Goal: Contribute content: Contribute content

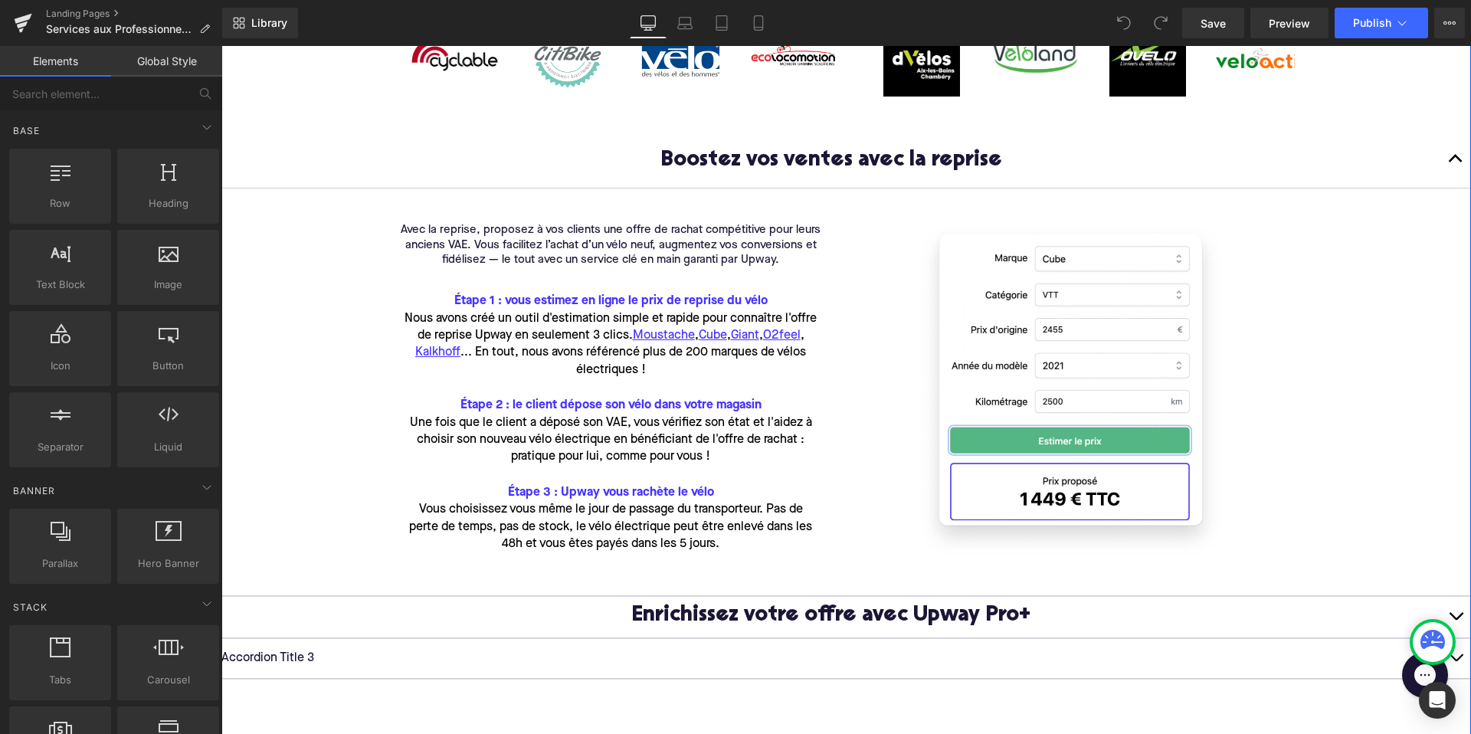
scroll to position [510, 0]
click at [545, 497] on font "Étape 3 : Upway vous rachète le vélo" at bounding box center [611, 493] width 206 height 12
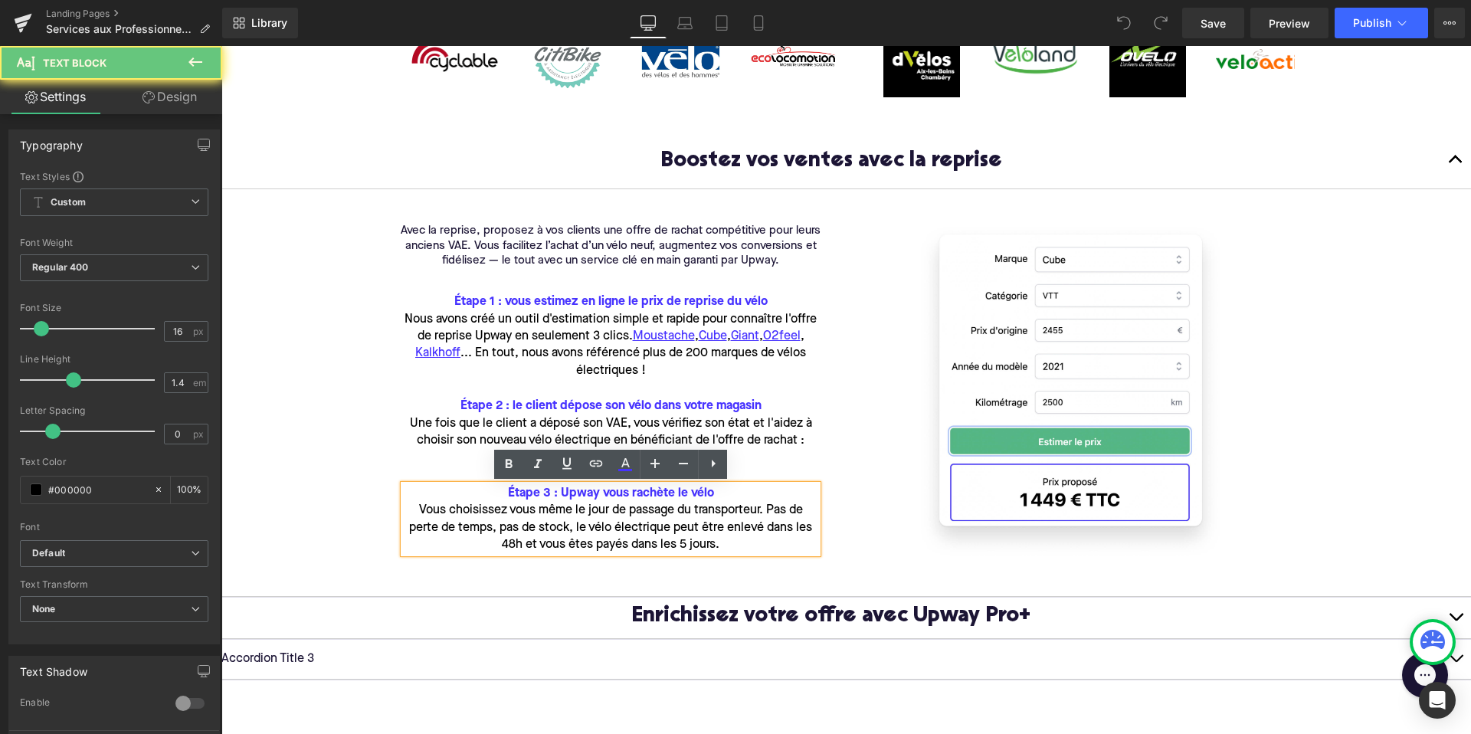
click at [545, 497] on font "Étape 3 : Upway vous rachète le vélo" at bounding box center [611, 493] width 206 height 12
click at [439, 241] on p "Avec la reprise, proposez à vos clients une offre de rachat compétitive pour le…" at bounding box center [610, 246] width 437 height 45
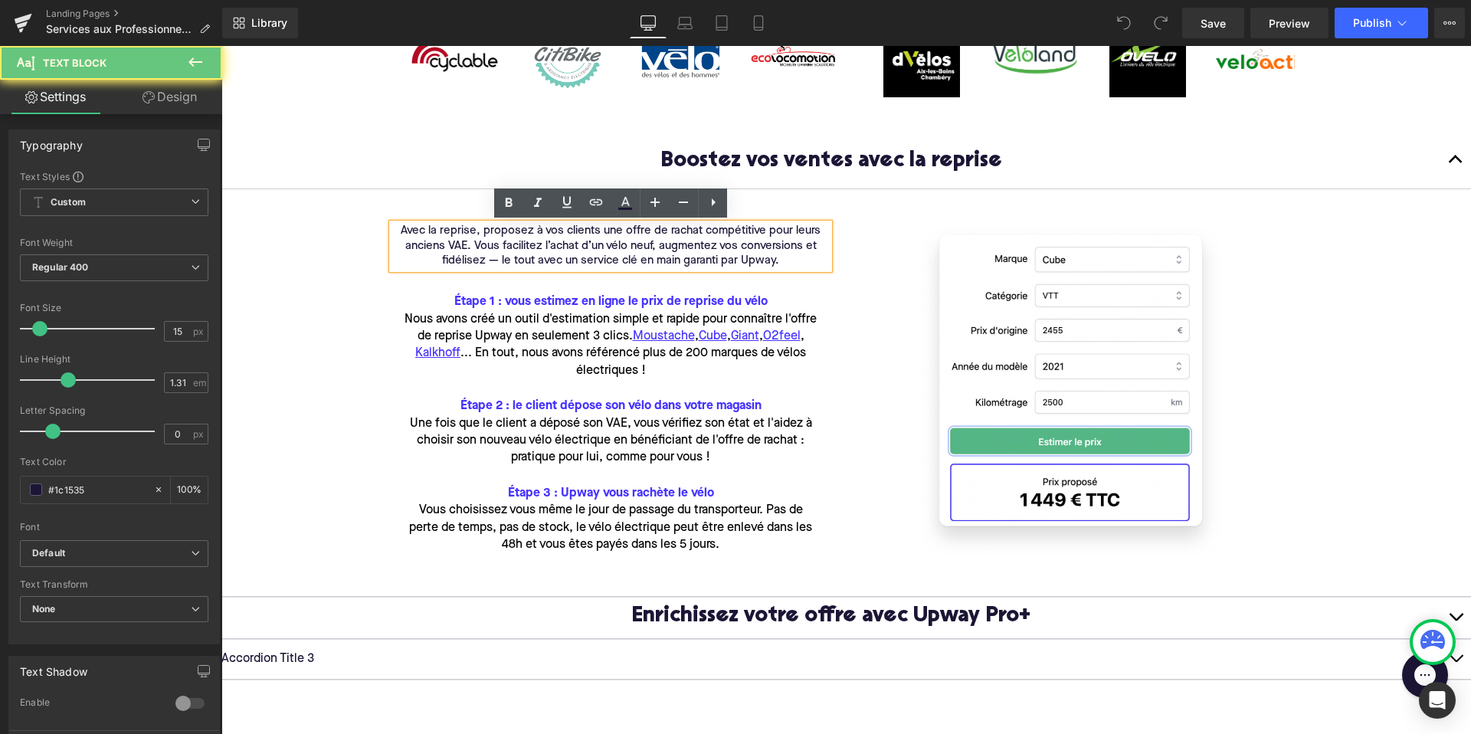
click at [433, 231] on p "Avec la reprise, proposez à vos clients une offre de rachat compétitive pour le…" at bounding box center [610, 246] width 437 height 45
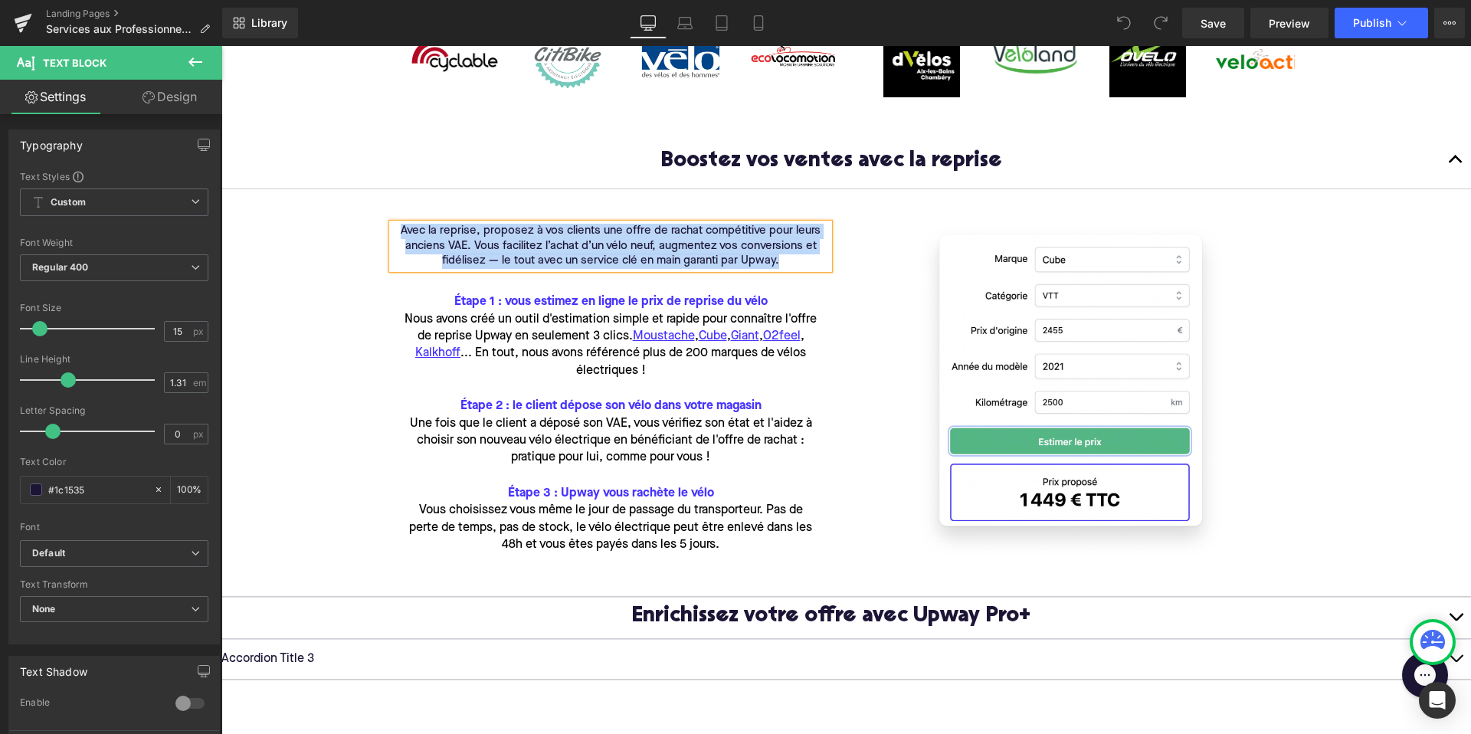
copy p "Avec la reprise, proposez à vos clients une offre de rachat compétitive pour le…"
click at [558, 300] on font "Étape 1 : vous estimez en ligne le prix de reprise du vélo" at bounding box center [610, 302] width 313 height 12
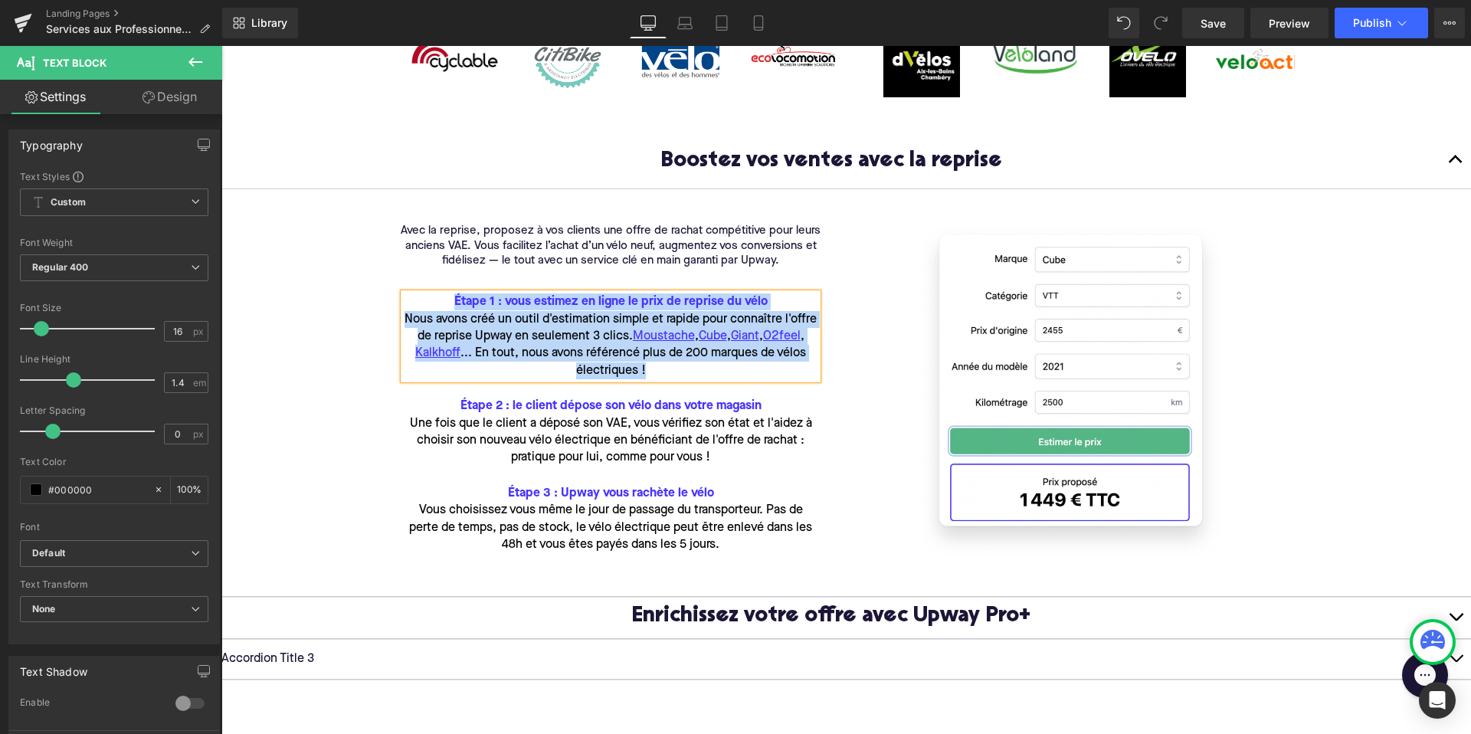
copy div "Étape 1 : vous estimez en ligne le prix de reprise du vélo Nous avons créé un o…"
click at [538, 423] on p "Une fois que le client a déposé son VAE, vous vérifiez son état et l'aidez à ch…" at bounding box center [611, 440] width 414 height 51
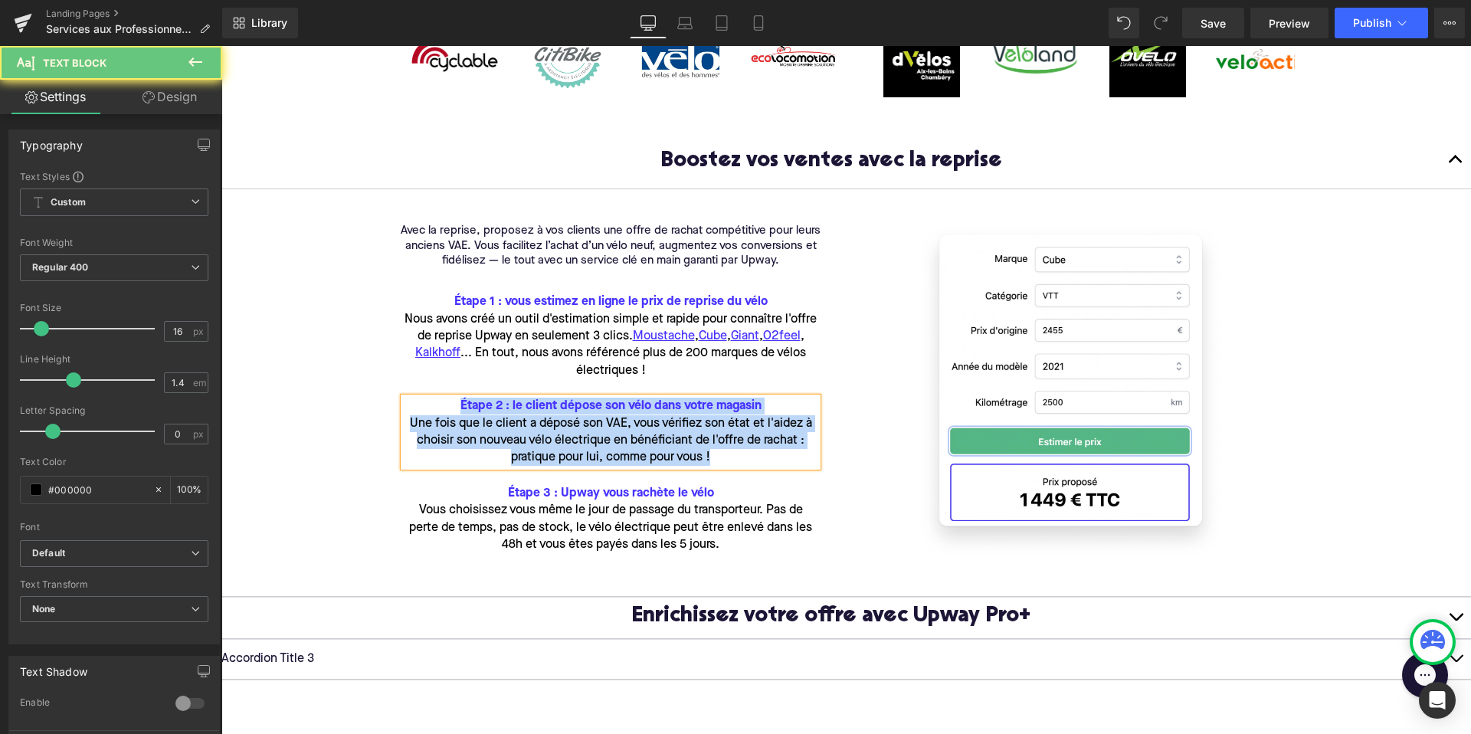
copy div "Étape 2 : le client dépose son vélo dans votre magasin Une fois que le client a…"
click at [548, 528] on p "Vous choisissez vous même le jour de passage du transporteur. Pas de perte de t…" at bounding box center [611, 527] width 414 height 51
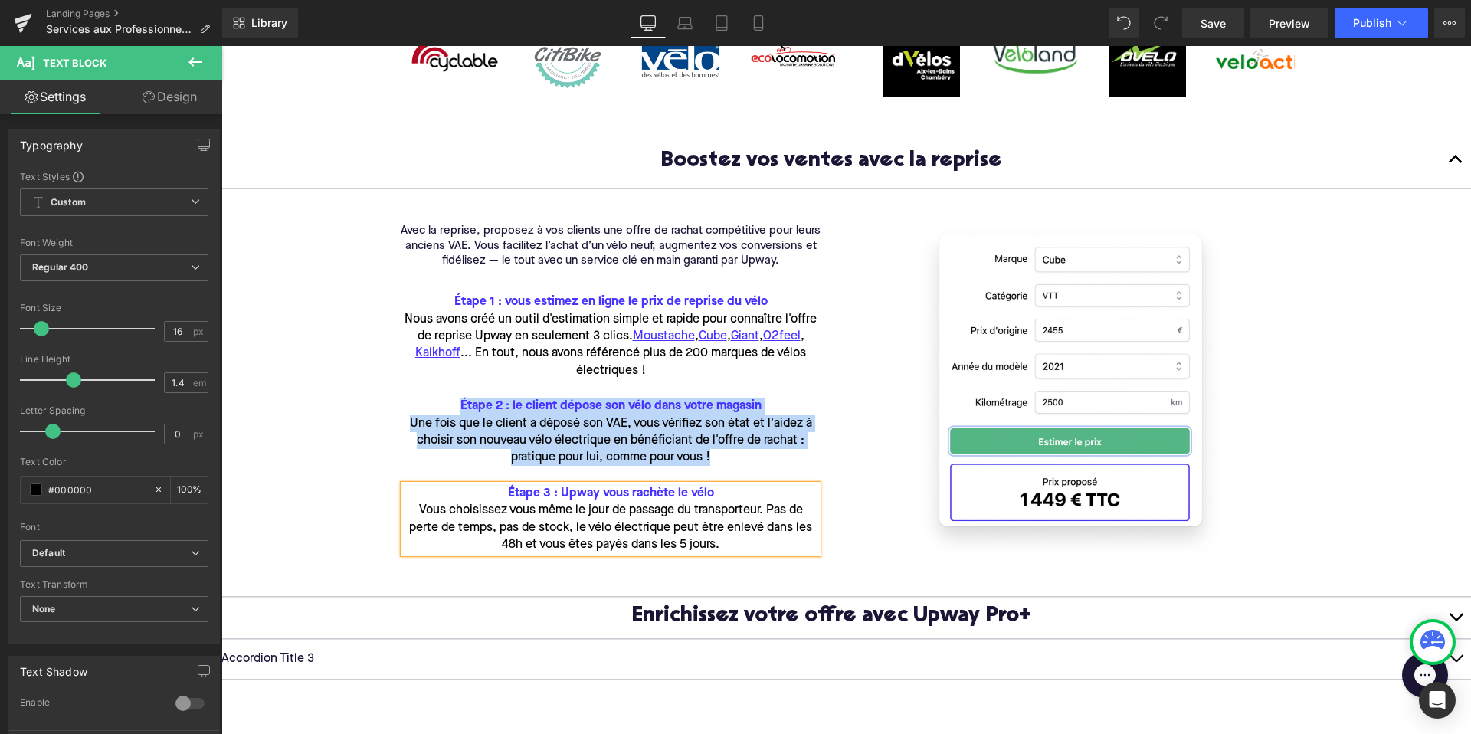
copy div "Étape 3 : Upway vous rachète le vélo Vous choisissez vous même le jour de passa…"
click at [546, 263] on p "Avec la reprise, proposez à vos clients une offre de rachat compétitive pour le…" at bounding box center [610, 246] width 437 height 45
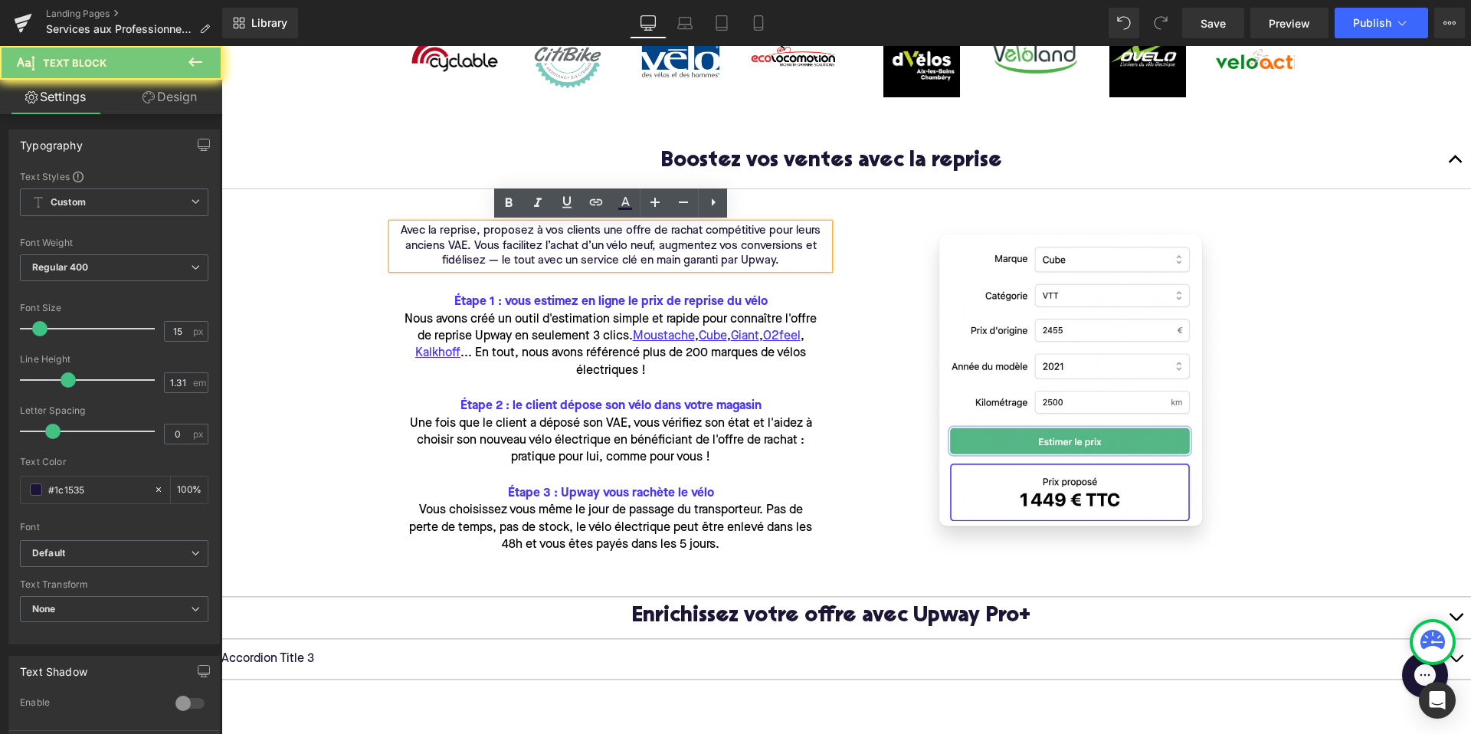
click at [604, 249] on p "Avec la reprise, proposez à vos clients une offre de rachat compétitive pour le…" at bounding box center [610, 246] width 437 height 45
drag, startPoint x: 782, startPoint y: 260, endPoint x: 388, endPoint y: 220, distance: 395.7
click at [392, 224] on div "Avec la reprise, proposez à vos clients une offre de rachat compétitive pour le…" at bounding box center [610, 246] width 437 height 45
click at [763, 266] on p "Avec la reprise, proposez à vos clients une offre de rachat compétitive pour le…" at bounding box center [610, 246] width 437 height 45
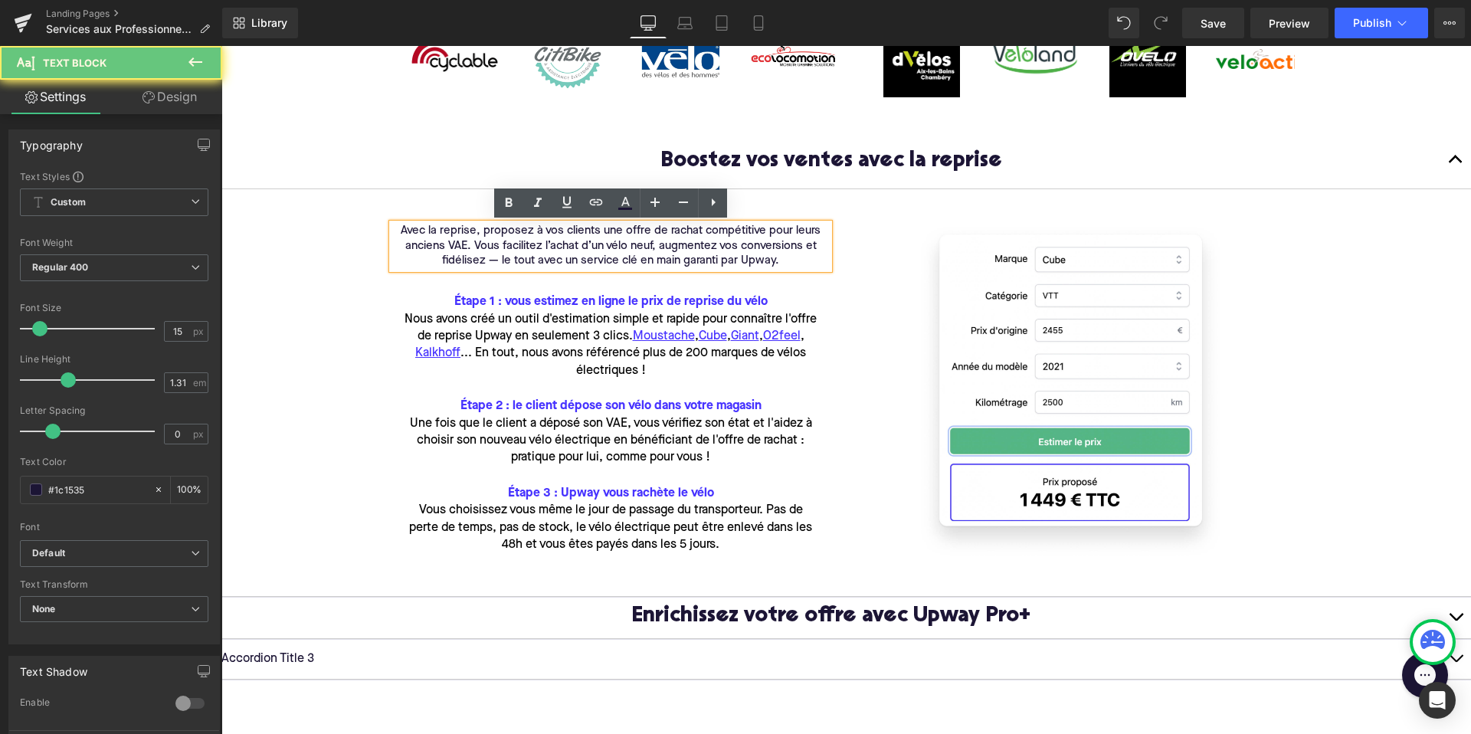
click at [791, 262] on p "Avec la reprise, proposez à vos clients une offre de rachat compétitive pour le…" at bounding box center [610, 246] width 437 height 45
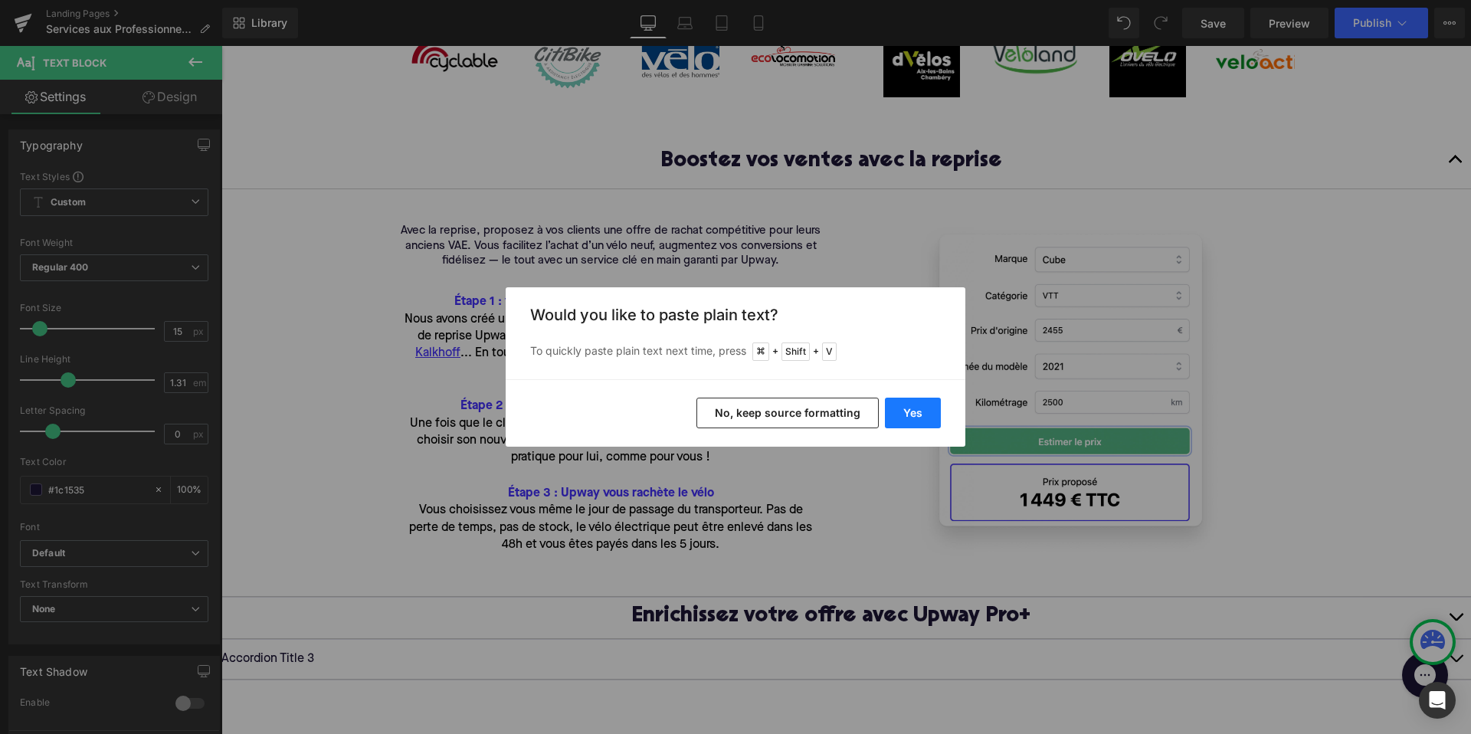
click at [902, 414] on button "Yes" at bounding box center [913, 413] width 56 height 31
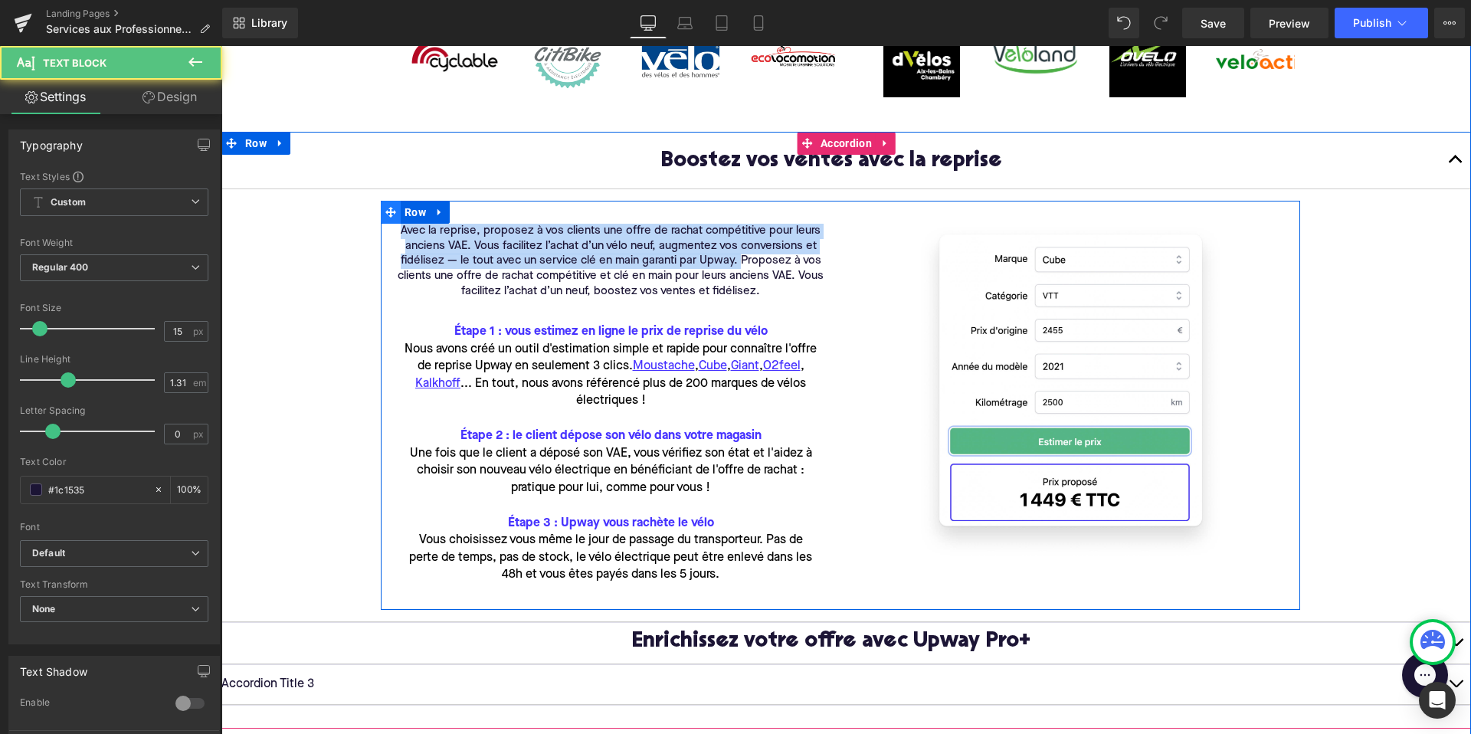
drag, startPoint x: 740, startPoint y: 263, endPoint x: 393, endPoint y: 221, distance: 349.4
click at [393, 221] on div "Avec la reprise, proposez à vos clients une offre de rachat compétitive pour le…" at bounding box center [840, 405] width 919 height 409
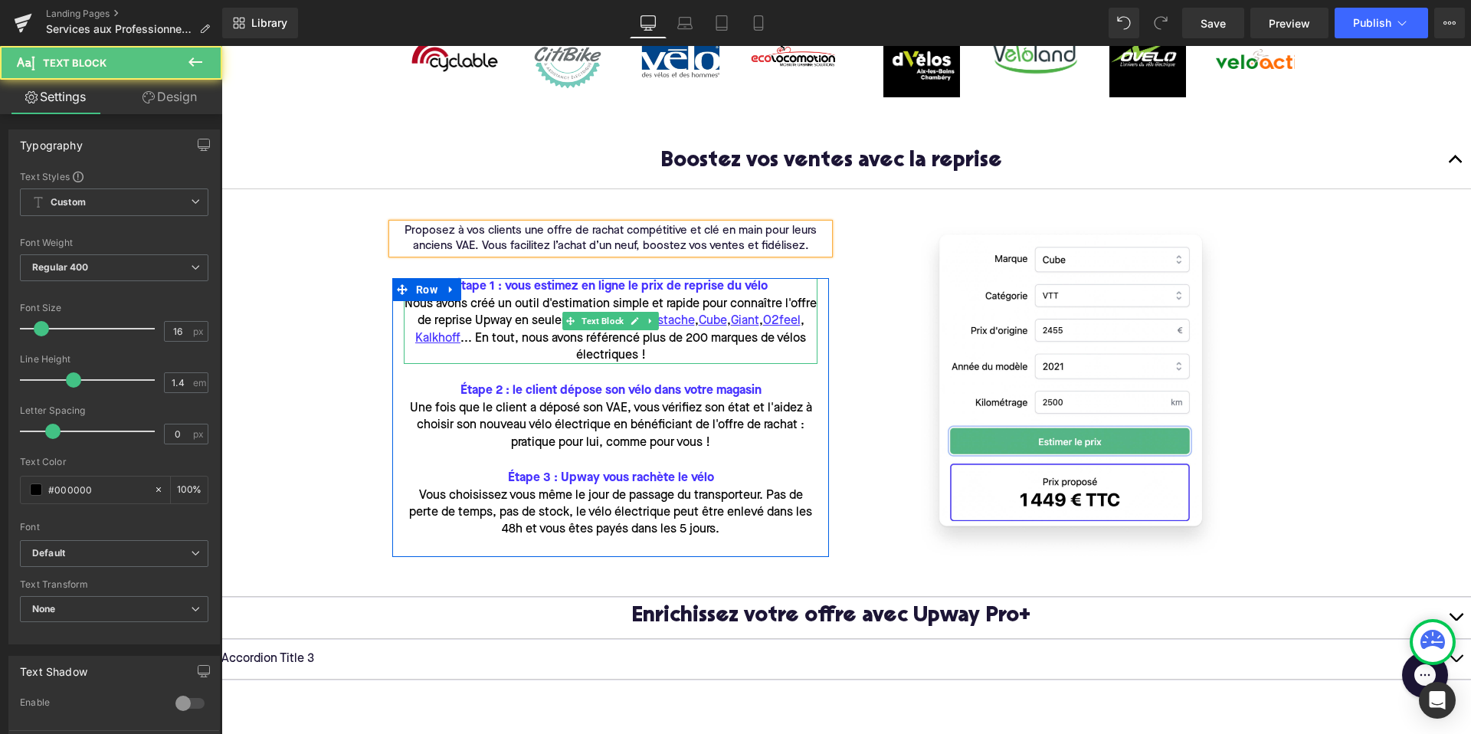
click at [462, 286] on font "Étape 1 : vous estimez en ligne le prix de reprise du vélo" at bounding box center [610, 286] width 313 height 12
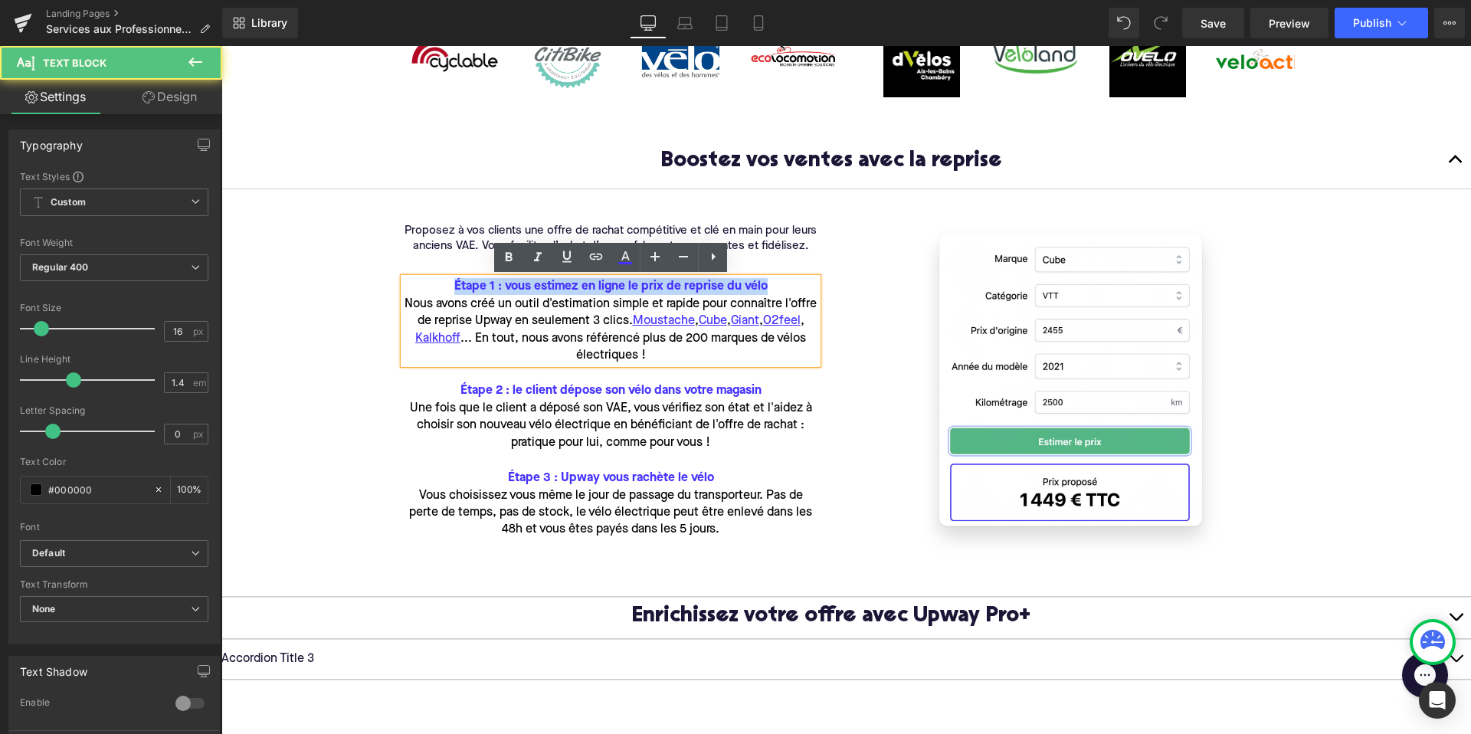
drag, startPoint x: 764, startPoint y: 286, endPoint x: 440, endPoint y: 282, distance: 324.0
click at [440, 282] on p "Étape 1 : vous estimez en ligne le prix de reprise du vélo" at bounding box center [611, 286] width 414 height 17
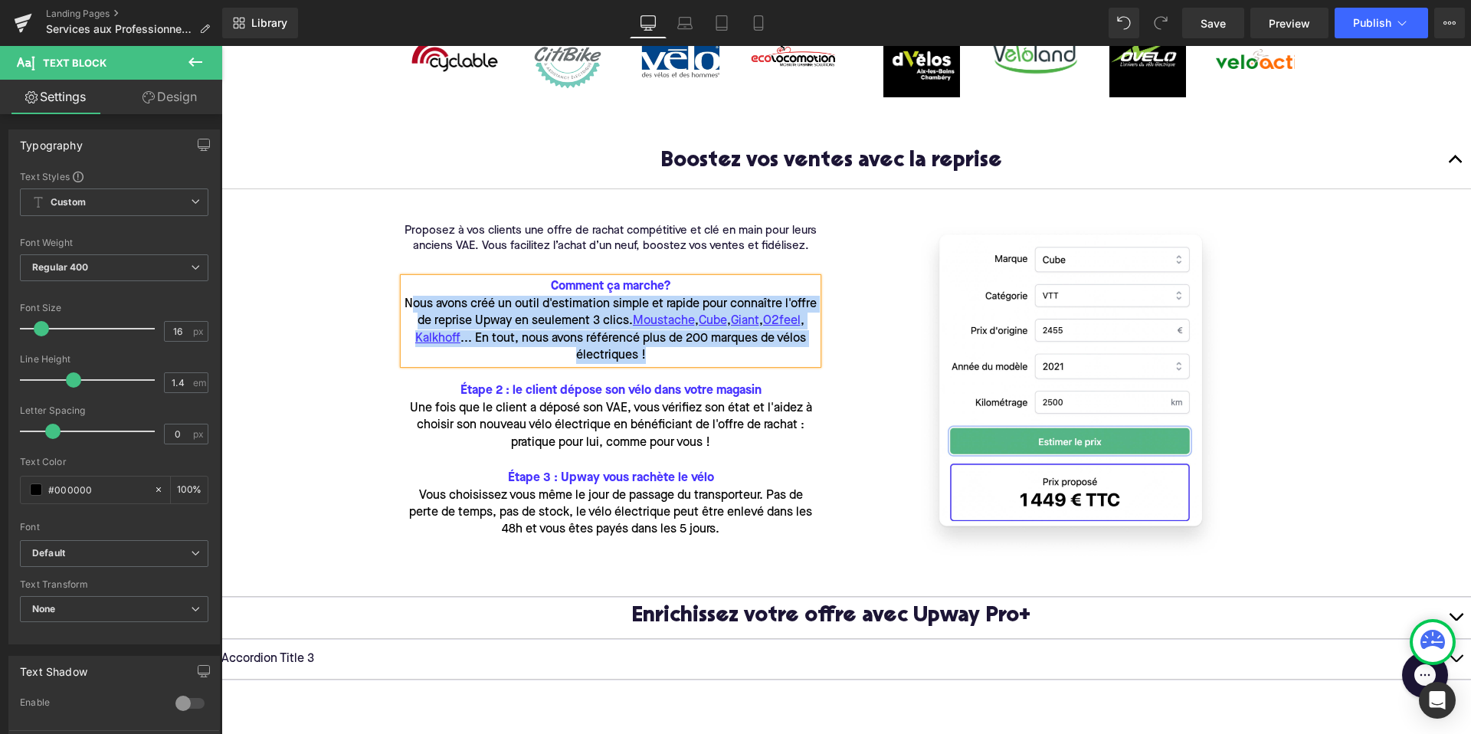
drag, startPoint x: 663, startPoint y: 357, endPoint x: 413, endPoint y: 302, distance: 256.5
click at [413, 302] on p "Nous avons créé un outil d'estimation simple et rapide pour connaître l'offre d…" at bounding box center [611, 330] width 414 height 69
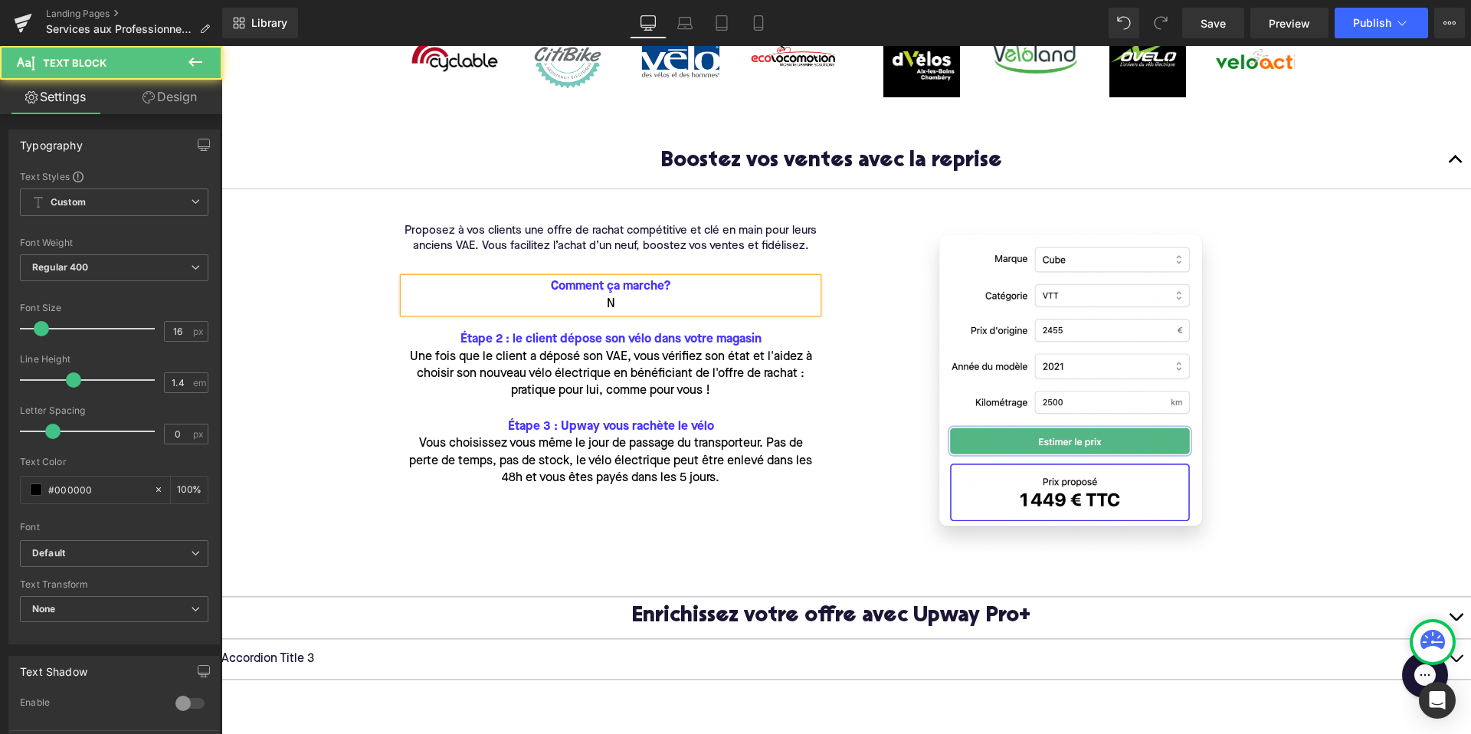
click at [631, 304] on p "N" at bounding box center [611, 304] width 414 height 17
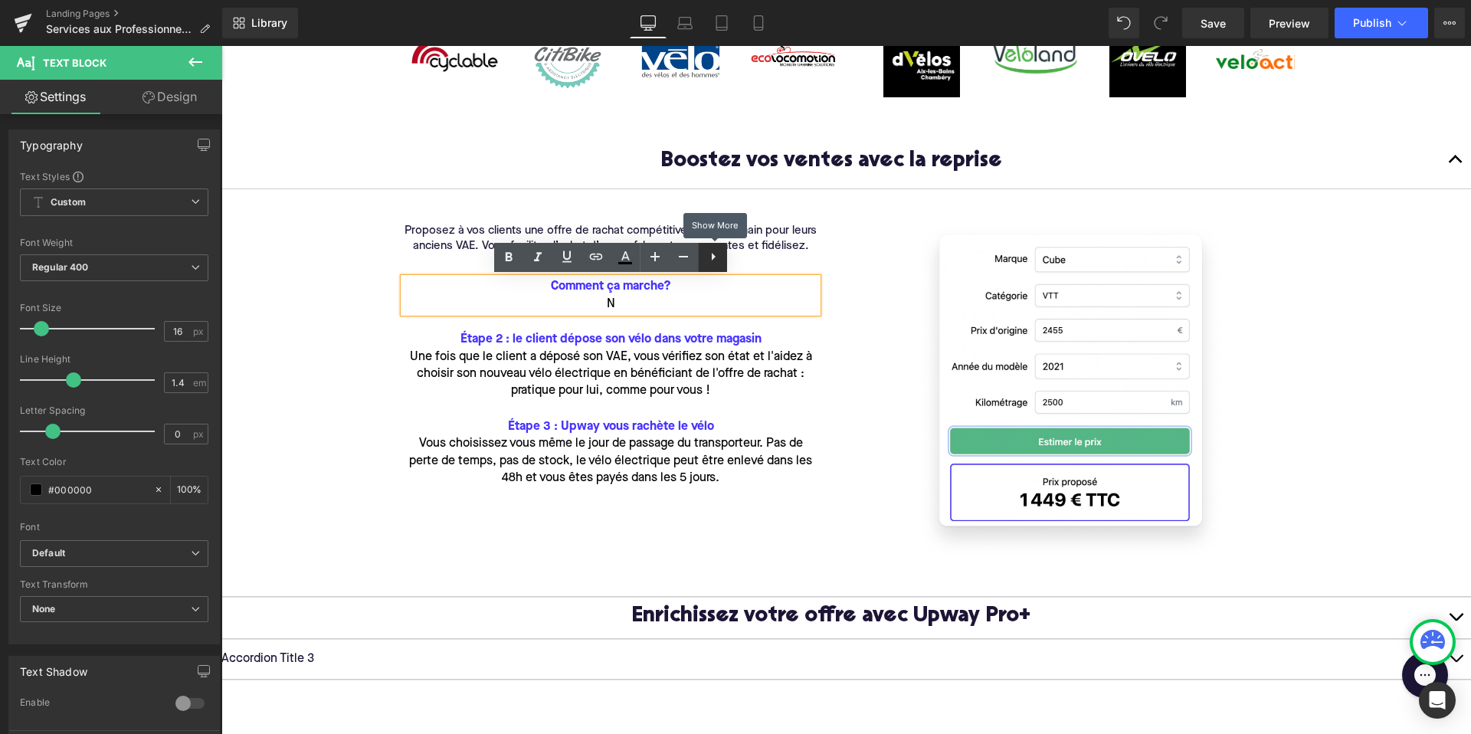
click at [710, 253] on icon at bounding box center [713, 256] width 18 height 18
click at [716, 258] on icon at bounding box center [712, 256] width 18 height 18
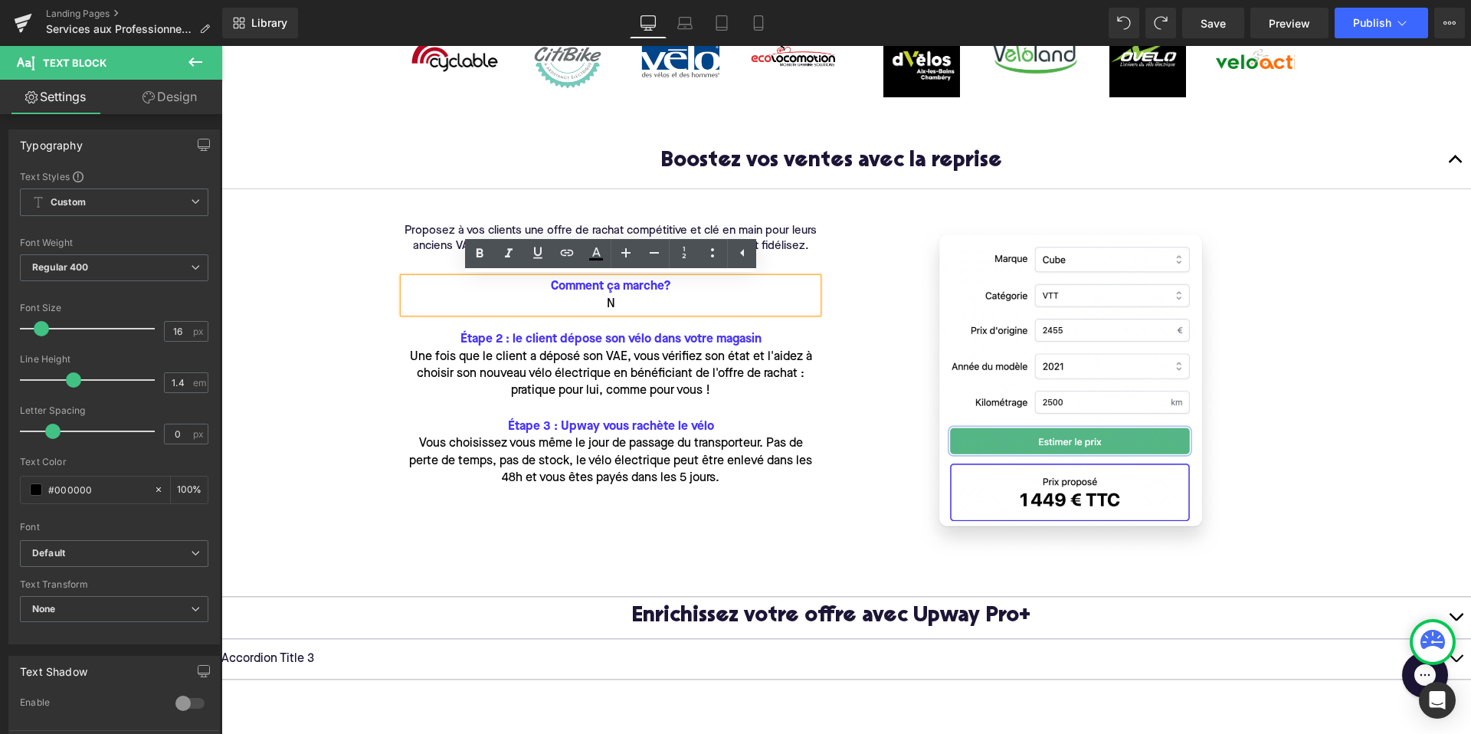
click at [633, 306] on p "N" at bounding box center [611, 304] width 414 height 17
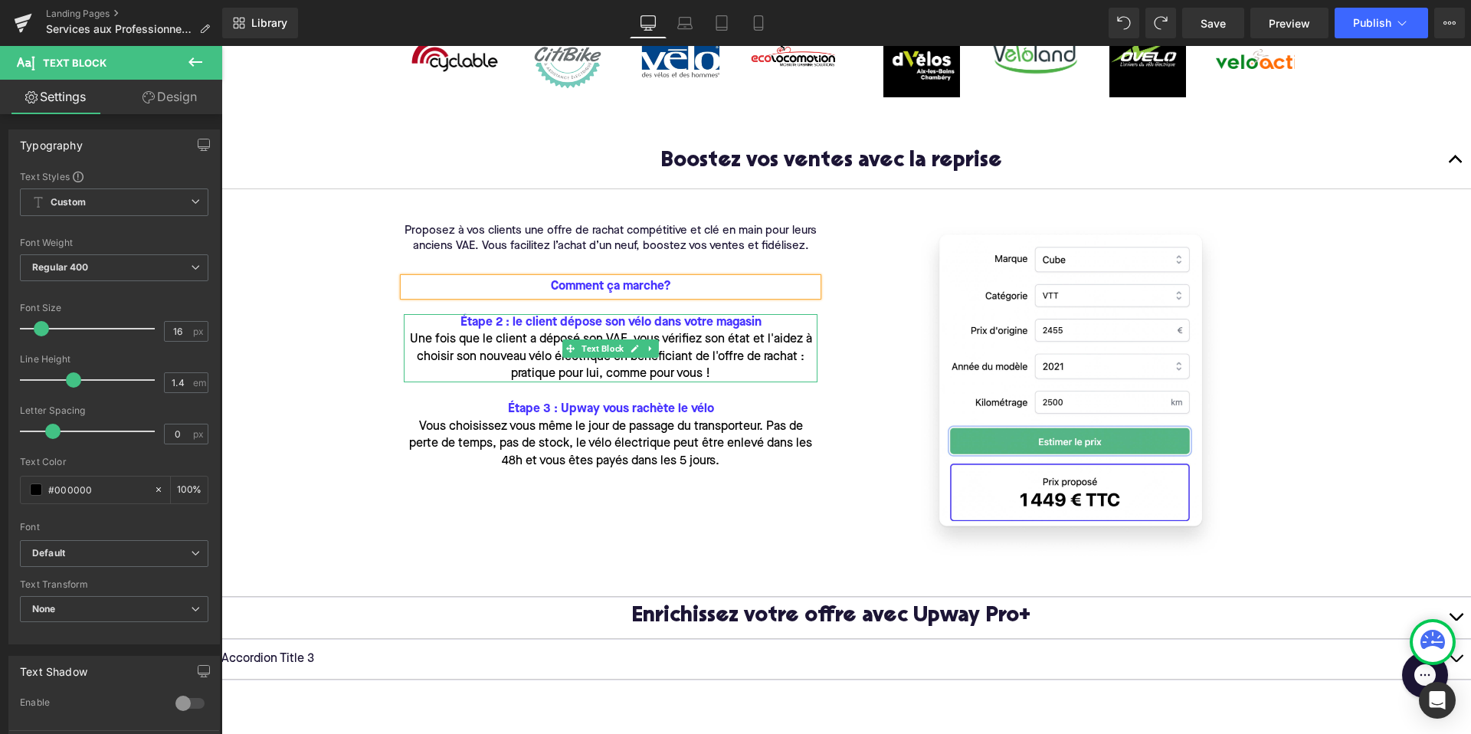
click at [602, 327] on font "Étape 2 : le client dépose son vélo dans votre magasin" at bounding box center [610, 322] width 301 height 12
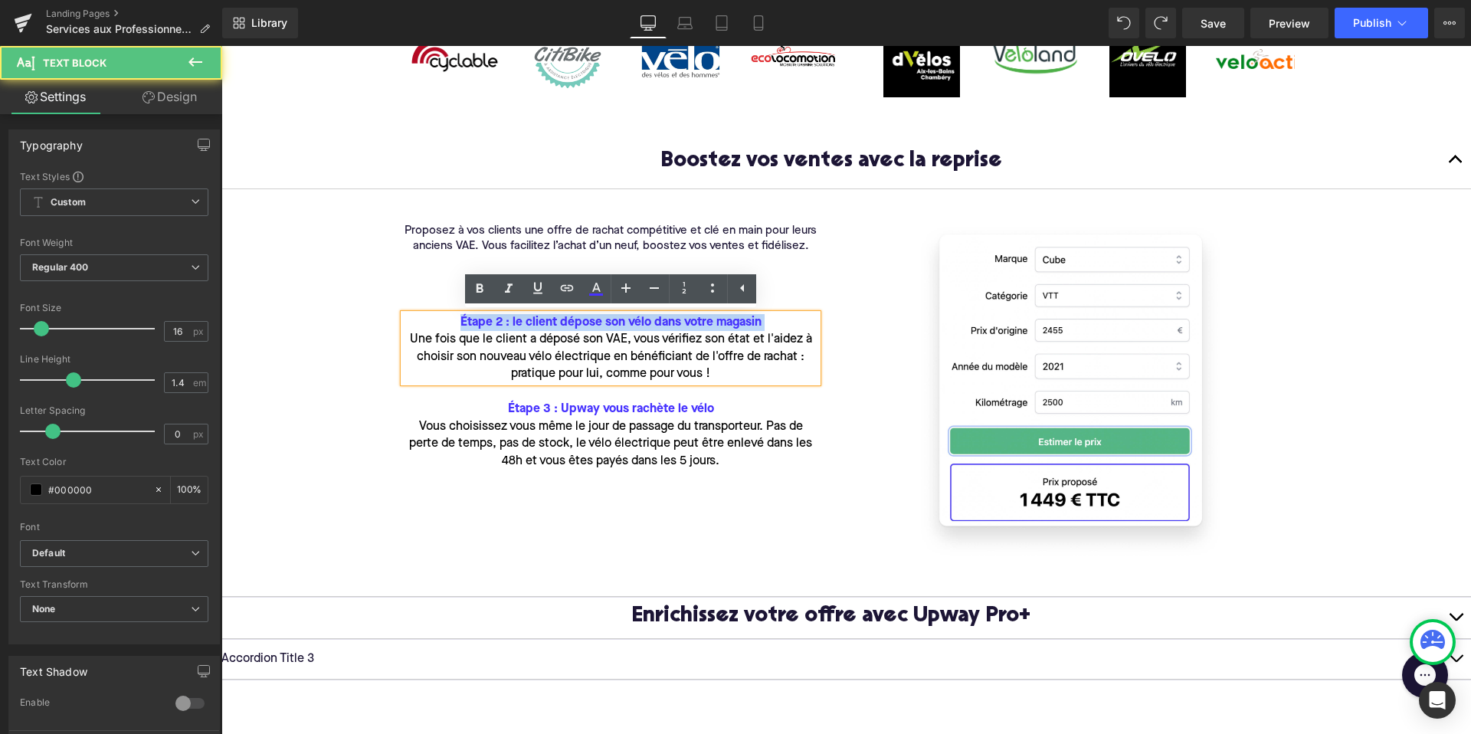
drag, startPoint x: 410, startPoint y: 339, endPoint x: 410, endPoint y: 314, distance: 25.3
click at [410, 314] on div "Étape 2 : le client dépose son vélo dans votre magasin Une fois que le client a…" at bounding box center [611, 348] width 414 height 69
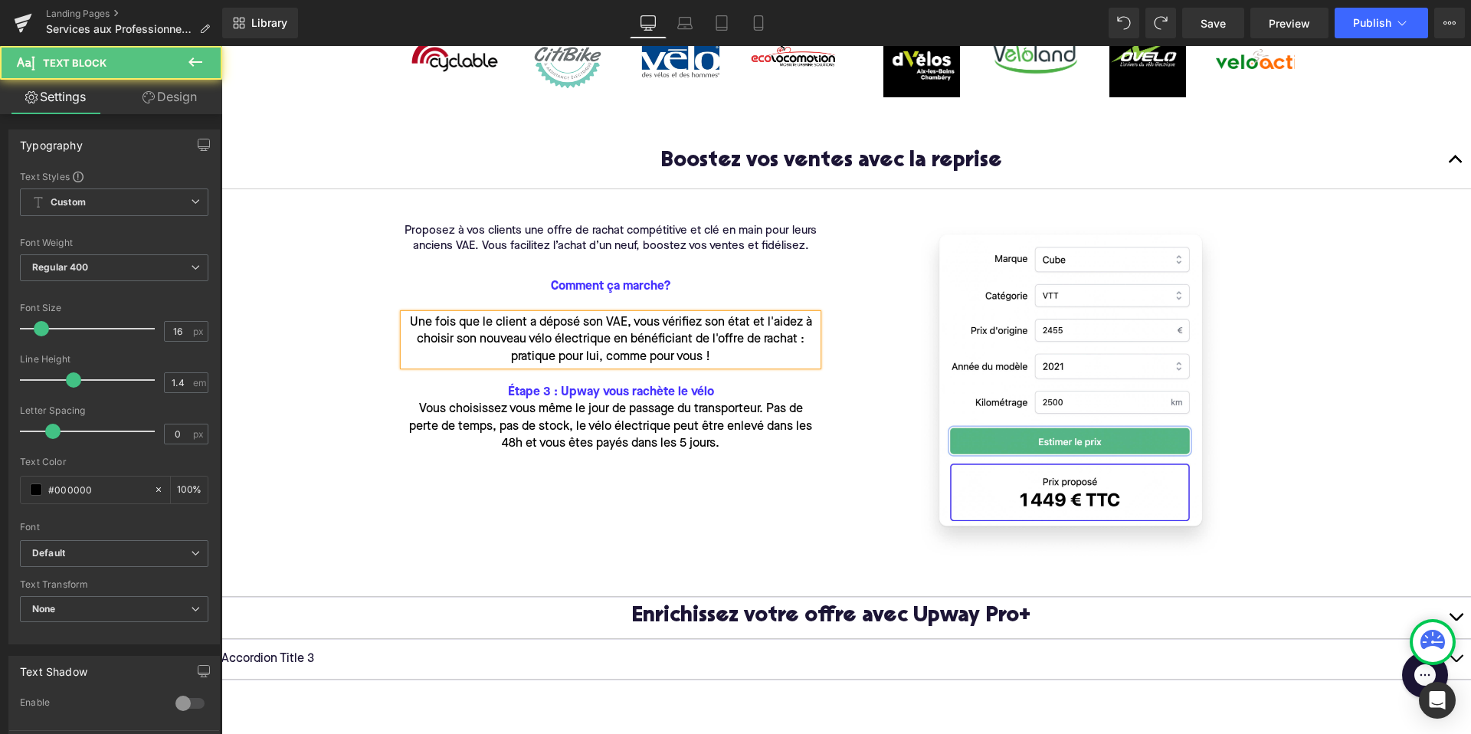
click at [414, 318] on span "Une fois que le client a déposé son VAE, vous vérifiez son état et l'aidez à ch…" at bounding box center [611, 339] width 402 height 47
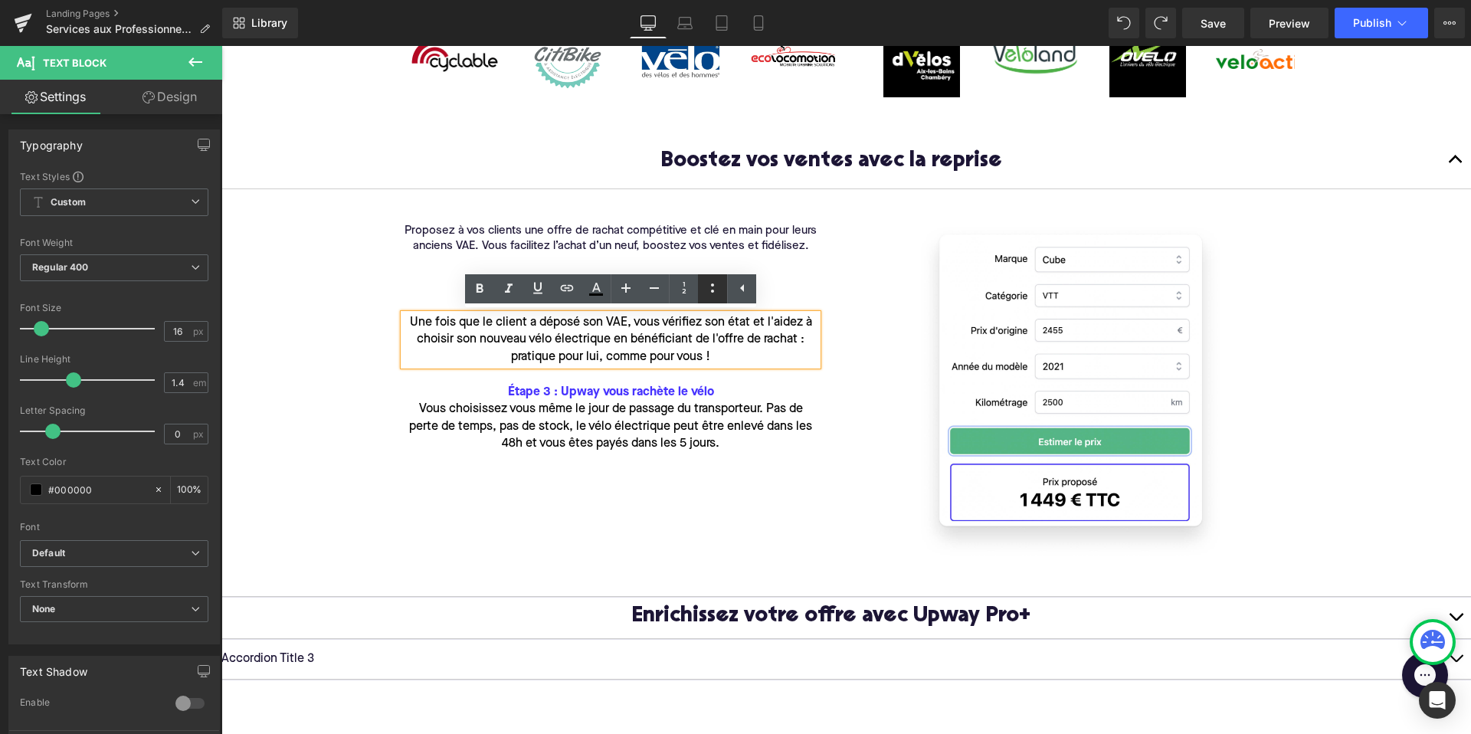
click at [718, 288] on icon at bounding box center [712, 288] width 18 height 18
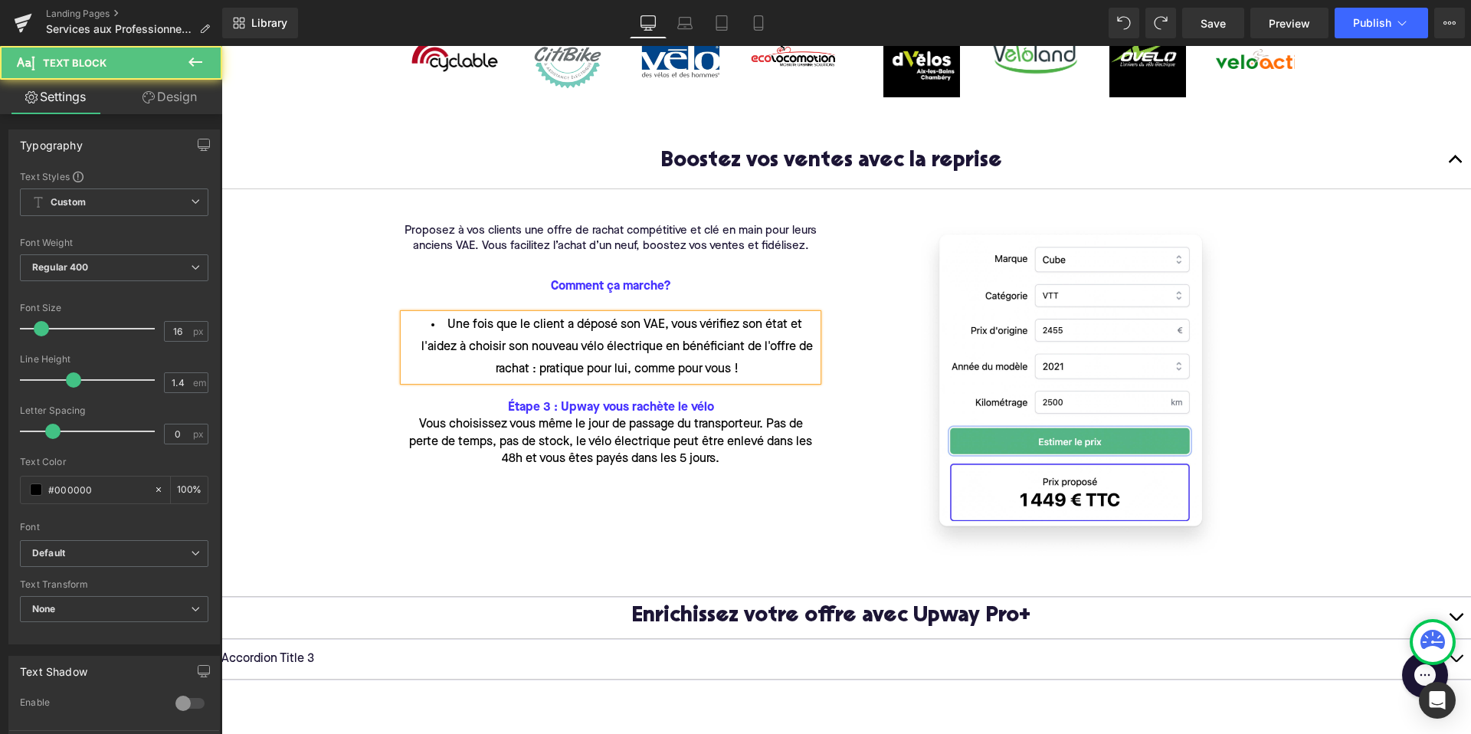
click at [440, 322] on li "Une fois que le client a déposé son VAE, vous vérifiez son état et l'aidez à ch…" at bounding box center [611, 347] width 414 height 67
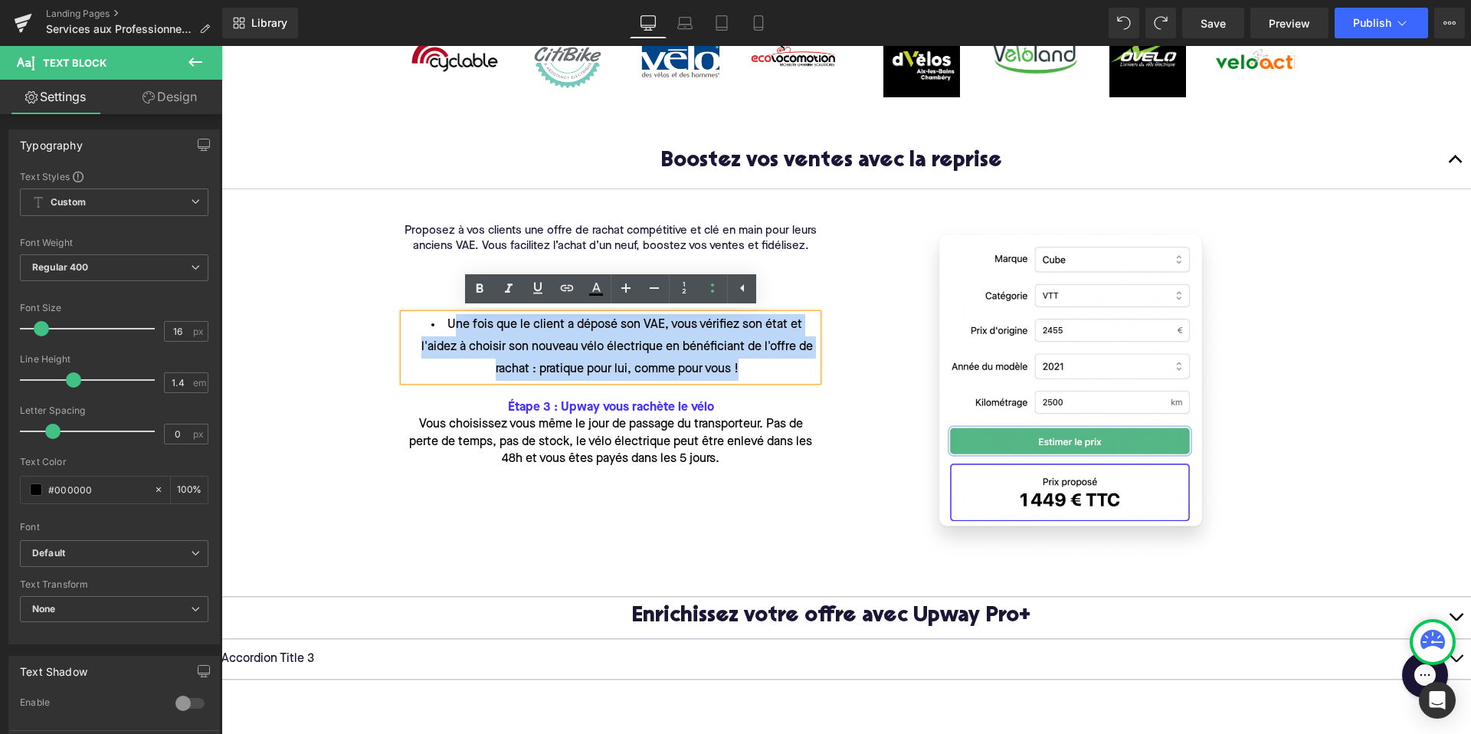
drag, startPoint x: 453, startPoint y: 324, endPoint x: 792, endPoint y: 381, distance: 344.0
click at [792, 381] on div "Une fois que le client a déposé son VAE, vous vérifiez son état et l'aidez à ch…" at bounding box center [611, 347] width 414 height 67
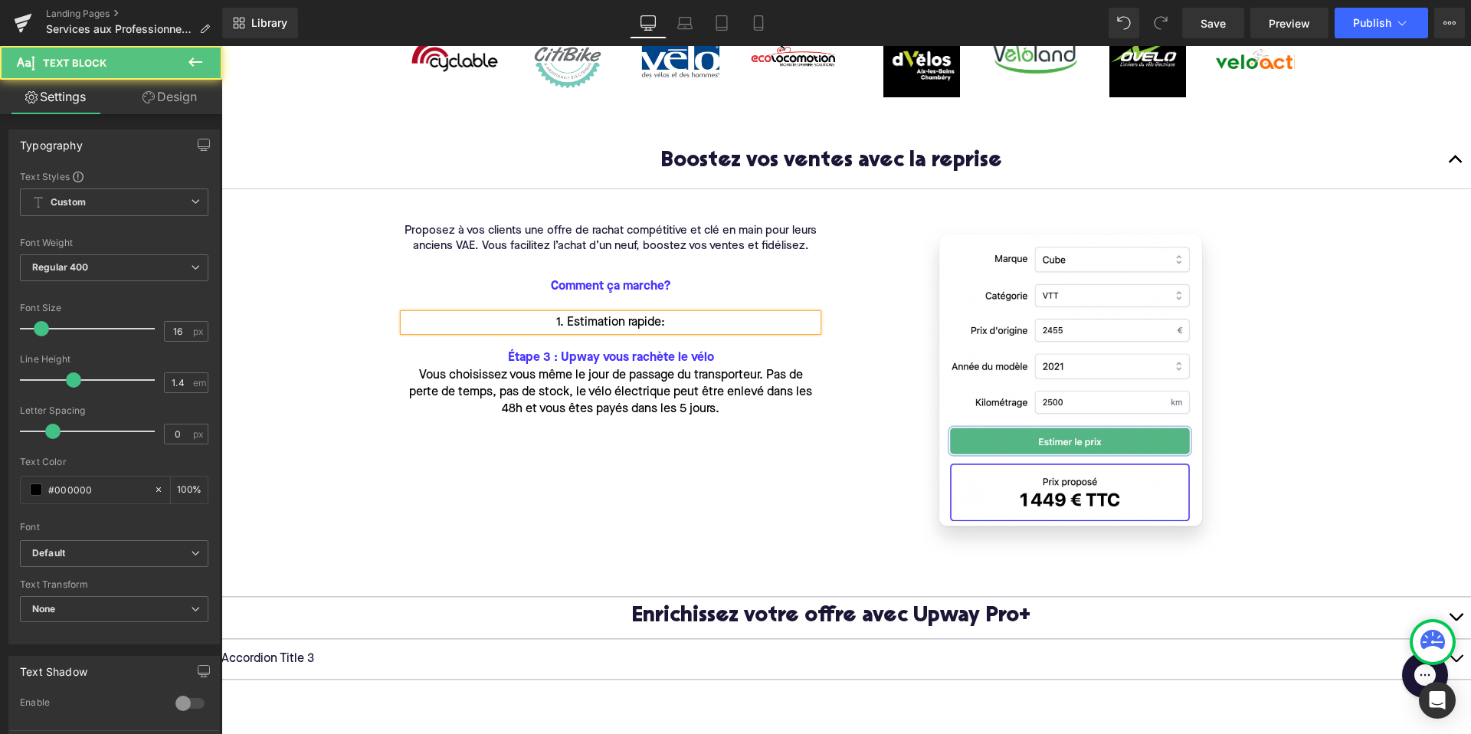
click at [561, 322] on div "1. Estimation rapide:" at bounding box center [611, 322] width 414 height 17
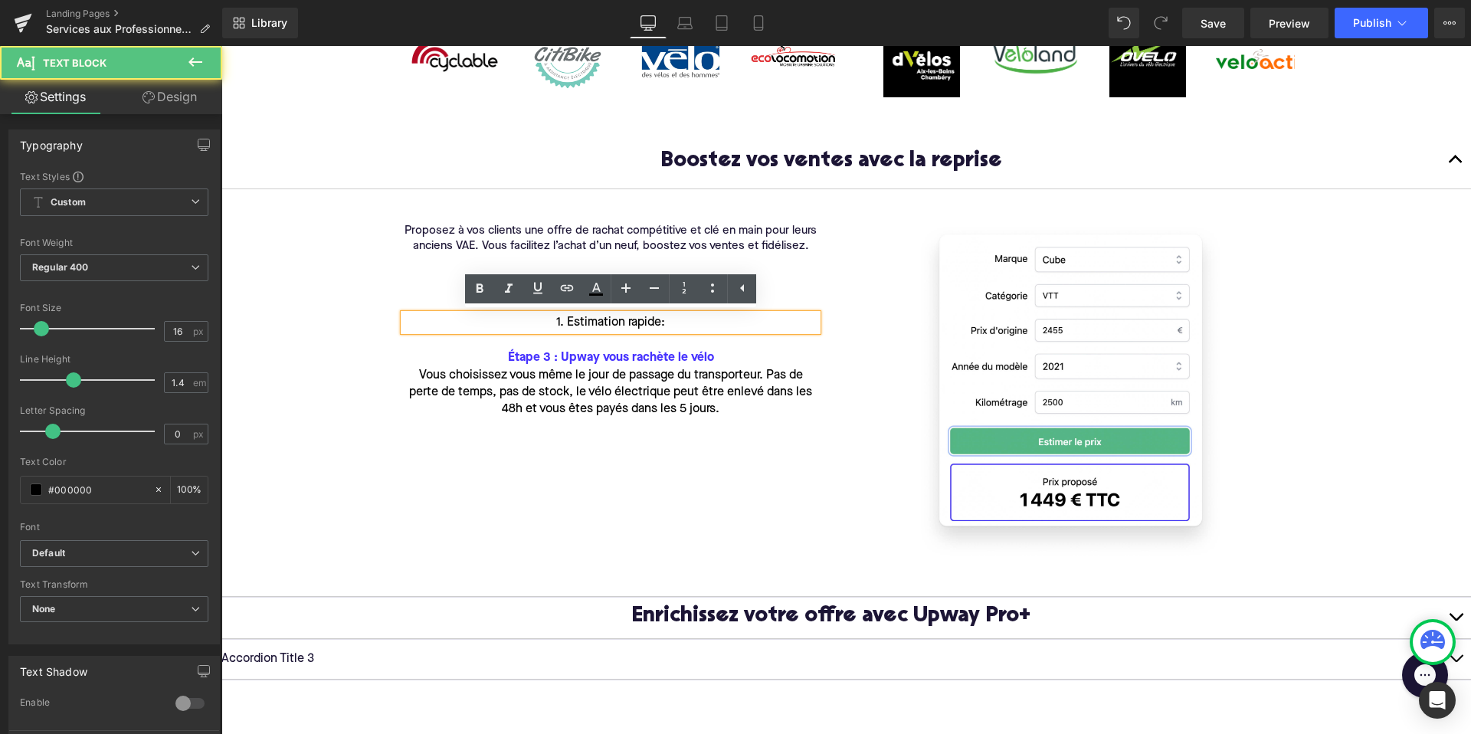
click at [568, 322] on div "1. Estimation rapide:" at bounding box center [611, 322] width 414 height 17
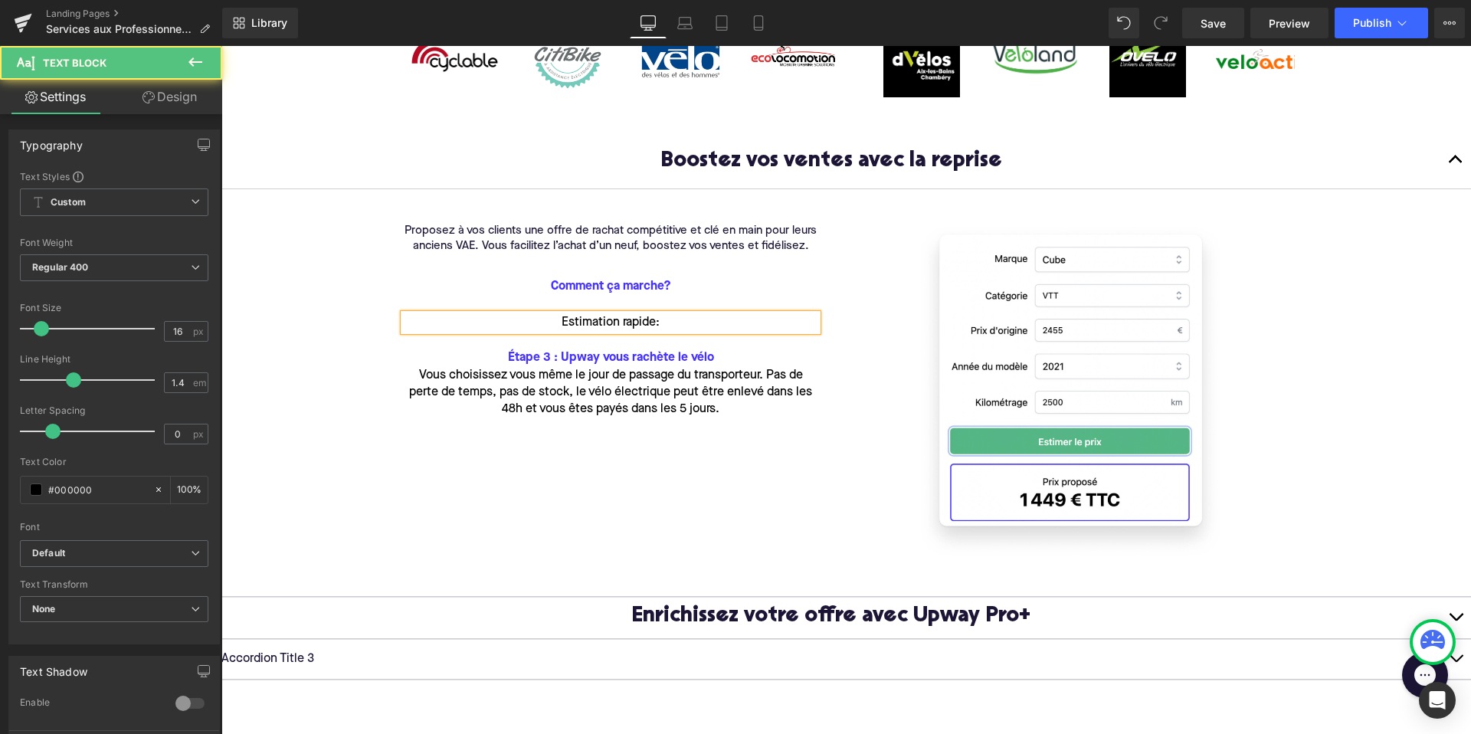
click at [559, 321] on div "Estimation rapide:" at bounding box center [611, 322] width 414 height 17
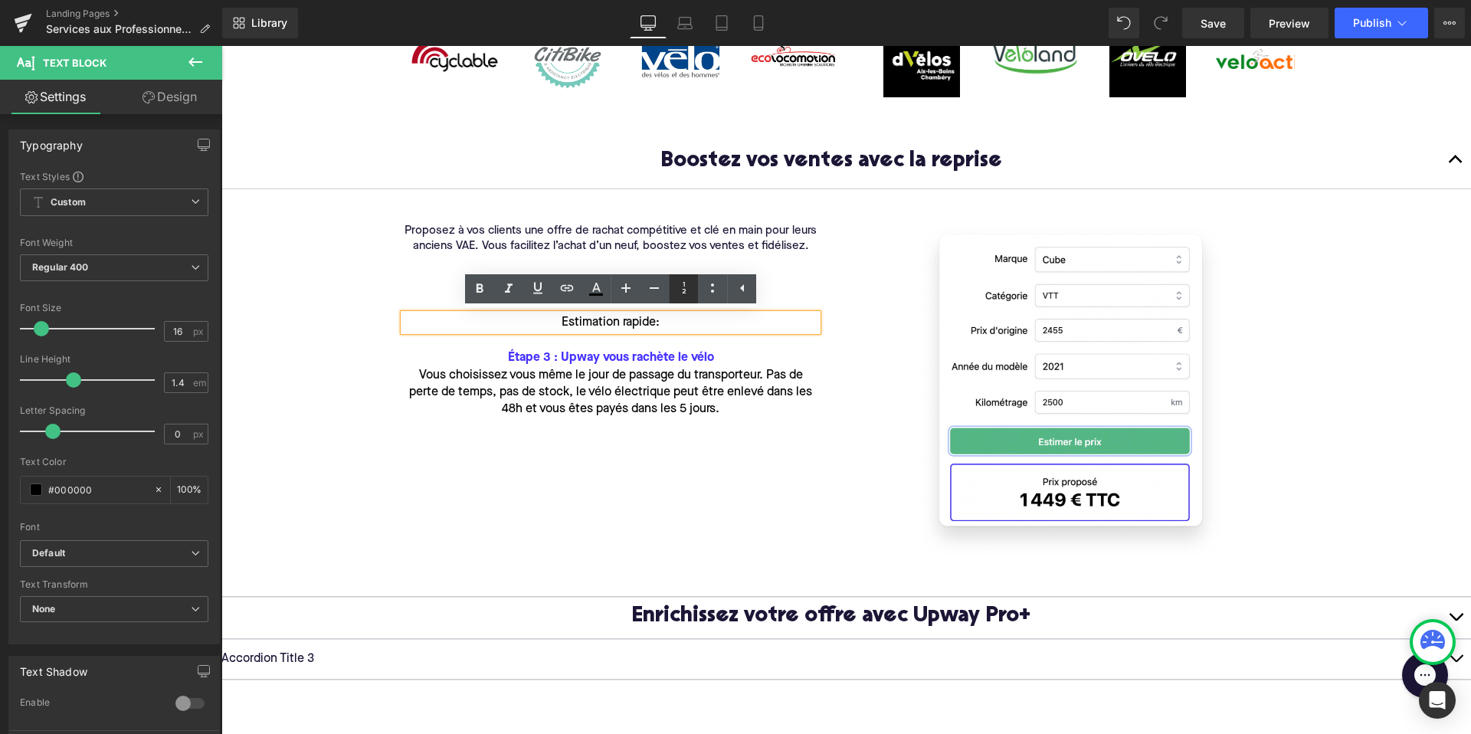
click at [686, 281] on icon at bounding box center [684, 288] width 18 height 18
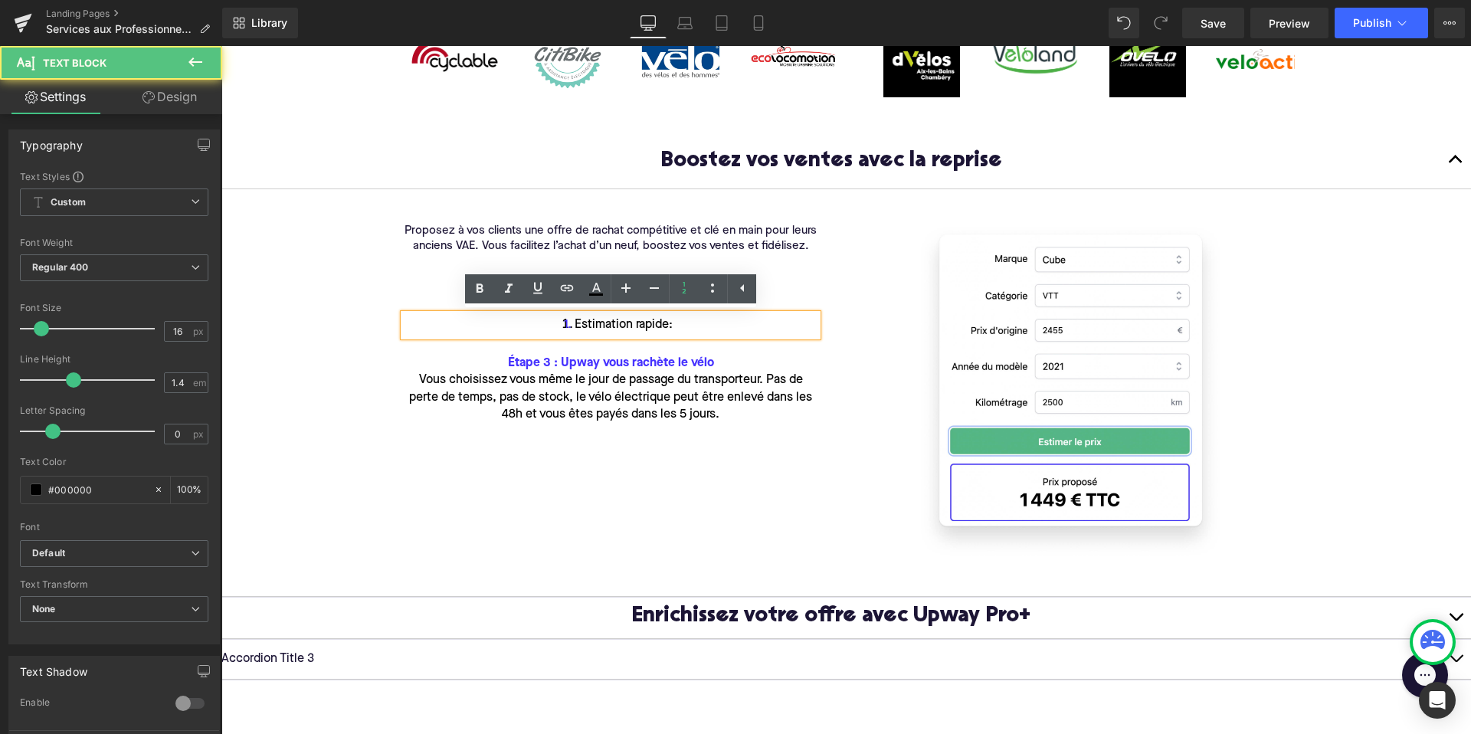
click at [682, 326] on li "Estimation rapide:" at bounding box center [611, 325] width 414 height 22
click at [560, 319] on li "Estimation rapide:" at bounding box center [611, 325] width 414 height 22
click at [565, 327] on li "Estimation rapide:" at bounding box center [611, 325] width 414 height 22
click at [554, 322] on li "Estimation rapide:" at bounding box center [611, 325] width 414 height 22
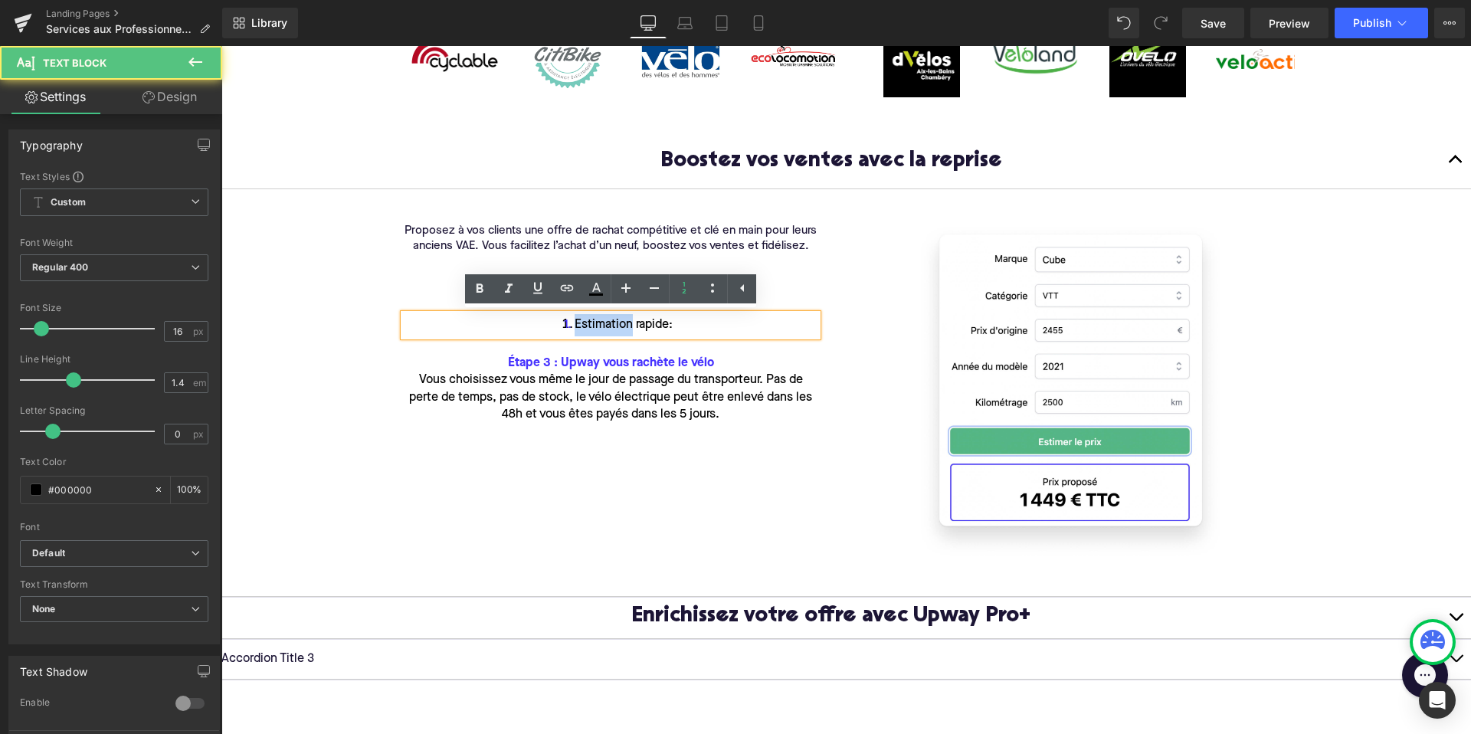
click at [554, 322] on li "Estimation rapide:" at bounding box center [611, 325] width 414 height 22
click at [552, 328] on li "Estimation rapide:" at bounding box center [611, 325] width 414 height 22
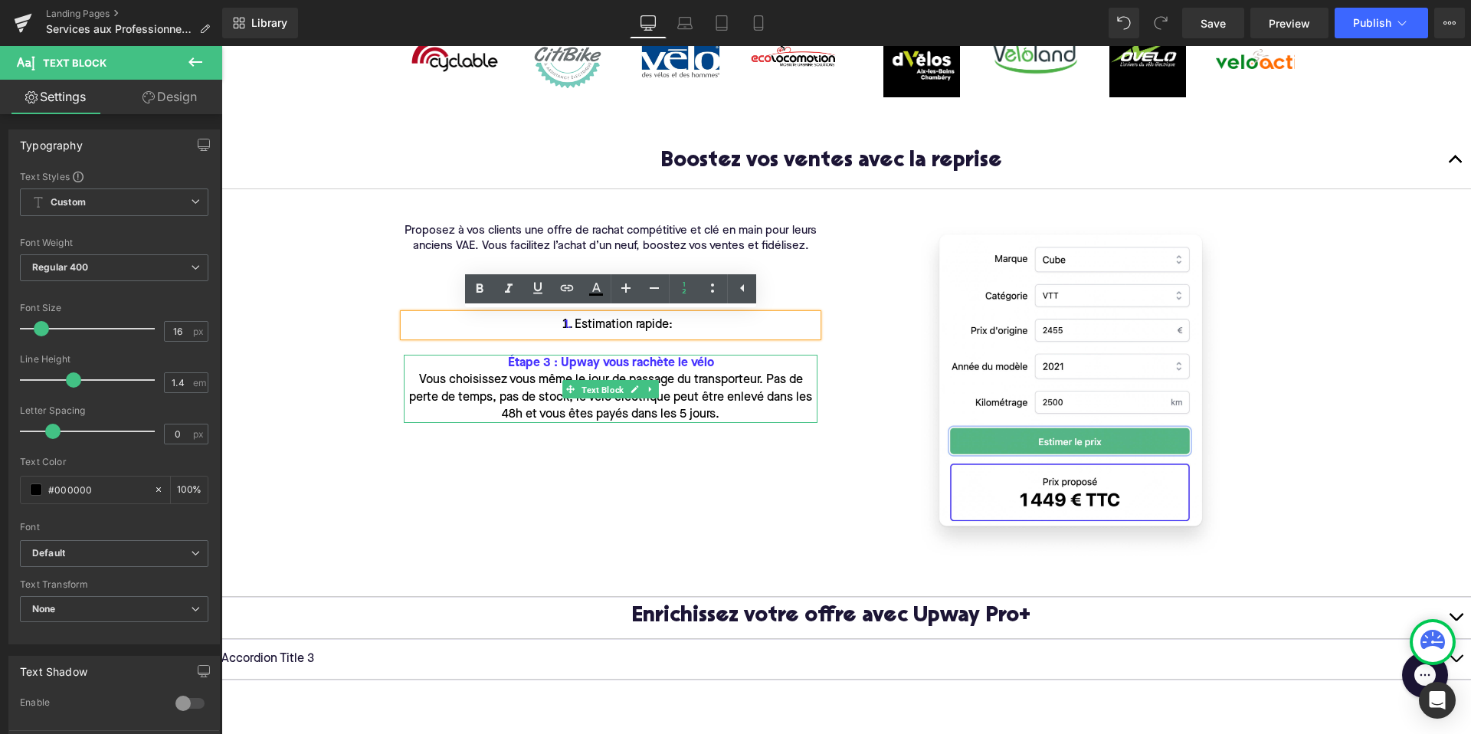
click at [610, 394] on span "Text Block" at bounding box center [602, 389] width 48 height 18
click at [613, 321] on li "Estimation rapide:" at bounding box center [611, 325] width 414 height 22
drag, startPoint x: 686, startPoint y: 322, endPoint x: 679, endPoint y: 326, distance: 8.3
click at [679, 326] on li "Estimation rapide:" at bounding box center [611, 325] width 414 height 22
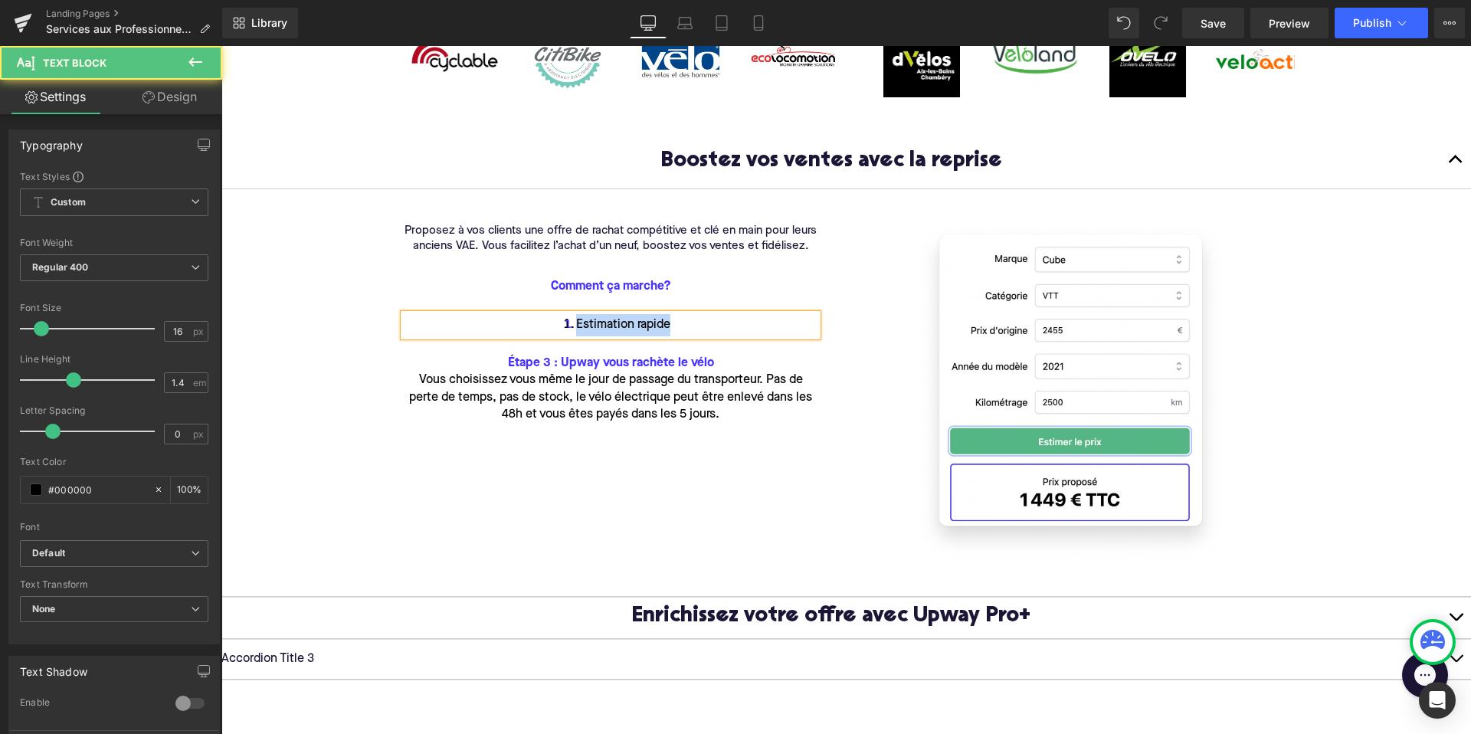
drag, startPoint x: 675, startPoint y: 329, endPoint x: 529, endPoint y: 327, distance: 146.3
click at [529, 327] on li "Estimation rapide" at bounding box center [611, 325] width 414 height 22
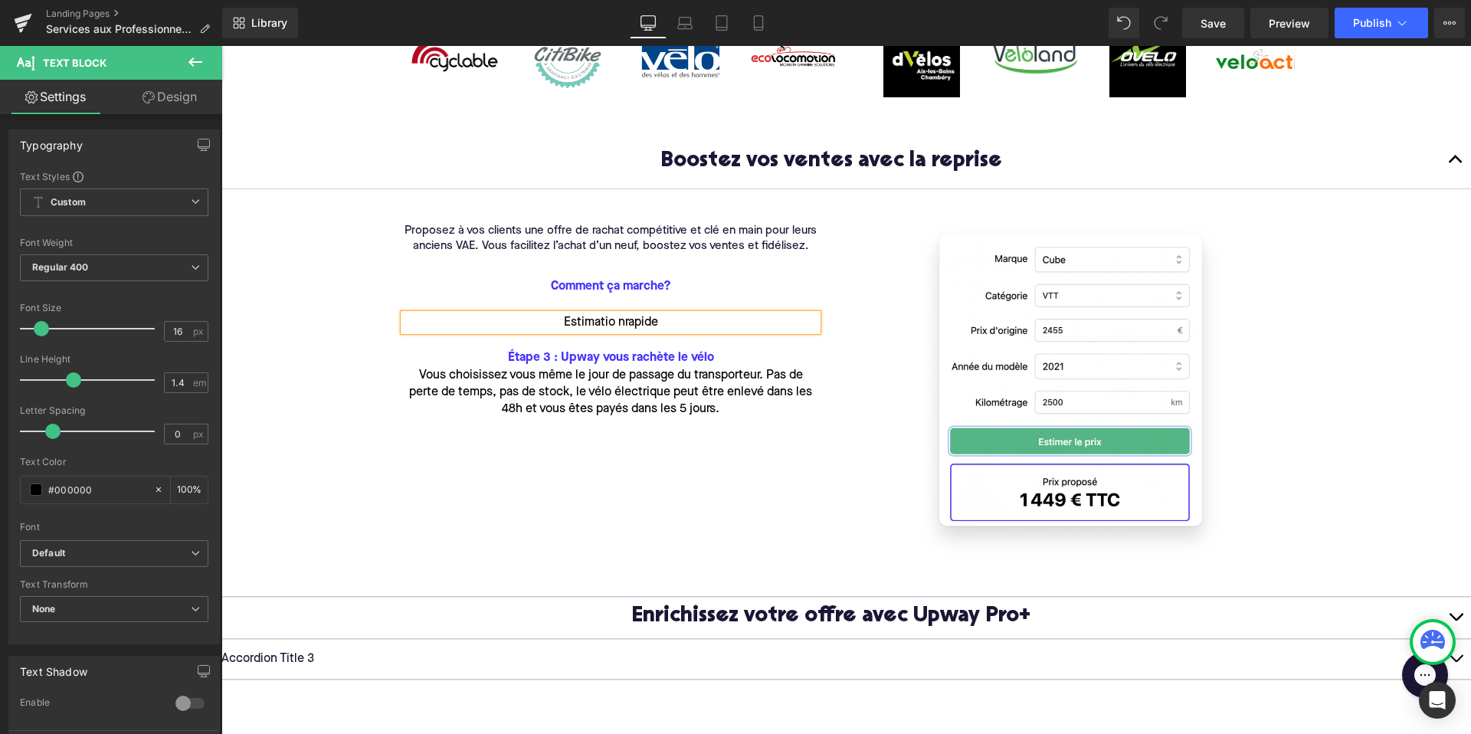
click at [613, 322] on div "Estimatio nrapide" at bounding box center [611, 322] width 414 height 17
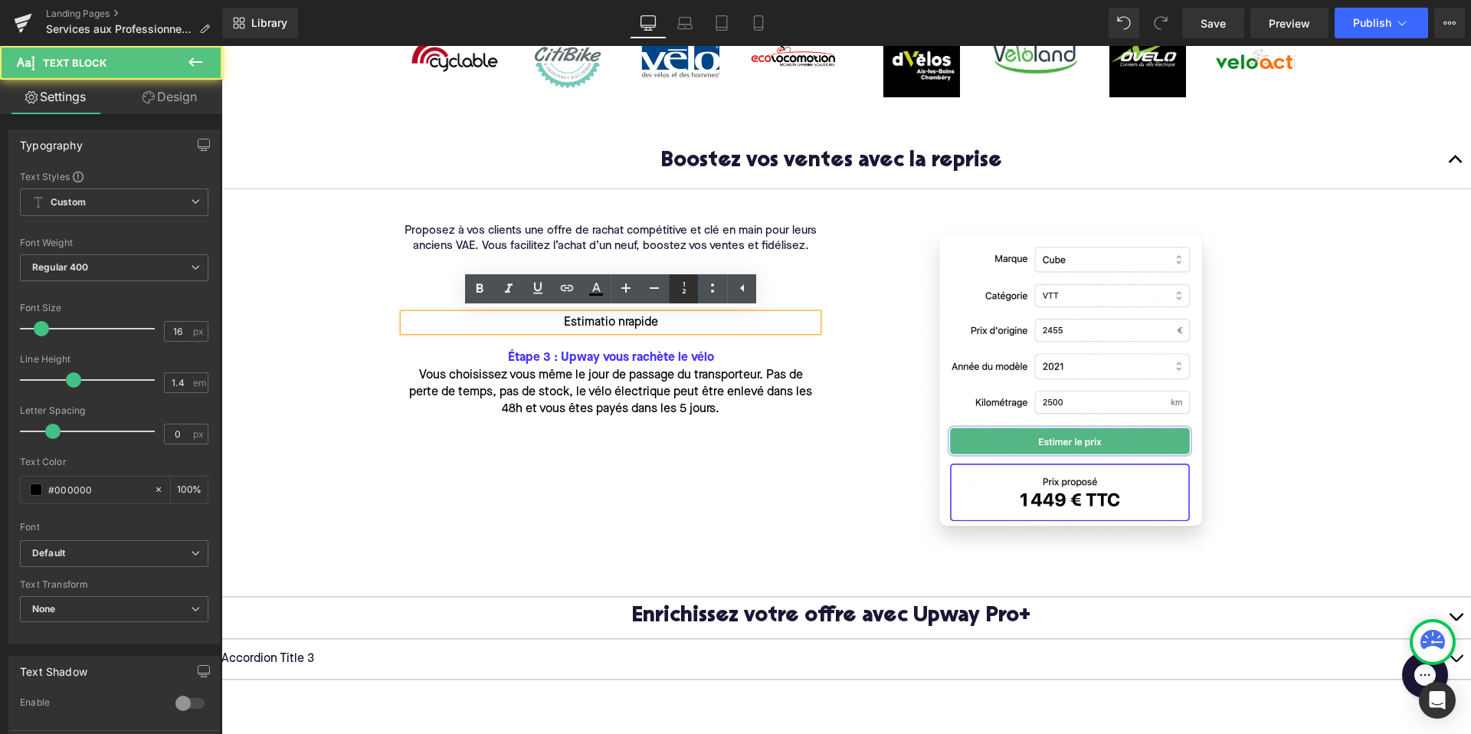
click at [682, 285] on icon at bounding box center [684, 288] width 18 height 18
click at [634, 326] on li "Estimatio nrapide" at bounding box center [611, 325] width 414 height 22
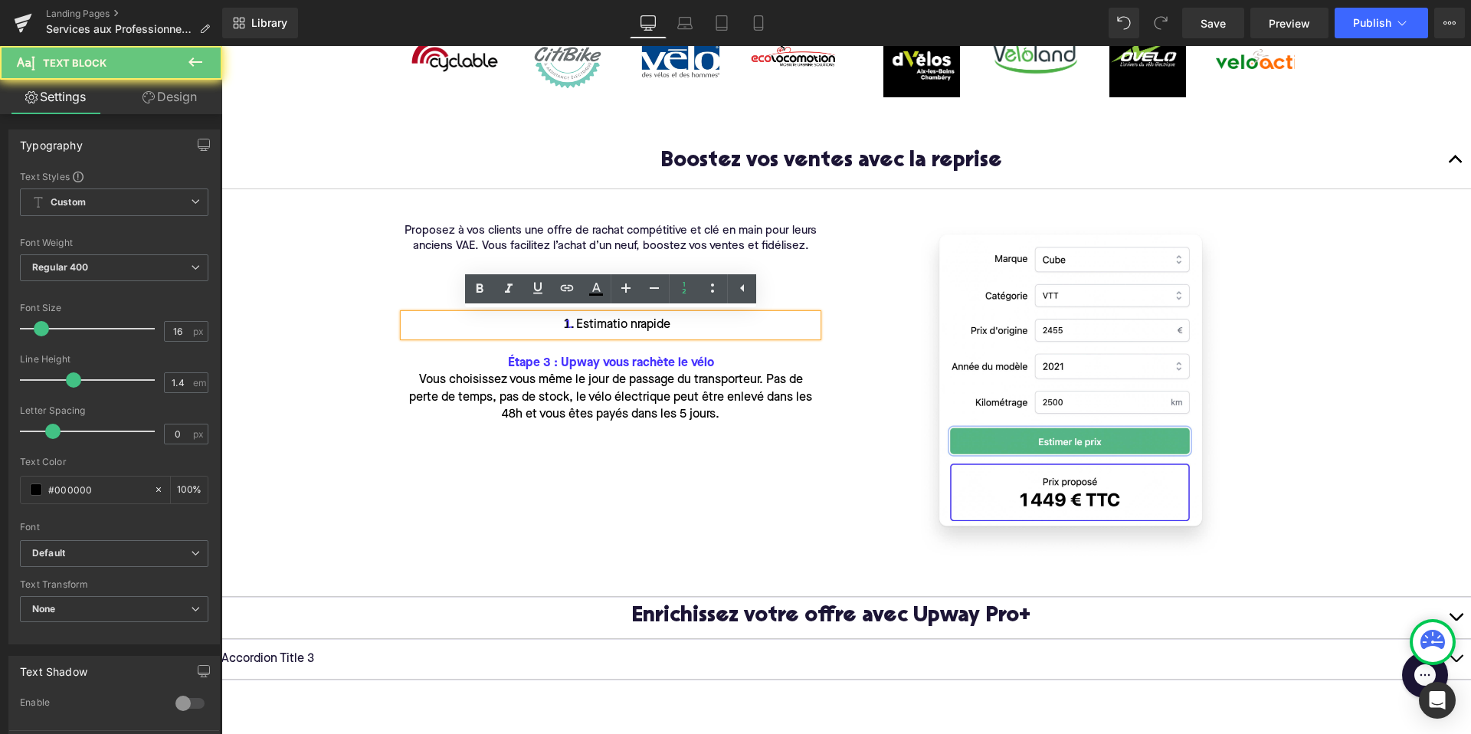
click at [632, 326] on li "Estimatio nrapide" at bounding box center [611, 325] width 414 height 22
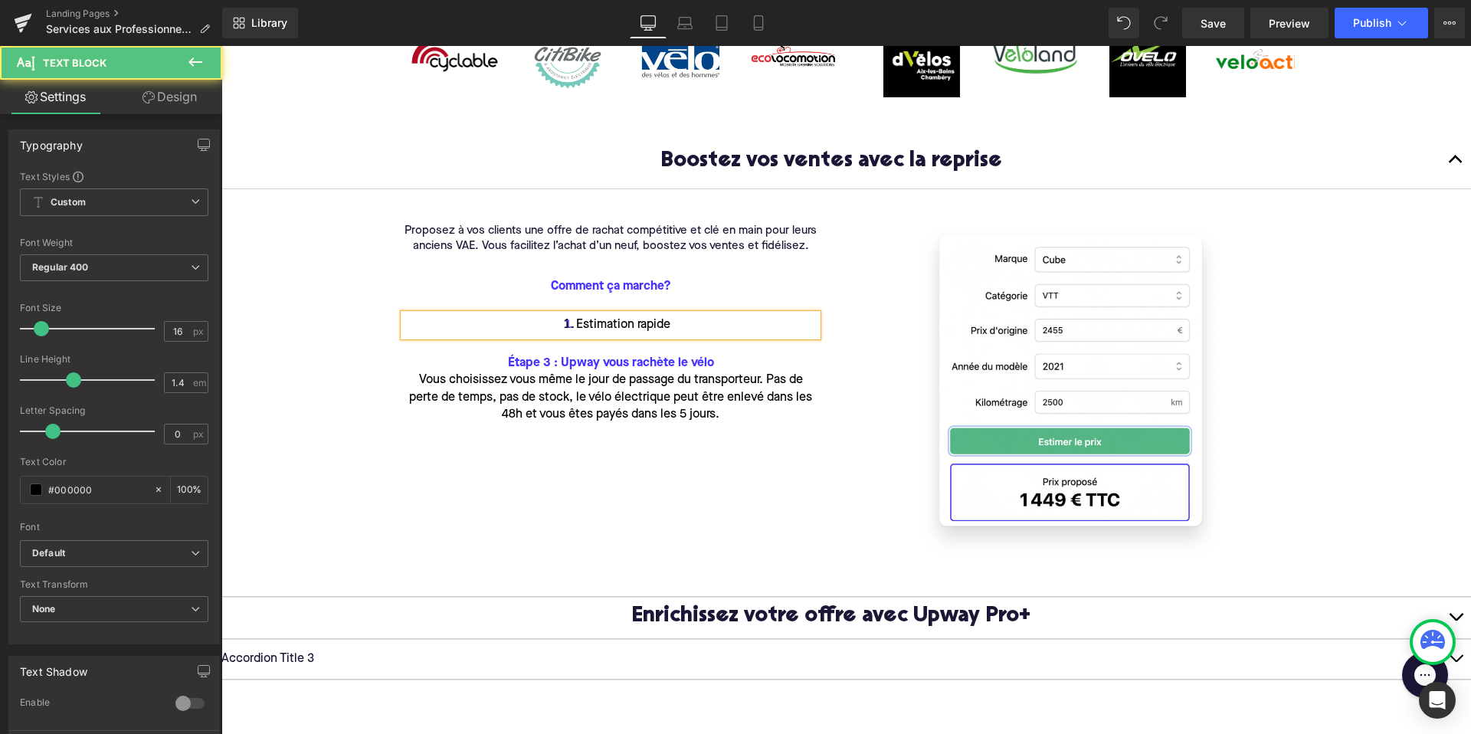
click at [681, 325] on li "Estimation rapide" at bounding box center [611, 325] width 414 height 22
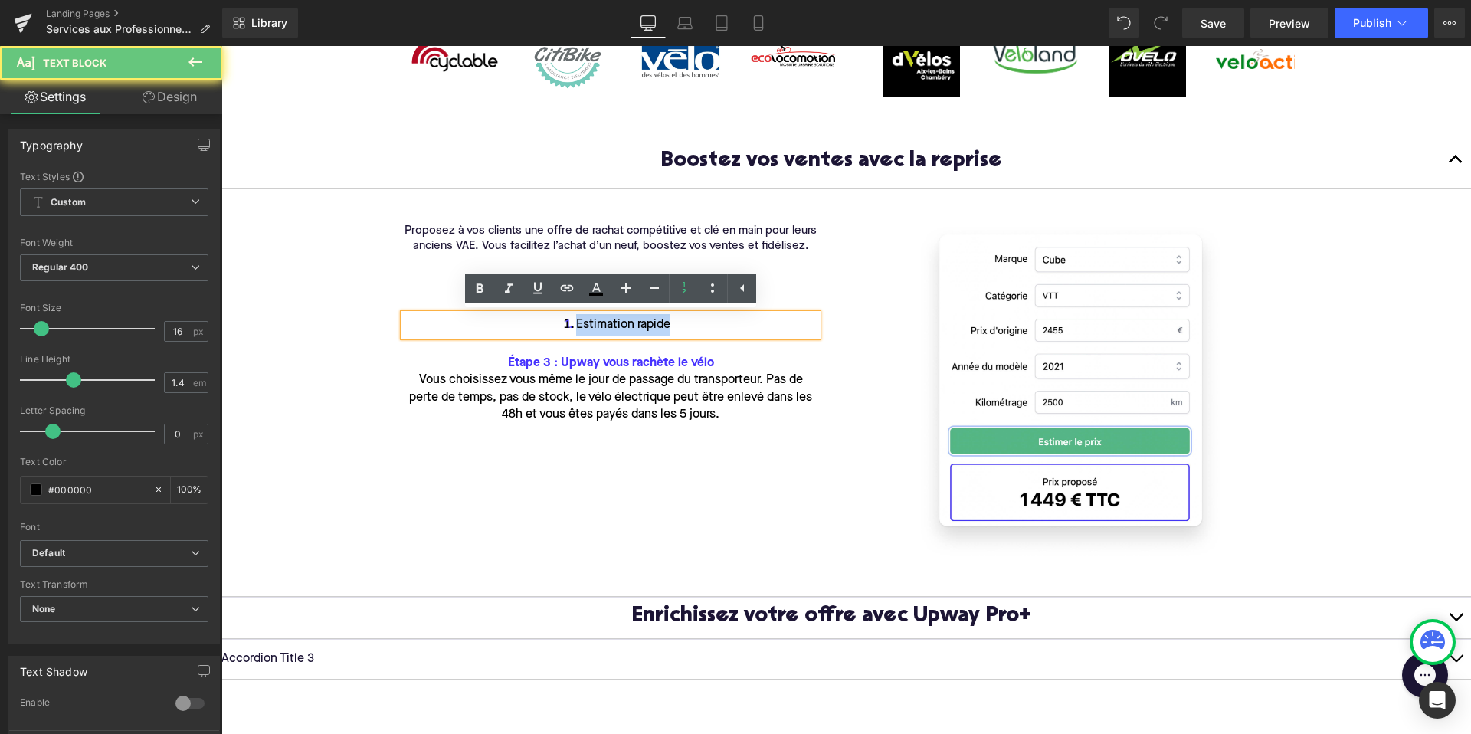
drag, startPoint x: 682, startPoint y: 325, endPoint x: 508, endPoint y: 325, distance: 173.9
click at [508, 325] on li "Estimation rapide" at bounding box center [611, 325] width 414 height 22
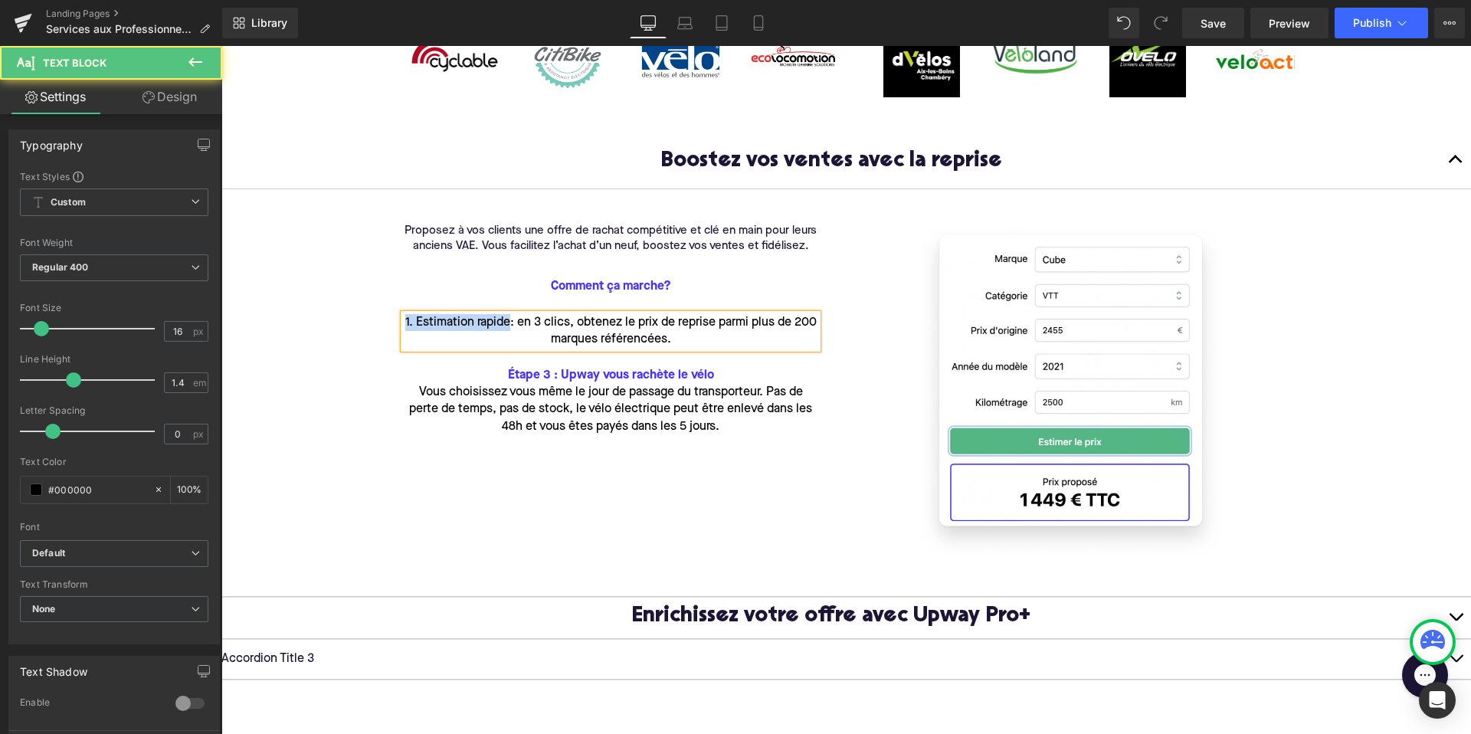
drag, startPoint x: 508, startPoint y: 322, endPoint x: 351, endPoint y: 319, distance: 157.1
click at [351, 319] on article "Proposez à vos clients une offre de rachat compétitive et clé en main pour leur…" at bounding box center [845, 393] width 1249 height 408
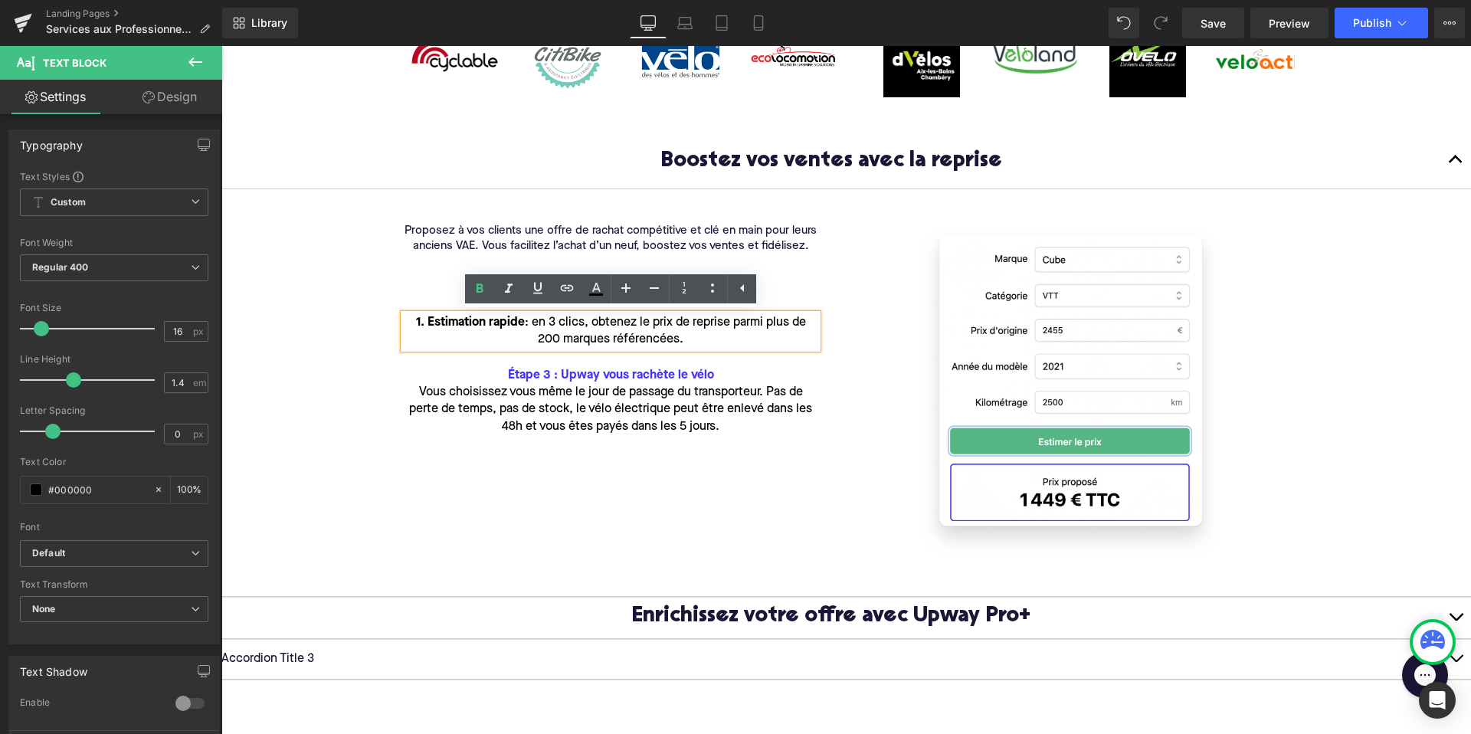
click at [727, 334] on div "1. Estimation rapide : en 3 clics, obtenez le prix de reprise parmi plus de 200…" at bounding box center [611, 331] width 414 height 34
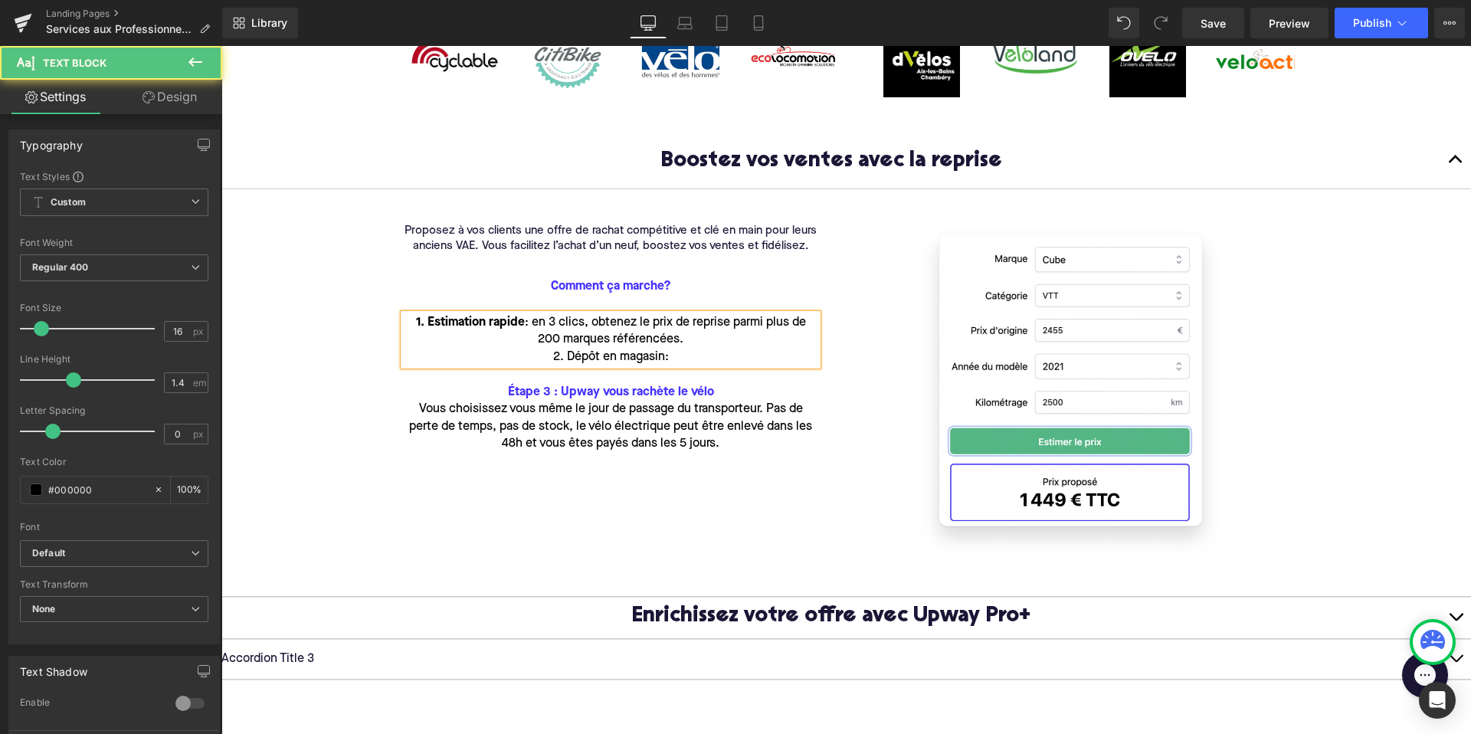
drag, startPoint x: 670, startPoint y: 361, endPoint x: 543, endPoint y: 359, distance: 127.2
click at [543, 359] on div "2. Dépôt en magasin:" at bounding box center [611, 357] width 414 height 17
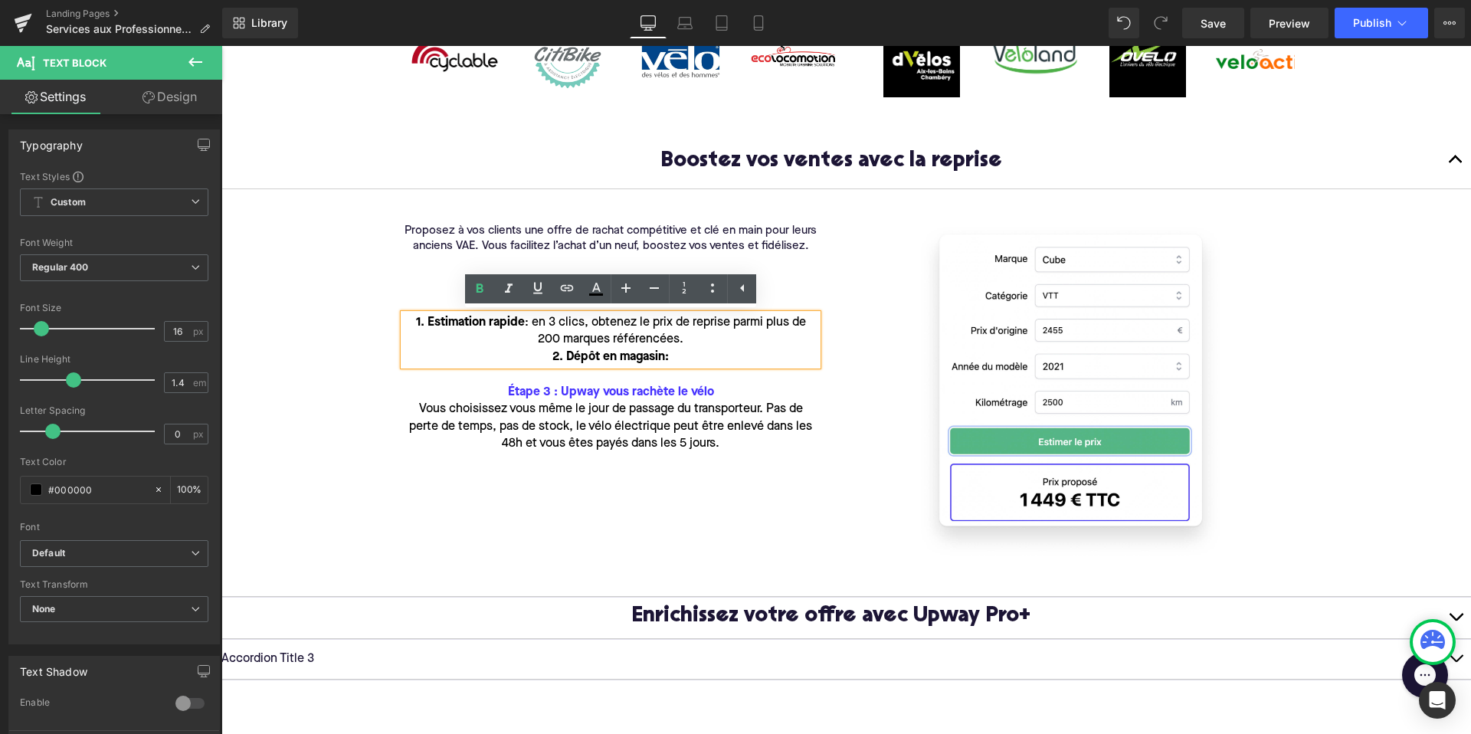
click at [673, 360] on div "2. Dépôt en magasin:" at bounding box center [611, 357] width 414 height 17
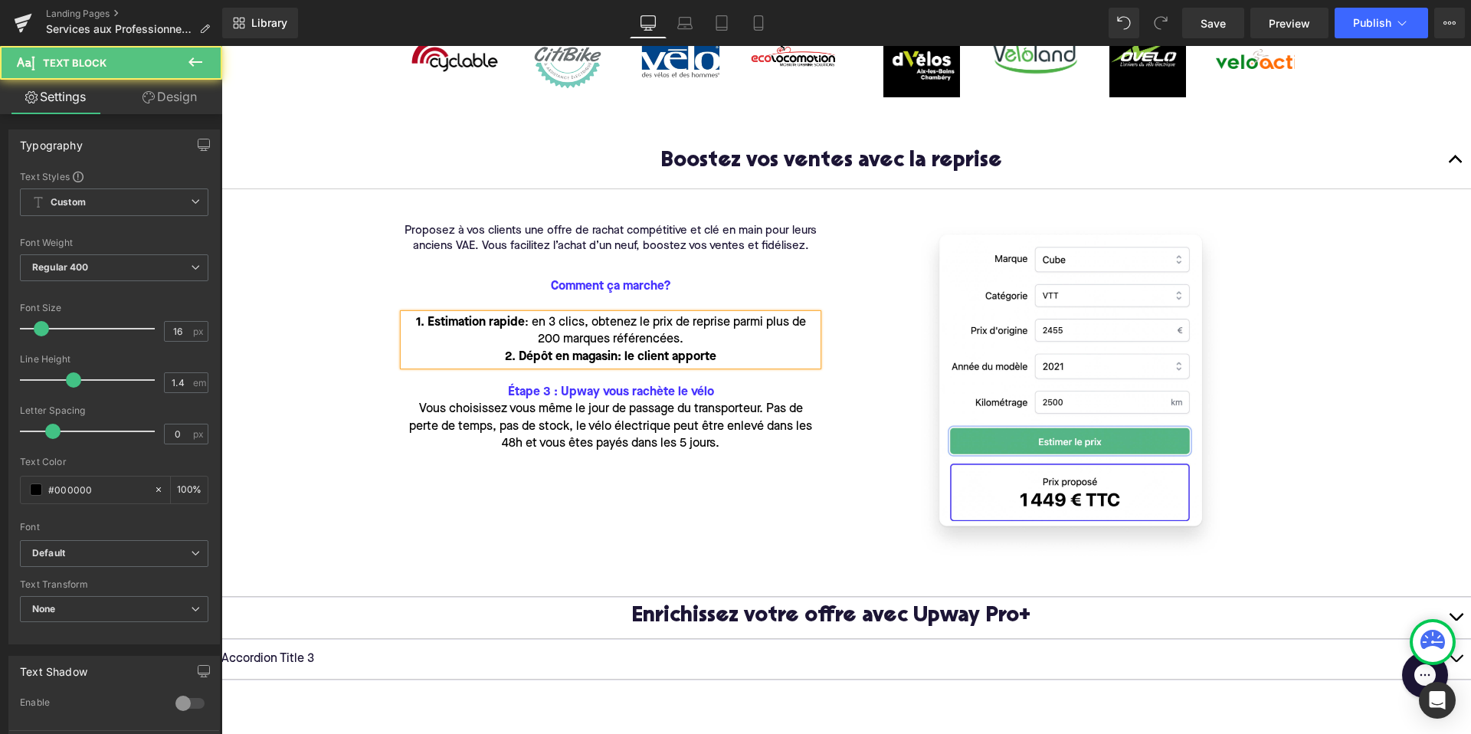
drag, startPoint x: 728, startPoint y: 357, endPoint x: 620, endPoint y: 357, distance: 108.0
click at [620, 357] on div "2. Dépôt en magasin: le client apporte" at bounding box center [611, 357] width 414 height 17
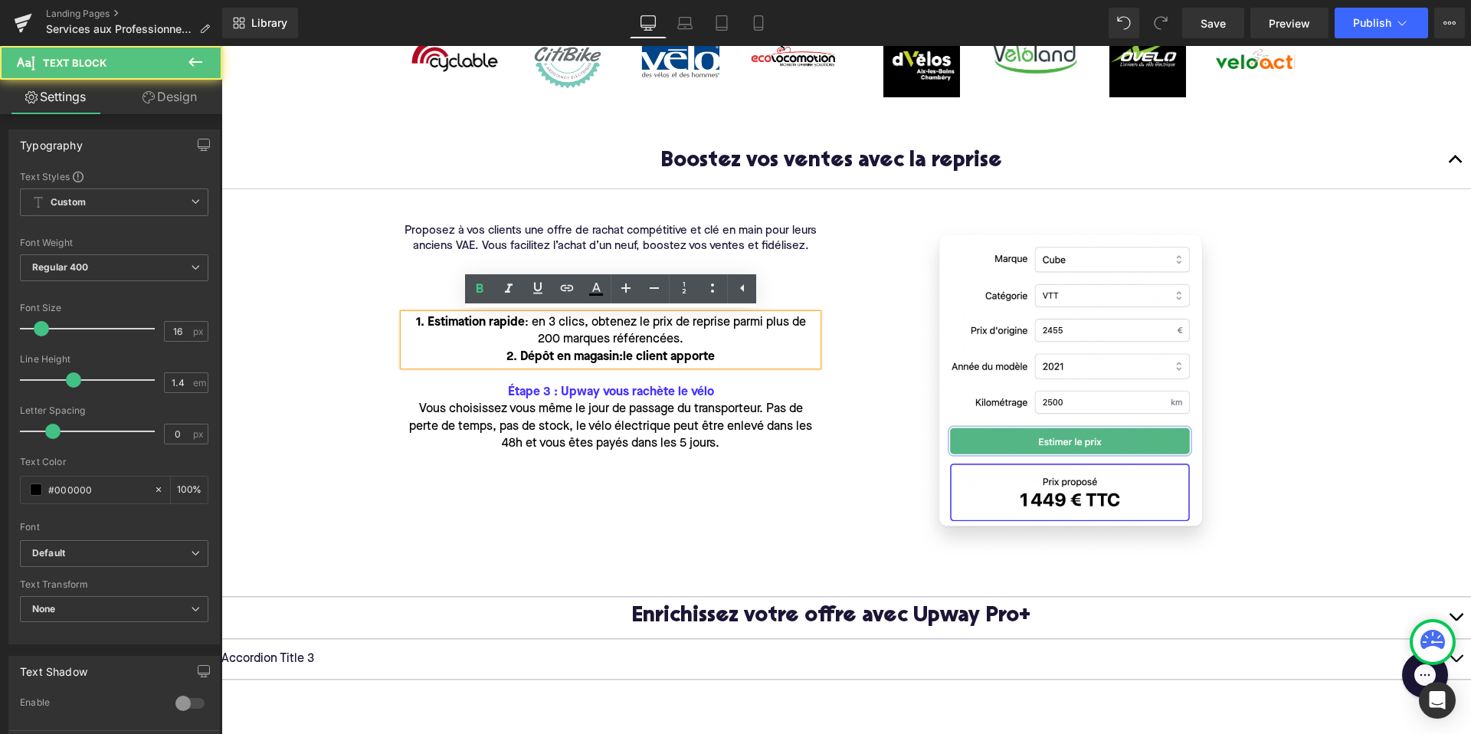
drag, startPoint x: 712, startPoint y: 359, endPoint x: 618, endPoint y: 359, distance: 94.2
click at [618, 359] on div "2. Dépôt en magasin: le client apporte" at bounding box center [611, 357] width 414 height 17
drag, startPoint x: 620, startPoint y: 359, endPoint x: 736, endPoint y: 360, distance: 115.7
click at [736, 360] on div "2. Dépôt en magasin : le client apporte" at bounding box center [611, 357] width 414 height 17
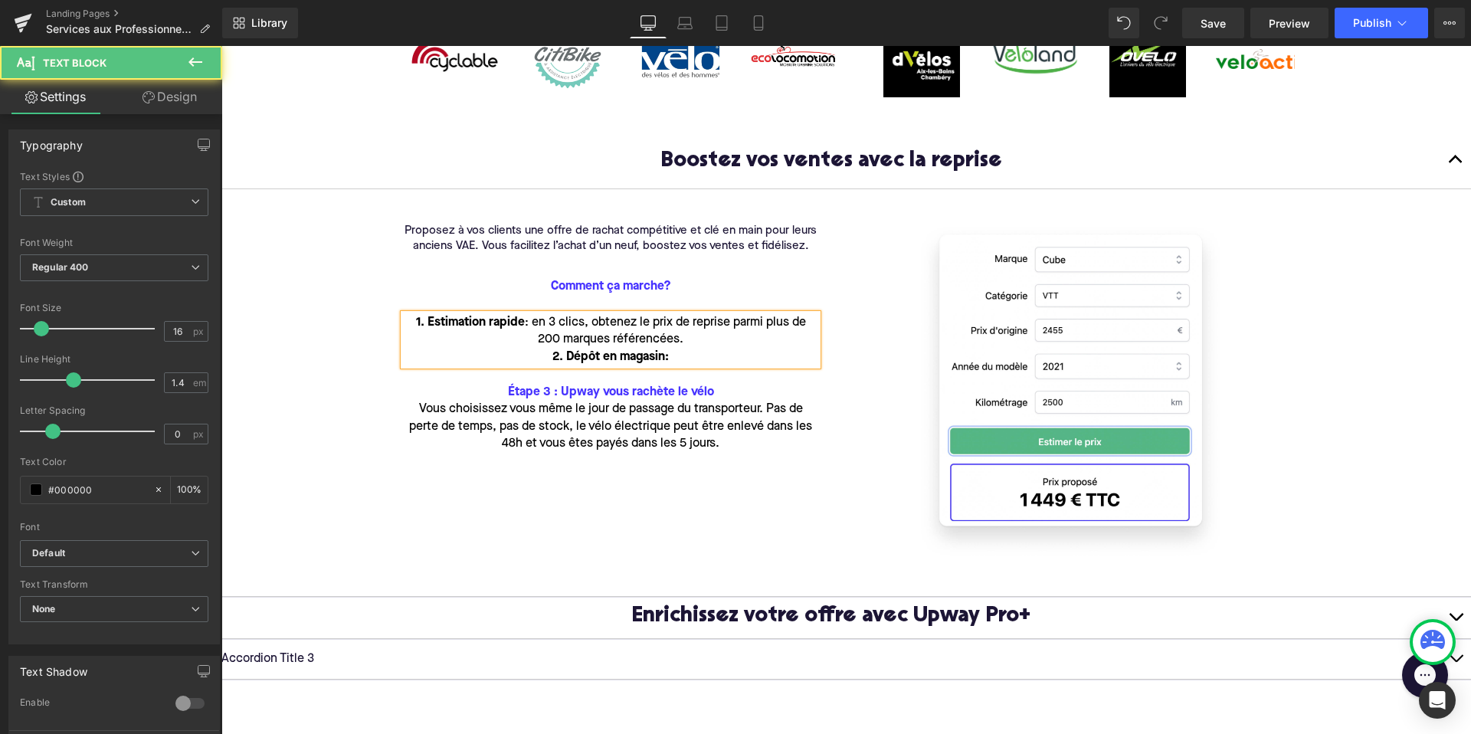
click at [688, 355] on div "2. Dépôt en magasin :" at bounding box center [611, 357] width 414 height 17
drag, startPoint x: 679, startPoint y: 336, endPoint x: 649, endPoint y: 334, distance: 30.7
click at [653, 336] on div "1. Estimation rapide : en 3 clics, obtenez le prix de reprise parmi plus de 200…" at bounding box center [611, 331] width 414 height 34
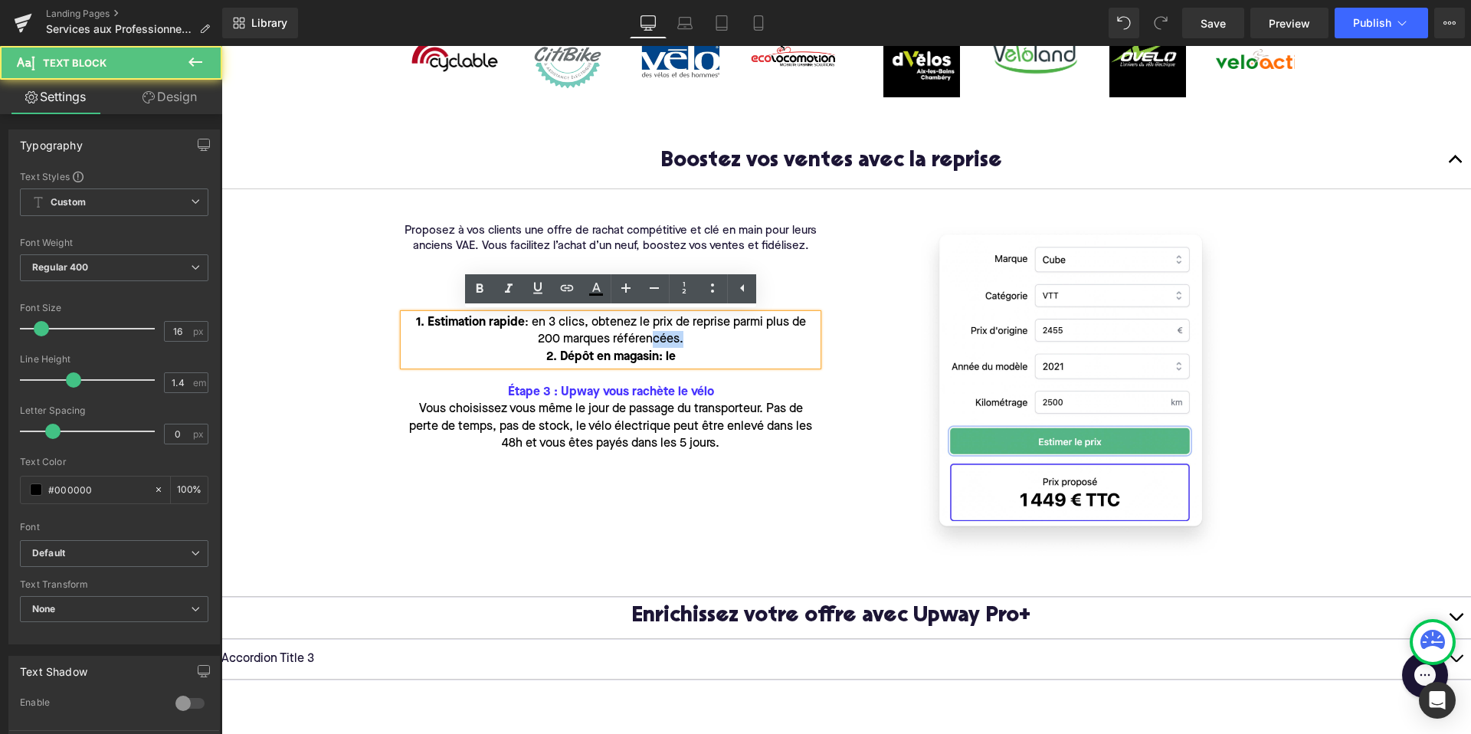
copy div "cées."
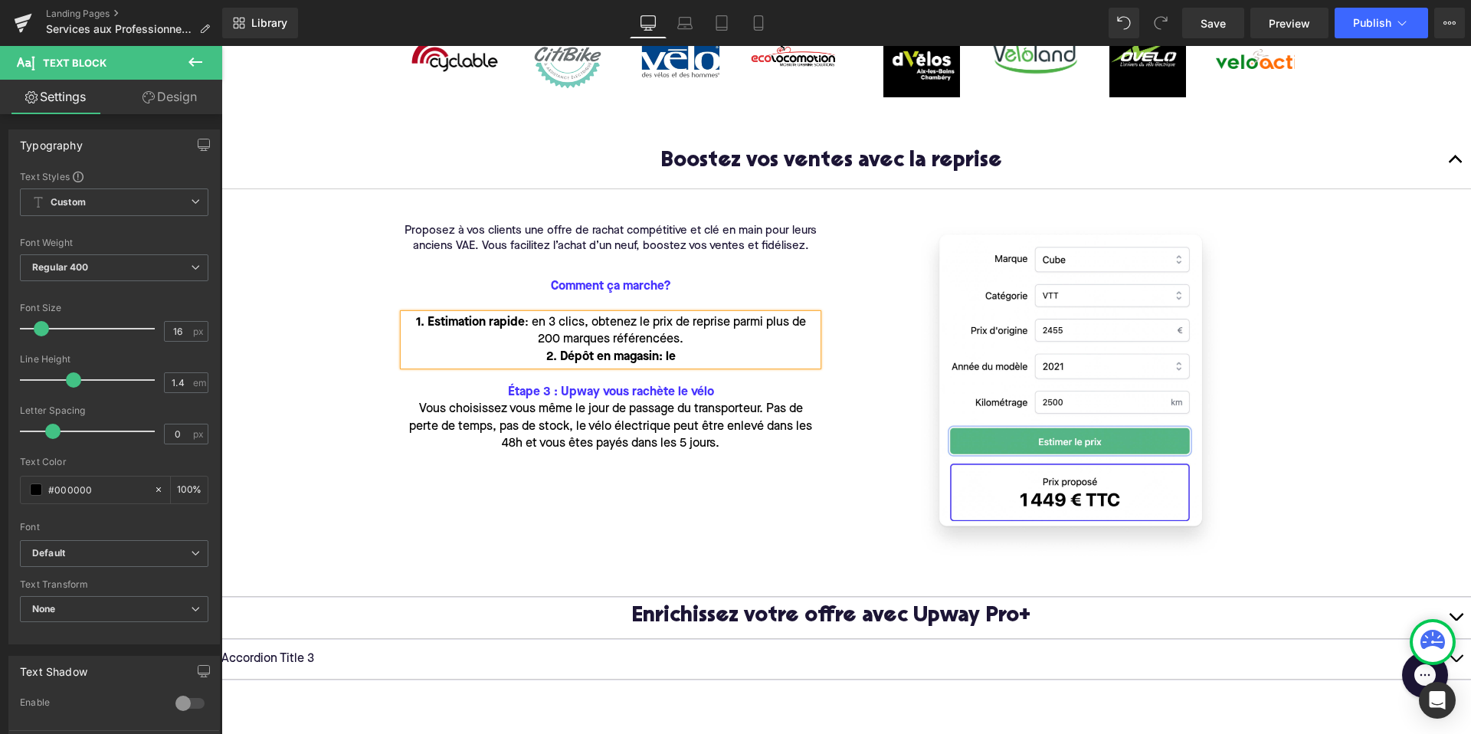
click at [679, 354] on div "2. Dépôt en magasin : le" at bounding box center [611, 357] width 414 height 17
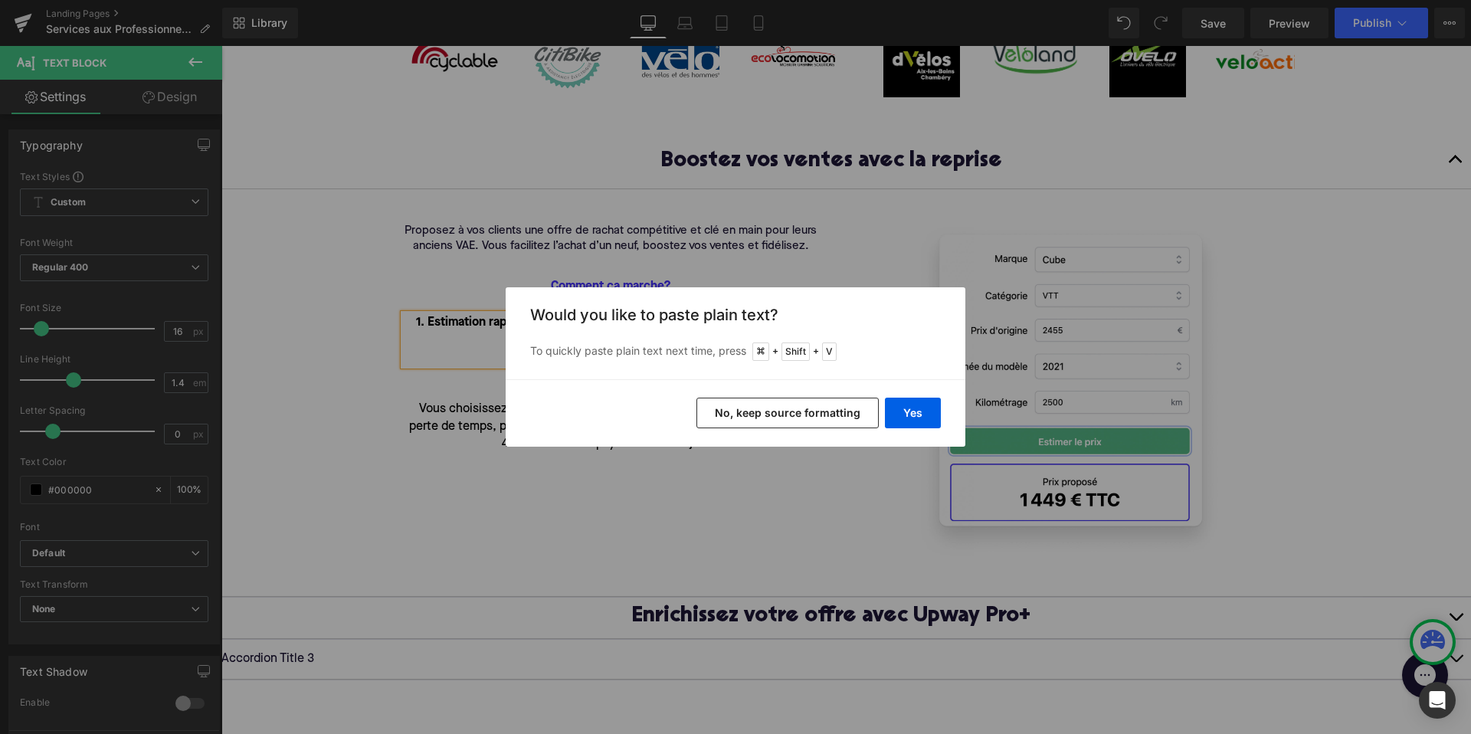
click at [804, 412] on button "No, keep source formatting" at bounding box center [787, 413] width 182 height 31
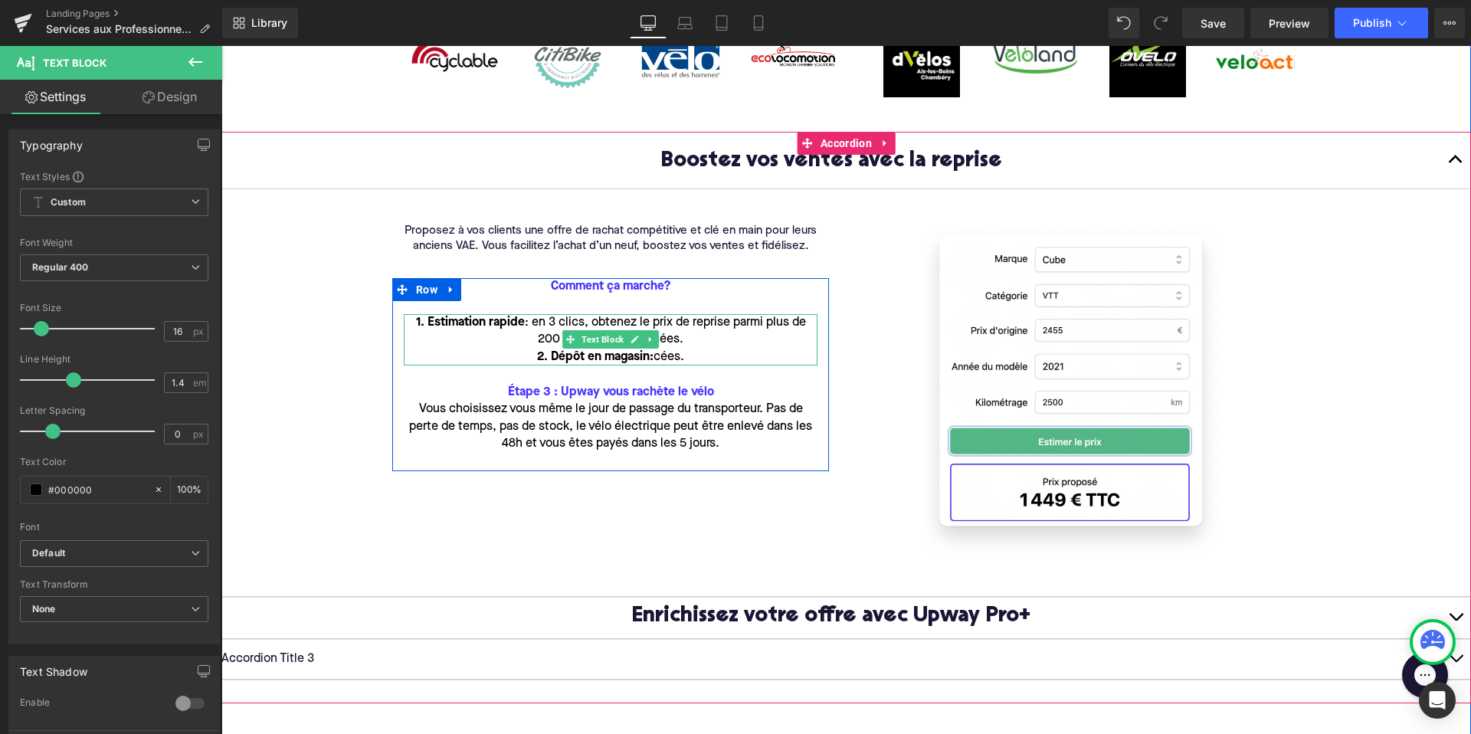
click at [696, 359] on div "2. Dépôt en magasin : cées." at bounding box center [611, 357] width 414 height 17
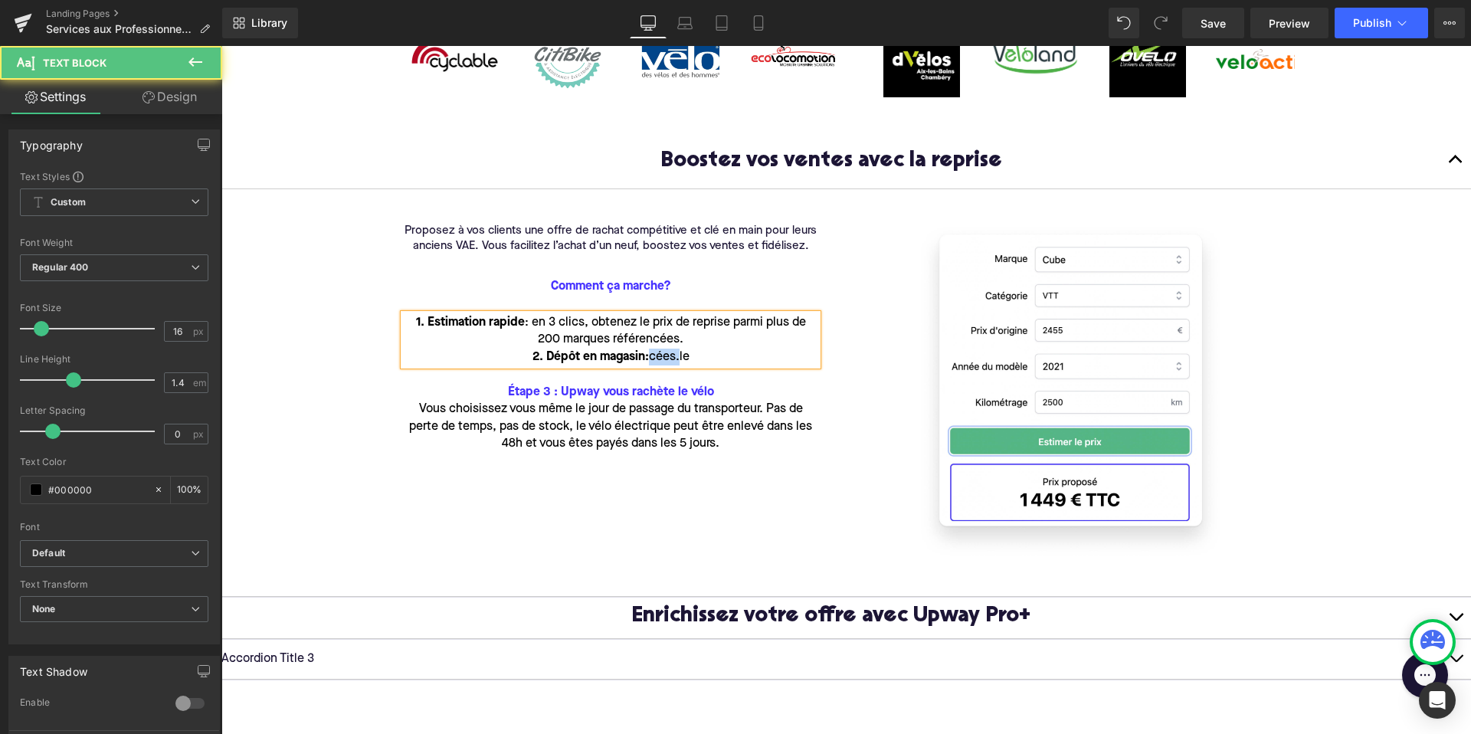
drag, startPoint x: 679, startPoint y: 357, endPoint x: 651, endPoint y: 357, distance: 28.3
click at [651, 357] on span "cées.le" at bounding box center [669, 357] width 41 height 12
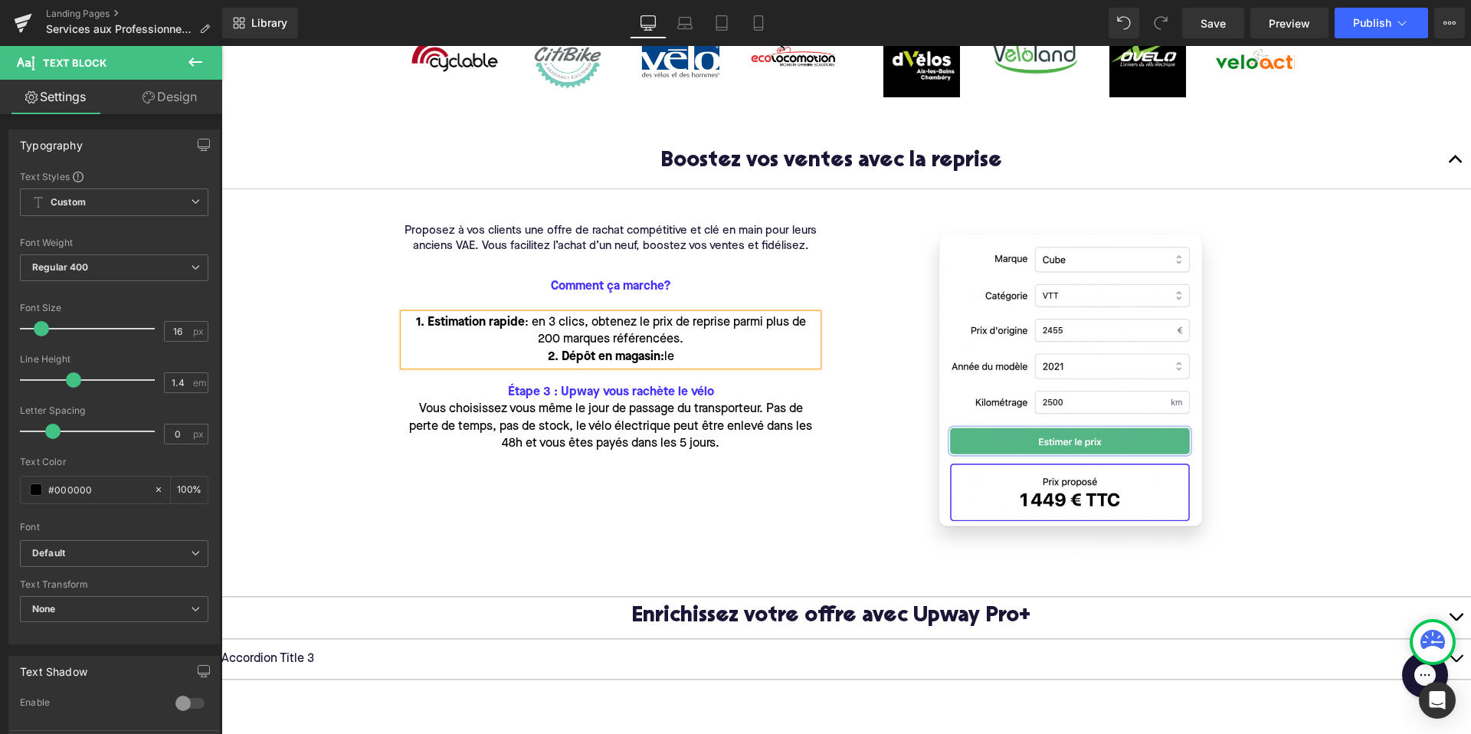
click at [678, 360] on div "2. Dépôt en magasin : le" at bounding box center [611, 357] width 414 height 17
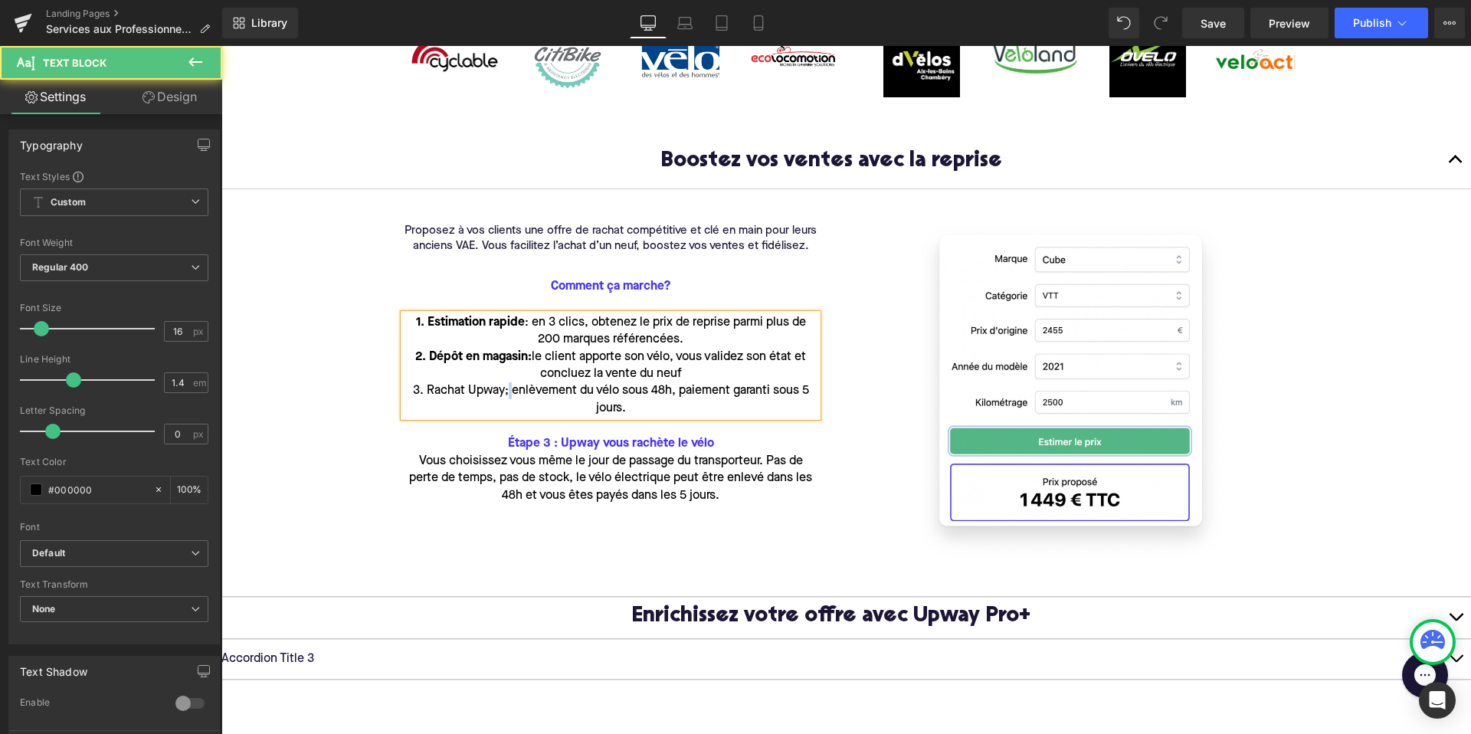
click at [509, 393] on span "3. Rachat Upway; enlèvement du vélo sous 48h, paiement garanti sous 5 jours." at bounding box center [611, 399] width 396 height 29
drag, startPoint x: 502, startPoint y: 392, endPoint x: 408, endPoint y: 392, distance: 93.4
click at [408, 392] on div "3. Rachat Upway: enlèvement du vélo sous 48h, paiement garanti sous 5 jours." at bounding box center [611, 399] width 414 height 34
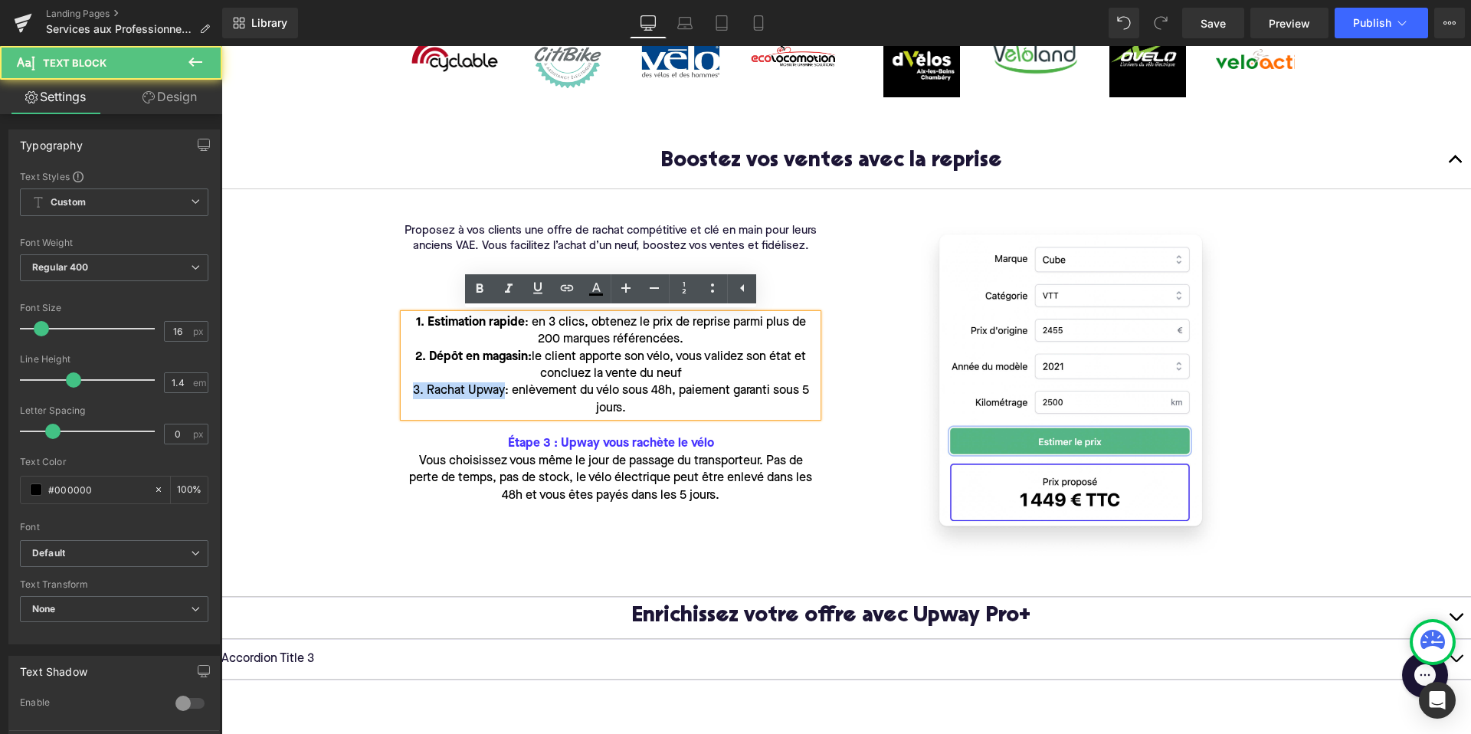
click at [460, 390] on span "3. Rachat Upway: enlèvement du vélo sous 48h, paiement garanti sous 5 jours." at bounding box center [611, 399] width 396 height 29
drag, startPoint x: 504, startPoint y: 393, endPoint x: 427, endPoint y: 392, distance: 76.6
click at [427, 392] on span "3. Rachat Upway: enlèvement du vélo sous 48h, paiement garanti sous 5 jours." at bounding box center [611, 399] width 396 height 29
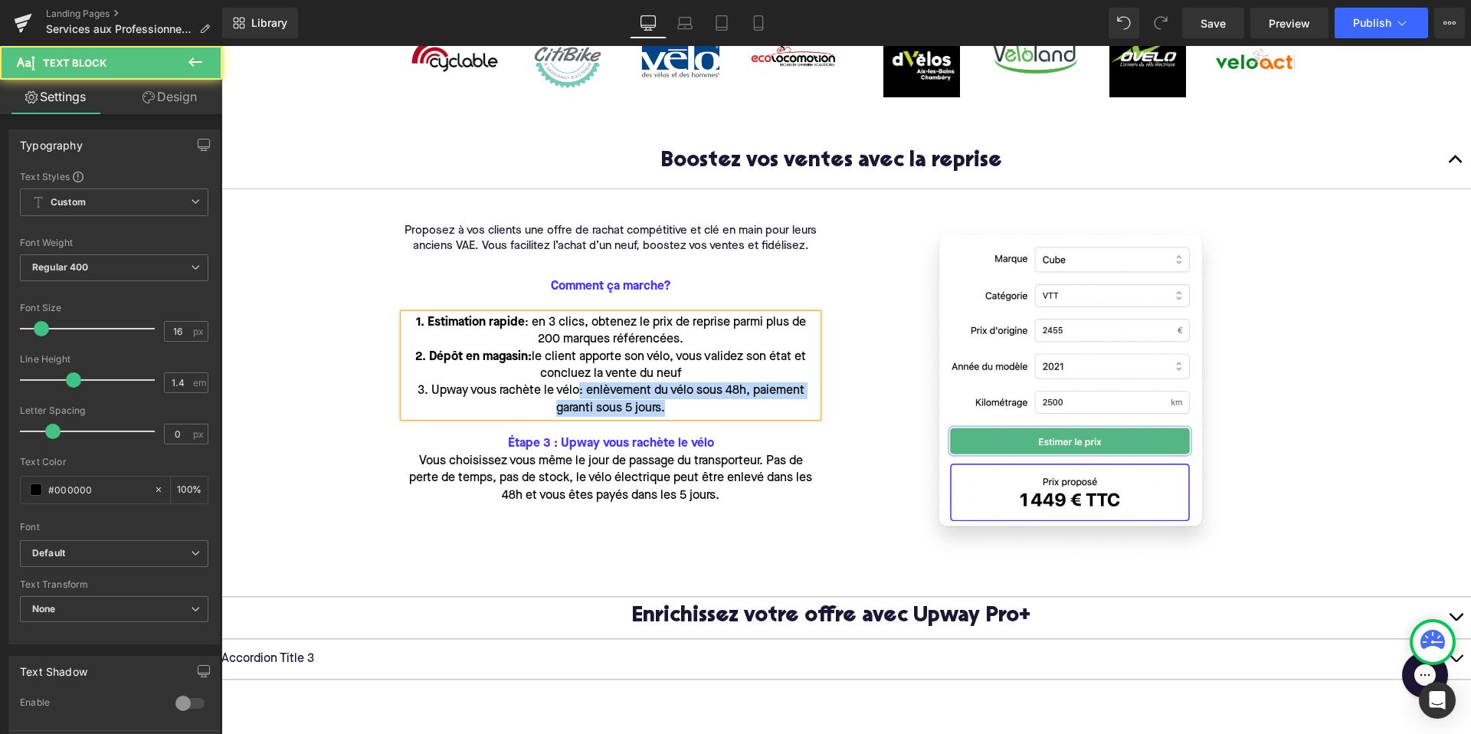
drag, startPoint x: 581, startPoint y: 392, endPoint x: 400, endPoint y: 392, distance: 180.8
click at [404, 392] on div "1. Estimation rapide : en 3 clics, obtenez le prix de reprise parmi plus de 200…" at bounding box center [611, 365] width 414 height 103
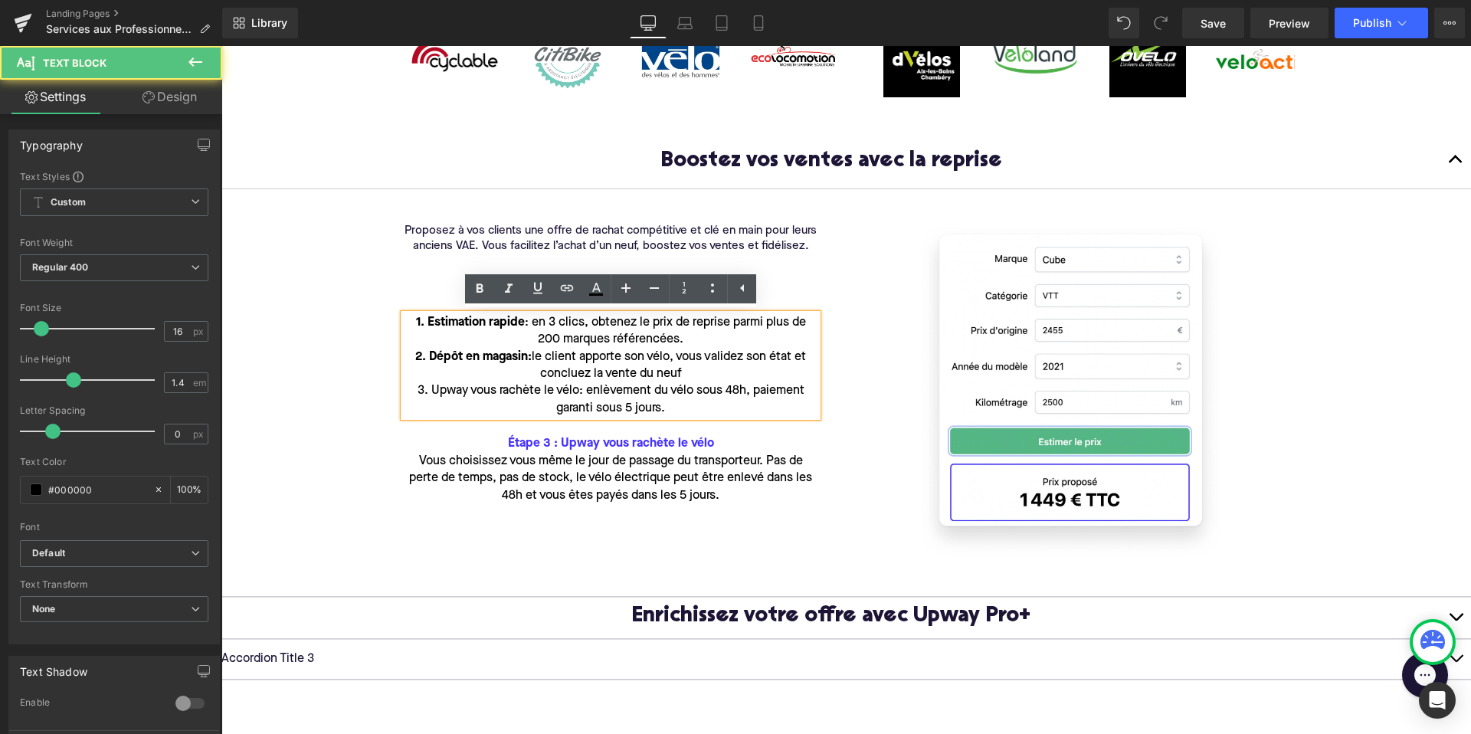
click at [594, 390] on span "3. Upway vous rachète le vélo: enlèvement du vélo sous 48h, paiement garanti so…" at bounding box center [610, 399] width 387 height 29
click at [579, 393] on span "3. Upway vous rachète le vélo: enlèvement du vélo sous 48h, paiement garanti so…" at bounding box center [610, 399] width 387 height 29
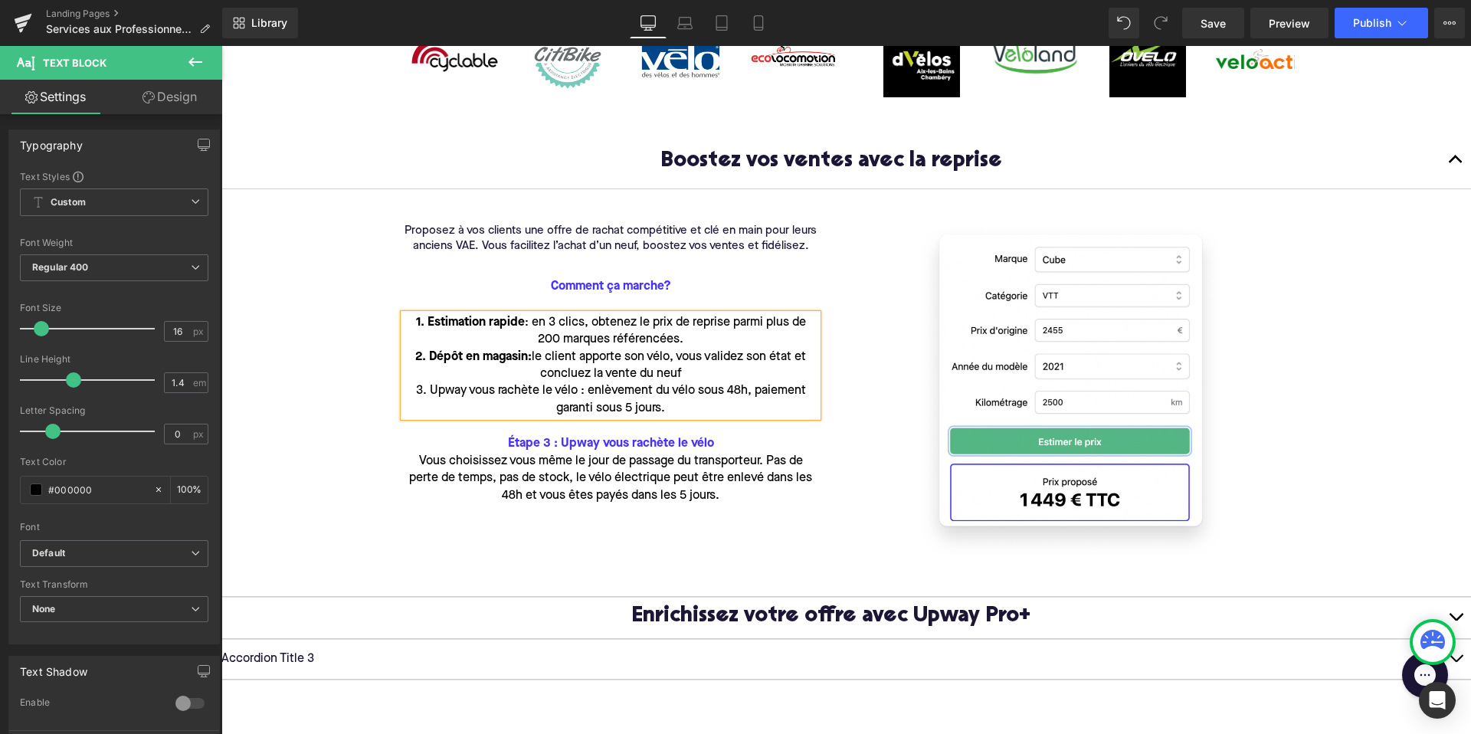
click at [526, 356] on strong "2. Dépôt en magasin :" at bounding box center [473, 357] width 116 height 12
click at [522, 319] on strong "1. Estimation rapide" at bounding box center [470, 322] width 109 height 12
drag, startPoint x: 581, startPoint y: 392, endPoint x: 414, endPoint y: 388, distance: 167.0
click at [416, 388] on span "3. Upway vous rachète le vélo : enlèvement du vélo sous 48h, paiement garanti s…" at bounding box center [611, 399] width 390 height 29
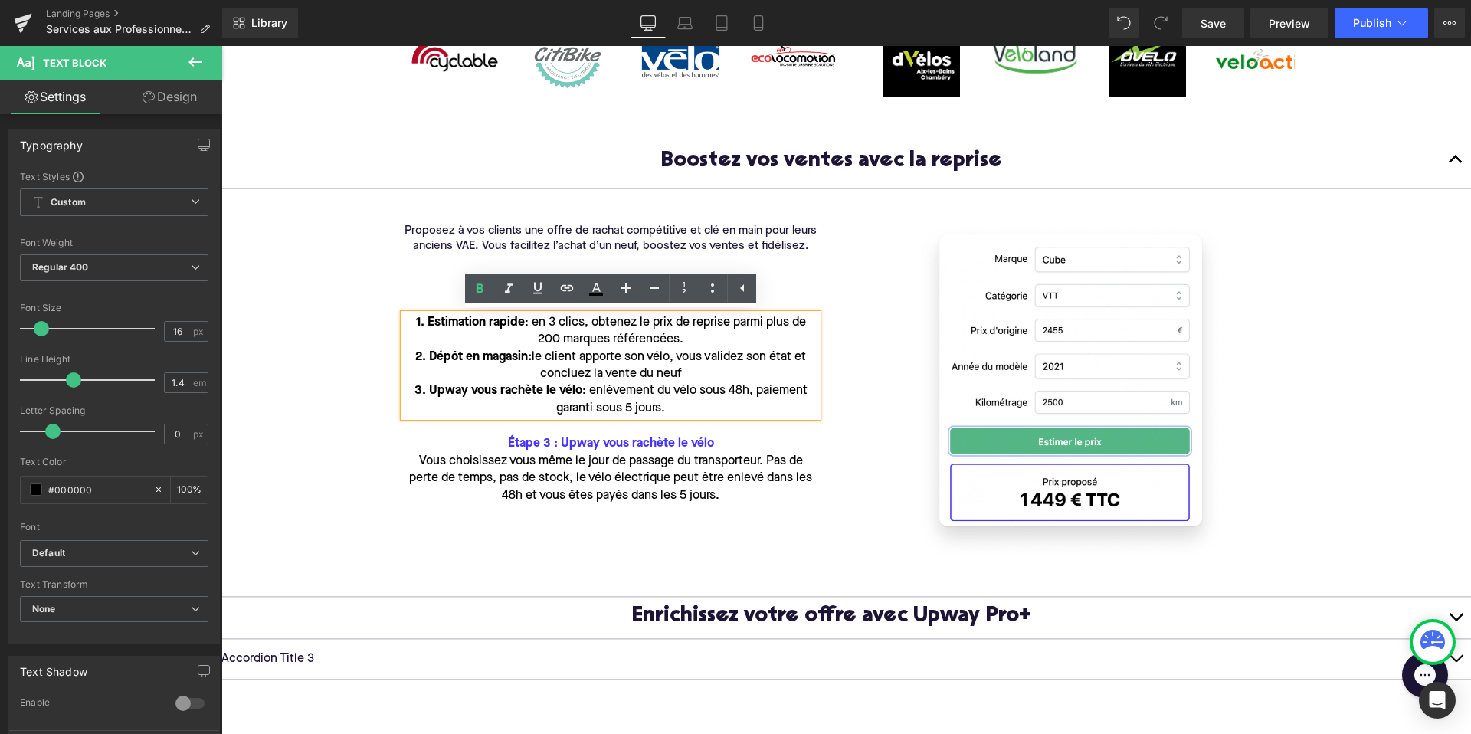
click at [549, 464] on p "Vous choisissez vous même le jour de passage du transporteur. Pas de perte de t…" at bounding box center [611, 478] width 414 height 51
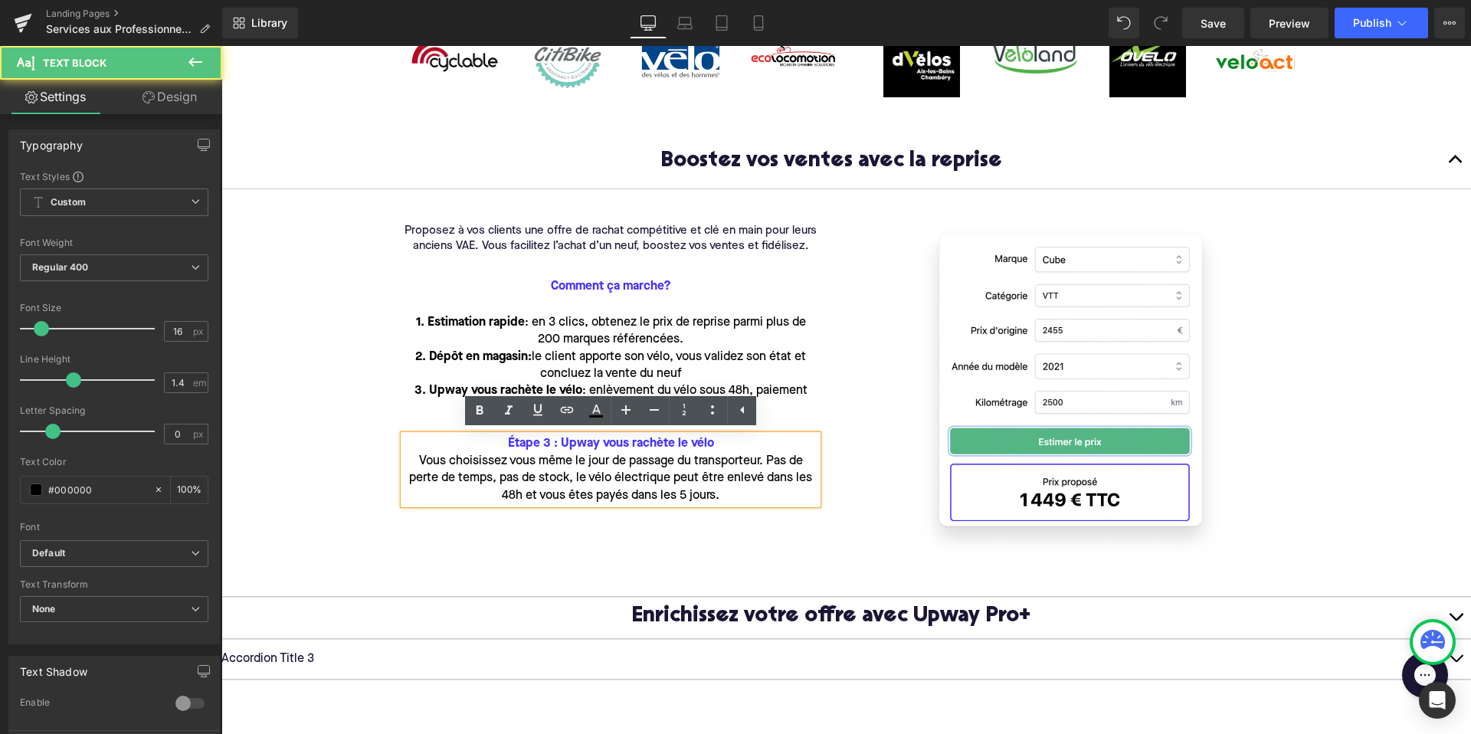
click at [519, 529] on div "Proposez à vos clients une offre de rachat compétitive et clé en main pour leur…" at bounding box center [840, 393] width 919 height 384
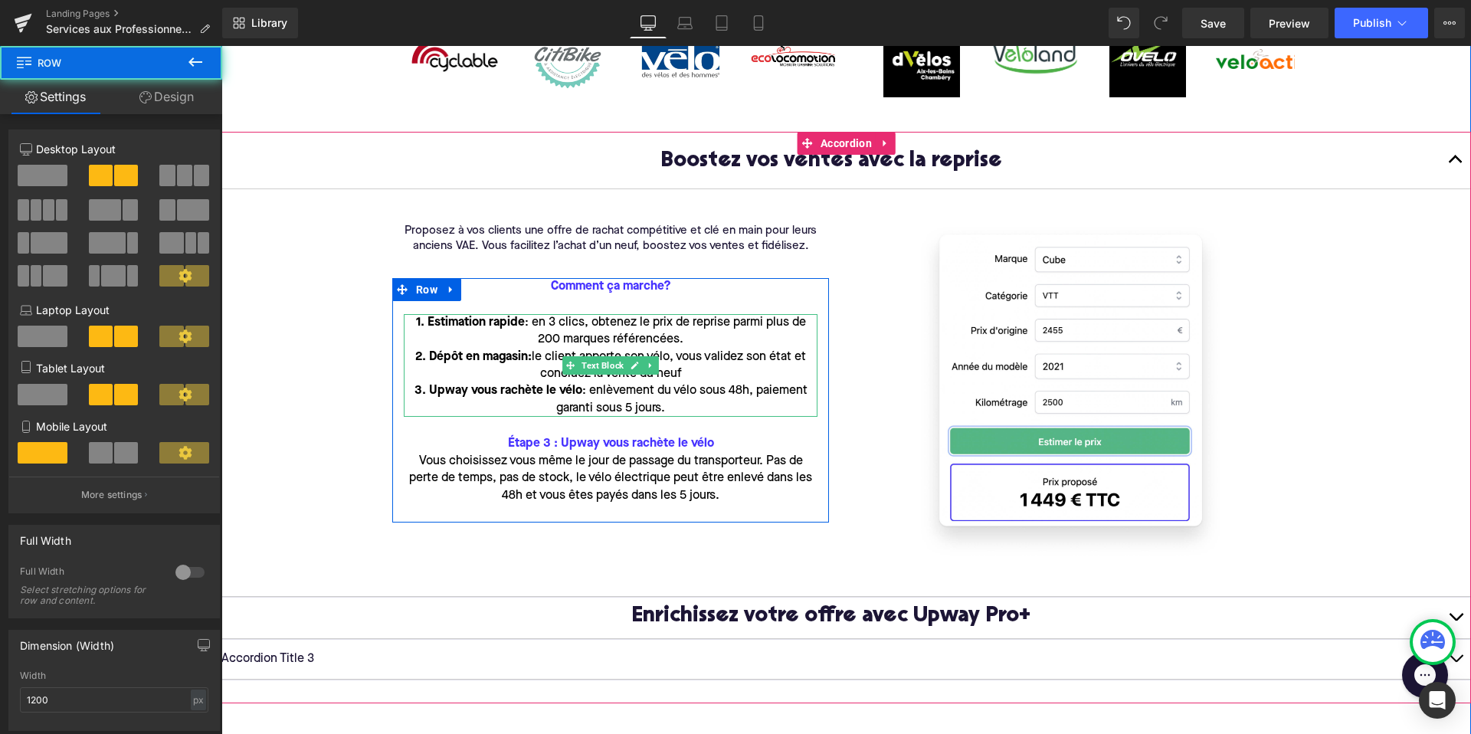
click at [558, 395] on strong "3. Upway vous rachète le vélo" at bounding box center [498, 391] width 168 height 12
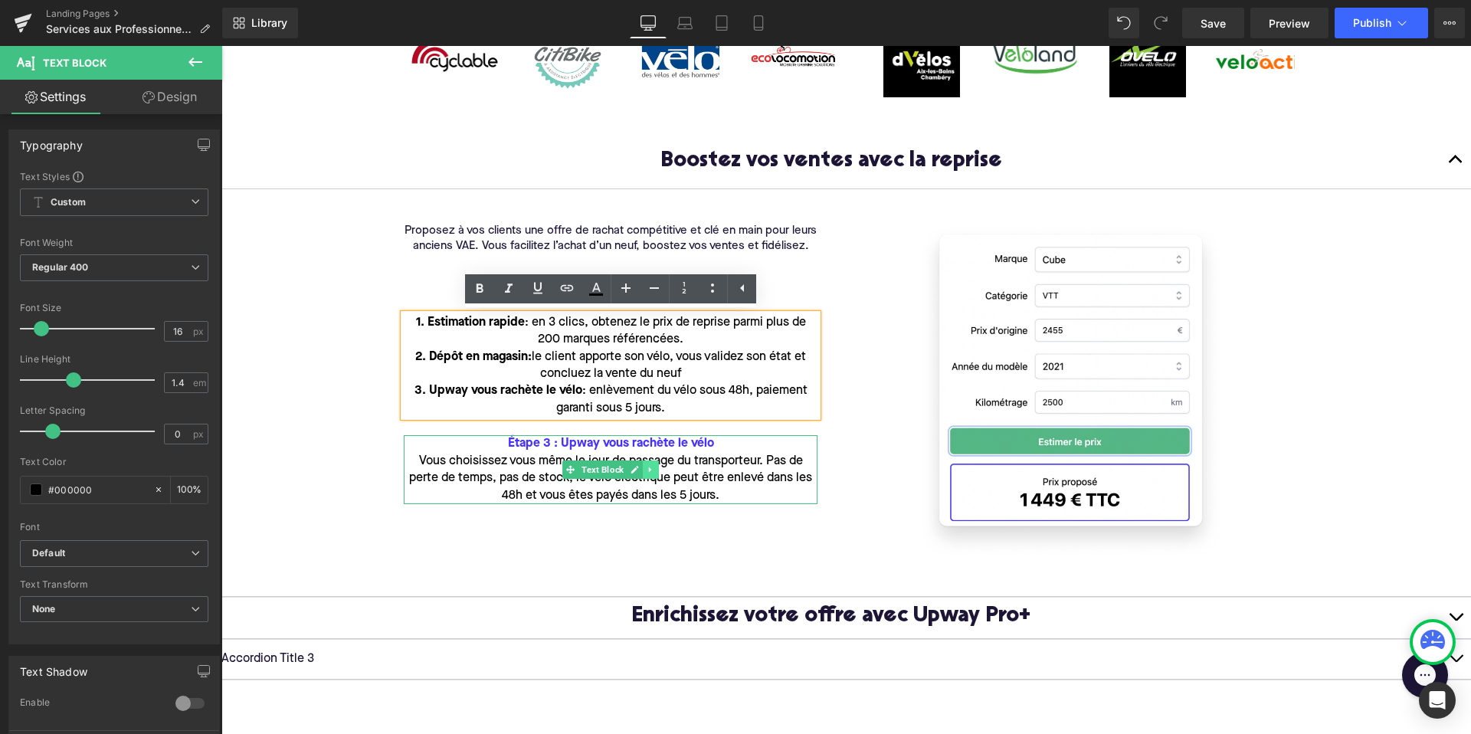
click at [654, 468] on icon at bounding box center [650, 469] width 8 height 9
click at [662, 470] on icon at bounding box center [658, 469] width 8 height 8
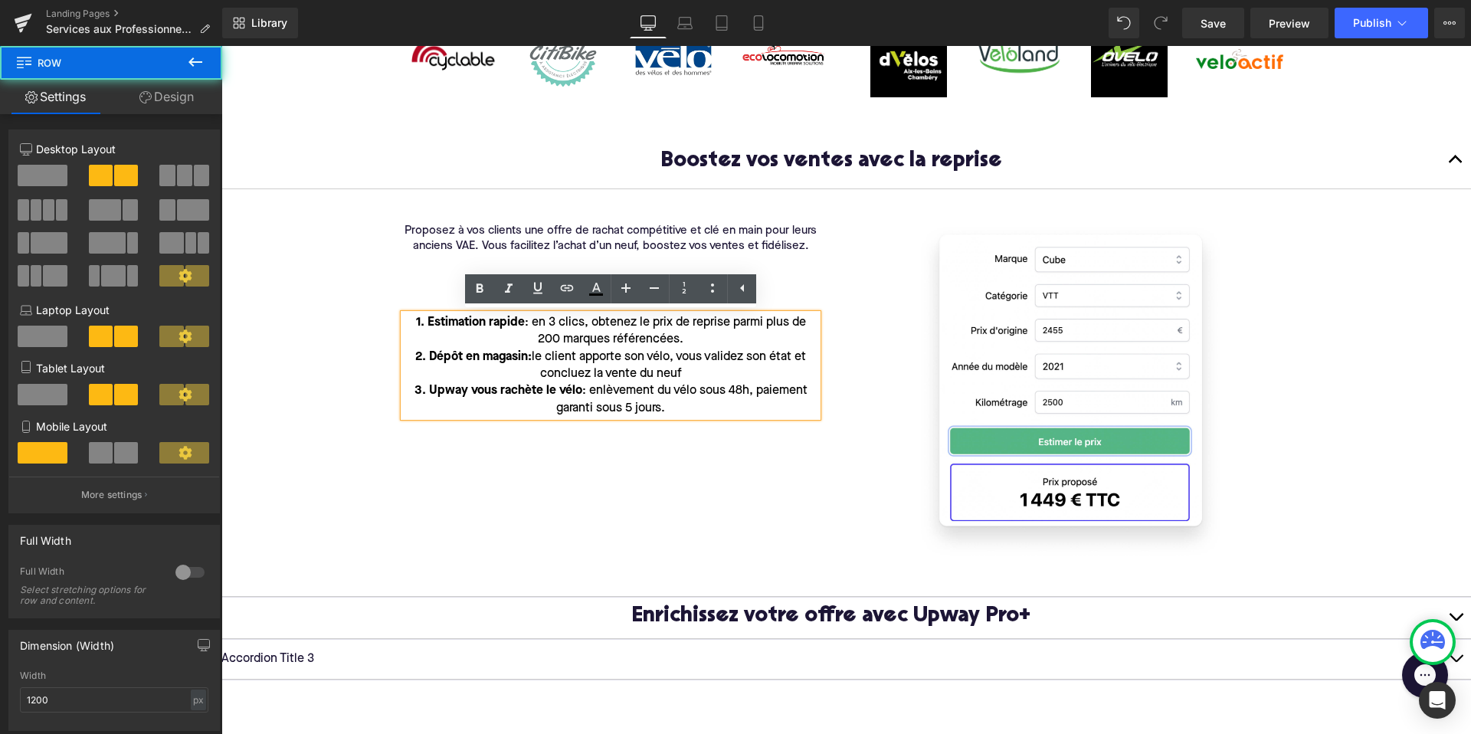
click at [798, 506] on div "Proposez à vos clients une offre de rachat compétitive et clé en main pour leur…" at bounding box center [840, 393] width 919 height 384
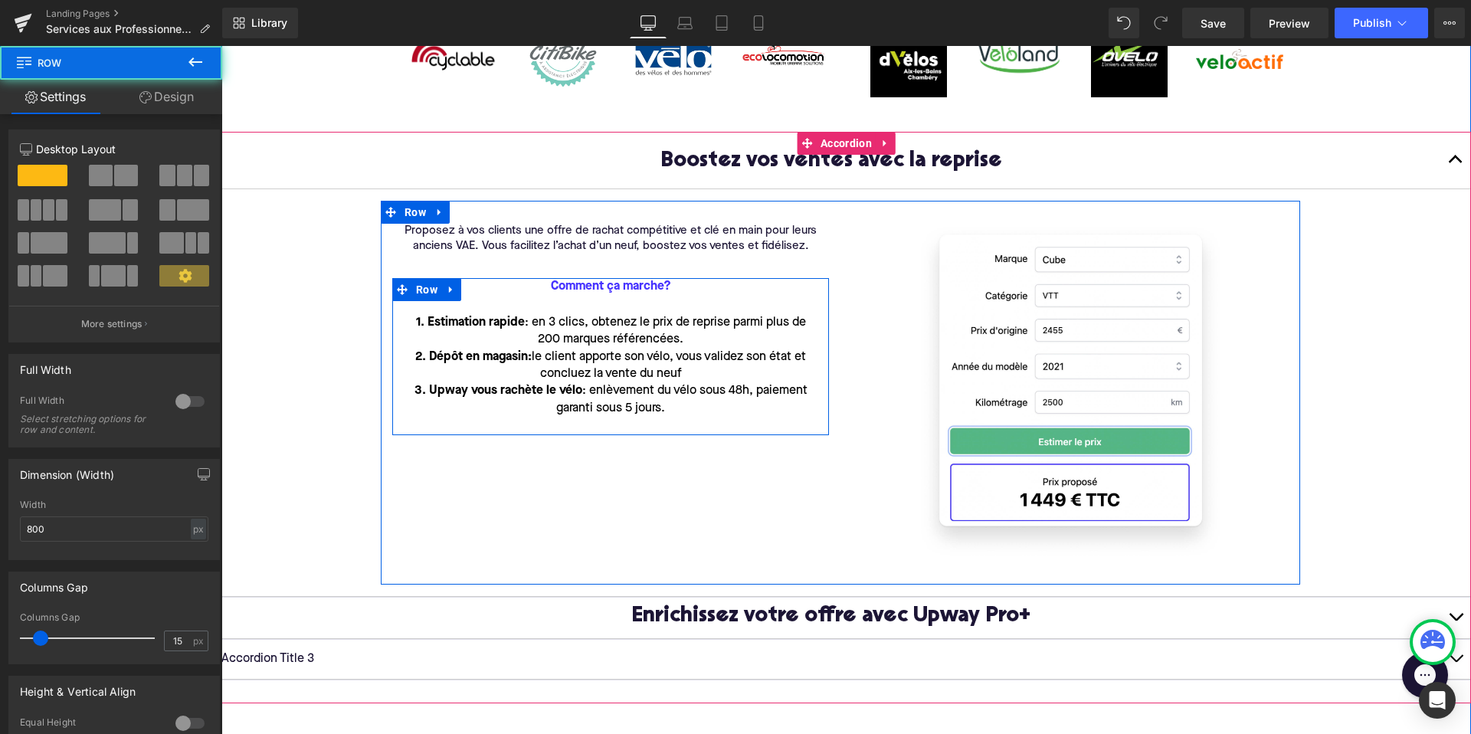
click at [648, 296] on div "Comment ça marche? Text Block 1. Estimation rapide : en 3 clics, obtenez le pri…" at bounding box center [610, 356] width 437 height 157
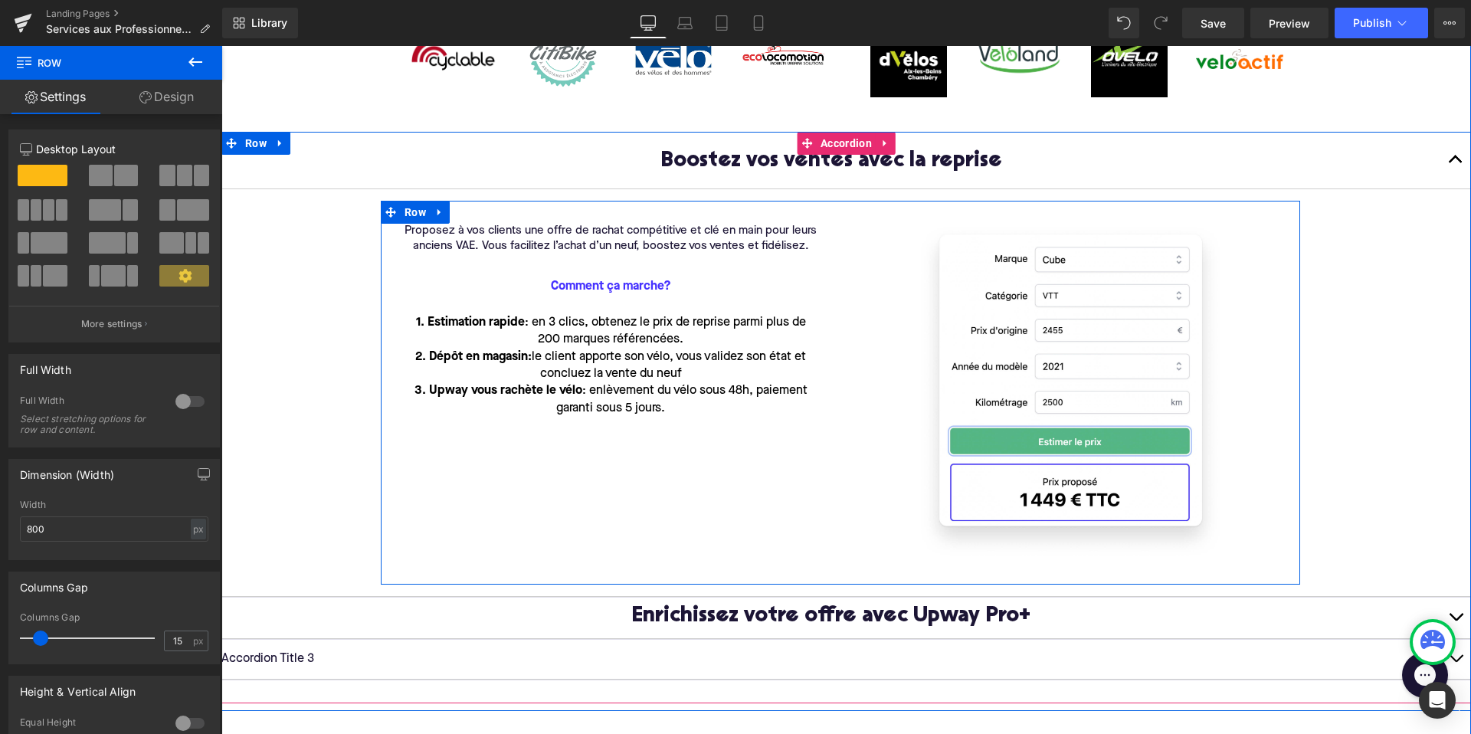
click at [390, 269] on div "Proposez à vos clients une offre de rachat compétitive et clé en main pour leur…" at bounding box center [611, 329] width 460 height 211
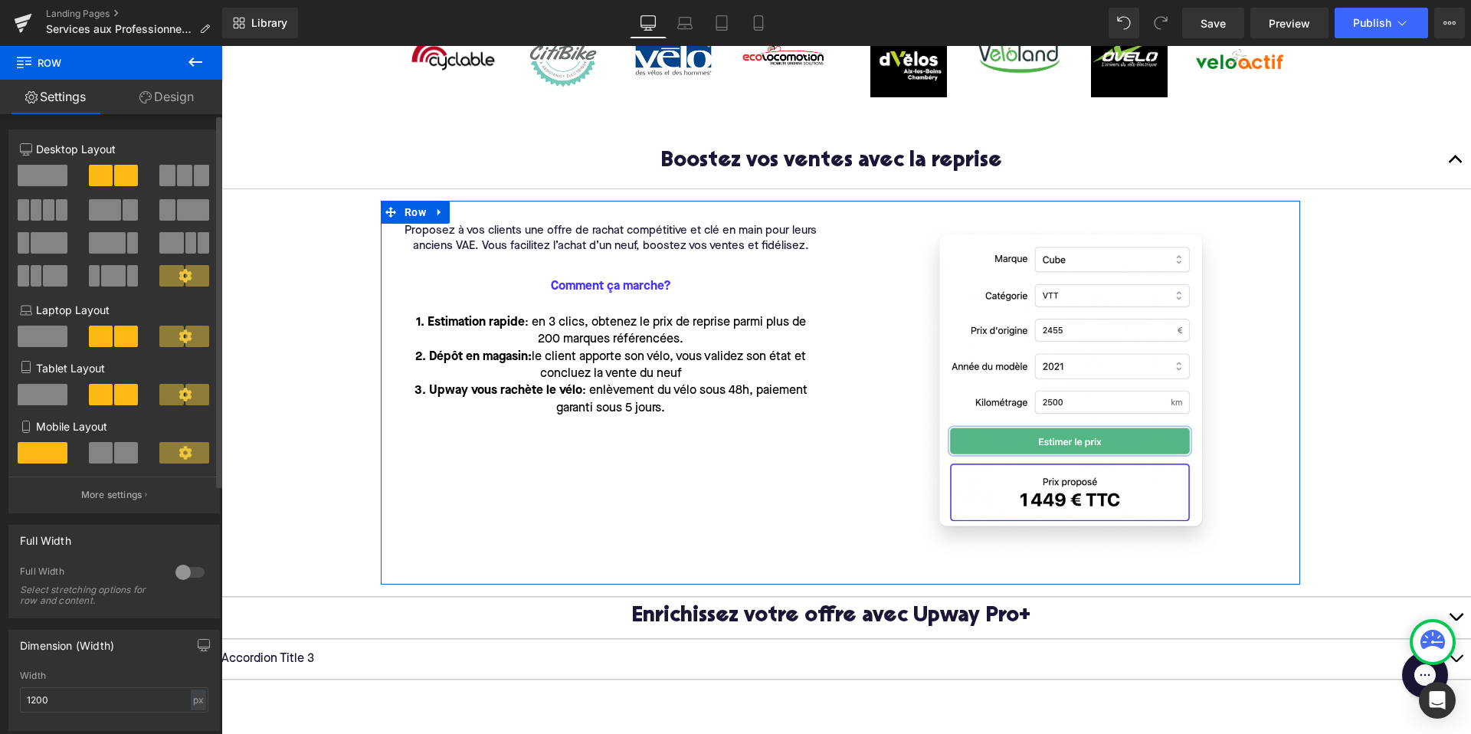
click at [178, 211] on span at bounding box center [193, 209] width 32 height 21
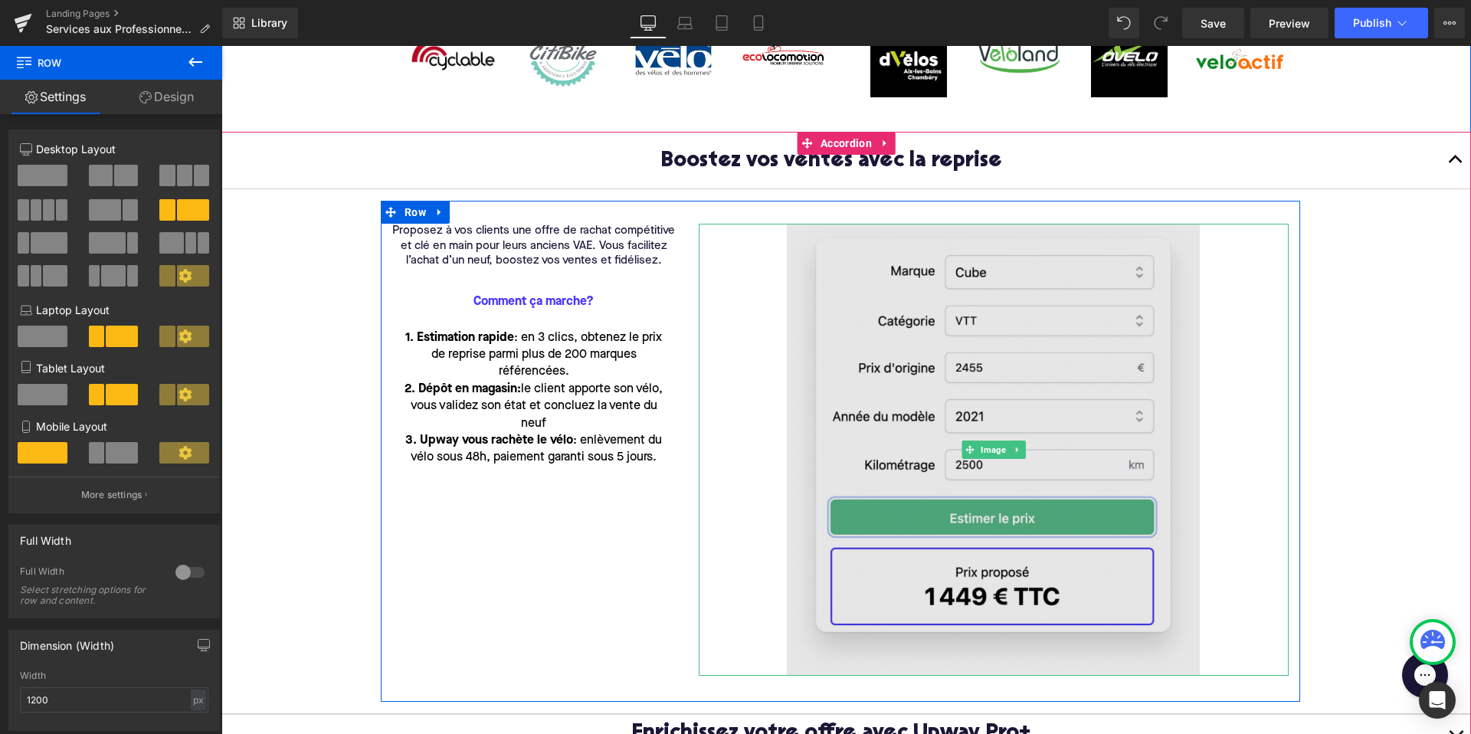
click at [974, 468] on img at bounding box center [993, 450] width 413 height 452
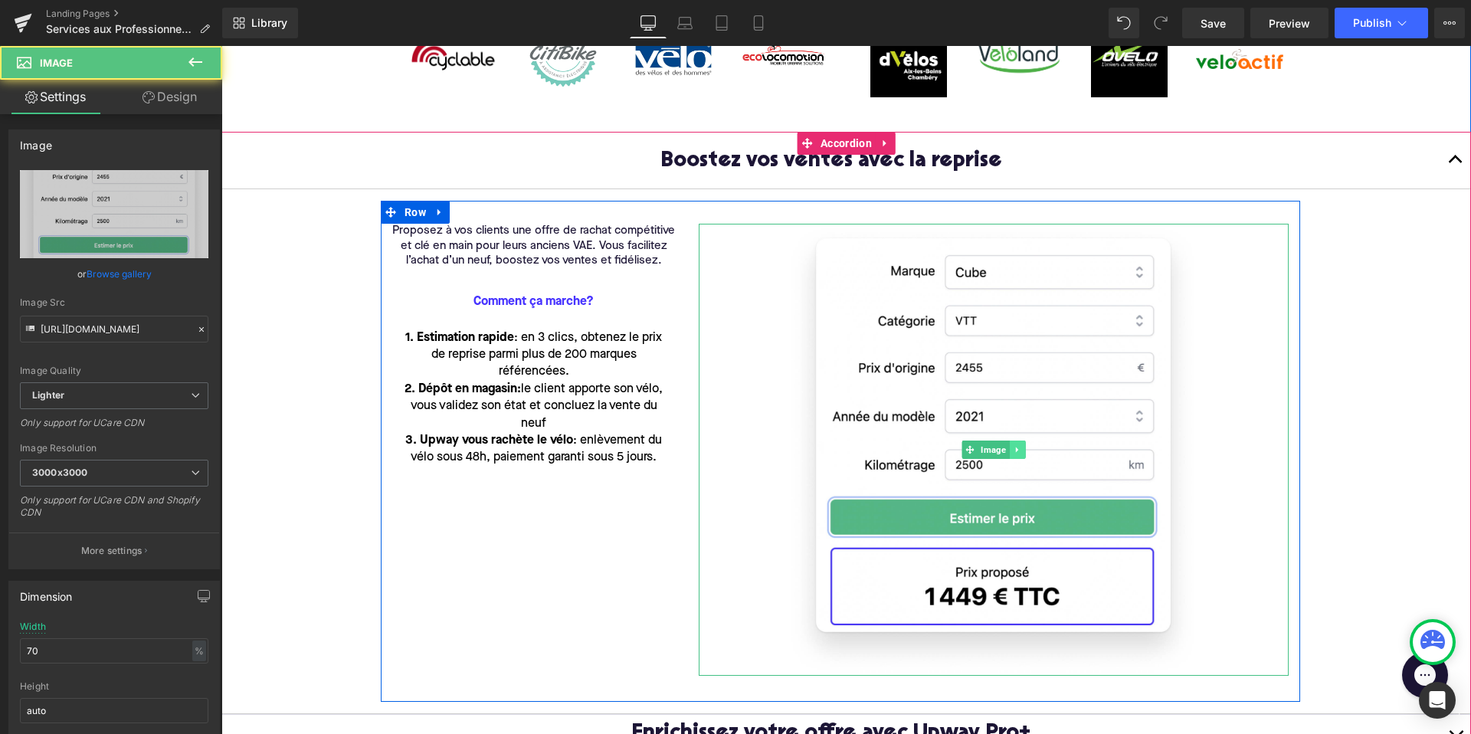
click at [1016, 444] on link at bounding box center [1018, 449] width 16 height 18
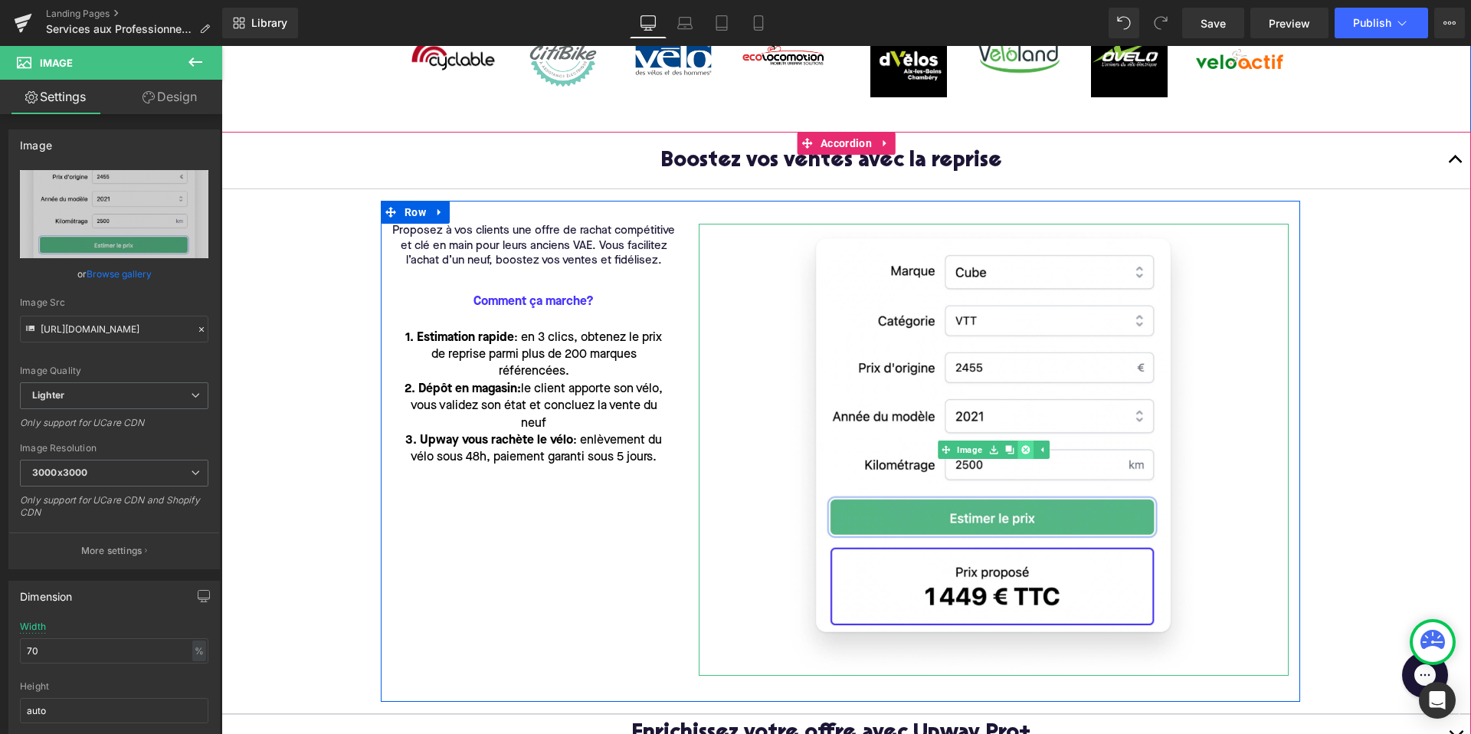
click at [1026, 452] on icon at bounding box center [1025, 449] width 8 height 8
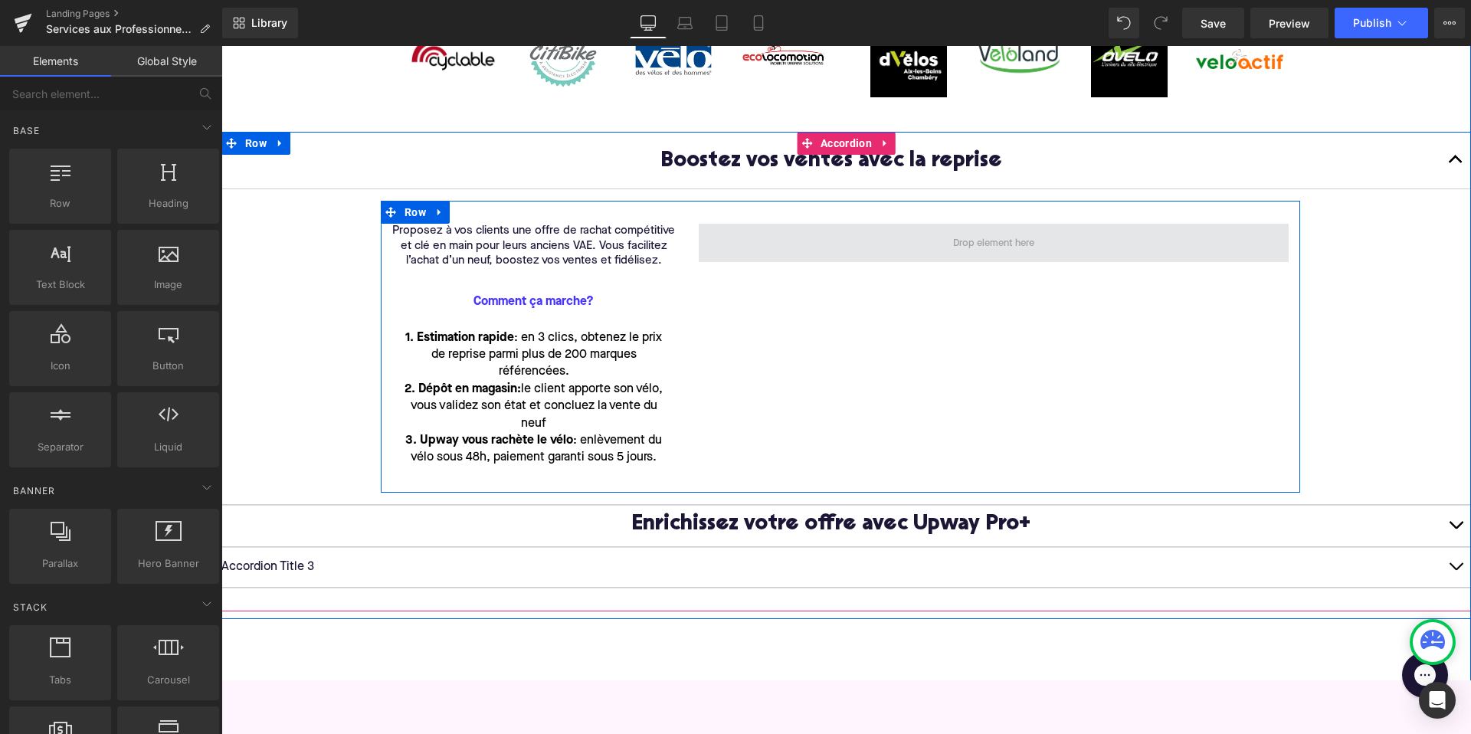
click at [836, 244] on span at bounding box center [994, 243] width 590 height 38
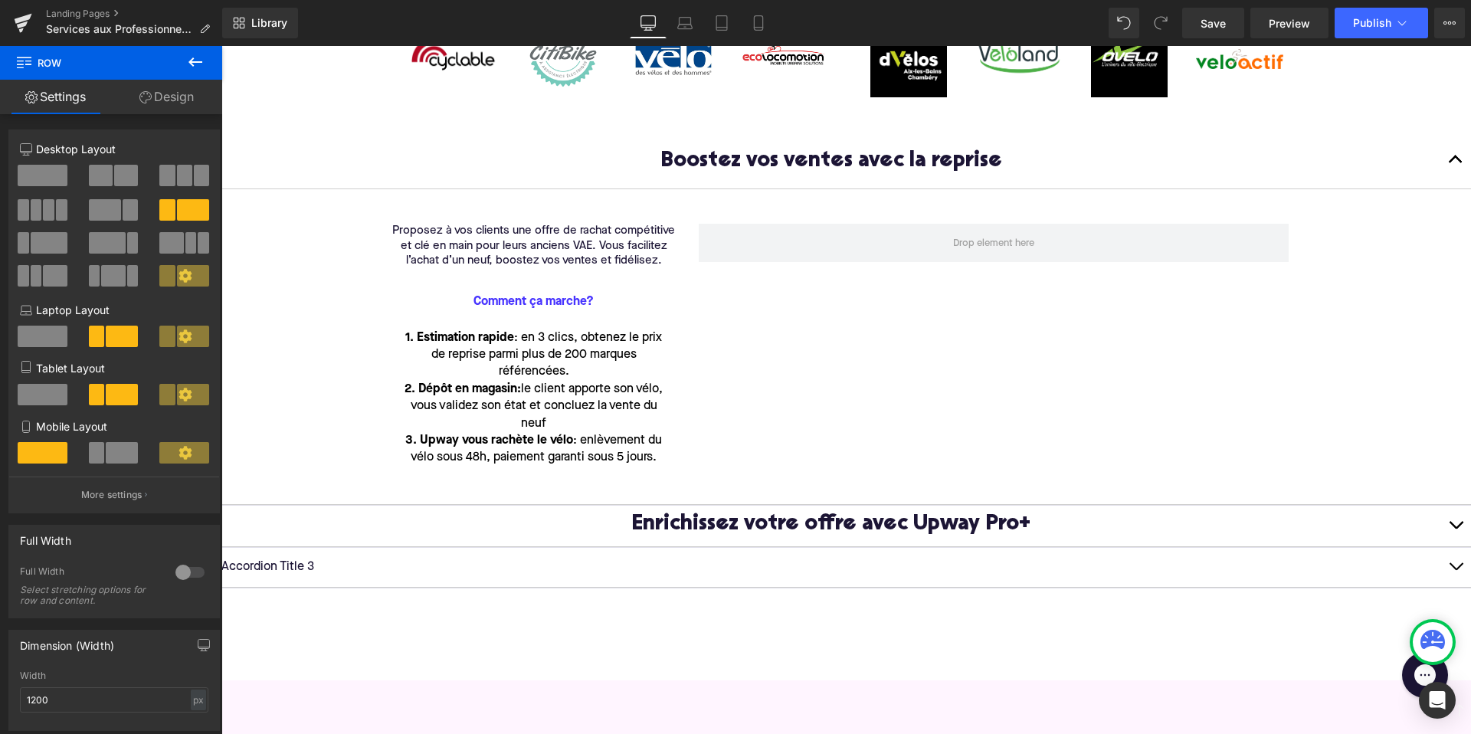
click at [193, 62] on icon at bounding box center [195, 61] width 14 height 9
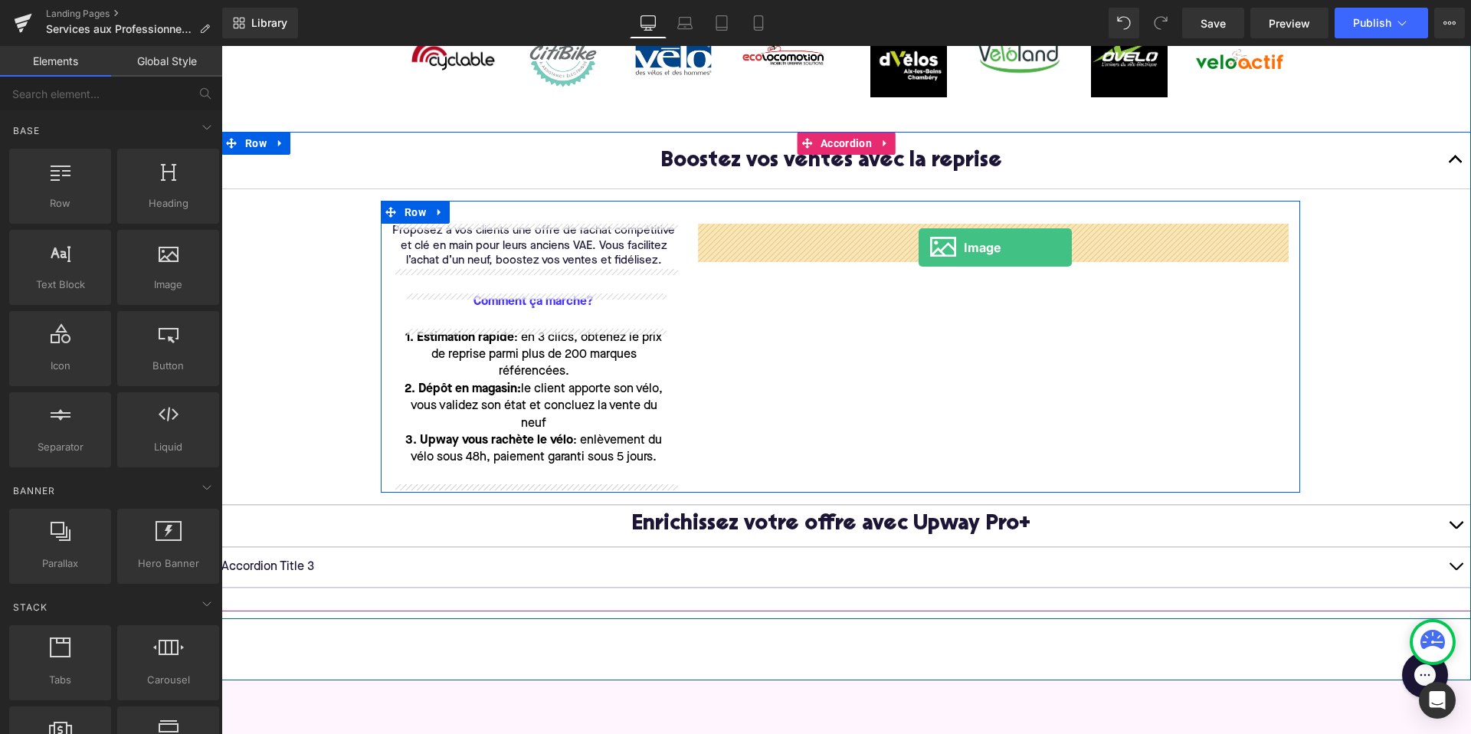
drag, startPoint x: 368, startPoint y: 315, endPoint x: 918, endPoint y: 248, distance: 553.2
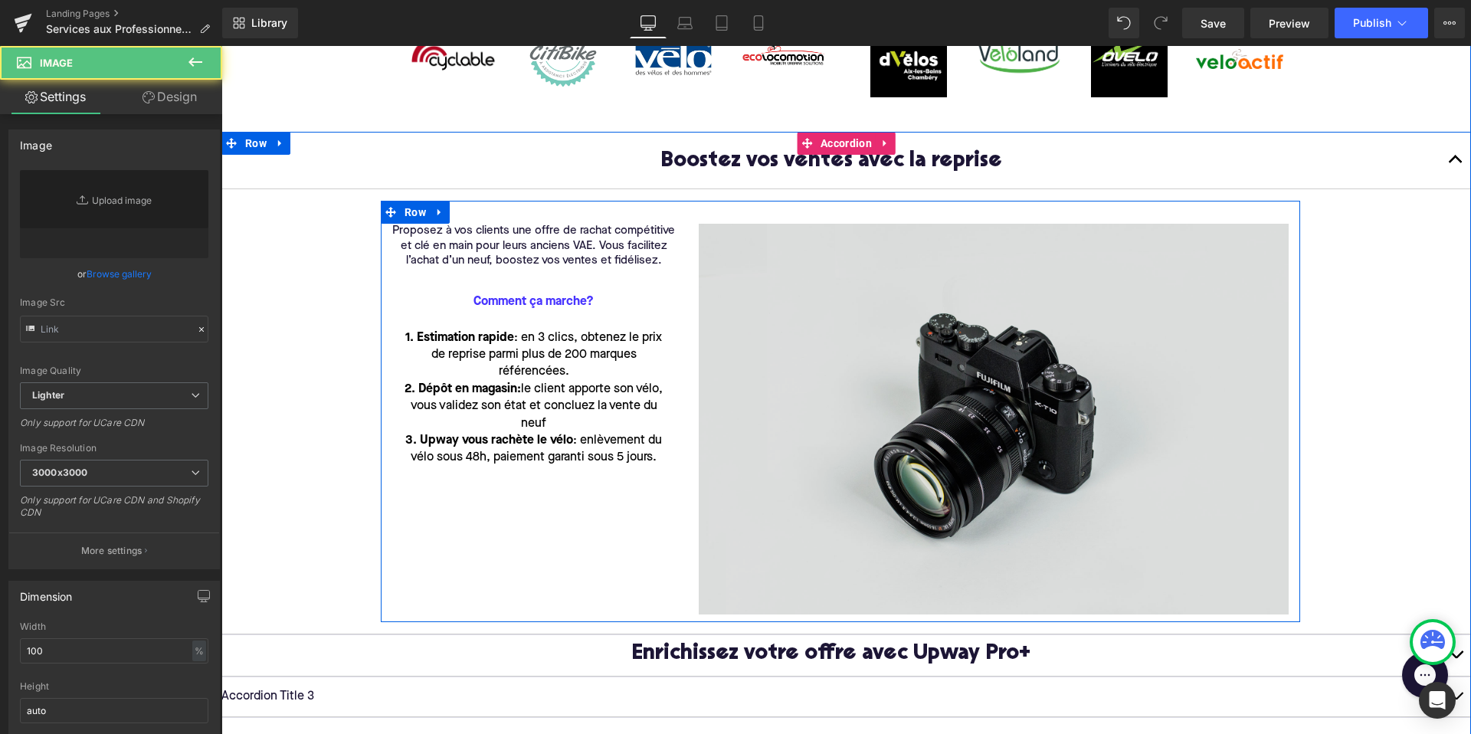
type input "//d1um8515vdn9kb.cloudfront.net/images/parallax.jpg"
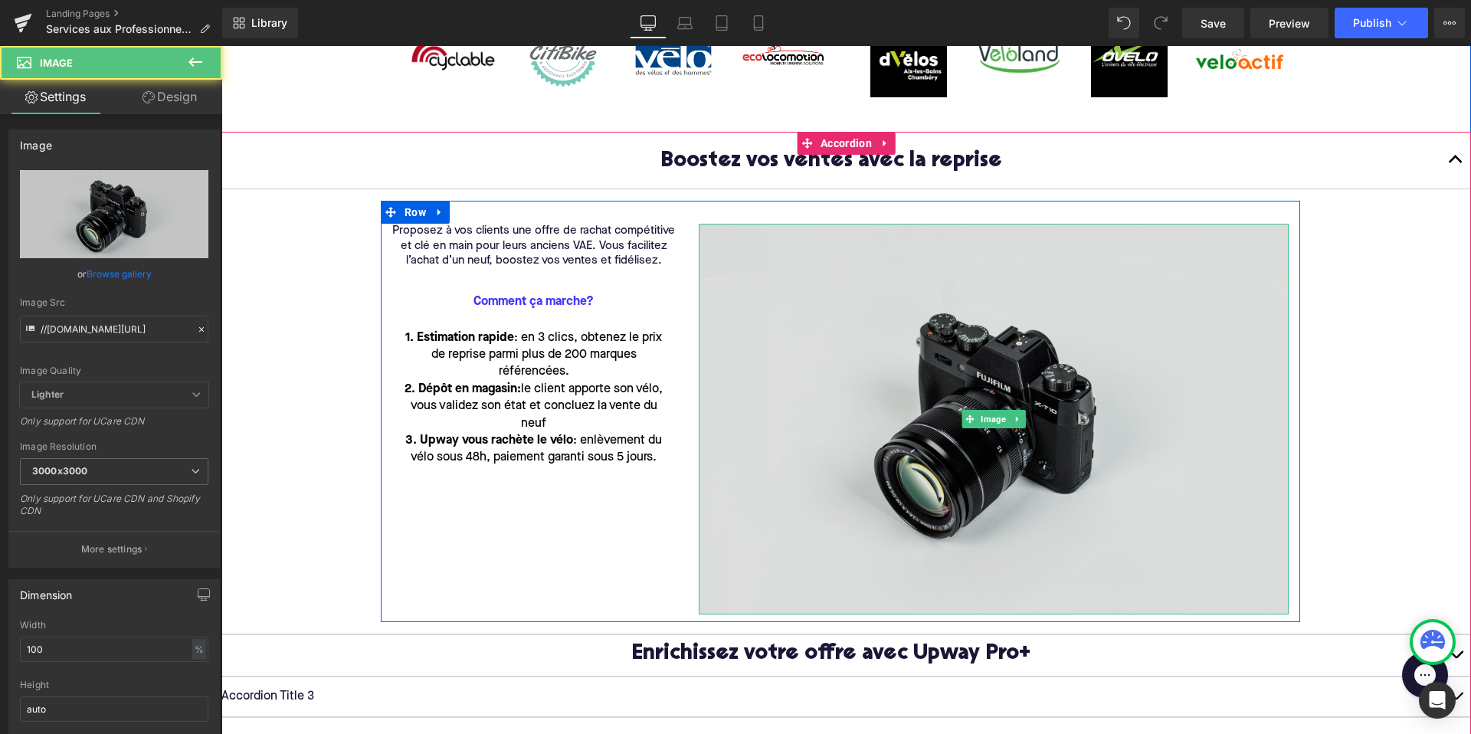
click at [875, 377] on img at bounding box center [994, 419] width 590 height 391
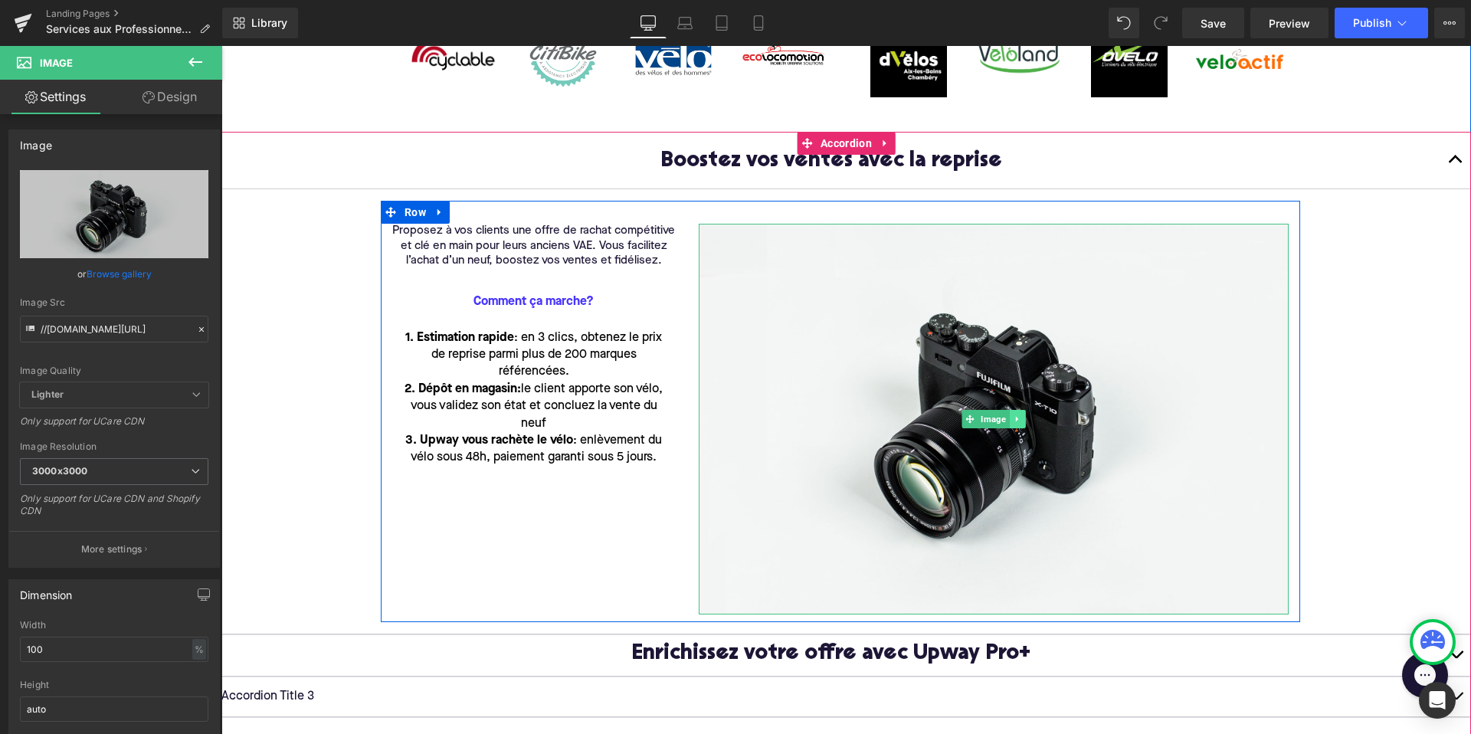
click at [1016, 417] on icon at bounding box center [1017, 418] width 8 height 9
click at [1027, 421] on icon at bounding box center [1025, 419] width 8 height 8
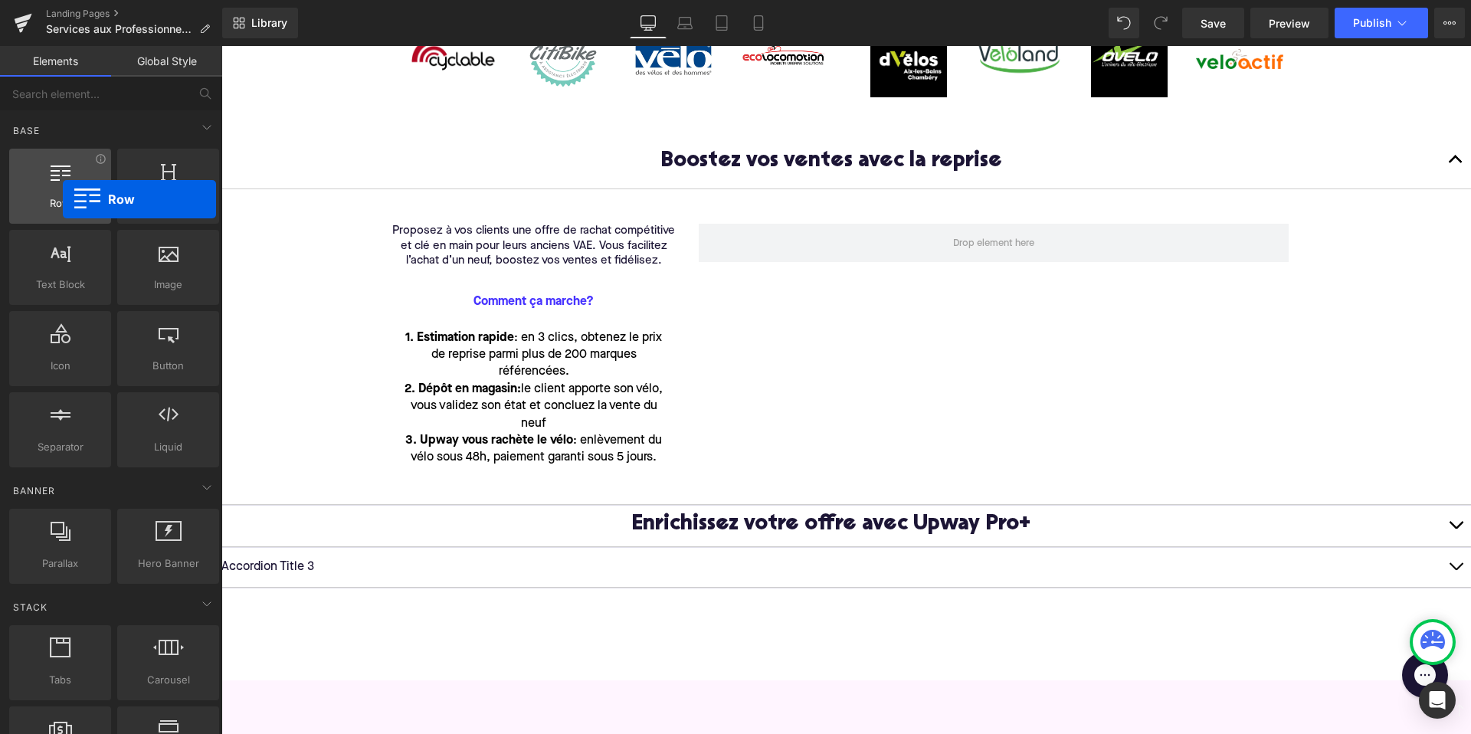
click at [63, 199] on span "Row" at bounding box center [60, 203] width 93 height 16
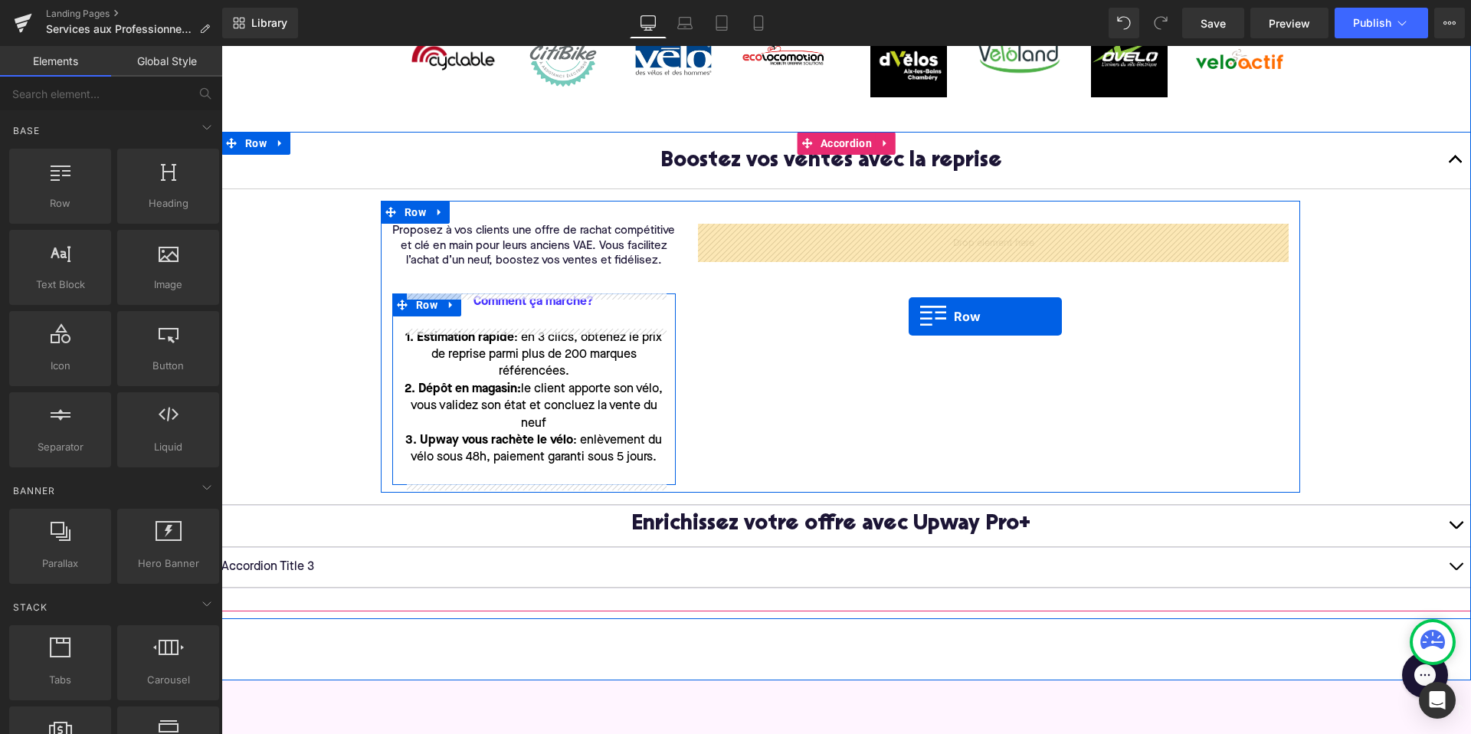
drag, startPoint x: 306, startPoint y: 257, endPoint x: 908, endPoint y: 315, distance: 604.9
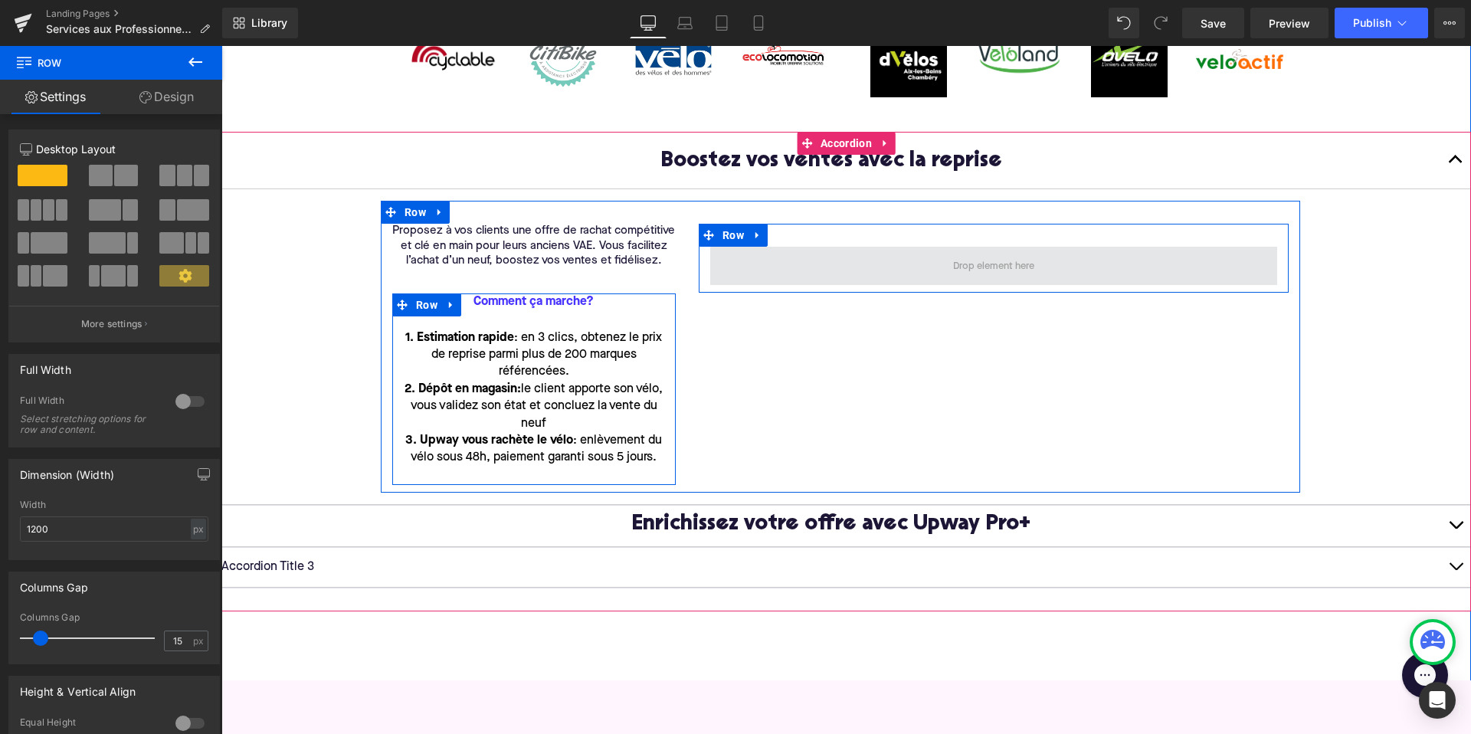
click at [879, 266] on span at bounding box center [993, 266] width 567 height 38
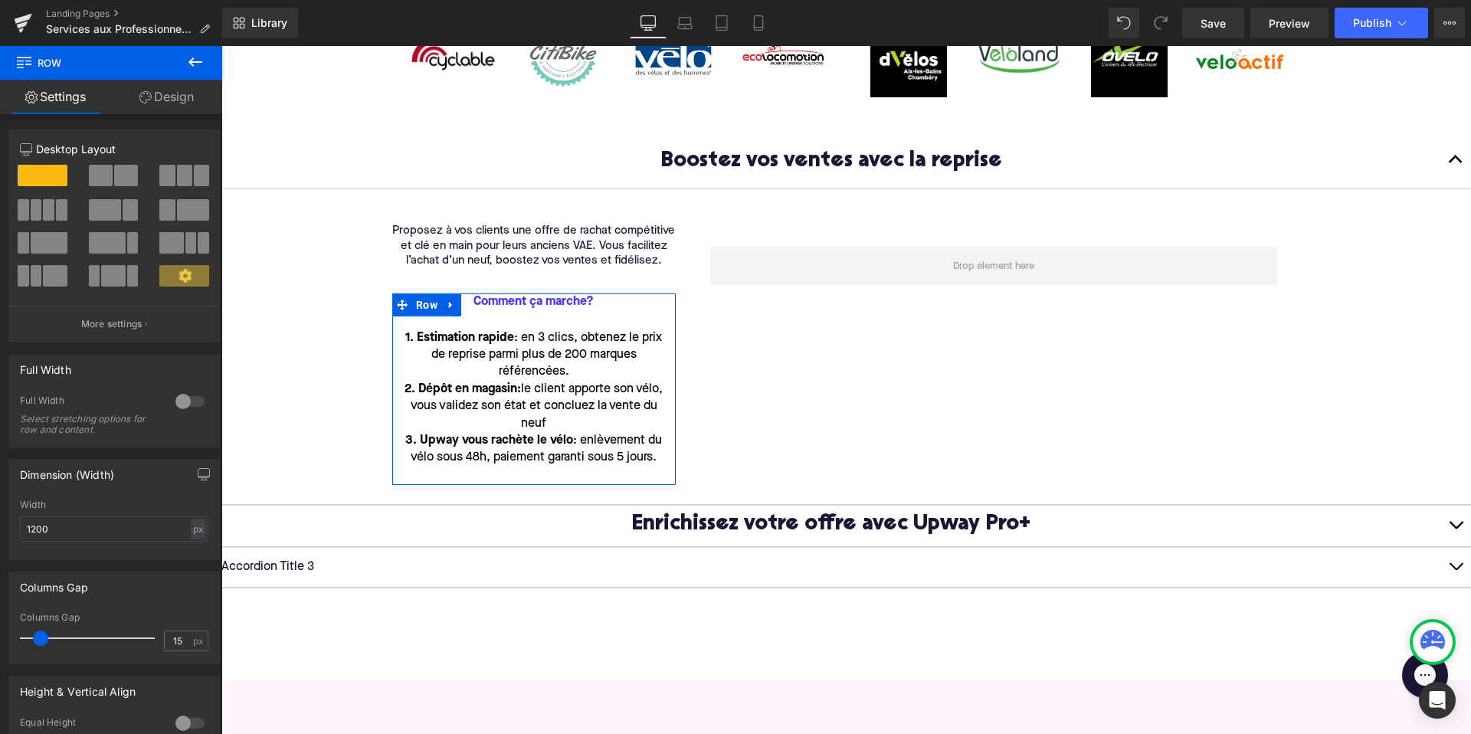
click at [195, 61] on icon at bounding box center [195, 61] width 14 height 9
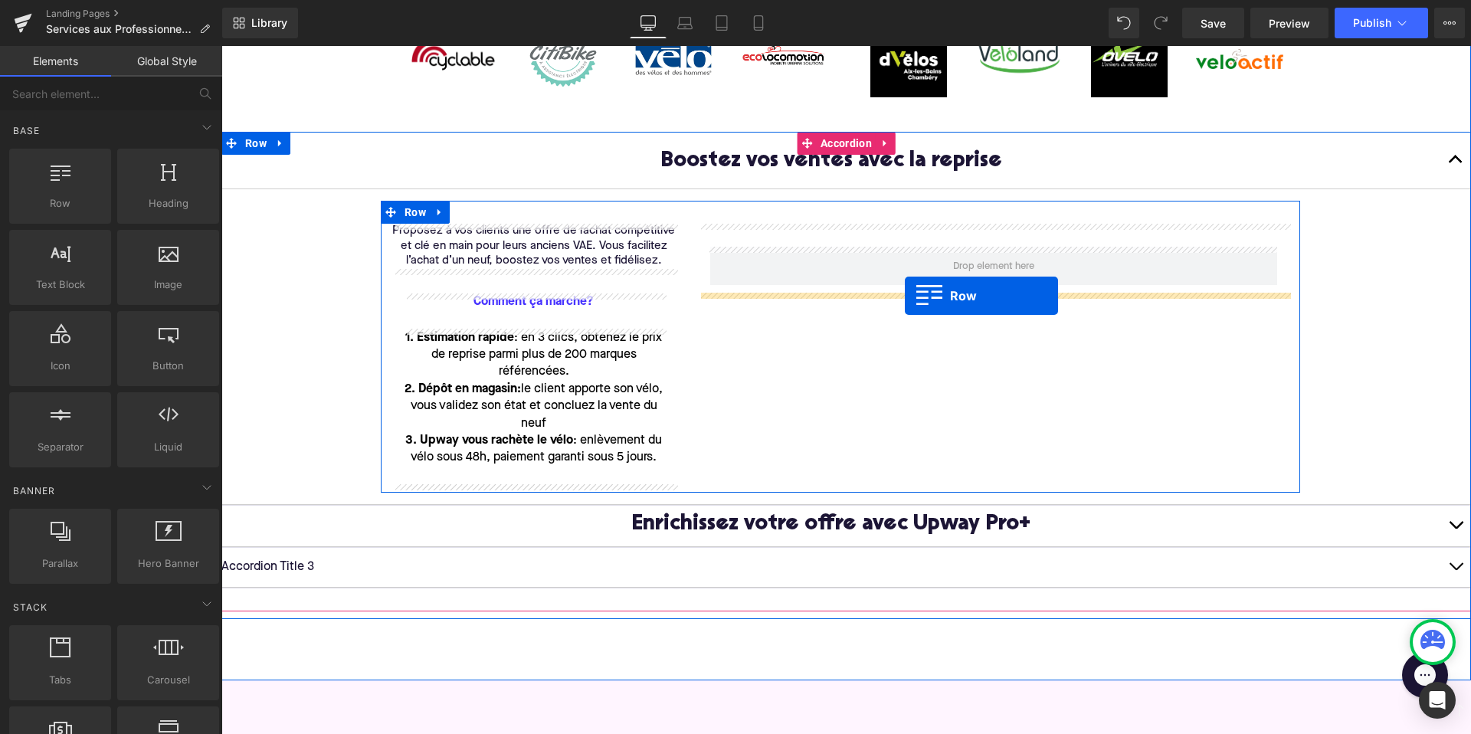
drag, startPoint x: 267, startPoint y: 239, endPoint x: 905, endPoint y: 296, distance: 639.8
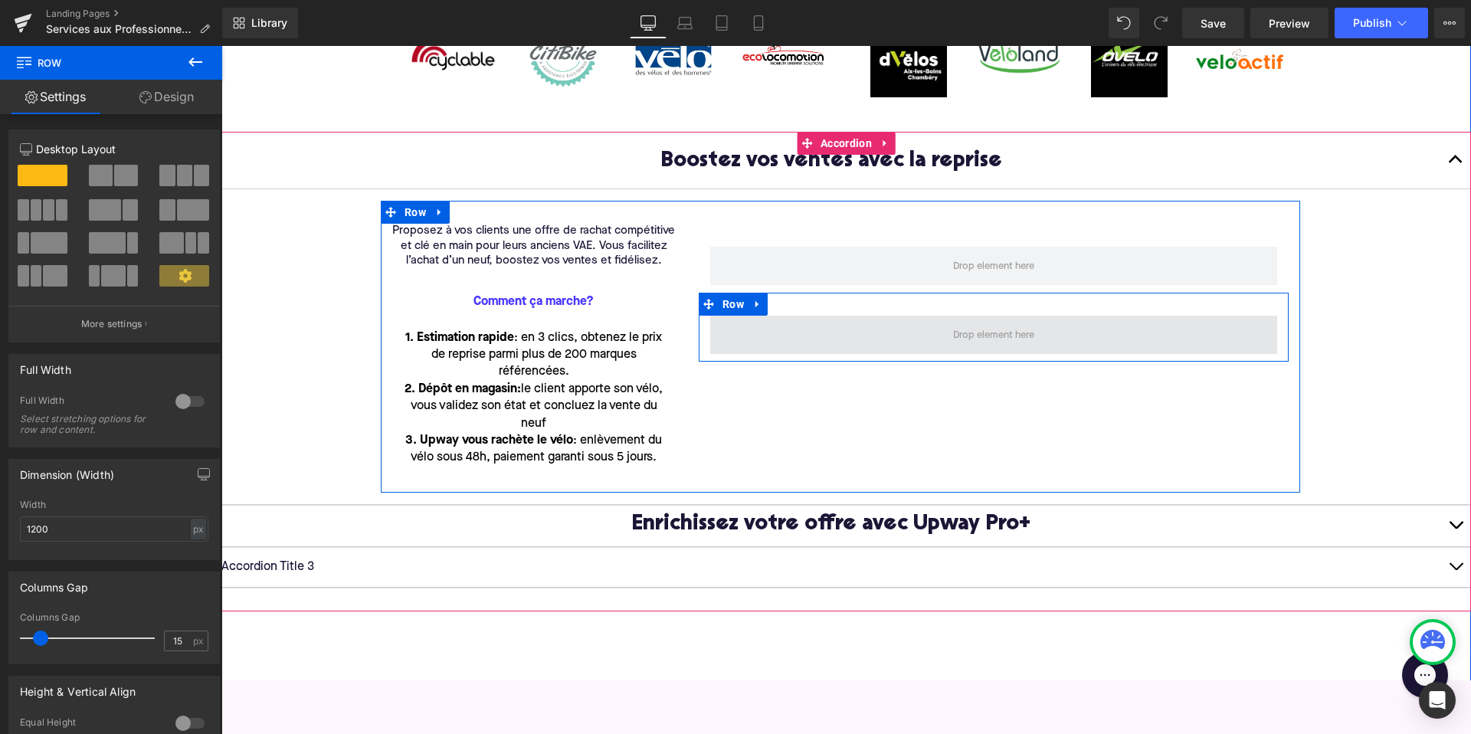
click at [814, 334] on span at bounding box center [993, 335] width 567 height 38
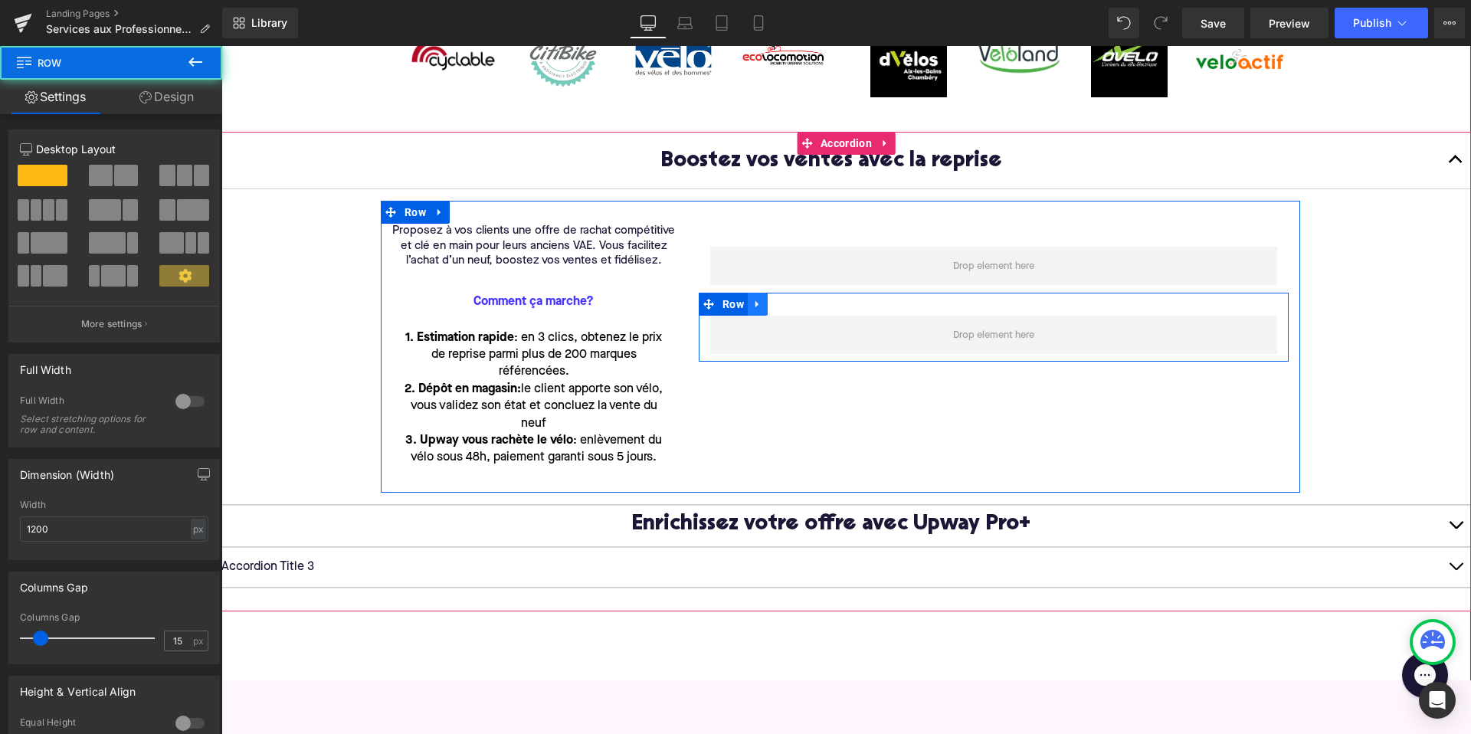
click at [755, 303] on icon at bounding box center [756, 304] width 3 height 7
click at [805, 302] on link at bounding box center [797, 304] width 20 height 23
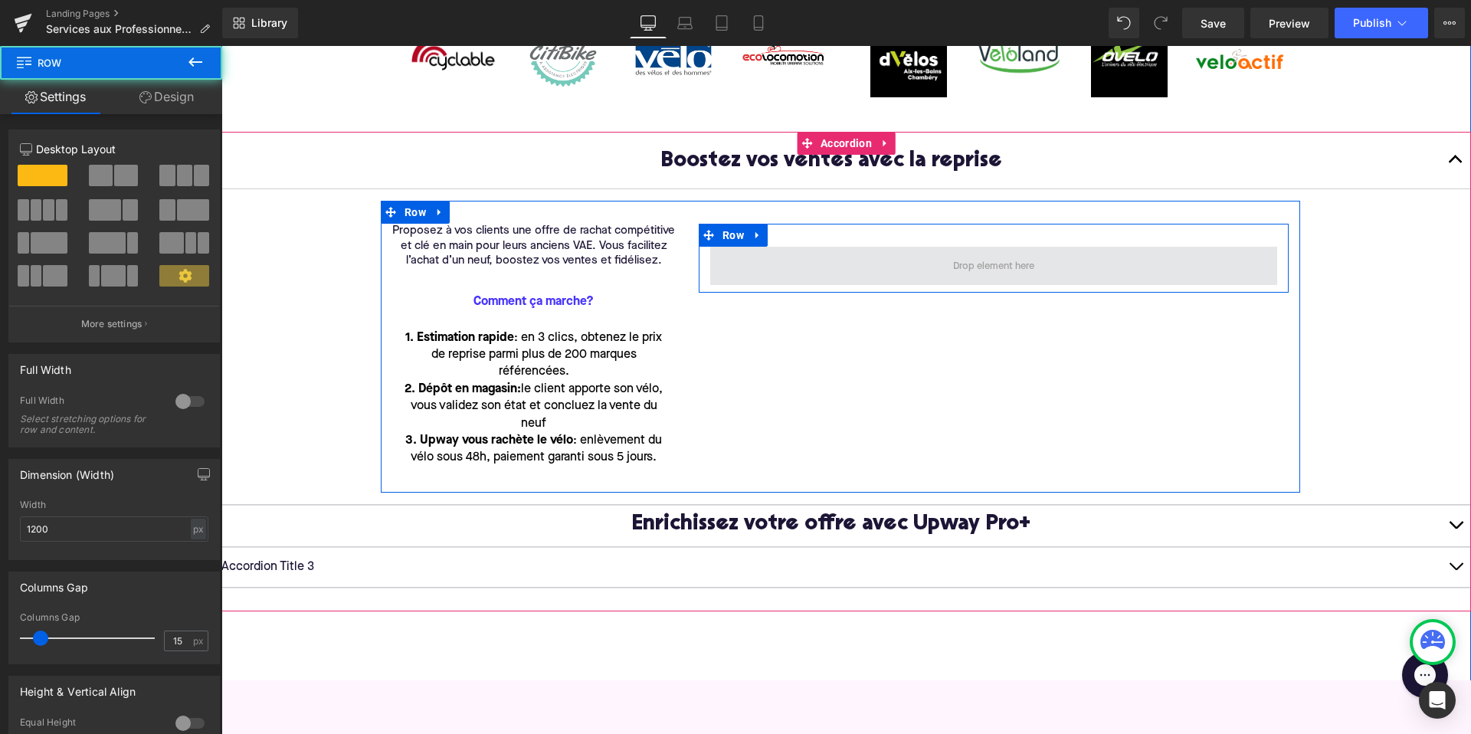
click at [810, 270] on span at bounding box center [993, 266] width 567 height 38
click at [810, 273] on span at bounding box center [993, 266] width 567 height 38
drag, startPoint x: 810, startPoint y: 290, endPoint x: 805, endPoint y: 276, distance: 14.5
click at [805, 276] on div "Row" at bounding box center [994, 254] width 590 height 61
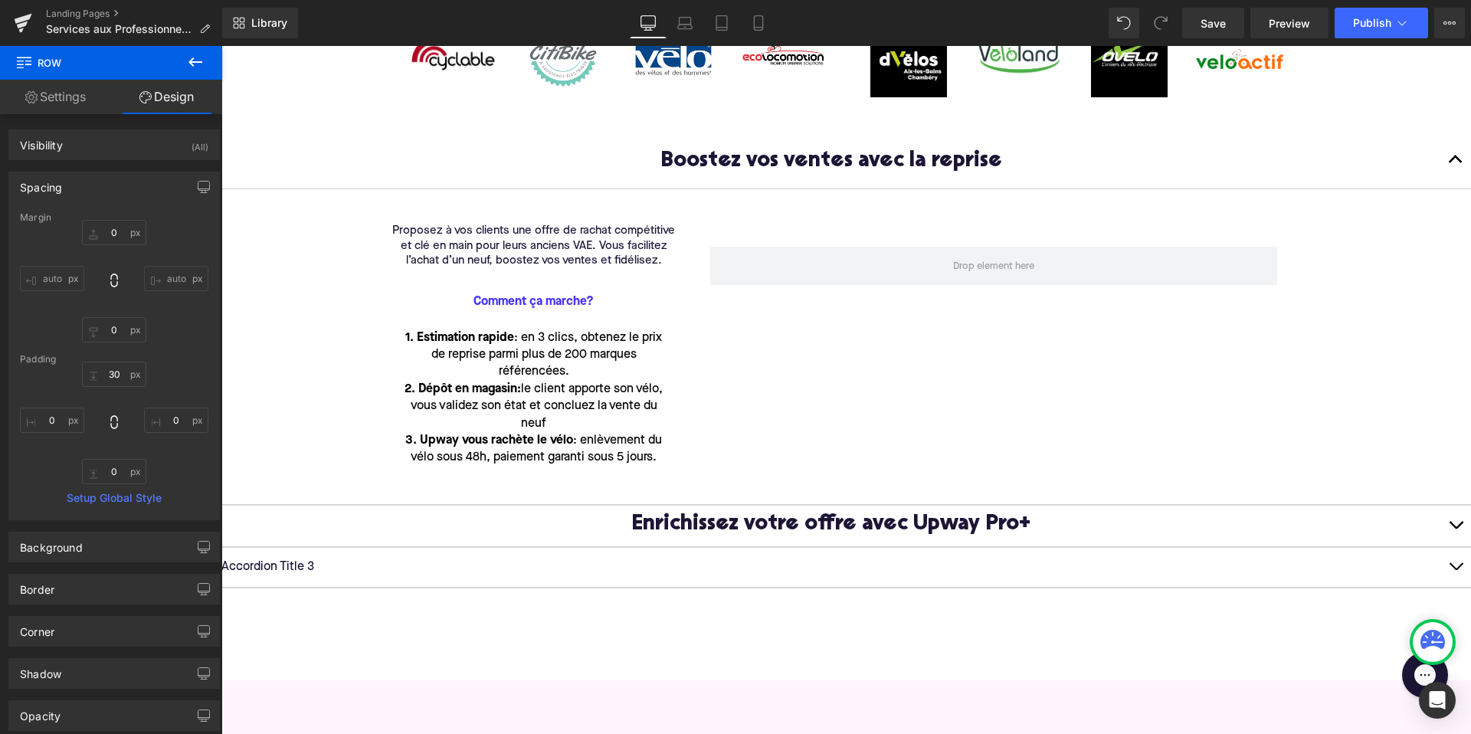
click at [201, 53] on icon at bounding box center [195, 62] width 18 height 18
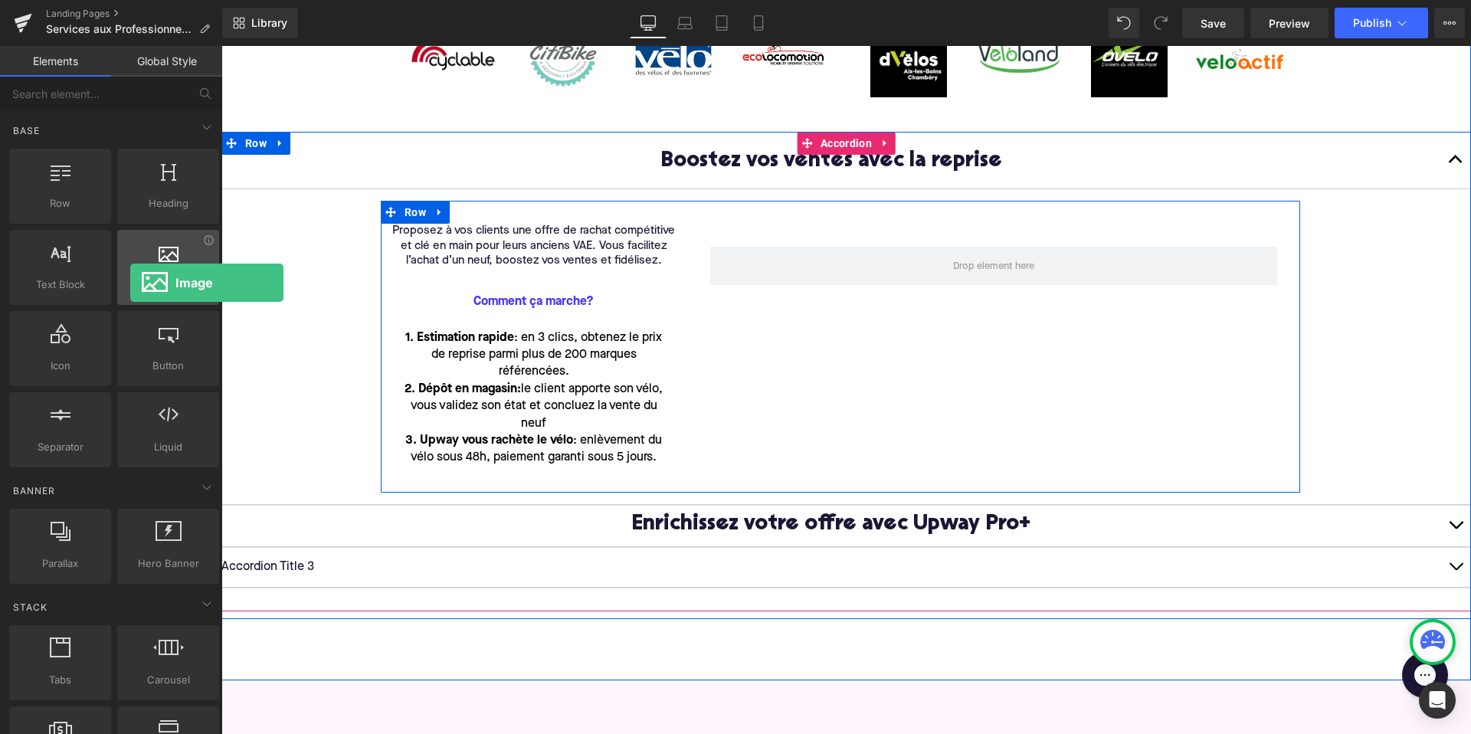
drag, startPoint x: 152, startPoint y: 262, endPoint x: 132, endPoint y: 283, distance: 29.2
click at [132, 283] on div "Image images, photos, alts, uploads" at bounding box center [168, 267] width 102 height 75
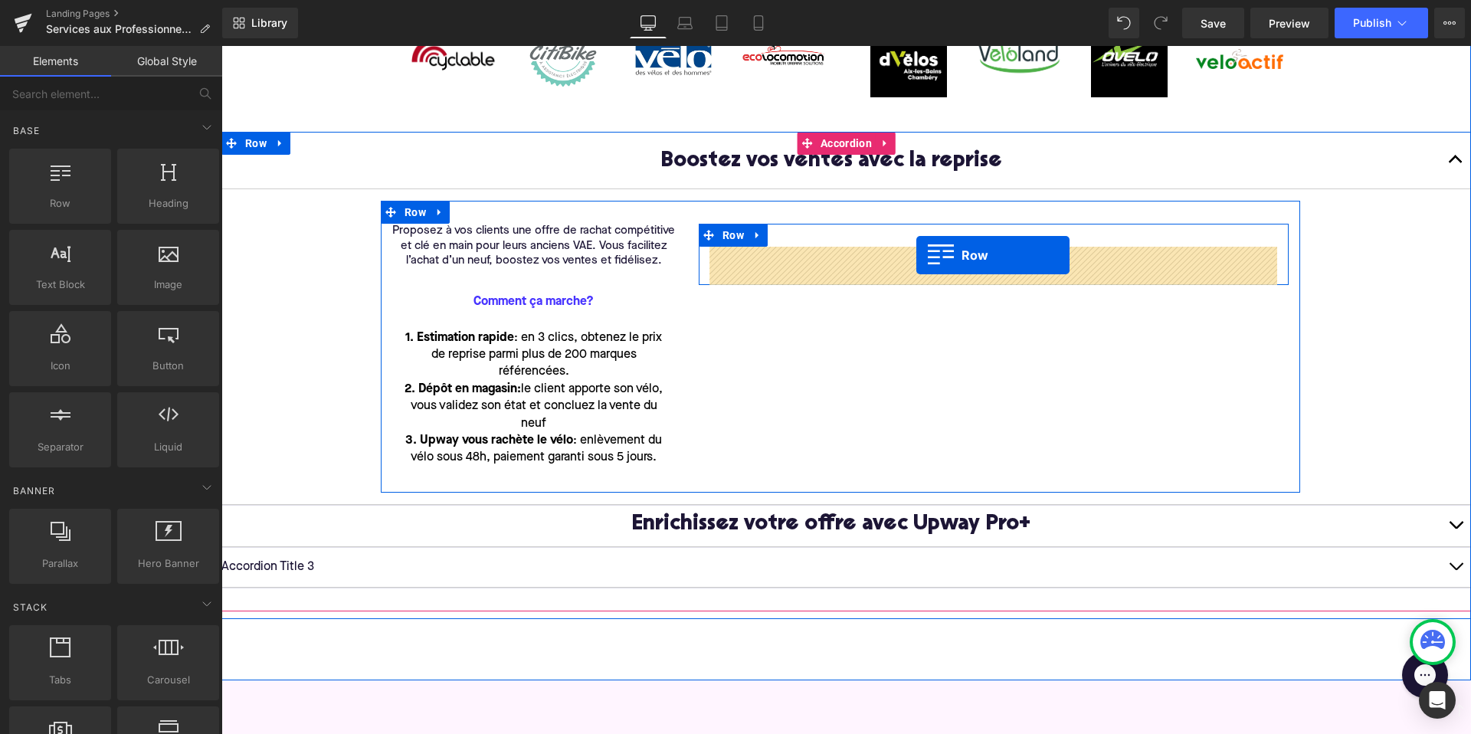
drag, startPoint x: 257, startPoint y: 234, endPoint x: 916, endPoint y: 255, distance: 659.1
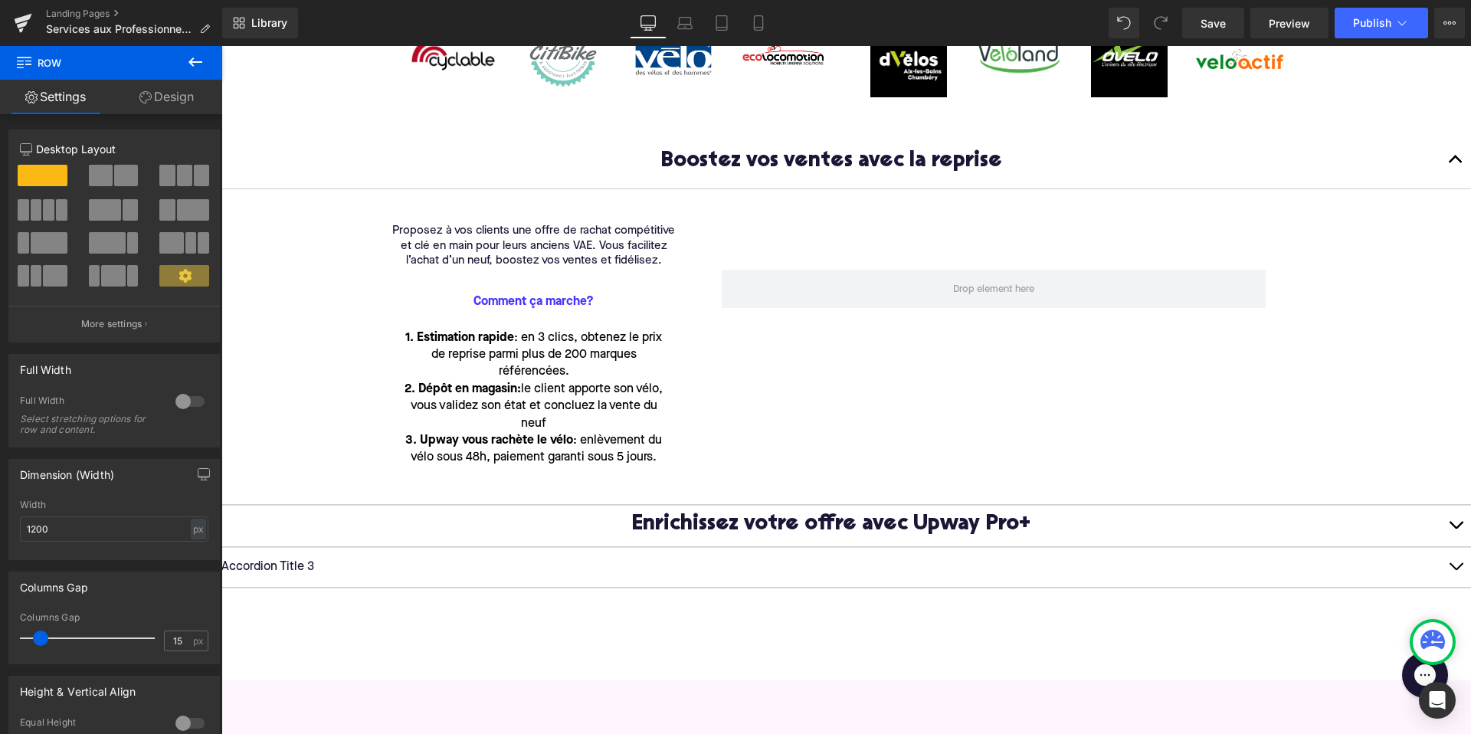
click at [188, 67] on icon at bounding box center [195, 62] width 18 height 18
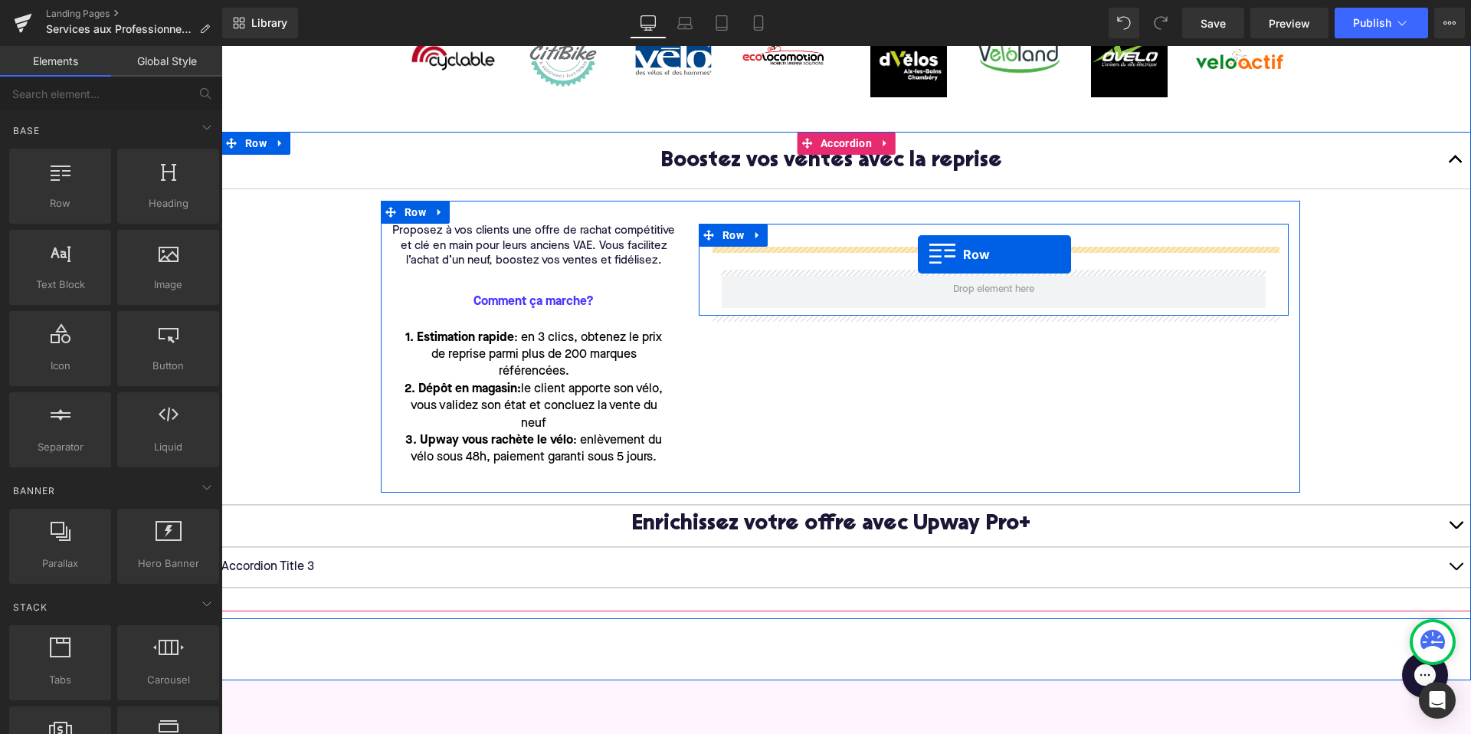
drag, startPoint x: 262, startPoint y: 234, endPoint x: 918, endPoint y: 254, distance: 656.0
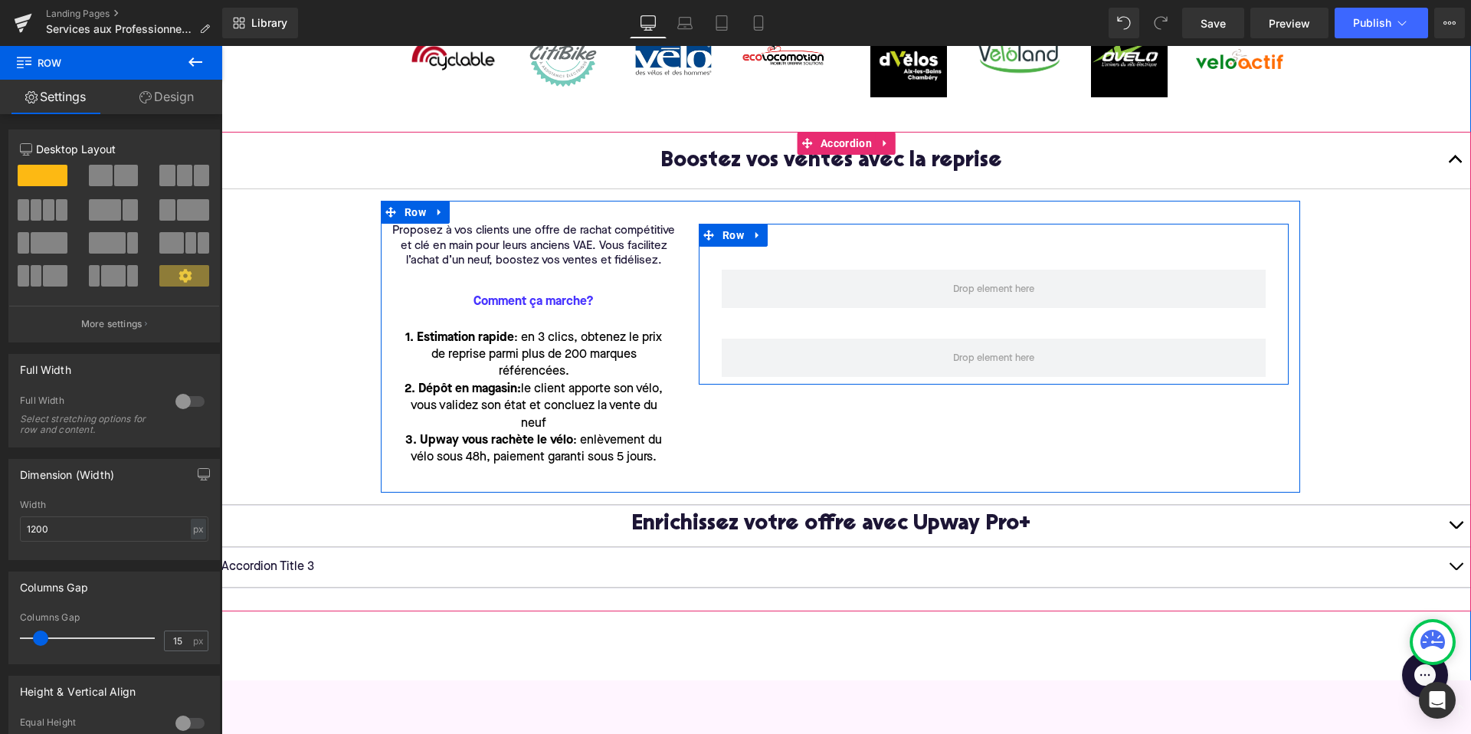
click at [815, 232] on div "Row Row Row" at bounding box center [994, 304] width 590 height 161
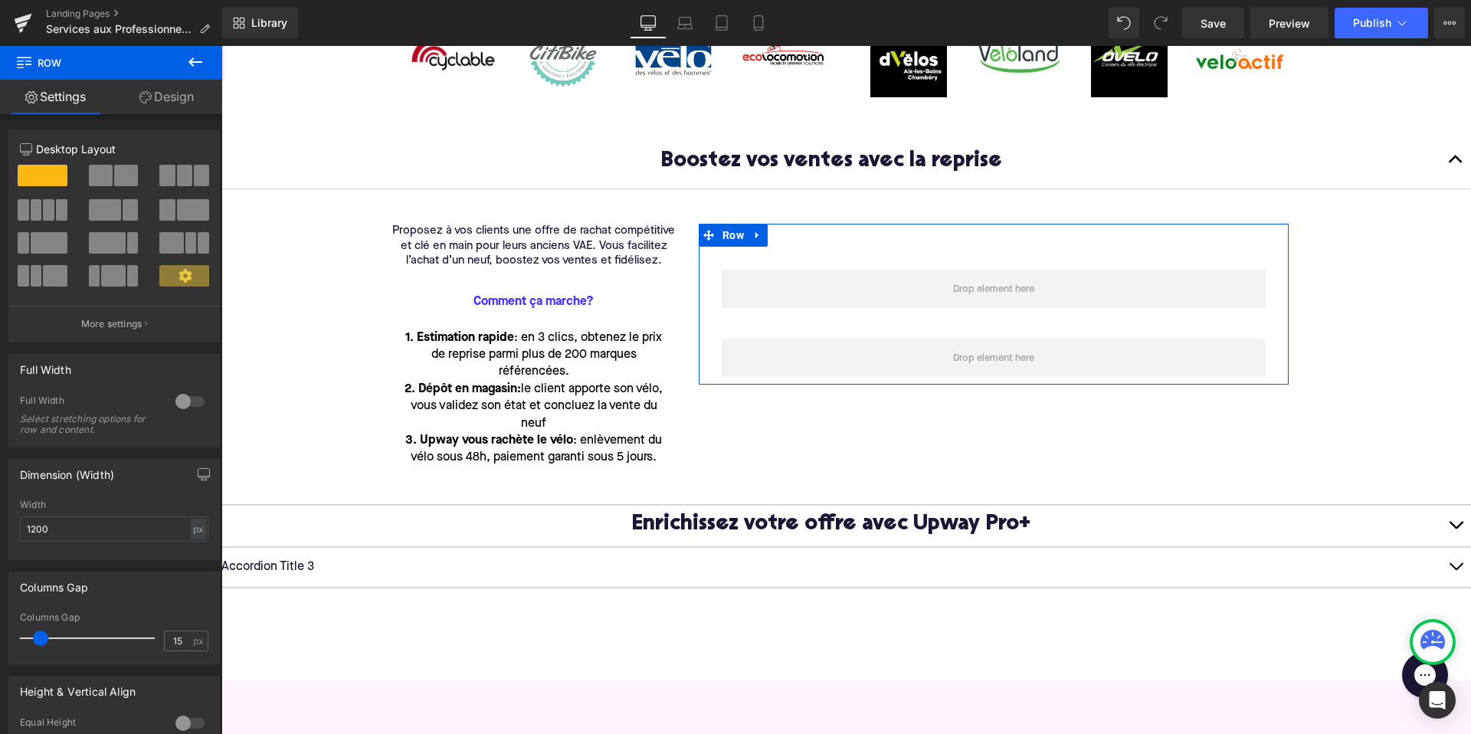
click at [155, 95] on link "Design" at bounding box center [166, 97] width 111 height 34
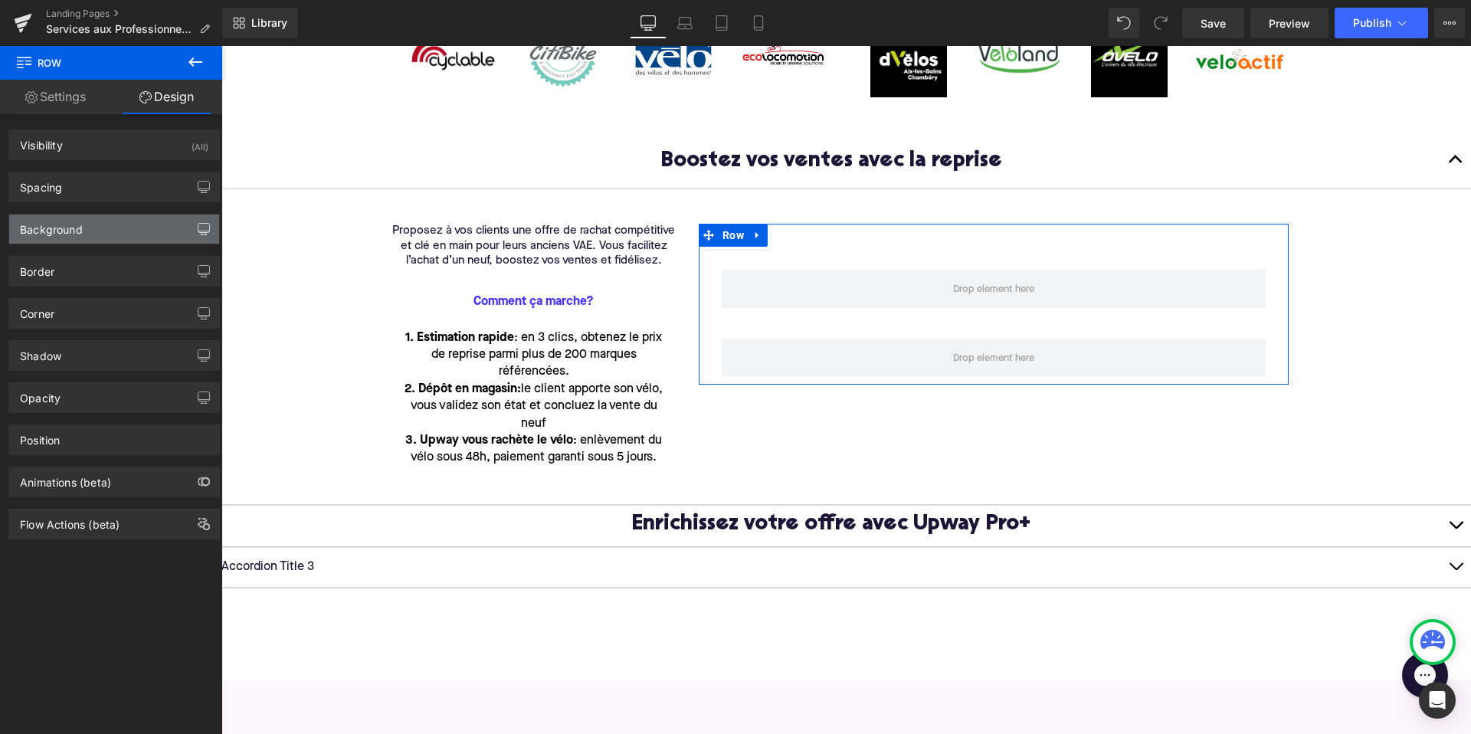
click at [201, 228] on icon "button" at bounding box center [204, 229] width 12 height 12
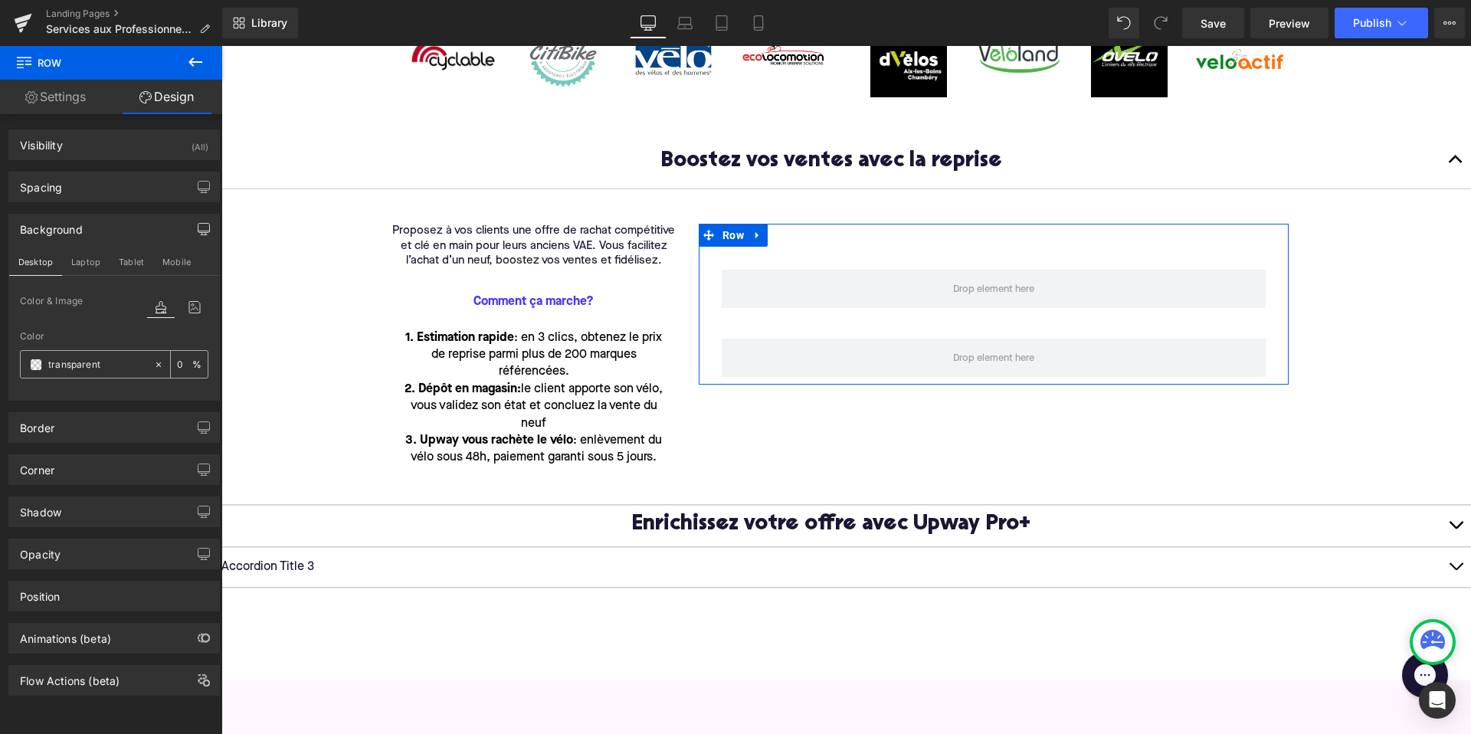
click at [100, 368] on input "transparent" at bounding box center [97, 364] width 98 height 17
click at [177, 362] on input "0" at bounding box center [184, 363] width 15 height 17
click at [131, 362] on input "transparent" at bounding box center [97, 364] width 98 height 17
click at [153, 364] on icon at bounding box center [158, 364] width 11 height 11
type input "none"
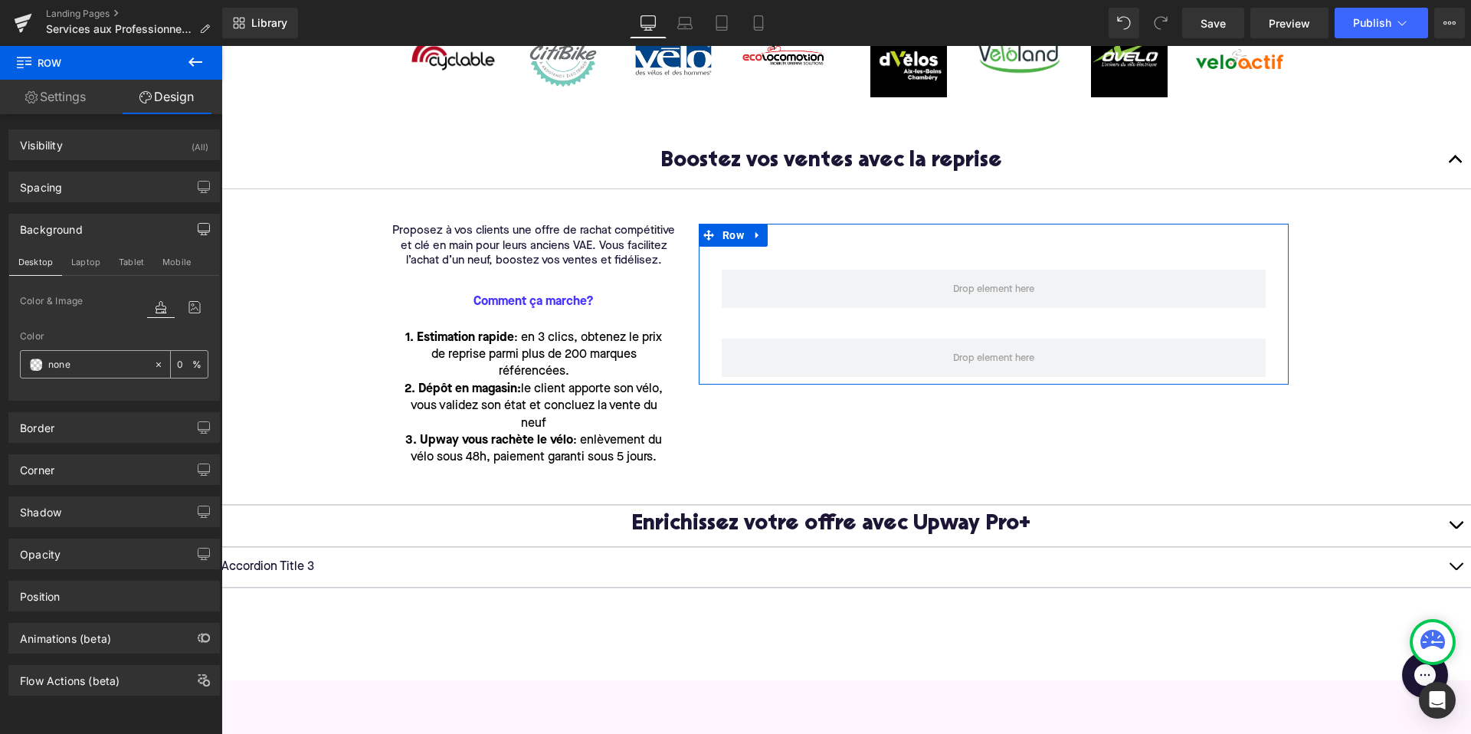
click at [31, 365] on span at bounding box center [36, 364] width 12 height 12
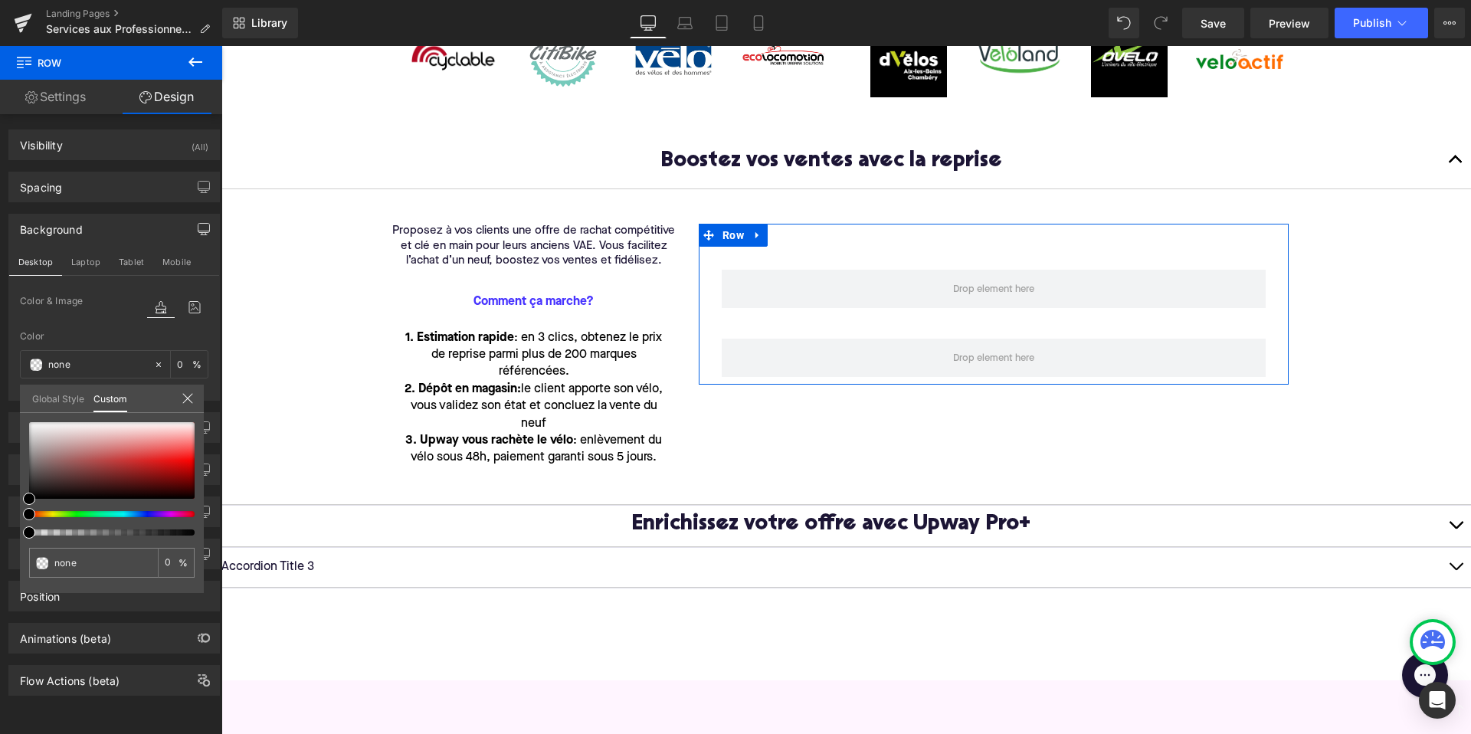
click at [62, 398] on link "Global Style" at bounding box center [58, 398] width 52 height 26
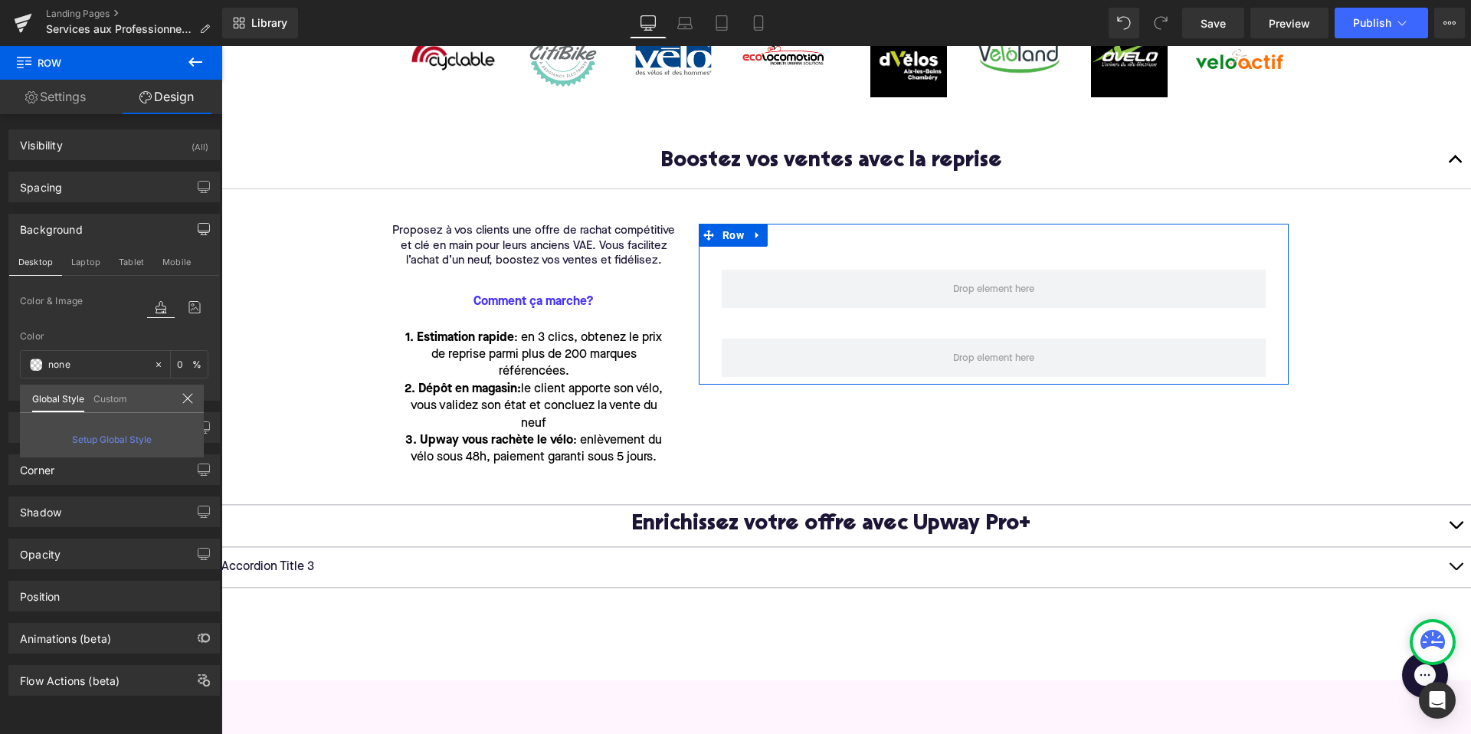
click at [114, 398] on link "Custom" at bounding box center [110, 398] width 34 height 26
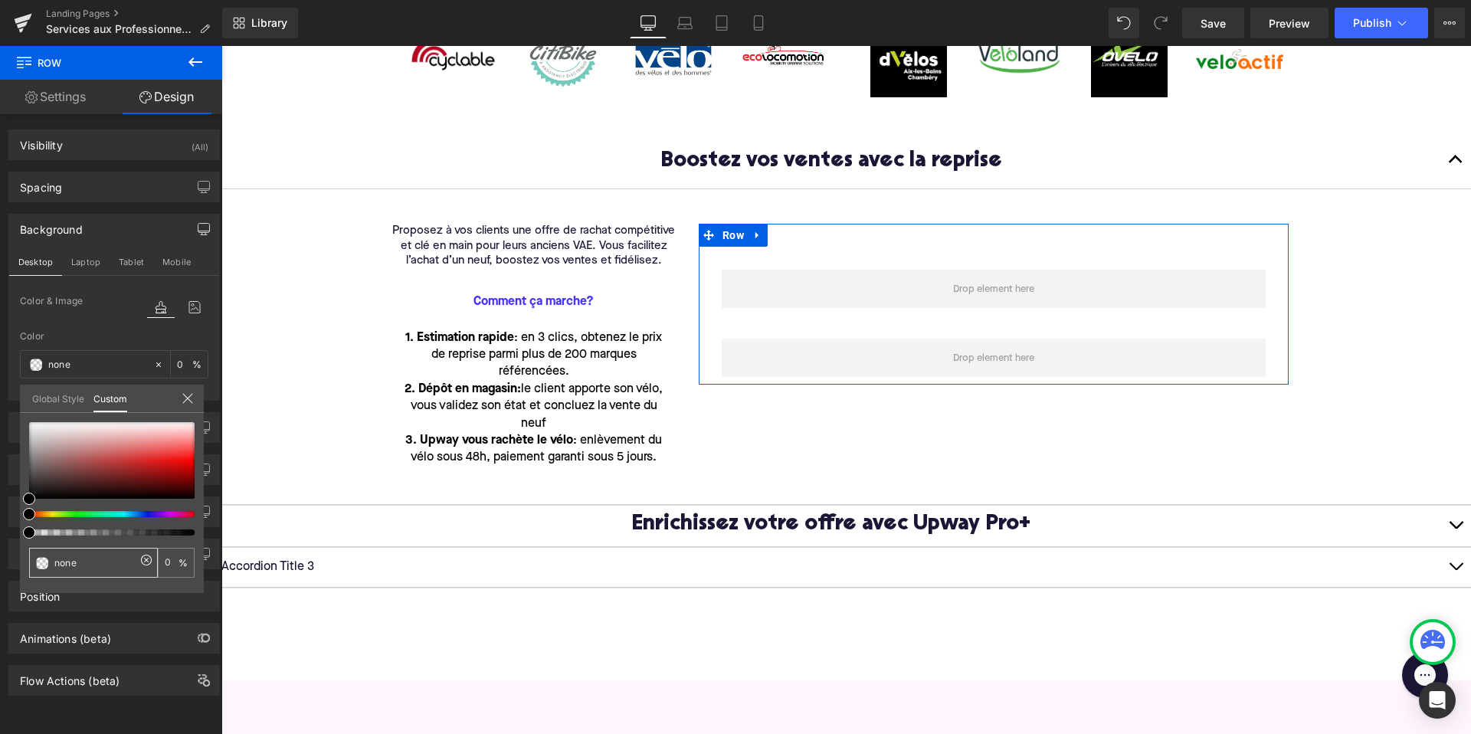
click at [83, 566] on input "none" at bounding box center [94, 563] width 81 height 16
drag, startPoint x: 83, startPoint y: 566, endPoint x: 0, endPoint y: 570, distance: 82.8
click at [0, 401] on div "Background Desktop Laptop Tablet Mobile Color & Image color none Color none 0 %…" at bounding box center [114, 301] width 229 height 198
paste input "#DFFFFF"
type input "#DFFFFF"
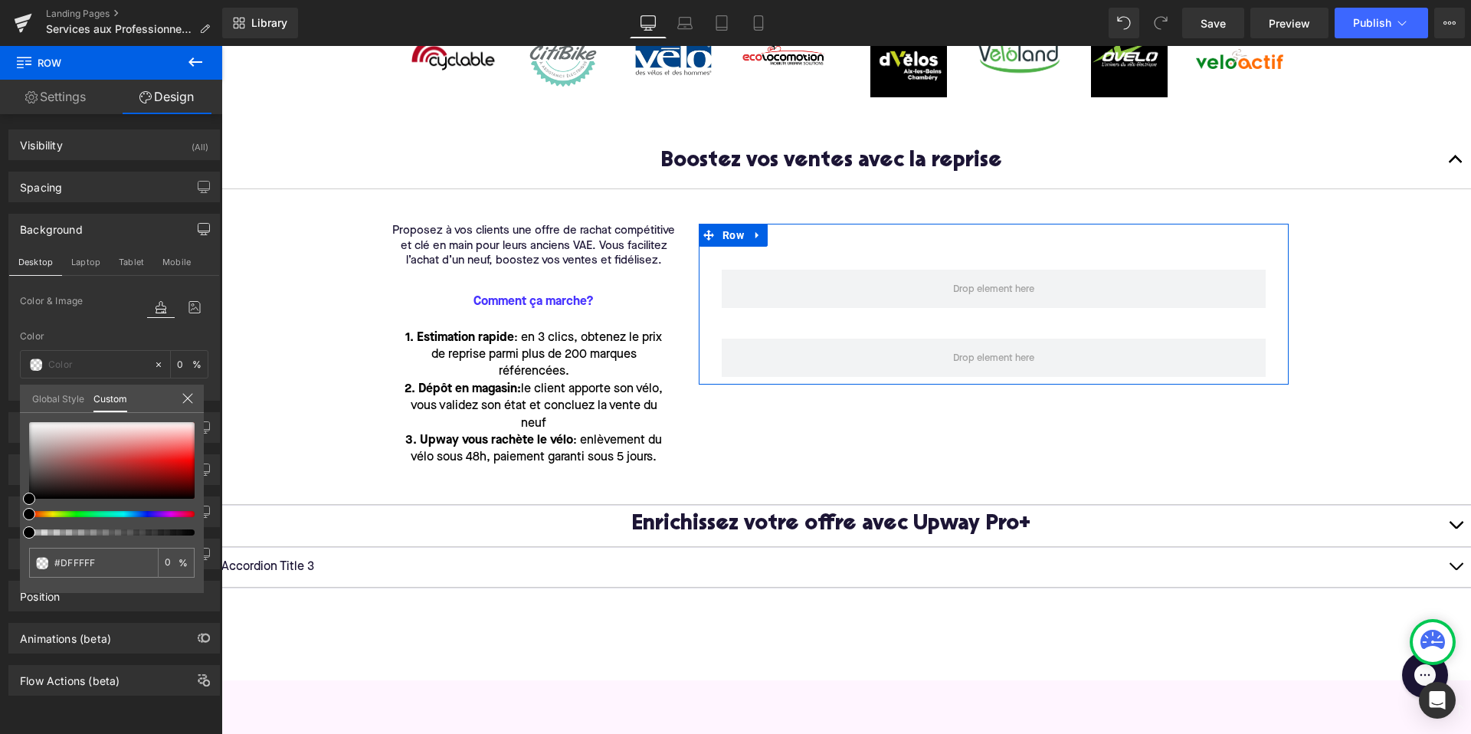
type input "#DFFFFF"
type input "100"
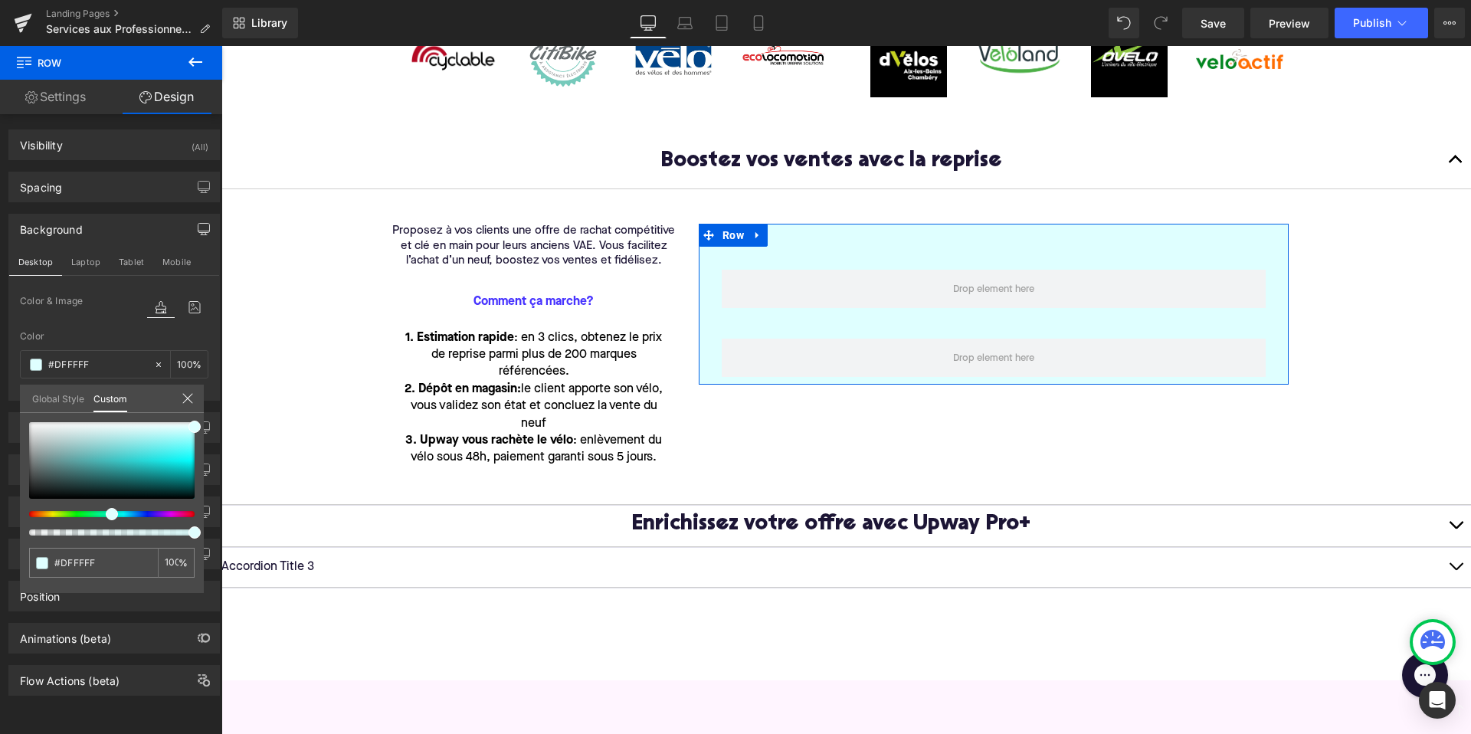
type input "#DFFFFF"
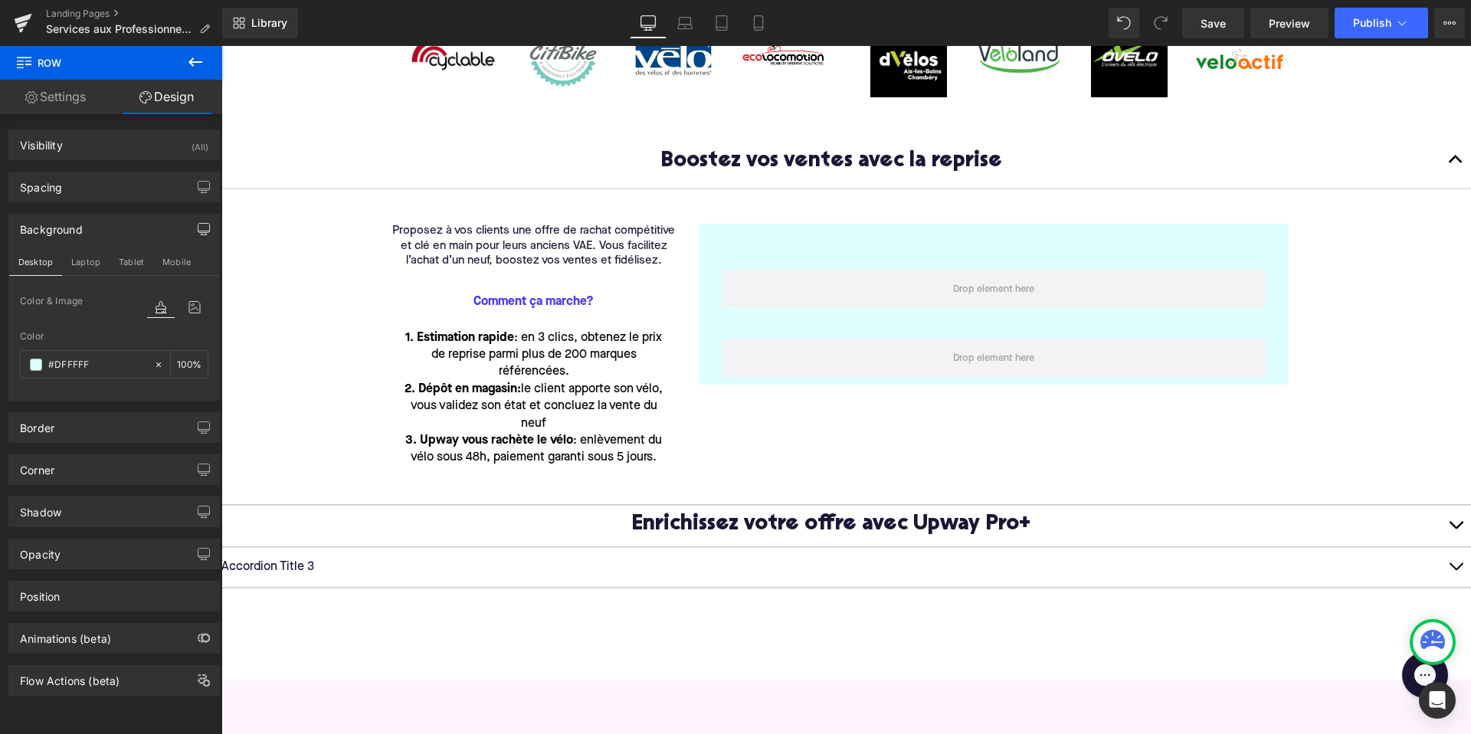
click at [198, 62] on icon at bounding box center [195, 61] width 14 height 9
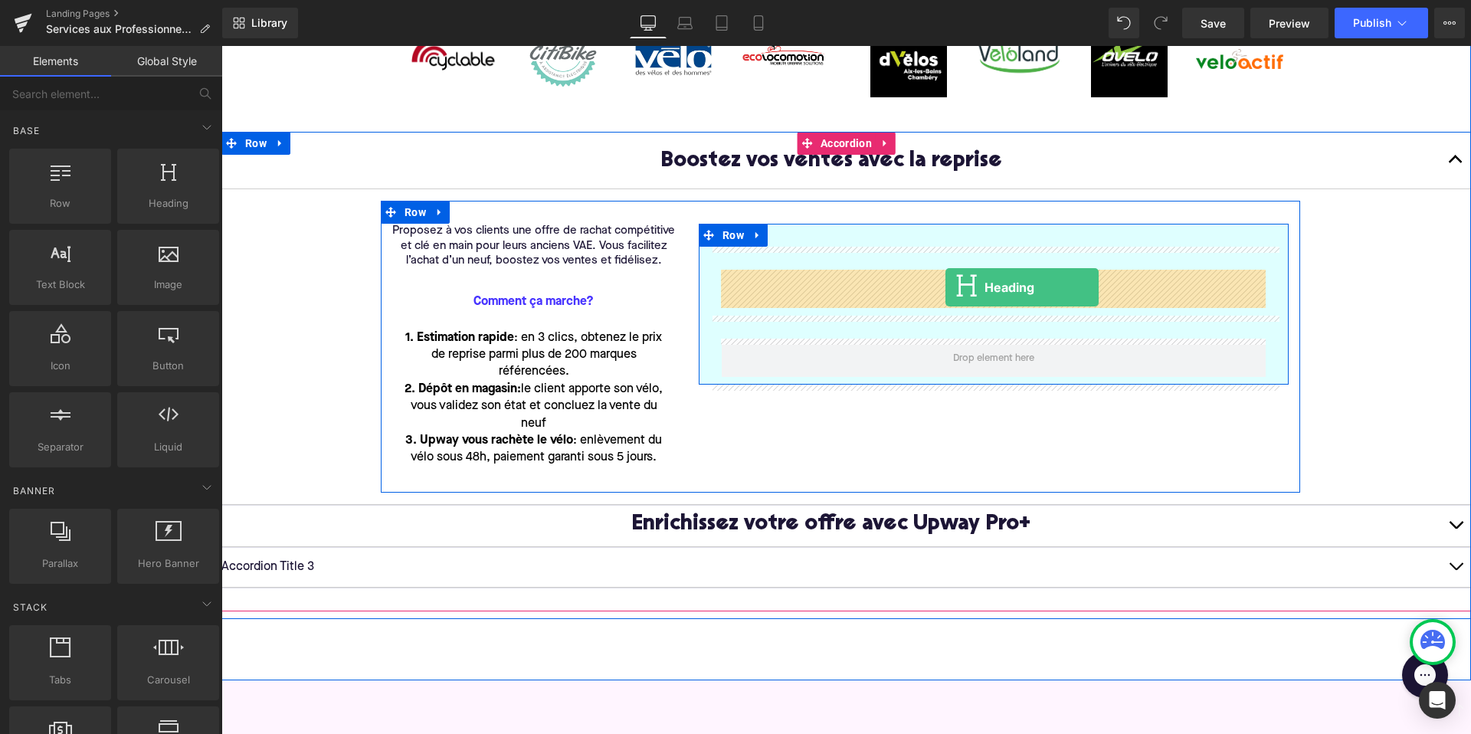
drag, startPoint x: 363, startPoint y: 227, endPoint x: 945, endPoint y: 287, distance: 585.2
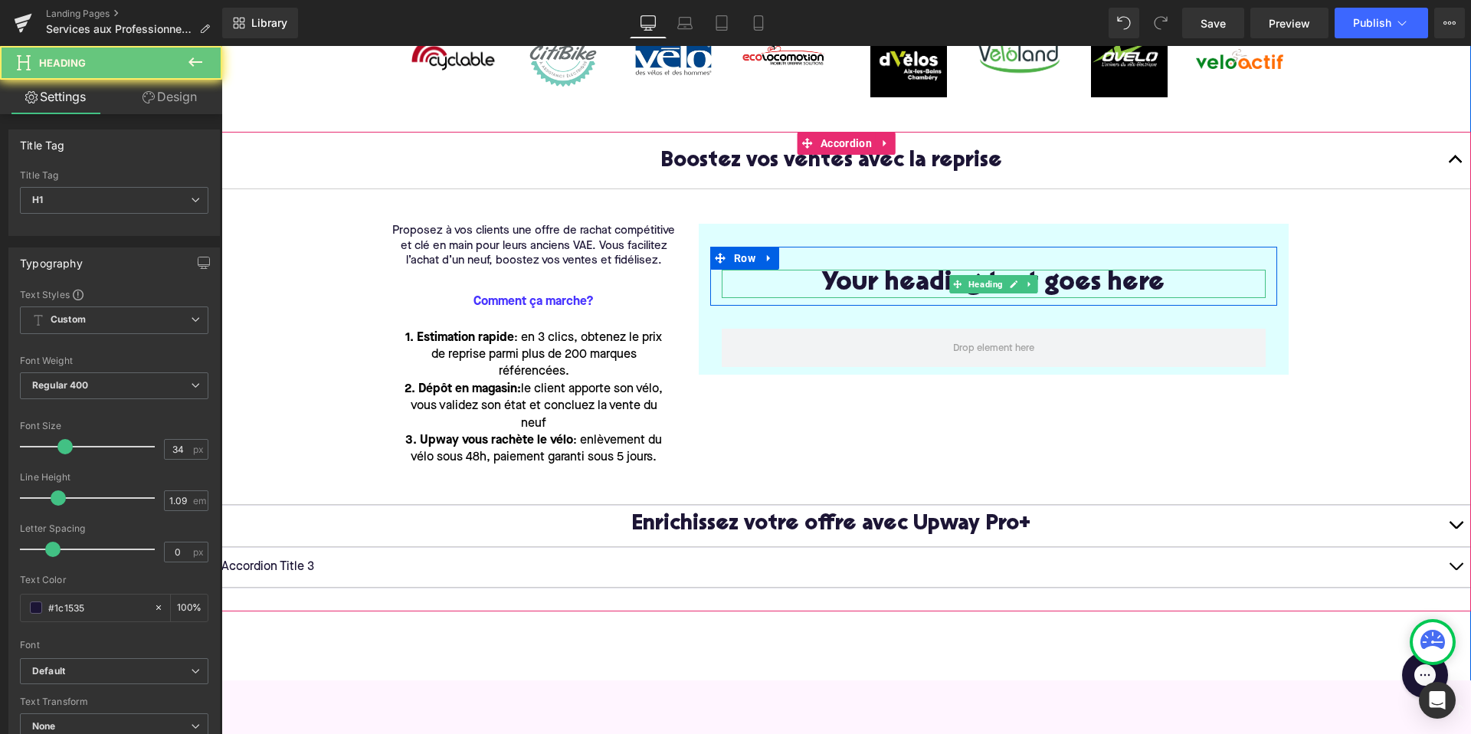
click at [944, 289] on h1 "Your heading text goes here" at bounding box center [994, 284] width 544 height 28
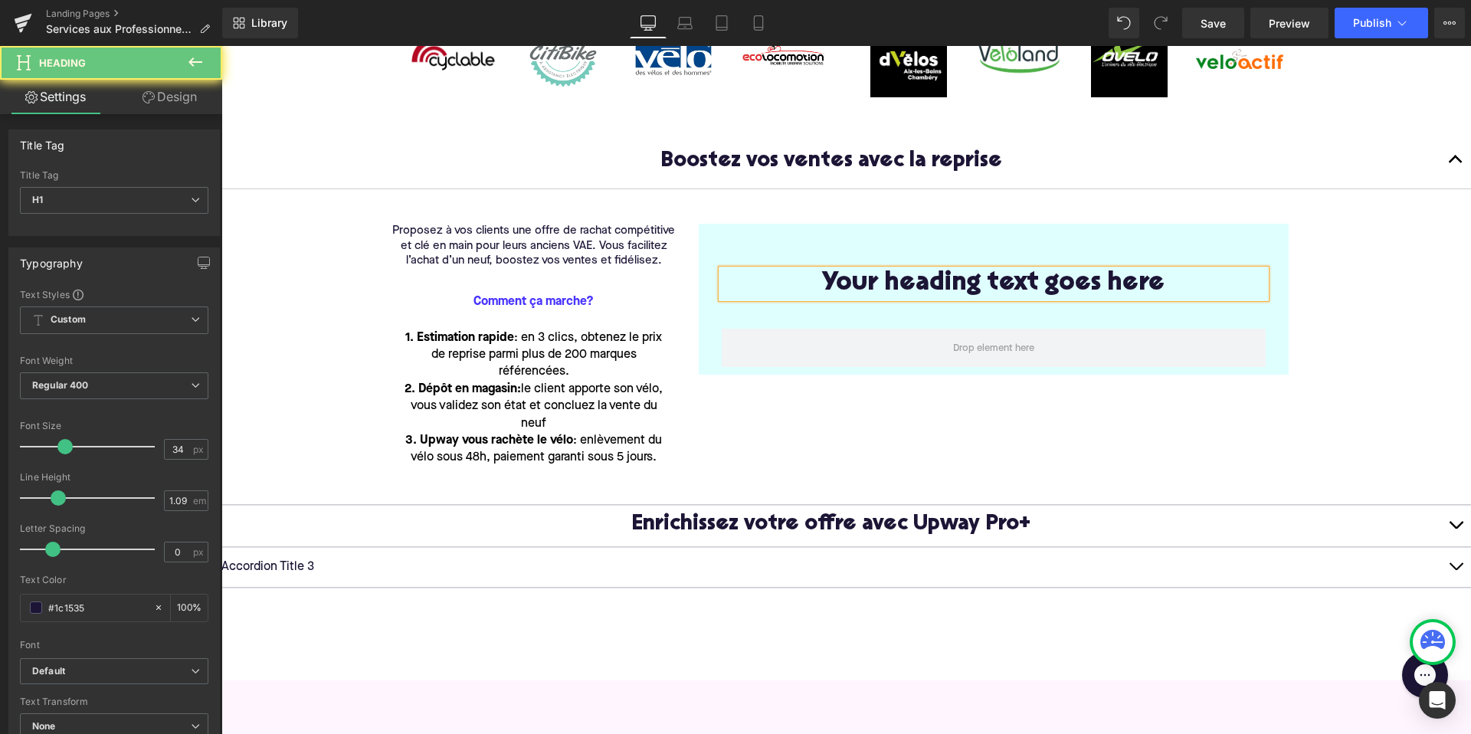
click at [944, 289] on h1 "Your heading text goes here" at bounding box center [994, 284] width 544 height 28
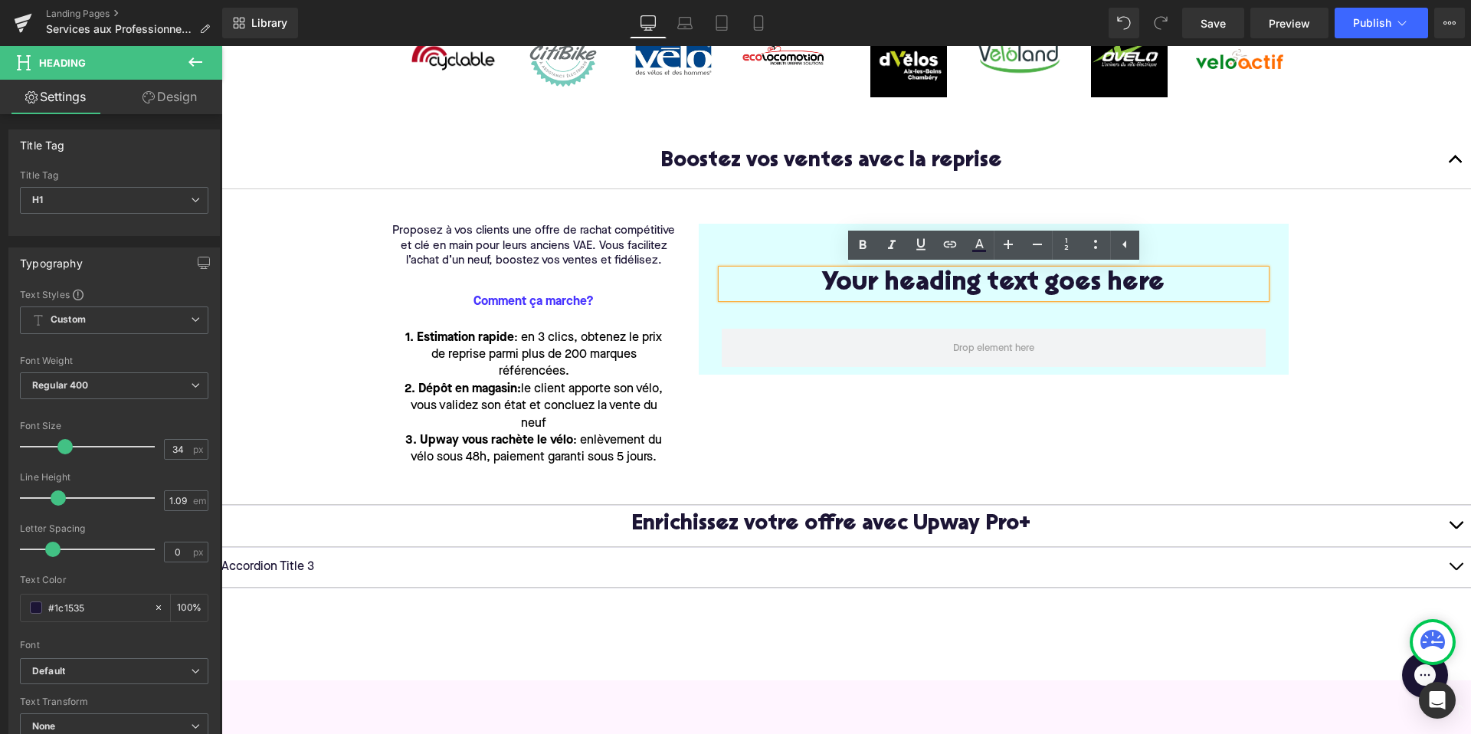
click at [1157, 290] on h1 "Your heading text goes here" at bounding box center [994, 284] width 544 height 28
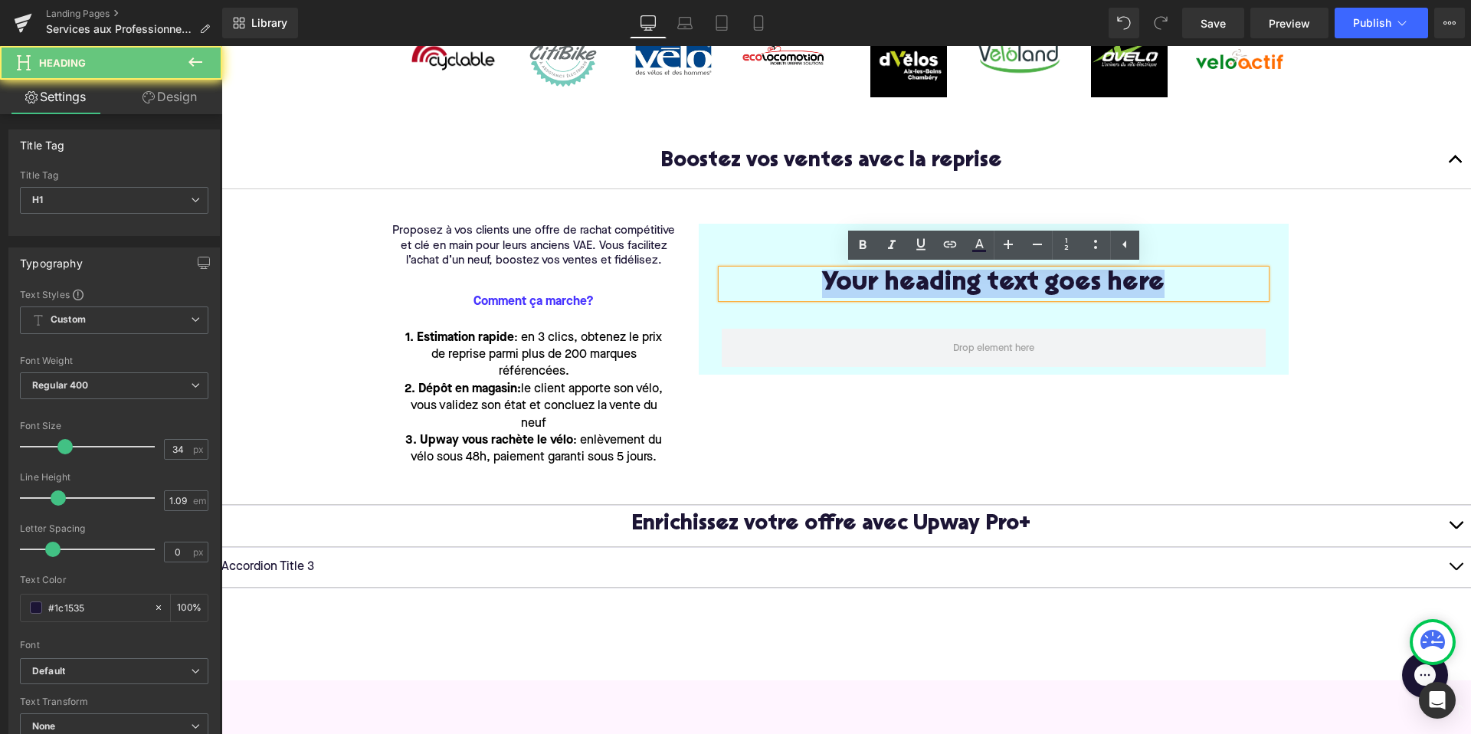
drag, startPoint x: 1161, startPoint y: 289, endPoint x: 784, endPoint y: 293, distance: 377.7
click at [784, 293] on h1 "Your heading text goes here" at bounding box center [994, 284] width 544 height 28
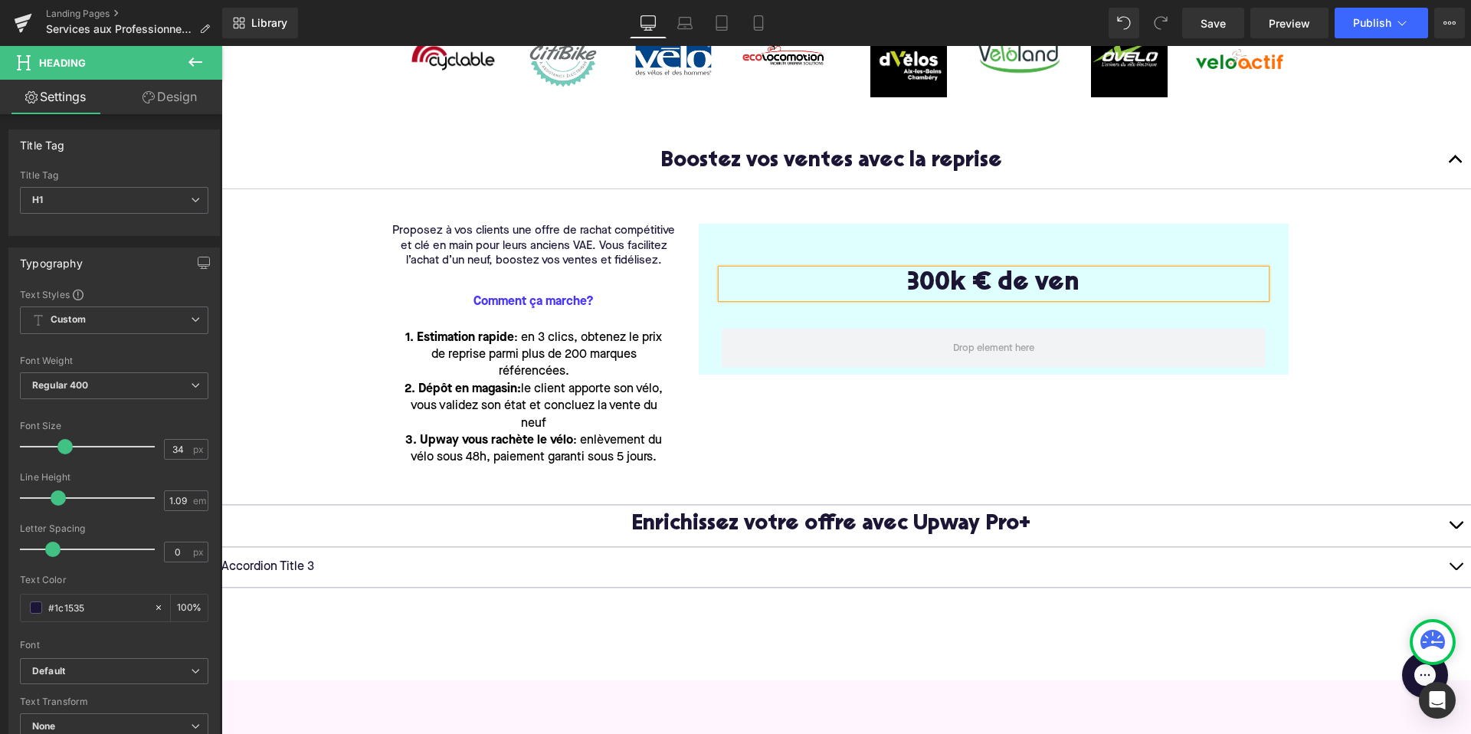
click at [957, 283] on h1 "300k € de ven" at bounding box center [994, 284] width 544 height 28
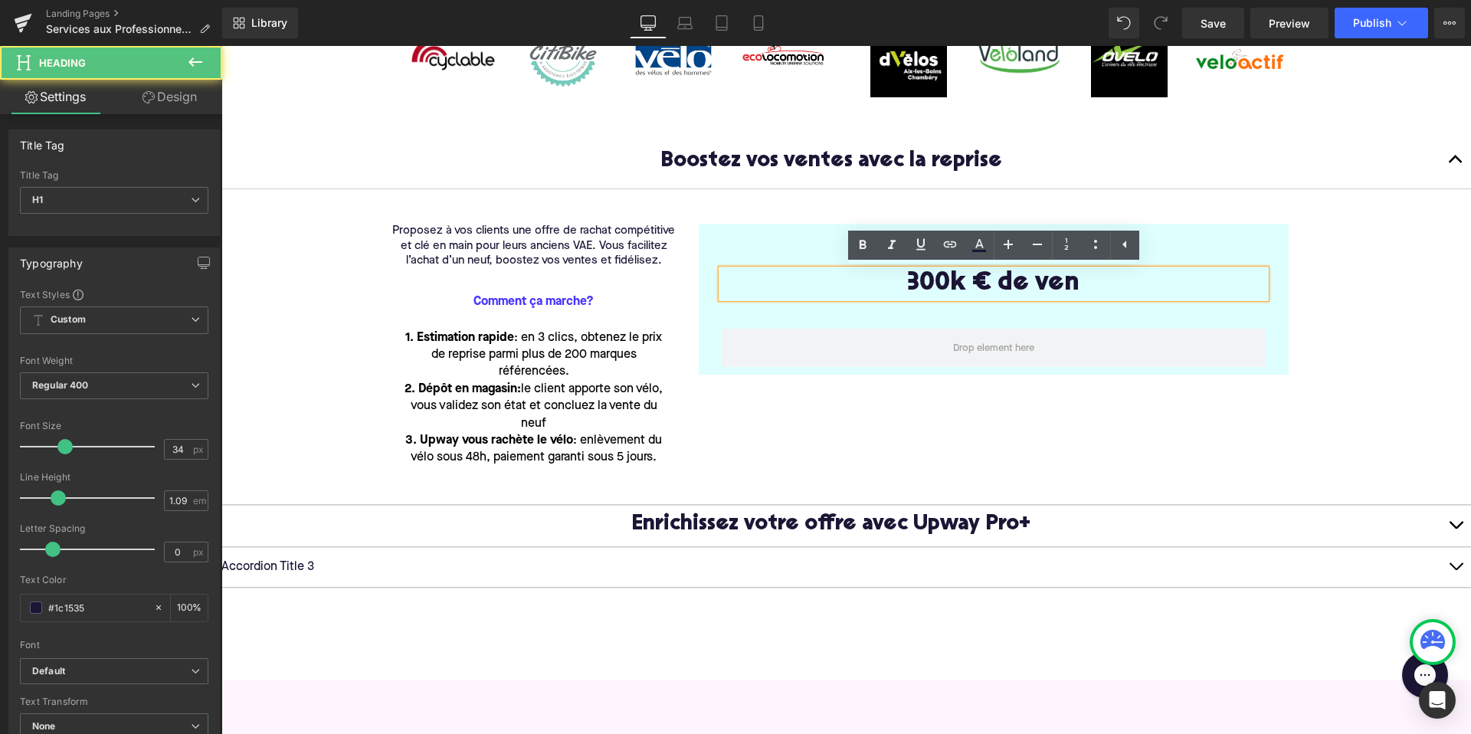
click at [968, 284] on h1 "300k € de ven" at bounding box center [994, 284] width 544 height 28
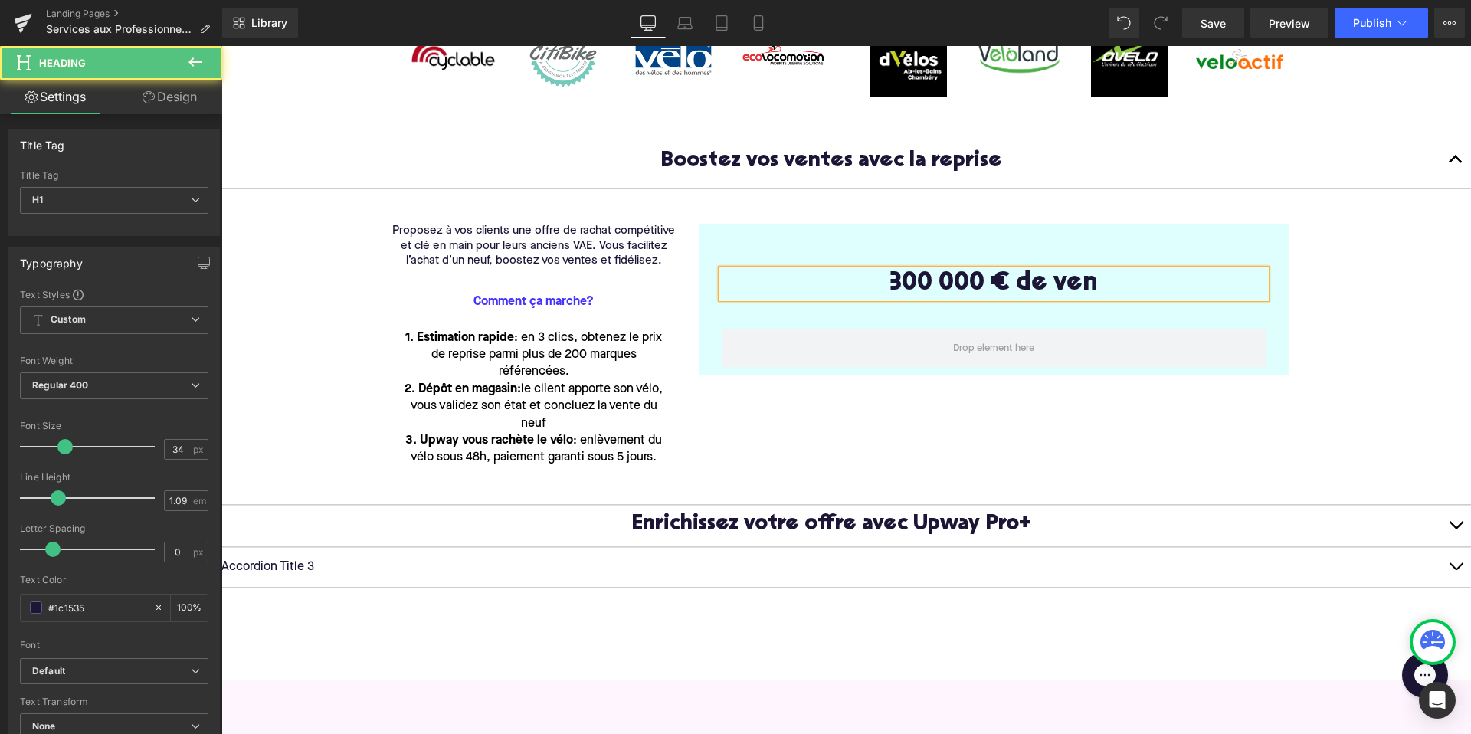
click at [1113, 275] on h1 "300 000 € de ven" at bounding box center [994, 284] width 544 height 28
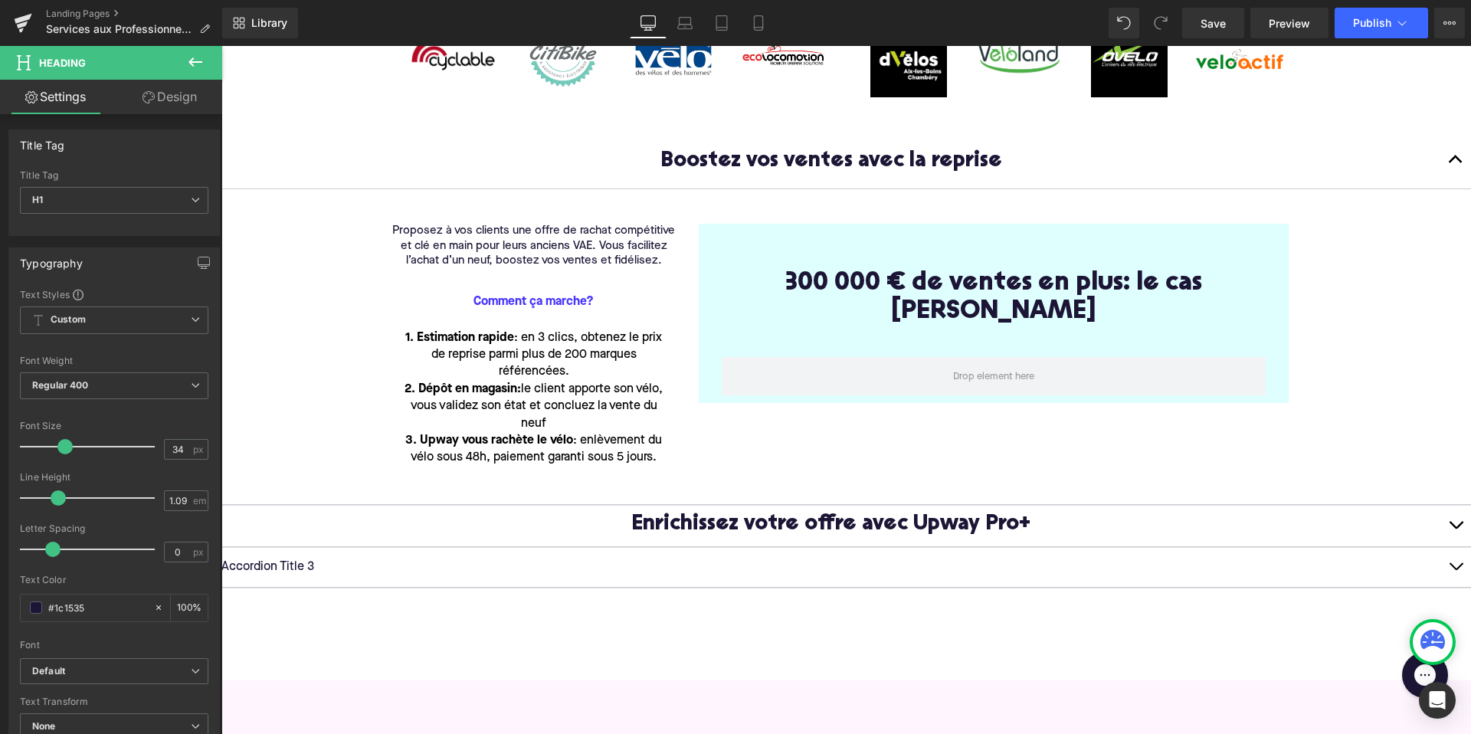
click at [196, 64] on icon at bounding box center [195, 62] width 18 height 18
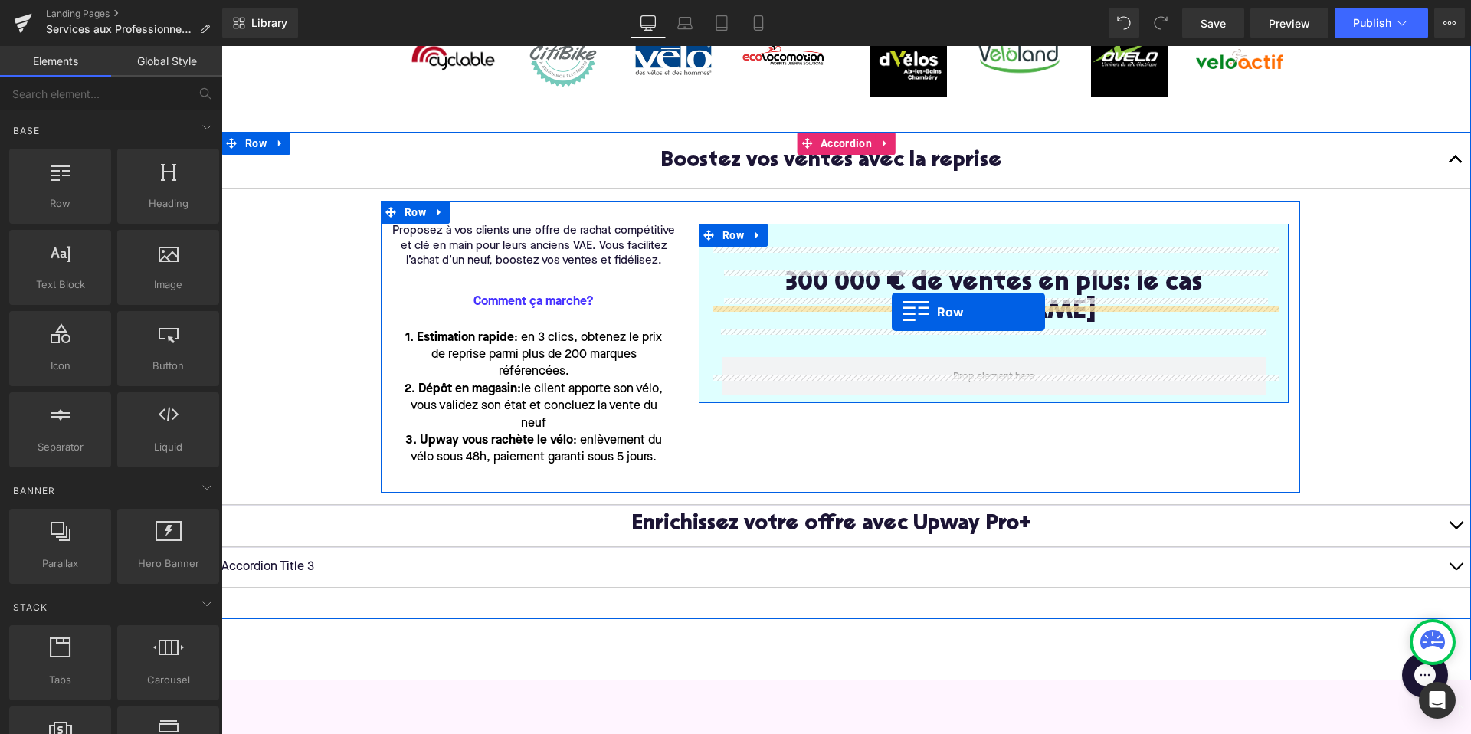
drag, startPoint x: 264, startPoint y: 221, endPoint x: 892, endPoint y: 312, distance: 633.8
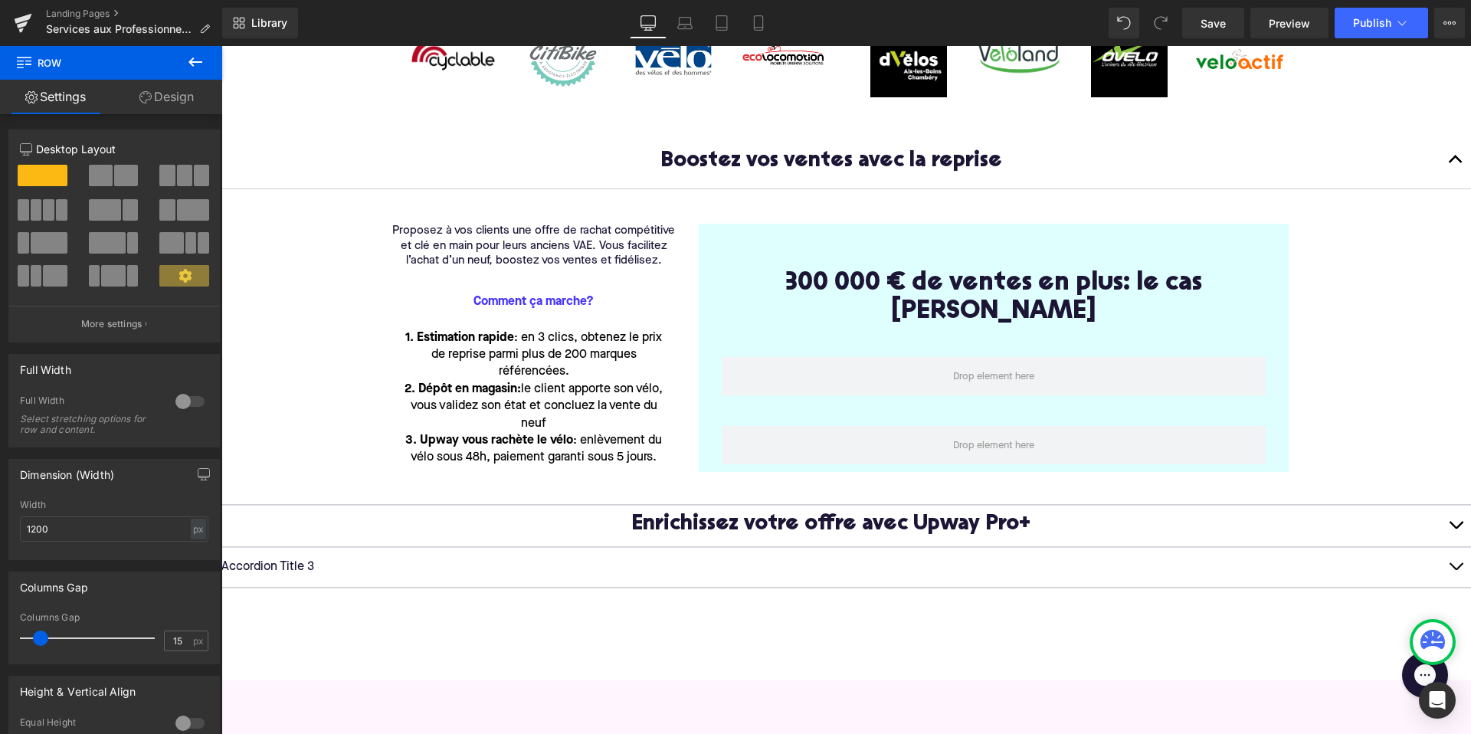
click at [190, 61] on icon at bounding box center [195, 61] width 14 height 9
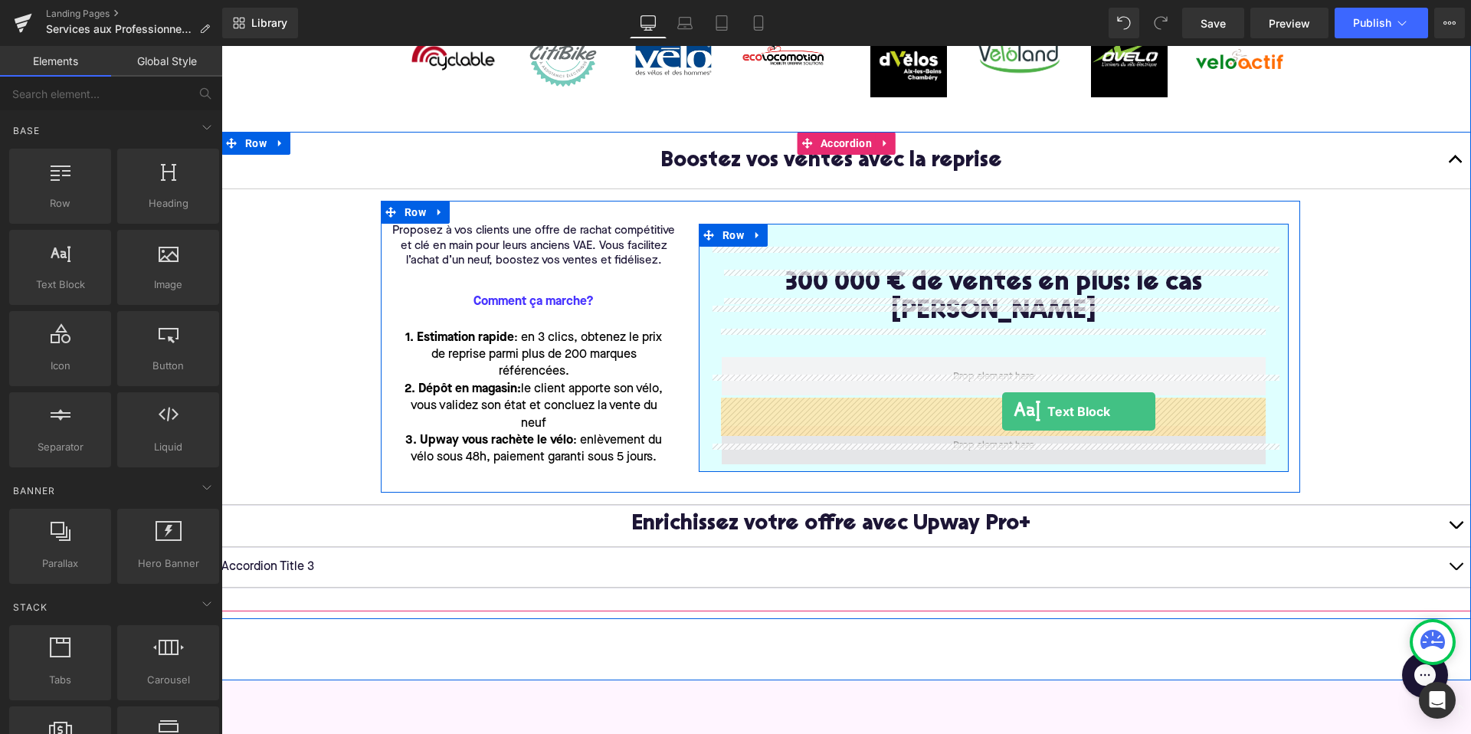
drag, startPoint x: 278, startPoint y: 321, endPoint x: 1002, endPoint y: 411, distance: 729.5
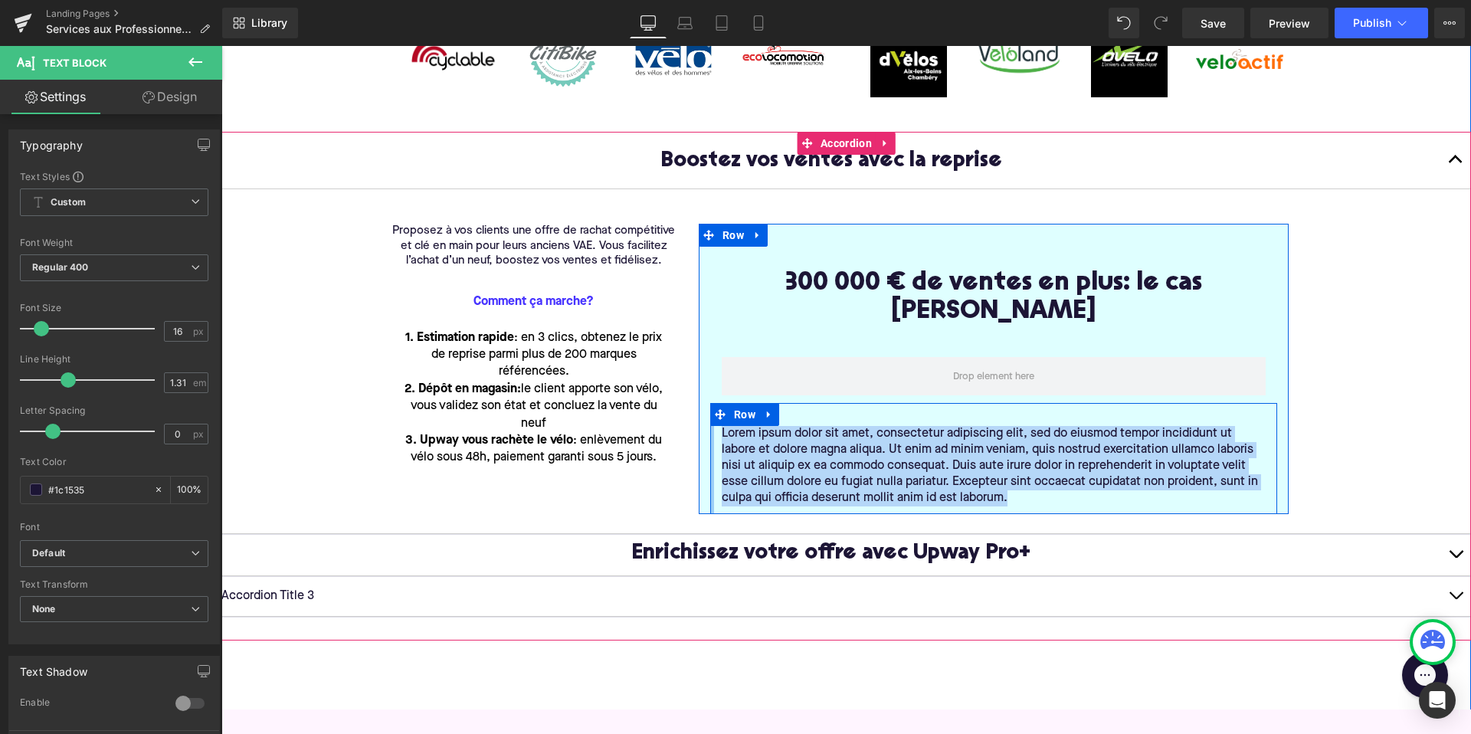
drag, startPoint x: 1029, startPoint y: 470, endPoint x: 712, endPoint y: 401, distance: 325.3
click at [712, 403] on div "Lorem ipsum dolor sit amet, consectetur adipiscing elit, sed do eiusmod tempor …" at bounding box center [993, 458] width 567 height 111
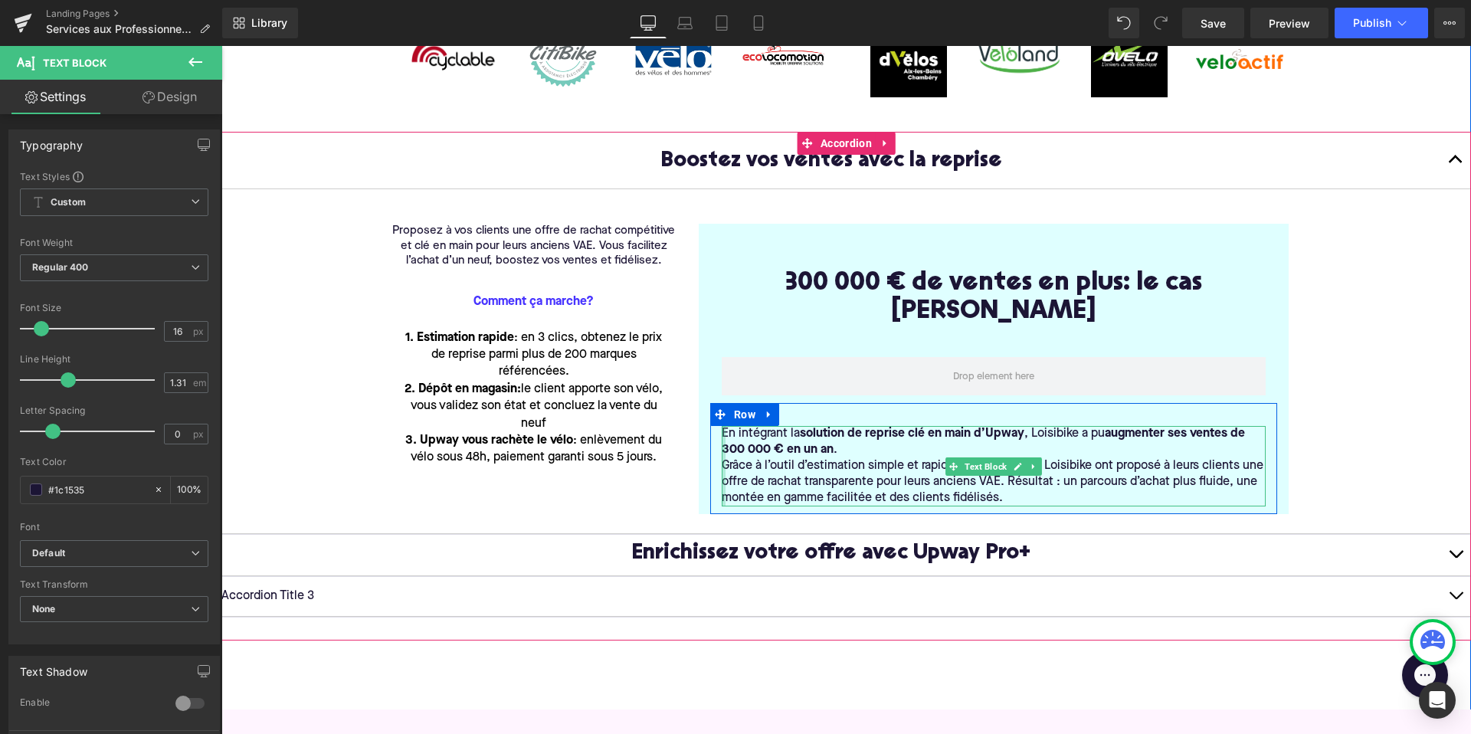
click at [723, 435] on div at bounding box center [724, 466] width 4 height 80
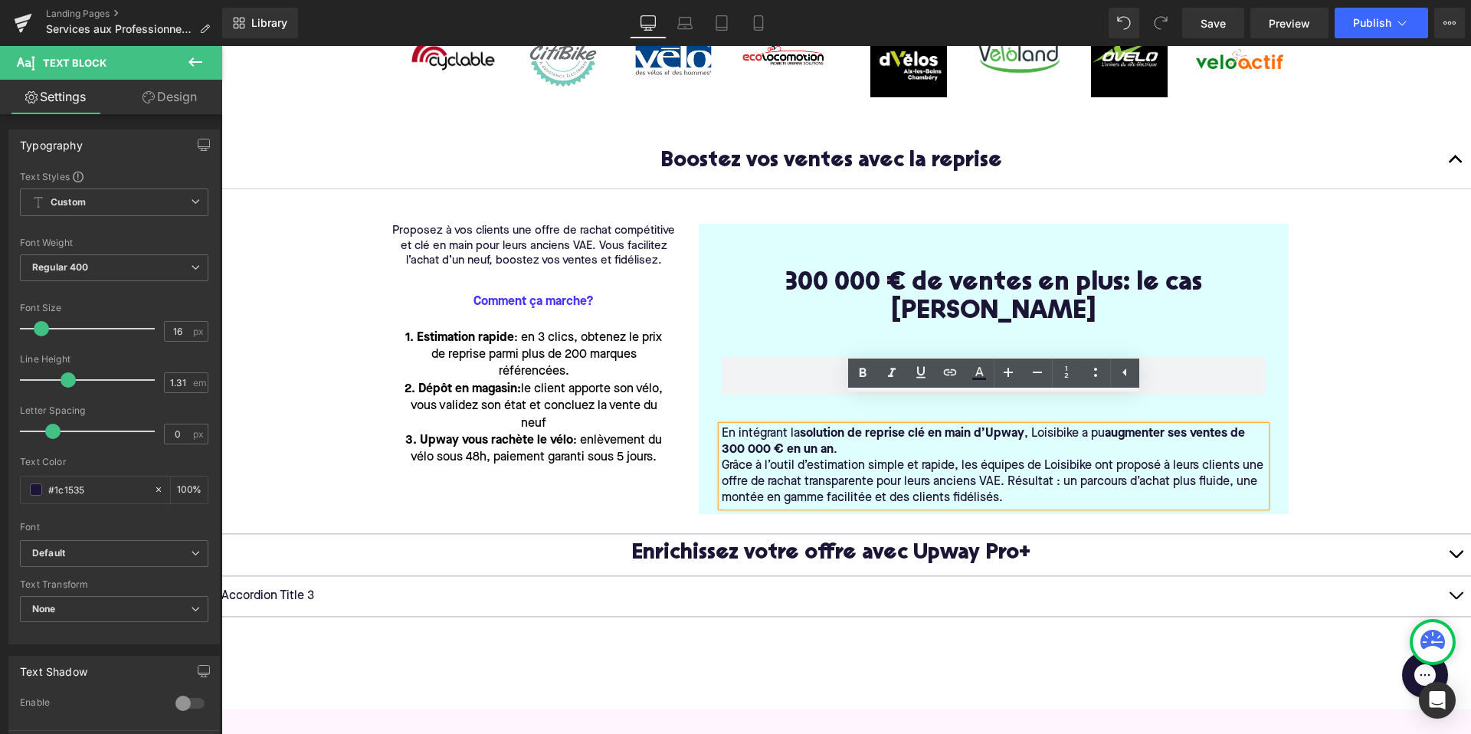
click at [740, 458] on p "Grâce à l’outil d’estimation simple et rapide, les équipes de Loisibike ont pro…" at bounding box center [994, 482] width 544 height 48
click at [723, 458] on p "Grâce à l’outil d’estimation simple et rapide, les équipes de Loisibike ont pro…" at bounding box center [994, 482] width 544 height 48
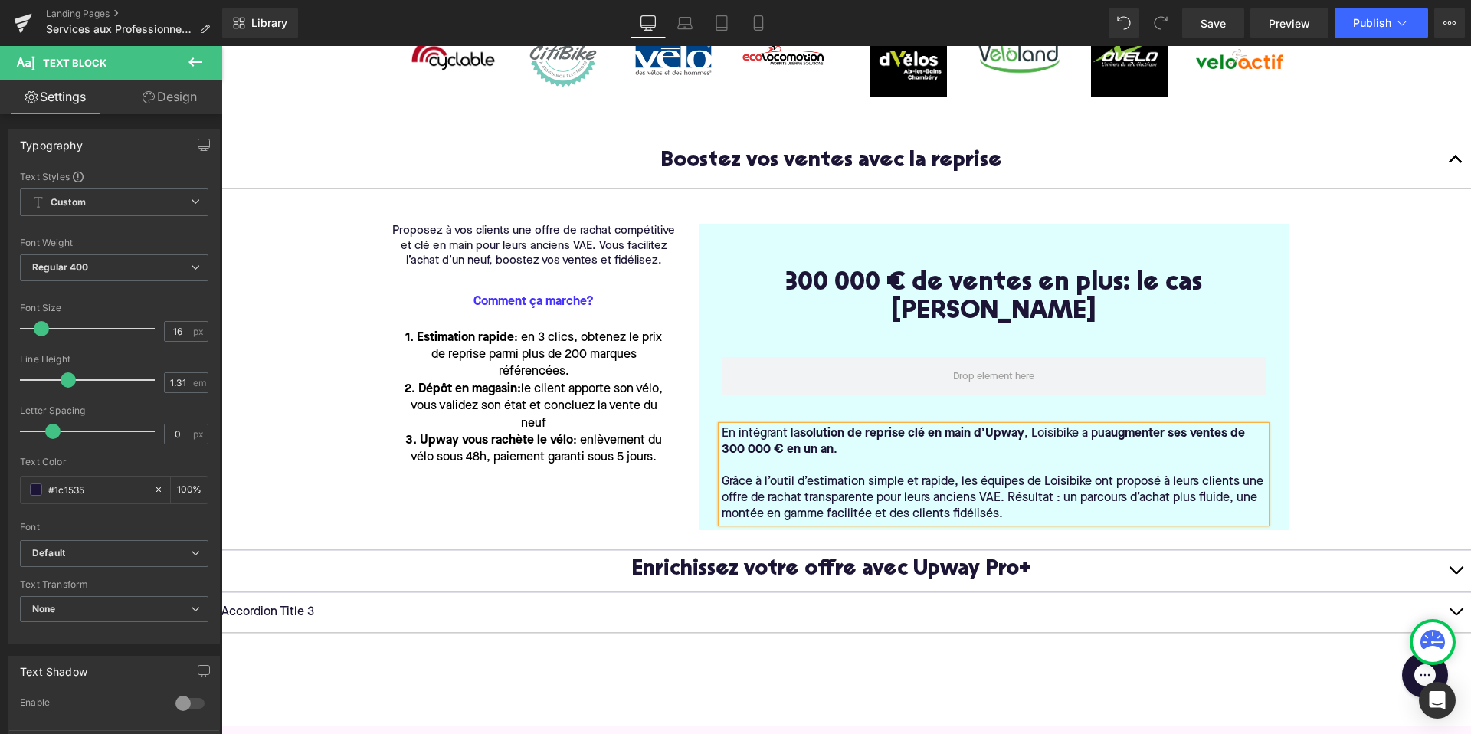
click at [1002, 483] on p "Grâce à l’outil d’estimation simple et rapide, les équipes de Loisibike ont pro…" at bounding box center [994, 498] width 544 height 48
click at [1359, 457] on article "Proposez à vos clients une offre de rachat compétitive et clé en main pour leur…" at bounding box center [845, 369] width 1249 height 361
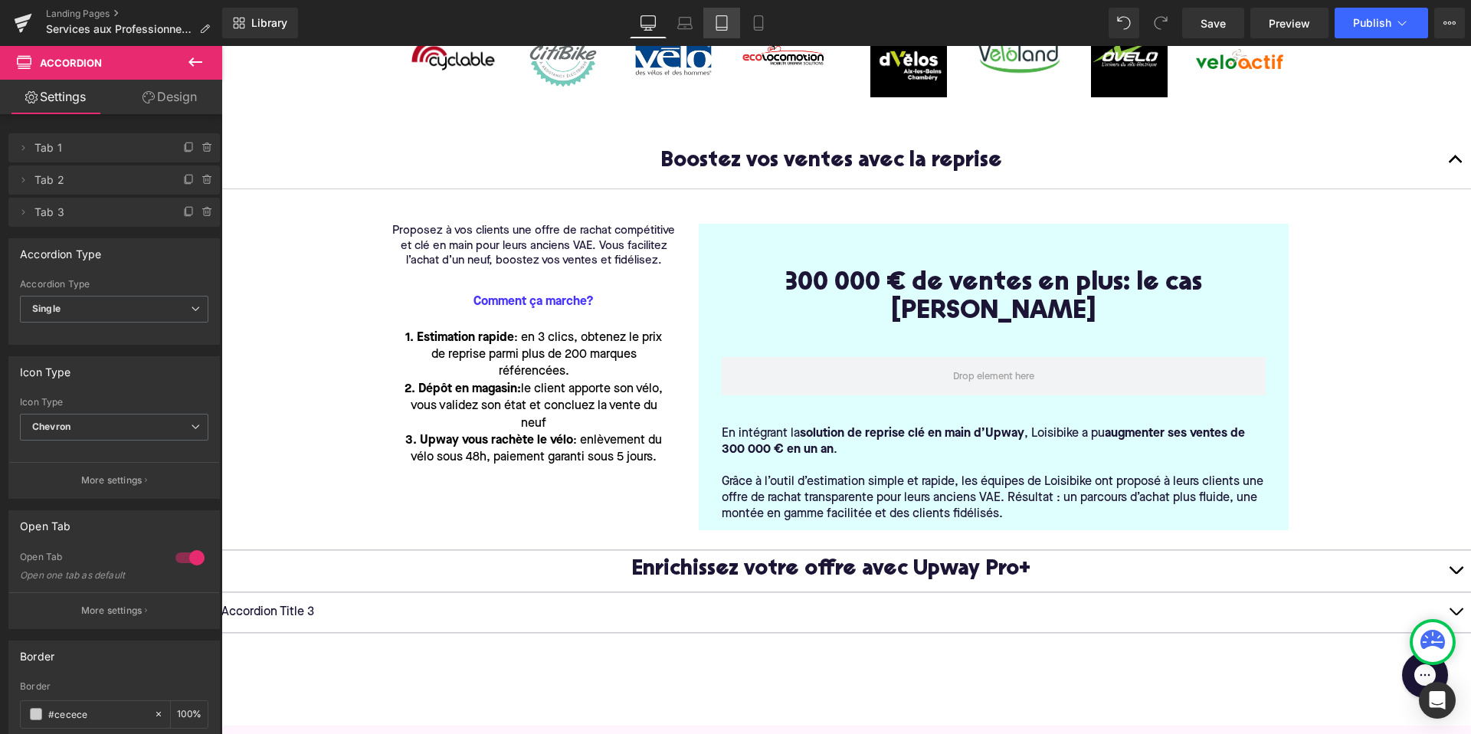
click at [709, 25] on link "Tablet" at bounding box center [721, 23] width 37 height 31
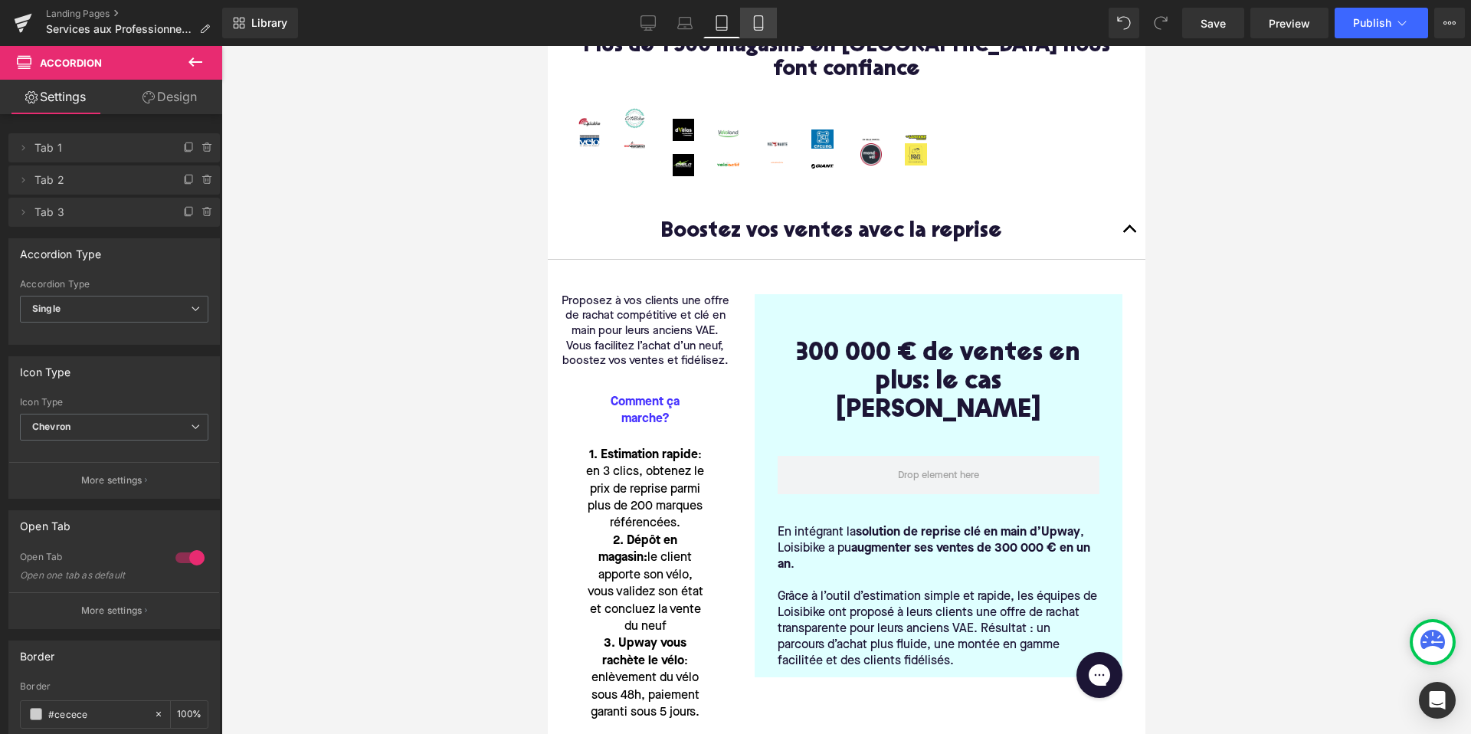
click at [762, 25] on icon at bounding box center [758, 22] width 15 height 15
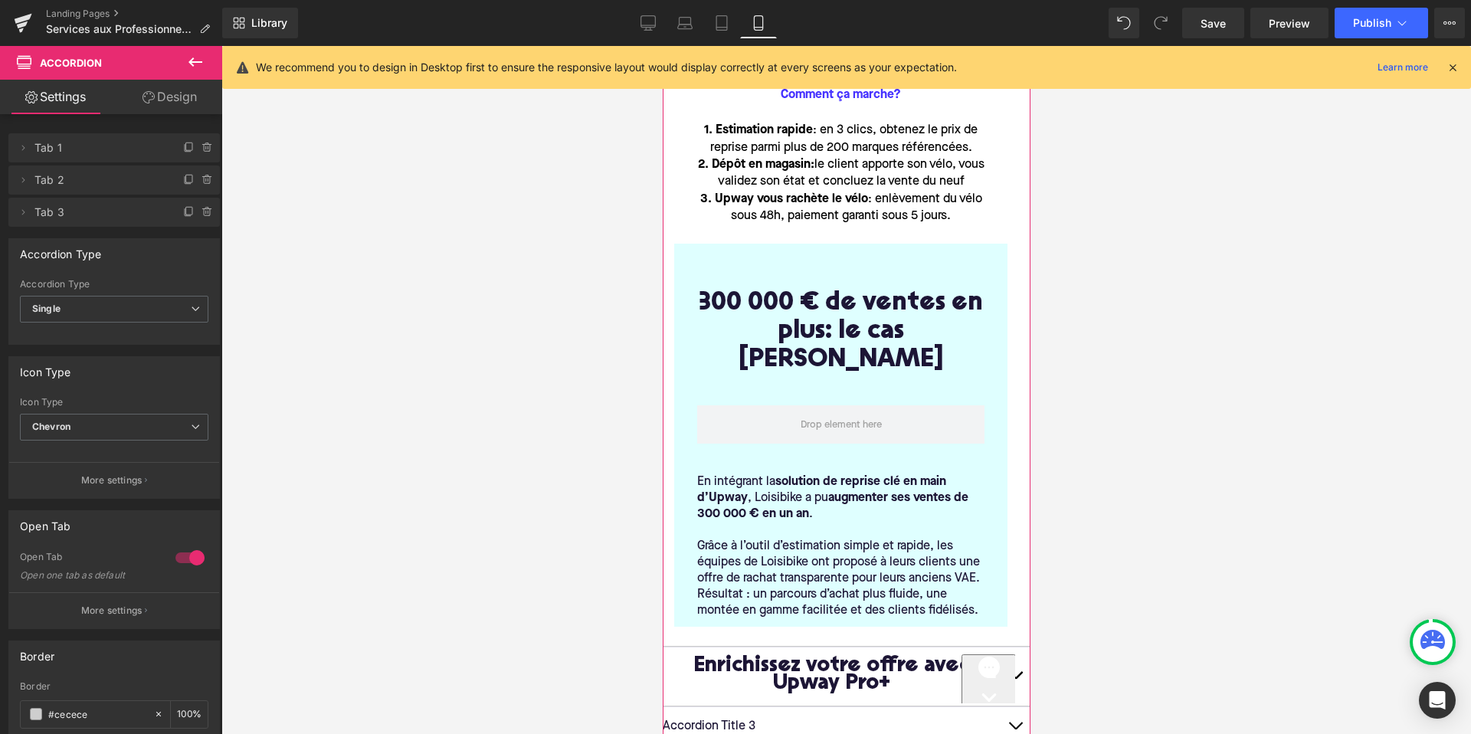
scroll to position [1041, 0]
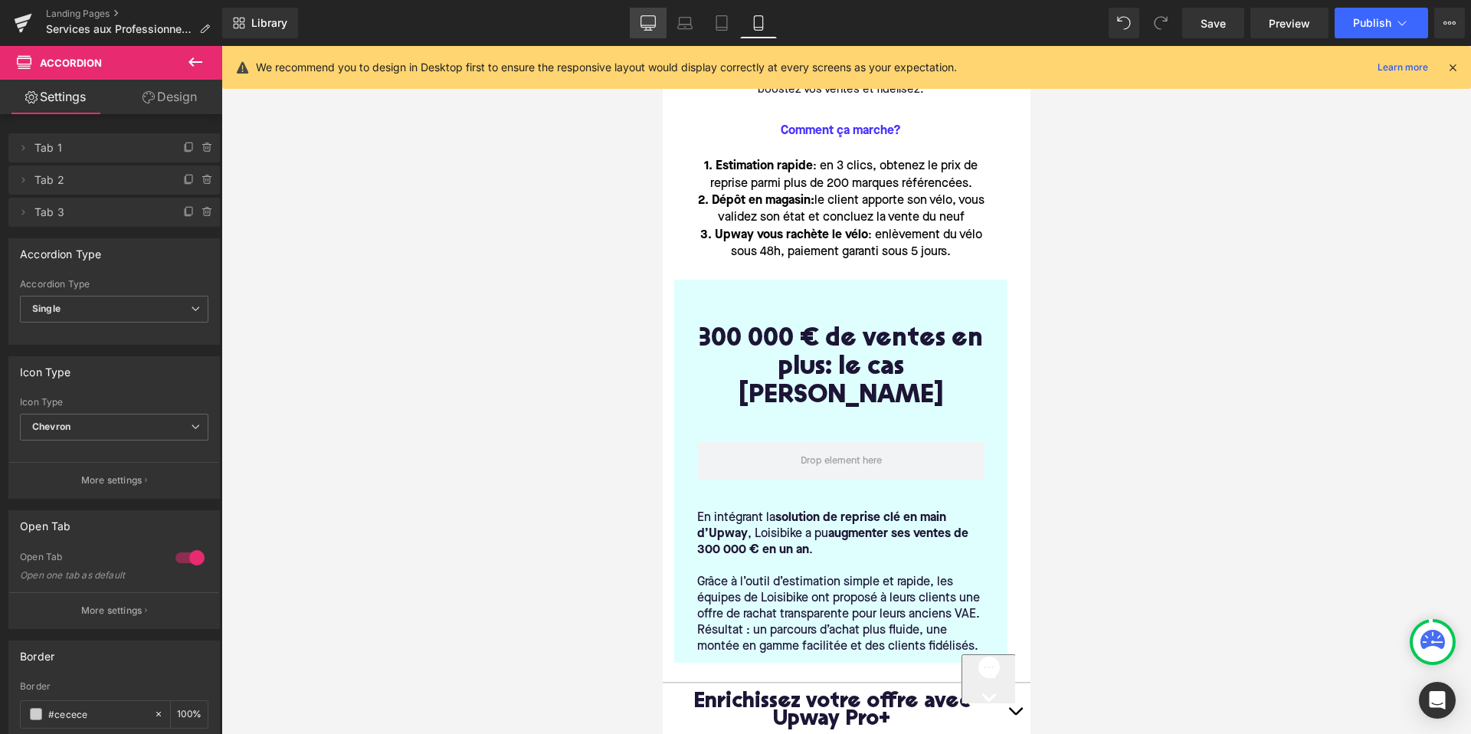
click at [648, 23] on icon at bounding box center [647, 22] width 15 height 15
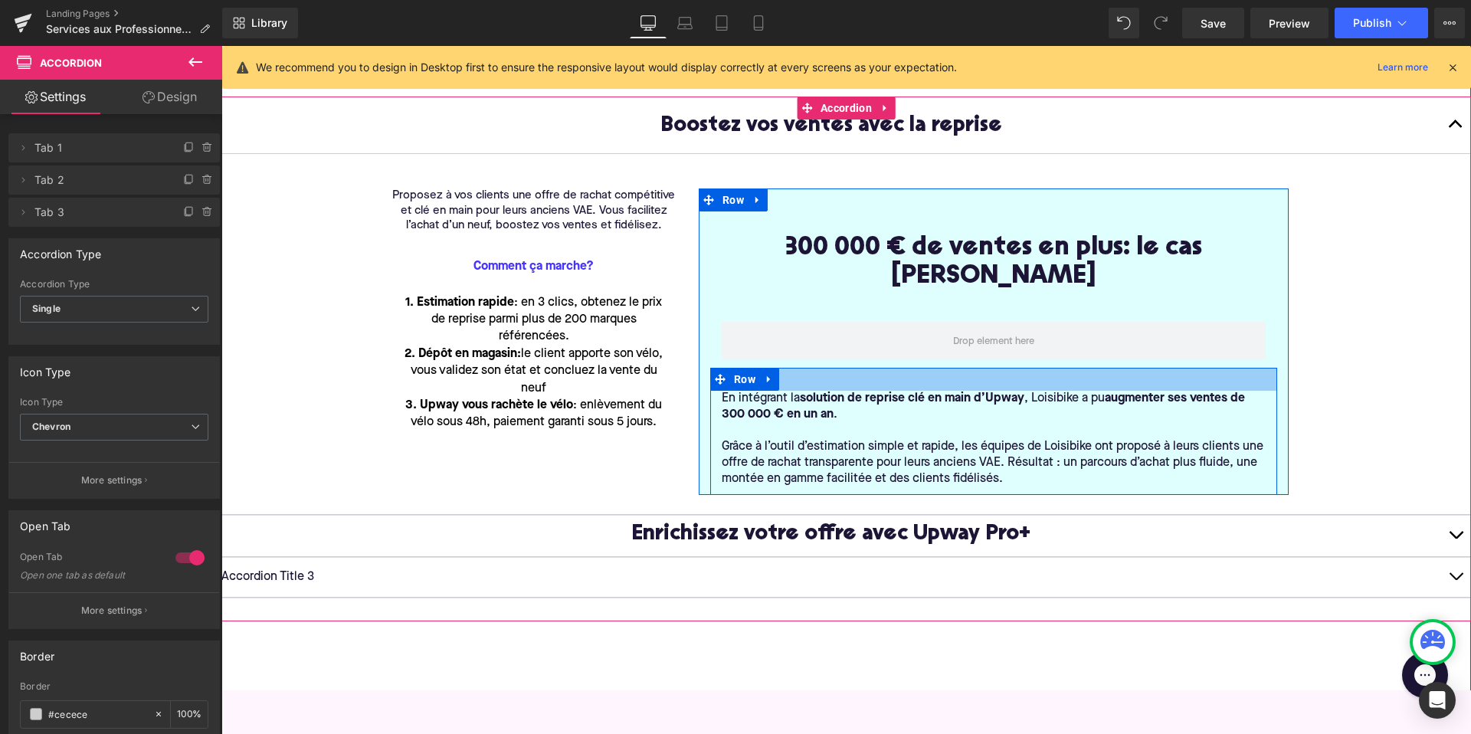
scroll to position [547, 0]
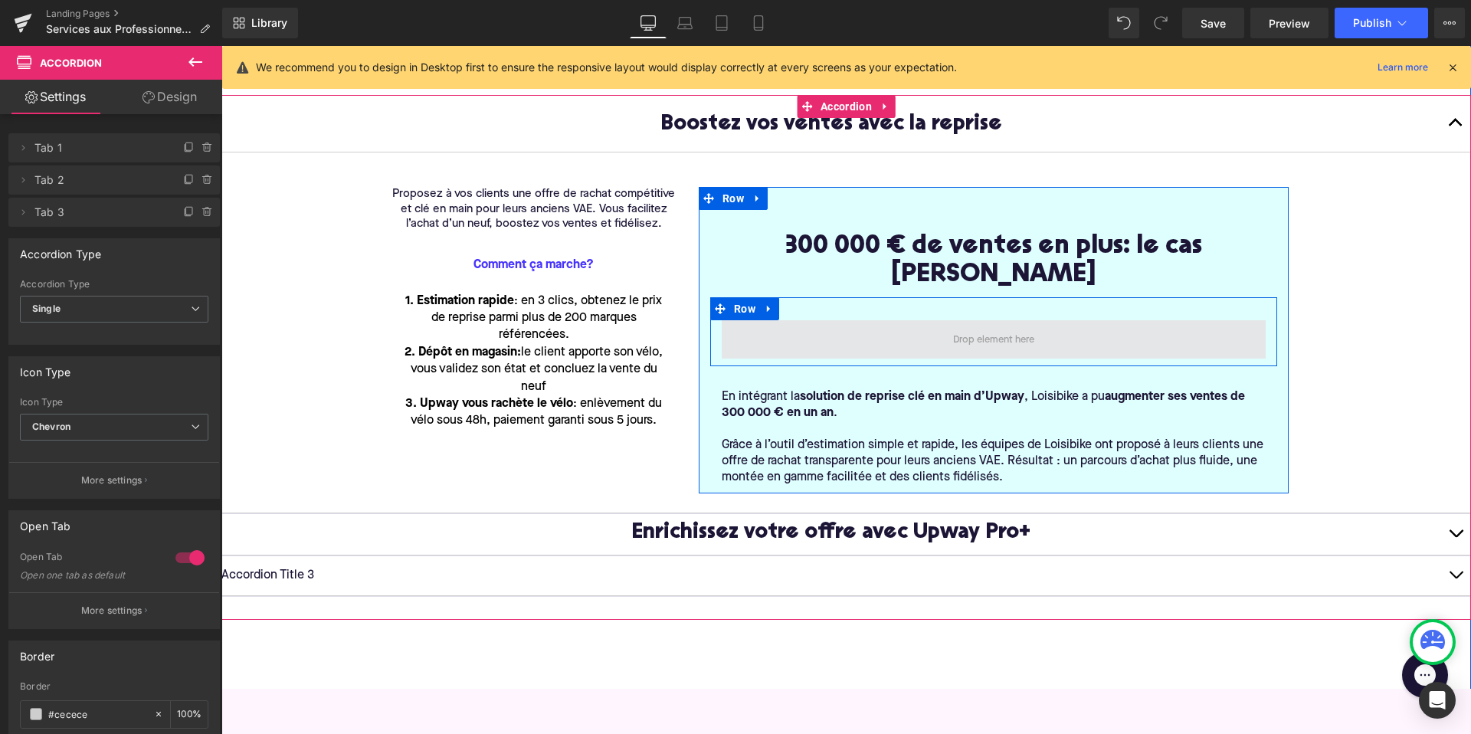
click at [818, 320] on span at bounding box center [994, 339] width 544 height 38
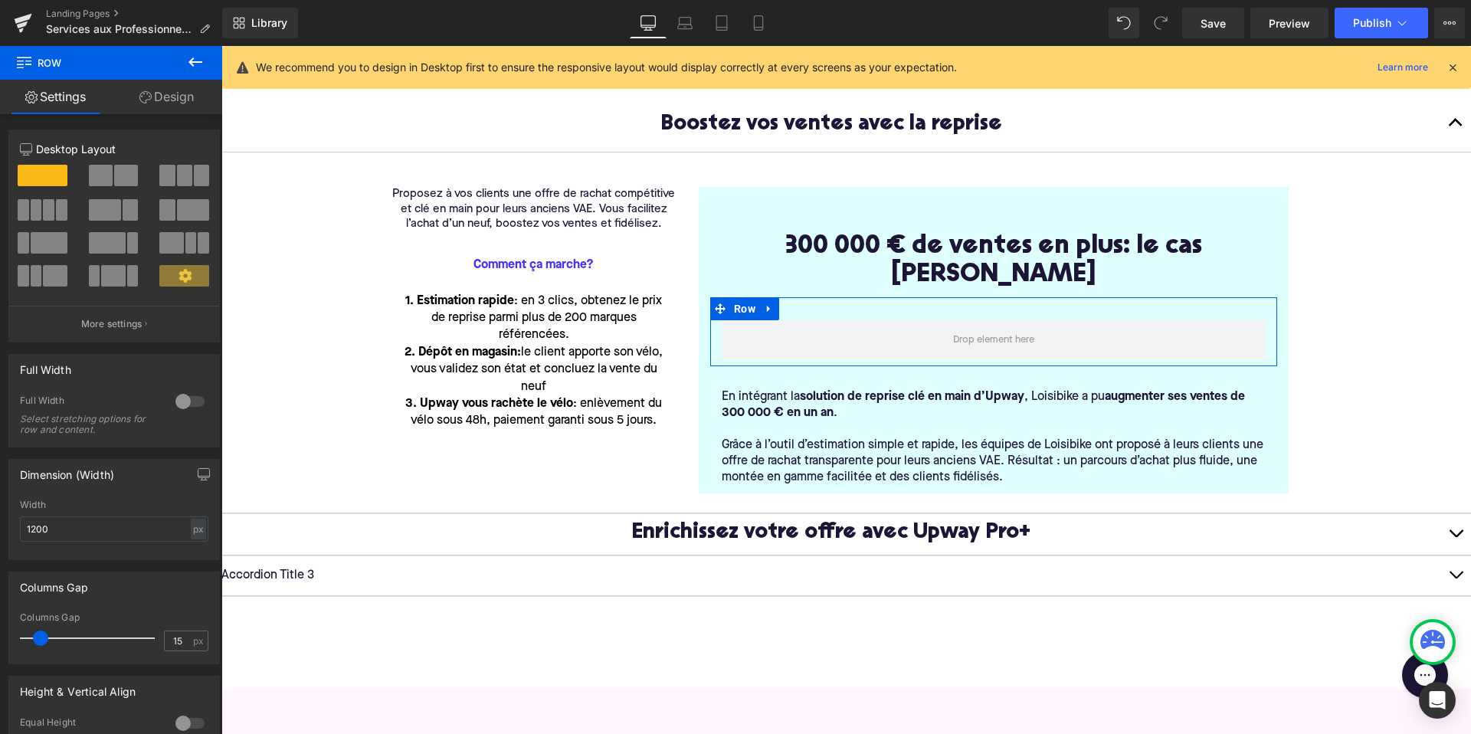
click at [105, 176] on span at bounding box center [101, 175] width 24 height 21
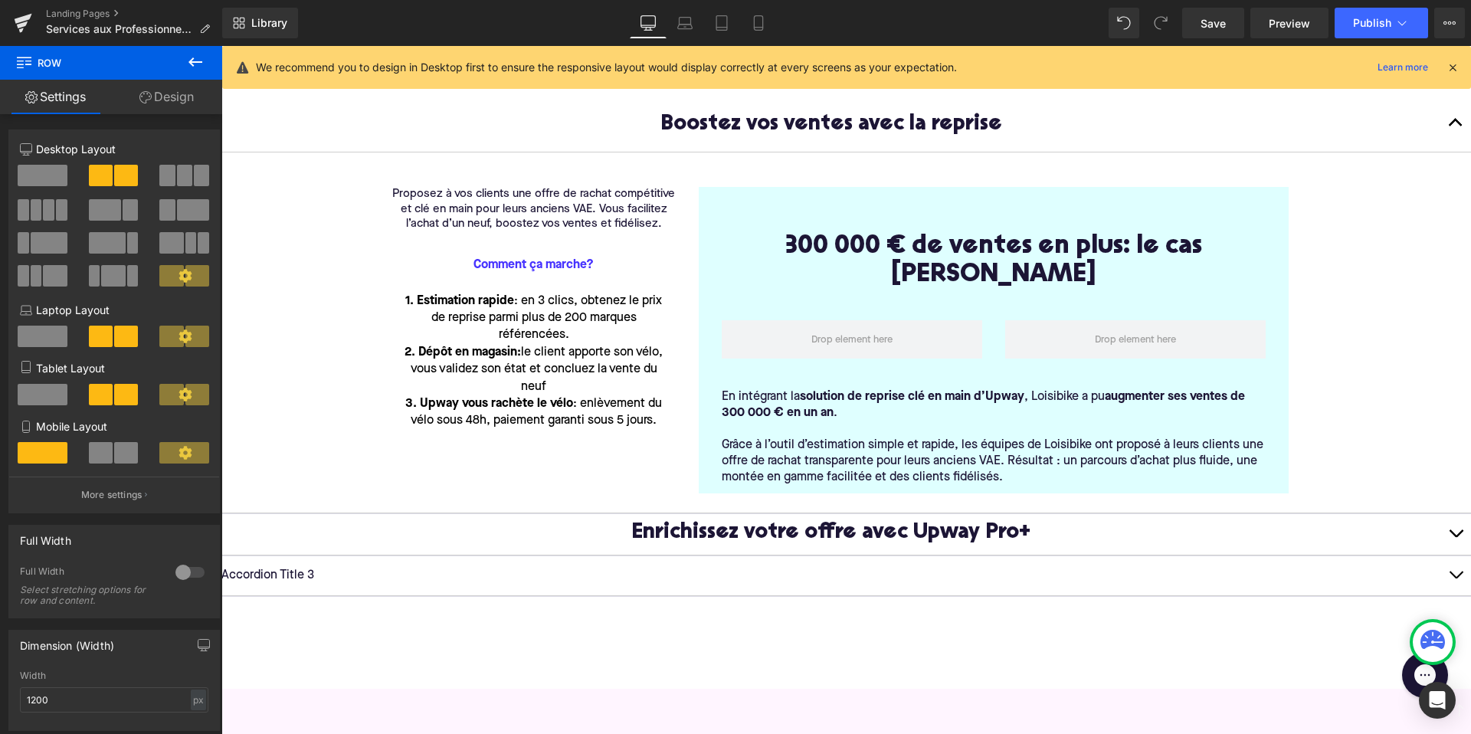
click at [152, 78] on span "Row" at bounding box center [91, 63] width 153 height 34
click at [153, 102] on link "Design" at bounding box center [166, 97] width 111 height 34
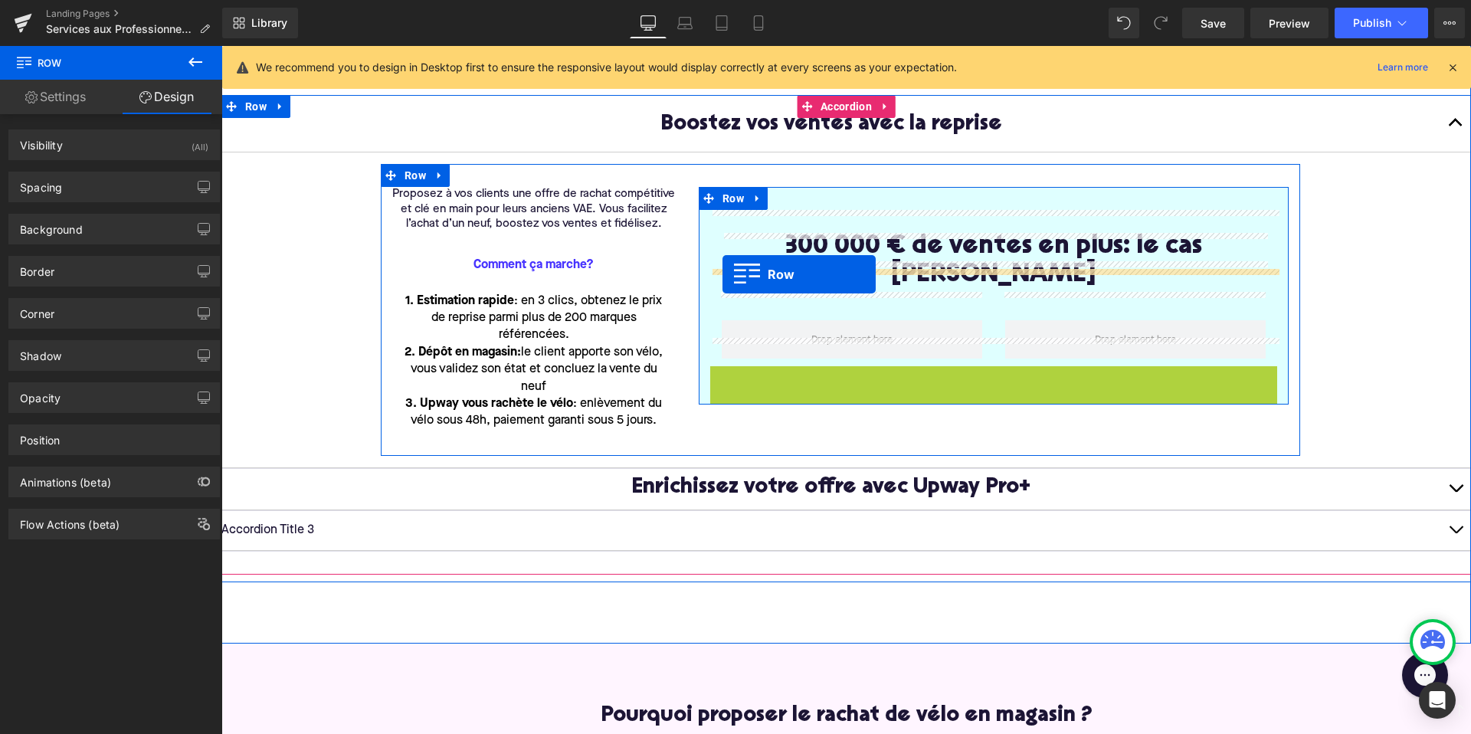
drag, startPoint x: 720, startPoint y: 345, endPoint x: 722, endPoint y: 273, distance: 72.0
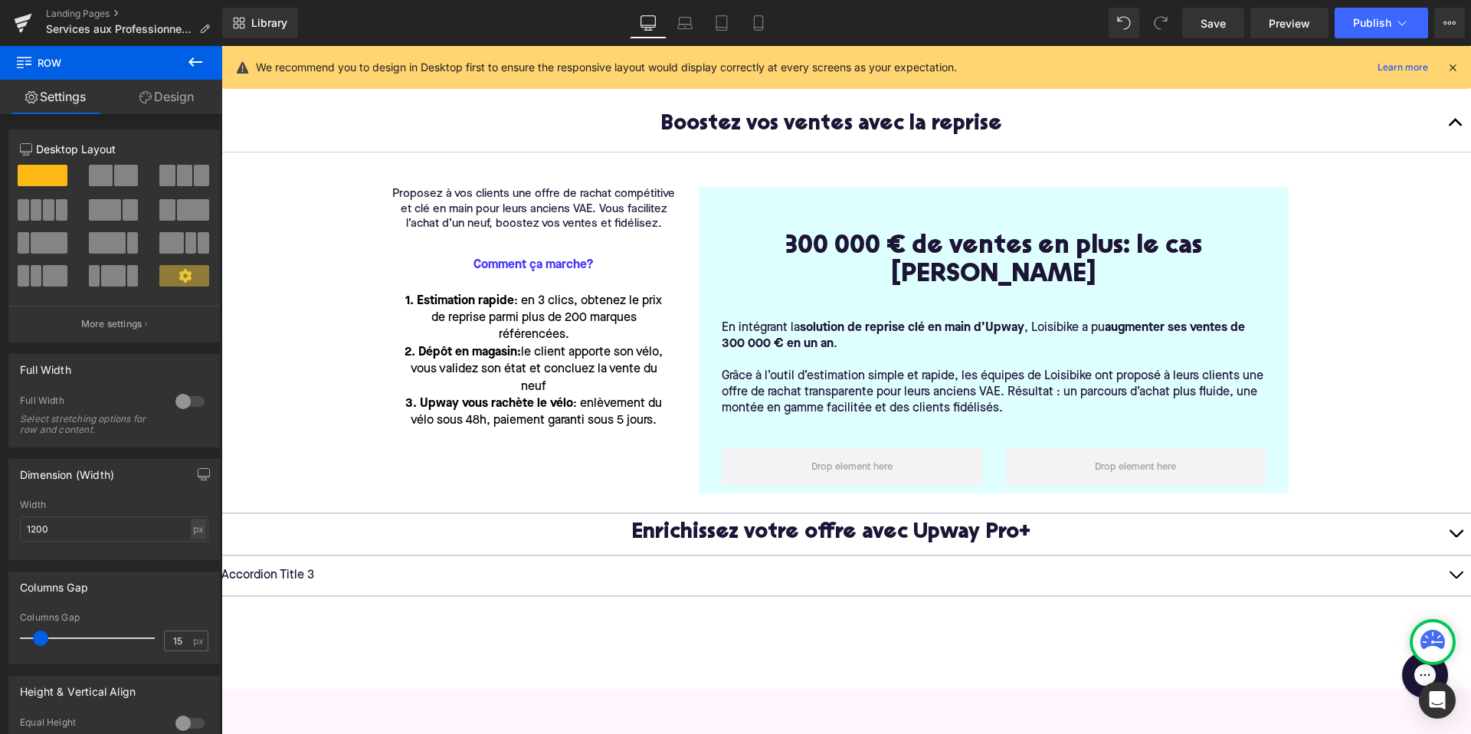
click at [206, 61] on button at bounding box center [196, 63] width 54 height 34
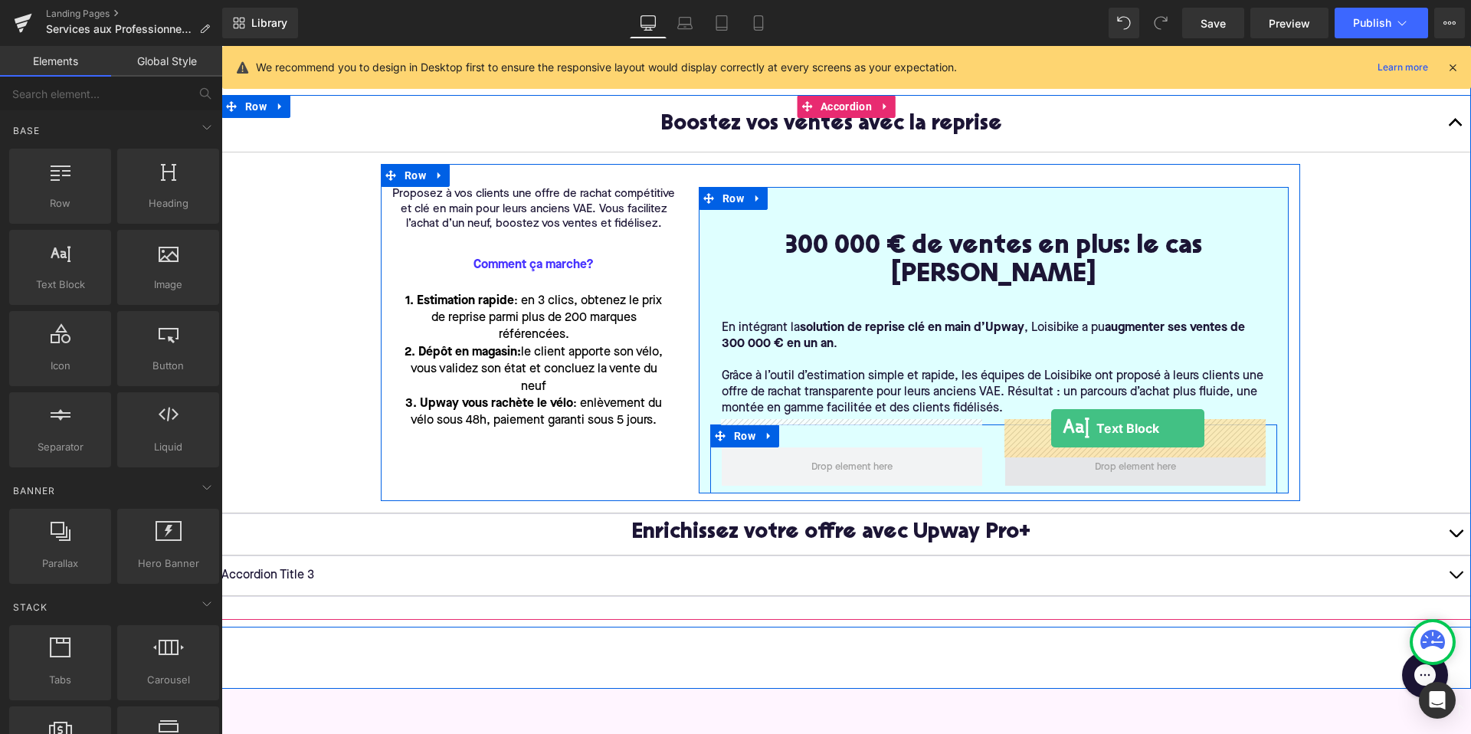
drag, startPoint x: 277, startPoint y: 318, endPoint x: 1051, endPoint y: 428, distance: 782.2
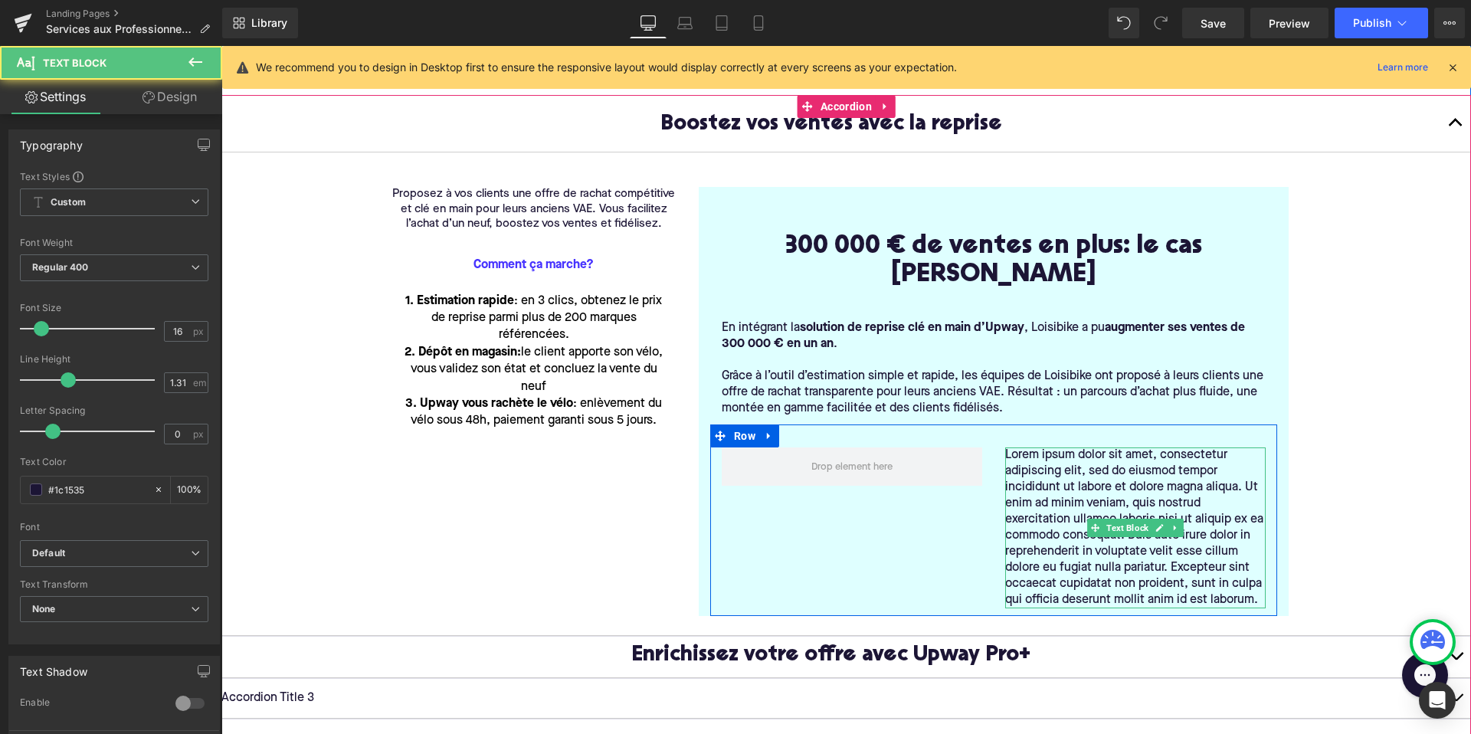
click at [1069, 453] on p "Lorem ipsum dolor sit amet, consectetur adipiscing elit, sed do eiusmod tempor …" at bounding box center [1135, 527] width 260 height 161
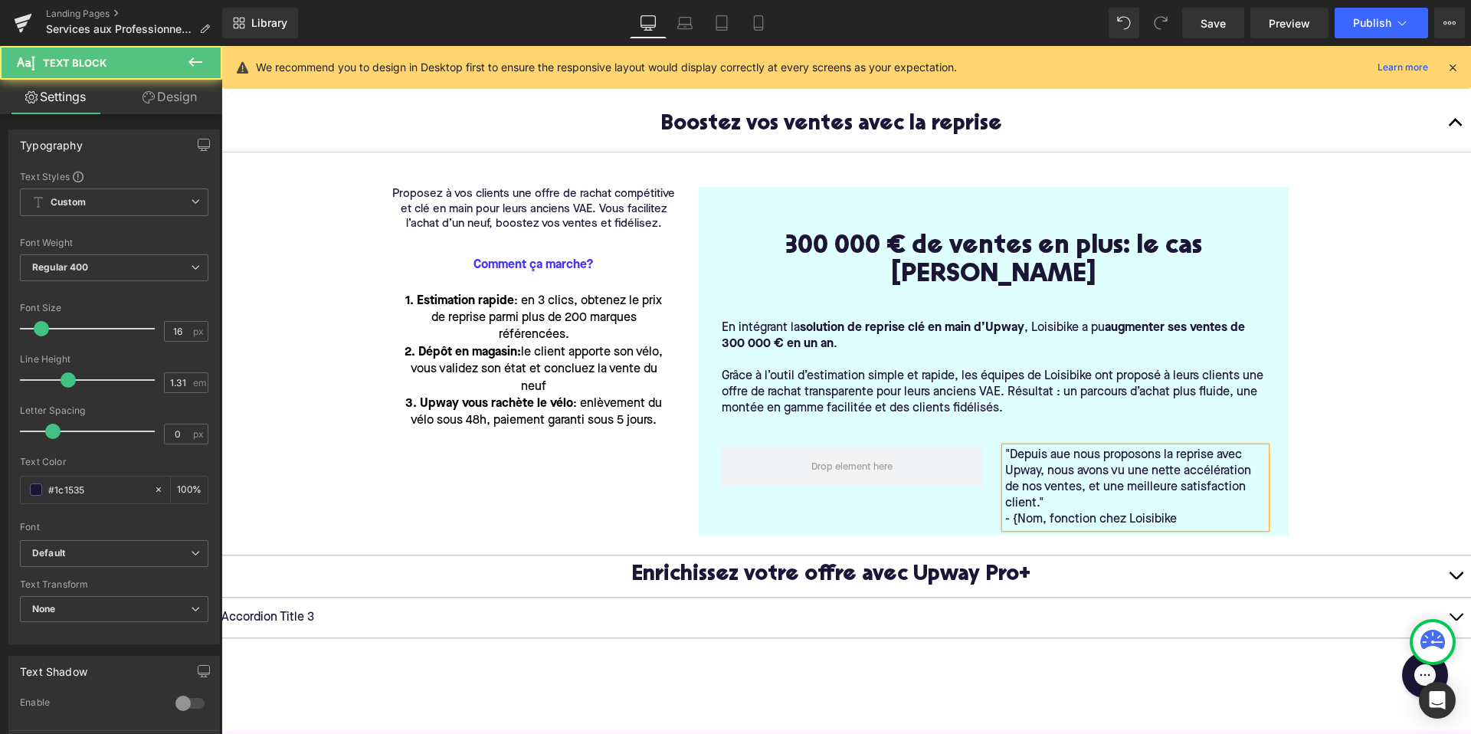
click at [1216, 512] on p "- {Nom, fonction chez Loisibike" at bounding box center [1135, 520] width 260 height 16
click at [1188, 512] on p "- {Nom, fonction chez Loisibike" at bounding box center [1135, 520] width 260 height 16
click at [1183, 512] on p "- {Nom, fonction chez Loisibike" at bounding box center [1135, 520] width 260 height 16
click at [1060, 447] on p ""Depuis aue nous proposons la reprise avec Upway, nous avons vu une nette accél…" at bounding box center [1135, 479] width 260 height 64
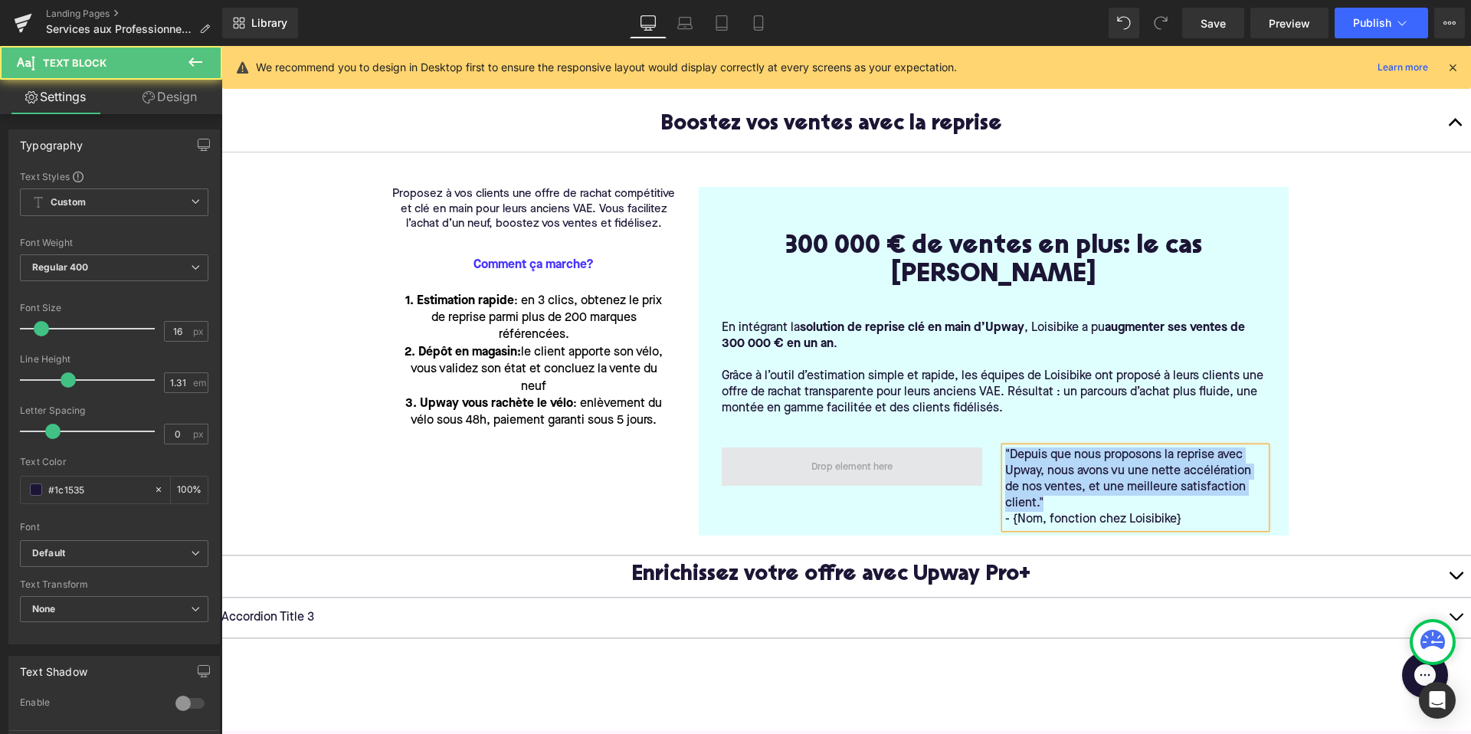
drag, startPoint x: 1055, startPoint y: 475, endPoint x: 976, endPoint y: 421, distance: 95.4
click at [976, 424] on div ""Depuis que nous proposons la reprise avec Upway, nous avons vu une nette accél…" at bounding box center [993, 479] width 567 height 111
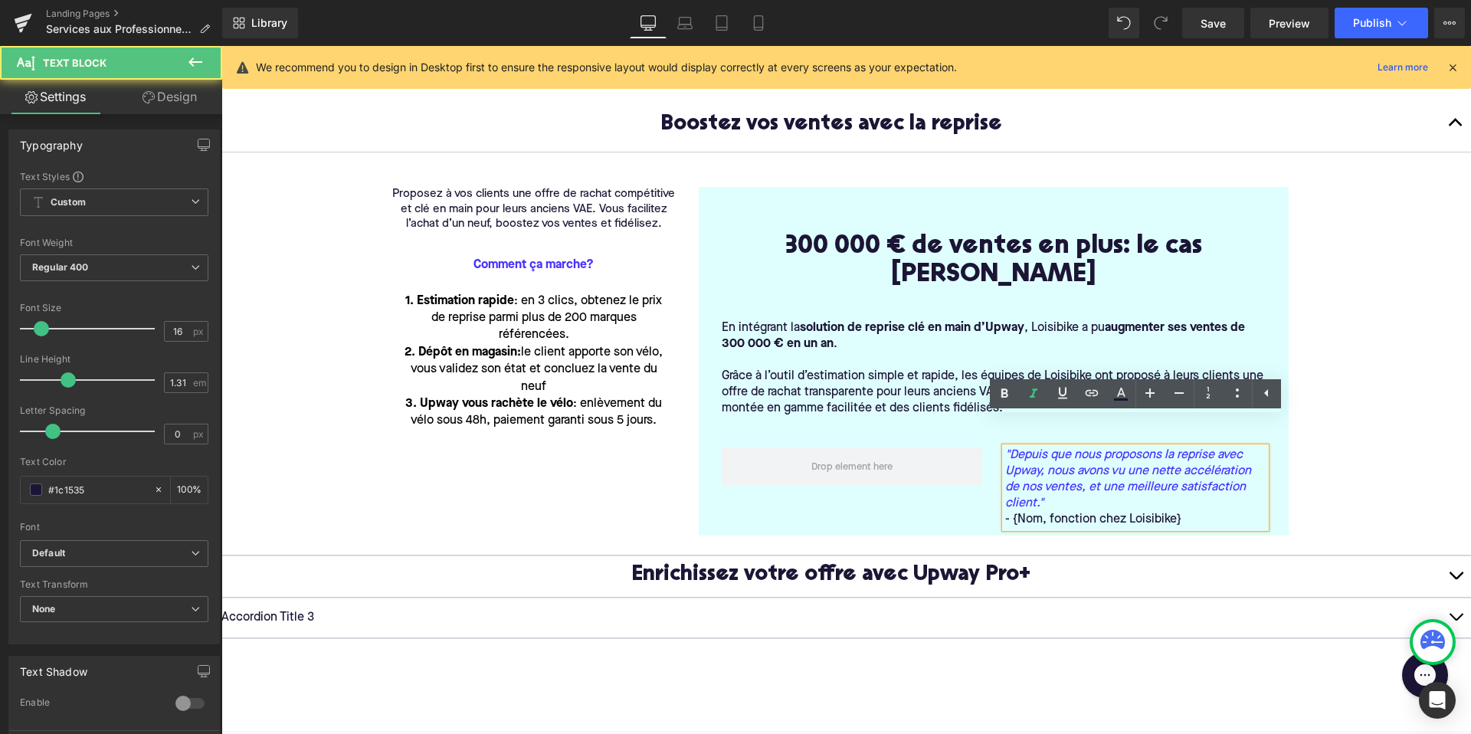
click at [1060, 512] on p "- {Nom, fonction chez Loisibike}" at bounding box center [1135, 520] width 260 height 16
click at [1057, 479] on icon ""Depuis que nous proposons la reprise avec Upway, nous avons vu une nette accél…" at bounding box center [1135, 479] width 260 height 64
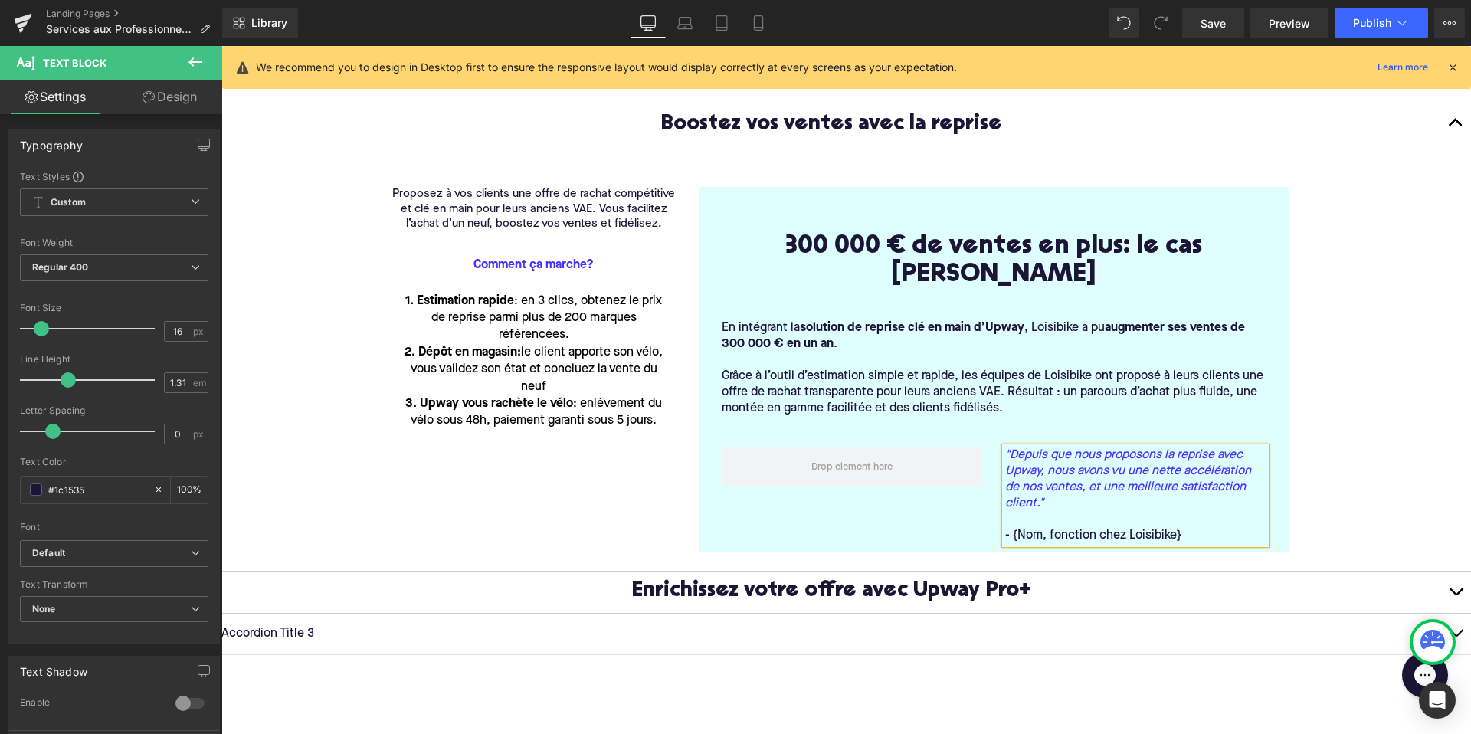
click at [1358, 453] on article "Proposez à vos clients une offre de rachat compétitive et clé en main pour leur…" at bounding box center [845, 361] width 1249 height 419
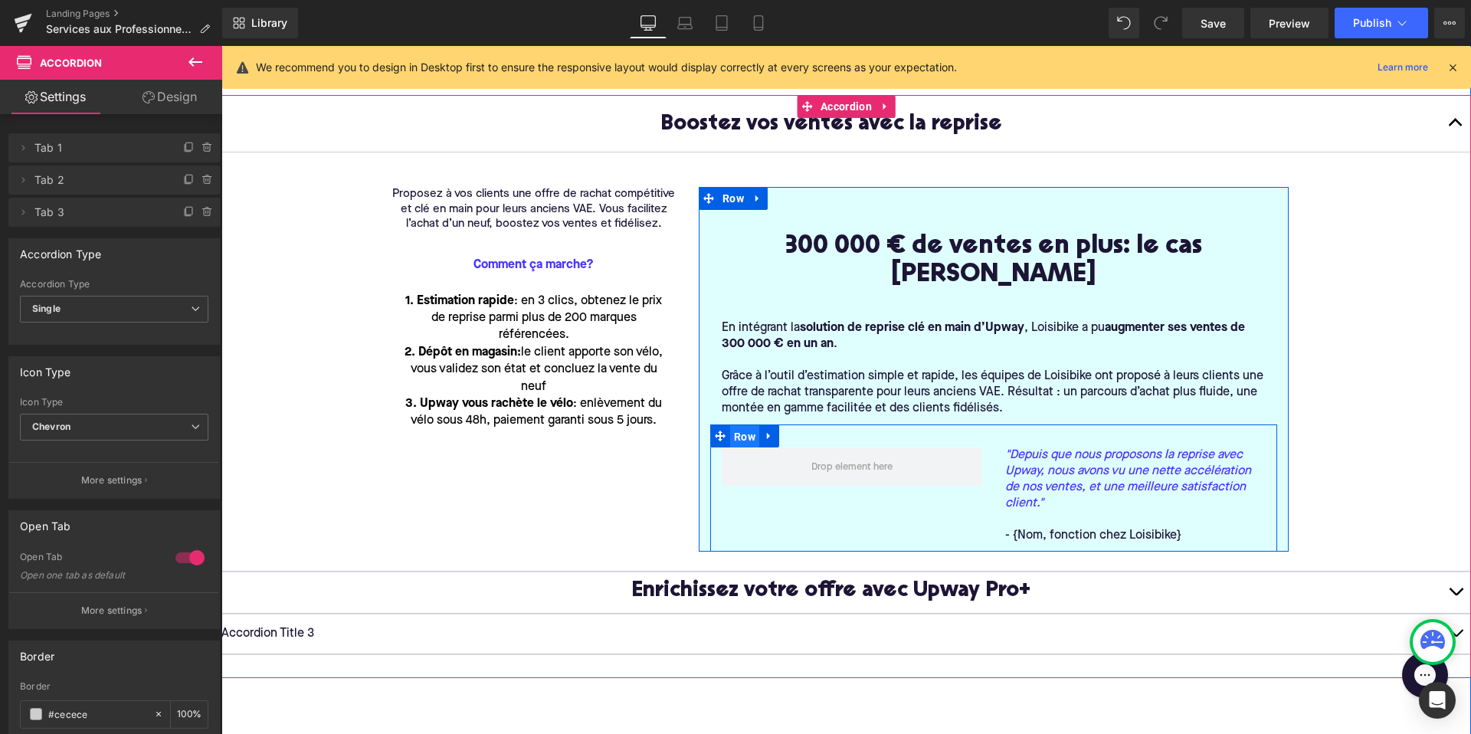
click at [745, 425] on span "Row" at bounding box center [744, 436] width 29 height 23
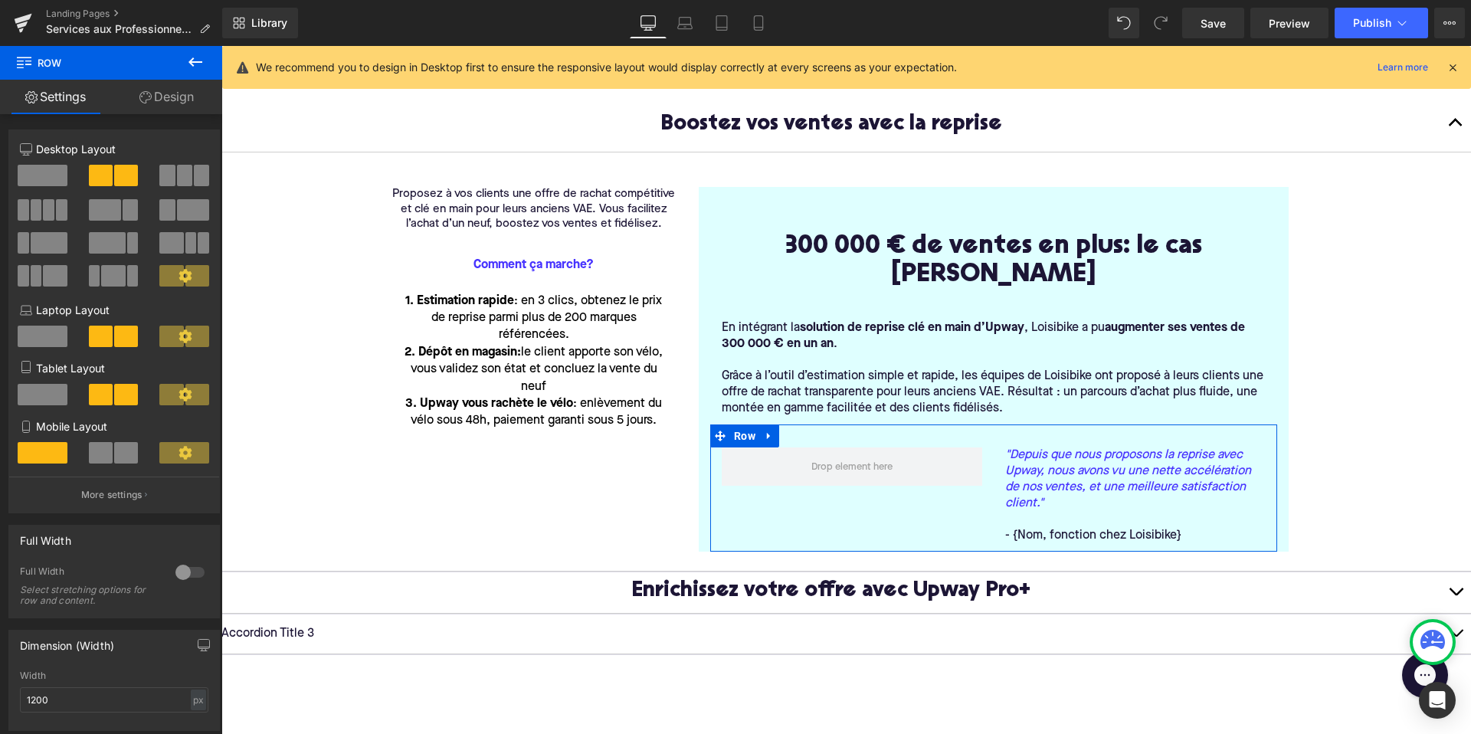
click at [183, 209] on span at bounding box center [193, 209] width 32 height 21
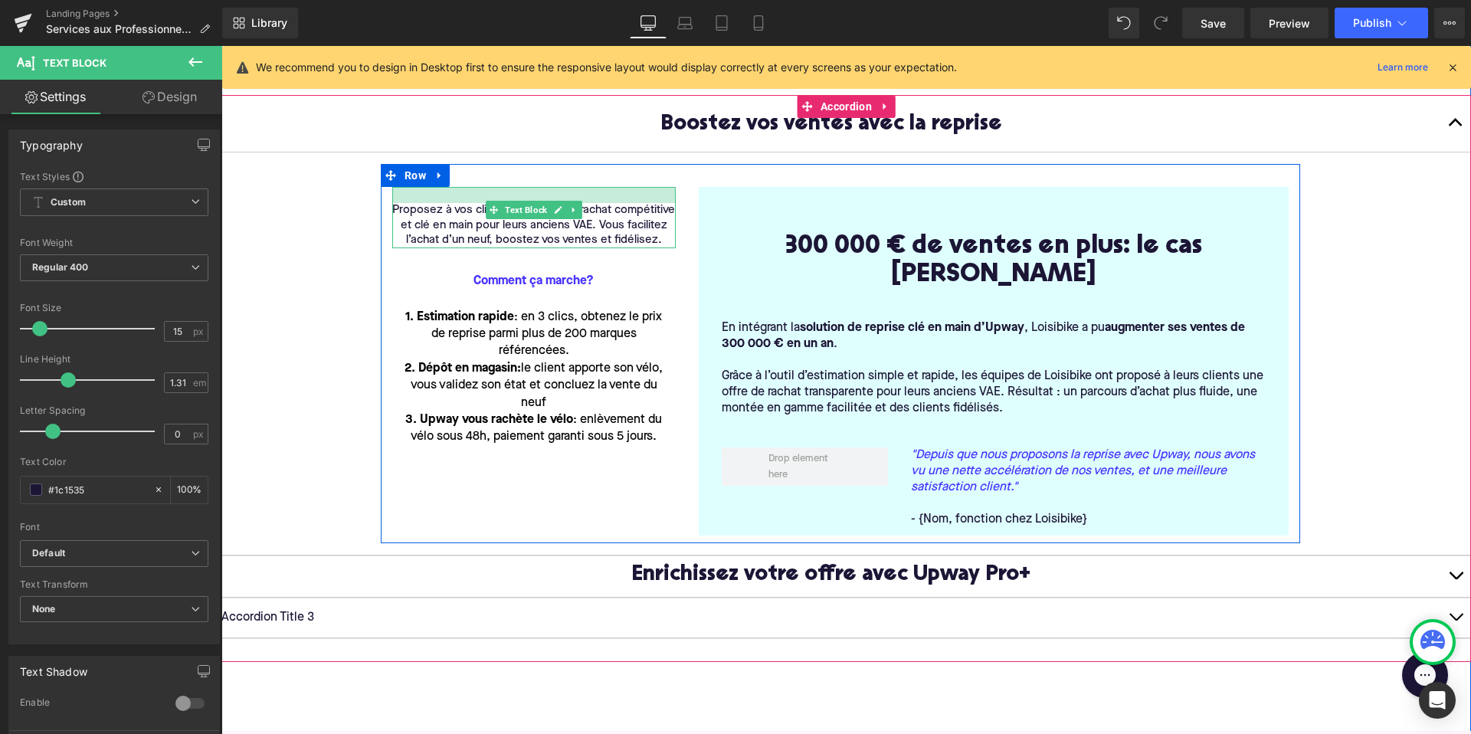
drag, startPoint x: 483, startPoint y: 187, endPoint x: 482, endPoint y: 204, distance: 16.9
click at [482, 204] on div "Proposez à vos clients une offre de rachat compétitive et clé en main pour leur…" at bounding box center [533, 217] width 283 height 61
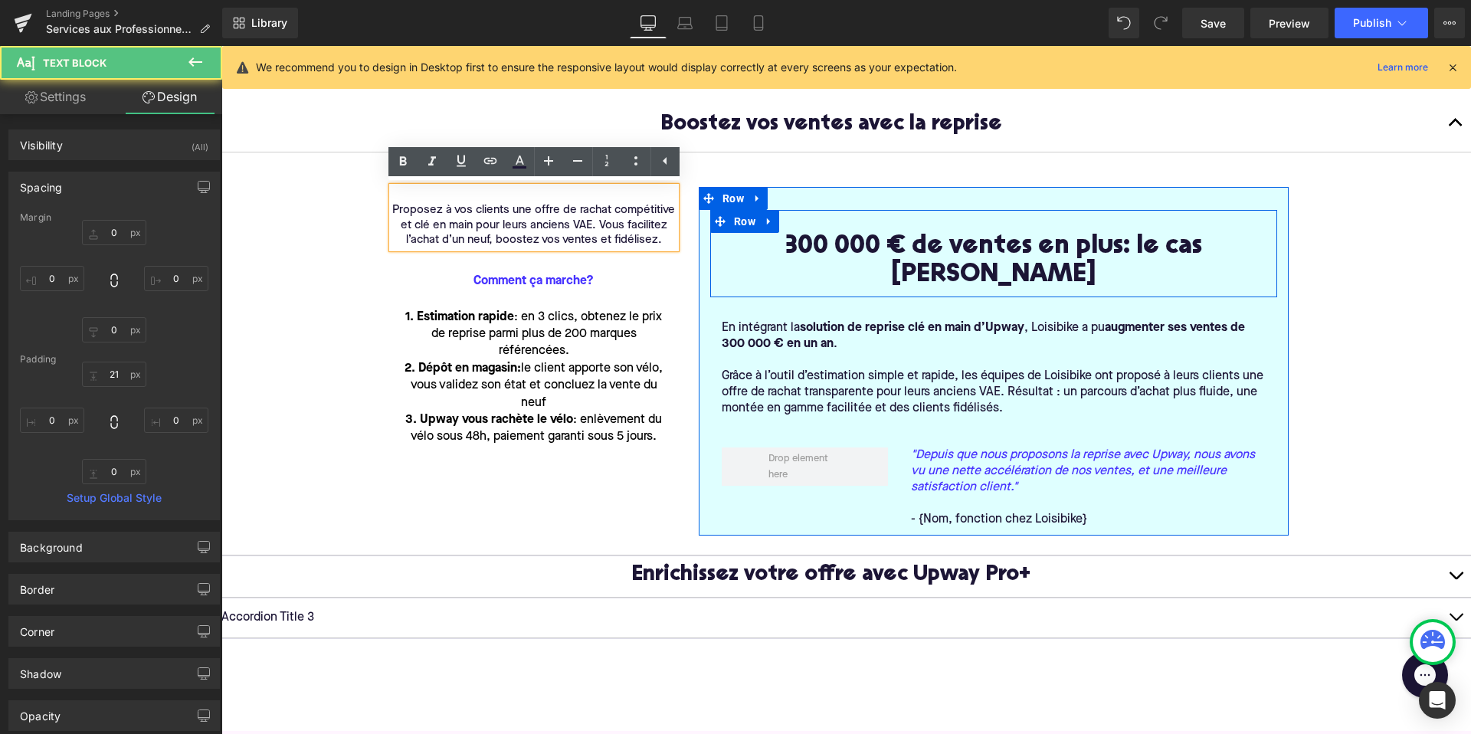
click at [781, 235] on div "300 000 € de ventes en plus: le cas Loisibike Heading" at bounding box center [994, 261] width 544 height 57
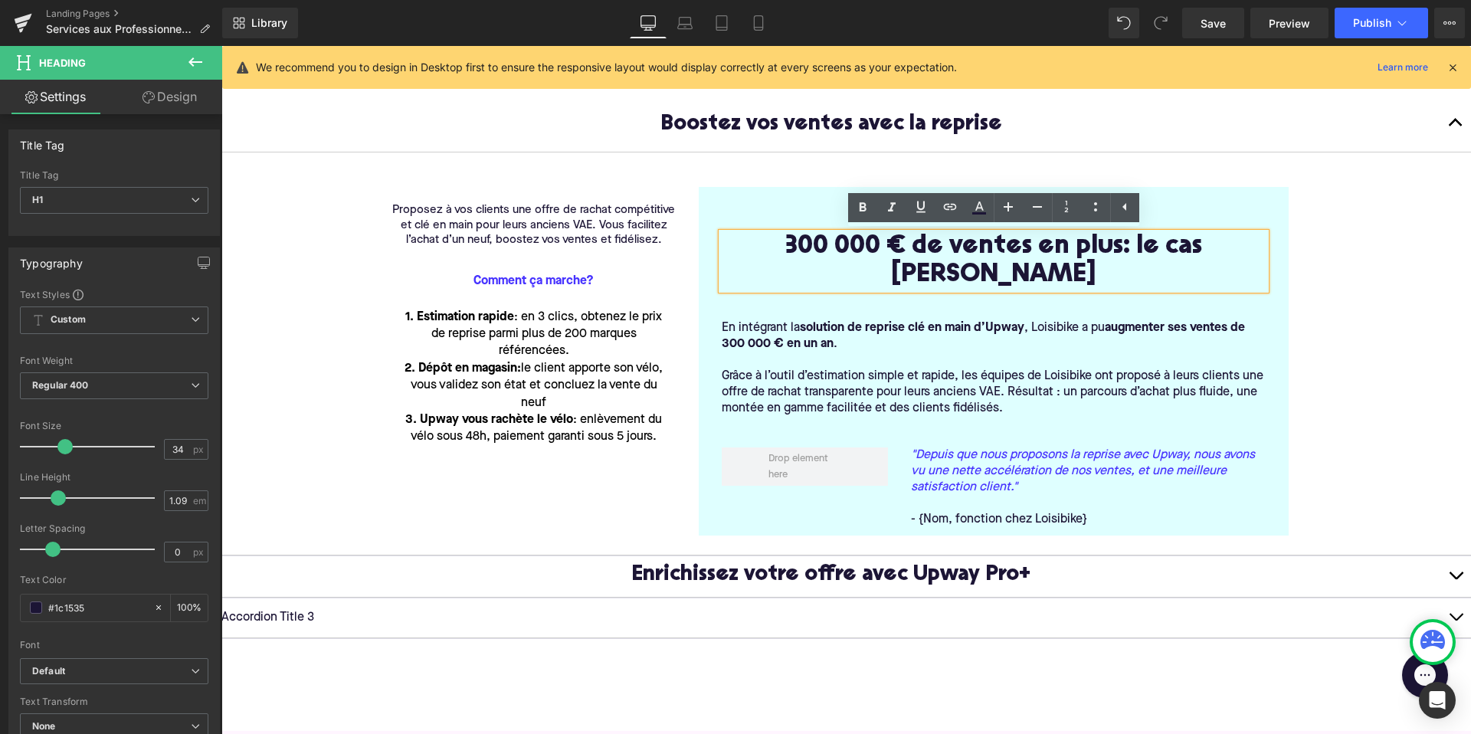
click at [772, 199] on div "300 000 € de ventes en plus: le cas Loisibike Heading Row En intégrant la solut…" at bounding box center [994, 361] width 590 height 349
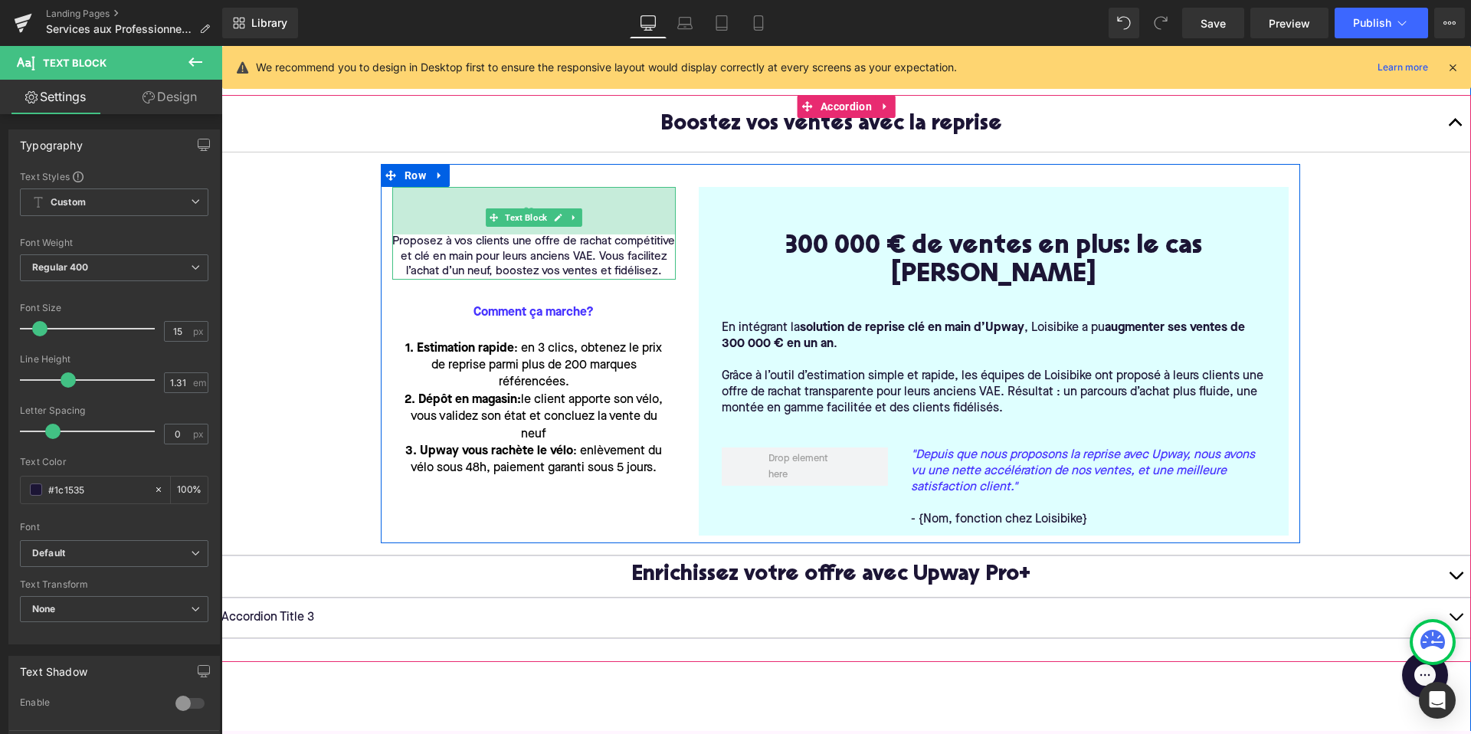
drag, startPoint x: 446, startPoint y: 201, endPoint x: 447, endPoint y: 232, distance: 31.4
click at [447, 232] on div "62px" at bounding box center [533, 210] width 283 height 47
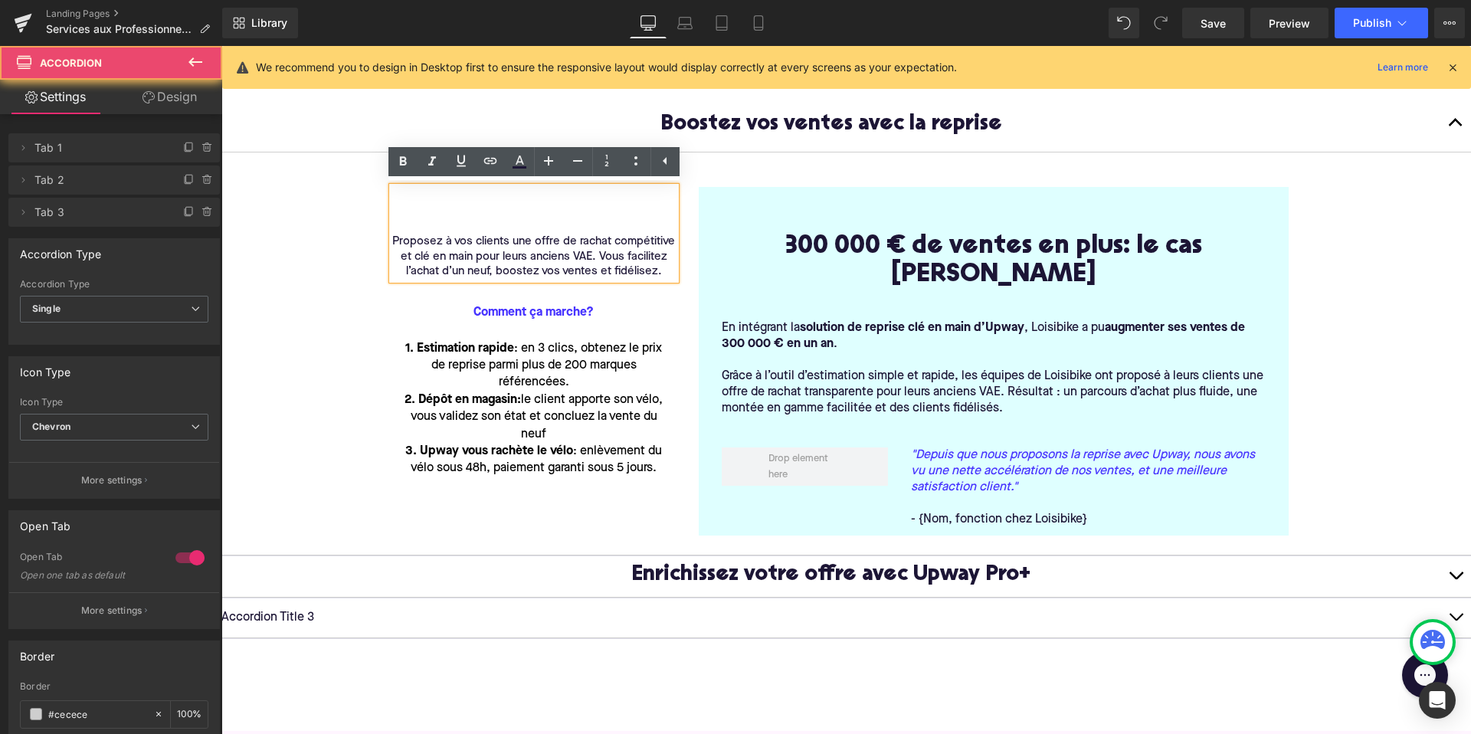
click at [256, 306] on article "Proposez à vos clients une offre de rachat compétitive et clé en main pour leur…" at bounding box center [845, 353] width 1249 height 403
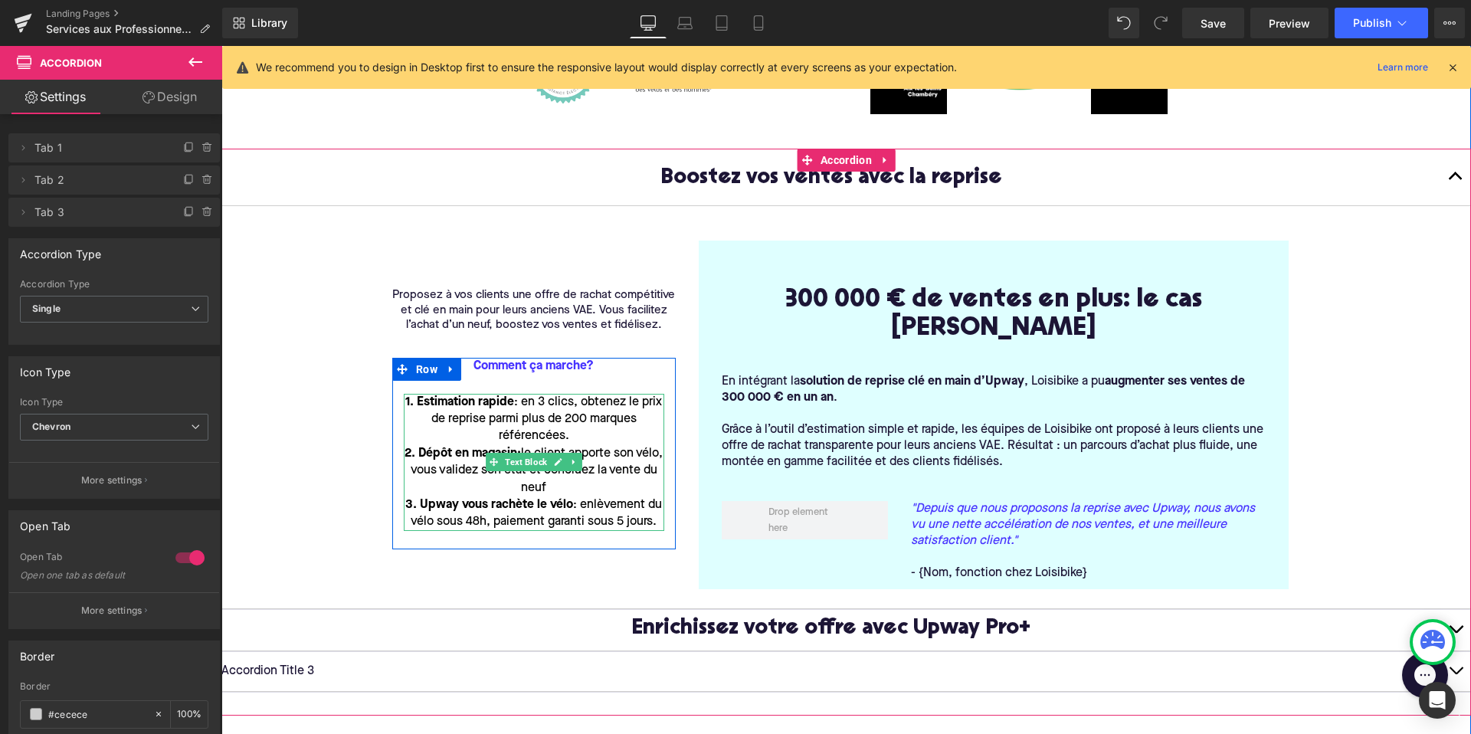
scroll to position [477, 0]
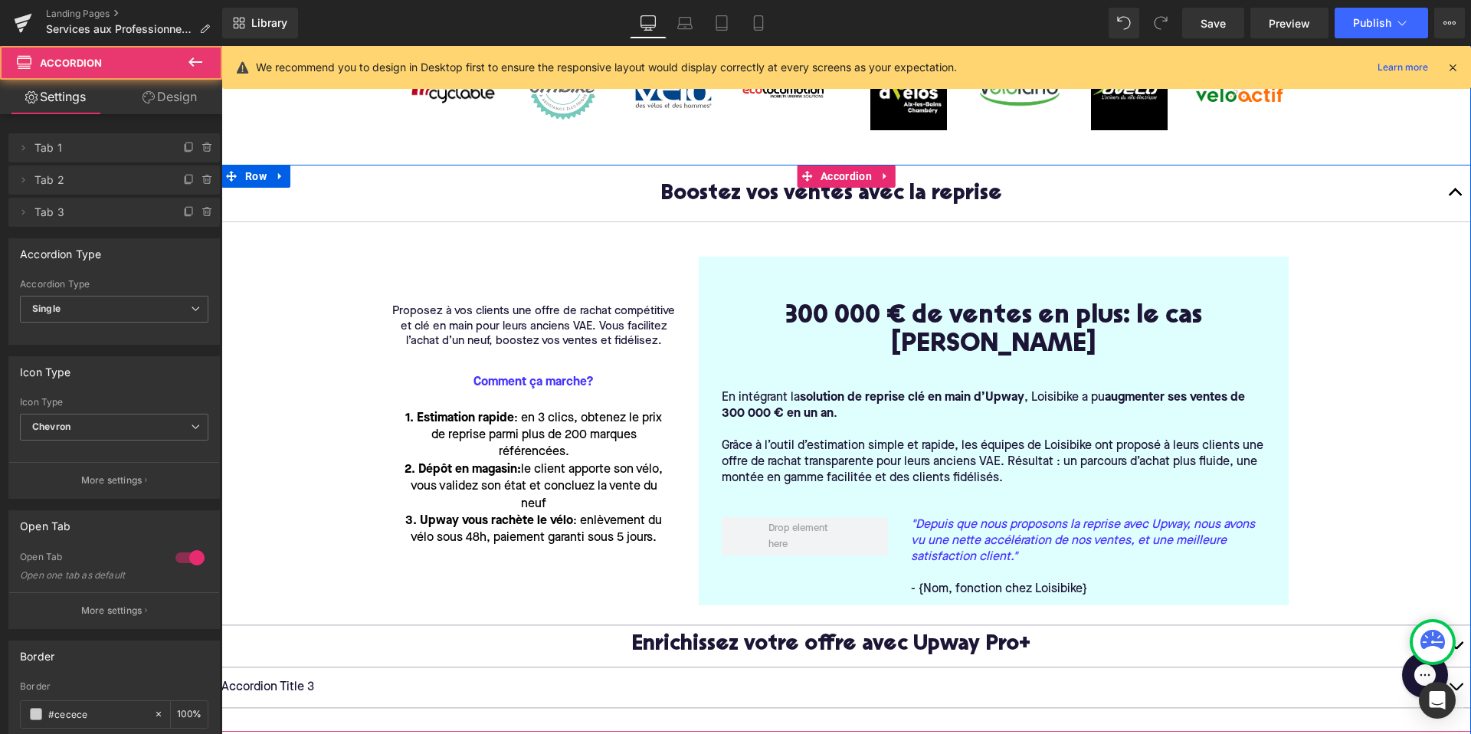
click at [1454, 191] on button "button" at bounding box center [1455, 193] width 31 height 57
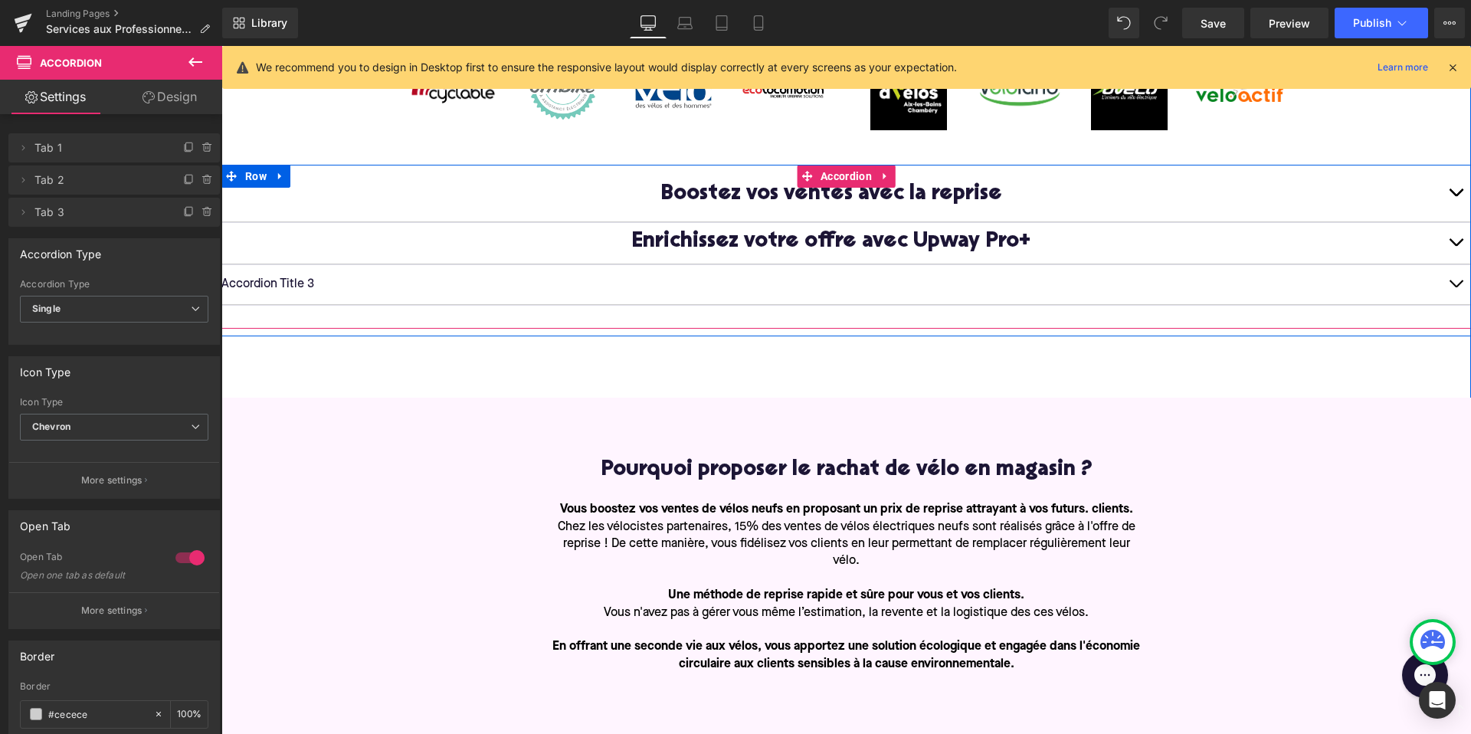
click at [1454, 191] on button "button" at bounding box center [1455, 193] width 31 height 57
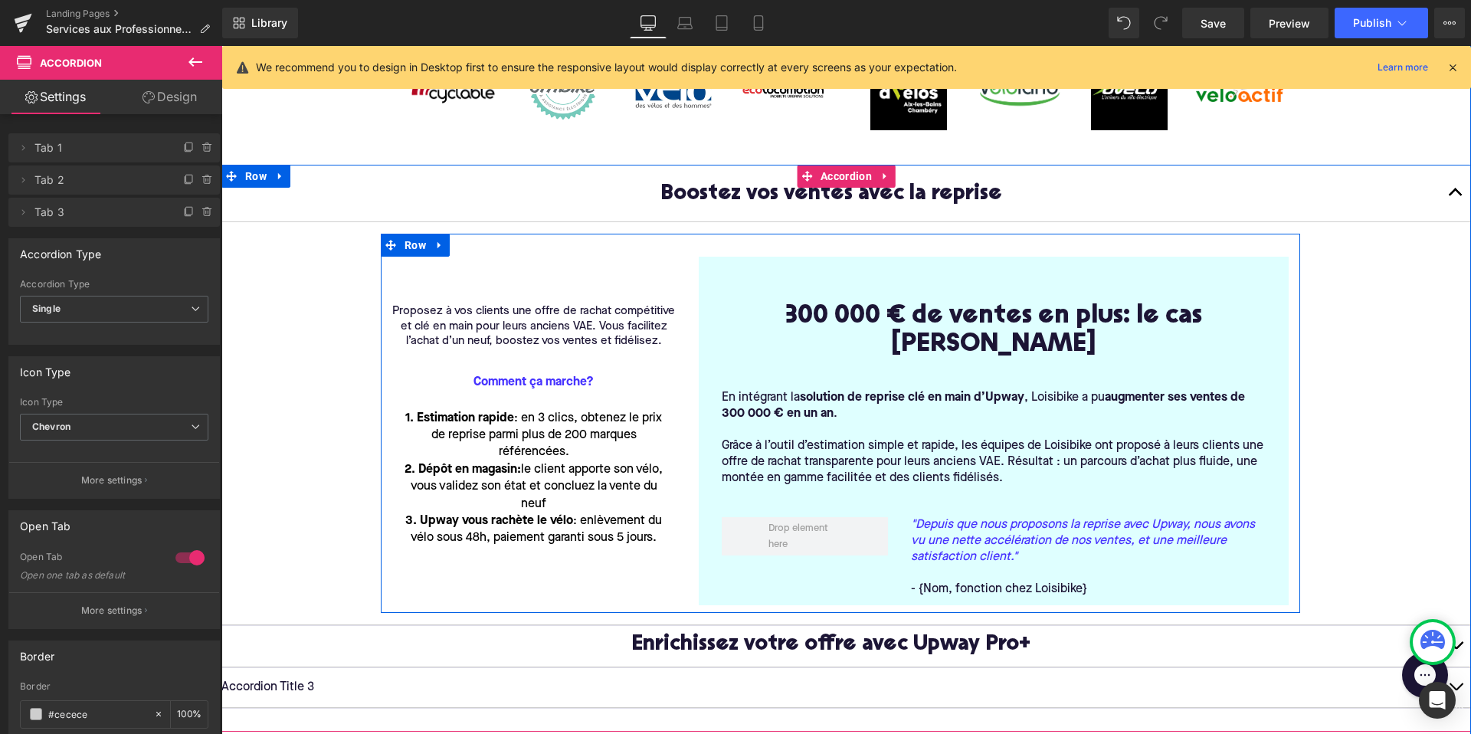
click at [1143, 242] on div "Proposez à vos clients une offre de rachat compétitive et clé en main pour leur…" at bounding box center [840, 423] width 919 height 379
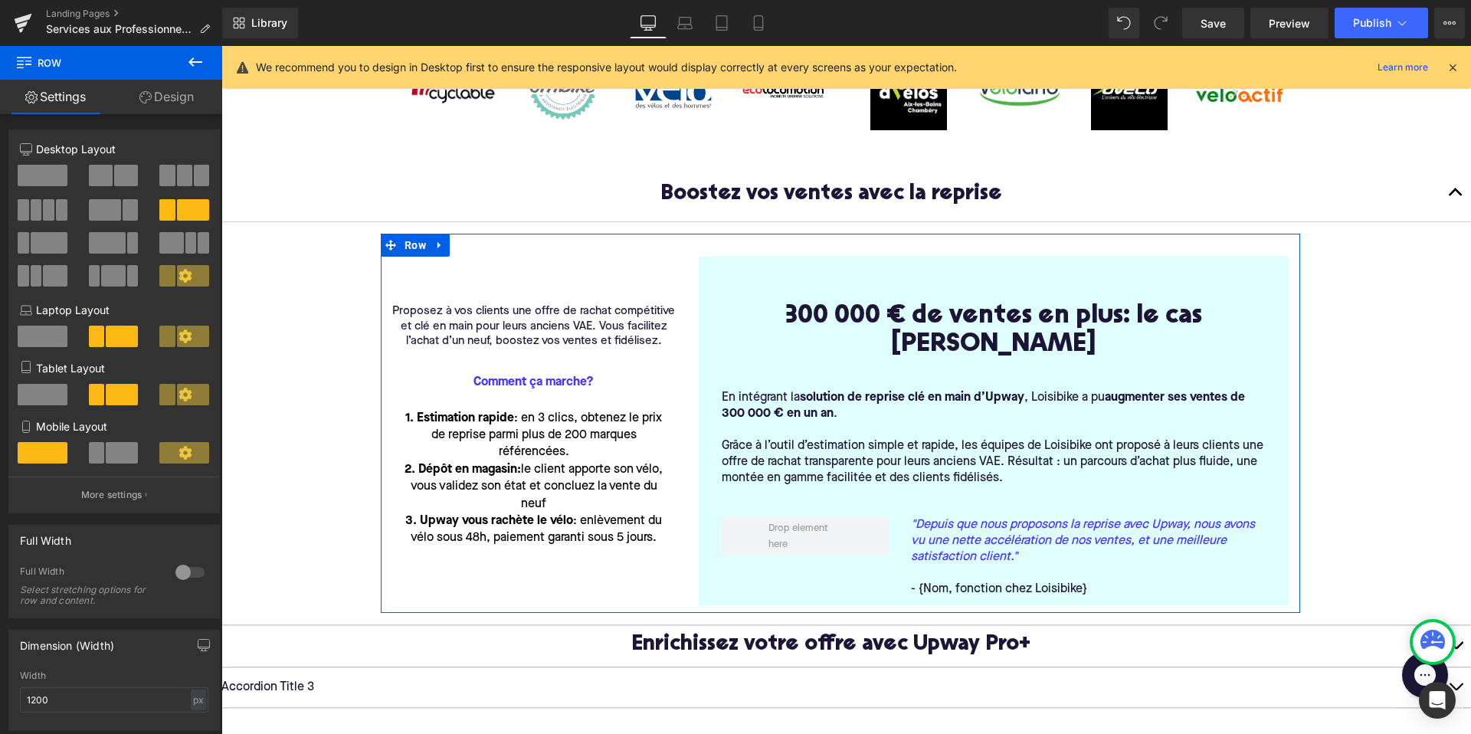
click at [180, 572] on div at bounding box center [190, 572] width 37 height 25
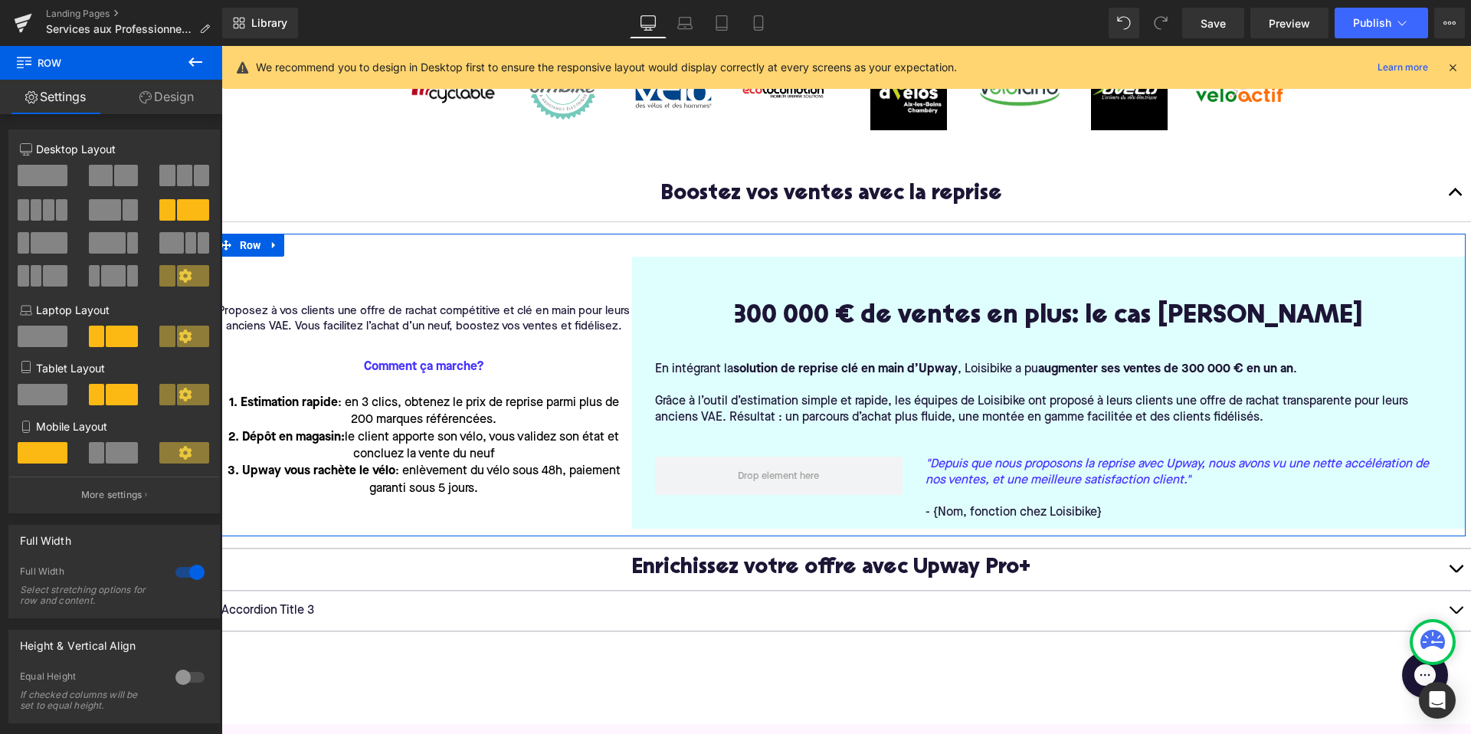
click at [180, 572] on div at bounding box center [190, 572] width 37 height 25
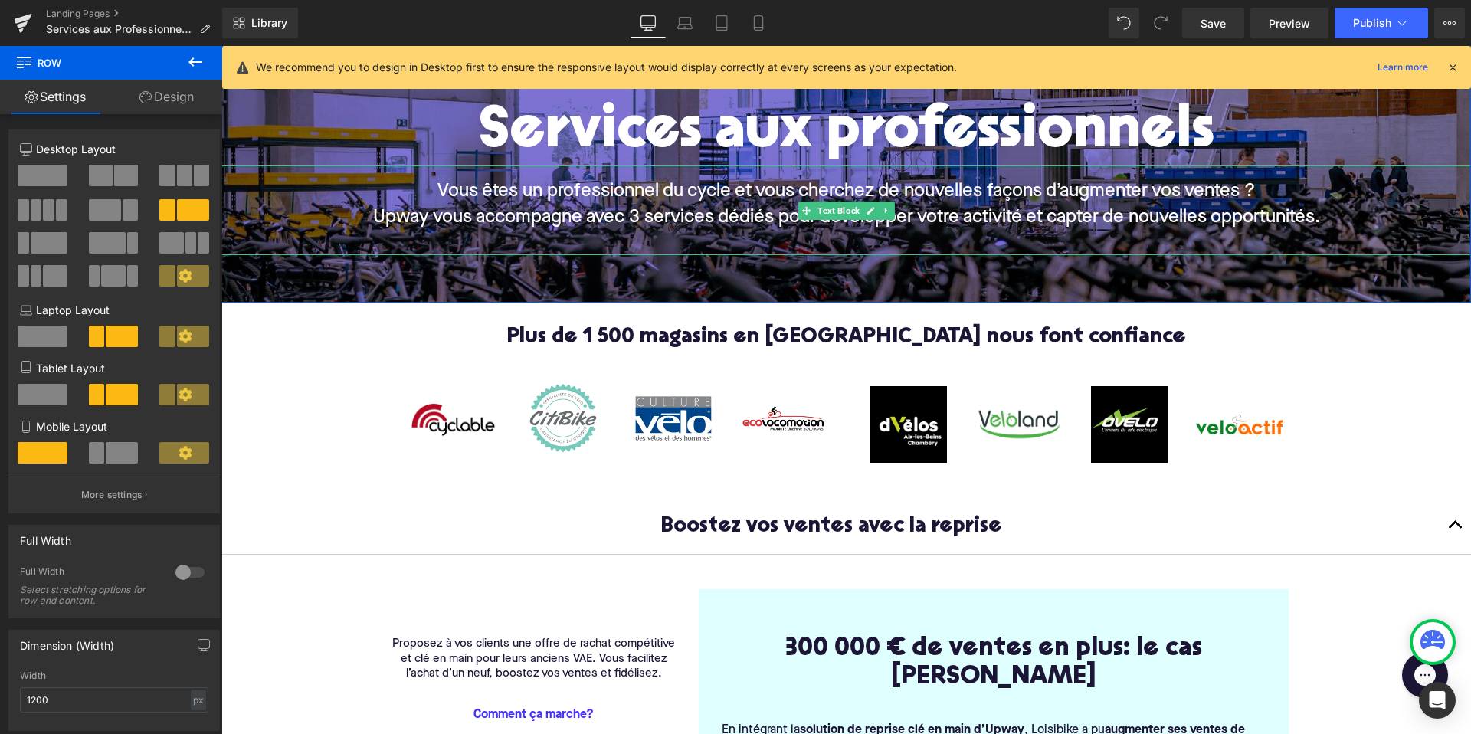
scroll to position [185, 0]
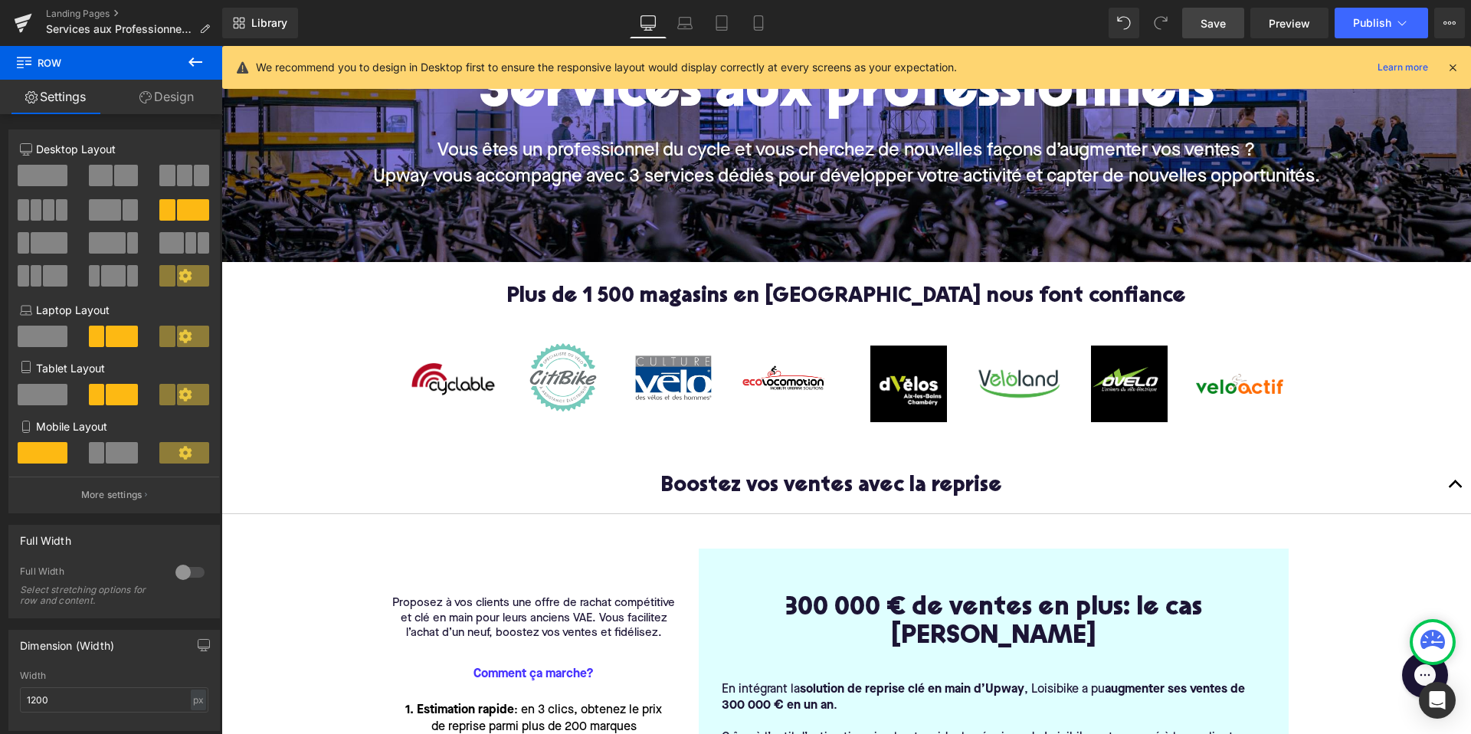
click at [1218, 19] on span "Save" at bounding box center [1212, 23] width 25 height 16
click at [1293, 25] on span "Preview" at bounding box center [1288, 23] width 41 height 16
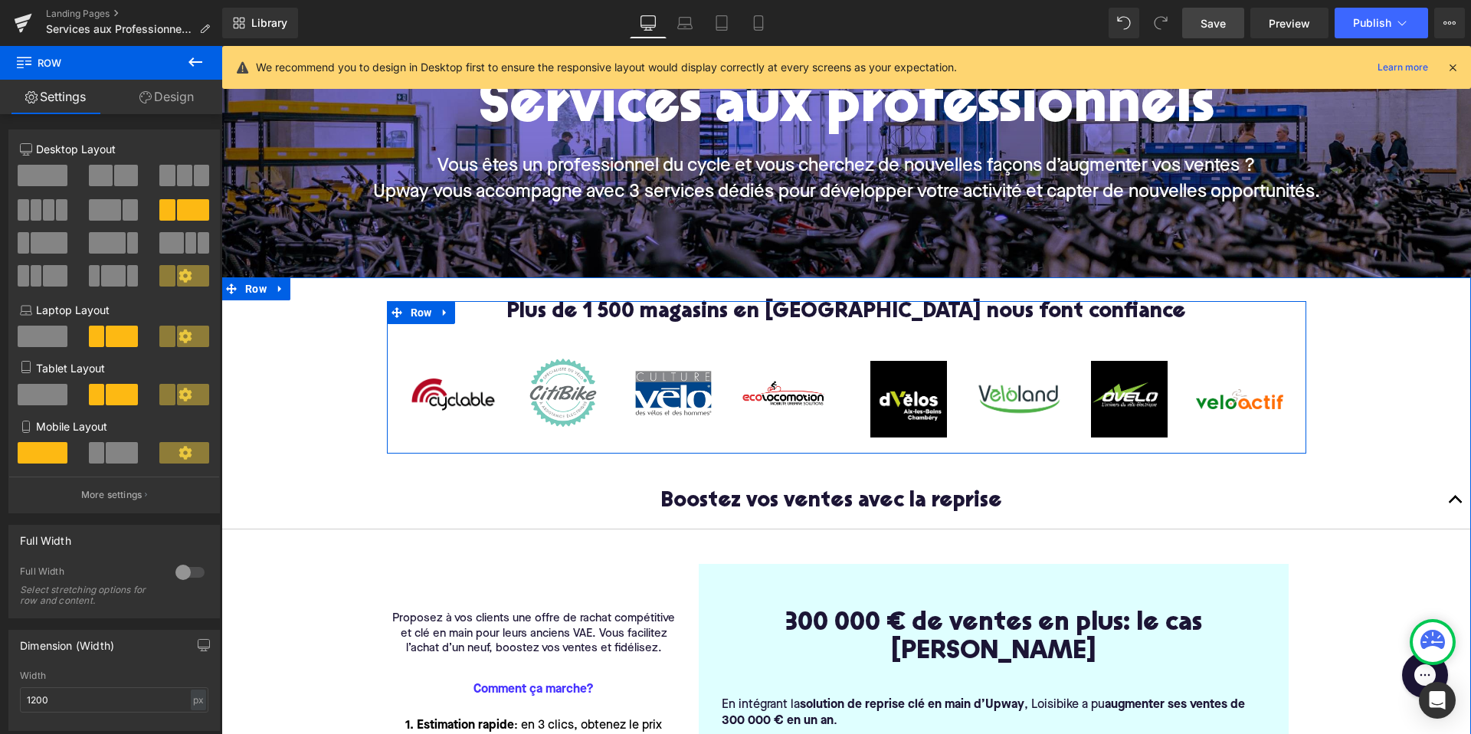
scroll to position [168, 0]
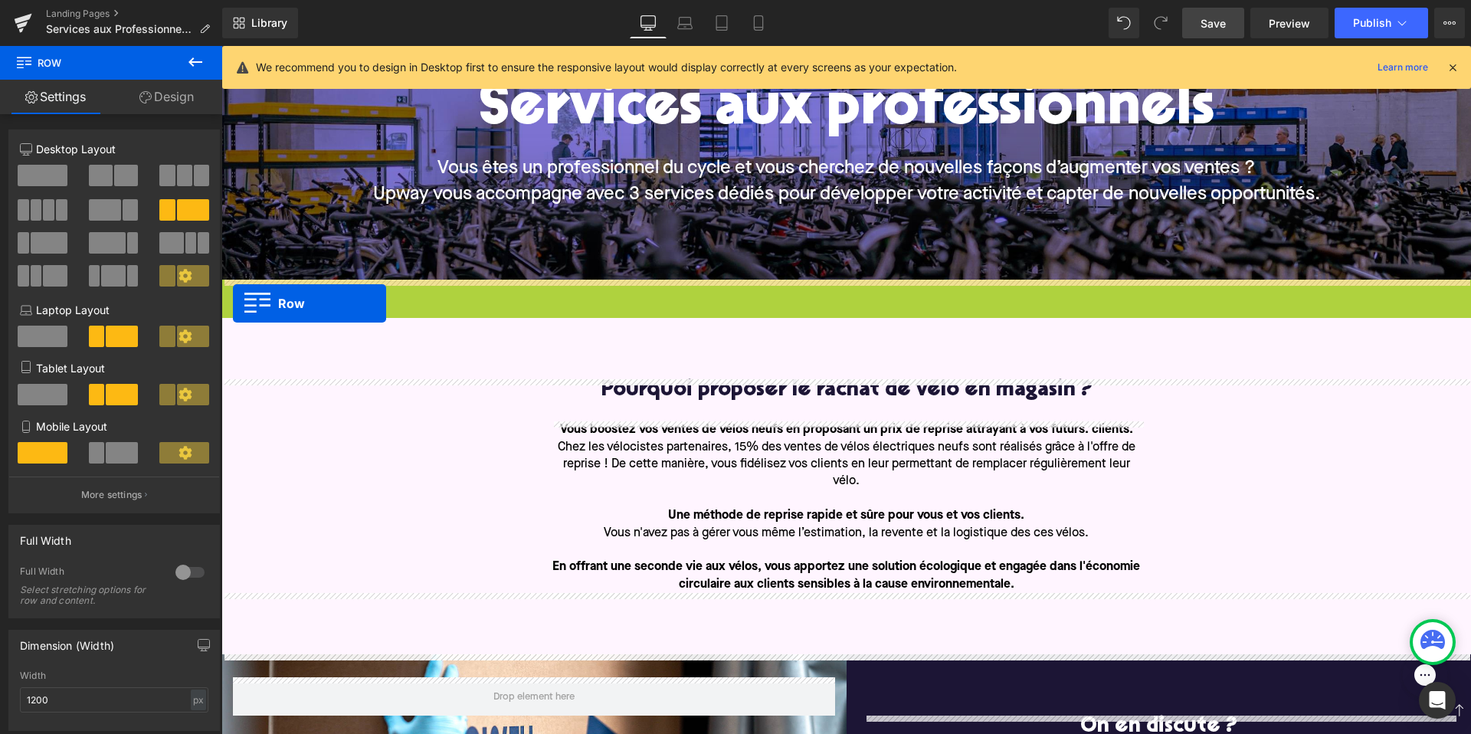
drag, startPoint x: 234, startPoint y: 289, endPoint x: 233, endPoint y: 303, distance: 14.6
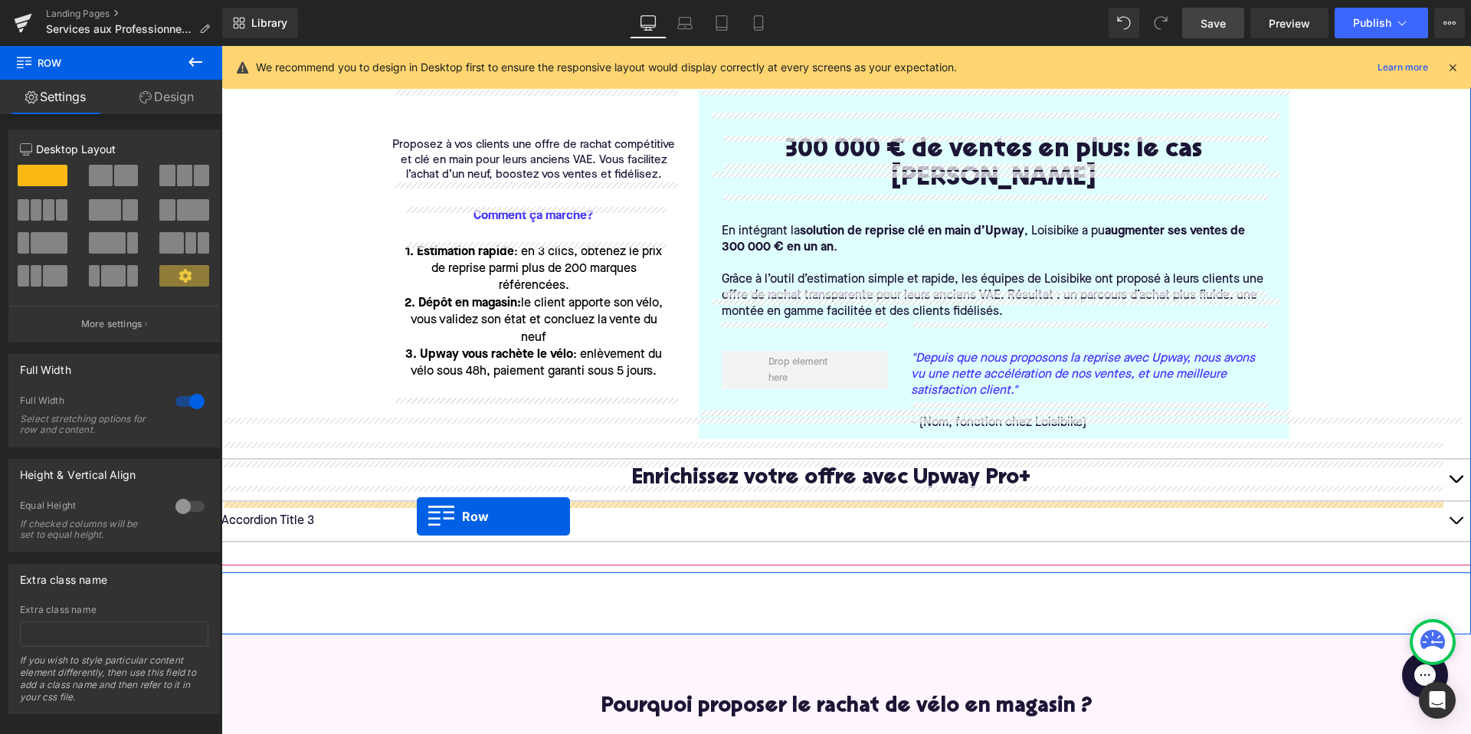
scroll to position [532, 0]
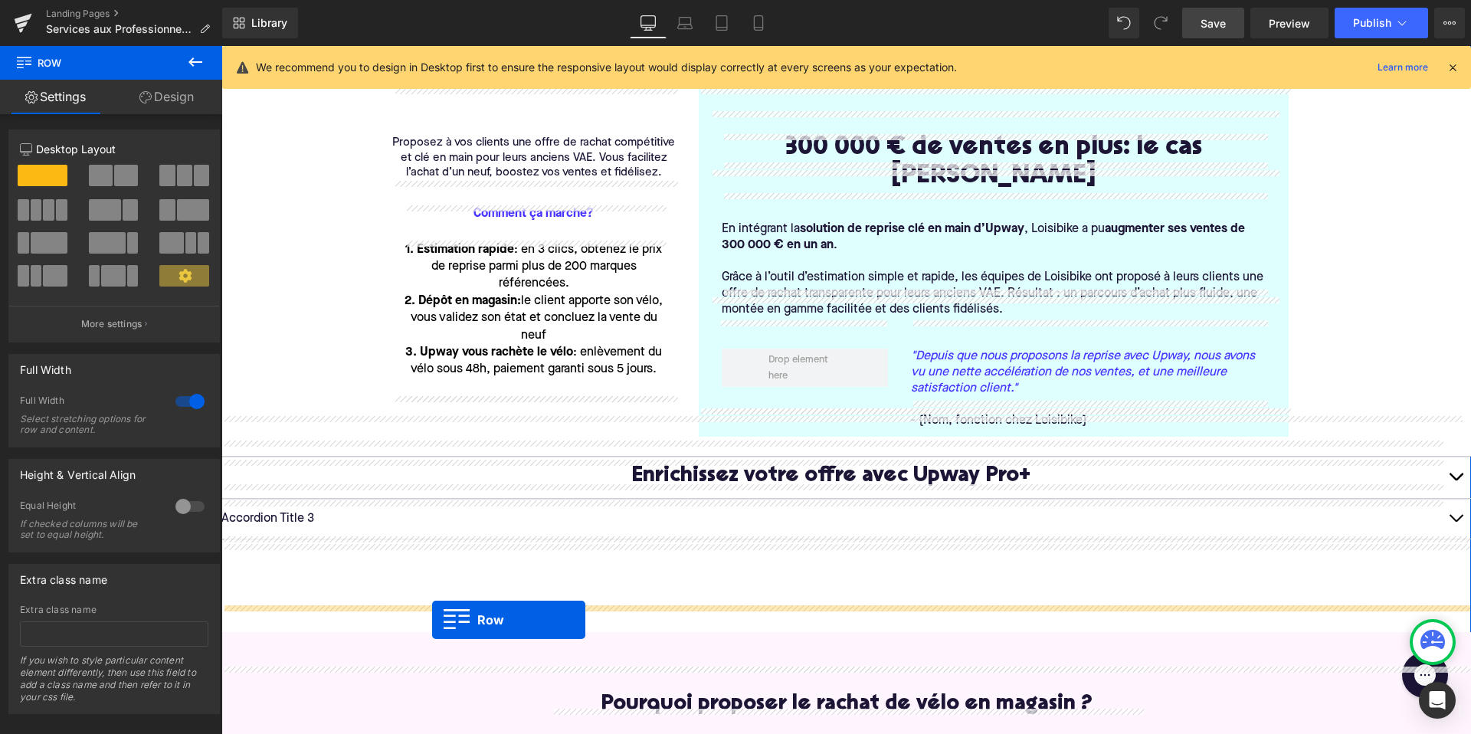
drag, startPoint x: 394, startPoint y: 314, endPoint x: 432, endPoint y: 620, distance: 307.9
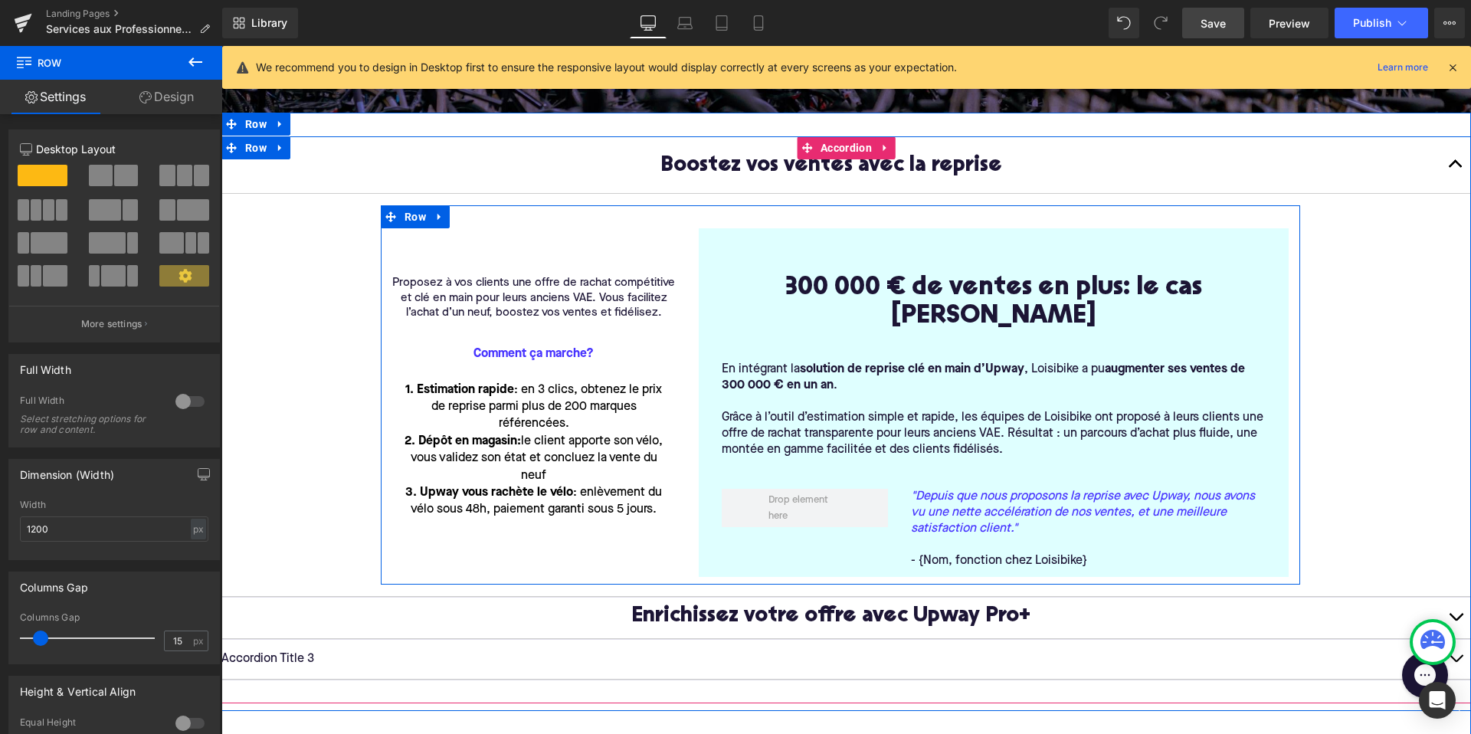
scroll to position [438, 0]
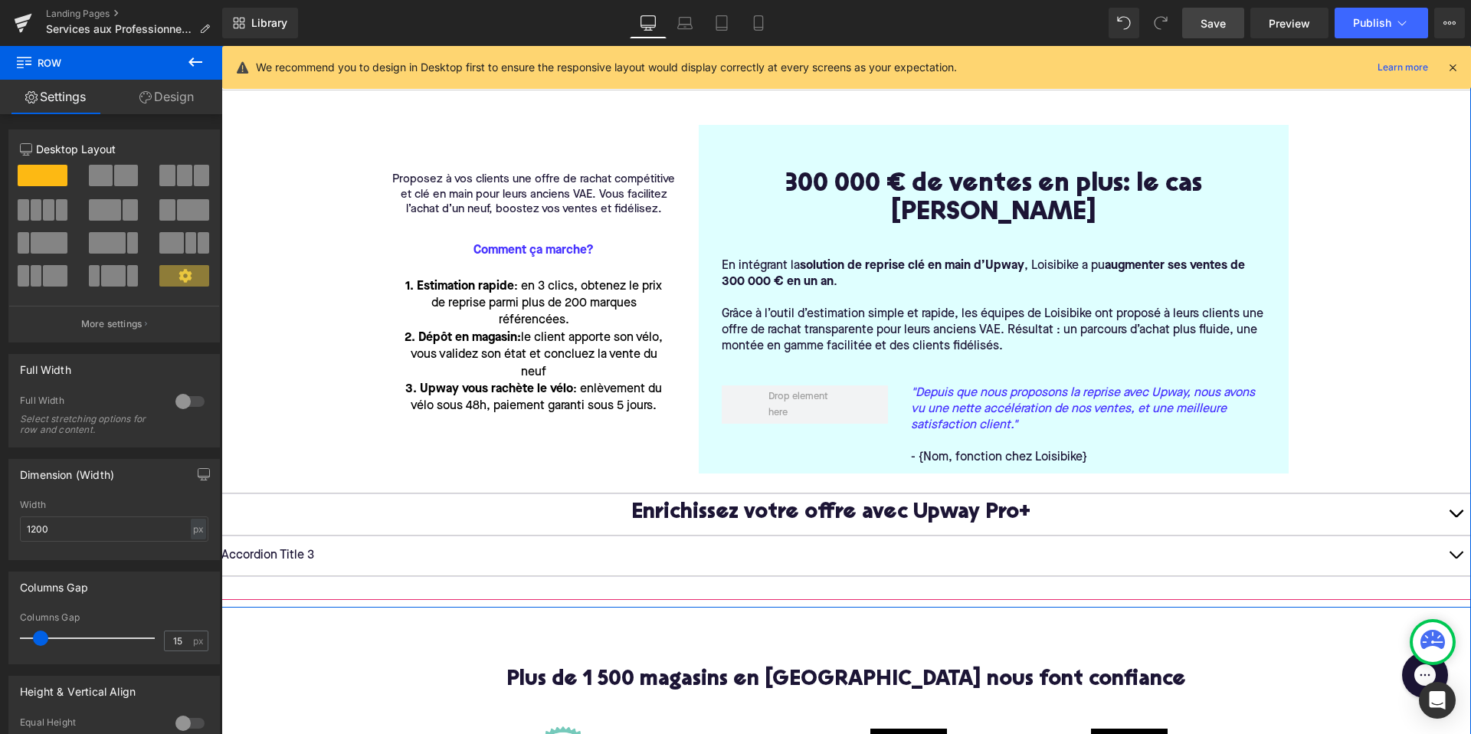
click at [1457, 494] on button "button" at bounding box center [1455, 514] width 31 height 41
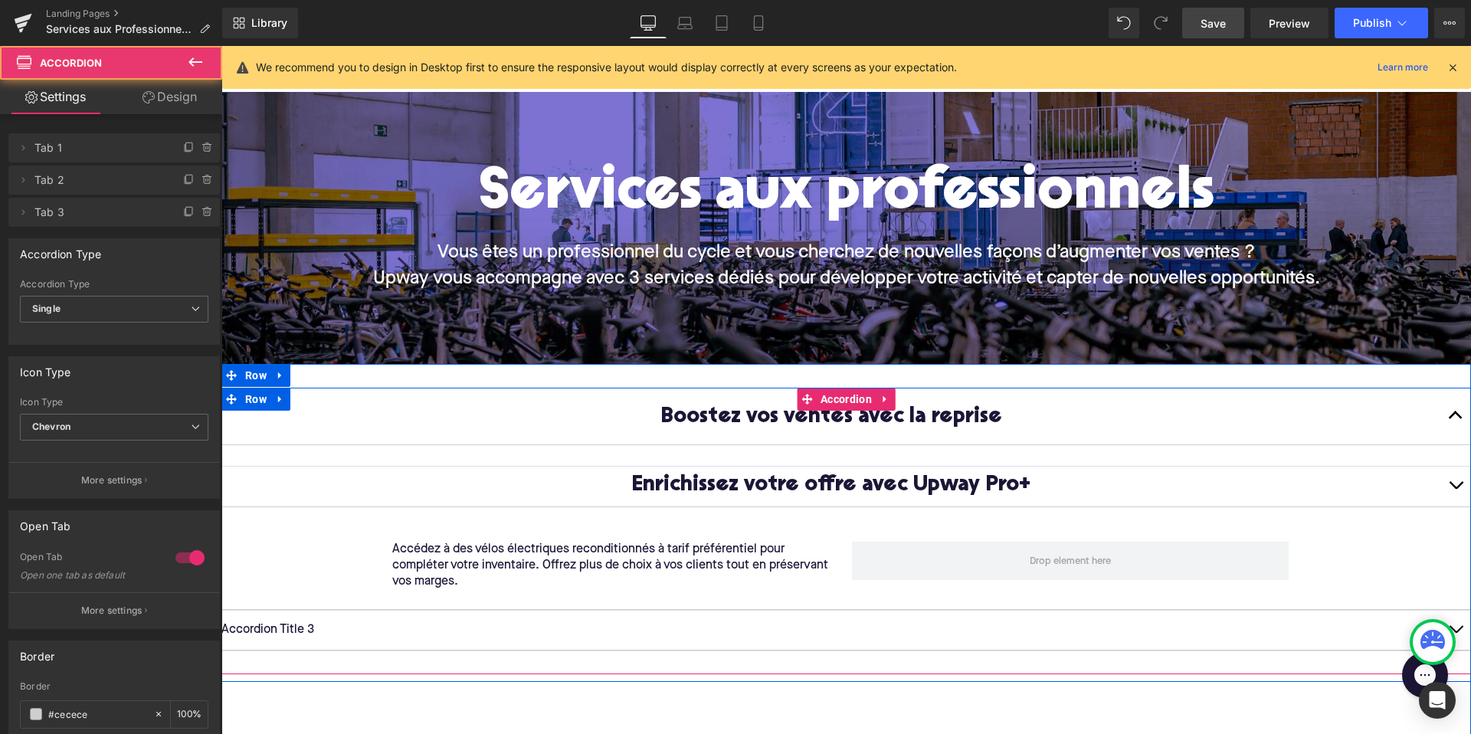
scroll to position [64, 0]
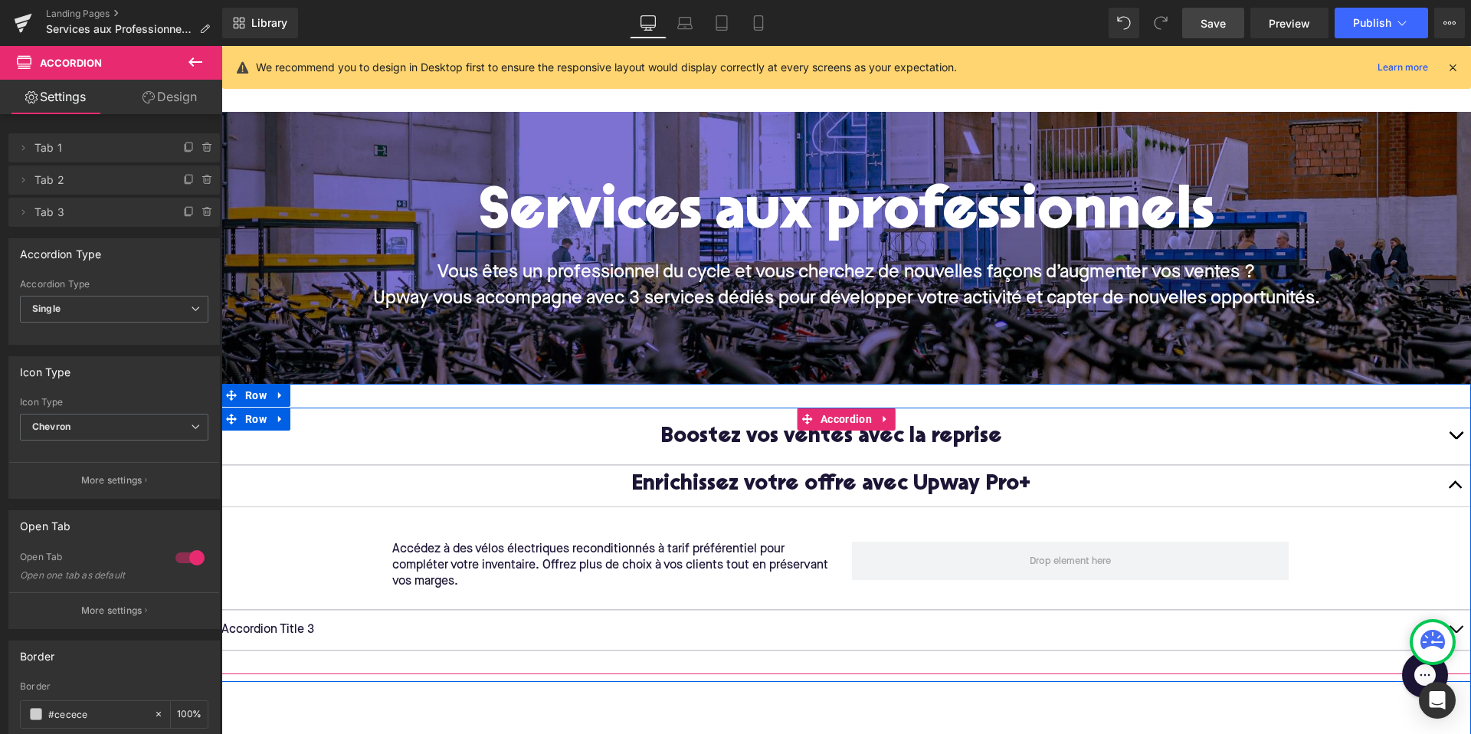
click at [1452, 438] on button "button" at bounding box center [1455, 436] width 31 height 57
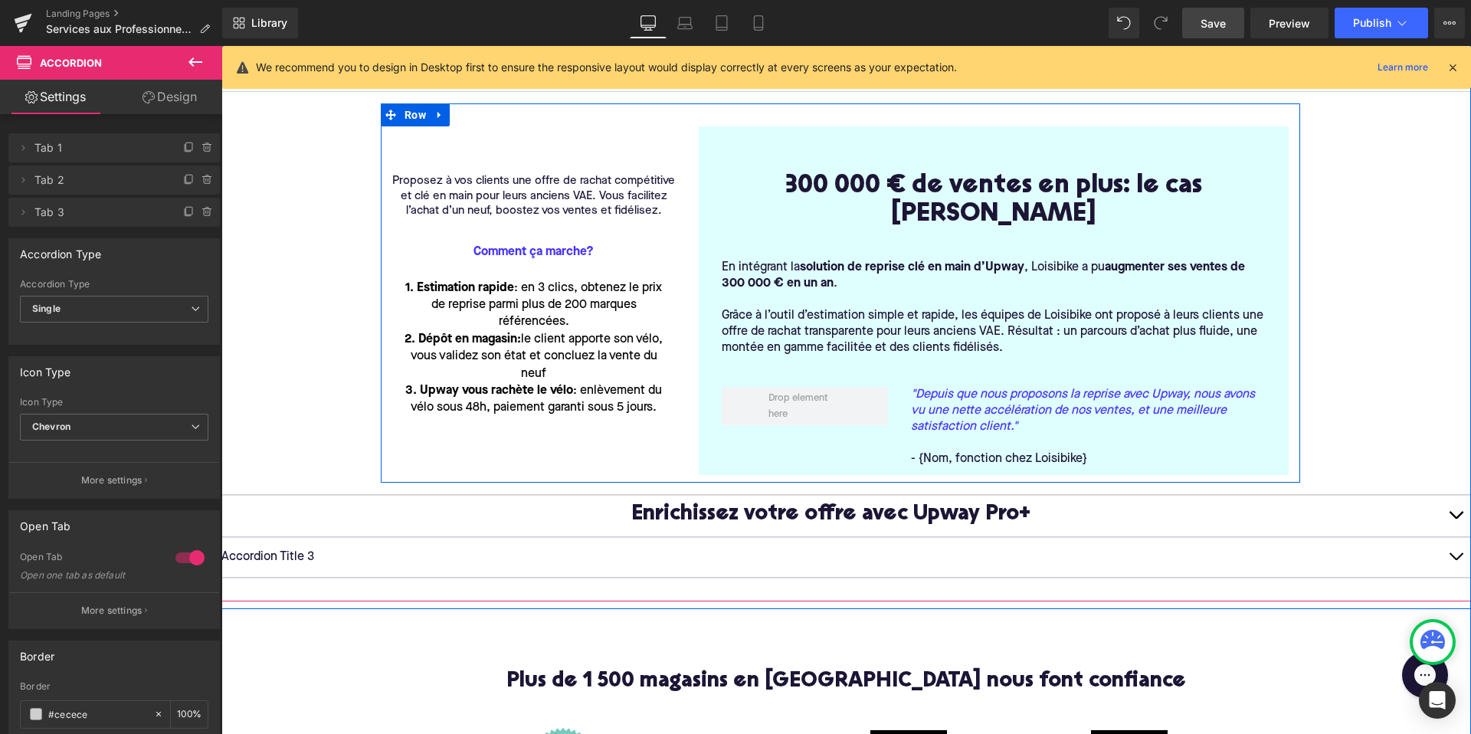
scroll to position [385, 0]
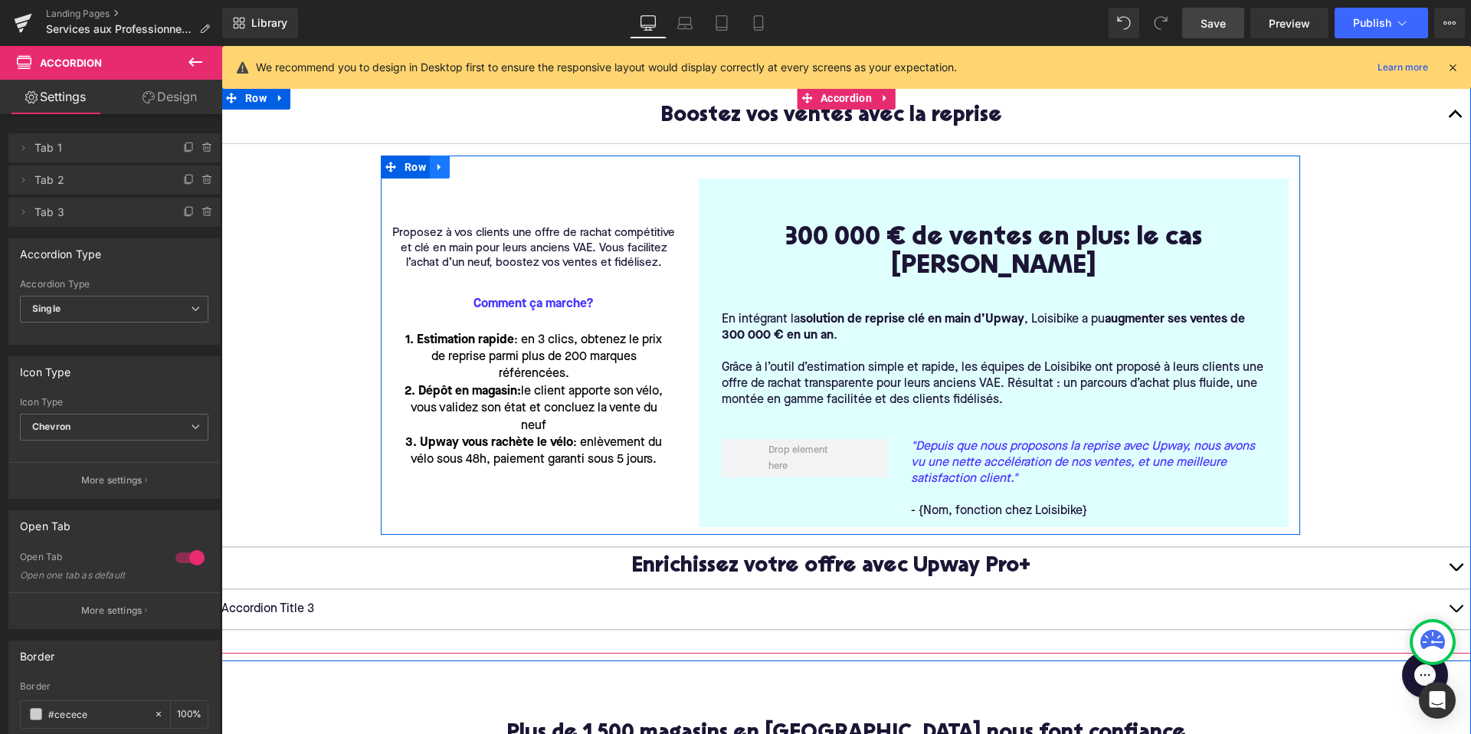
click at [440, 172] on icon at bounding box center [439, 167] width 11 height 11
click at [463, 170] on icon at bounding box center [459, 167] width 11 height 11
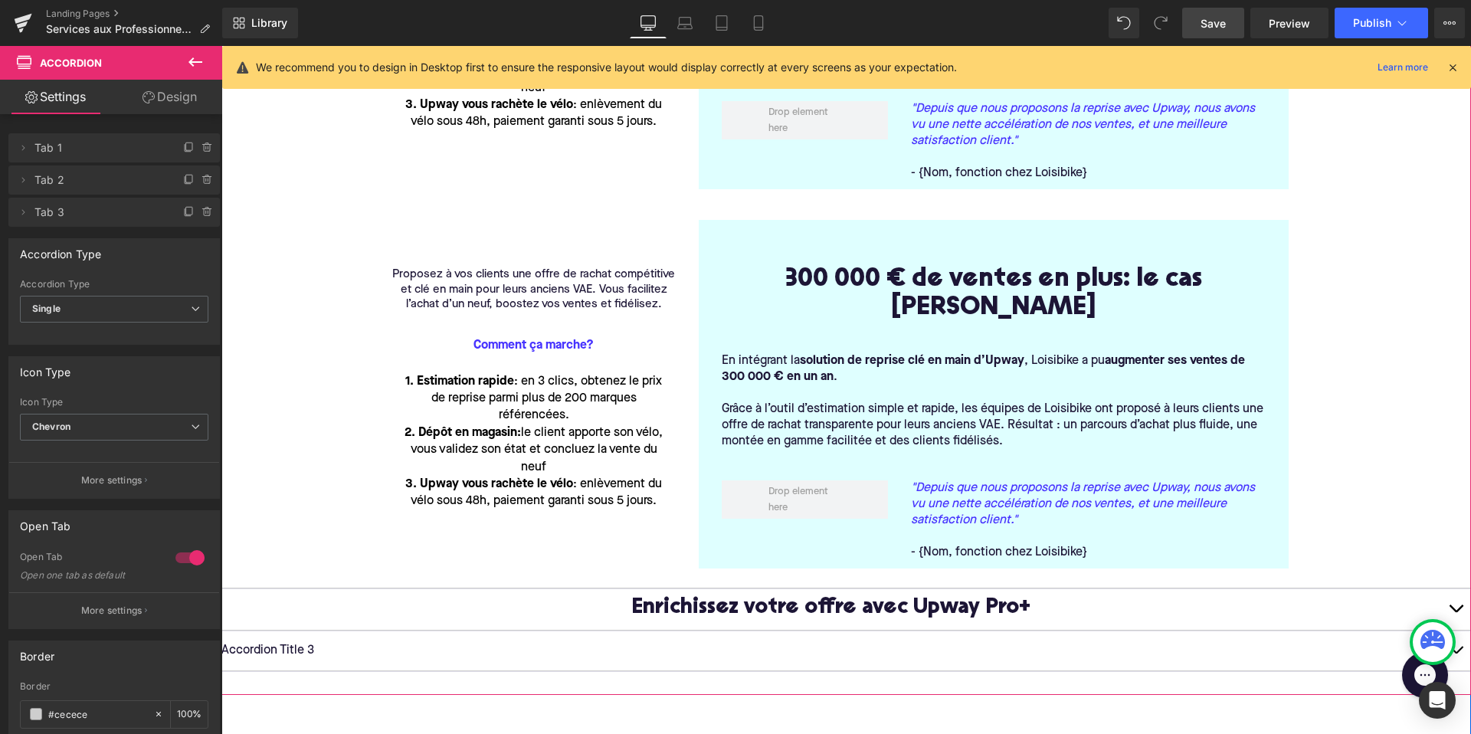
scroll to position [727, 0]
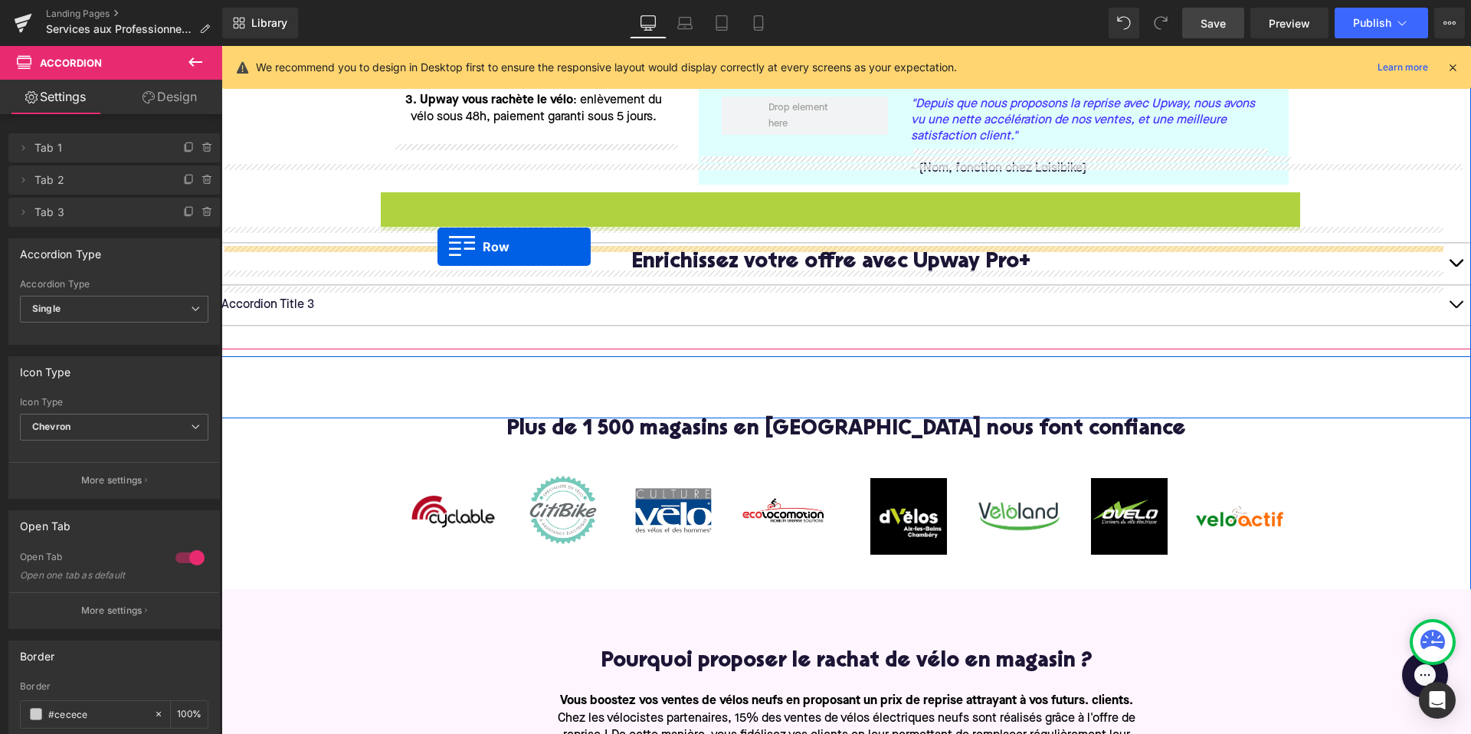
drag, startPoint x: 388, startPoint y: 174, endPoint x: 437, endPoint y: 247, distance: 87.7
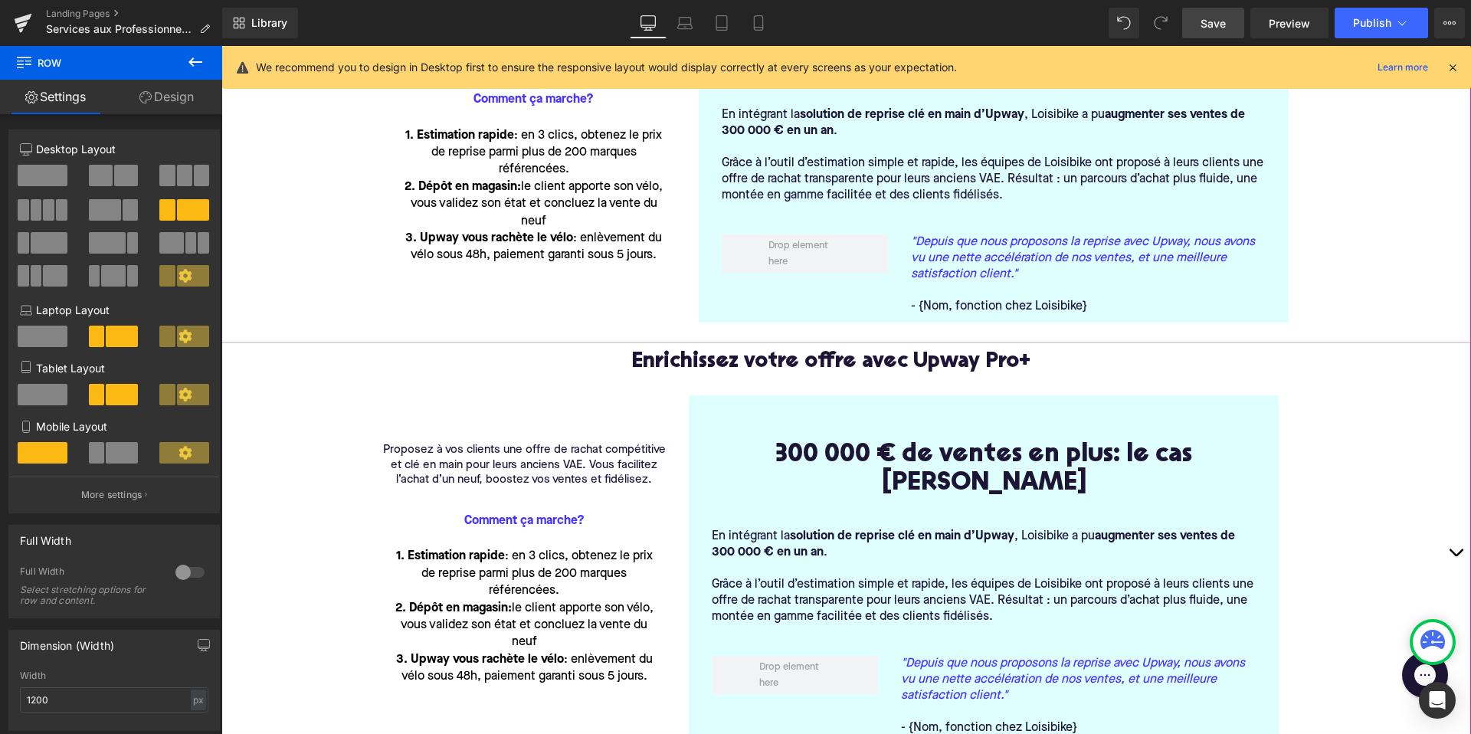
scroll to position [591, 0]
click at [764, 394] on div "300 000 € de ventes en plus: le cas Loisibike Heading Row En intégrant la solut…" at bounding box center [984, 568] width 590 height 349
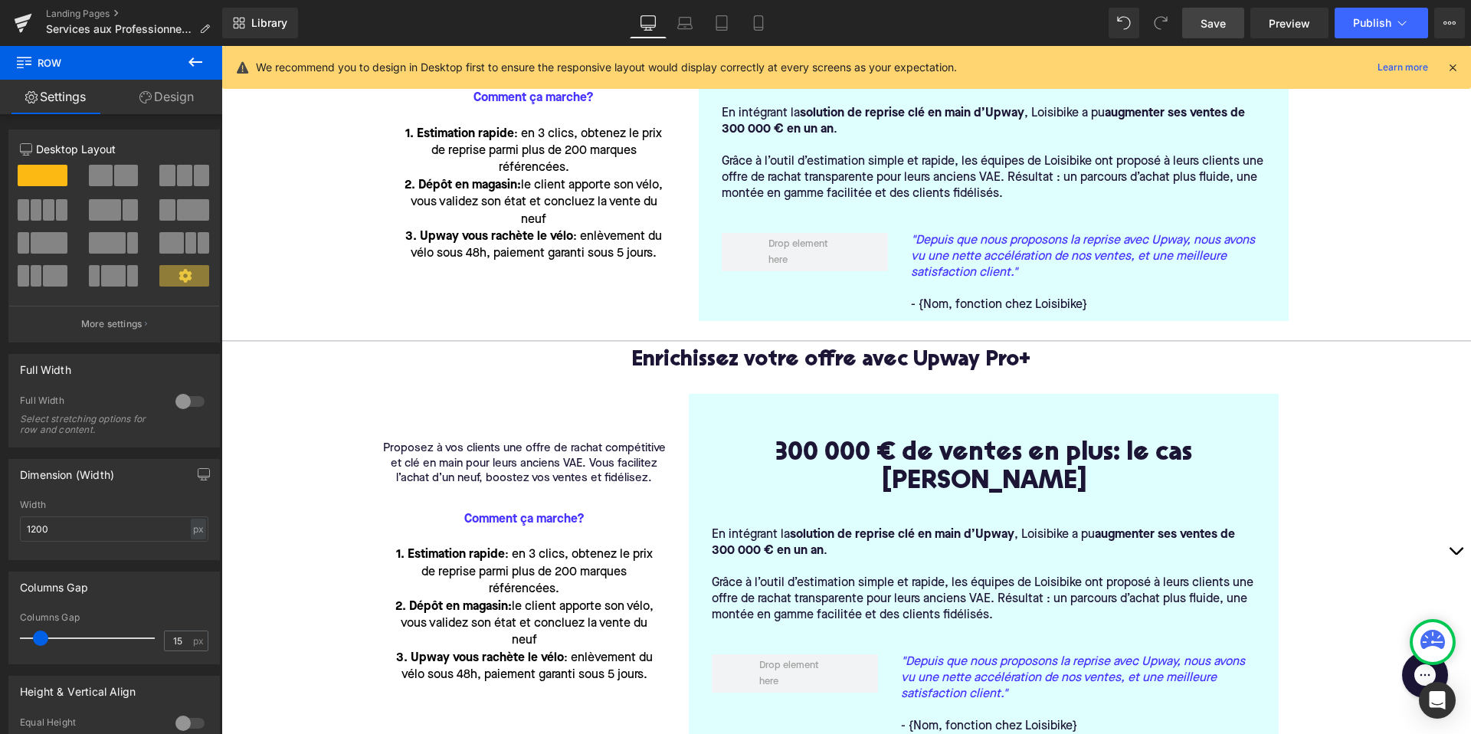
click at [892, 417] on div "300 000 € de ventes en plus: le cas Loisibike Heading Row" at bounding box center [983, 460] width 567 height 87
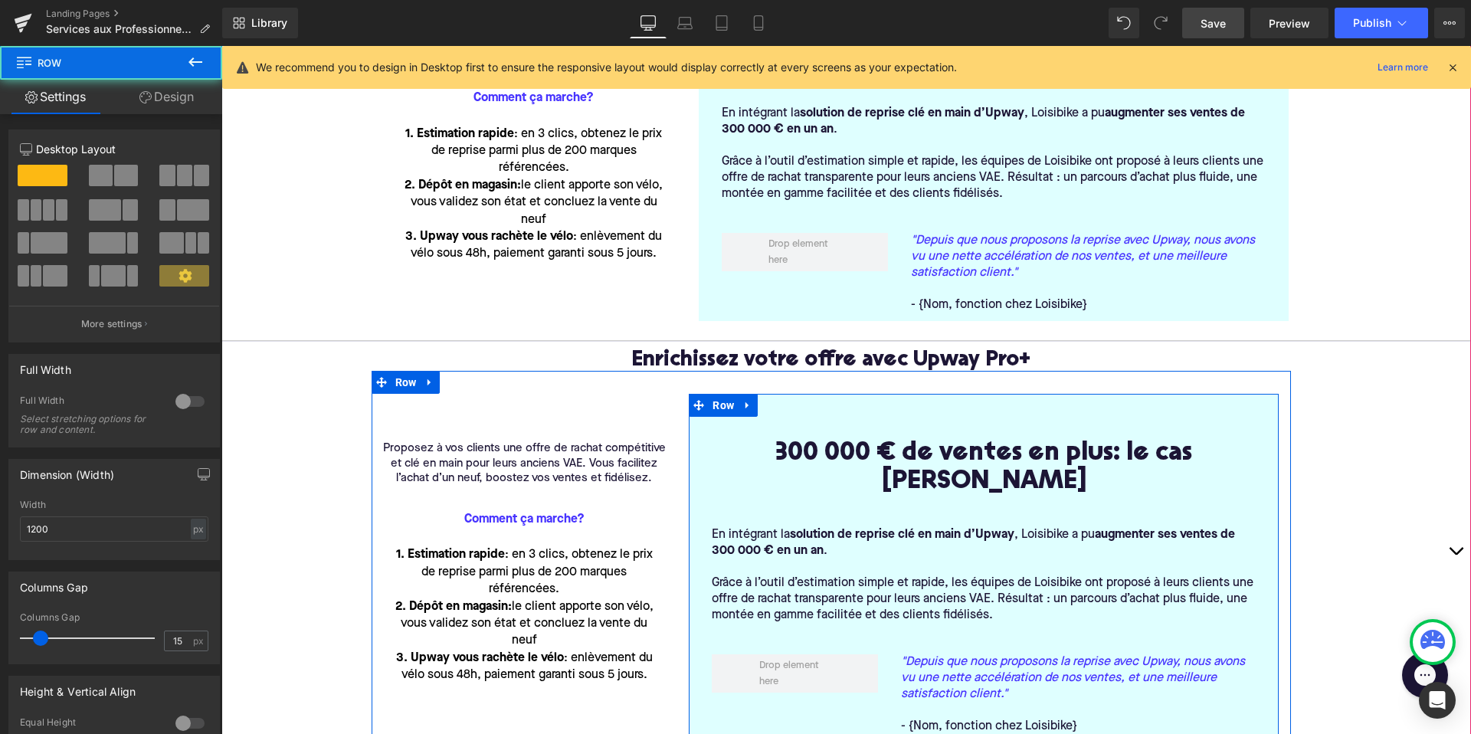
click at [865, 394] on div "300 000 € de ventes en plus: le cas Loisibike Heading Row En intégrant la solut…" at bounding box center [984, 568] width 590 height 349
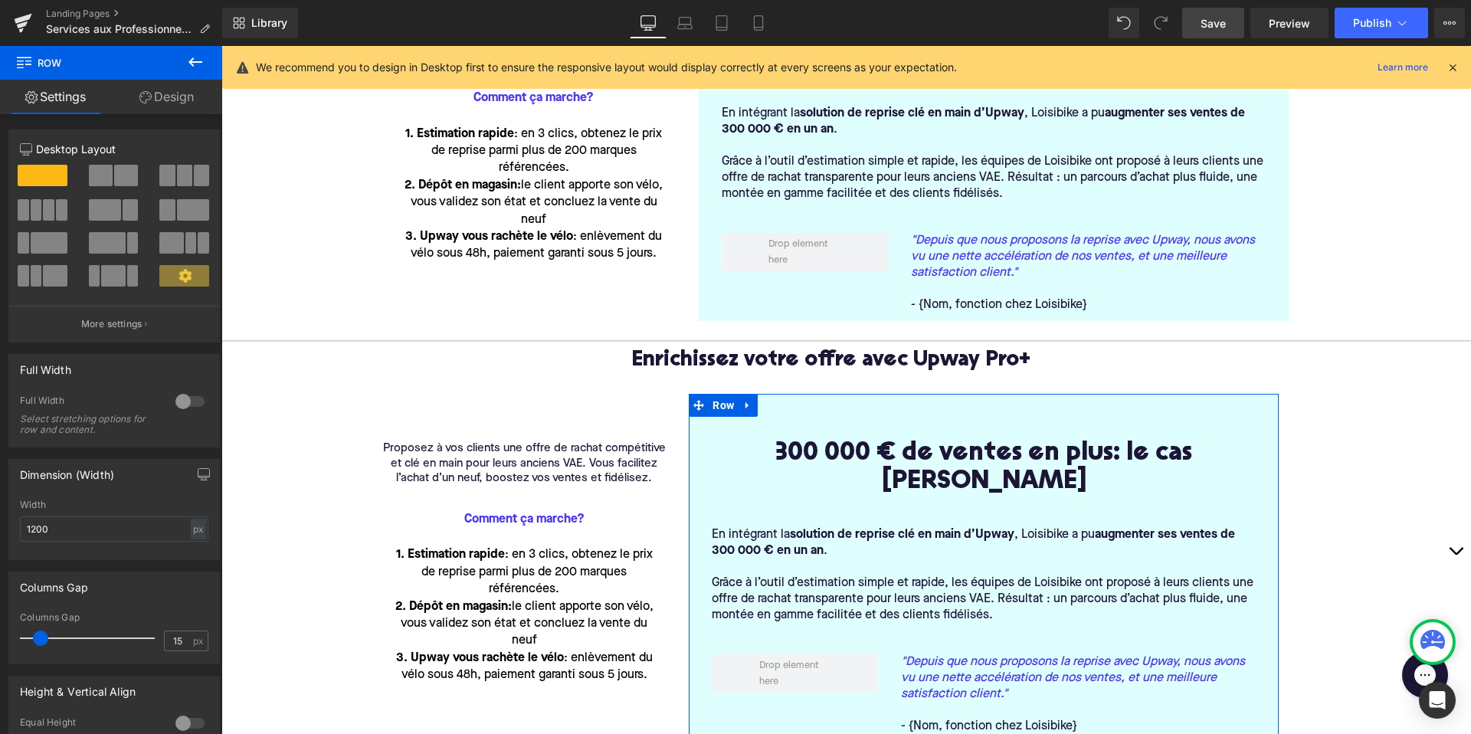
click at [161, 103] on link "Design" at bounding box center [166, 97] width 111 height 34
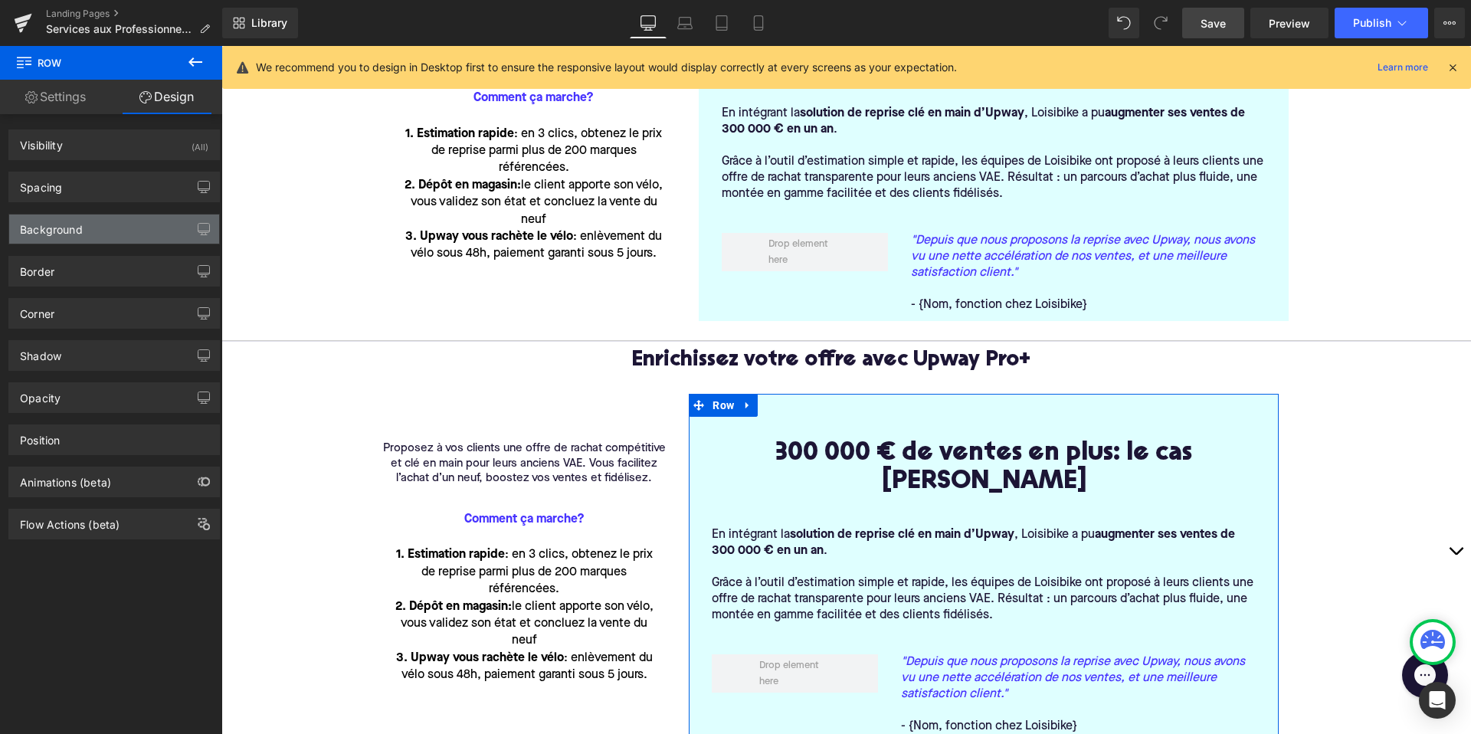
click at [69, 232] on div "Background" at bounding box center [51, 224] width 63 height 21
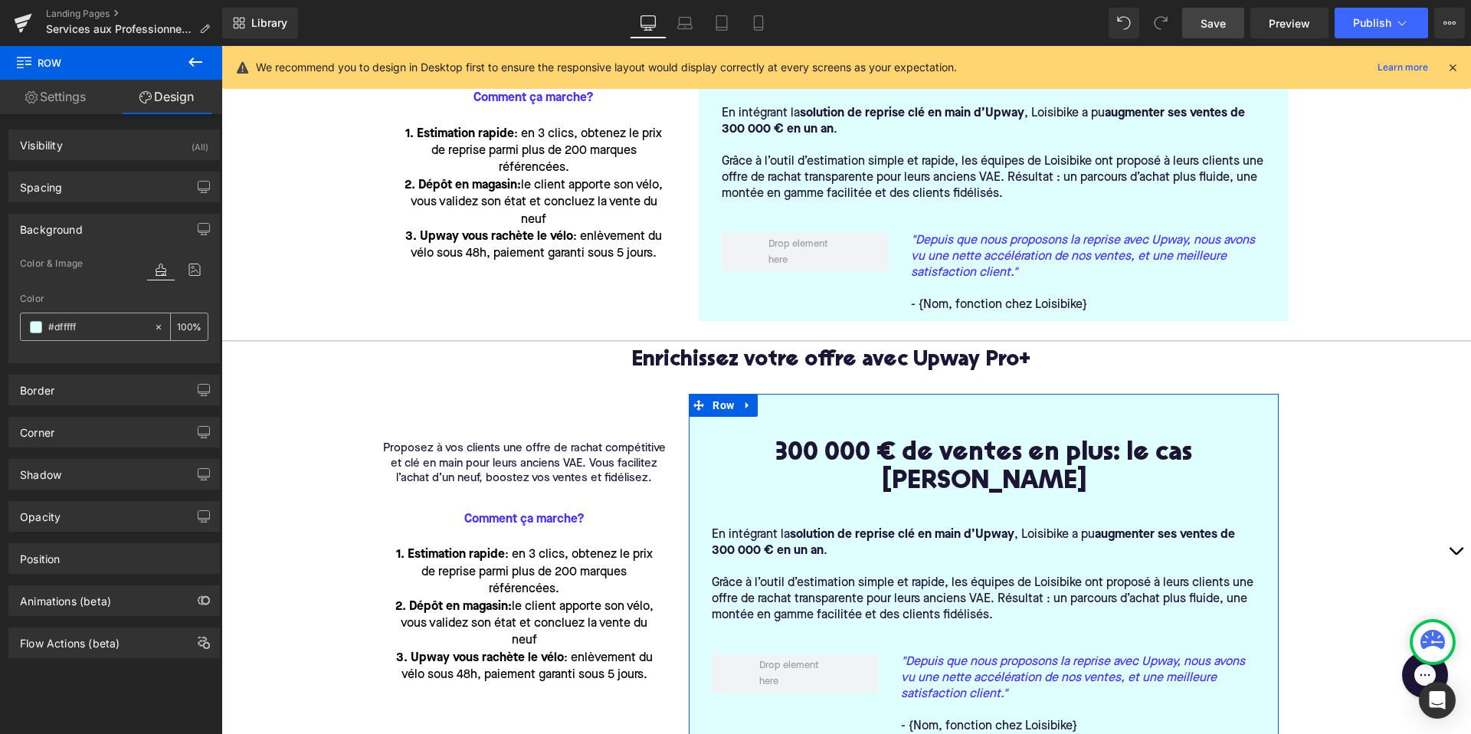
click at [153, 325] on icon at bounding box center [158, 327] width 11 height 11
type input "none"
type input "0"
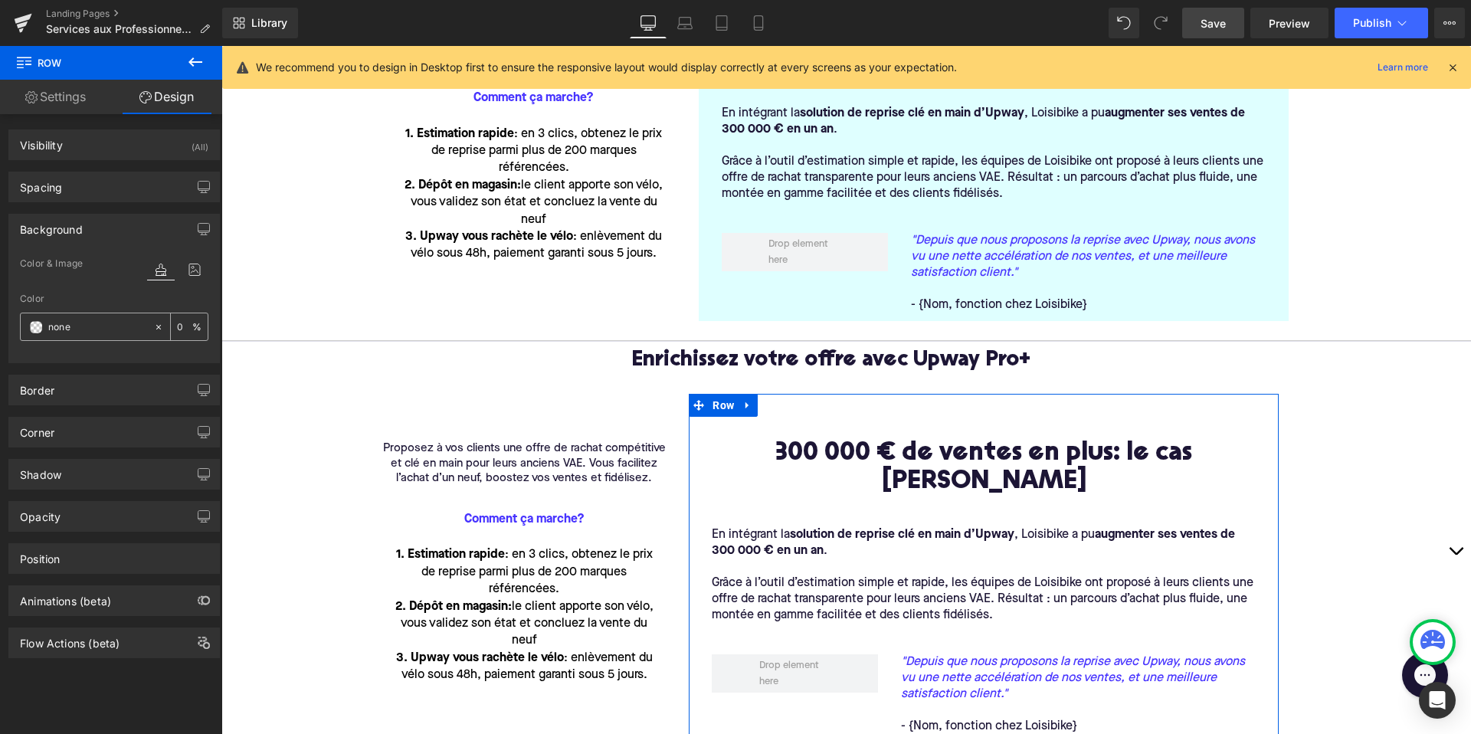
click at [109, 326] on input "none" at bounding box center [97, 327] width 98 height 17
paste input "#FEE6FF"
type input "#FEE6FF"
type input "100"
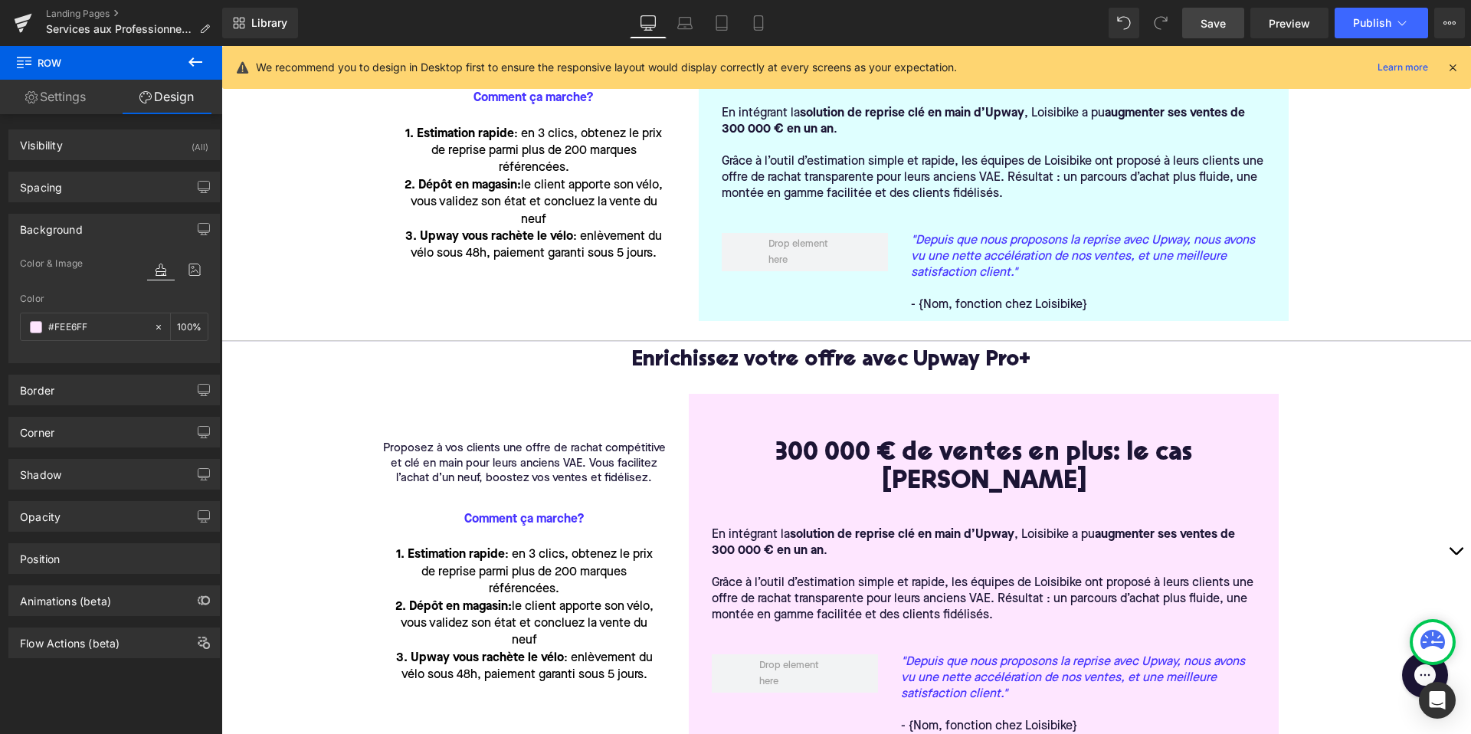
type input "#fee6ff"
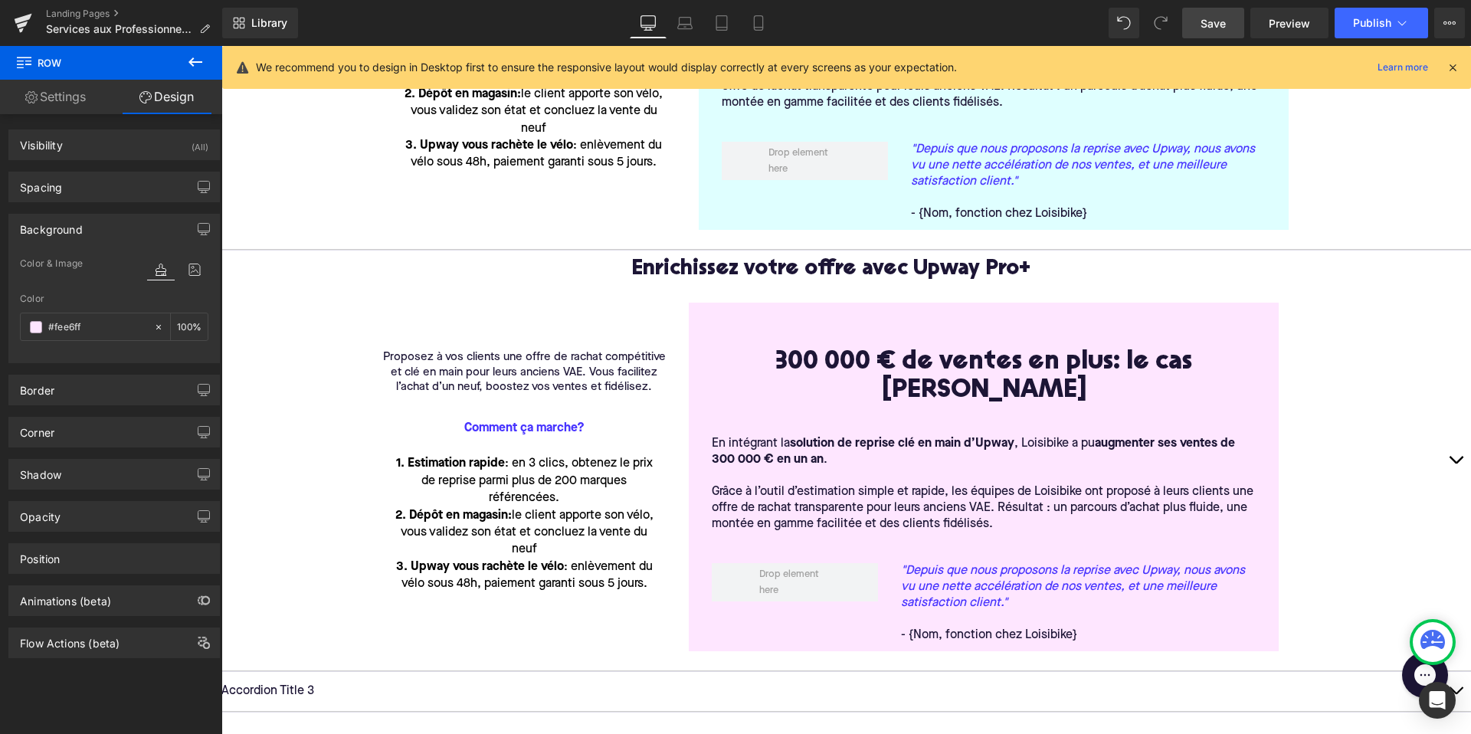
scroll to position [685, 0]
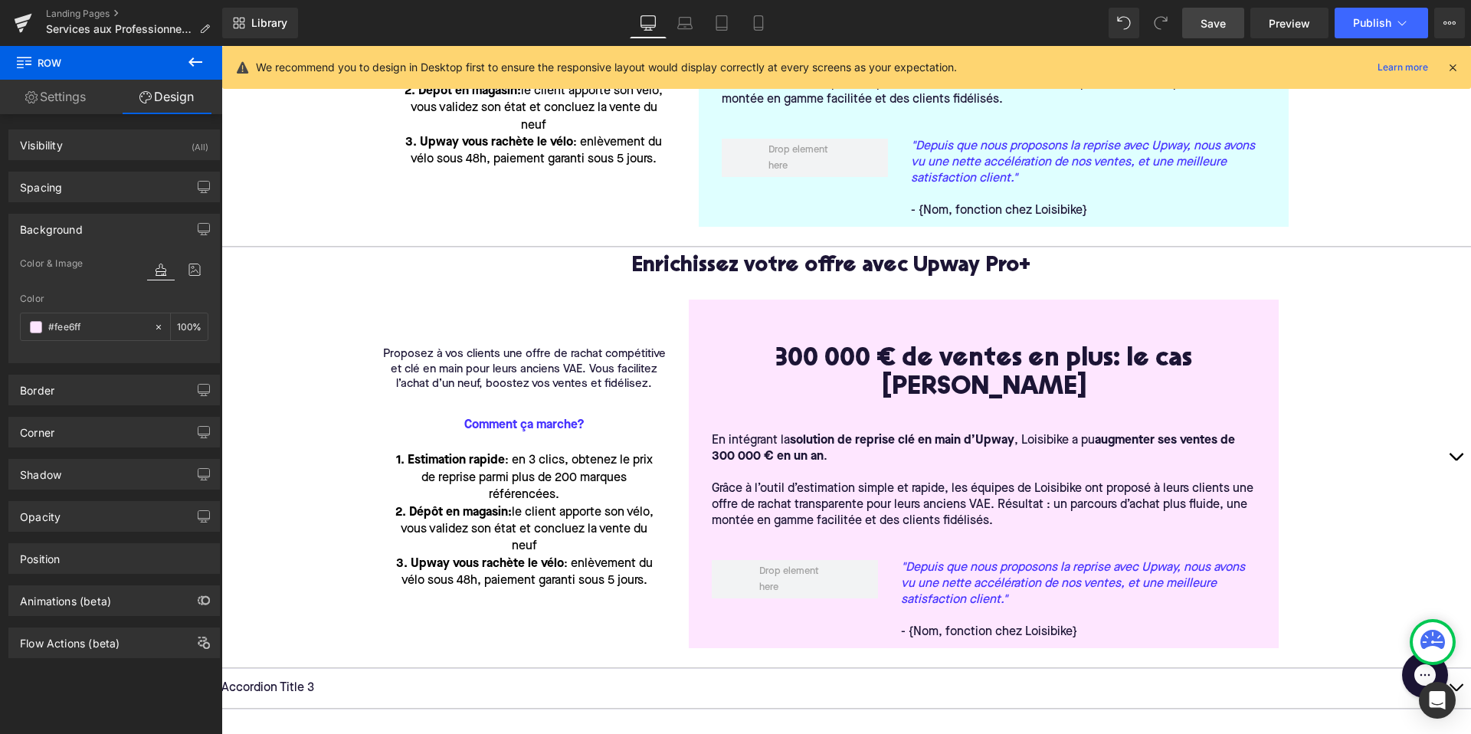
click at [538, 506] on span "le client apporte son vélo, vous validez son état et concluez la vente du neuf" at bounding box center [527, 529] width 253 height 47
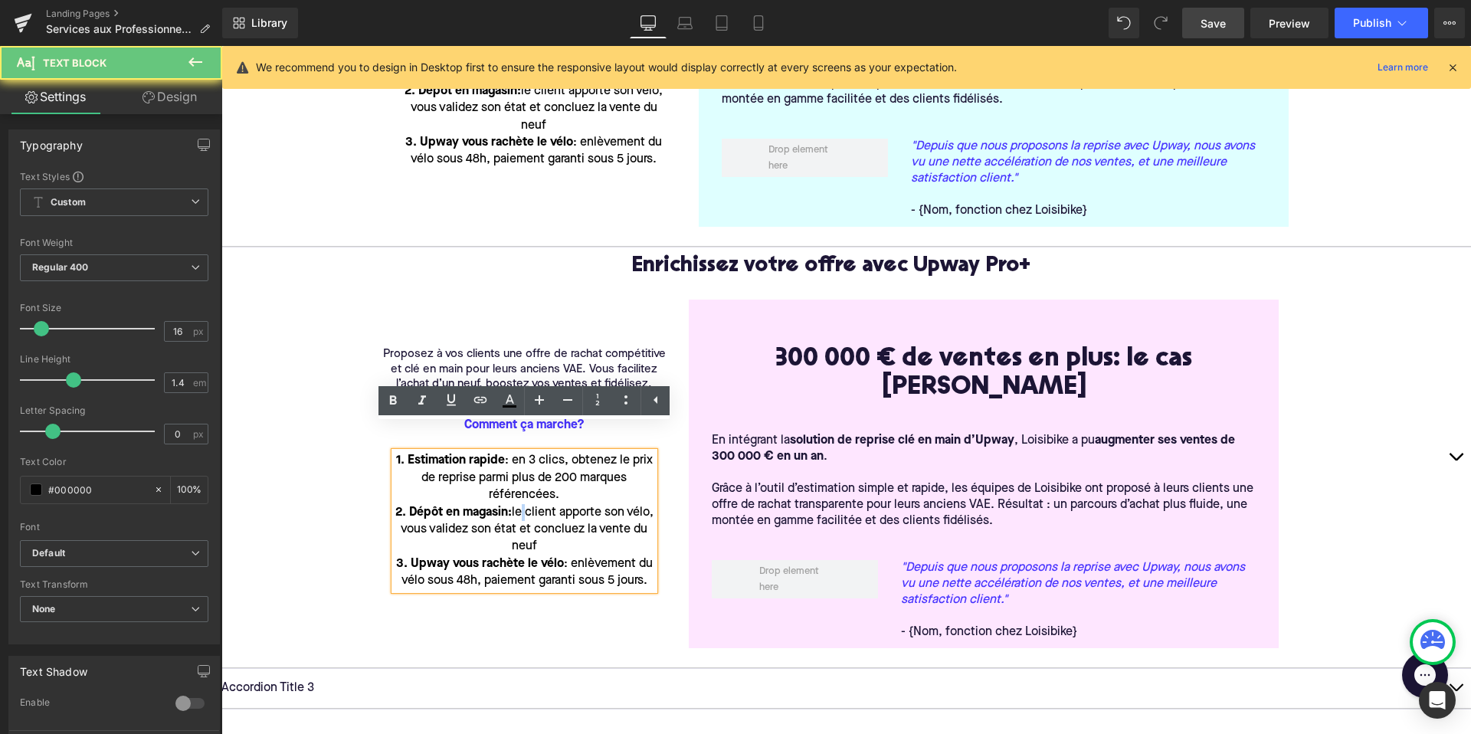
click at [545, 347] on p "Proposez à vos clients une offre de rachat compétitive et clé en main pour leur…" at bounding box center [524, 369] width 283 height 45
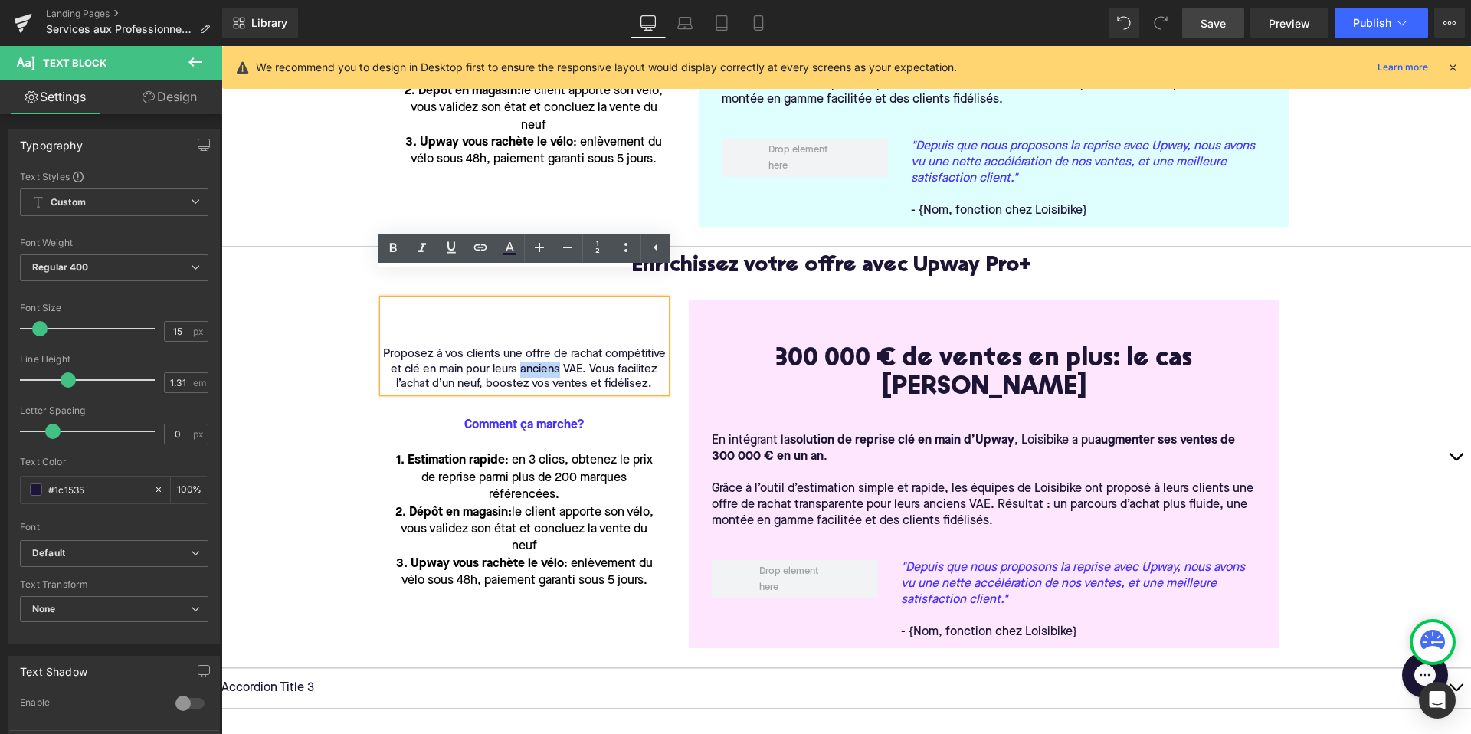
click at [545, 347] on p "Proposez à vos clients une offre de rachat compétitive et clé en main pour leur…" at bounding box center [524, 369] width 283 height 45
click at [547, 350] on p "Proposez à vos clients une offre de rachat compétitive et clé en main pour leur…" at bounding box center [524, 369] width 283 height 45
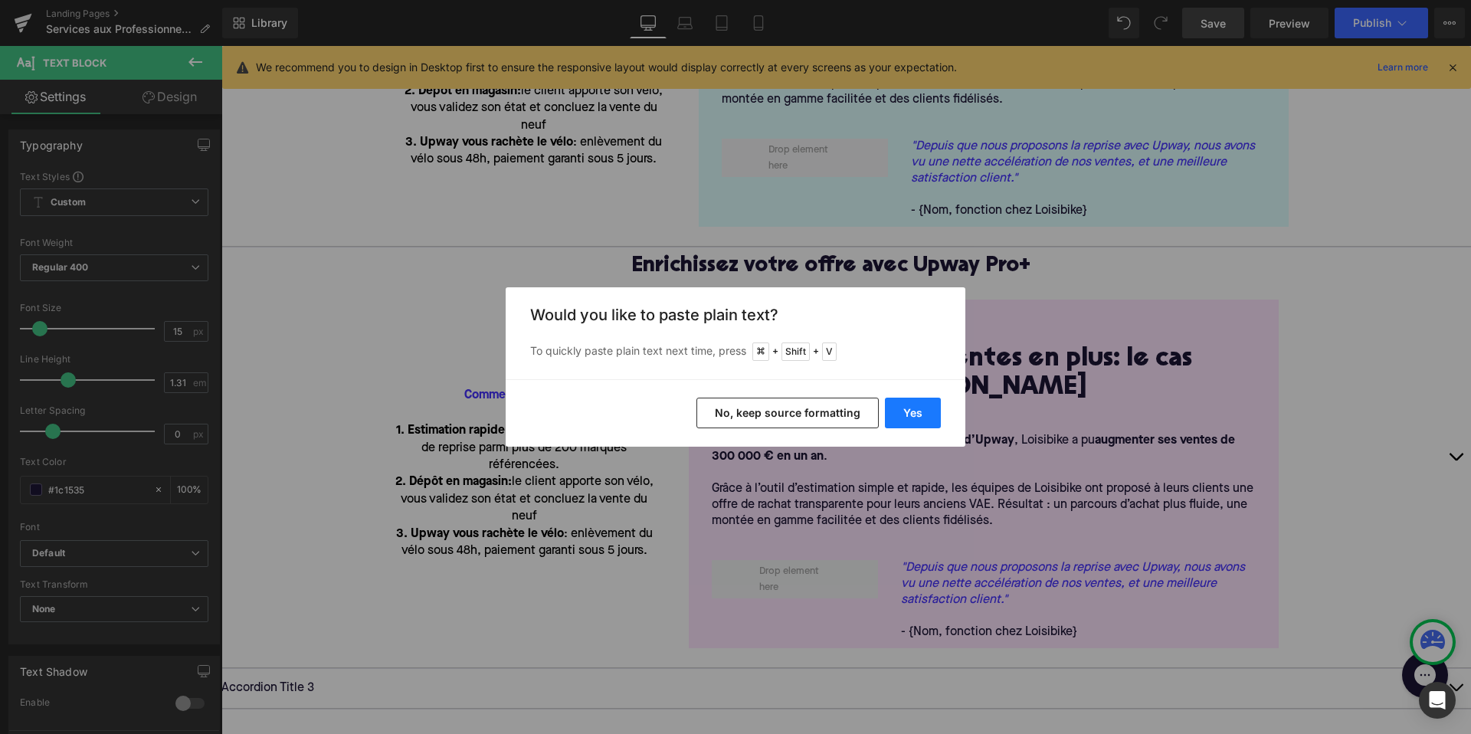
click at [897, 408] on button "Yes" at bounding box center [913, 413] width 56 height 31
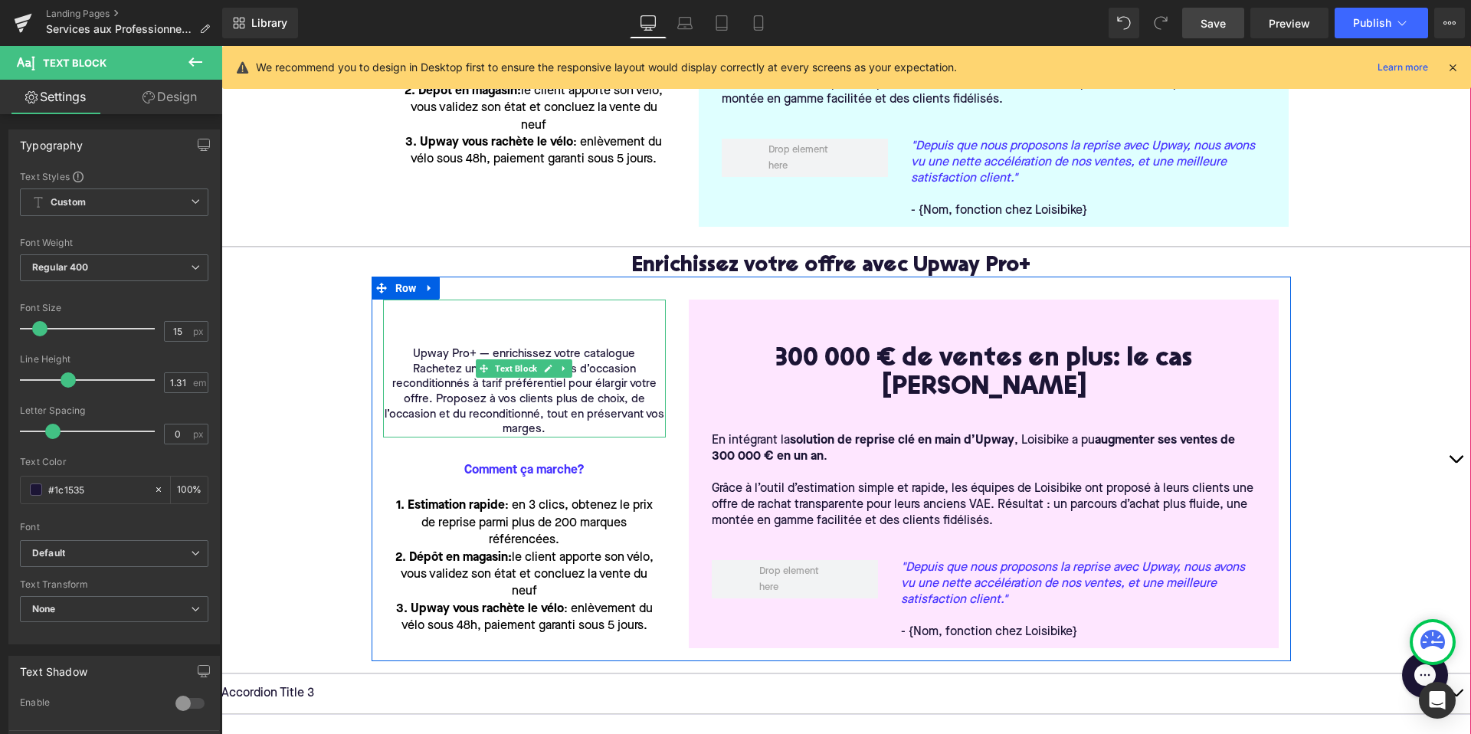
click at [414, 319] on div "Upway Pro+ — enrichissez votre catalogue Rachetez un inventaire de vélos d’occa…" at bounding box center [524, 368] width 283 height 138
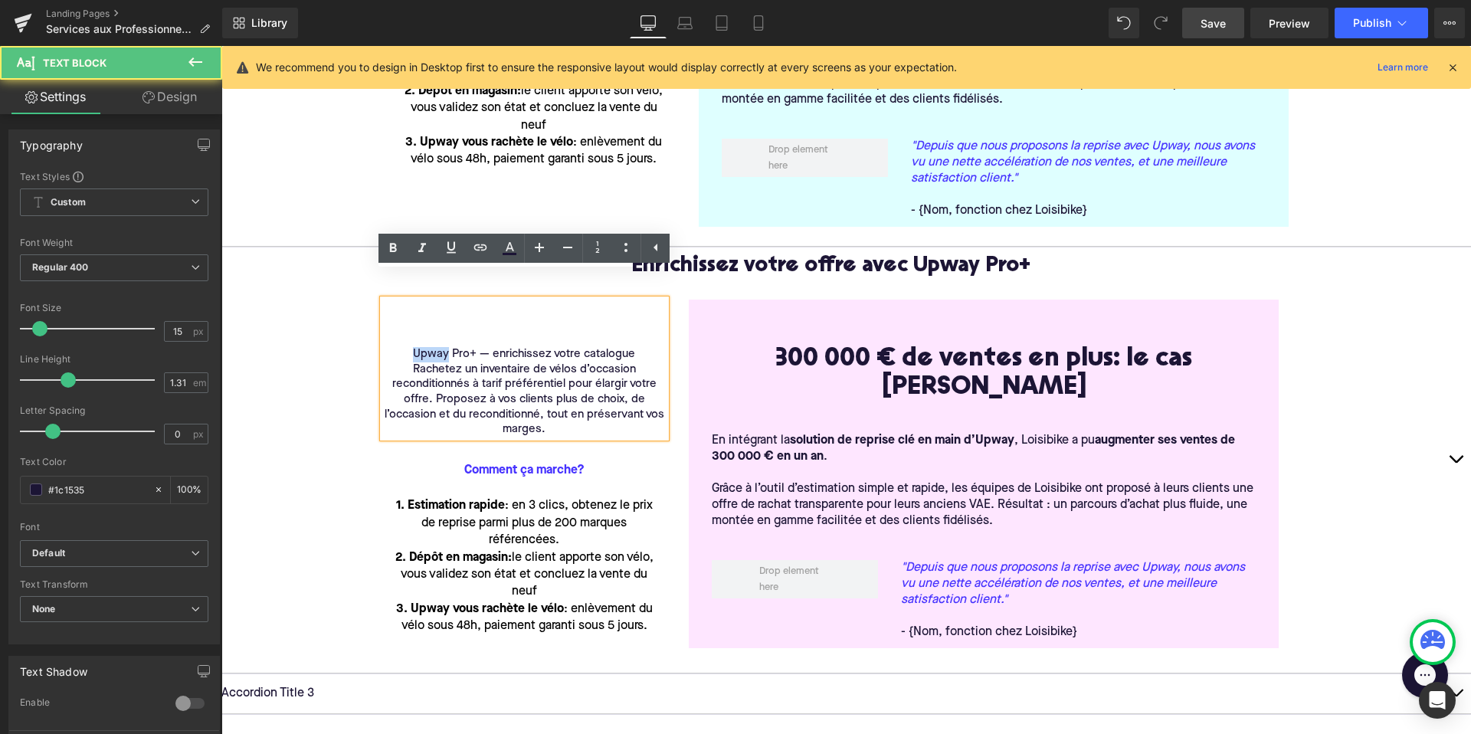
click at [414, 319] on div "Upway Pro+ — enrichissez votre catalogue Rachetez un inventaire de vélos d’occa…" at bounding box center [524, 368] width 283 height 138
click at [411, 347] on p "Upway Pro+ — enrichissez votre catalogue" at bounding box center [524, 354] width 283 height 15
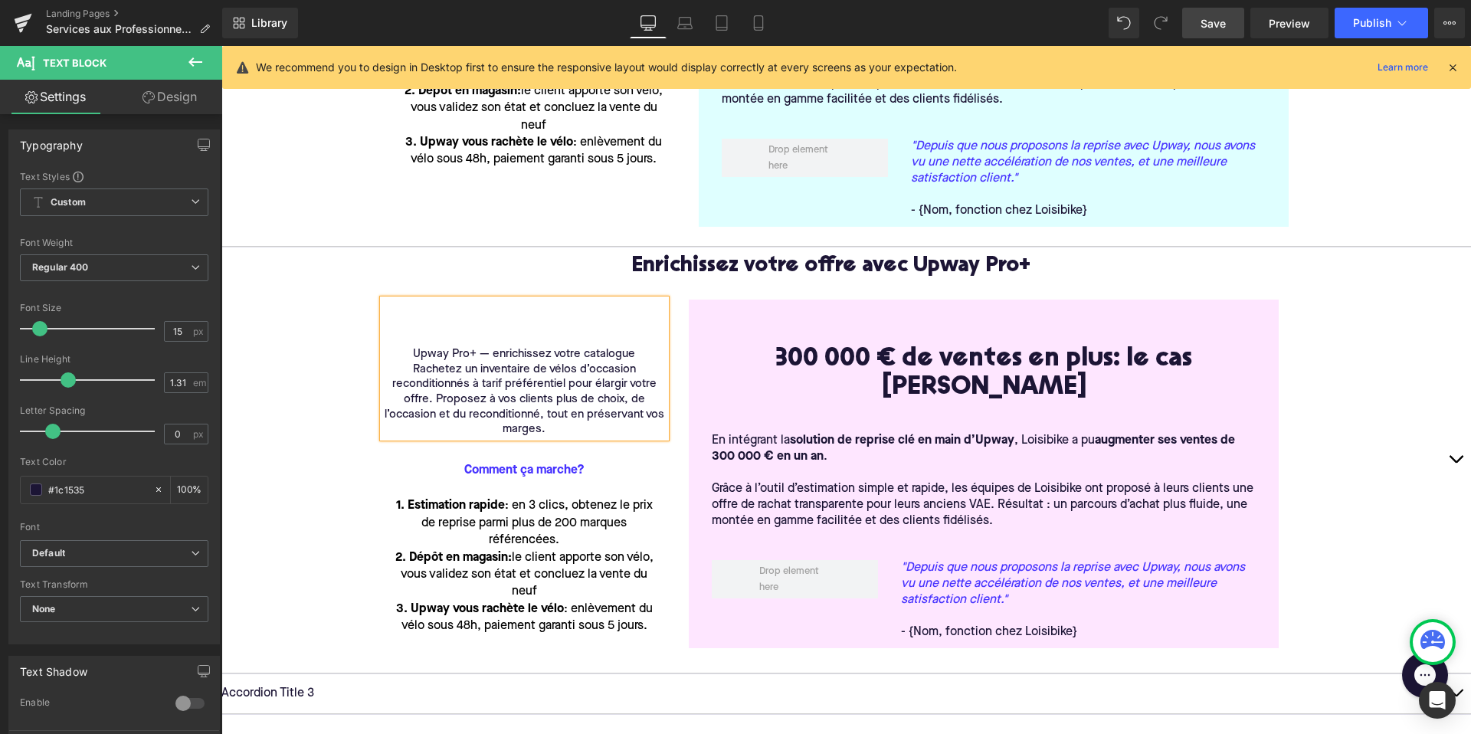
click at [345, 301] on div "Enrichissez votre offre avec Upway Pro+ Text Block Upway Pro+ — enrichissez vot…" at bounding box center [845, 460] width 1249 height 426
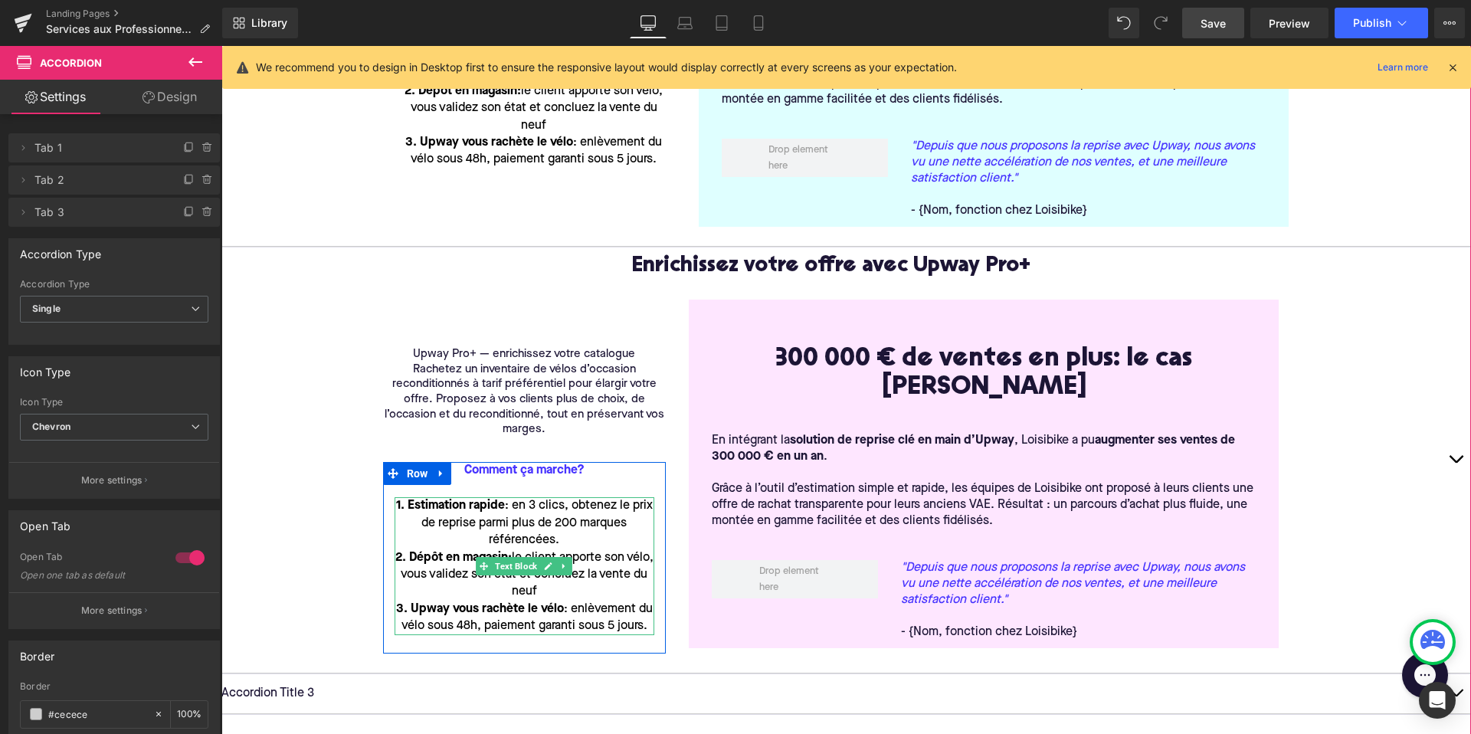
click at [521, 497] on div "1. Estimation rapide : en 3 clics, obtenez le prix de reprise parmi plus de 200…" at bounding box center [524, 522] width 260 height 51
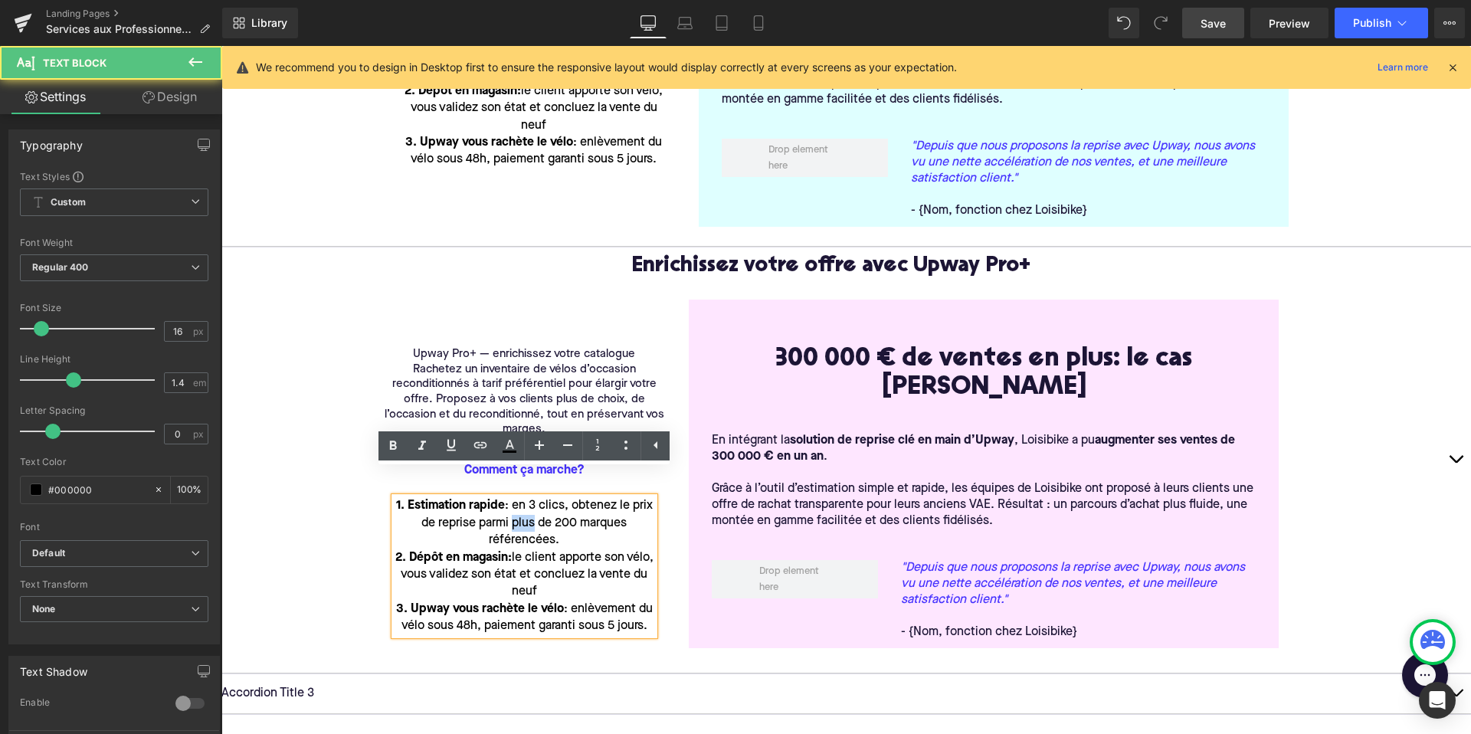
click at [521, 497] on div "1. Estimation rapide : en 3 clics, obtenez le prix de reprise parmi plus de 200…" at bounding box center [524, 522] width 260 height 51
click at [561, 511] on div "1. Estimation rapide : en 3 clics, obtenez le prix de reprise parmi plus de 200…" at bounding box center [524, 522] width 260 height 51
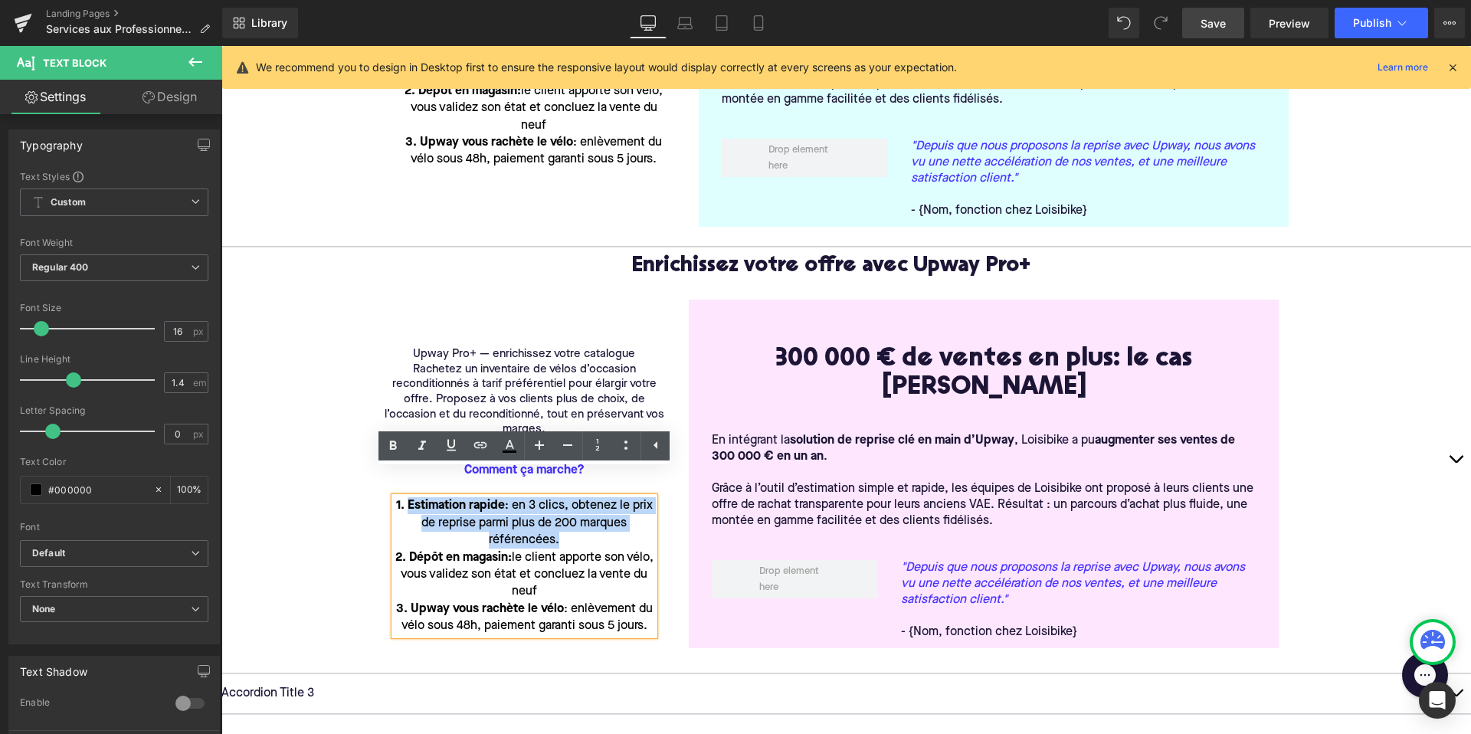
drag, startPoint x: 562, startPoint y: 512, endPoint x: 408, endPoint y: 475, distance: 158.3
click at [408, 497] on div "1. Estimation rapide : en 3 clics, obtenez le prix de reprise parmi plus de 200…" at bounding box center [524, 522] width 260 height 51
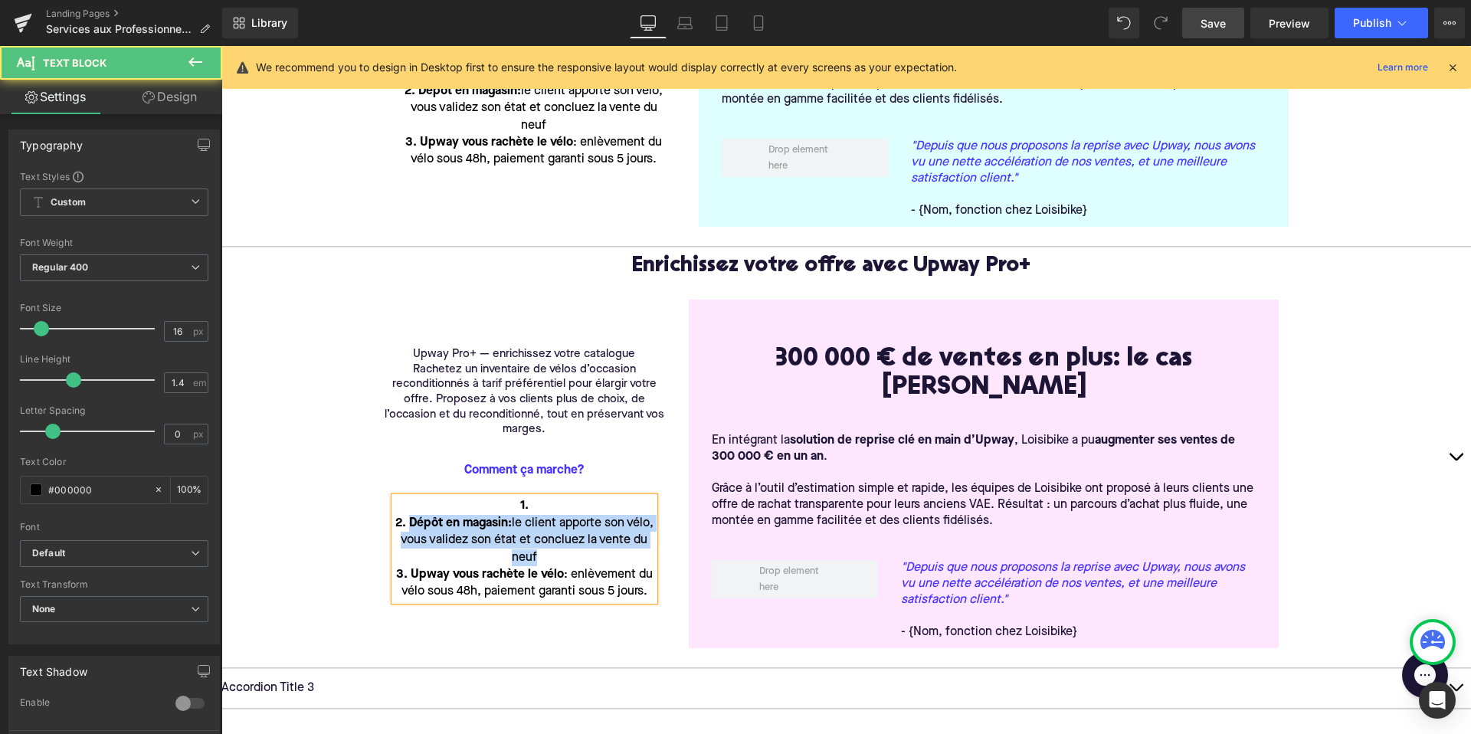
drag, startPoint x: 556, startPoint y: 527, endPoint x: 422, endPoint y: 496, distance: 137.7
click at [422, 515] on div "2. Dépôt en magasin : le client apporte son vélo, vous validez son état et conc…" at bounding box center [524, 540] width 260 height 51
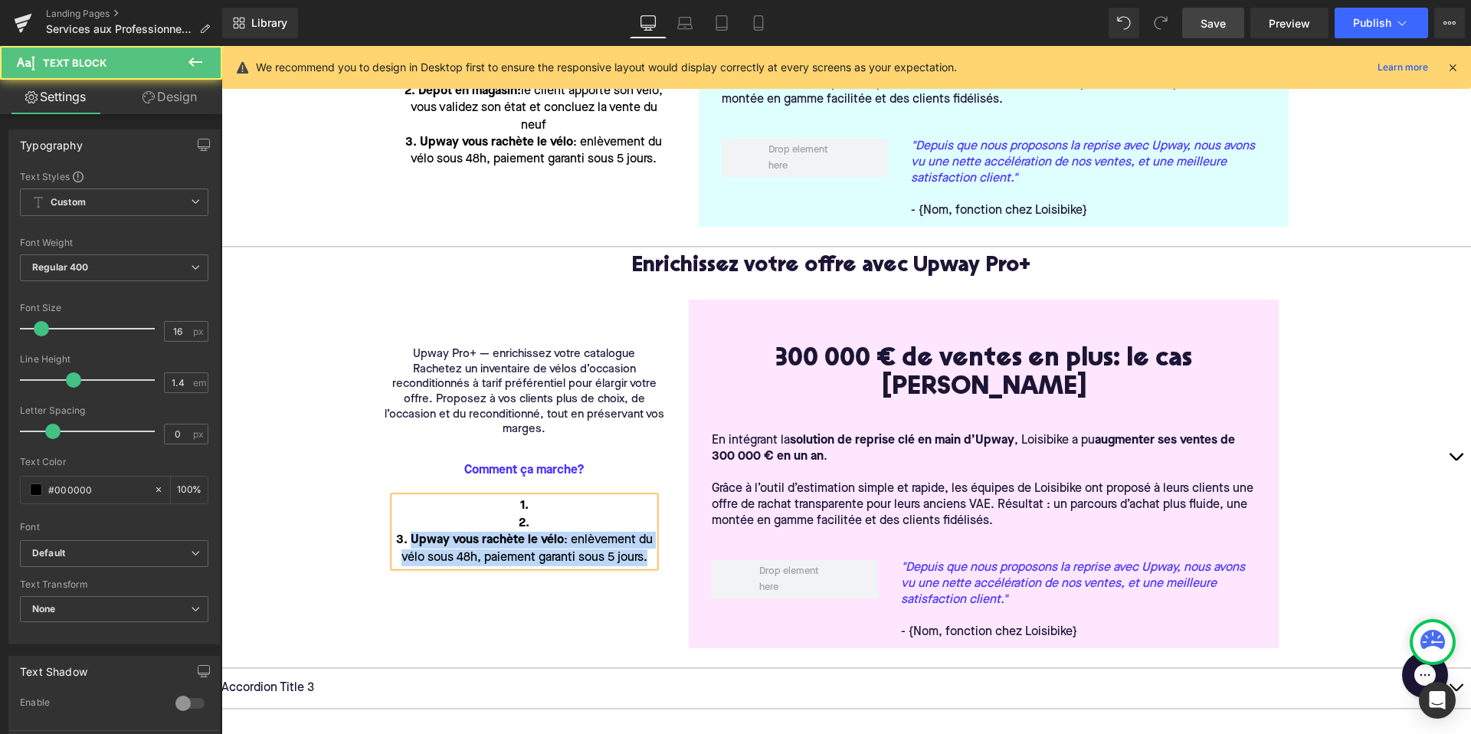
drag, startPoint x: 650, startPoint y: 529, endPoint x: 412, endPoint y: 512, distance: 238.1
click at [412, 532] on div "3. Upway vous rachète le vélo : enlèvement du vélo sous 48h, paiement garanti s…" at bounding box center [524, 549] width 260 height 34
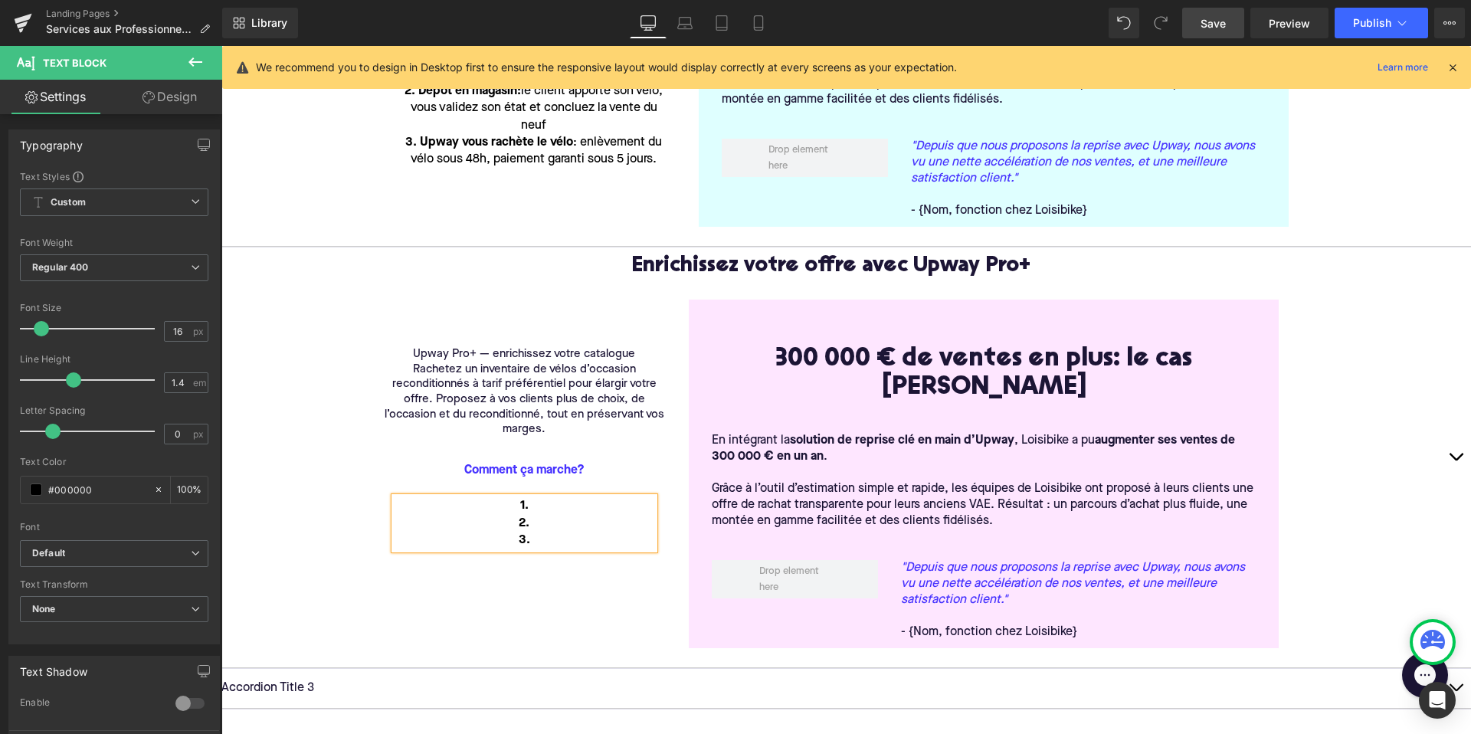
click at [833, 345] on h1 "300 000 € de ventes en plus: le cas [PERSON_NAME]" at bounding box center [984, 373] width 544 height 57
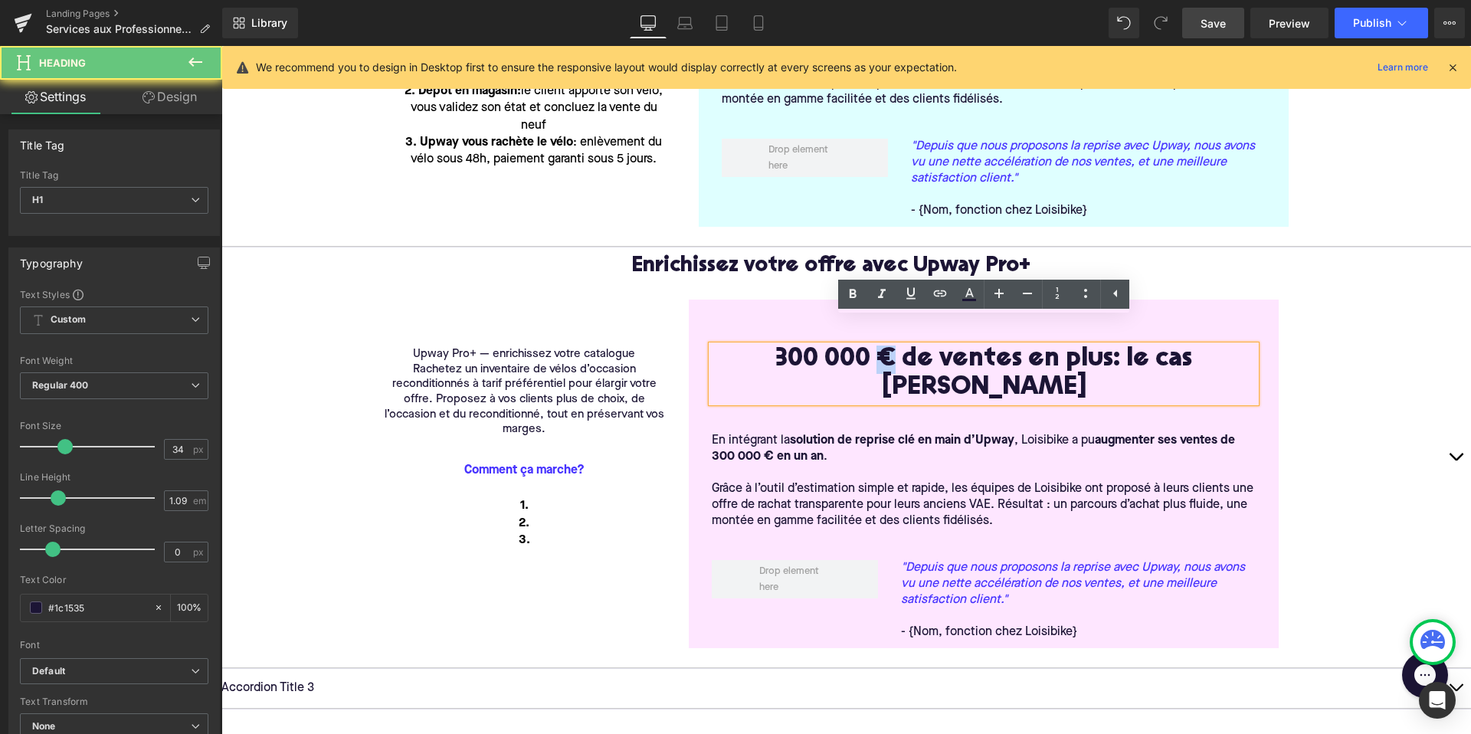
click at [827, 345] on h1 "300 000 € de ventes en plus: le cas [PERSON_NAME]" at bounding box center [984, 373] width 544 height 57
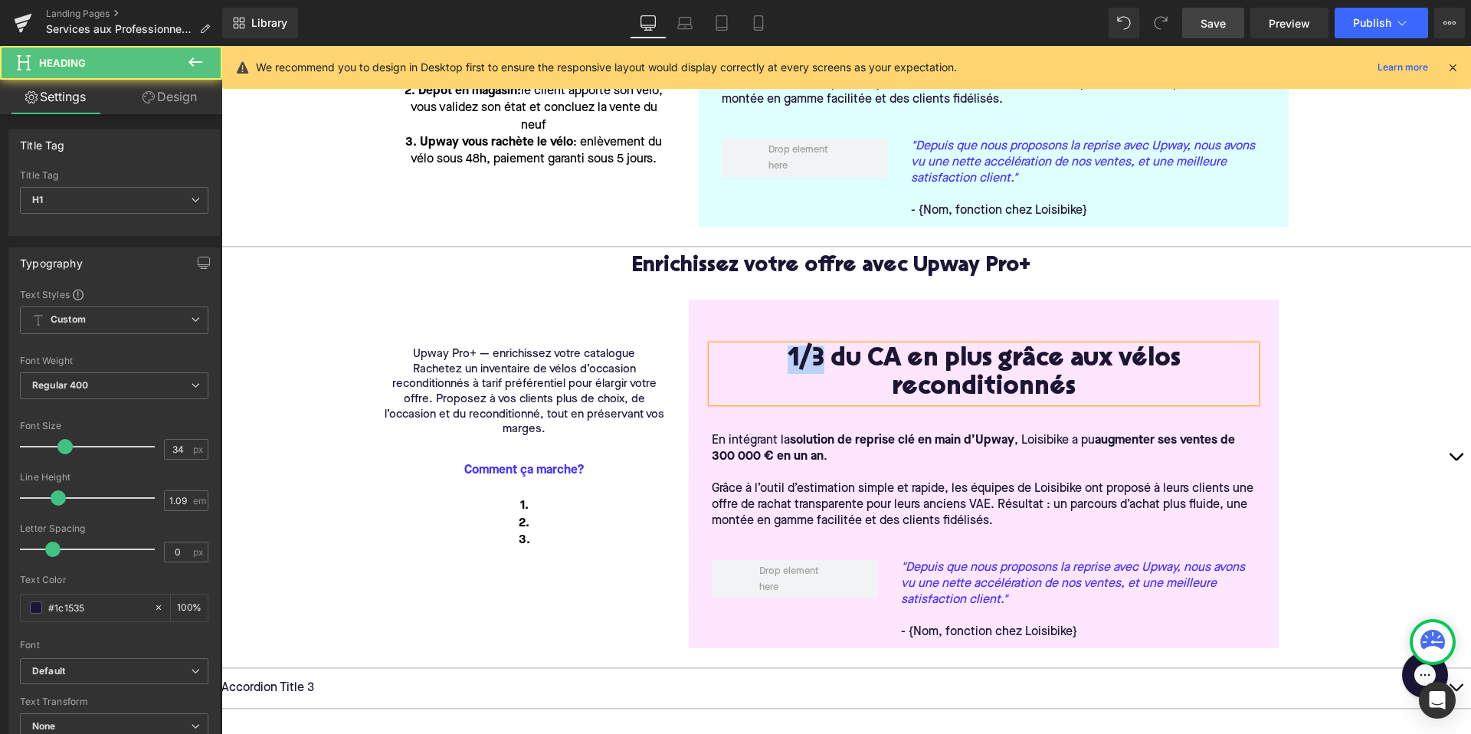
drag, startPoint x: 821, startPoint y: 329, endPoint x: 781, endPoint y: 328, distance: 40.6
click at [781, 345] on h1 "1/3 du CA en plus grâce aux vélos reconditionnés" at bounding box center [984, 373] width 544 height 57
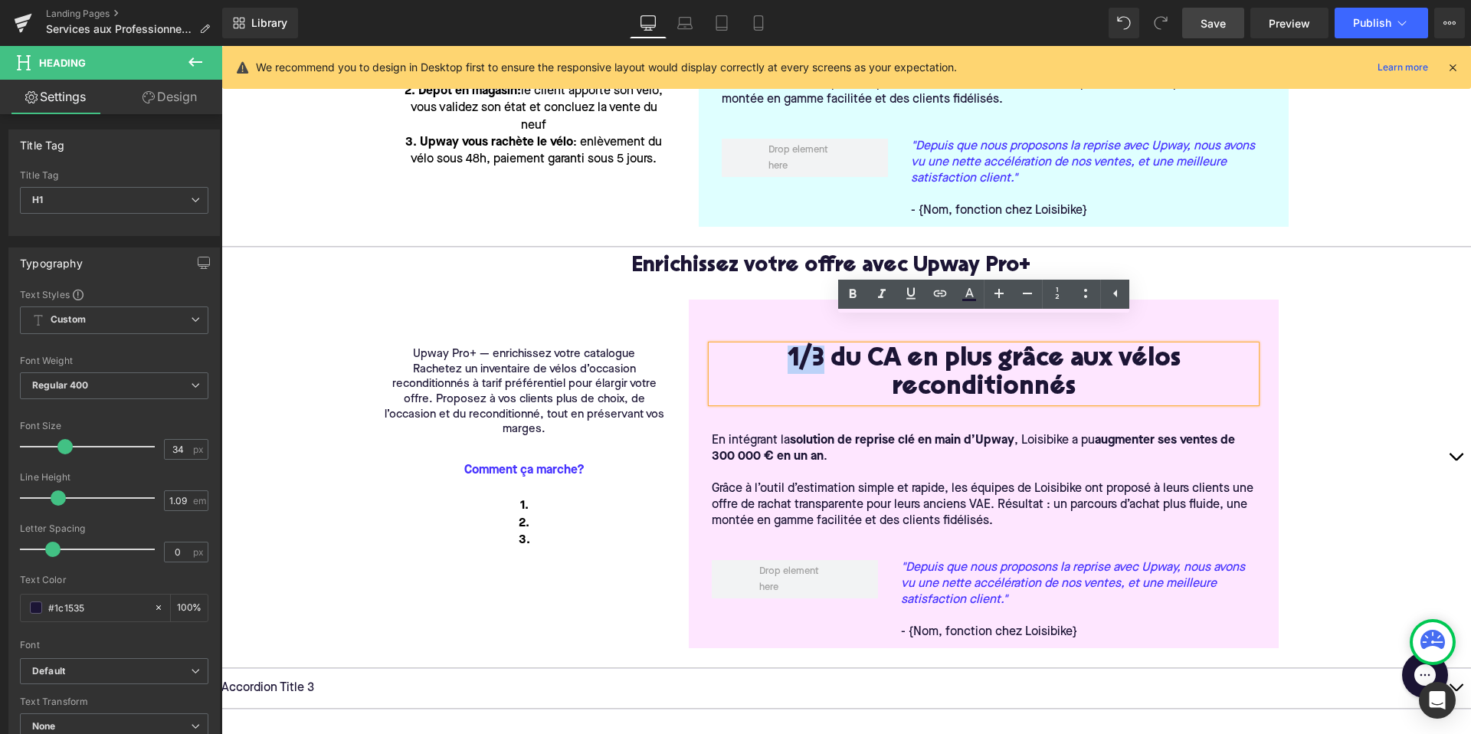
click at [928, 481] on p "Grâce à l’outil d’estimation simple et rapide, les équipes de Loisibike ont pro…" at bounding box center [984, 505] width 544 height 48
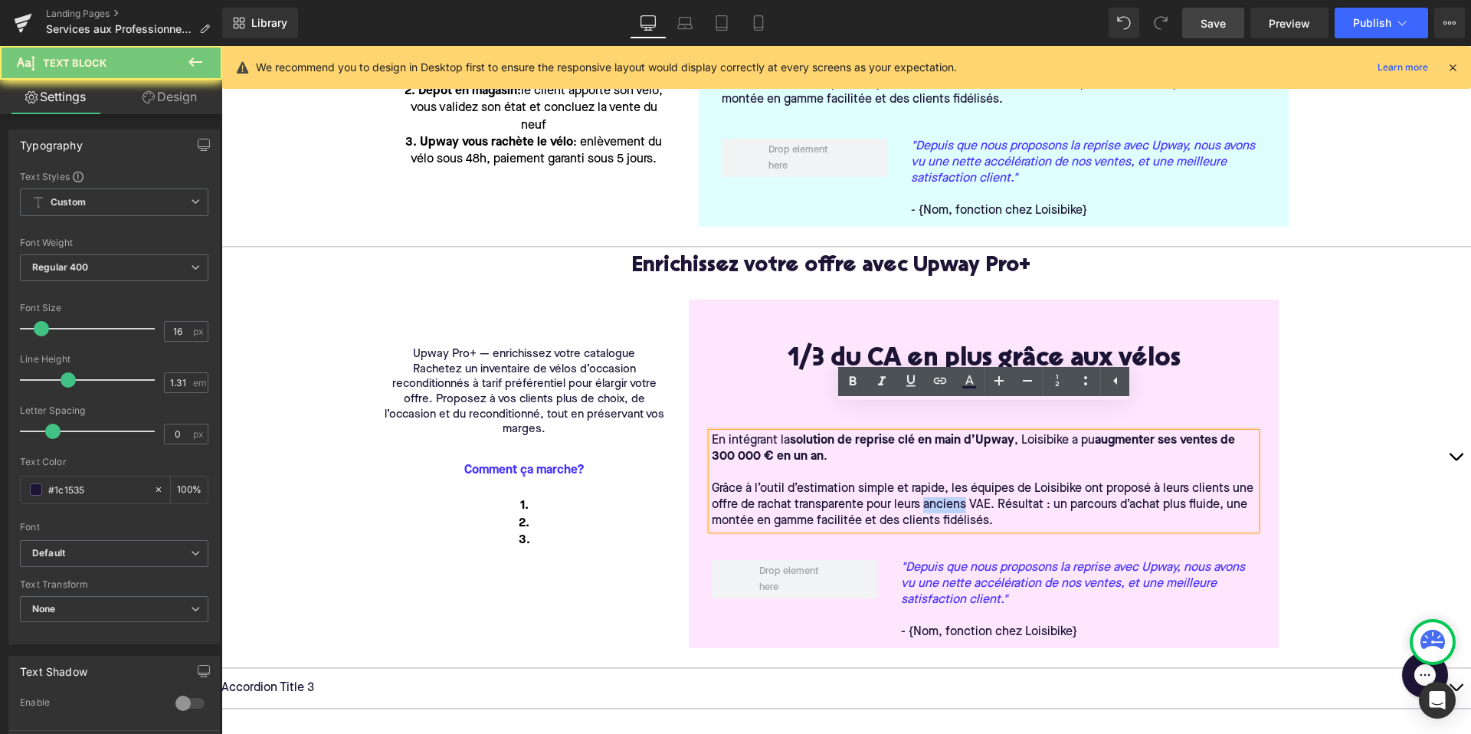
click at [946, 481] on p "Grâce à l’outil d’estimation simple et rapide, les équipes de Loisibike ont pro…" at bounding box center [984, 505] width 544 height 48
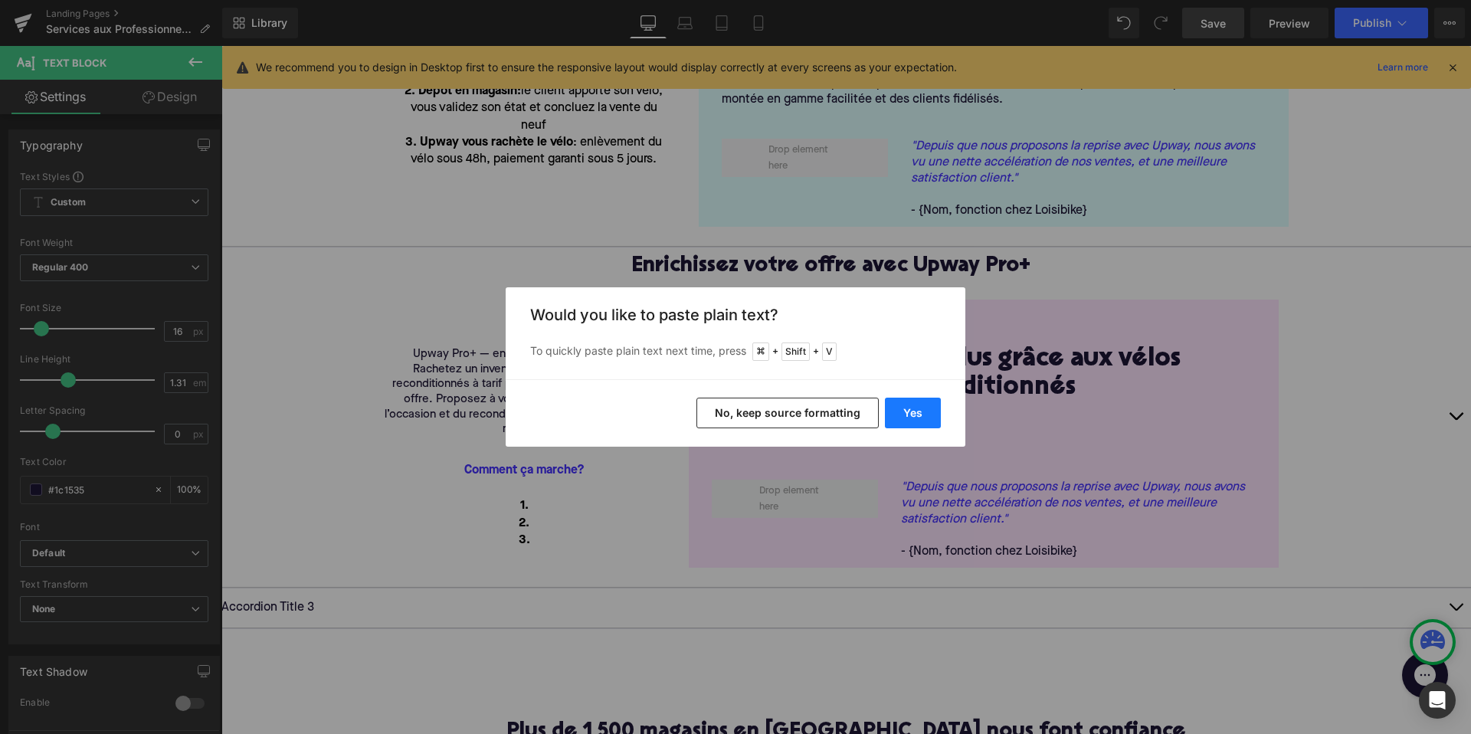
click at [915, 414] on button "Yes" at bounding box center [913, 413] width 56 height 31
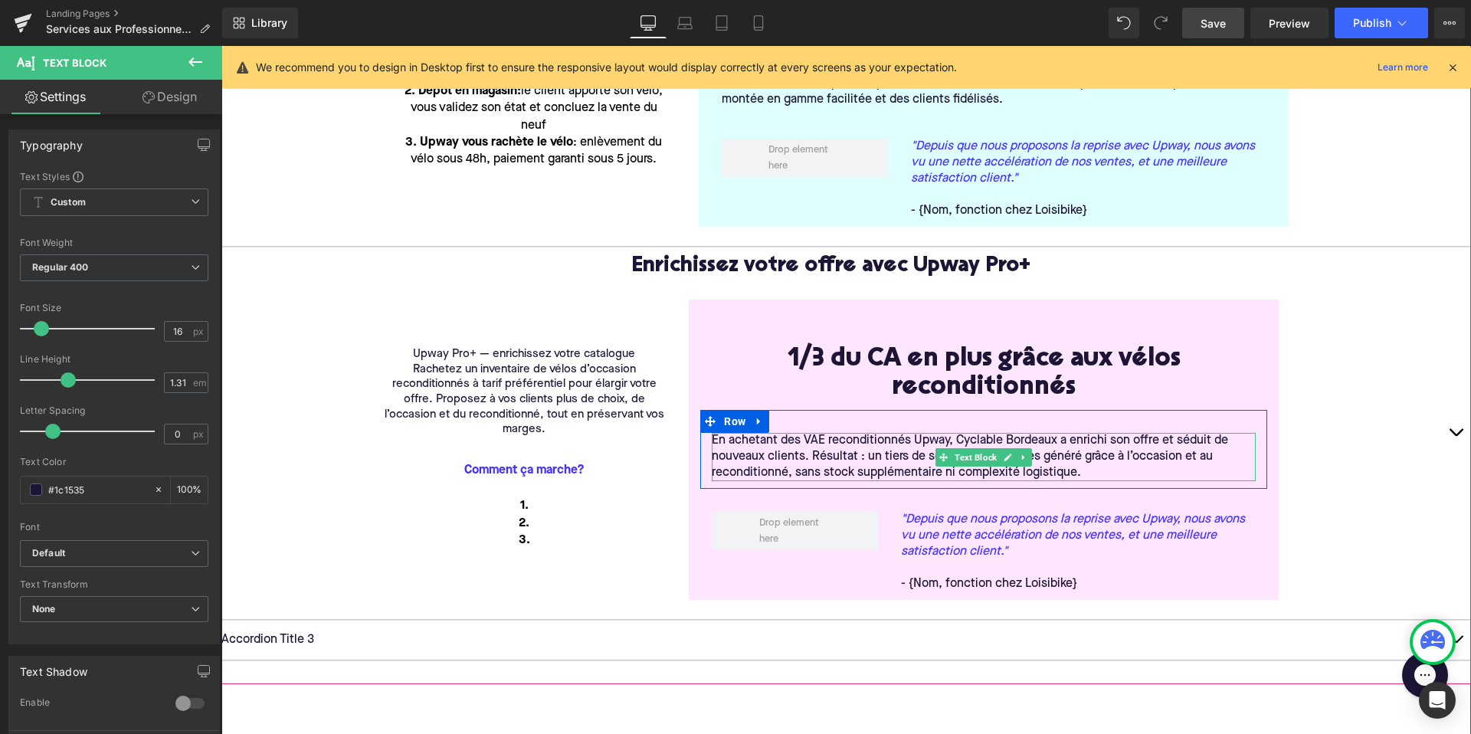
click at [914, 433] on p "En achetant des VAE reconditionnés Upway, Cyclable Bordeaux a enrichi son offre…" at bounding box center [984, 457] width 544 height 48
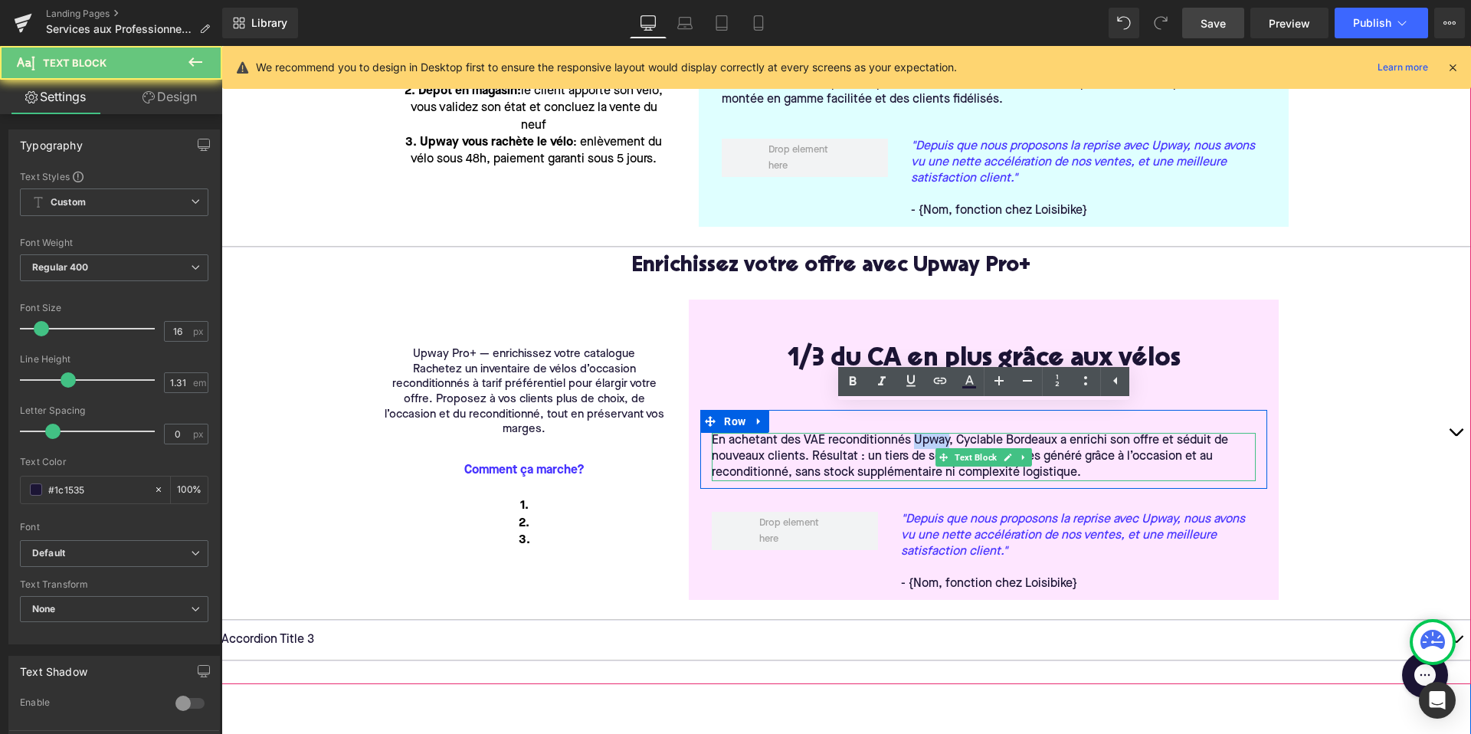
click at [914, 433] on p "En achetant des VAE reconditionnés Upway, Cyclable Bordeaux a enrichi son offre…" at bounding box center [984, 457] width 544 height 48
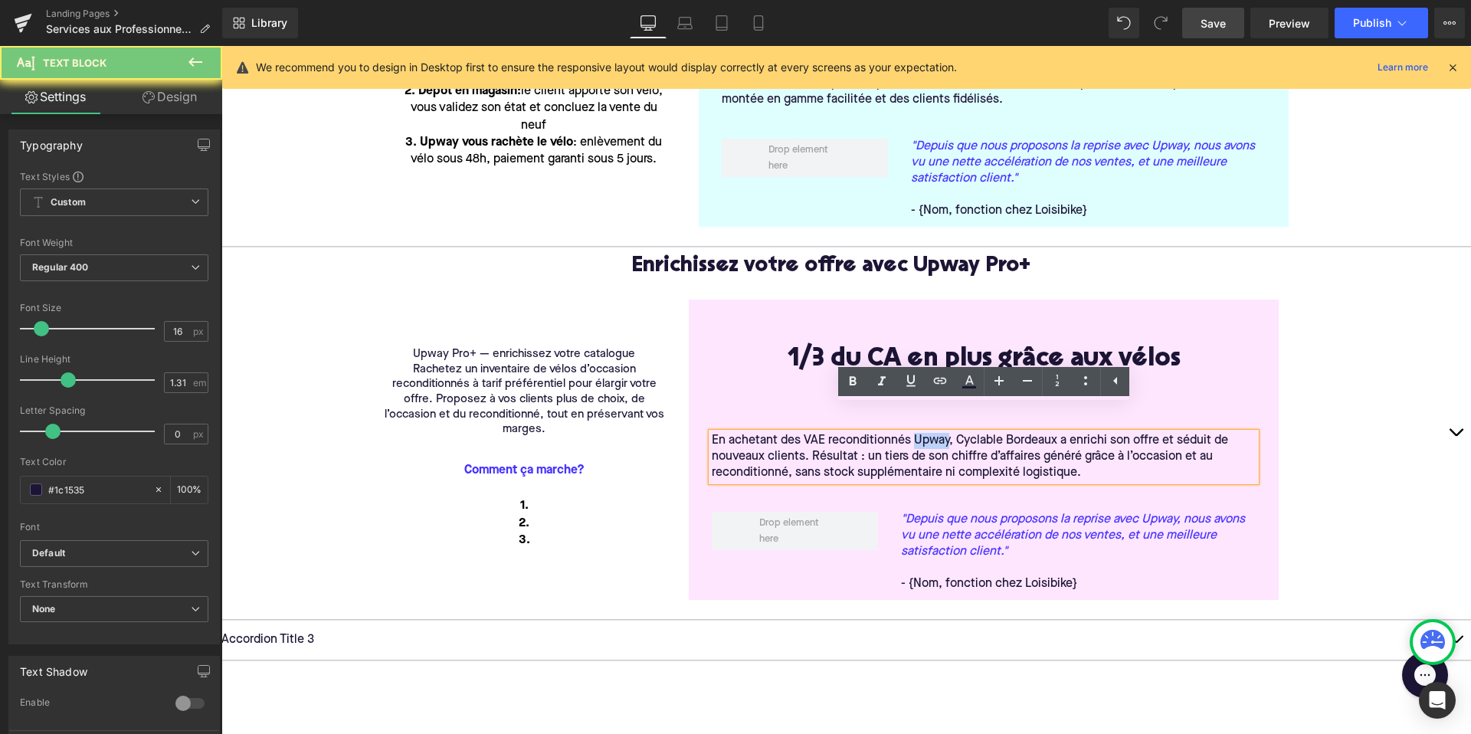
click at [948, 433] on p "En achetant des VAE reconditionnés Upway, Cyclable Bordeaux a enrichi son offre…" at bounding box center [984, 457] width 544 height 48
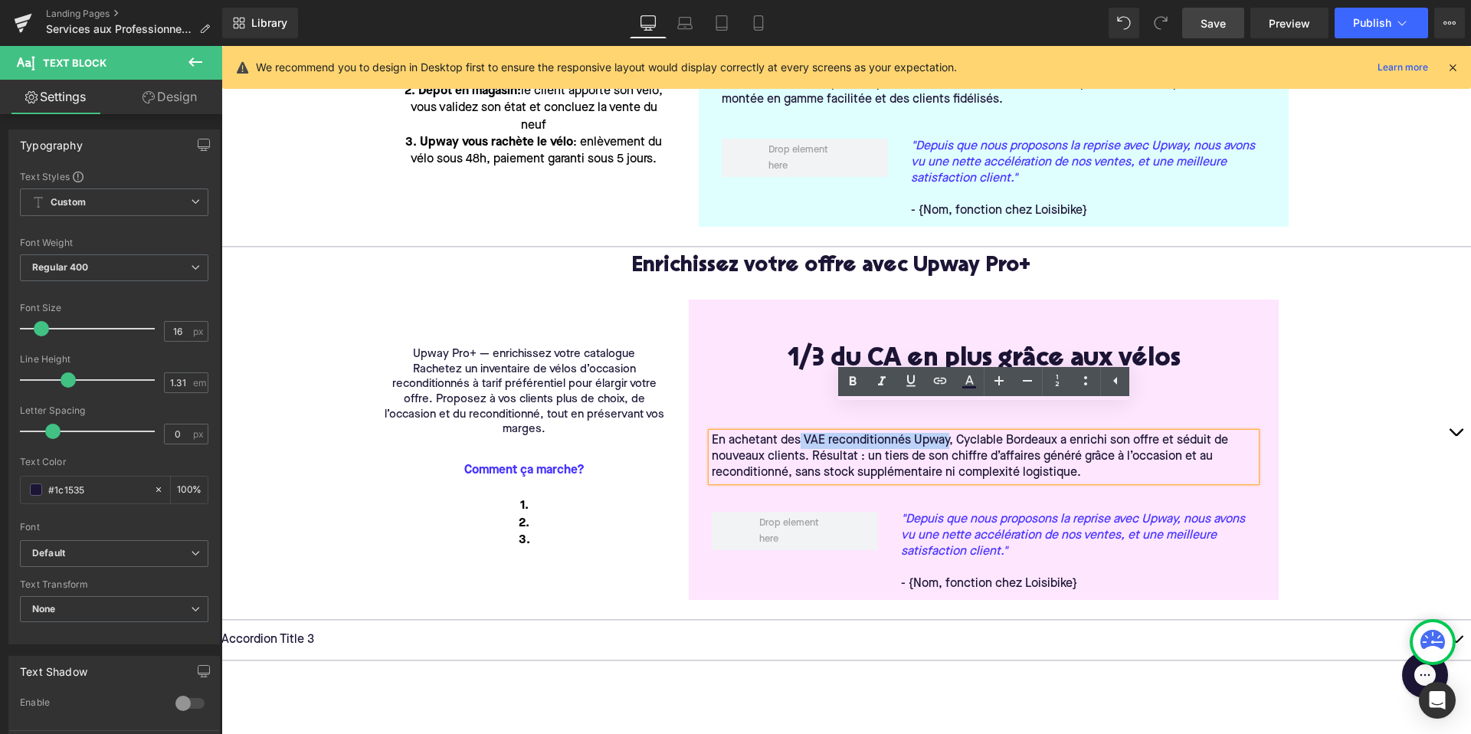
drag, startPoint x: 948, startPoint y: 414, endPoint x: 800, endPoint y: 417, distance: 147.1
click at [800, 433] on p "En achetant des VAE reconditionnés Upway, Cyclable Bordeaux a enrichi son offre…" at bounding box center [984, 457] width 544 height 48
click at [813, 433] on p "En achetant des VAE reconditionnés Upway , Cyclable Bordeaux a enrichi son offr…" at bounding box center [984, 457] width 544 height 48
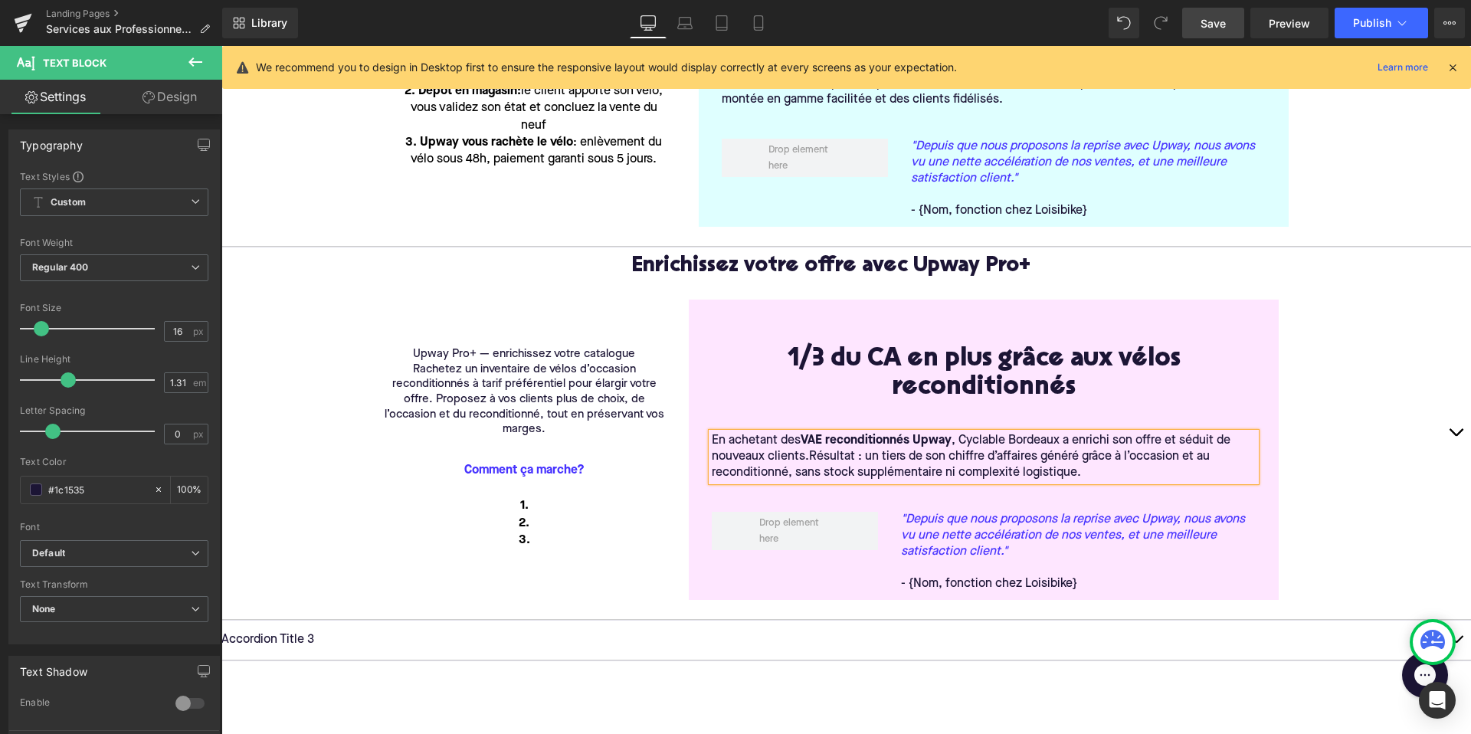
click at [938, 531] on icon ""Depuis que nous proposons la reprise avec Upway, nous avons vu une nette accél…" at bounding box center [1078, 536] width 355 height 48
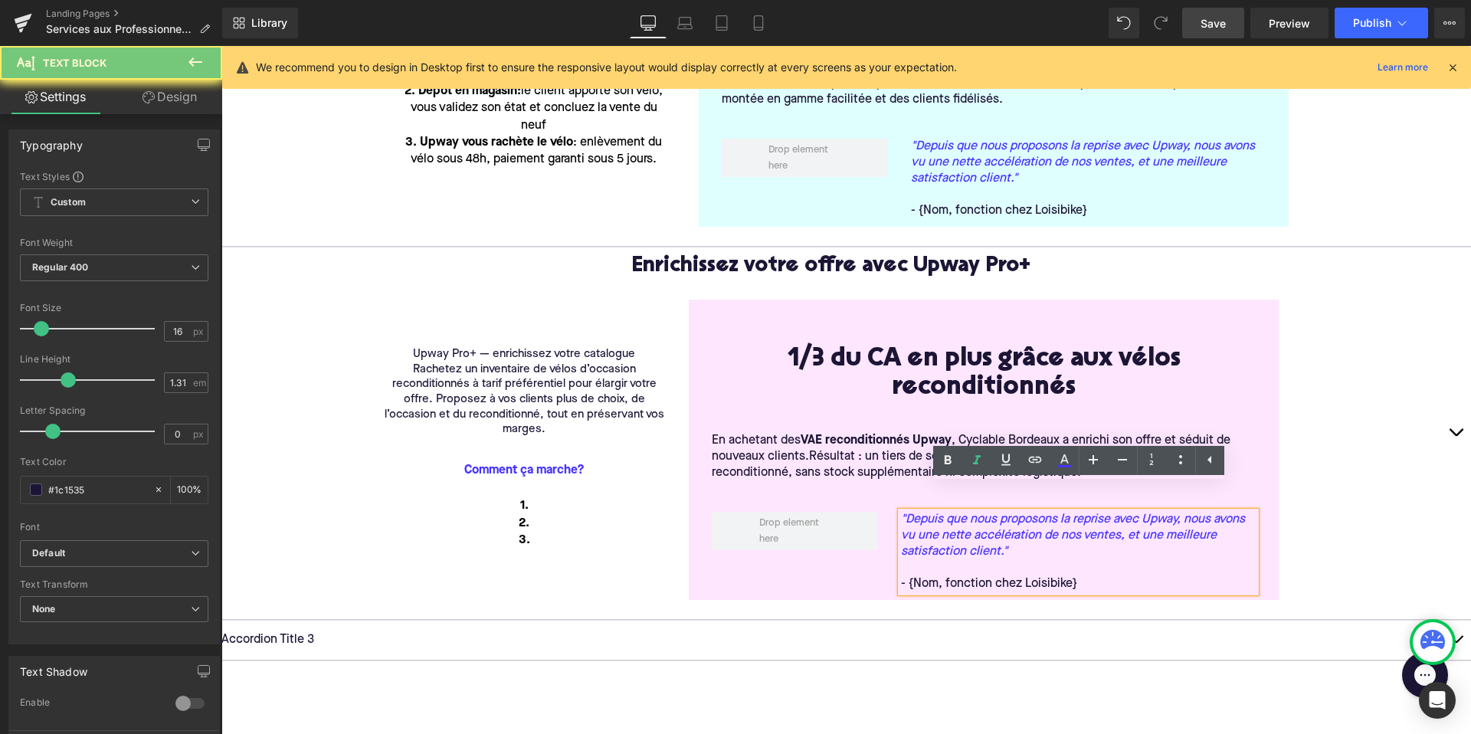
click at [948, 512] on icon ""Depuis que nous proposons la reprise avec Upway, nous avons vu une nette accél…" at bounding box center [1078, 536] width 355 height 48
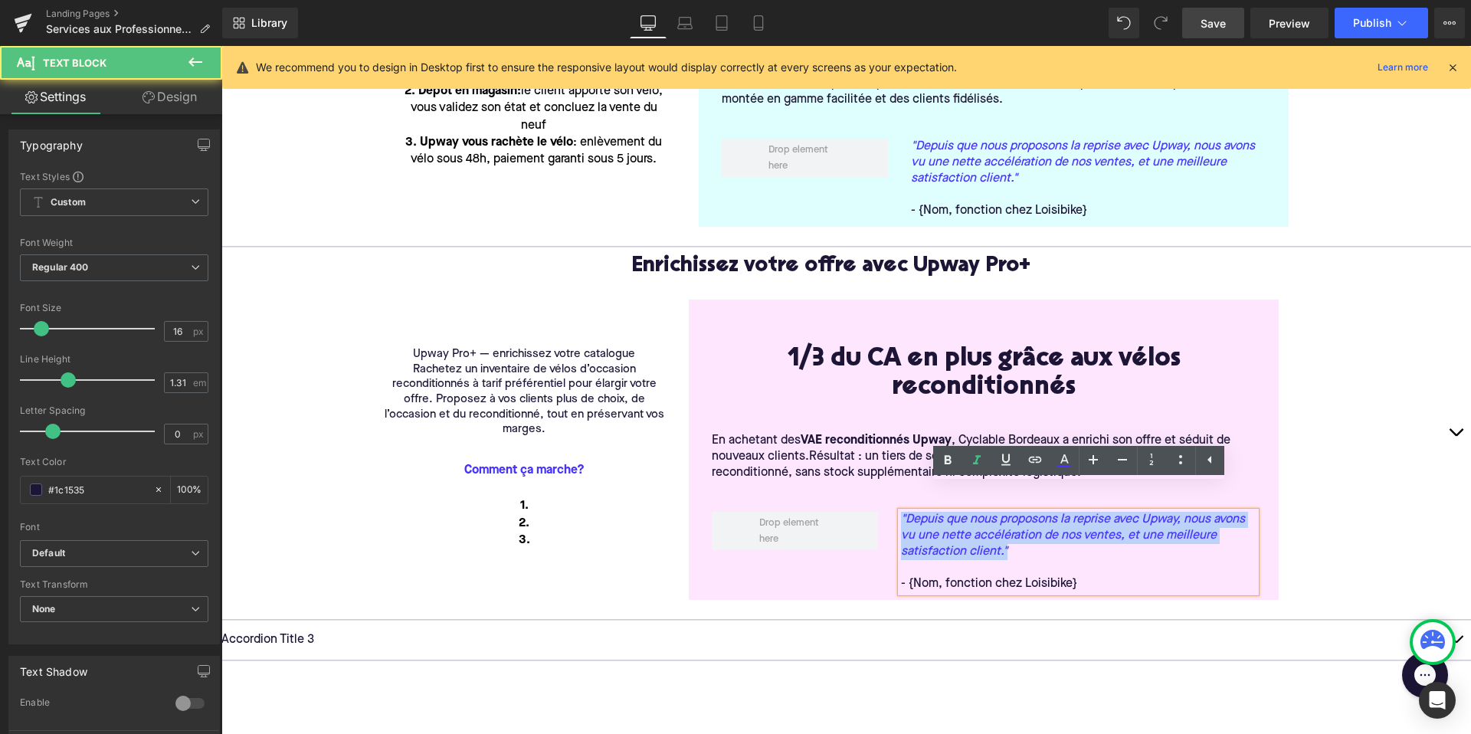
drag, startPoint x: 1016, startPoint y: 529, endPoint x: 787, endPoint y: 453, distance: 241.3
click at [787, 453] on div "1/3 du CA en plus grâce aux vélos reconditionnés Heading Row En achetant des VA…" at bounding box center [984, 460] width 590 height 277
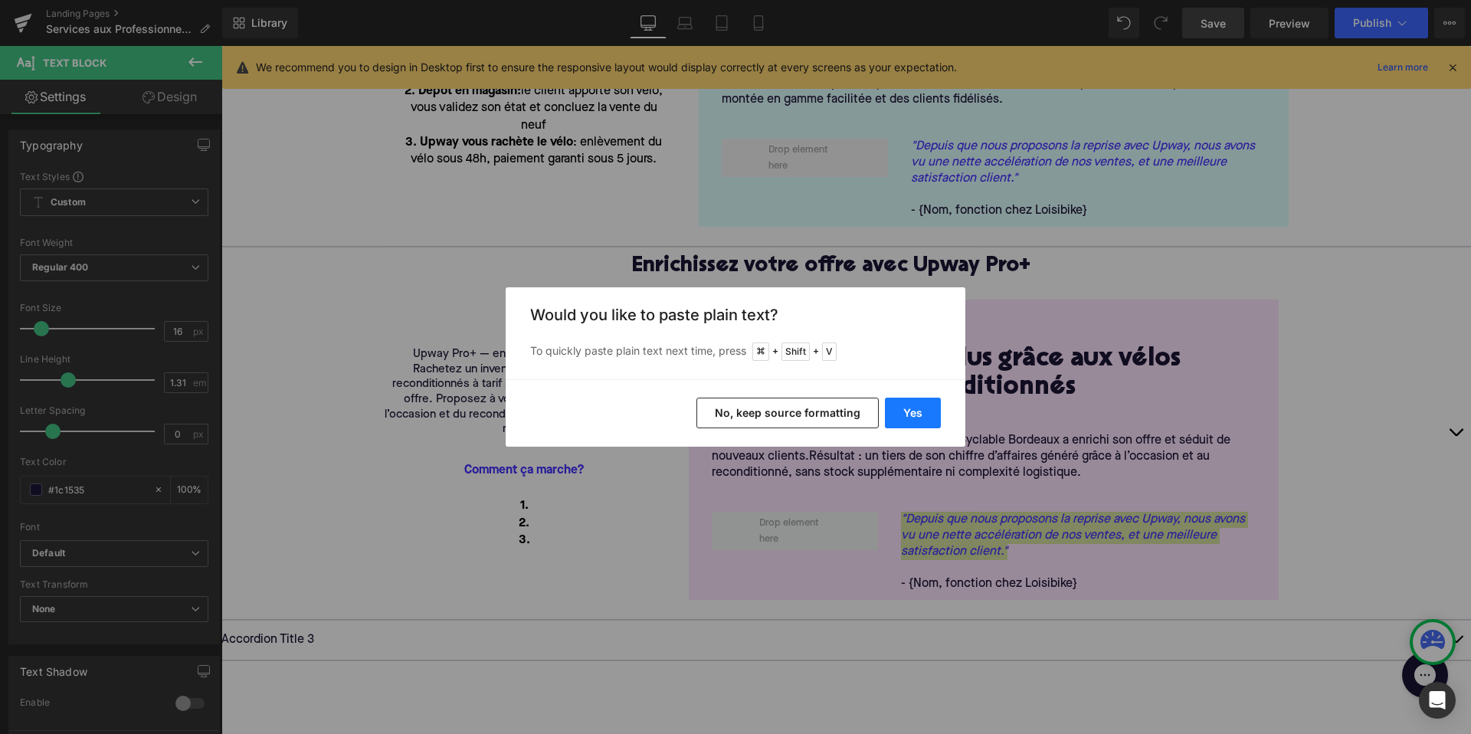
click at [905, 416] on button "Yes" at bounding box center [913, 413] width 56 height 31
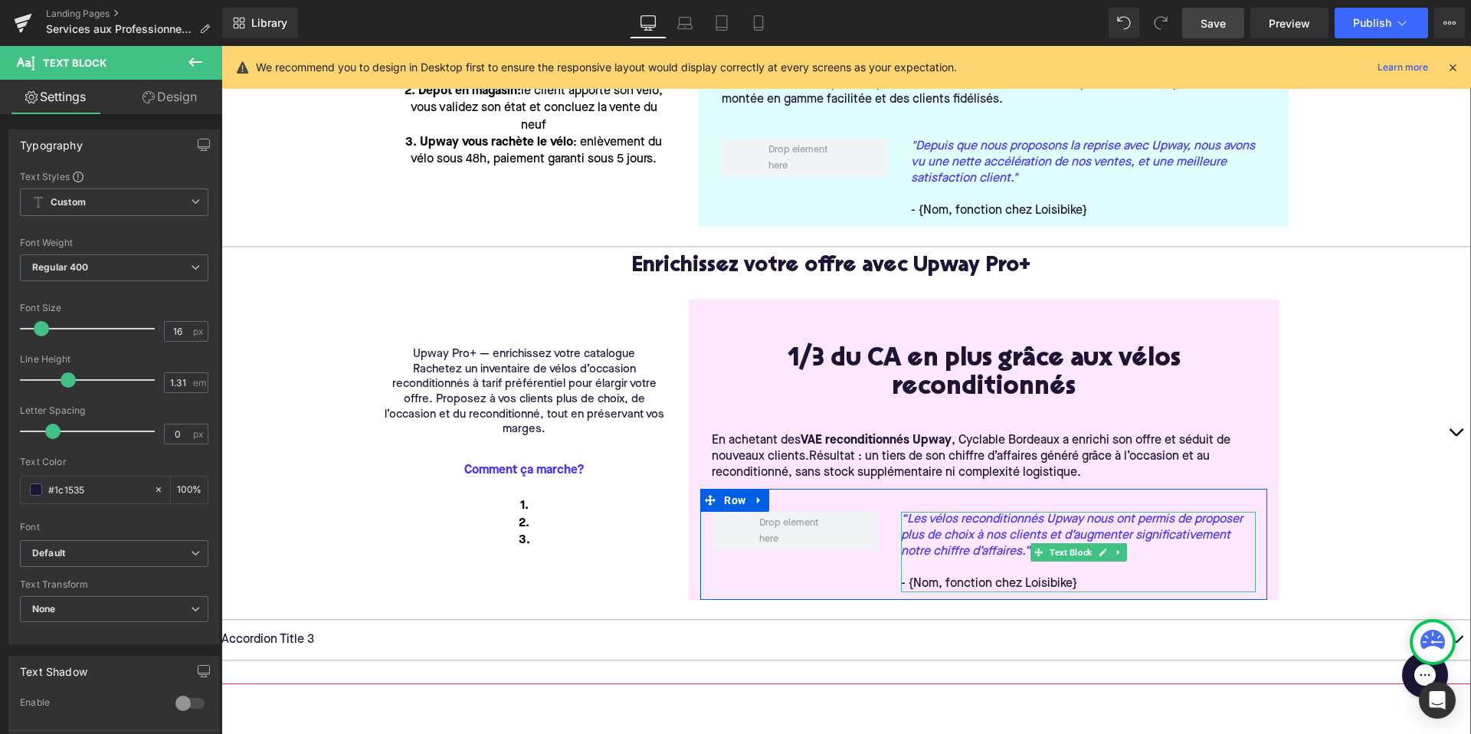
click at [1064, 576] on p "- {Nom, fonction chez Loisibike}" at bounding box center [1078, 584] width 355 height 16
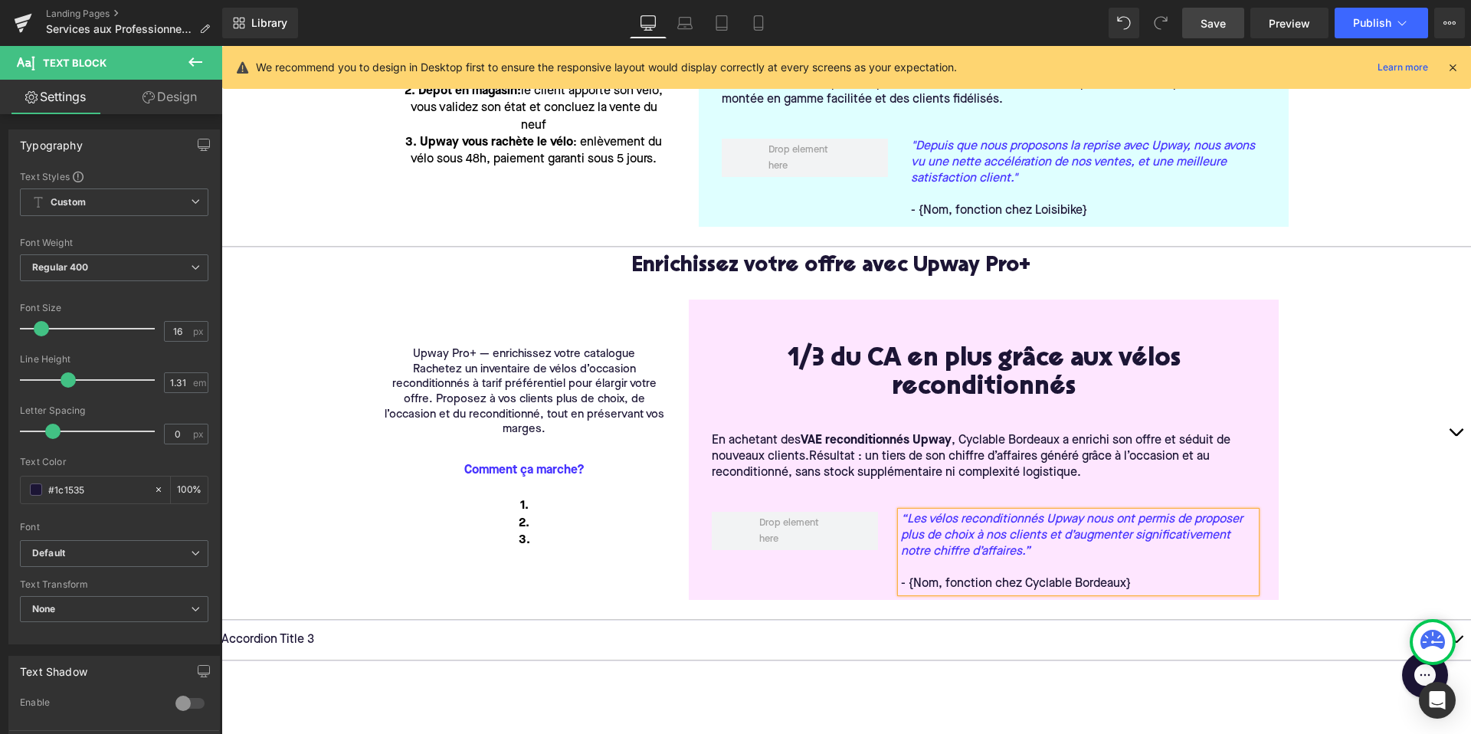
click at [1369, 436] on div "Enrichissez votre offre avec Upway Pro+ Text Block Upway Pro+ — enrichissez vot…" at bounding box center [845, 433] width 1249 height 372
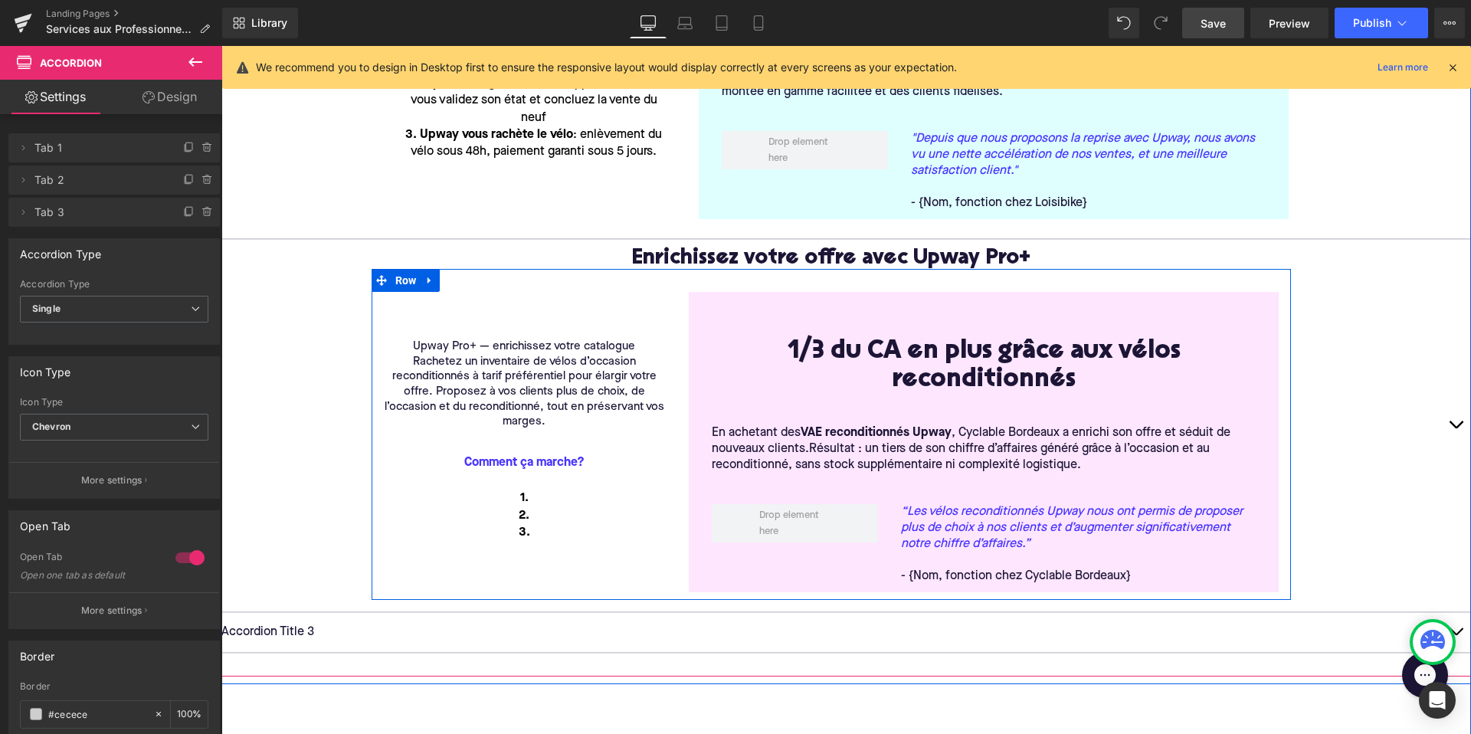
scroll to position [690, 0]
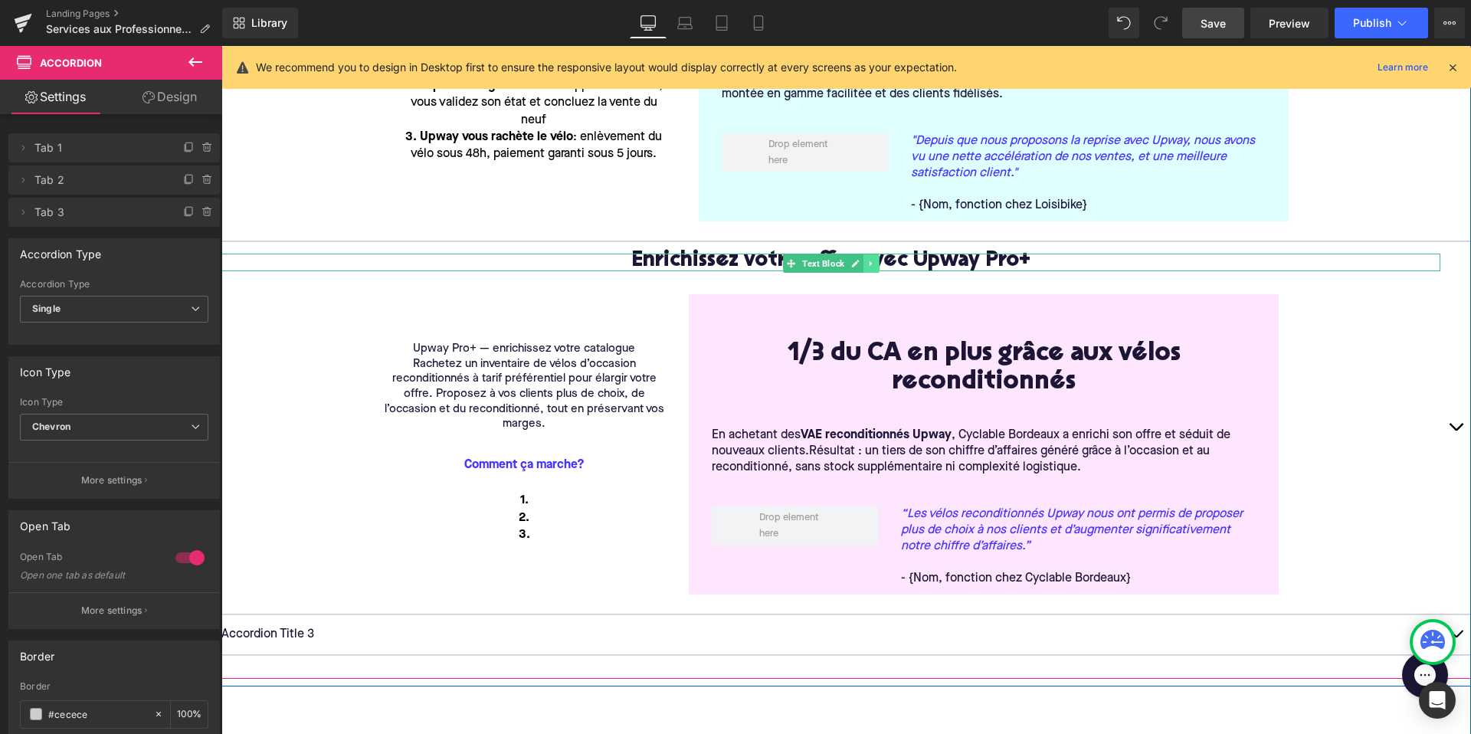
click at [873, 259] on icon at bounding box center [870, 263] width 8 height 9
click at [866, 259] on icon at bounding box center [863, 263] width 8 height 8
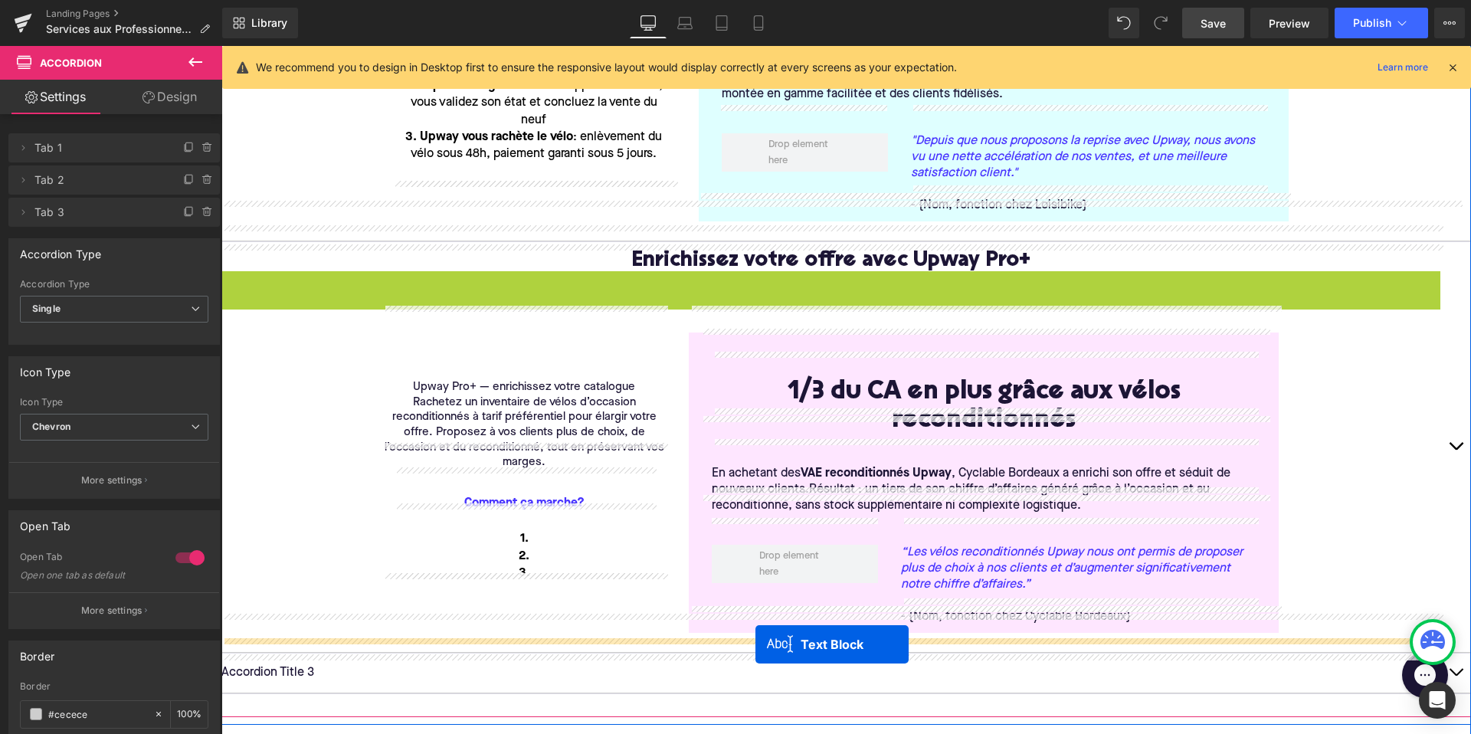
drag, startPoint x: 789, startPoint y: 252, endPoint x: 755, endPoint y: 644, distance: 393.6
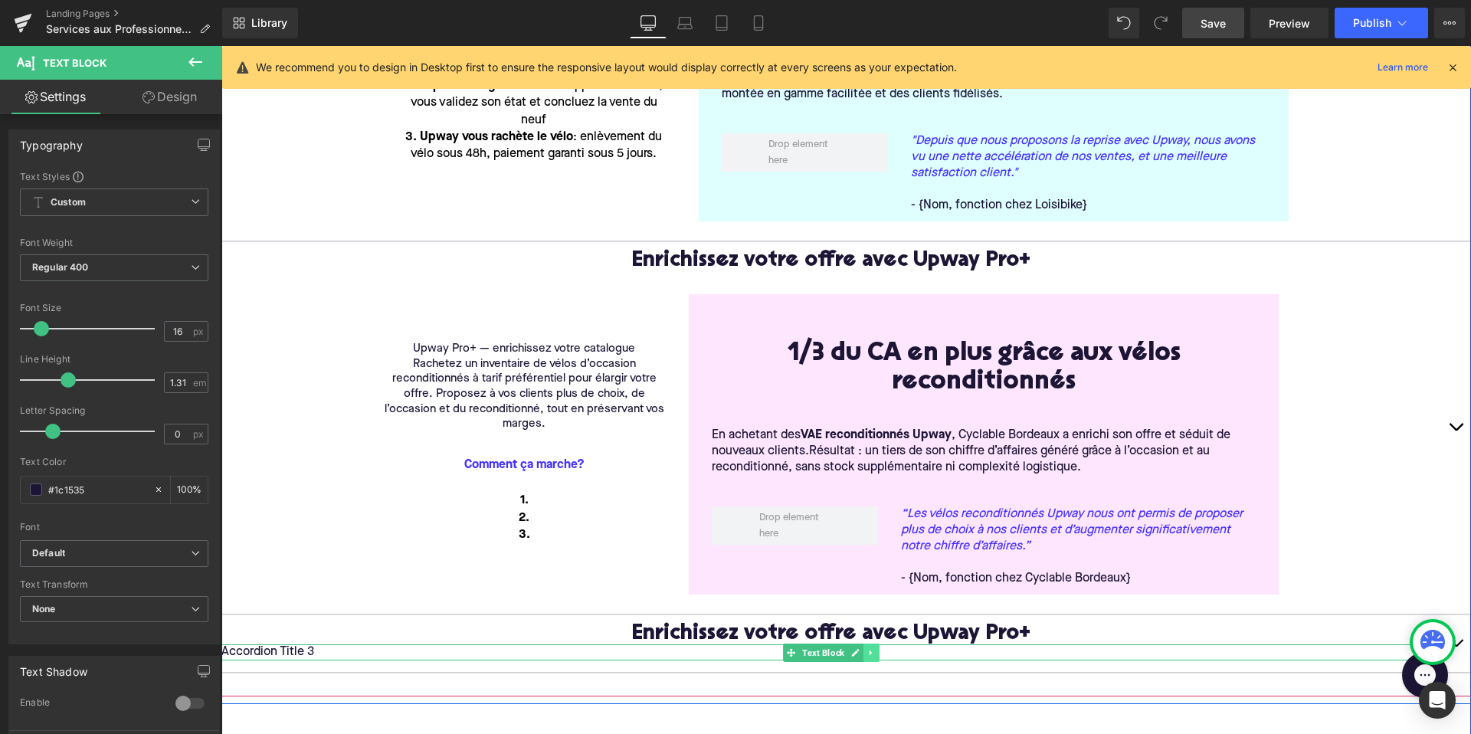
click at [869, 650] on icon at bounding box center [870, 652] width 2 height 5
click at [885, 643] on link at bounding box center [879, 652] width 16 height 18
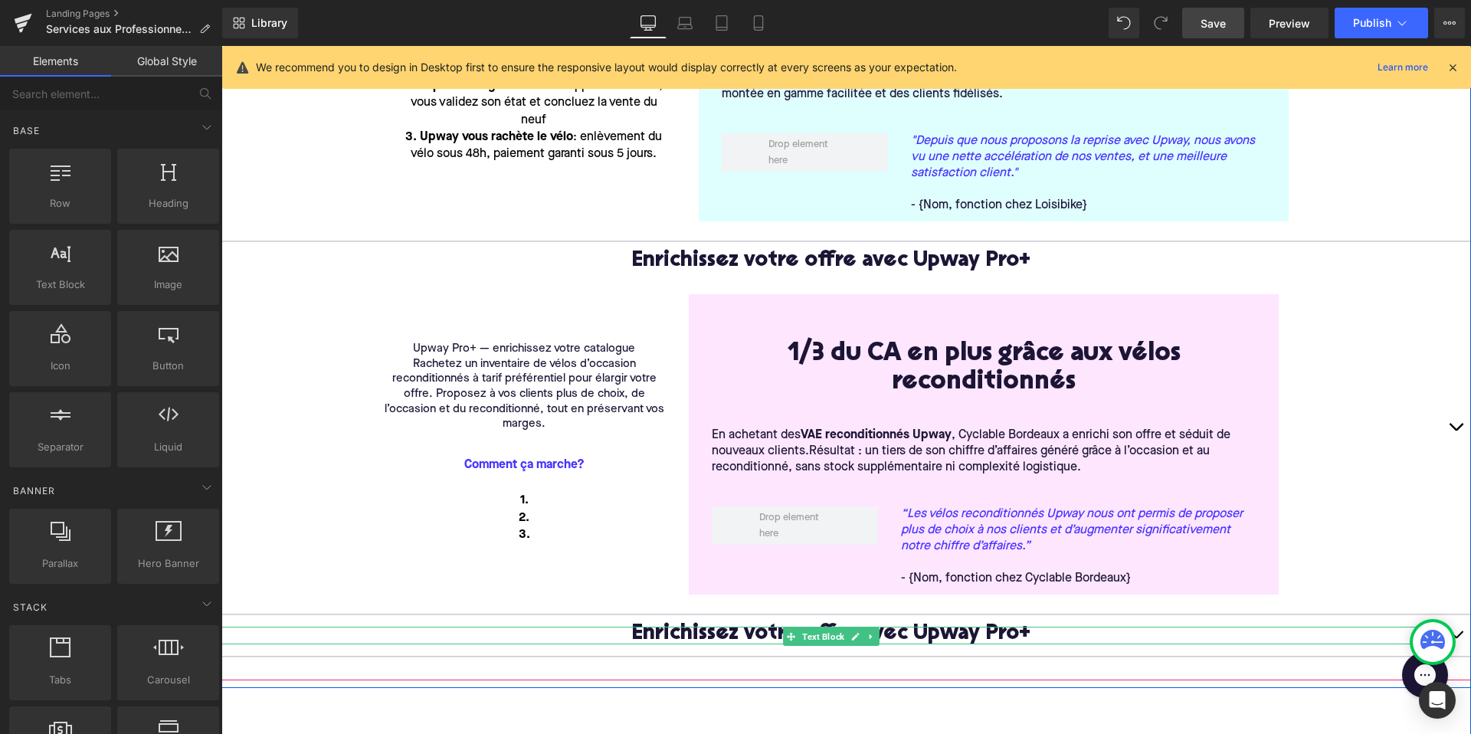
click at [725, 624] on span "Enrichissez votre offre avec Upway Pro+" at bounding box center [830, 634] width 399 height 21
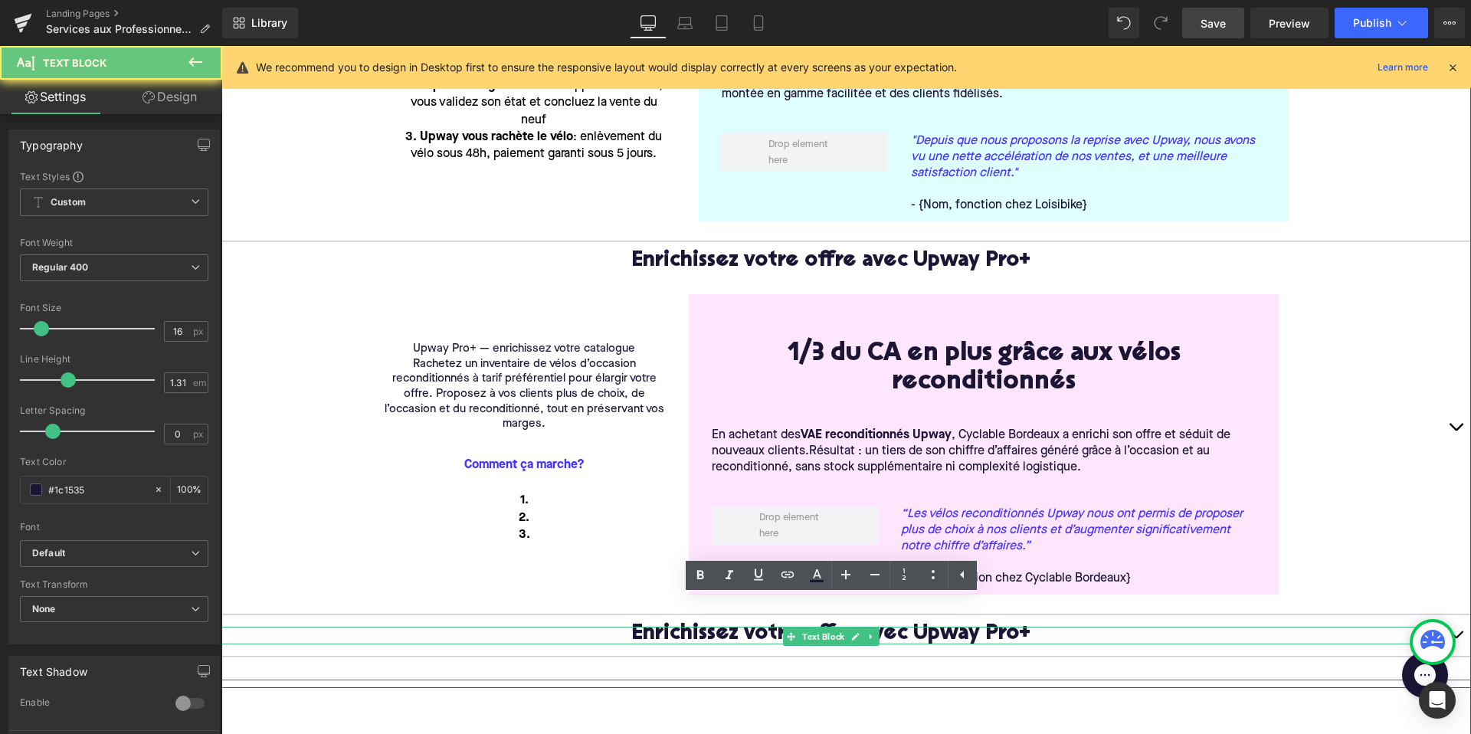
click at [725, 624] on span "Enrichissez votre offre avec Upway Pro+" at bounding box center [830, 634] width 399 height 21
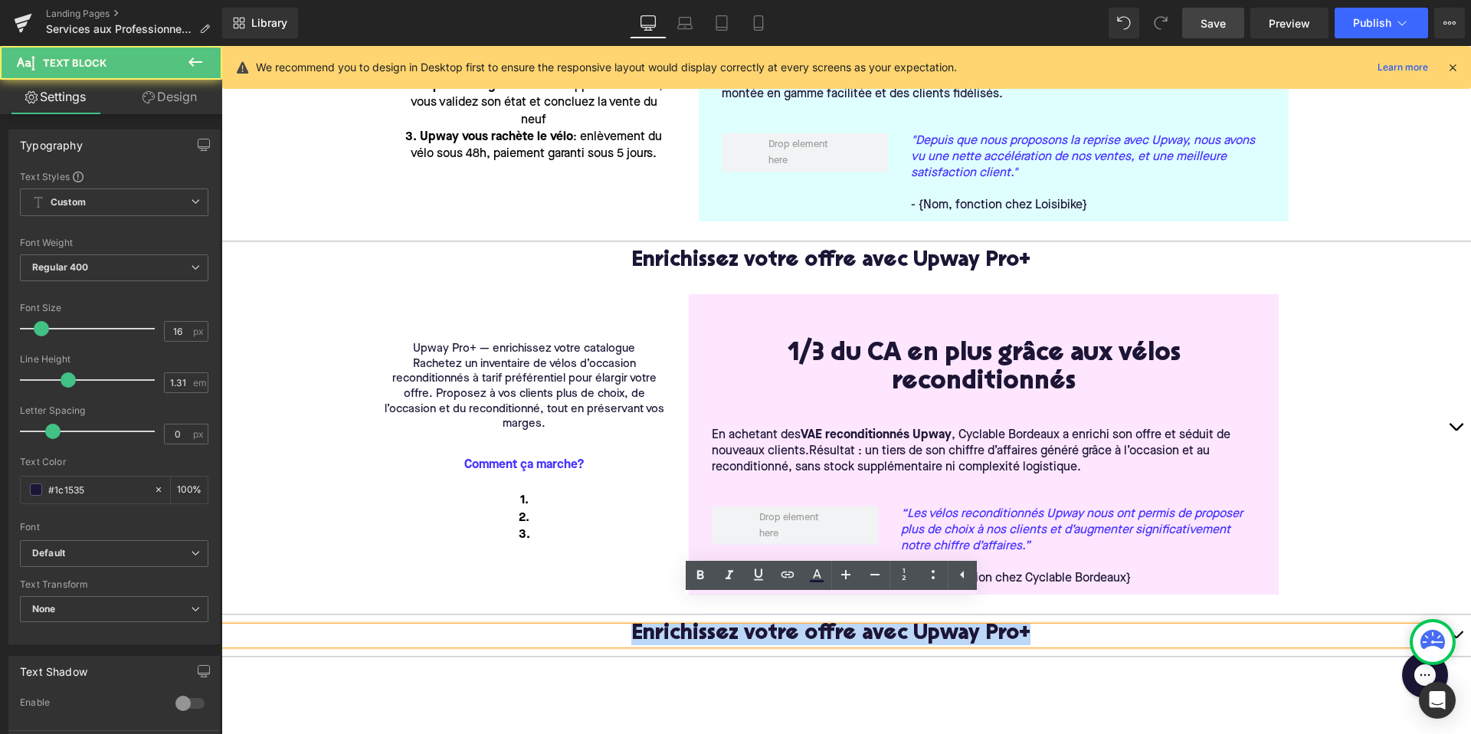
drag, startPoint x: 1033, startPoint y: 614, endPoint x: 627, endPoint y: 602, distance: 406.9
click at [627, 627] on p "Enrichissez votre offre avec Upway Pro+" at bounding box center [830, 636] width 1219 height 18
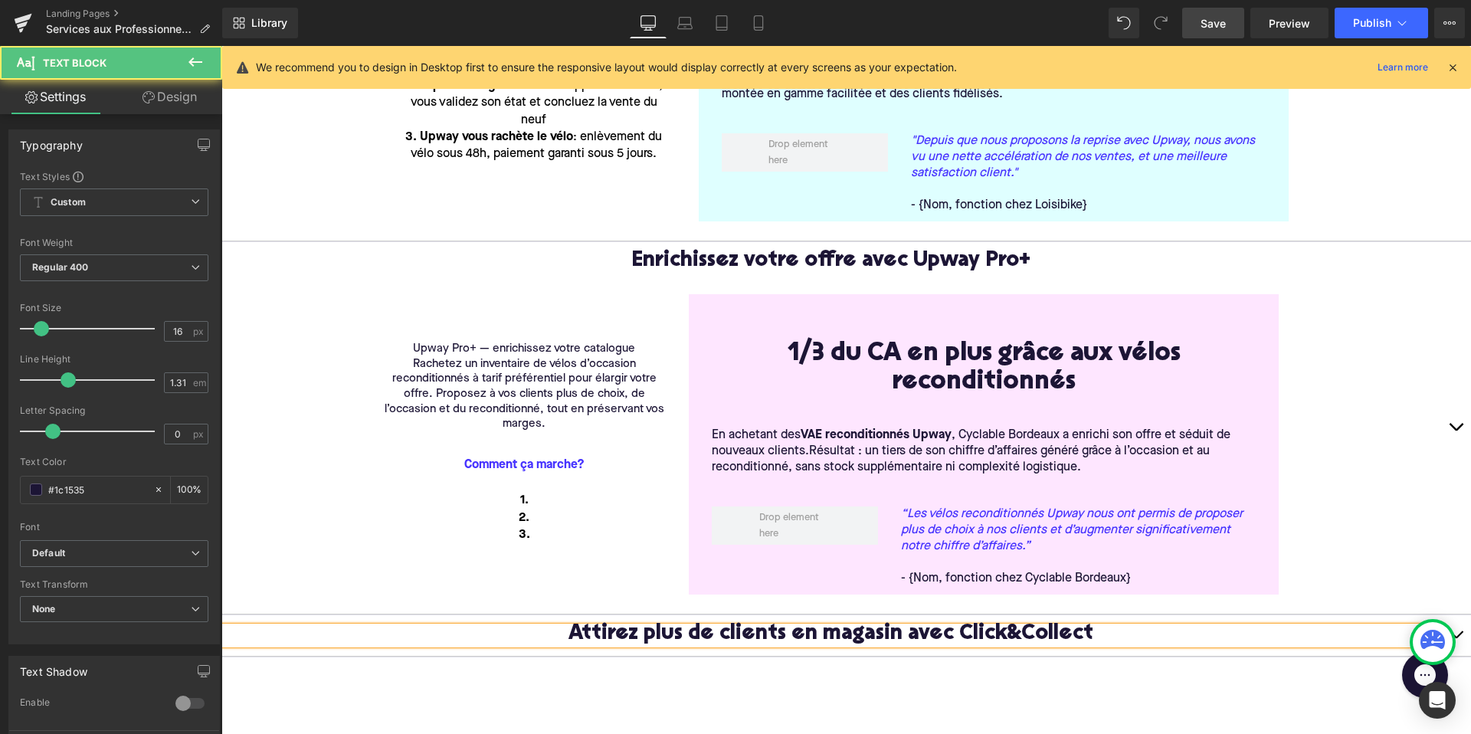
click at [1024, 624] on span "Attirez plus de clients en magasin avec Click&Collect" at bounding box center [830, 634] width 525 height 21
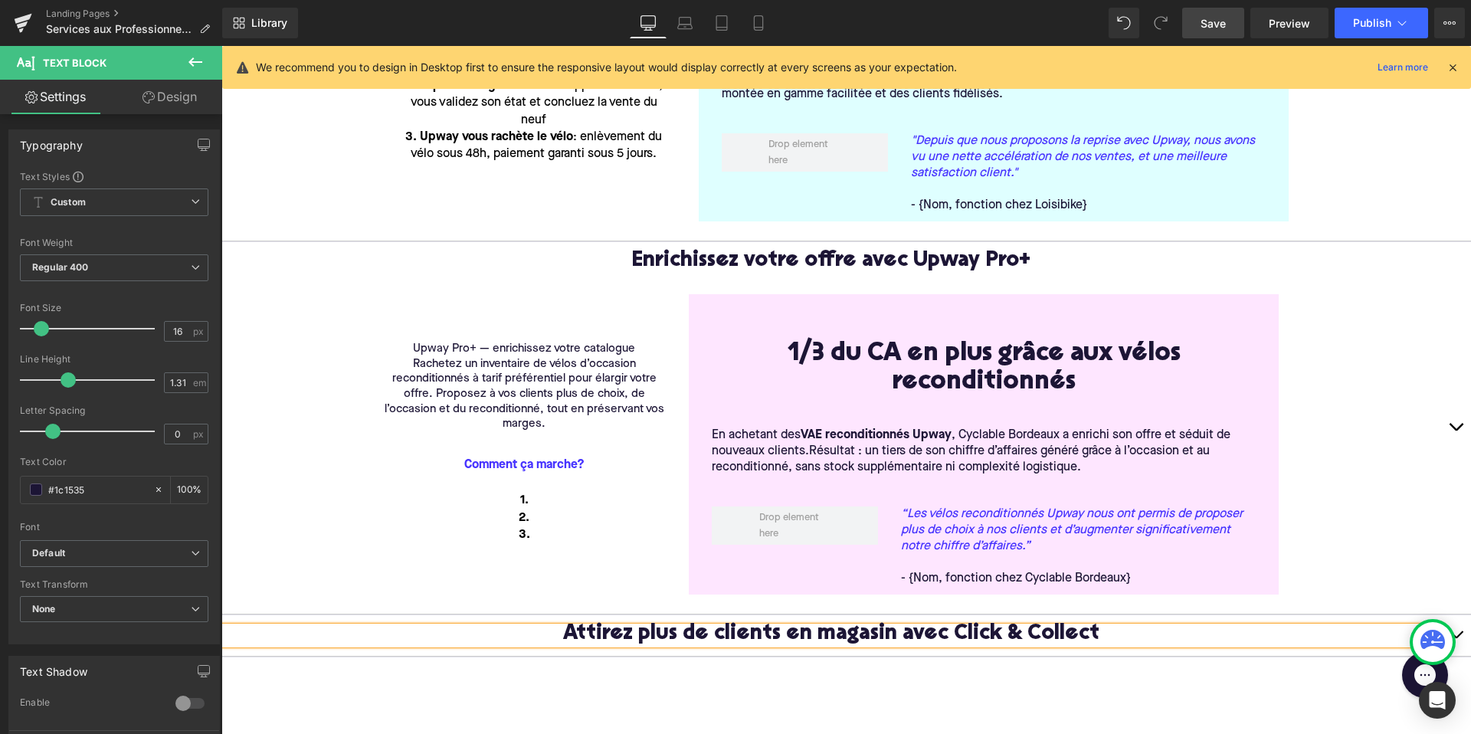
click at [1452, 615] on button "button" at bounding box center [1455, 635] width 31 height 41
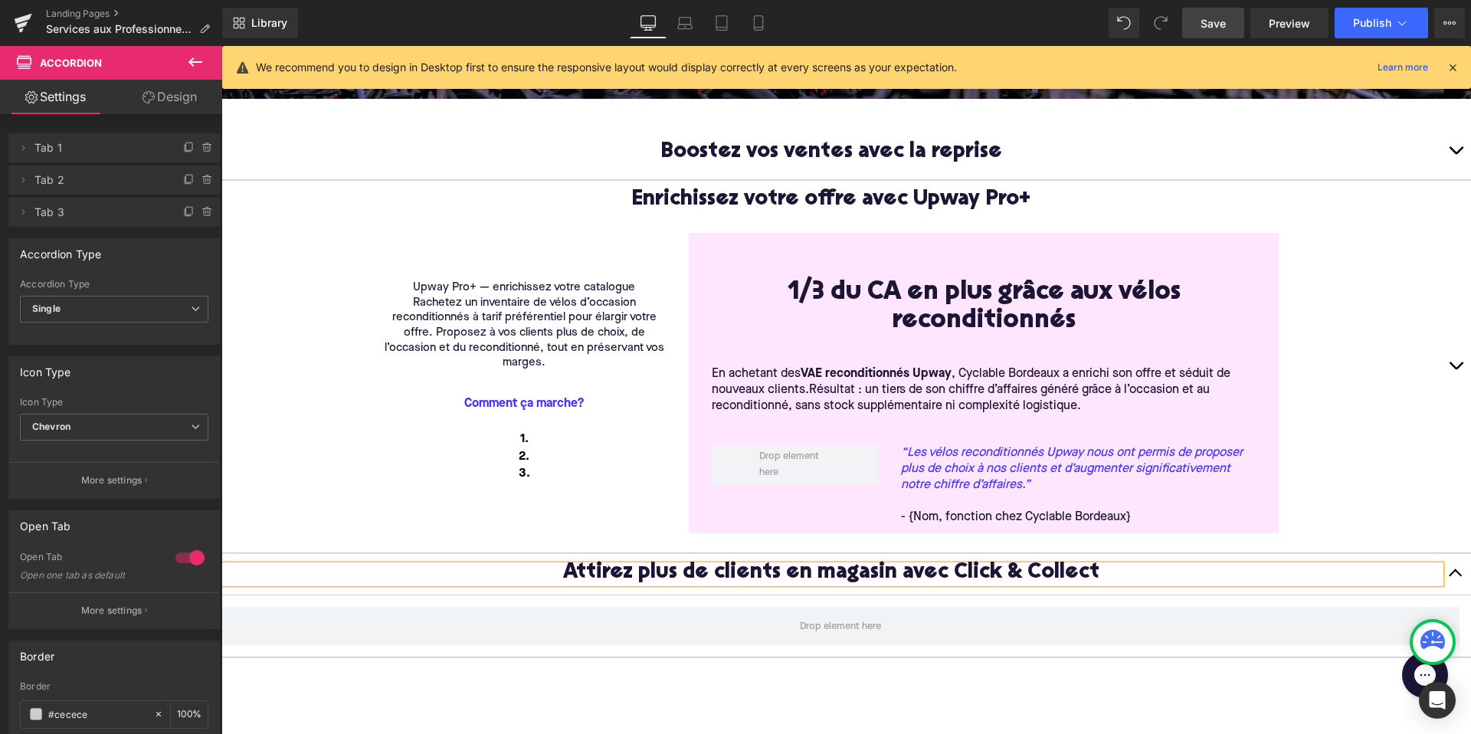
scroll to position [343, 0]
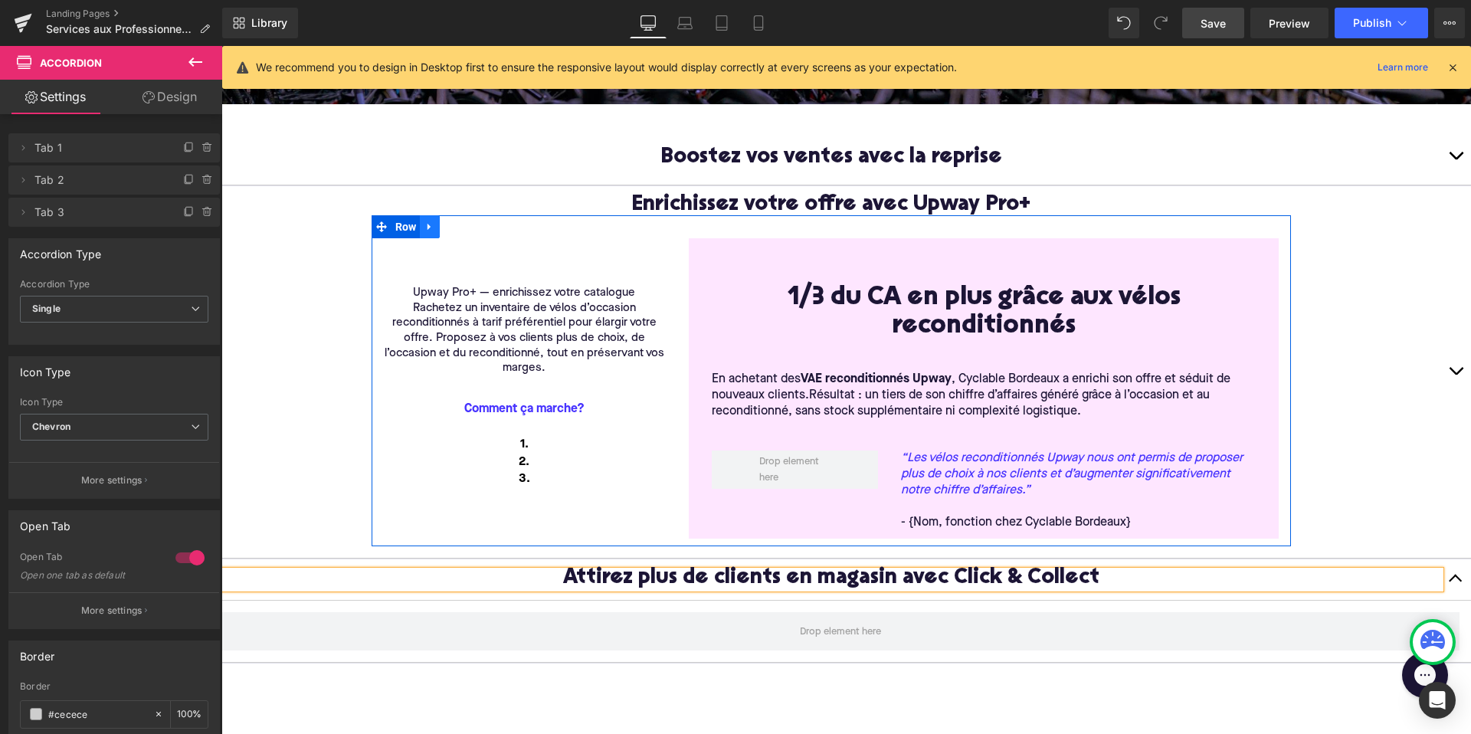
click at [429, 224] on icon at bounding box center [429, 226] width 11 height 11
click at [455, 231] on icon at bounding box center [449, 226] width 11 height 11
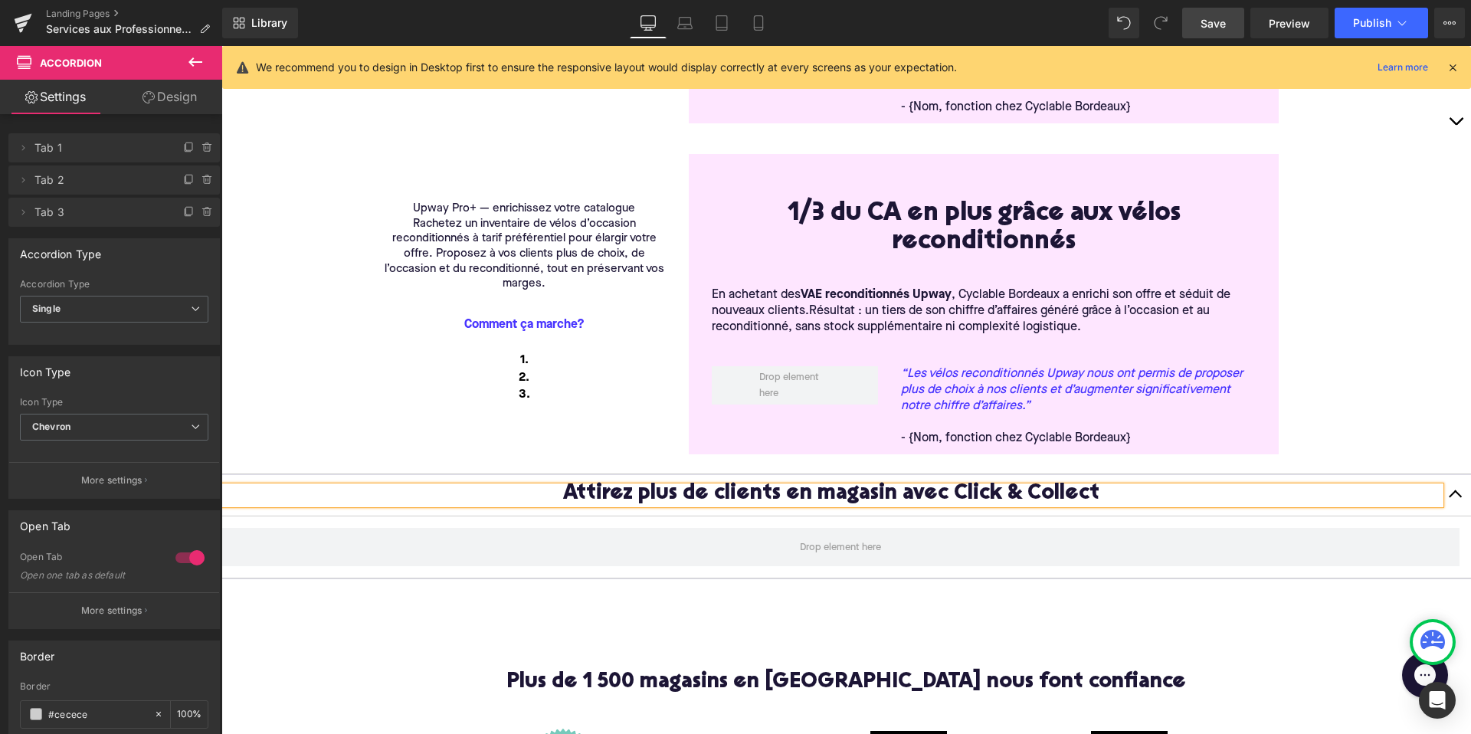
scroll to position [757, 0]
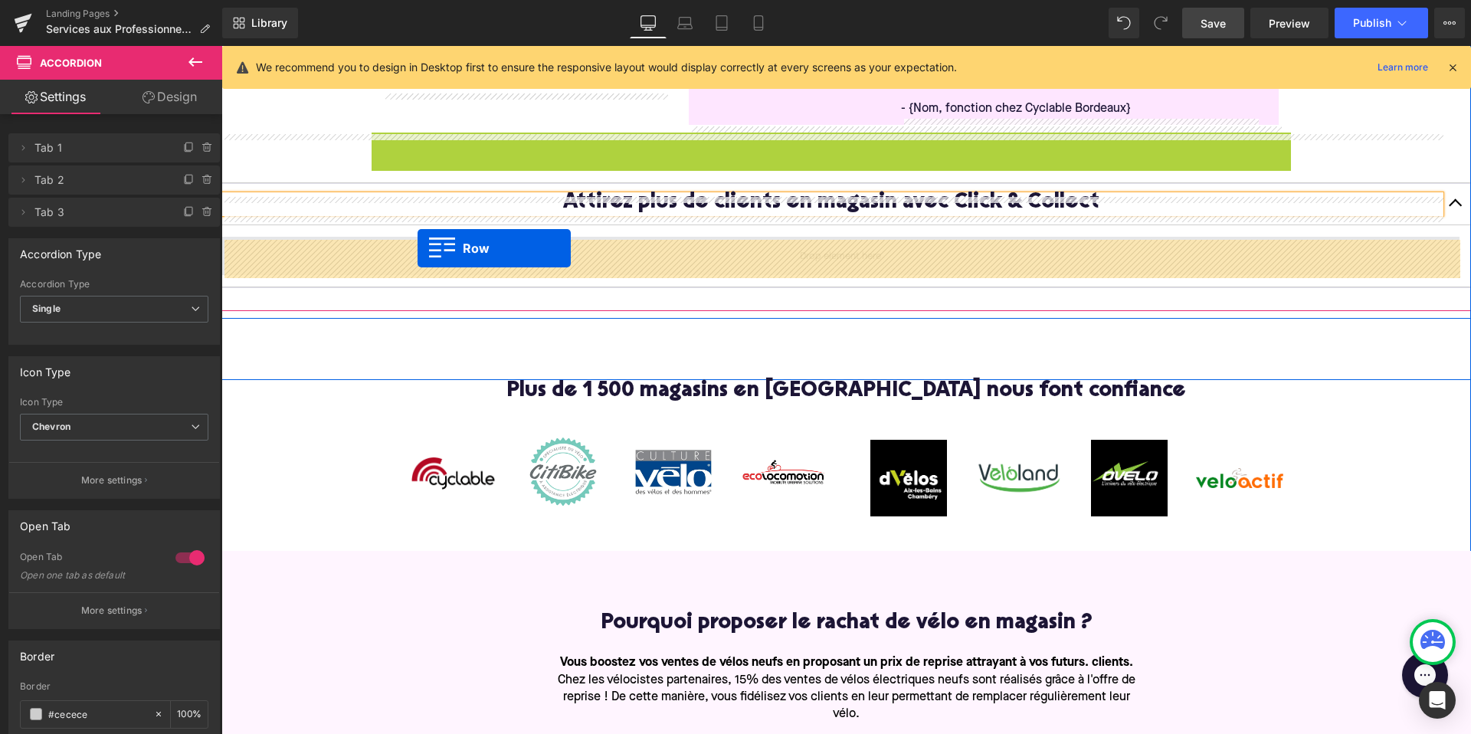
drag, startPoint x: 379, startPoint y: 145, endPoint x: 417, endPoint y: 248, distance: 110.3
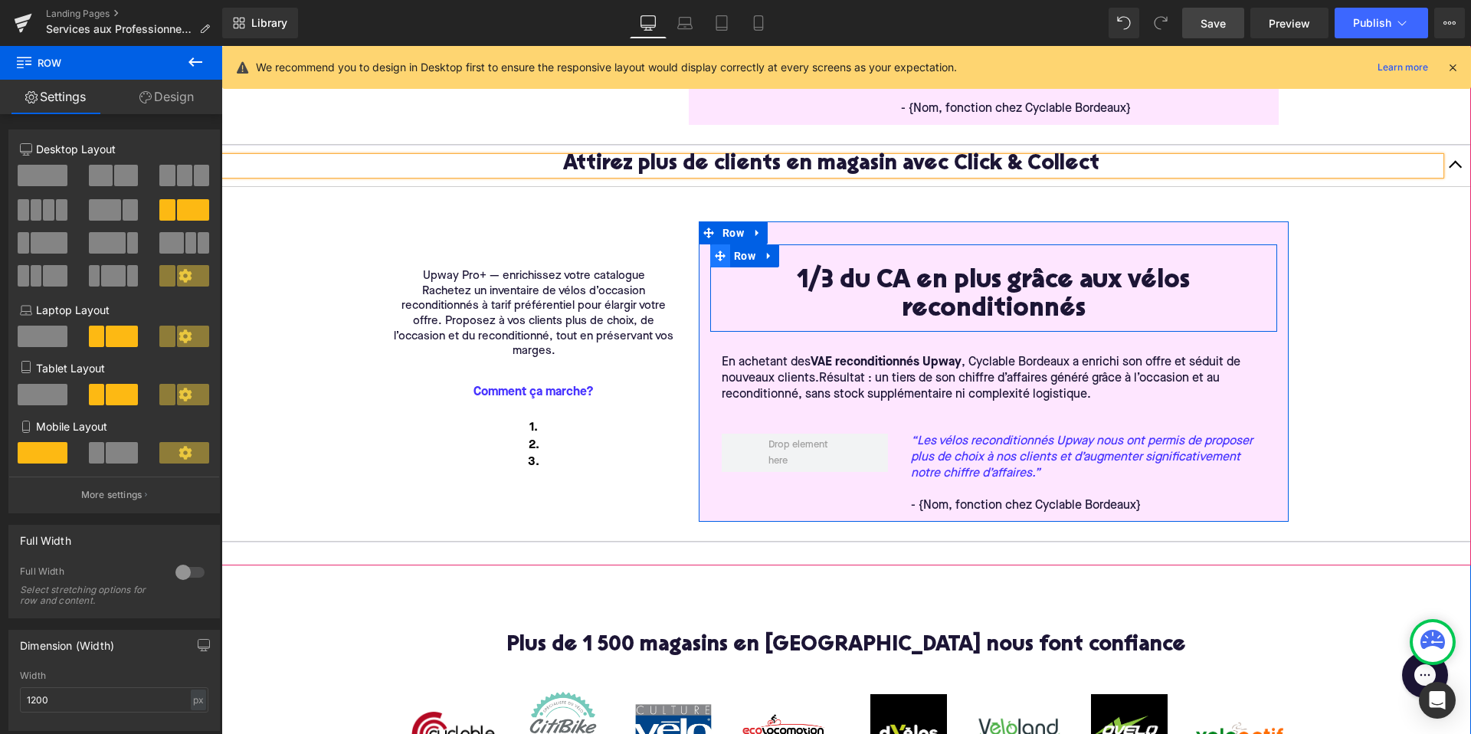
click at [711, 260] on span at bounding box center [720, 255] width 20 height 23
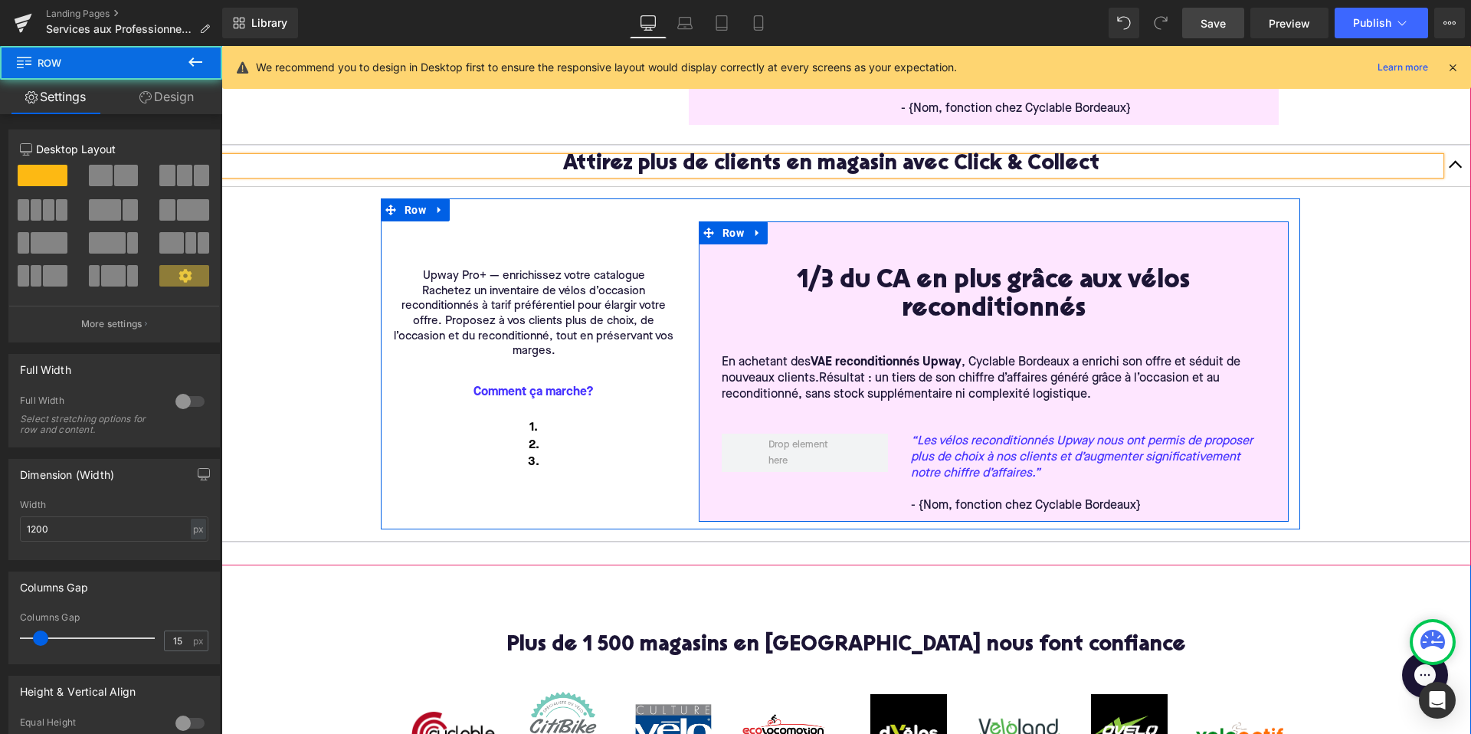
click at [703, 254] on div "1/3 du CA en plus grâce aux vélos reconditionnés Heading Row En achetant des VA…" at bounding box center [994, 382] width 590 height 277
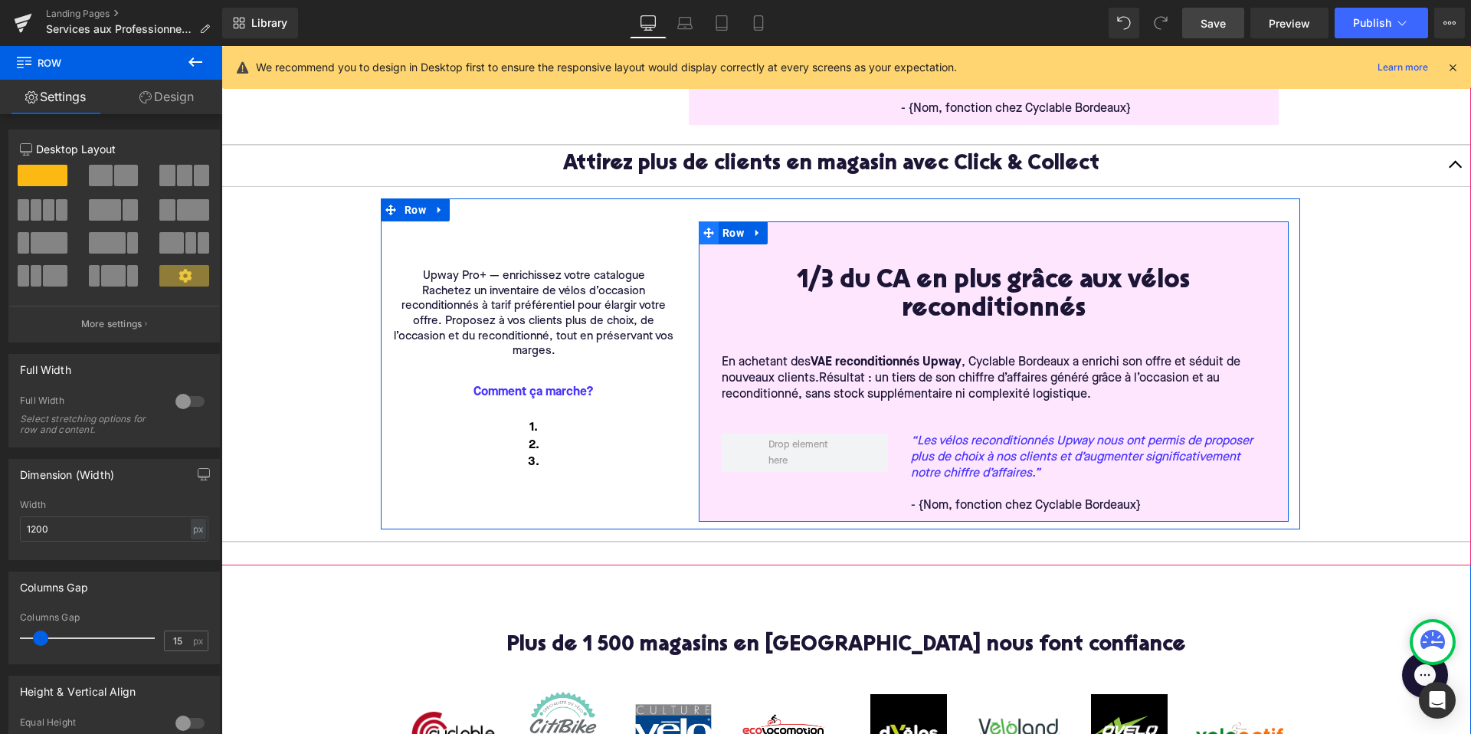
click at [707, 239] on icon at bounding box center [708, 232] width 11 height 11
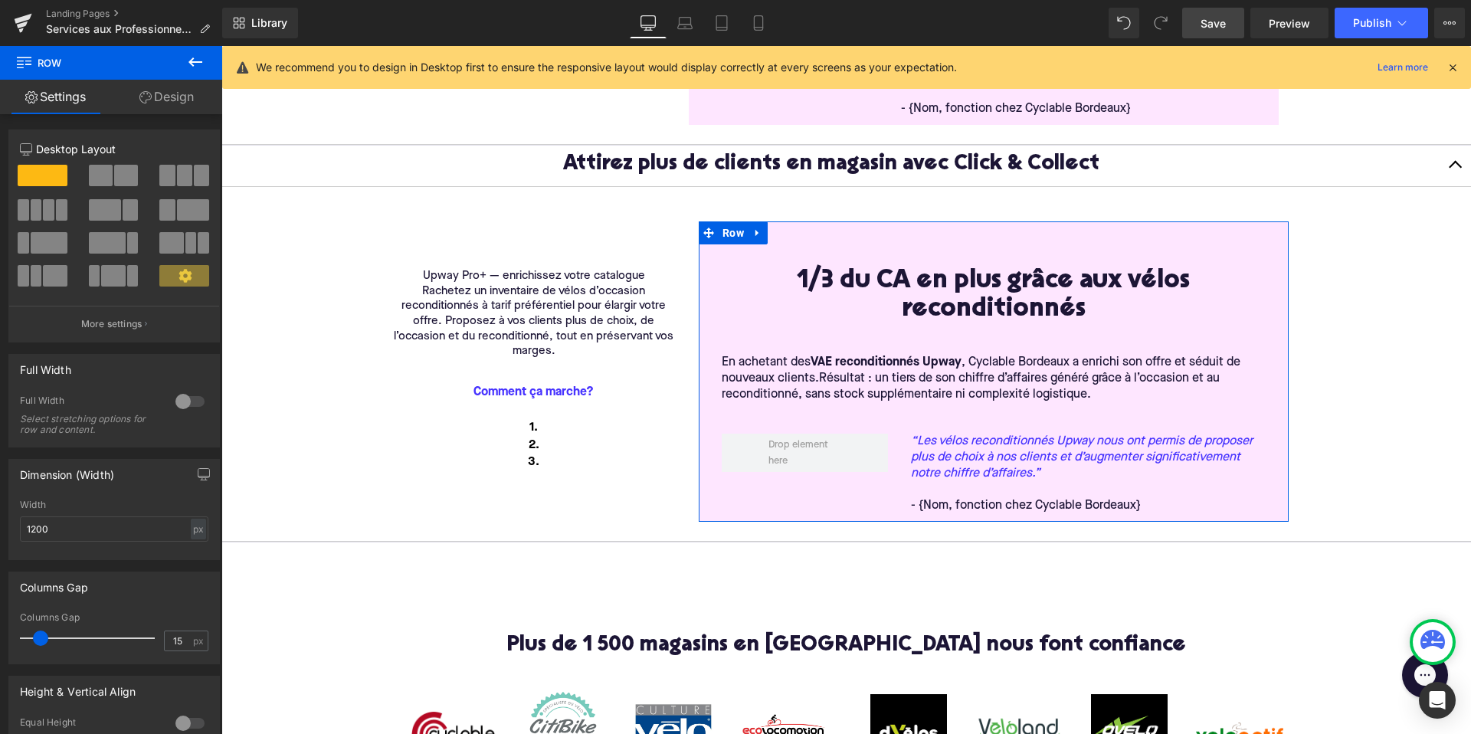
click at [169, 87] on link "Design" at bounding box center [166, 97] width 111 height 34
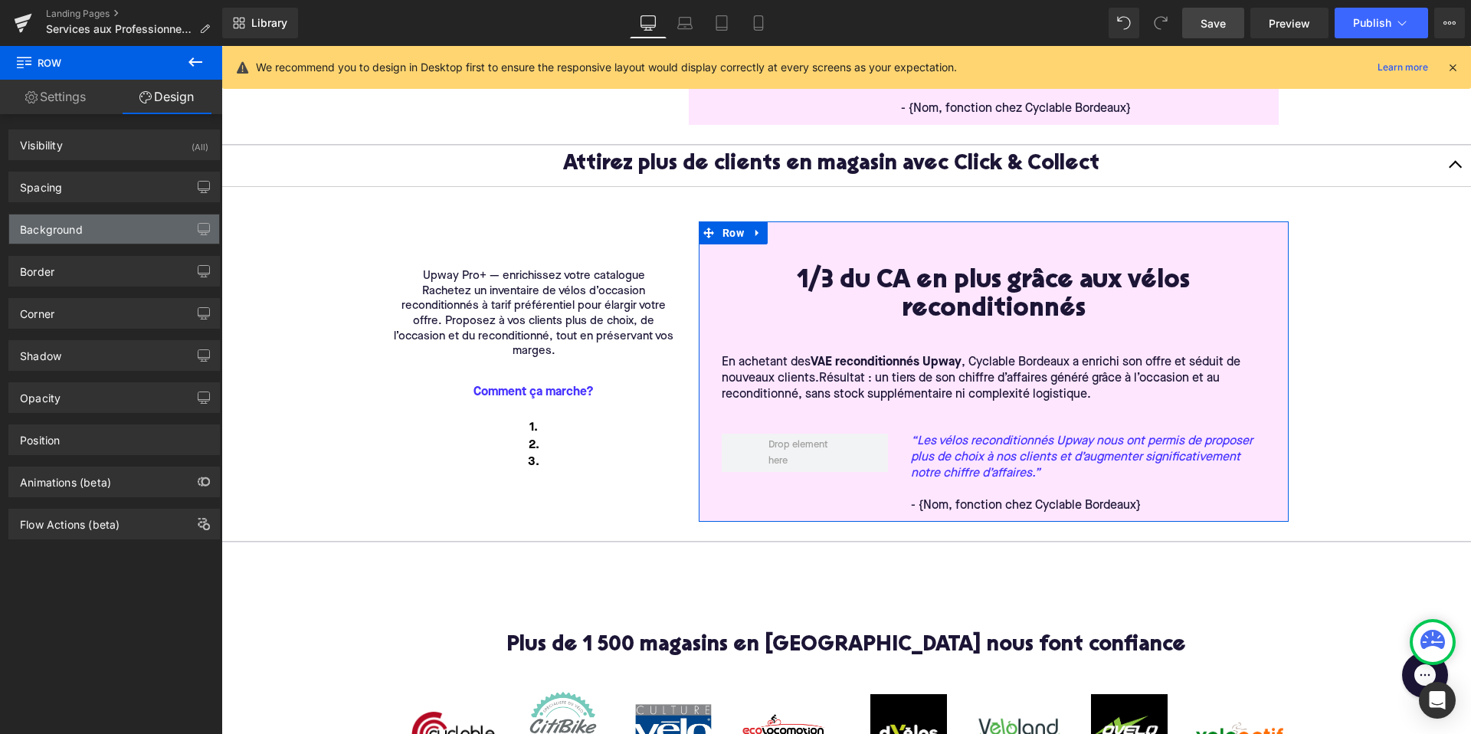
click at [99, 236] on div "Background" at bounding box center [114, 228] width 210 height 29
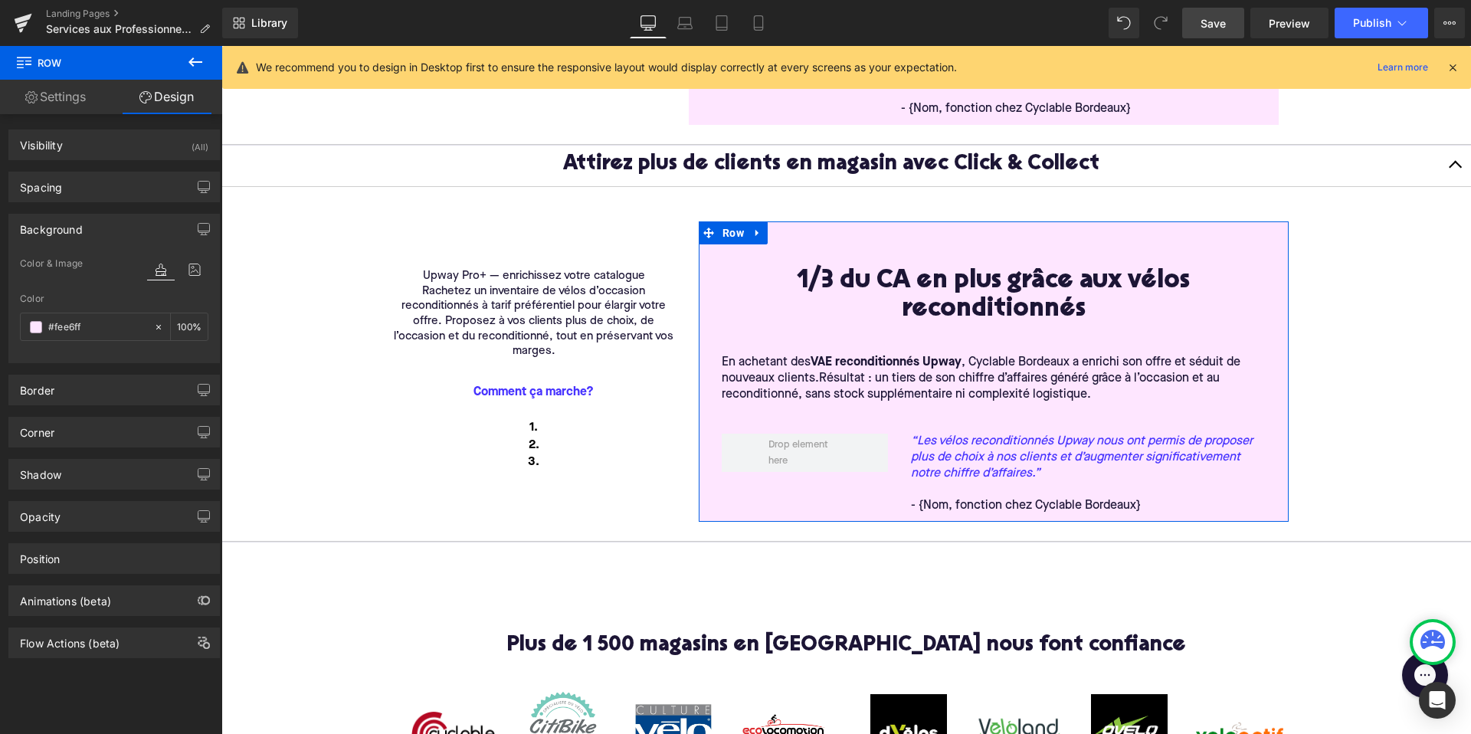
drag, startPoint x: 93, startPoint y: 322, endPoint x: 0, endPoint y: 322, distance: 92.7
click at [0, 322] on div "Background Color & Image color rgba(254, 230, 255, 1) Color #fee6ff 100 % Image…" at bounding box center [114, 282] width 229 height 161
drag, startPoint x: 85, startPoint y: 320, endPoint x: 126, endPoint y: 330, distance: 42.5
click at [126, 330] on input "#fee6ff" at bounding box center [97, 327] width 98 height 17
type input "0"
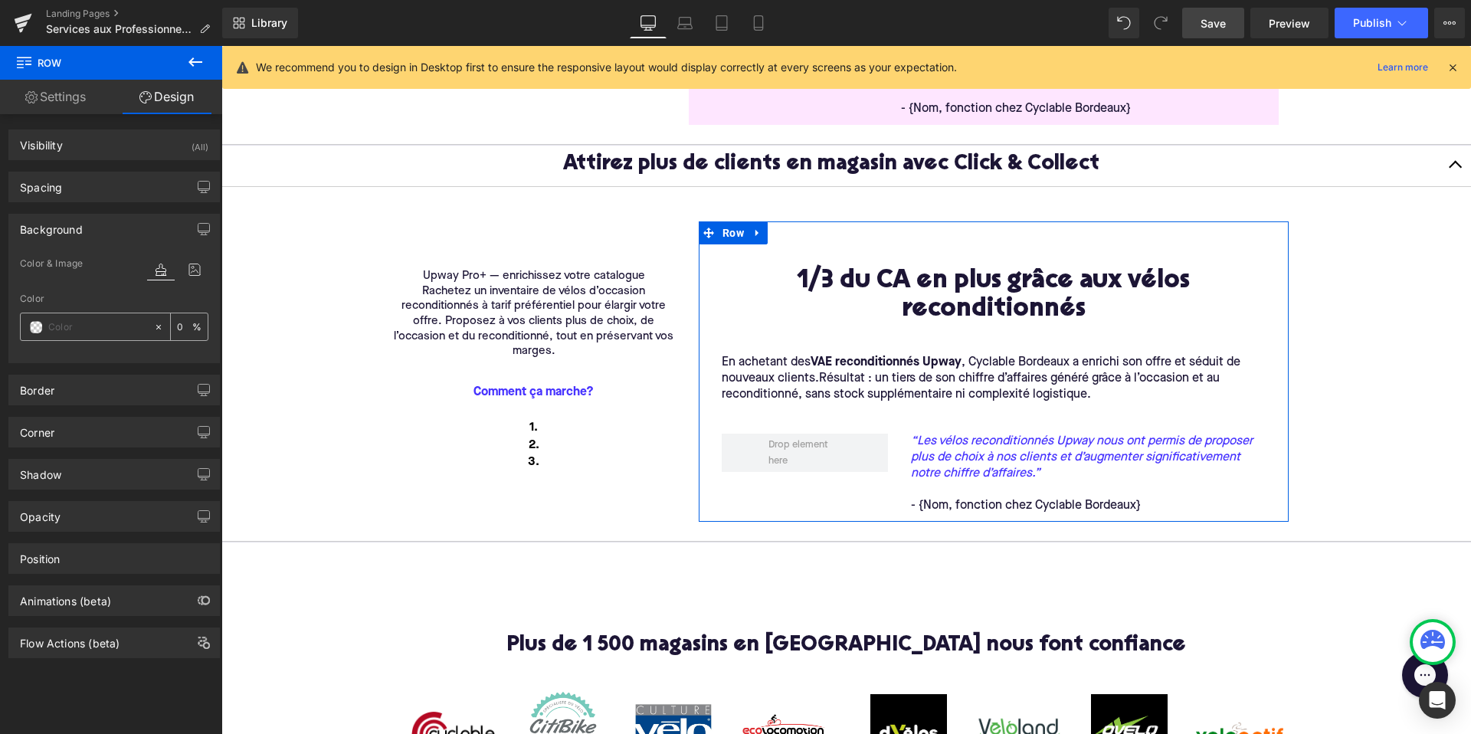
paste input "#FBF7EB"
type input "#FBF7EB"
type input "100"
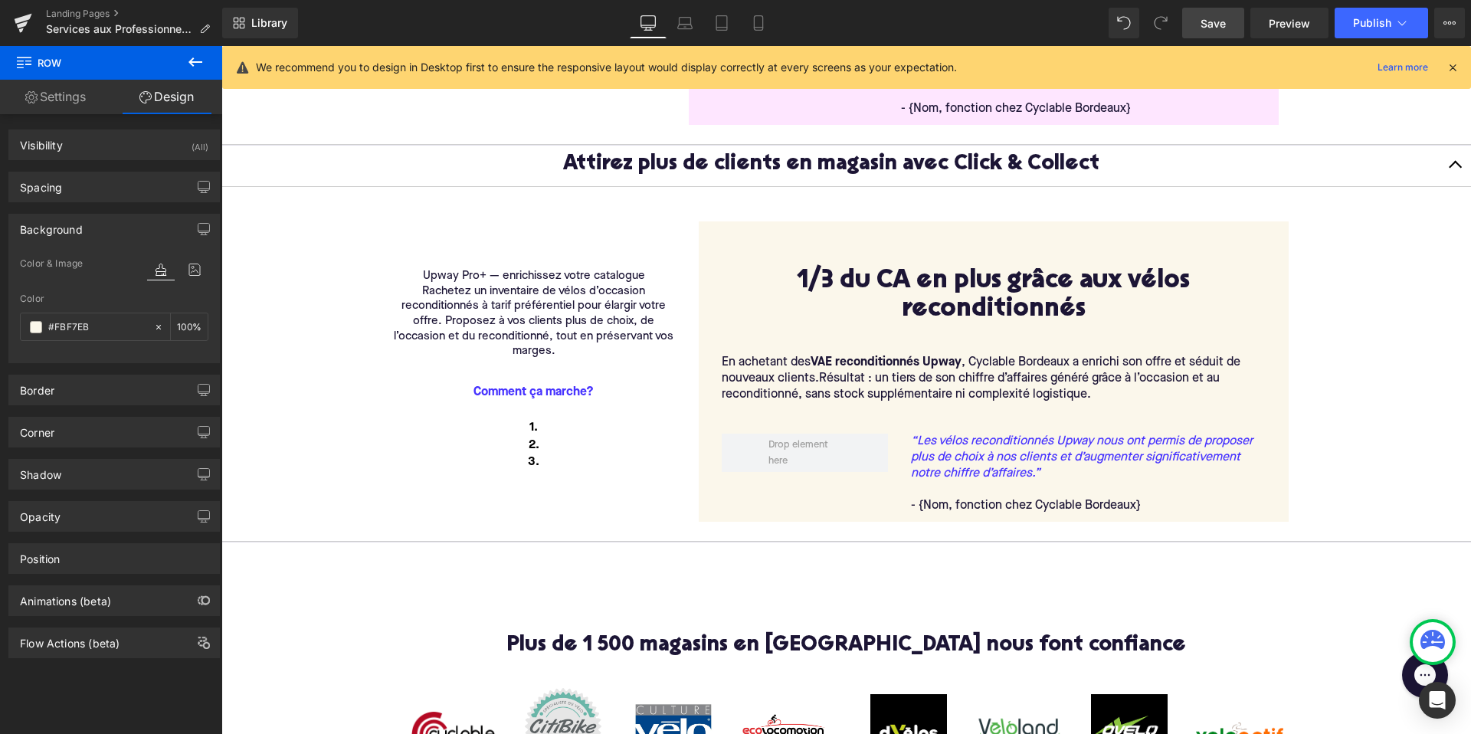
type input "#fbf7eb"
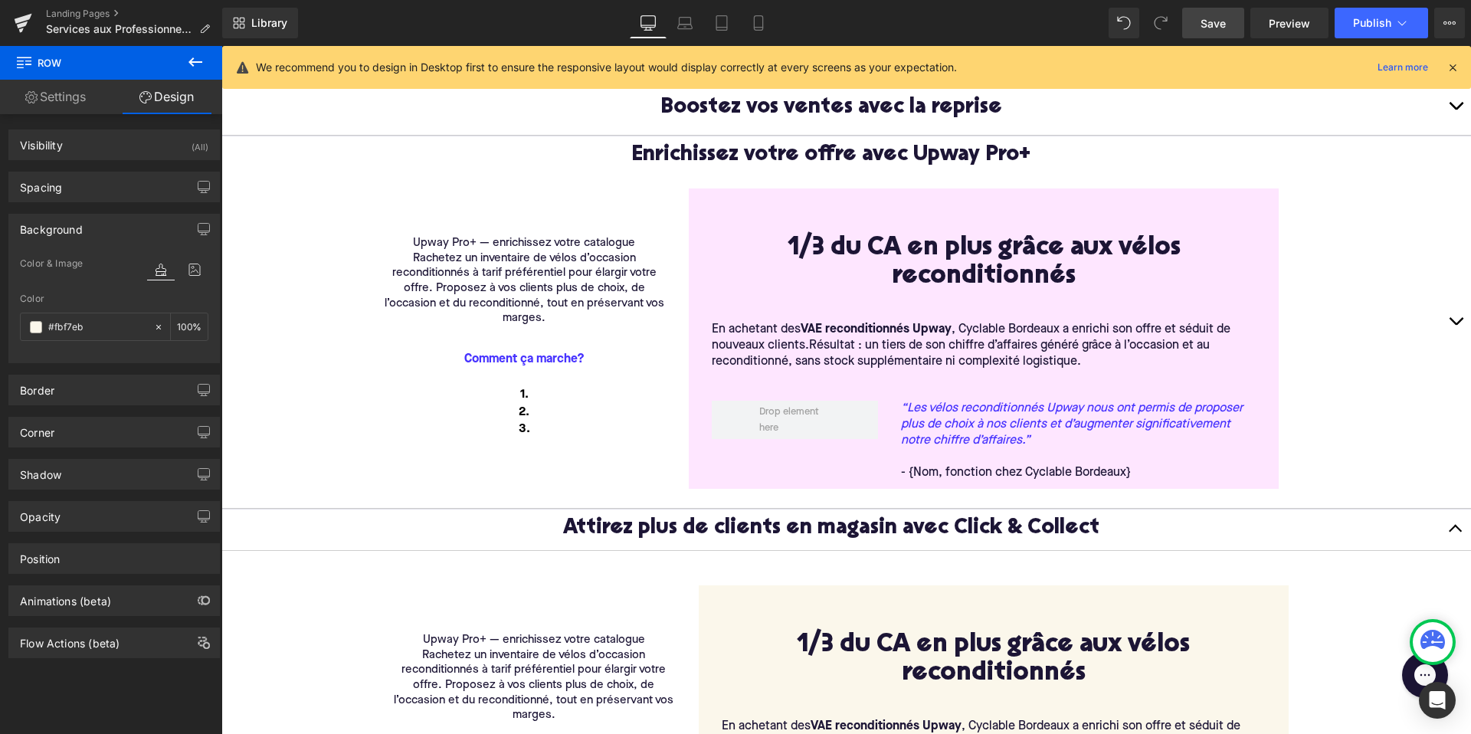
scroll to position [342, 0]
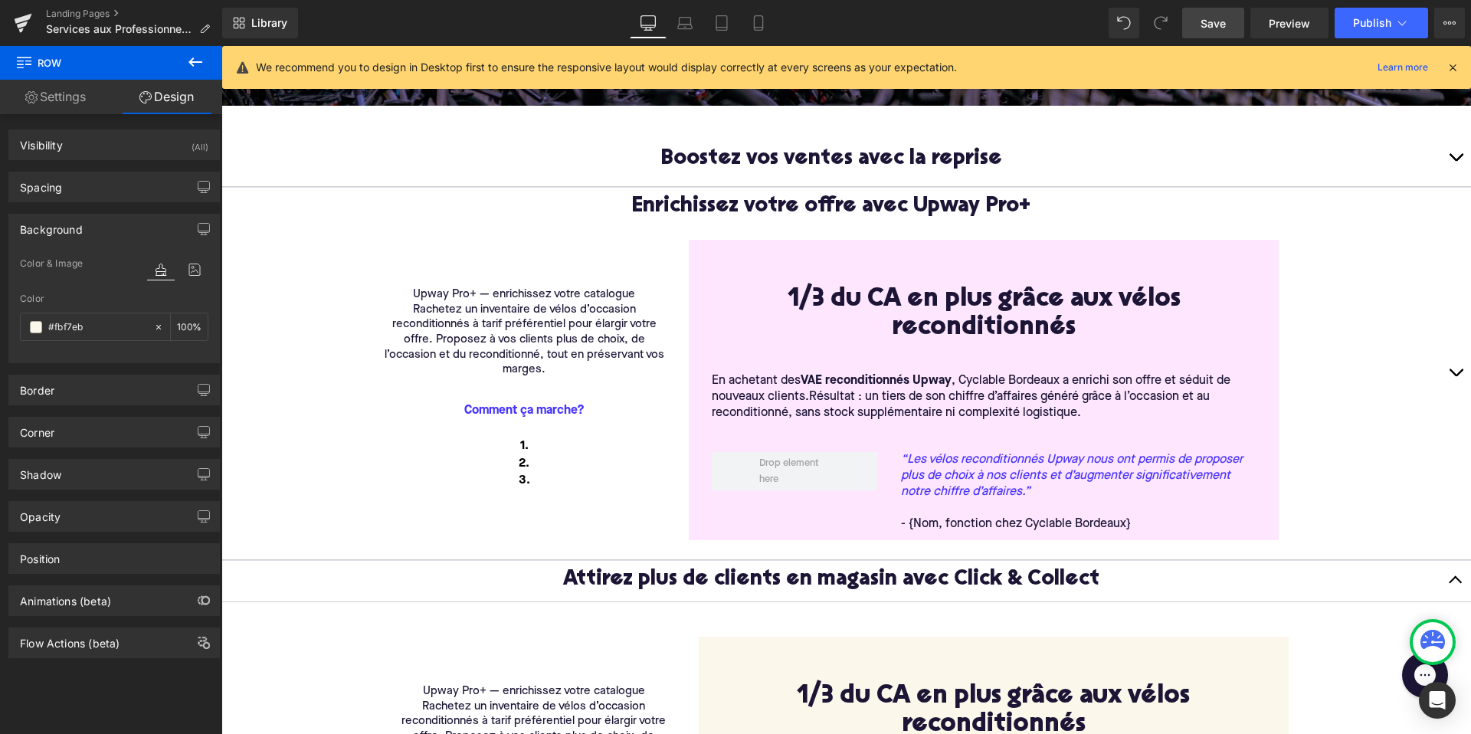
click at [470, 296] on p "Upway Pro+ — enrichissez votre catalogue" at bounding box center [524, 294] width 283 height 15
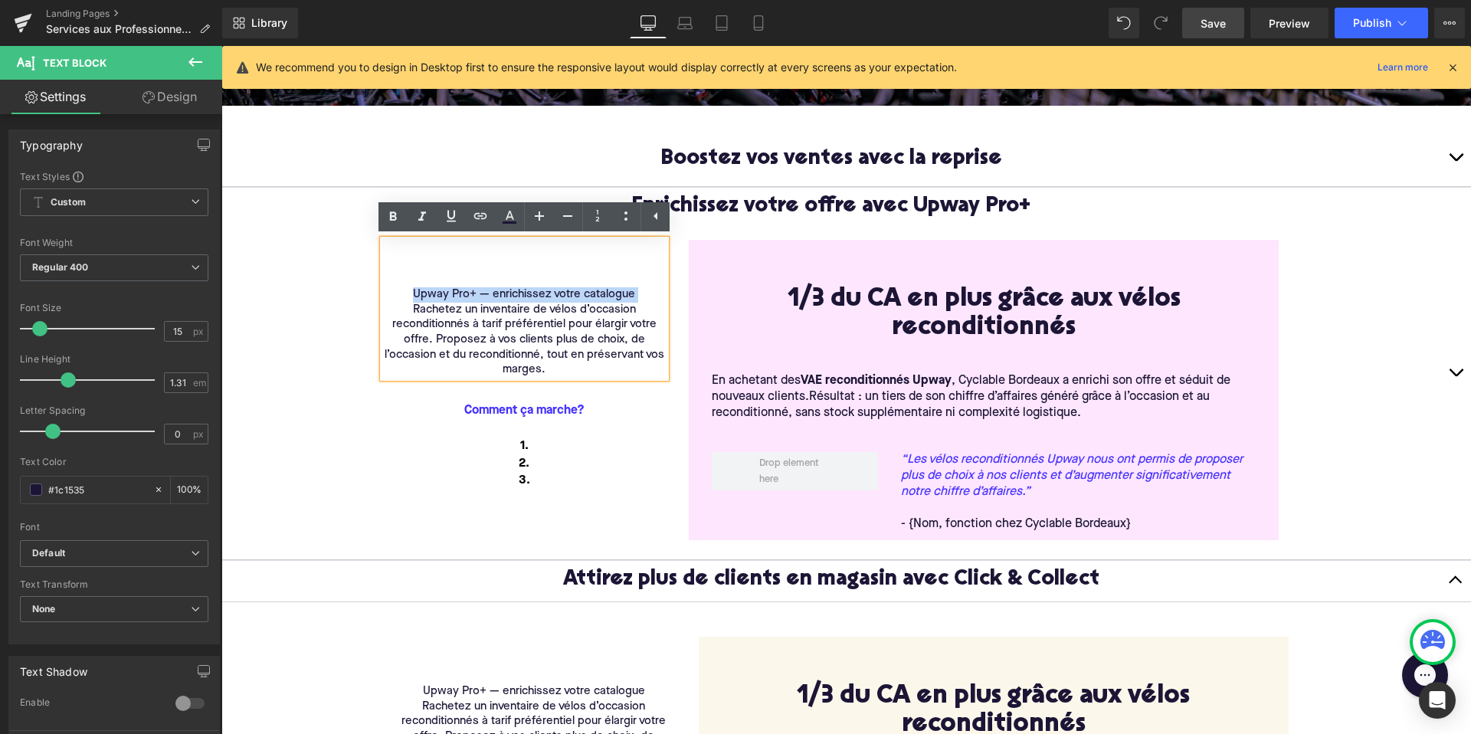
drag, startPoint x: 409, startPoint y: 306, endPoint x: 409, endPoint y: 281, distance: 24.5
click at [409, 281] on div "Upway Pro+ — enrichissez votre catalogue Rachetez un inventaire de vélos d’occa…" at bounding box center [524, 309] width 283 height 138
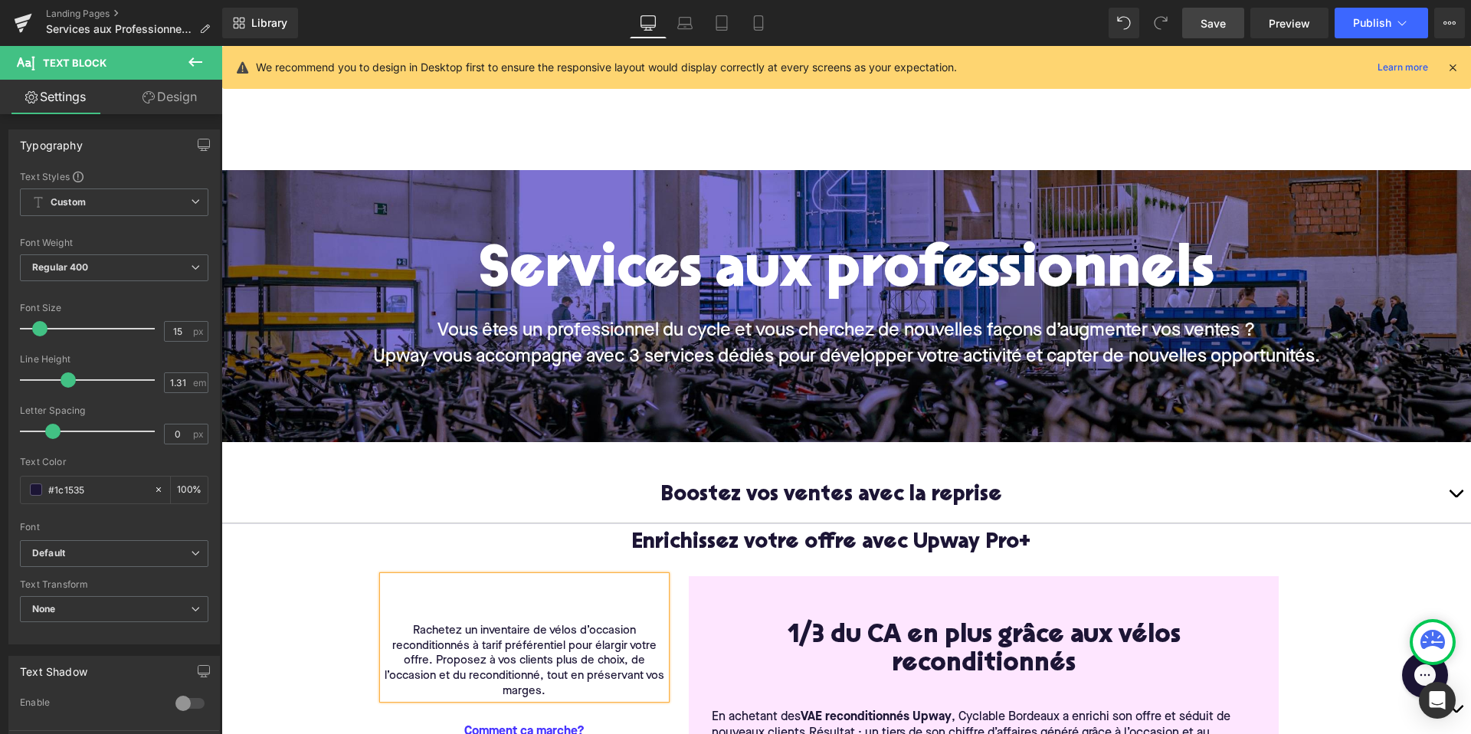
scroll to position [0, 0]
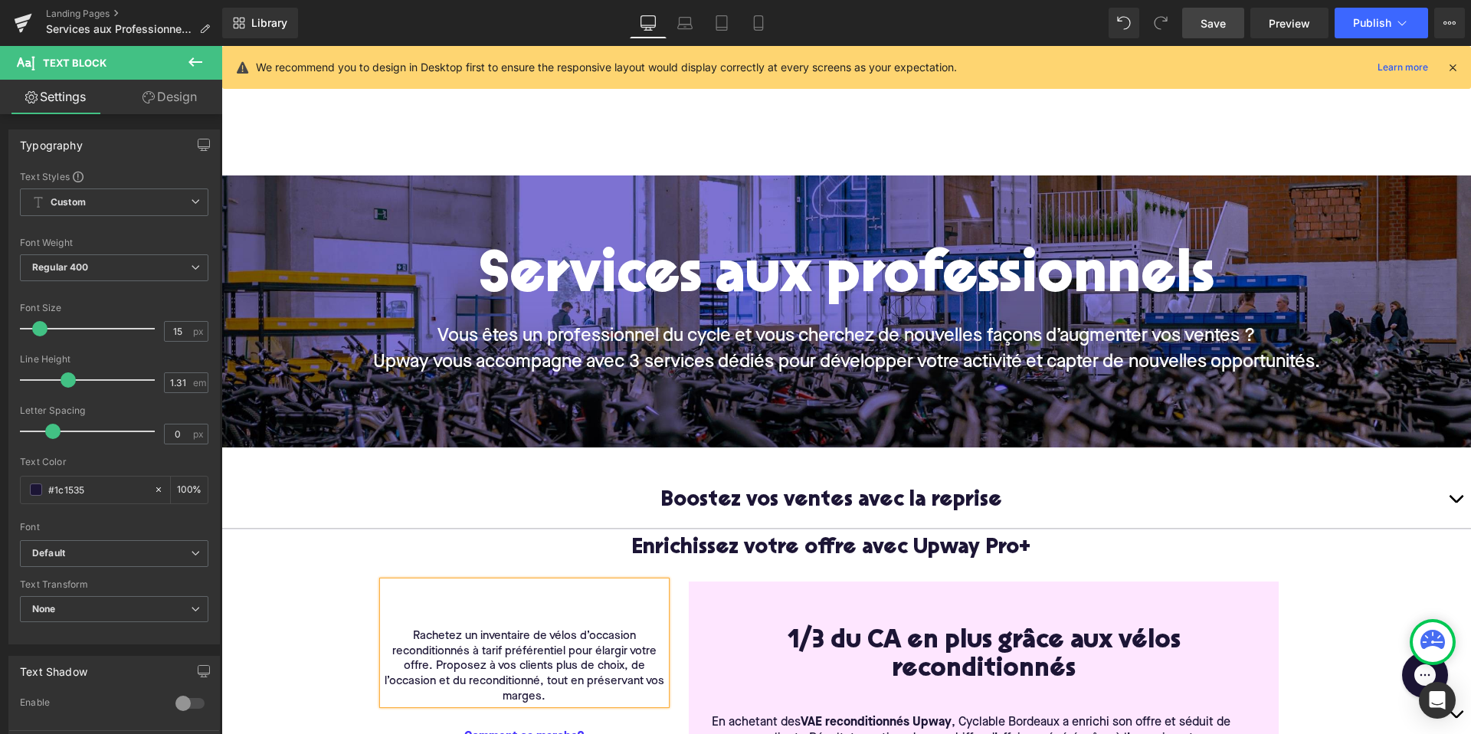
click at [1454, 498] on button "button" at bounding box center [1455, 499] width 31 height 57
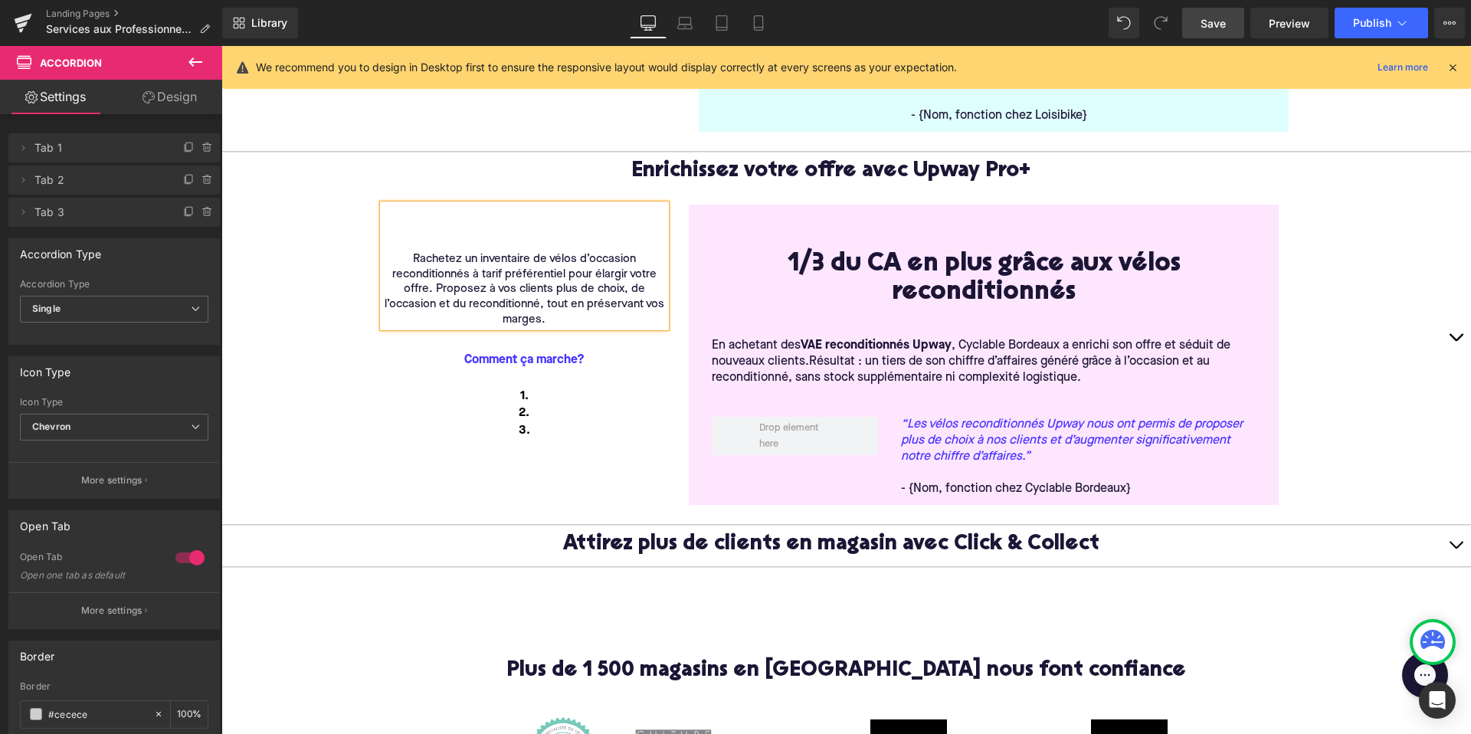
scroll to position [764, 0]
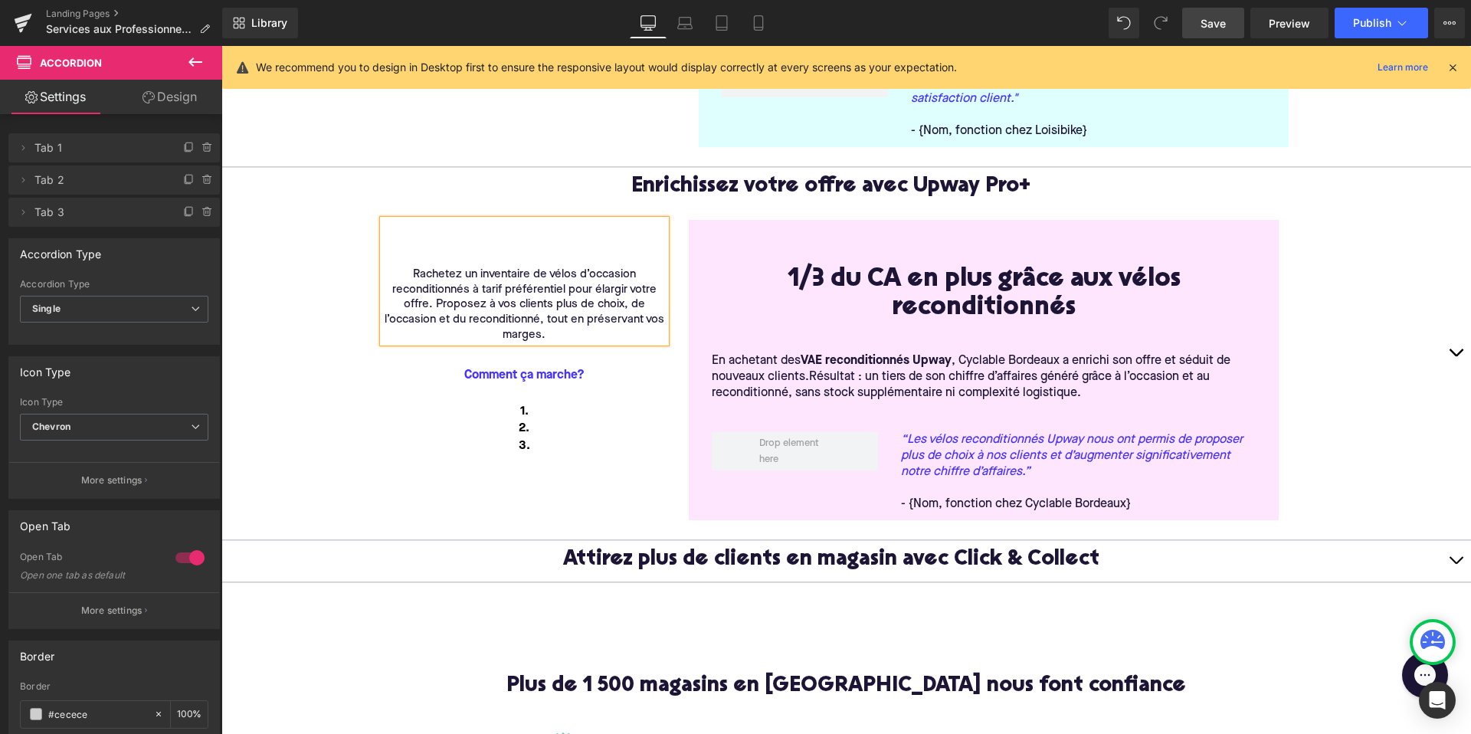
click at [447, 269] on span "Rachetez un inventaire de vélos d’occasion reconditionnés à tarif préférentiel …" at bounding box center [525, 305] width 280 height 72
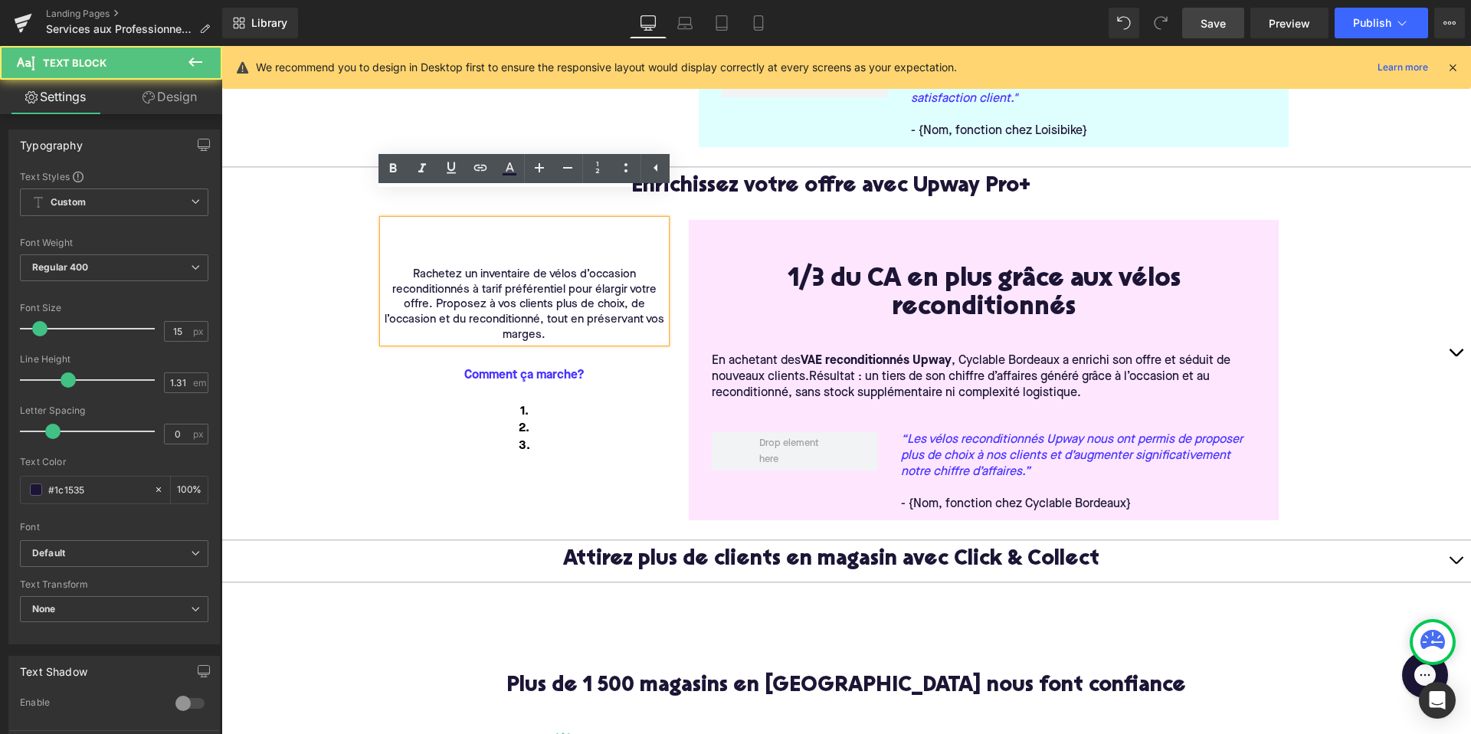
click at [441, 234] on div "Rachetez un inventaire de vélos d’occasion reconditionnés à tarif préférentiel …" at bounding box center [524, 281] width 283 height 123
click at [448, 485] on div "Rachetez un inventaire de vélos d’occasion reconditionnés à tarif préférentiel …" at bounding box center [830, 362] width 919 height 331
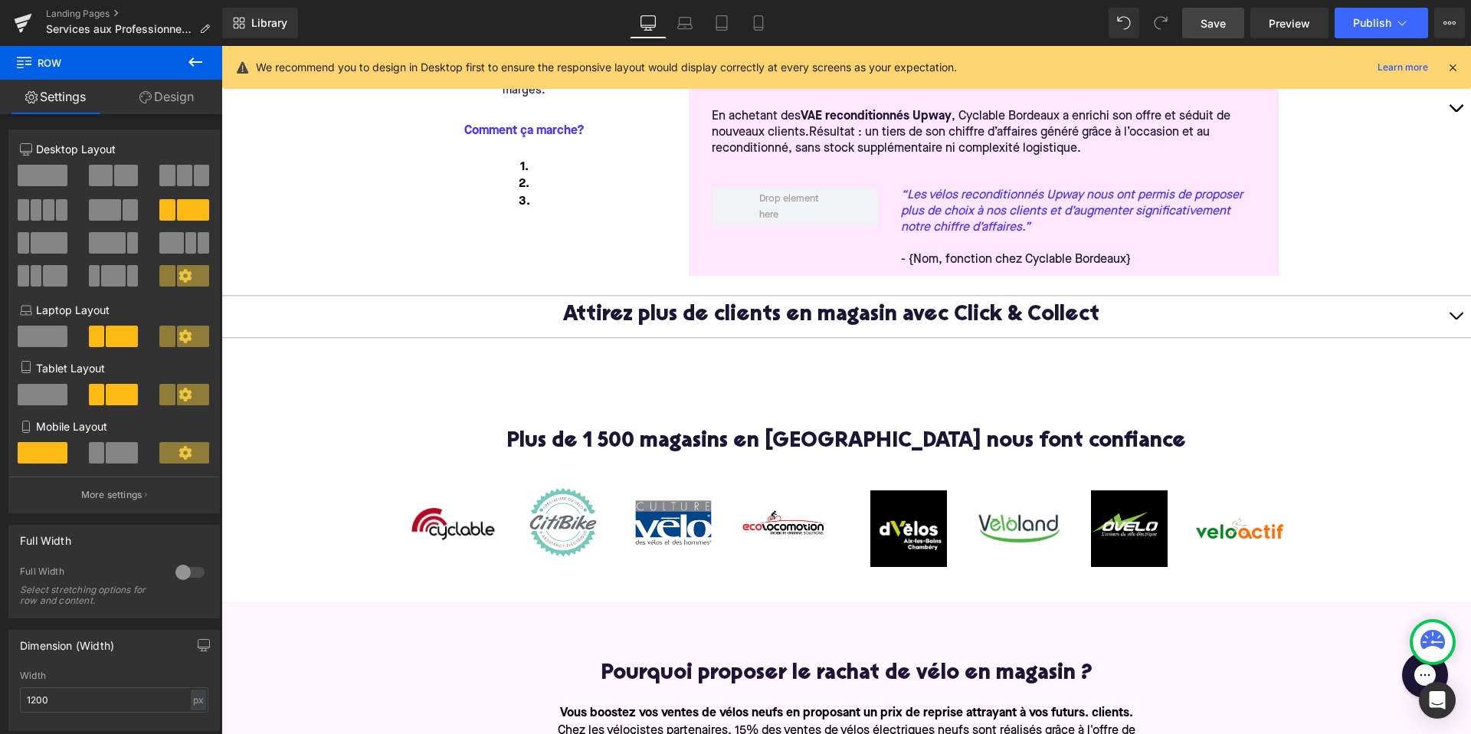
scroll to position [984, 0]
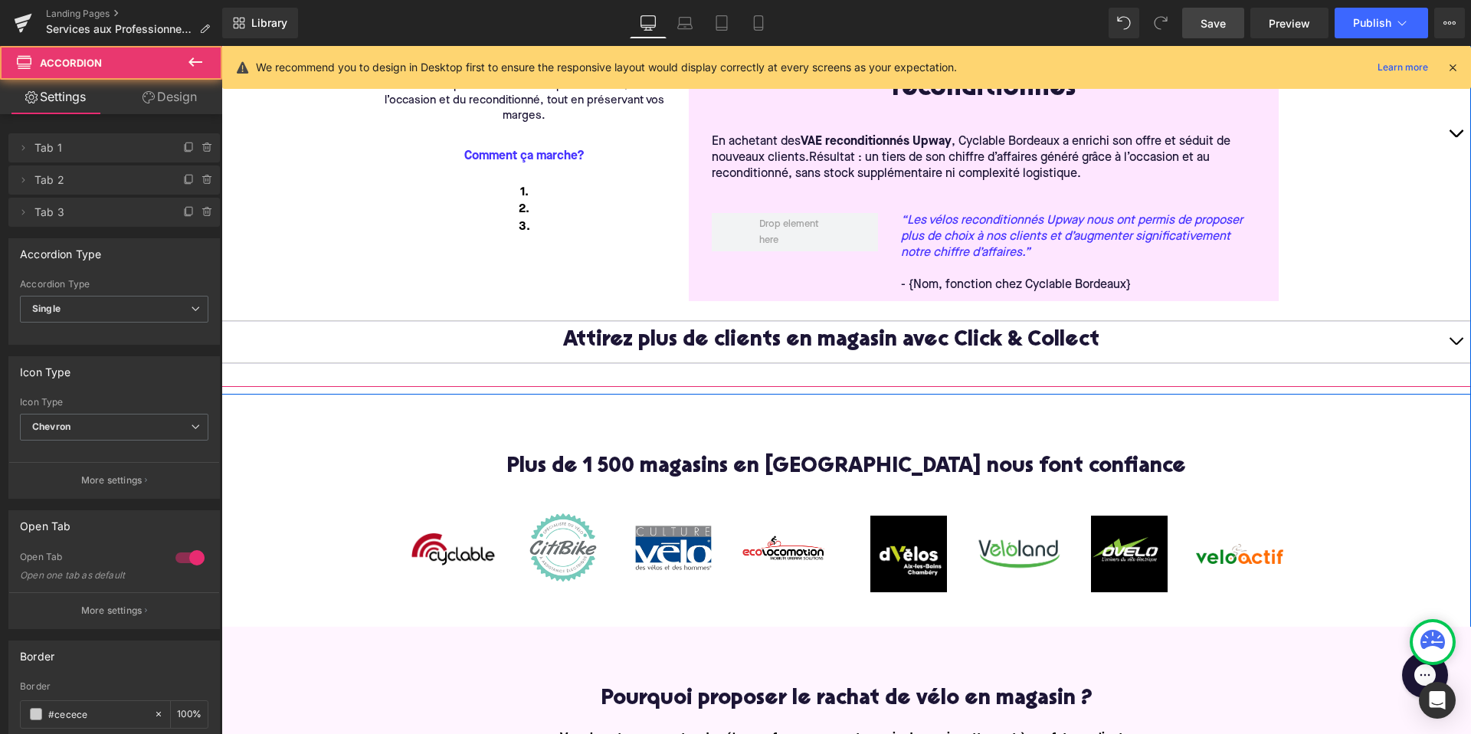
click at [1452, 322] on button "button" at bounding box center [1455, 342] width 31 height 41
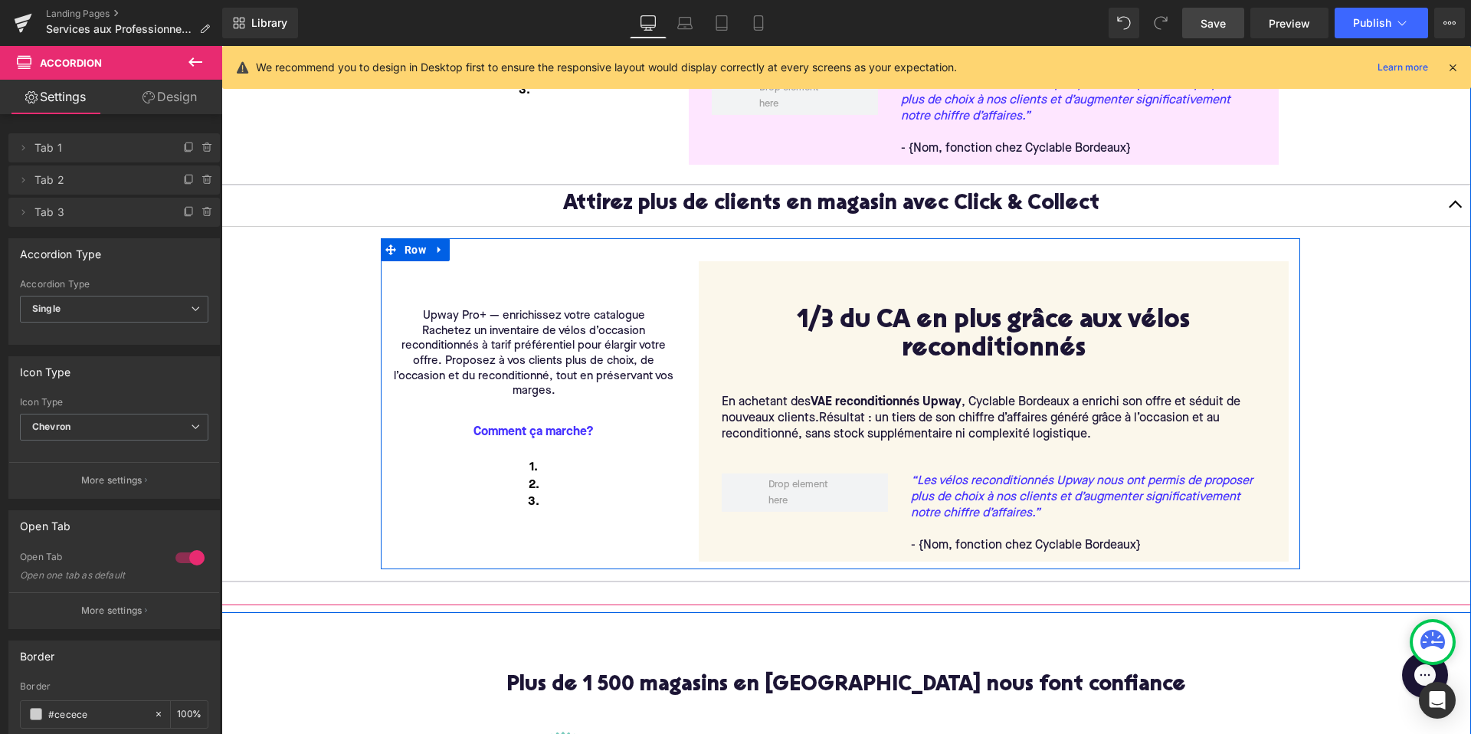
scroll to position [719, 0]
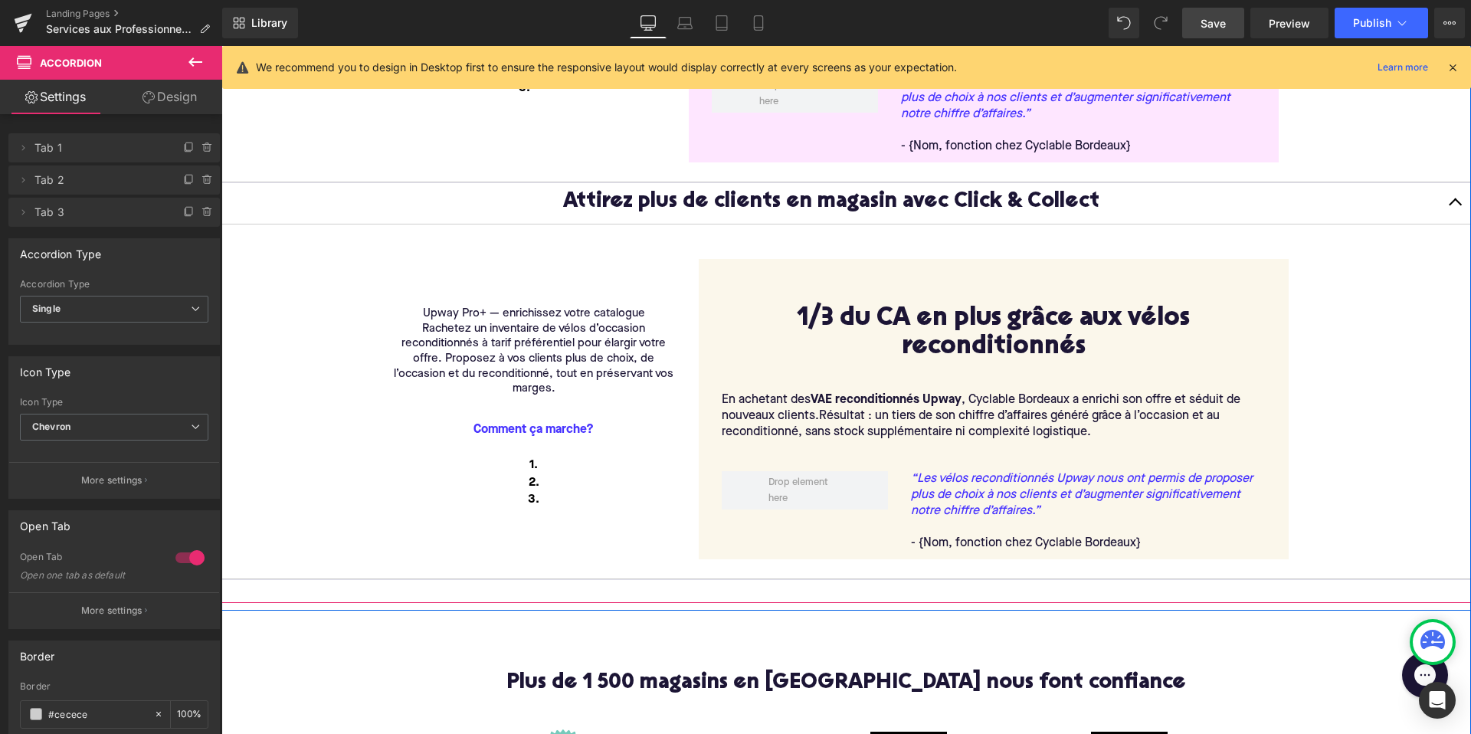
click at [439, 319] on p "Upway Pro+ — enrichissez votre catalogue" at bounding box center [533, 313] width 283 height 15
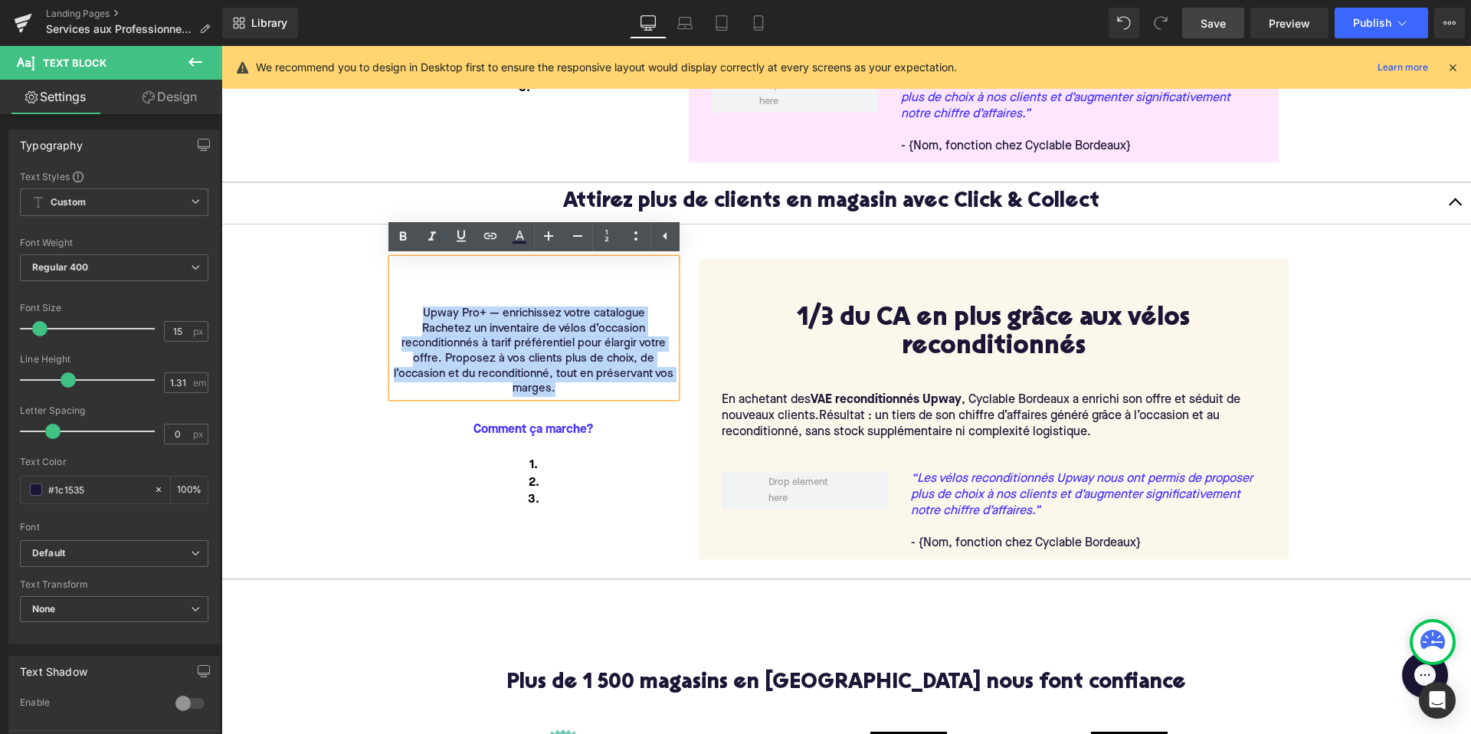
drag, startPoint x: 422, startPoint y: 318, endPoint x: 602, endPoint y: 413, distance: 203.5
click at [602, 414] on div "Upway Pro+ — enrichissez votre catalogue Rachetez un inventaire de vélos d’occa…" at bounding box center [534, 393] width 306 height 268
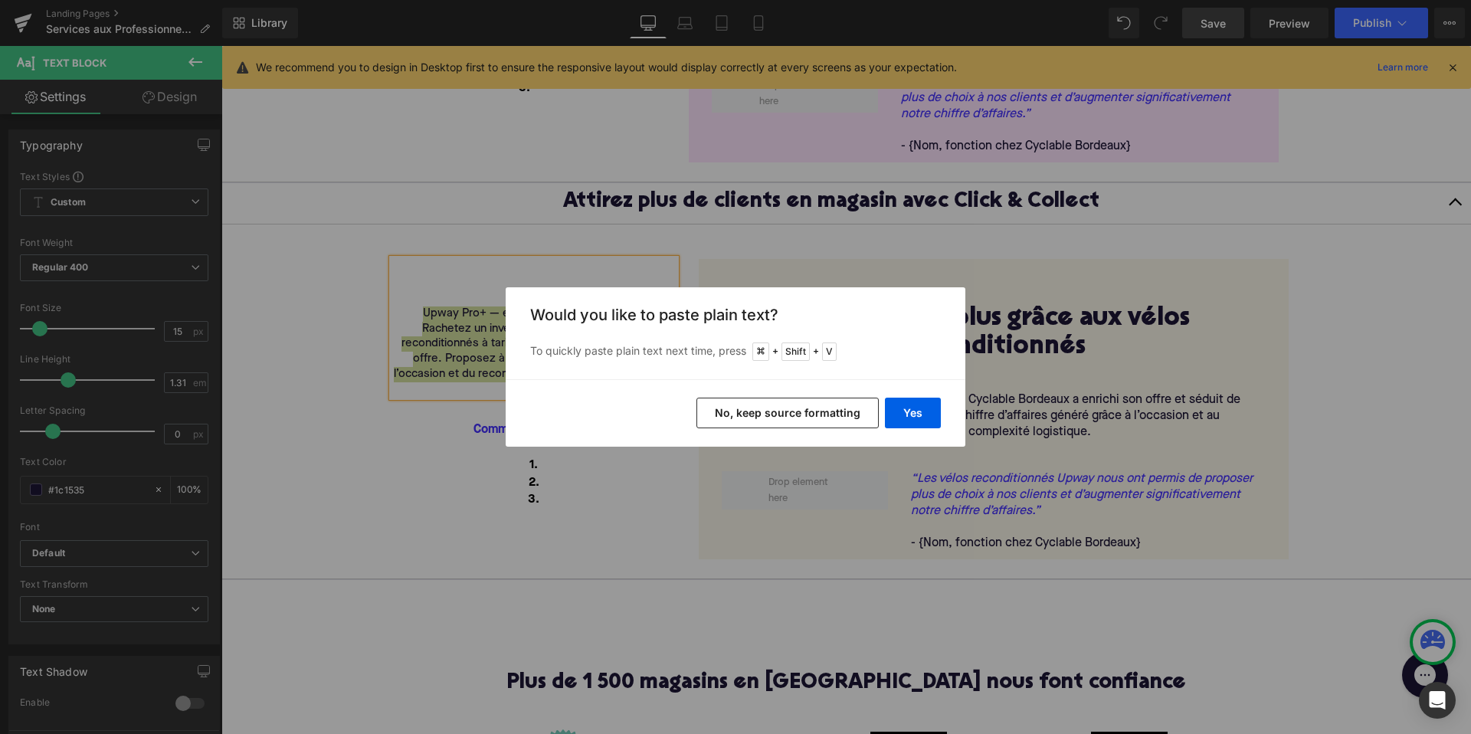
click at [800, 410] on button "No, keep source formatting" at bounding box center [787, 413] width 182 height 31
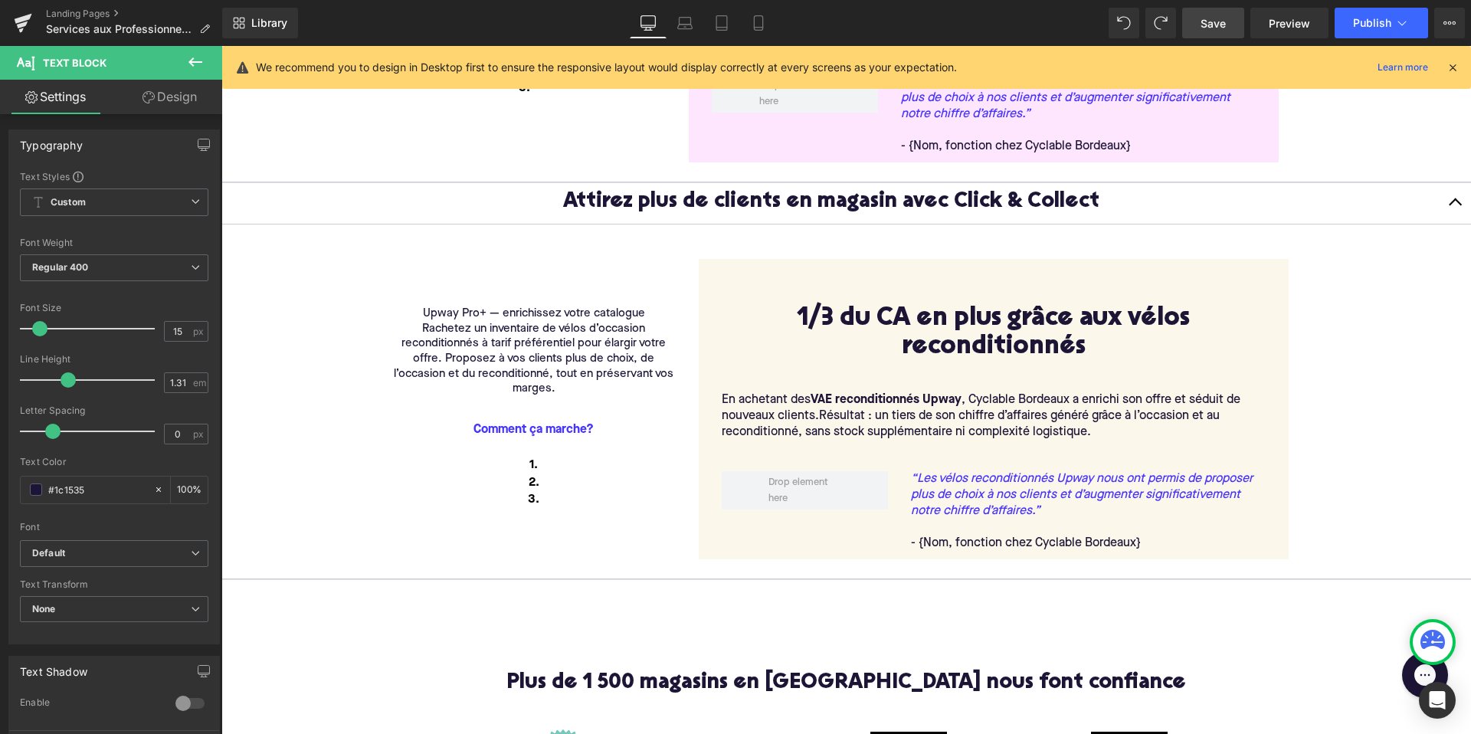
click at [525, 375] on p "Rachetez un inventaire de vélos d’occasion reconditionnés à tarif préférentiel …" at bounding box center [533, 359] width 283 height 75
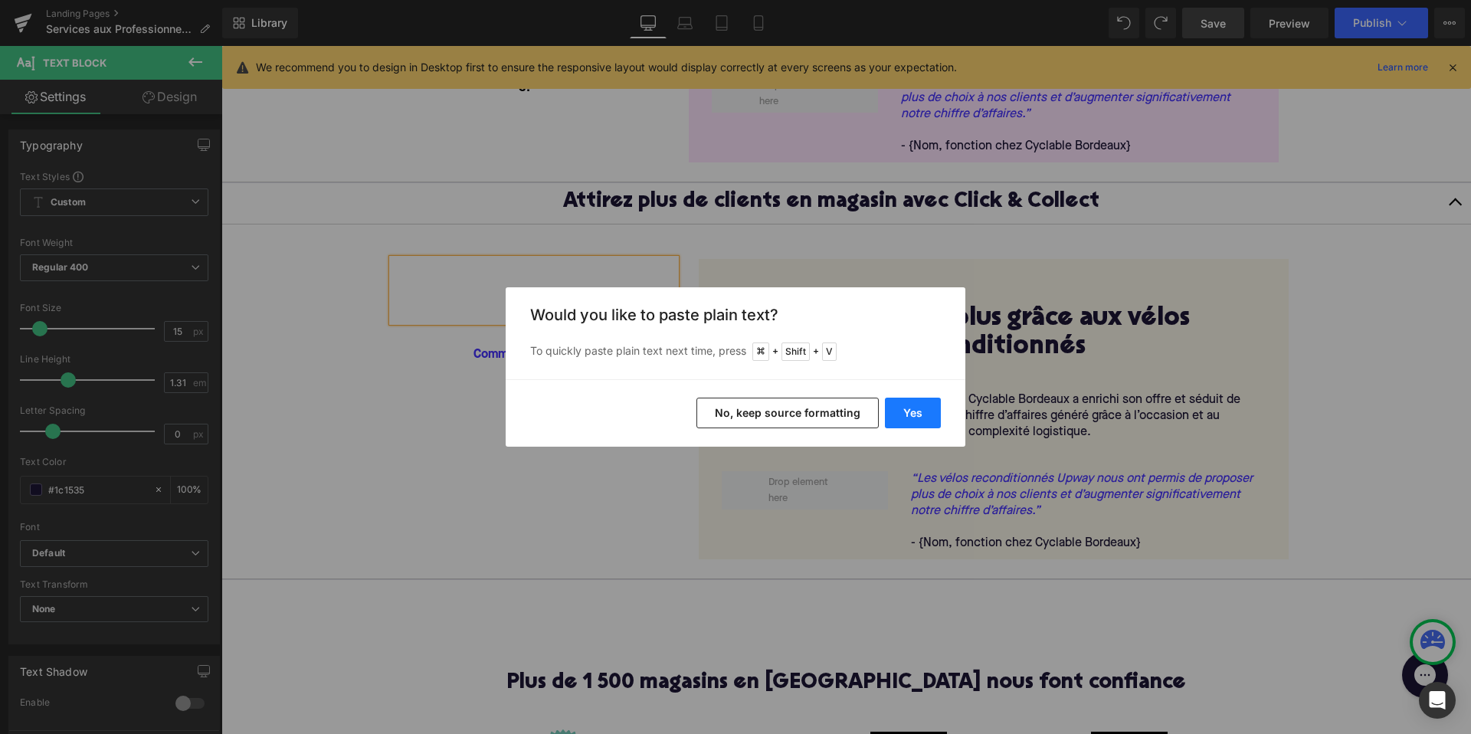
click at [908, 420] on button "Yes" at bounding box center [913, 413] width 56 height 31
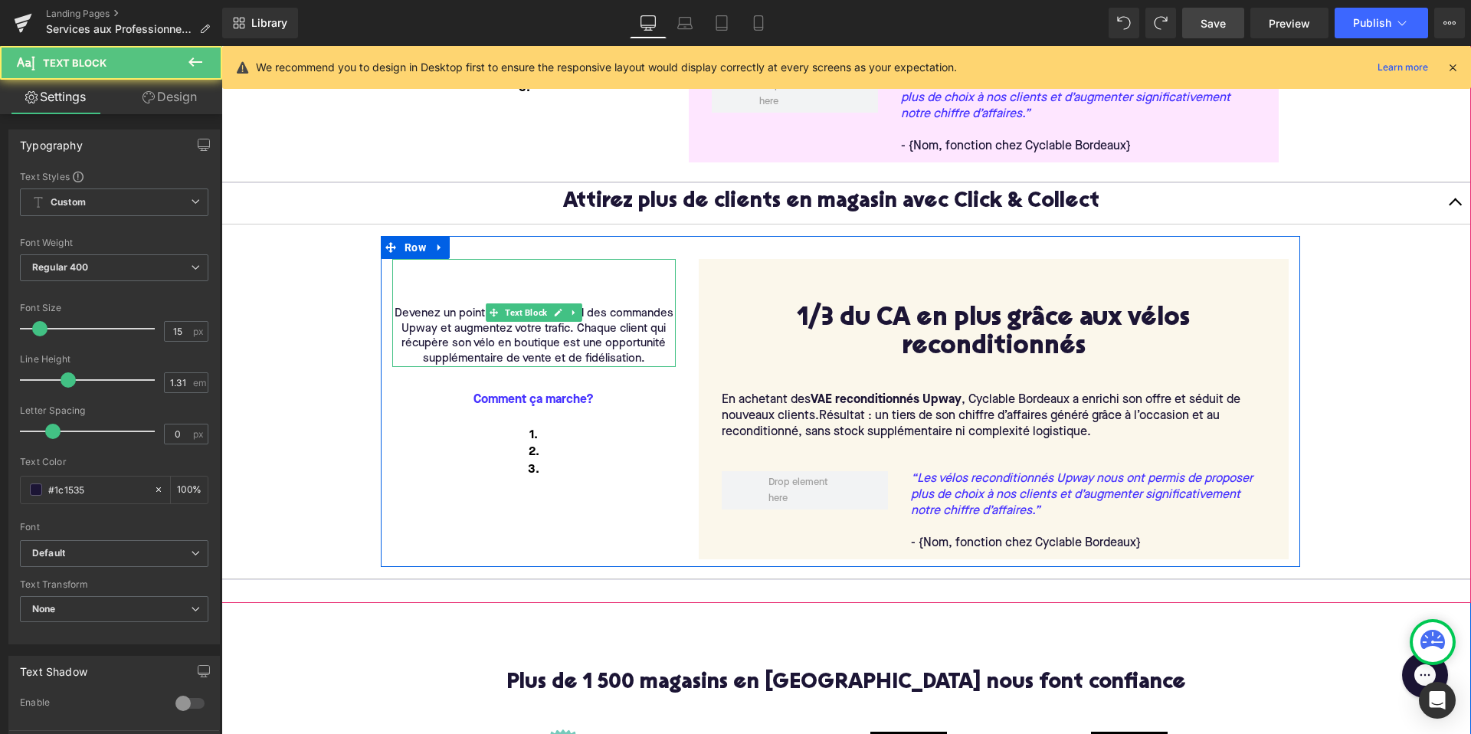
click at [576, 329] on p "Devenez un point de collecte officiel des commandes Upway et augmentez votre tr…" at bounding box center [533, 336] width 283 height 61
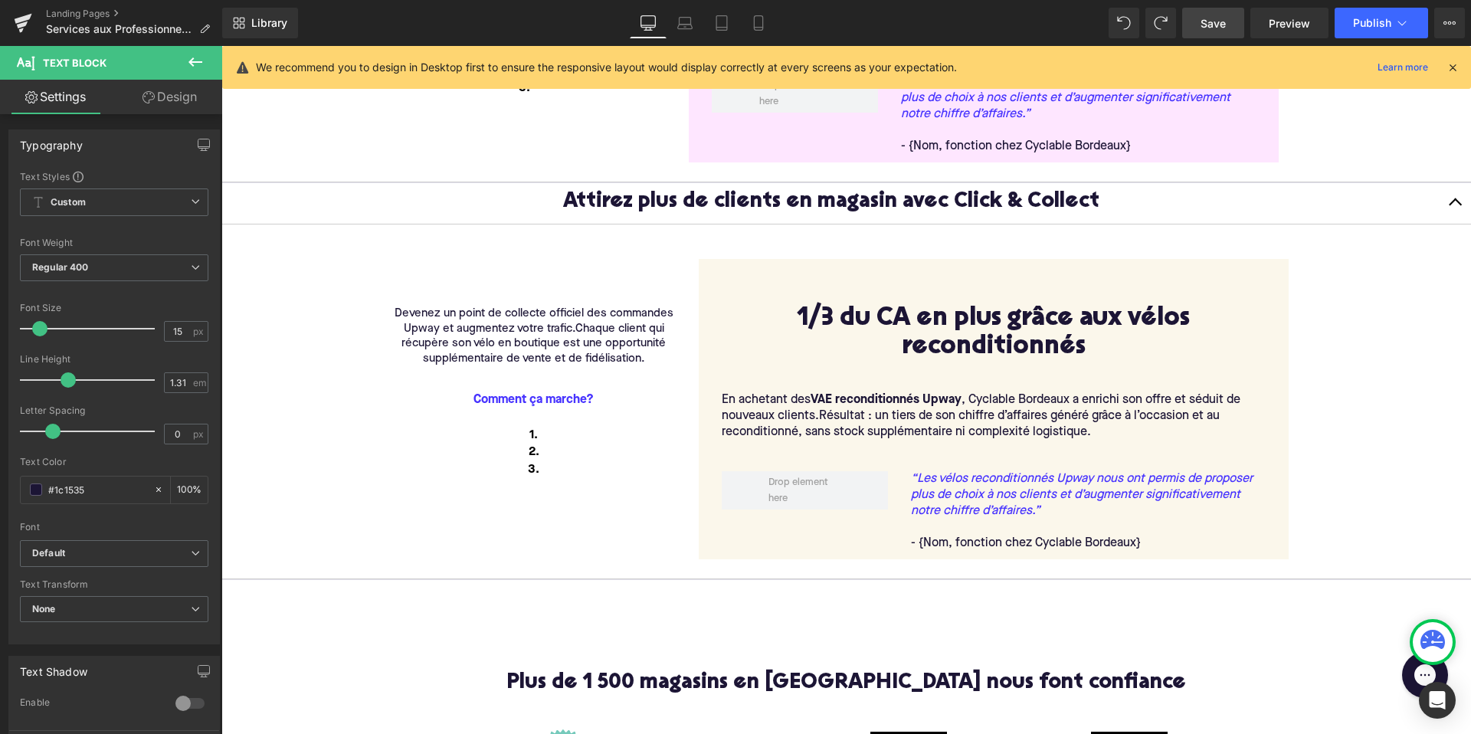
click at [1020, 343] on div "1/3 du CA en plus grâce aux vélos reconditionnés Heading" at bounding box center [994, 333] width 544 height 57
click at [1020, 343] on h1 "1/3 du CA en plus grâce aux vélos reconditionnés" at bounding box center [994, 333] width 544 height 57
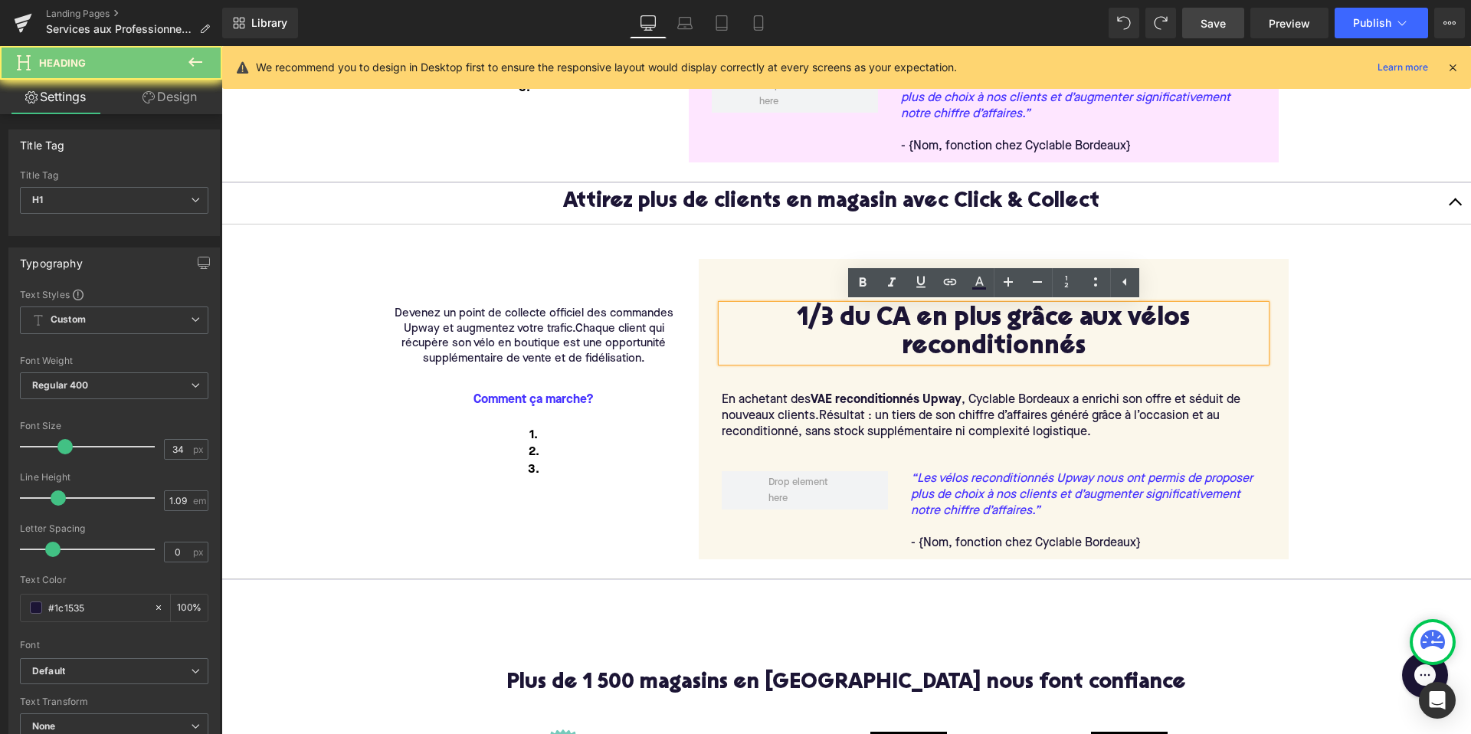
click at [1097, 346] on h1 "1/3 du CA en plus grâce aux vélos reconditionnés" at bounding box center [994, 333] width 544 height 57
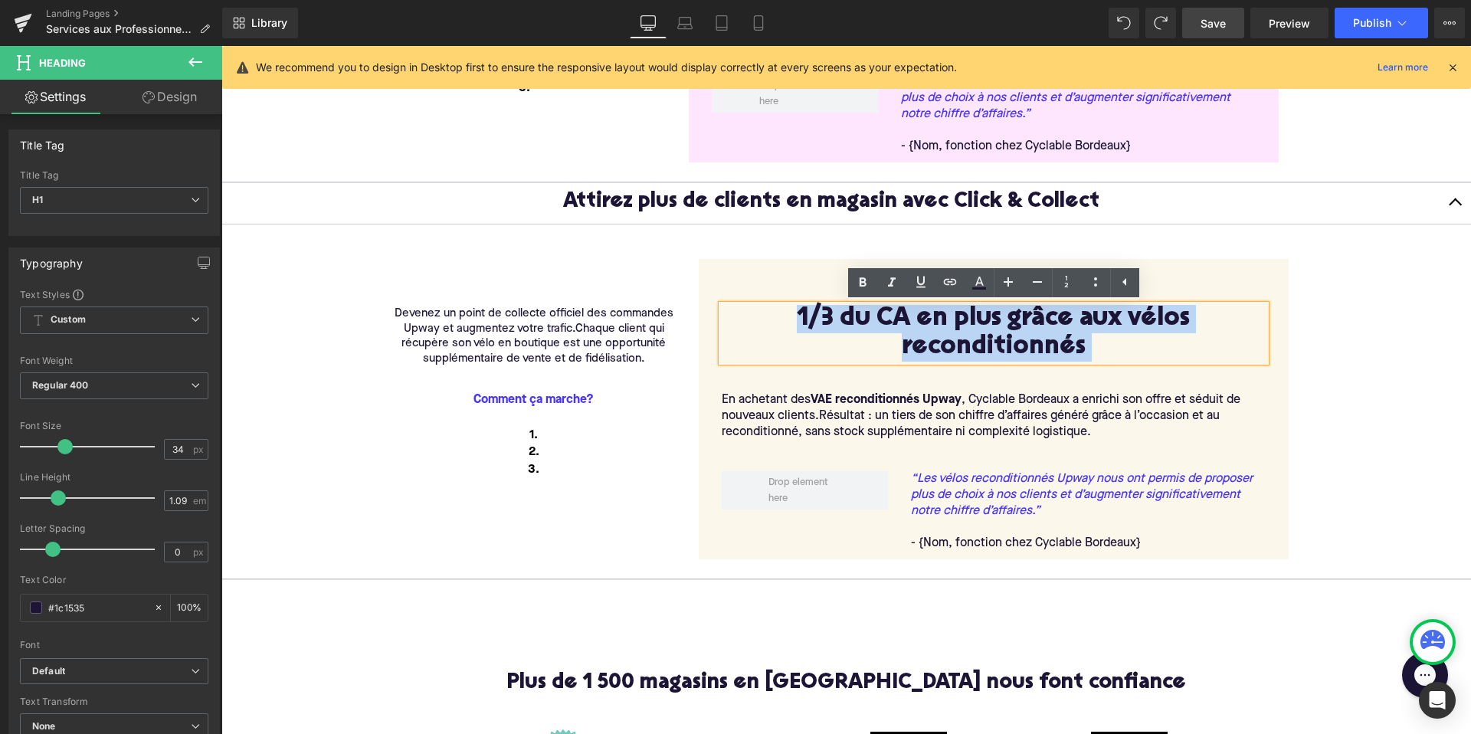
drag, startPoint x: 1098, startPoint y: 347, endPoint x: 779, endPoint y: 319, distance: 320.6
click at [779, 319] on h1 "1/3 du CA en plus grâce aux vélos reconditionnés" at bounding box center [994, 333] width 544 height 57
drag, startPoint x: 782, startPoint y: 316, endPoint x: 1107, endPoint y: 353, distance: 326.8
click at [1107, 353] on h1 "1/3 du CA en plus grâce aux vélos reconditionnés" at bounding box center [994, 333] width 544 height 57
paste div
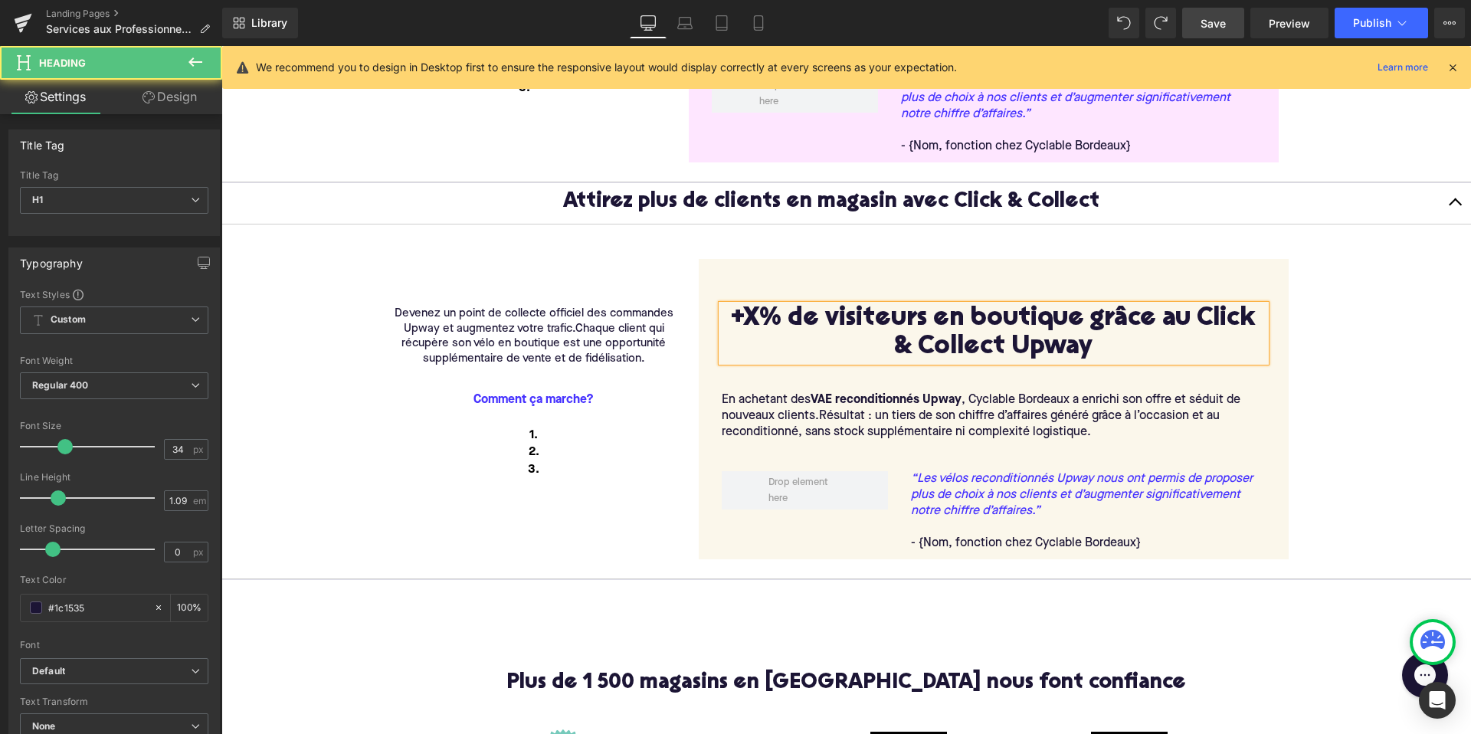
click at [1090, 320] on h1 "+X% de visiteurs en boutique grâce au Click & Collect Upway" at bounding box center [994, 333] width 544 height 57
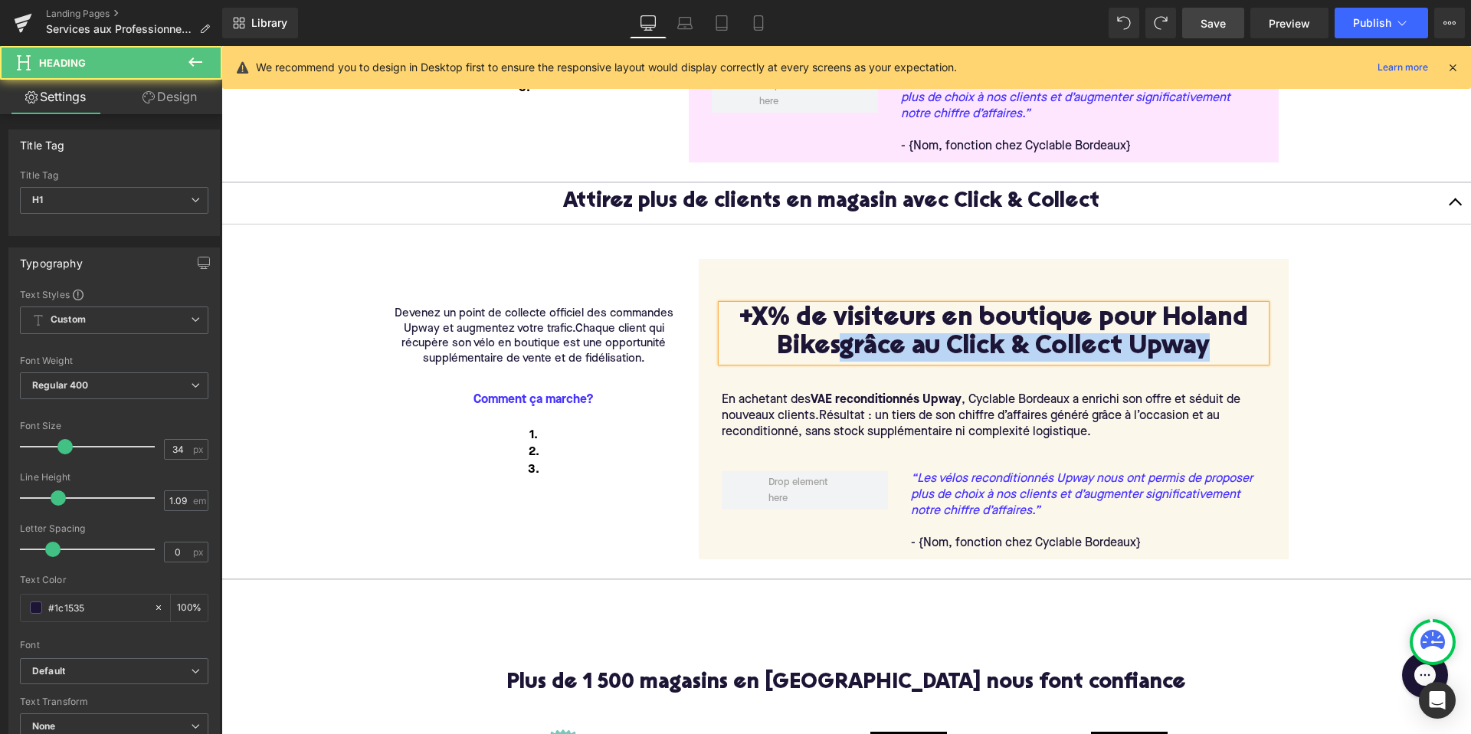
drag, startPoint x: 1215, startPoint y: 356, endPoint x: 840, endPoint y: 346, distance: 375.5
click at [840, 346] on h1 "+X% de visiteurs en boutique pour Holand Bikesgrâce au Click & Collect Upway" at bounding box center [994, 333] width 544 height 57
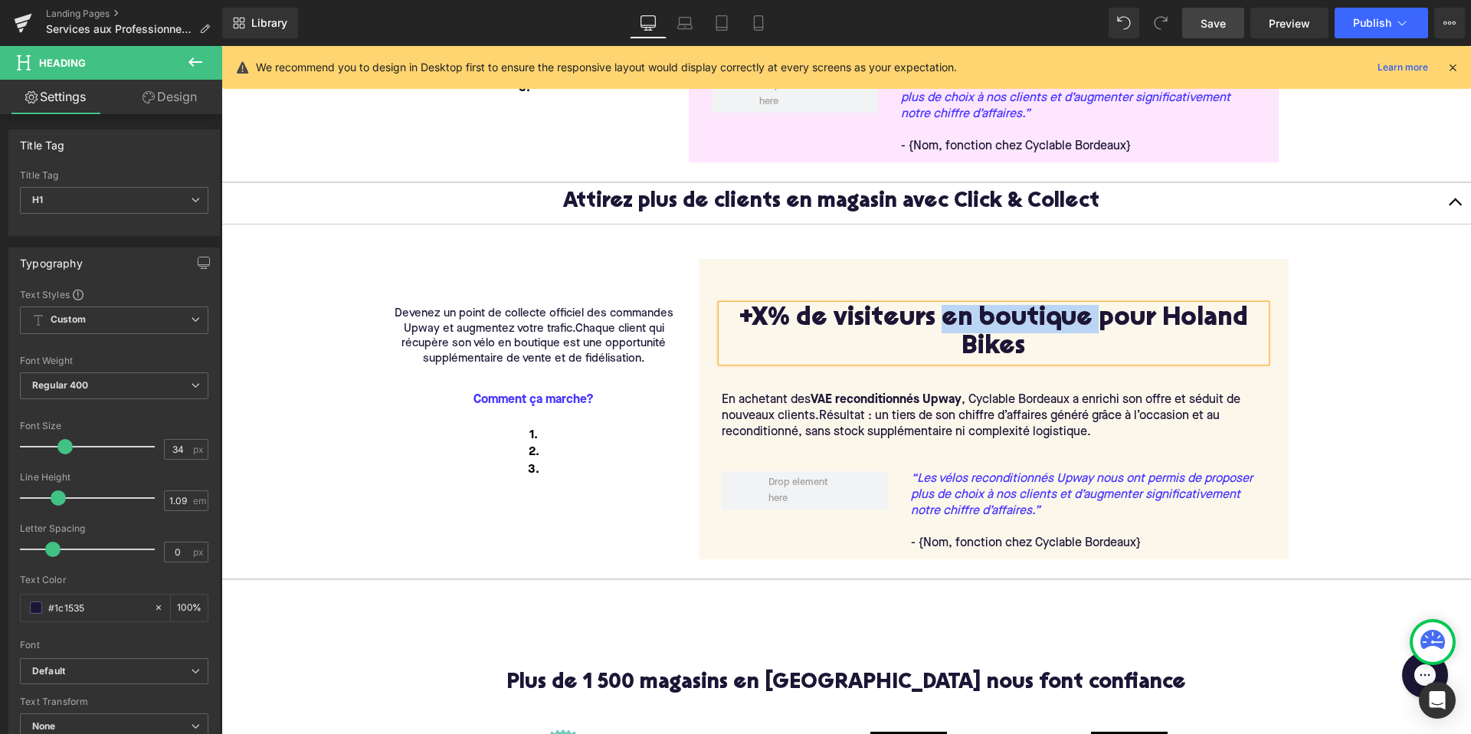
drag, startPoint x: 1096, startPoint y: 323, endPoint x: 944, endPoint y: 325, distance: 151.7
click at [944, 325] on h1 "+X% de visiteurs en boutique pour Holand Bikes" at bounding box center [994, 333] width 544 height 57
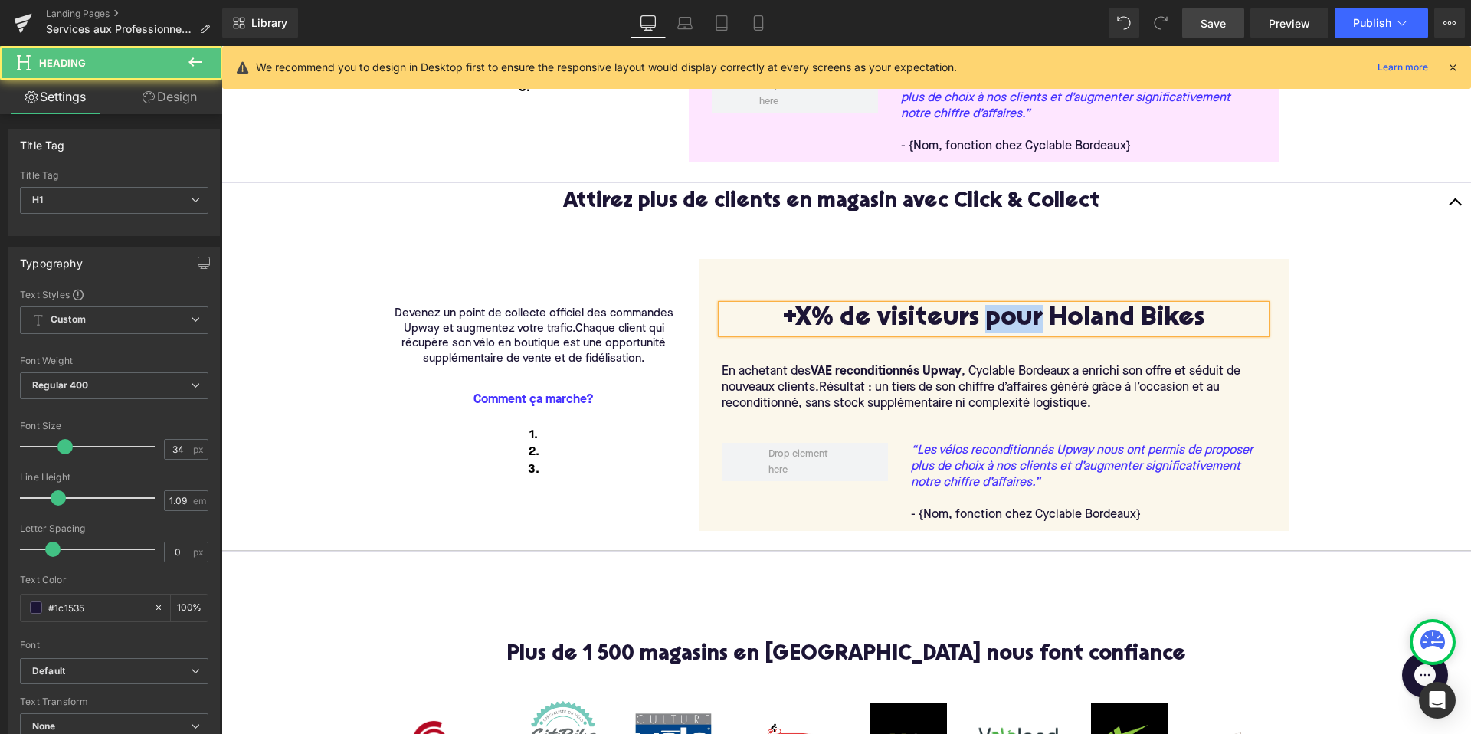
drag, startPoint x: 1041, startPoint y: 319, endPoint x: 987, endPoint y: 319, distance: 54.4
click at [987, 319] on h1 "+X% de visiteurs pour Holand Bikes" at bounding box center [994, 319] width 544 height 28
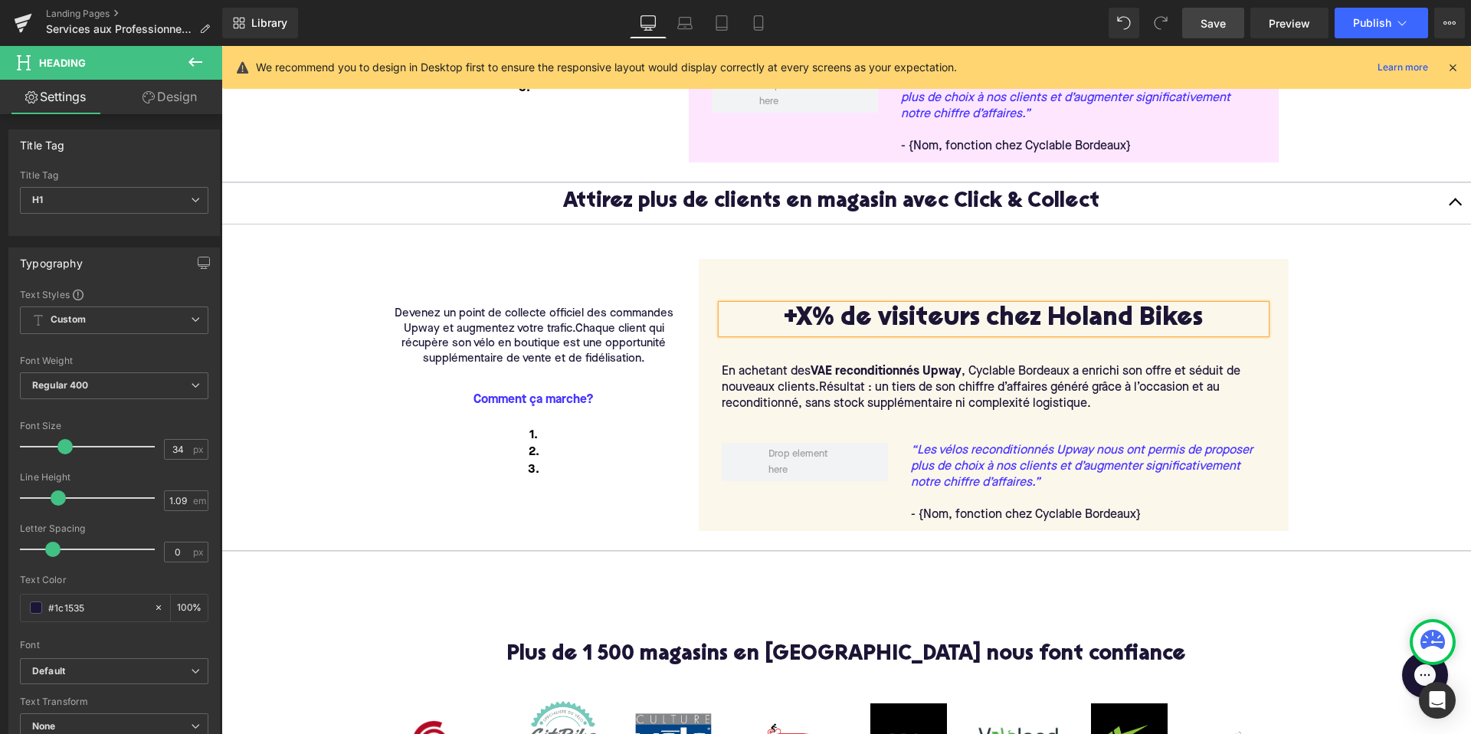
click at [1013, 394] on div "En achetant des VAE reconditionnés Upway , Cyclable Bordeaux a enrichi son offr…" at bounding box center [994, 388] width 544 height 48
click at [1013, 394] on span "Résultat : un tiers de son chiffre d’affaires généré grâce à l’occasion et au r…" at bounding box center [971, 395] width 498 height 28
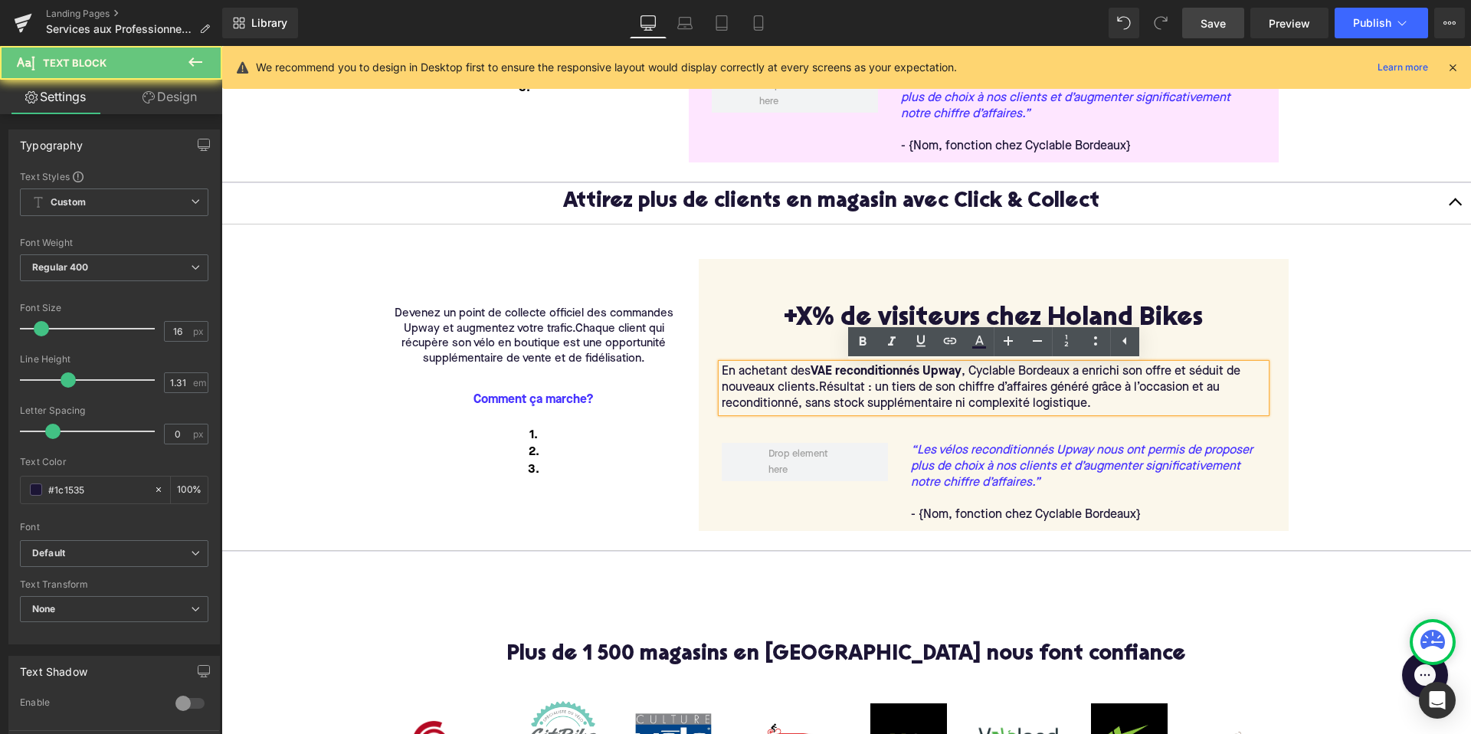
click at [1113, 401] on p "En achetant des VAE reconditionnés Upway , Cyclable Bordeaux a enrichi son offr…" at bounding box center [994, 388] width 544 height 48
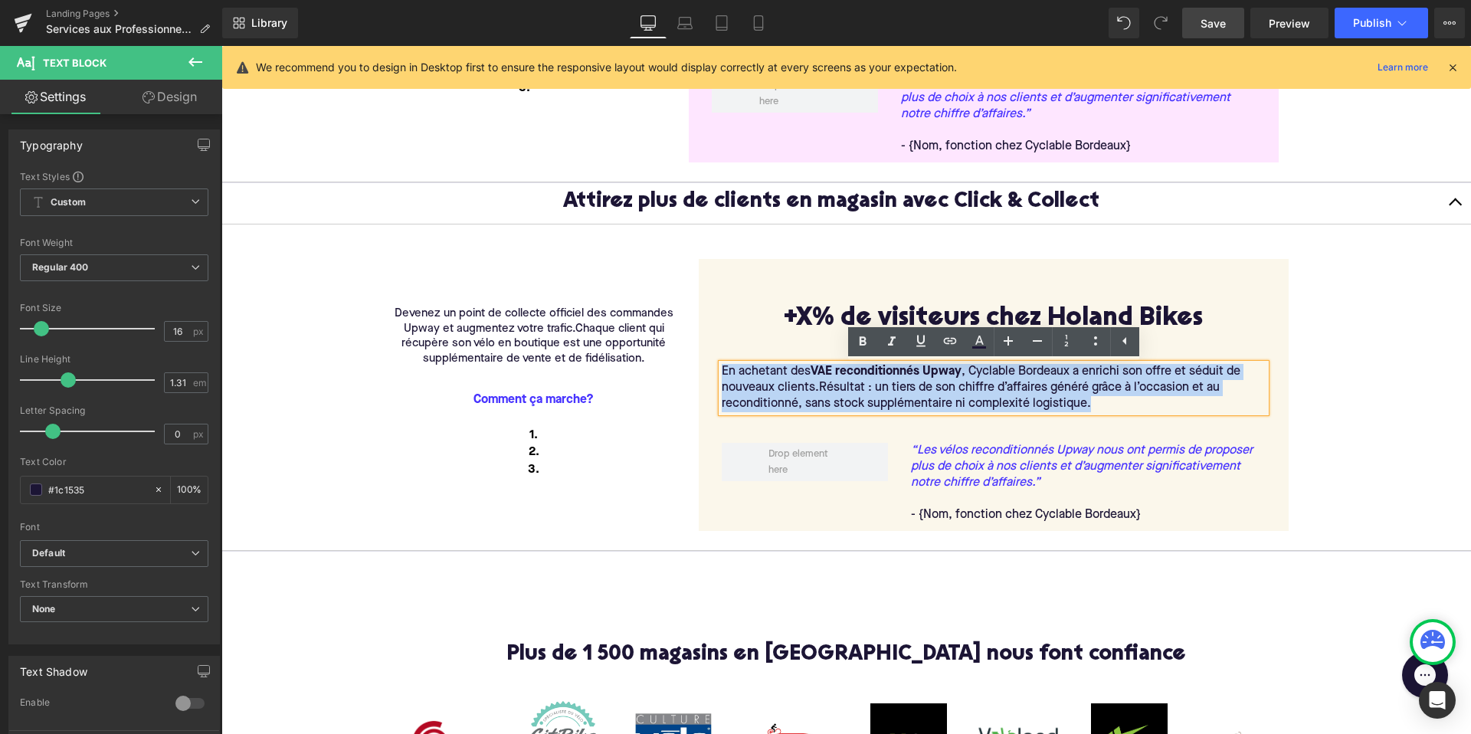
drag, startPoint x: 1108, startPoint y: 403, endPoint x: 652, endPoint y: 365, distance: 457.3
click at [652, 368] on div "Devenez un point de collecte officiel des commandes Upway et augmentez votre tr…" at bounding box center [840, 387] width 919 height 303
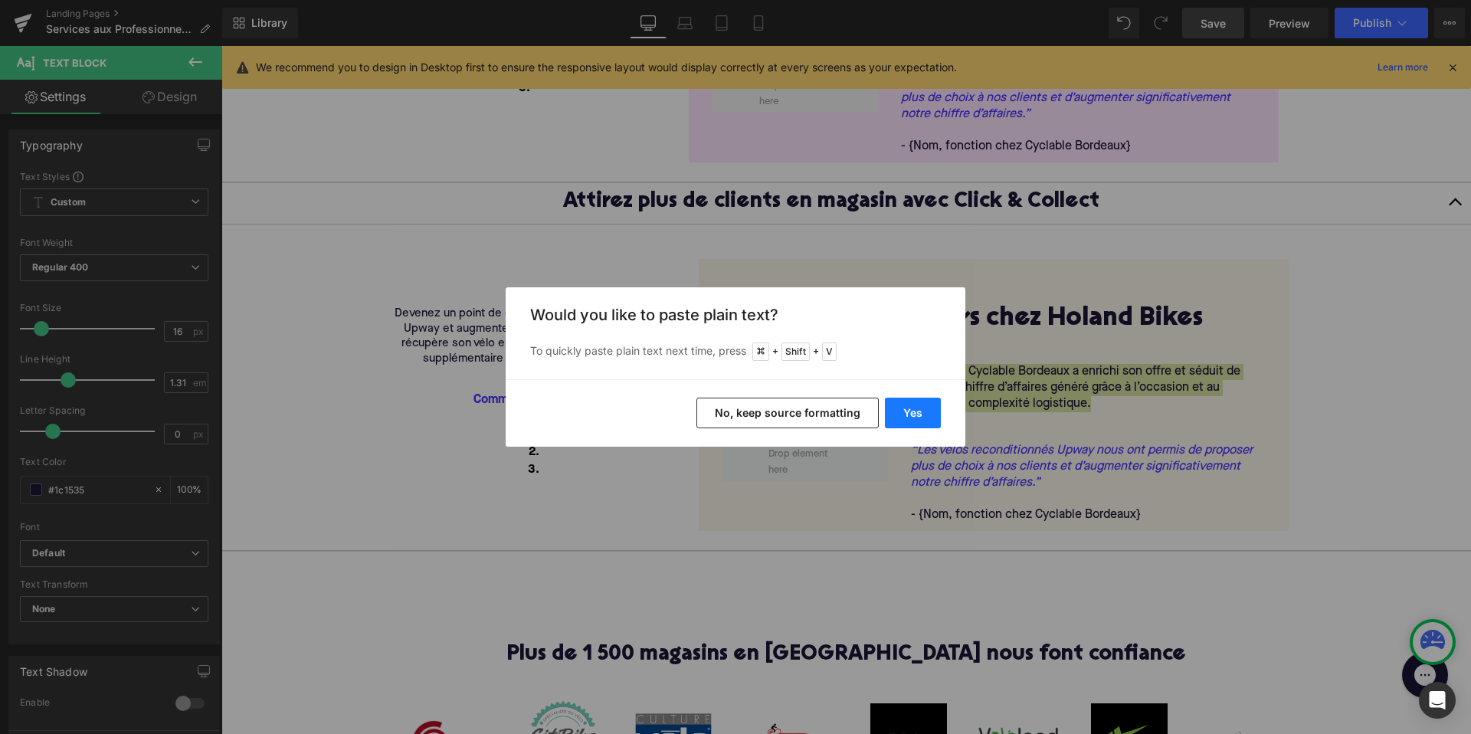
click at [899, 411] on button "Yes" at bounding box center [913, 413] width 56 height 31
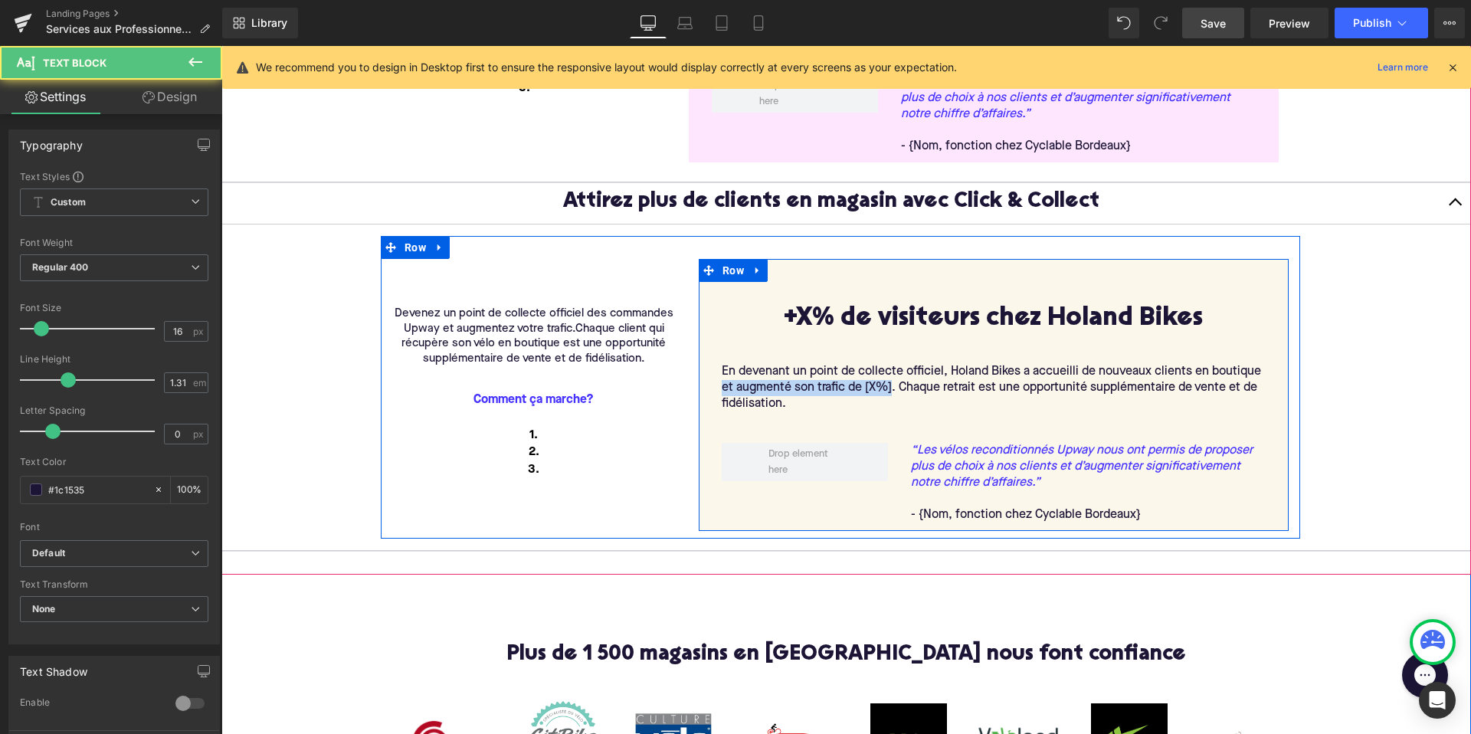
drag, startPoint x: 892, startPoint y: 390, endPoint x: 708, endPoint y: 391, distance: 184.6
click at [708, 391] on div "+X% de visiteurs chez Holand Bikes Heading Row En devenant un point de collecte…" at bounding box center [994, 406] width 590 height 249
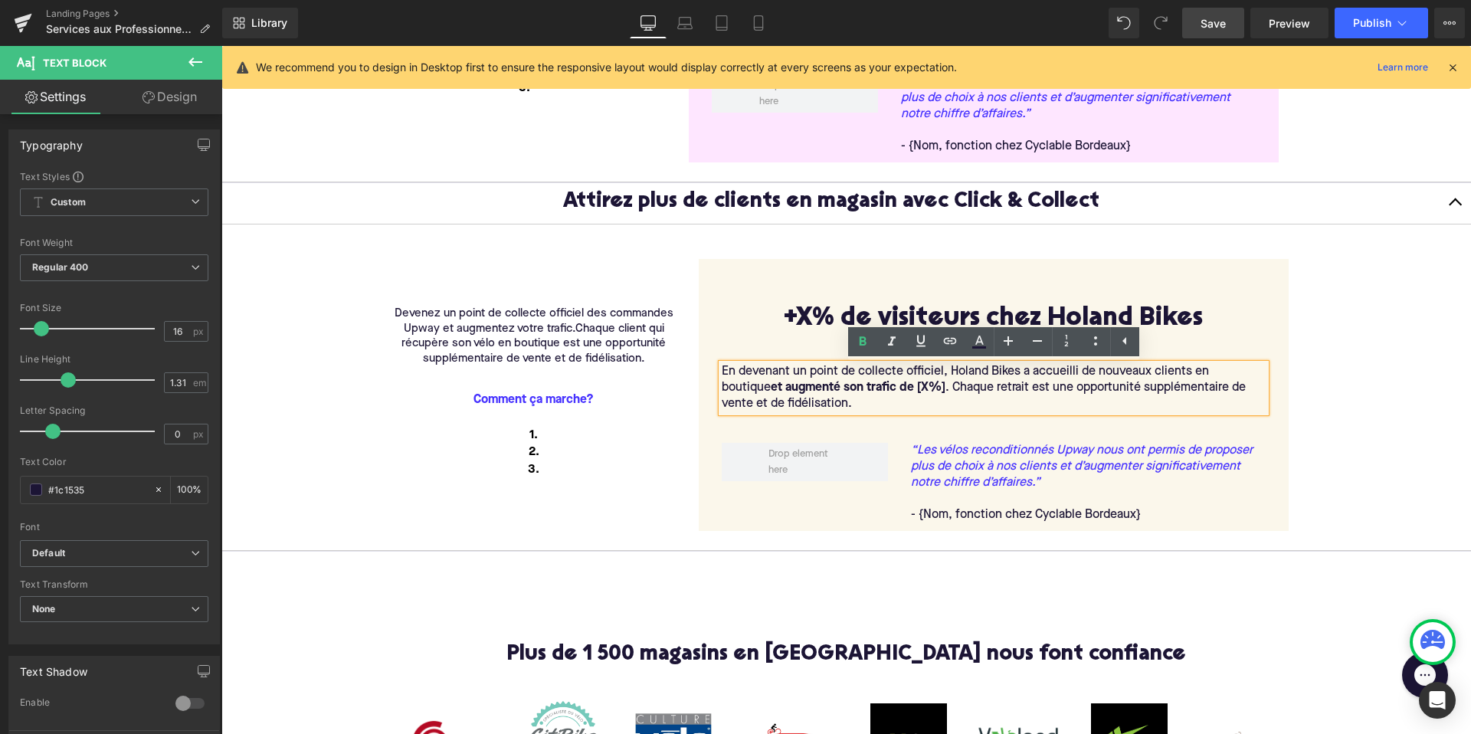
click at [1056, 487] on div "“Les vélos reconditionnés Upway nous ont permis de proposer plus de choix à nos…" at bounding box center [1088, 483] width 355 height 80
click at [1056, 487] on icon "“Les vélos reconditionnés Upway nous ont permis de proposer plus de choix à nos…" at bounding box center [1088, 467] width 355 height 48
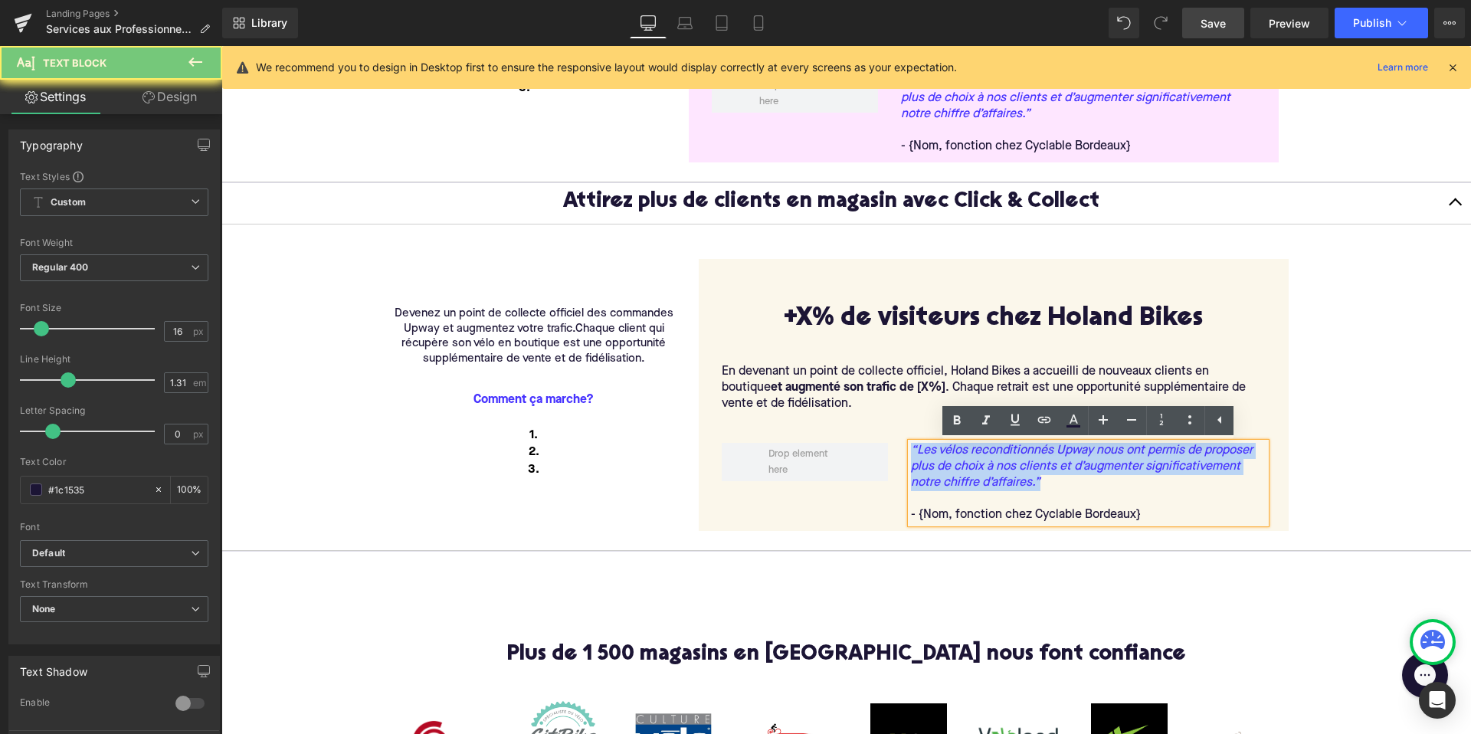
drag, startPoint x: 1039, startPoint y: 484, endPoint x: 859, endPoint y: 437, distance: 186.2
click at [859, 437] on div "“Les vélos reconditionnés Upway nous ont permis de proposer plus de choix à nos…" at bounding box center [993, 475] width 567 height 111
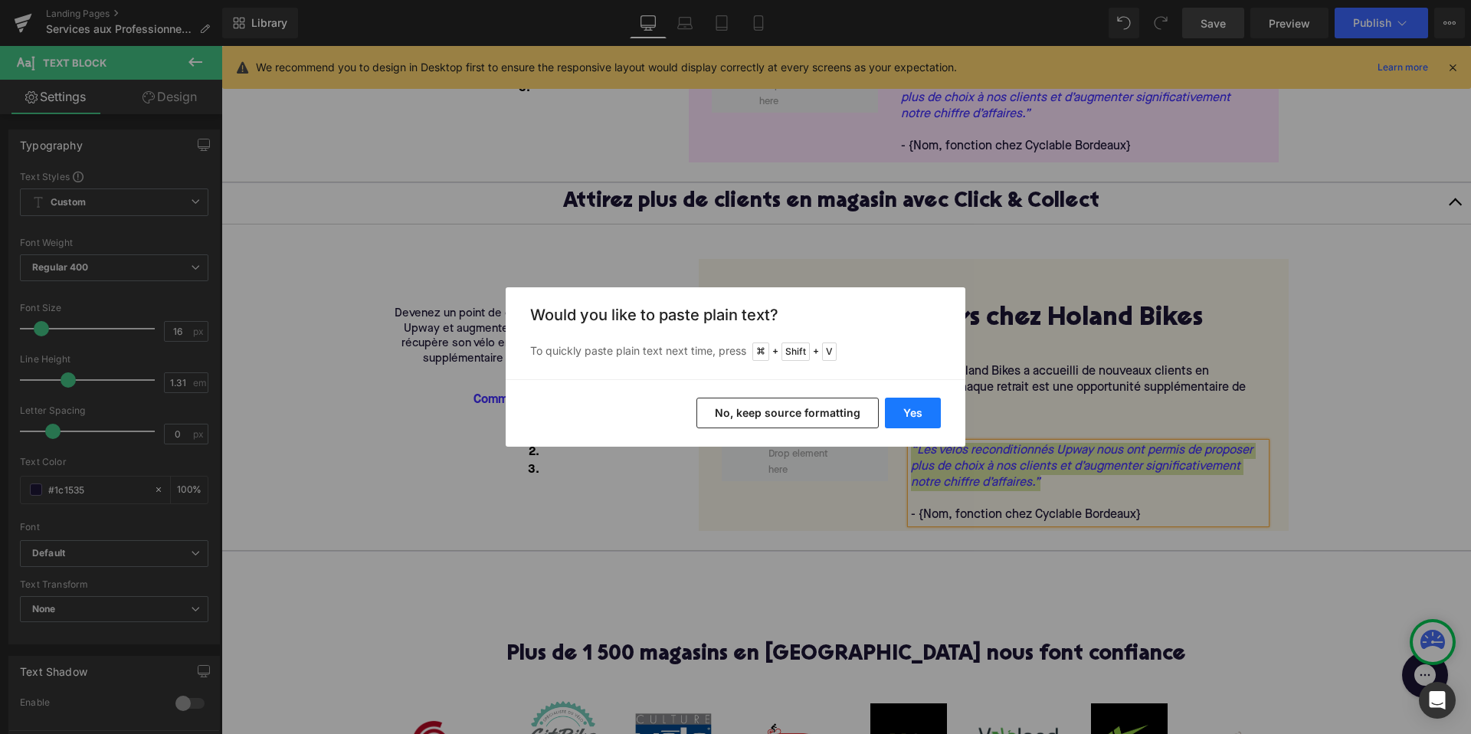
click at [905, 406] on button "Yes" at bounding box center [913, 413] width 56 height 31
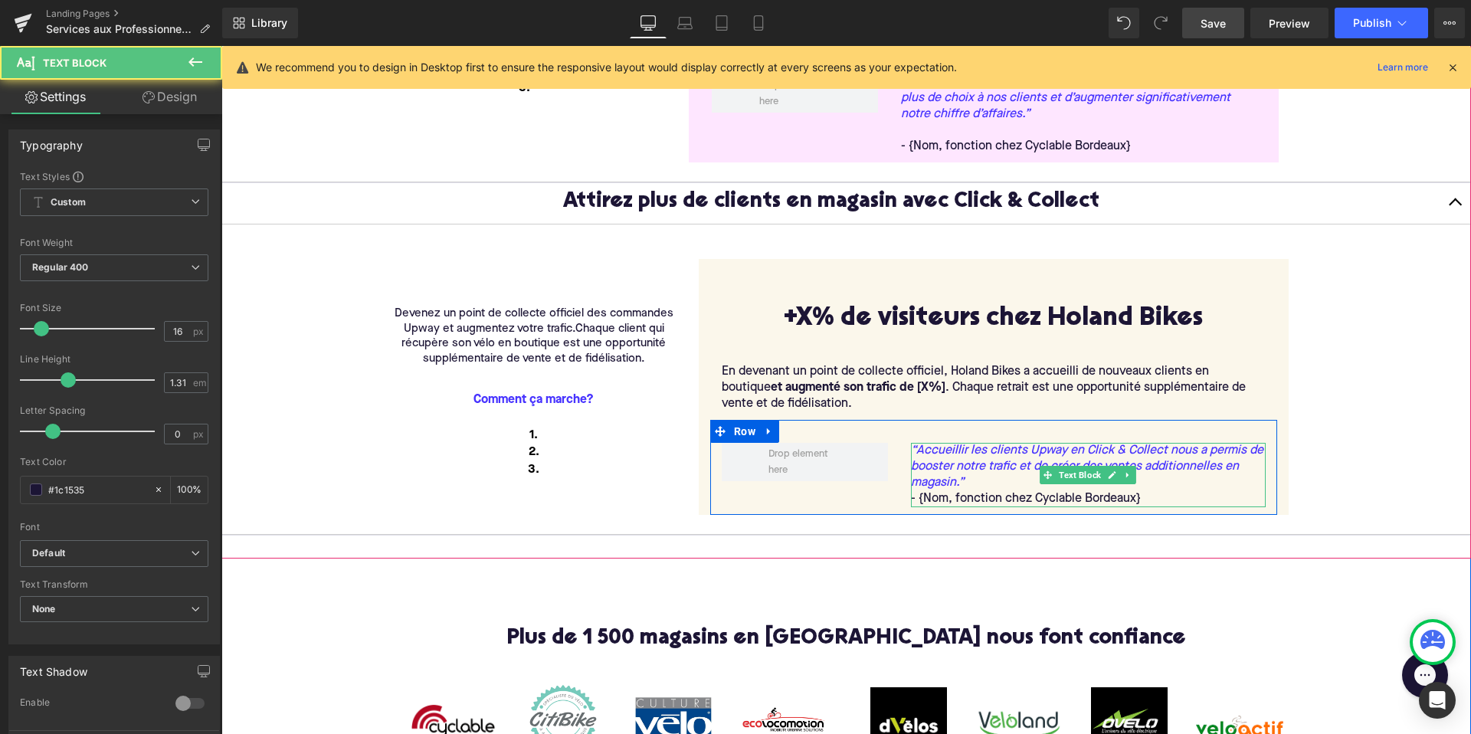
click at [971, 483] on icon "“Accueillir les clients Upway en Click & Collect nous a permis de booster notre…" at bounding box center [1088, 467] width 355 height 48
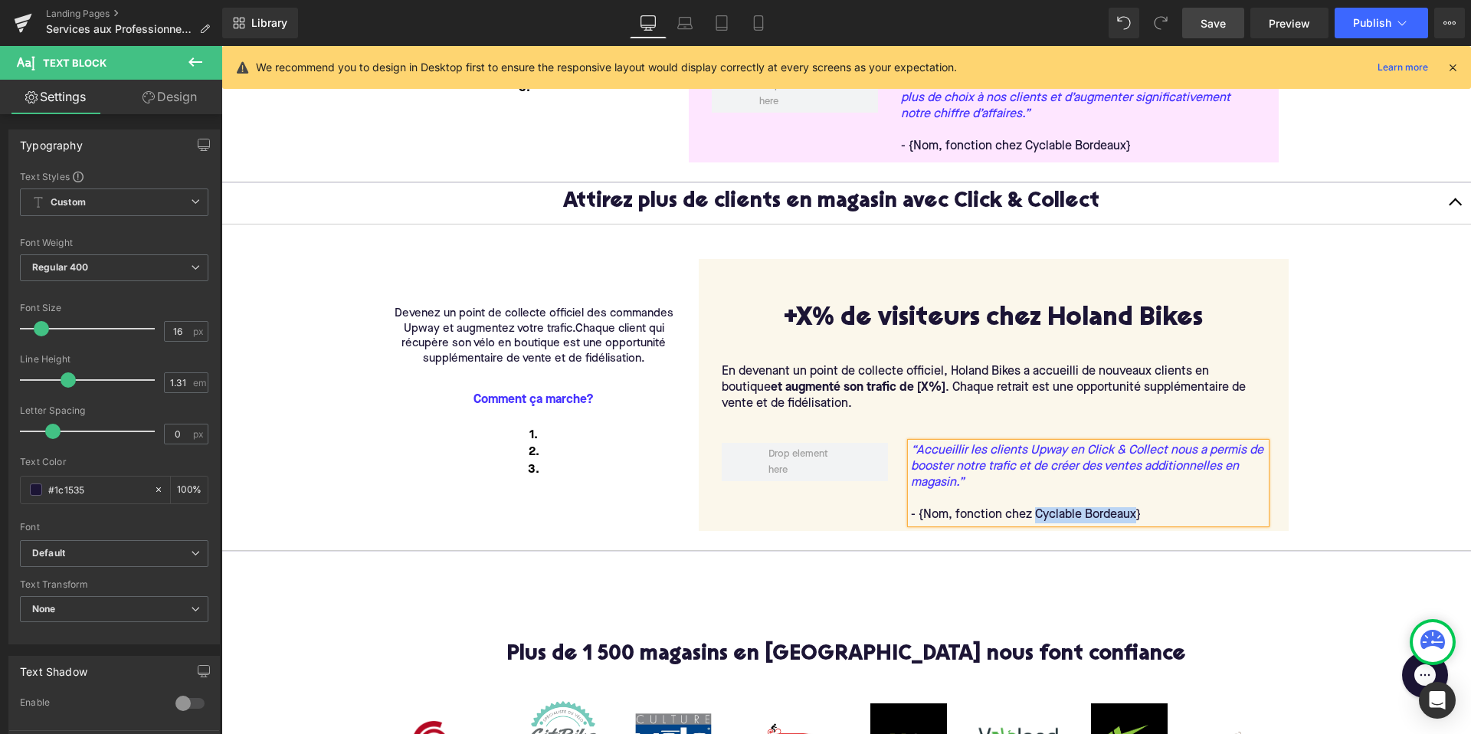
drag, startPoint x: 1133, startPoint y: 516, endPoint x: 1036, endPoint y: 515, distance: 96.5
click at [1036, 515] on p "- {Nom, fonction chez Cyclable Bordeaux}" at bounding box center [1088, 515] width 355 height 16
click at [906, 572] on div "Boostez vos ventes avec la reprise Text Block Proposez à vos clients une offre …" at bounding box center [845, 163] width 1249 height 823
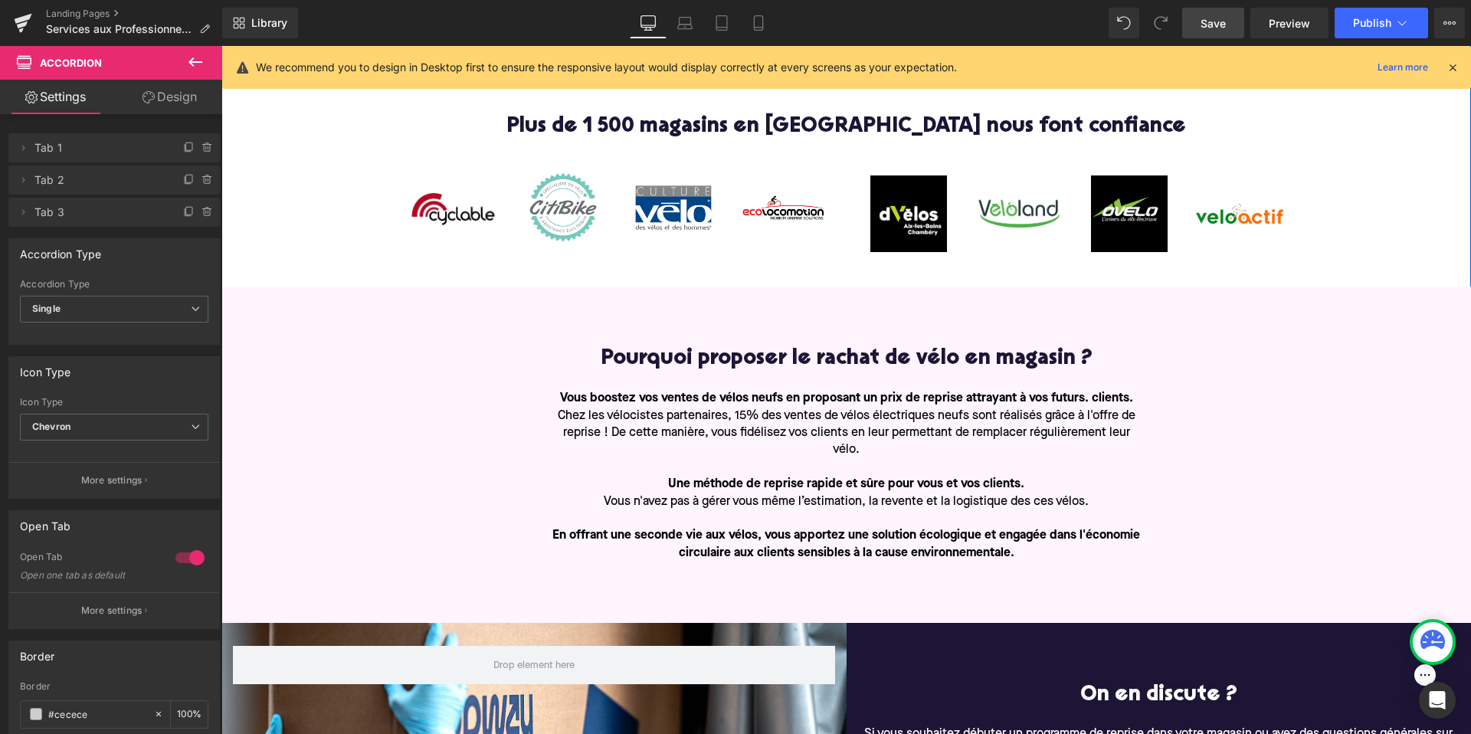
scroll to position [1266, 0]
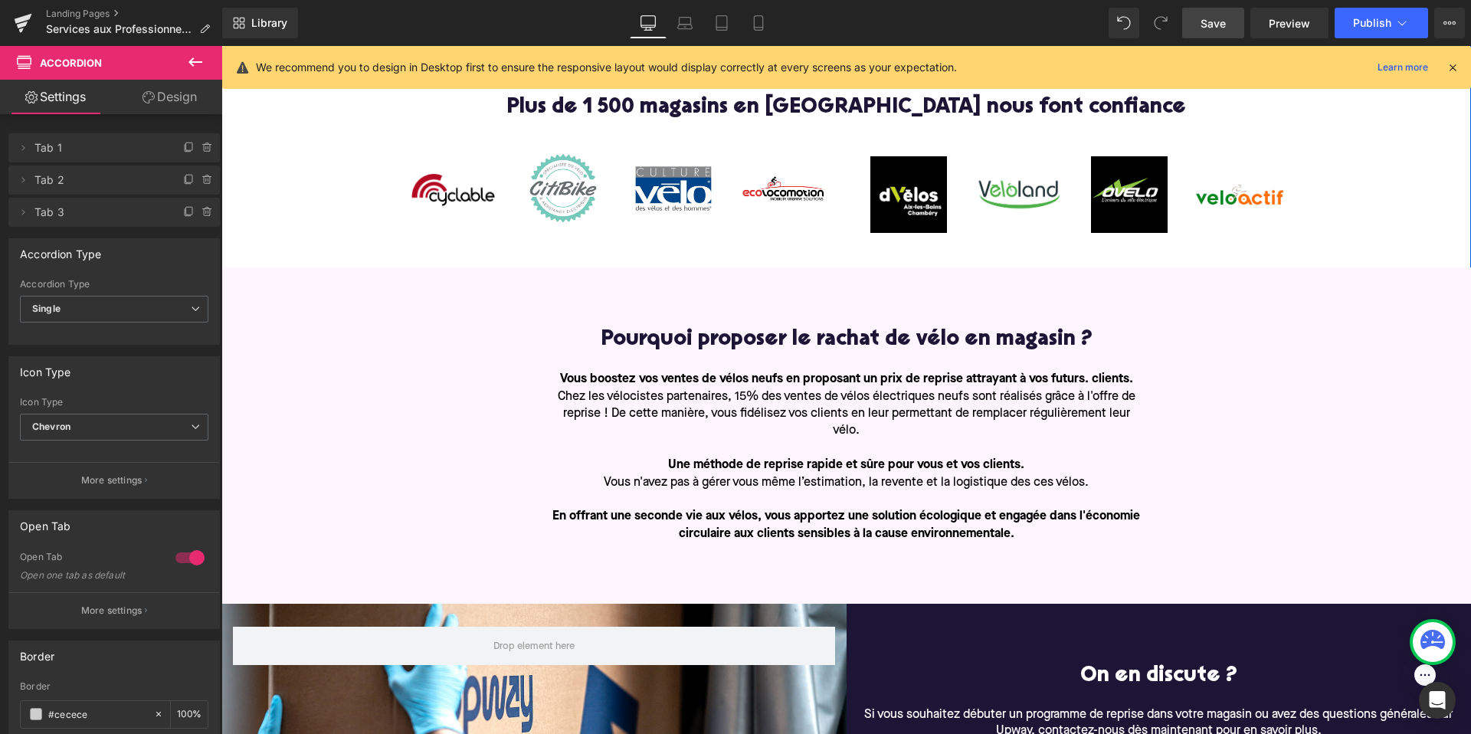
click at [560, 354] on div "Pourquoi proposer le rachat de vélo en magasin ? Heading Vous boostez vos vente…" at bounding box center [846, 436] width 613 height 214
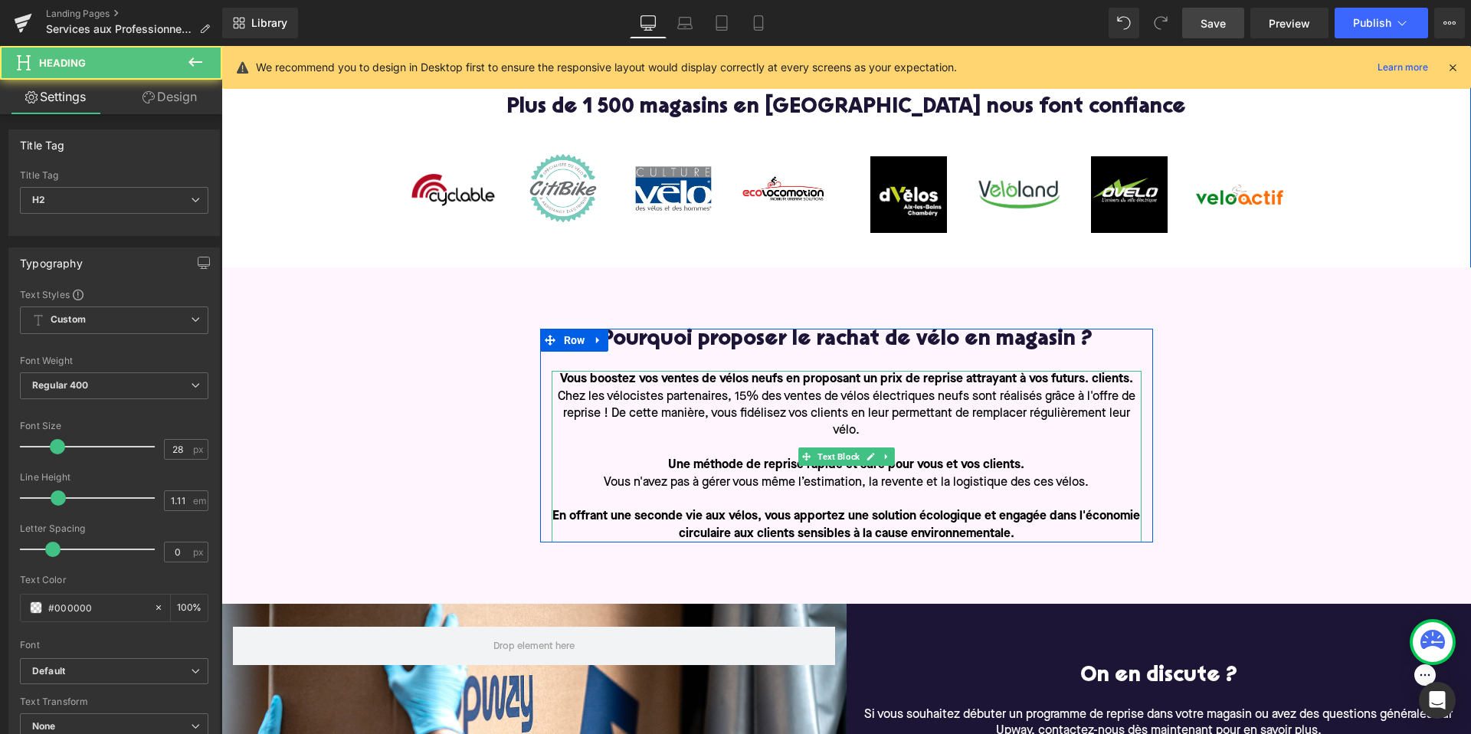
click at [645, 385] on strong "Vous boostez vos ventes de vélos neufs en proposant un prix de reprise attrayan…" at bounding box center [846, 379] width 573 height 12
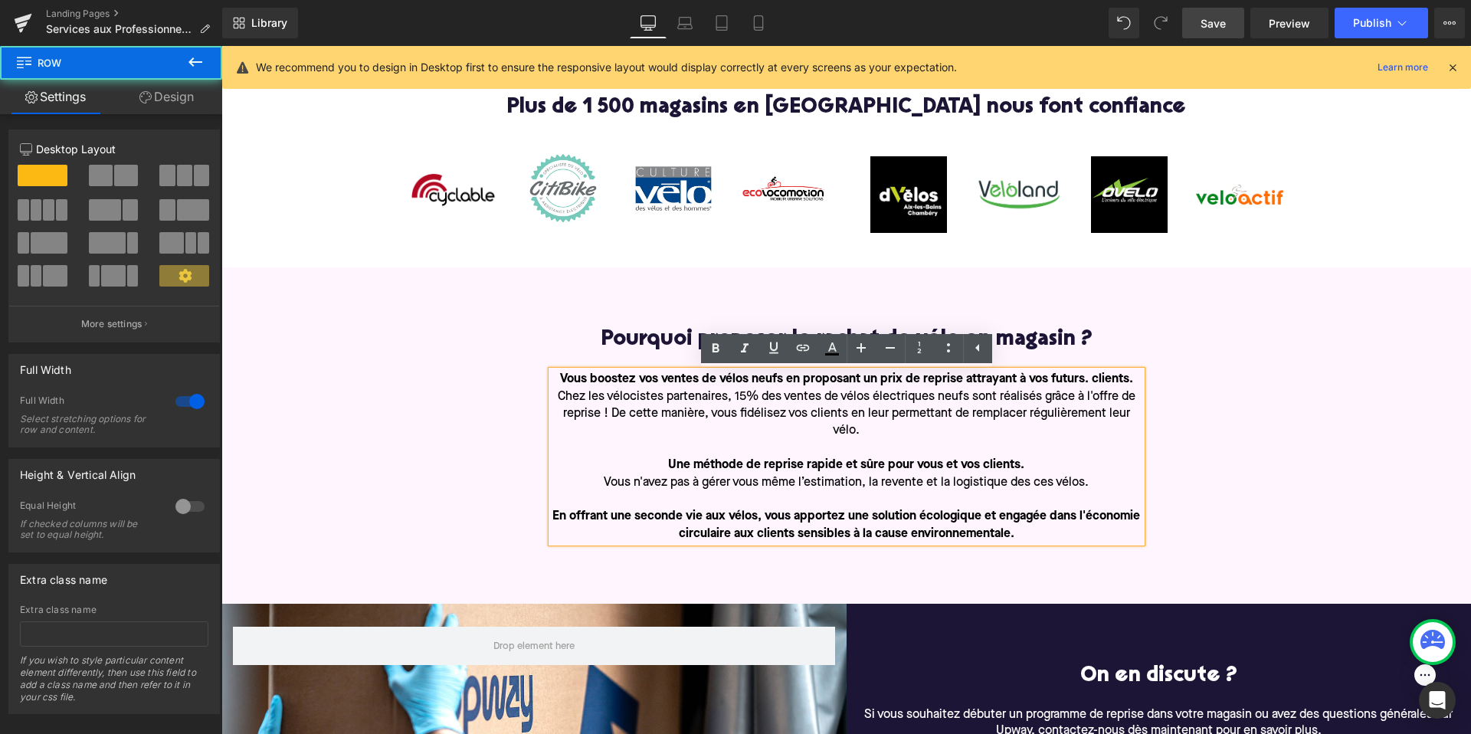
click at [608, 322] on div "Pourquoi proposer le rachat de vélo en magasin ? Heading Vous boostez vos vente…" at bounding box center [845, 435] width 1249 height 336
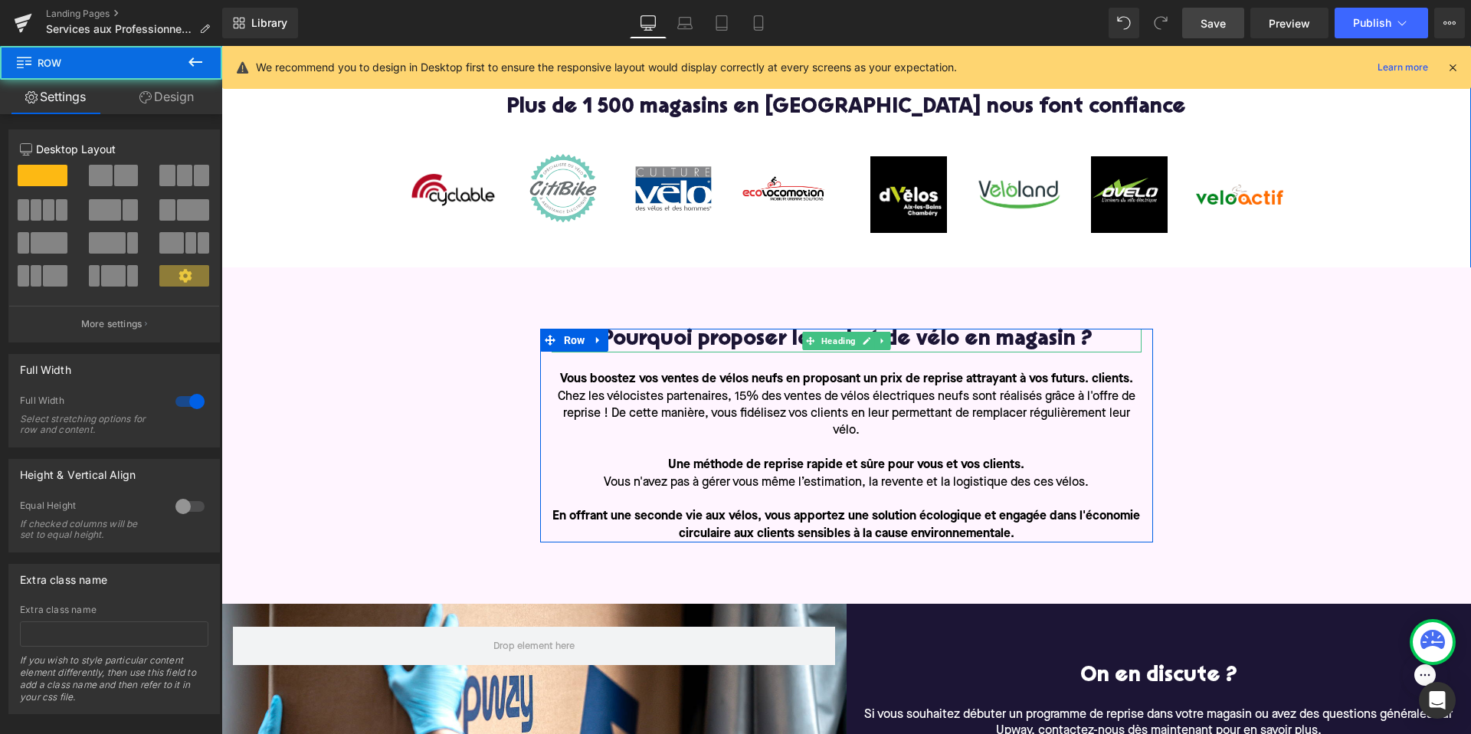
click at [611, 349] on h2 "Pourquoi proposer le rachat de vélo en magasin ?" at bounding box center [847, 341] width 590 height 24
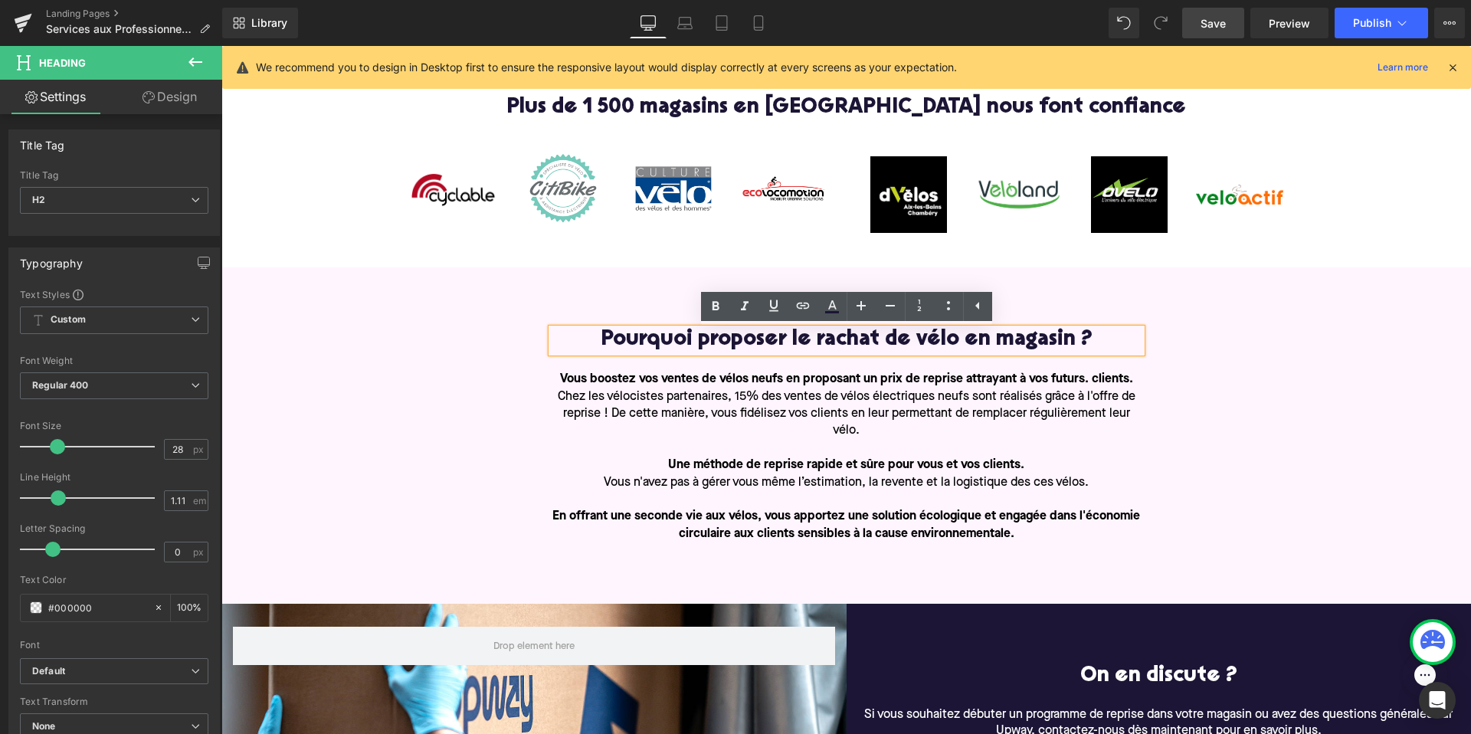
click at [502, 280] on div "Pourquoi proposer le rachat de vélo en magasin ? Heading Vous boostez vos vente…" at bounding box center [845, 435] width 1249 height 336
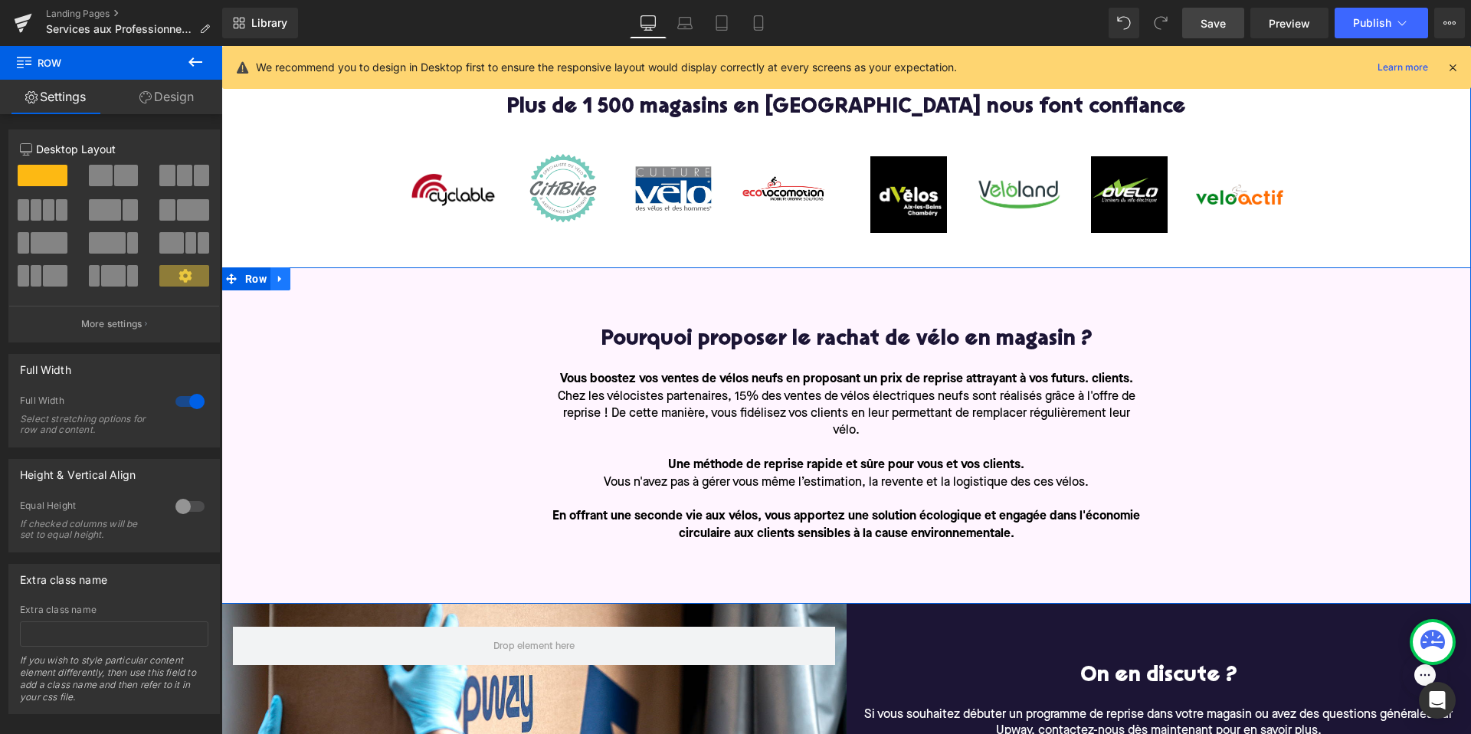
click at [276, 279] on icon at bounding box center [280, 278] width 11 height 11
click at [317, 280] on icon at bounding box center [320, 278] width 11 height 11
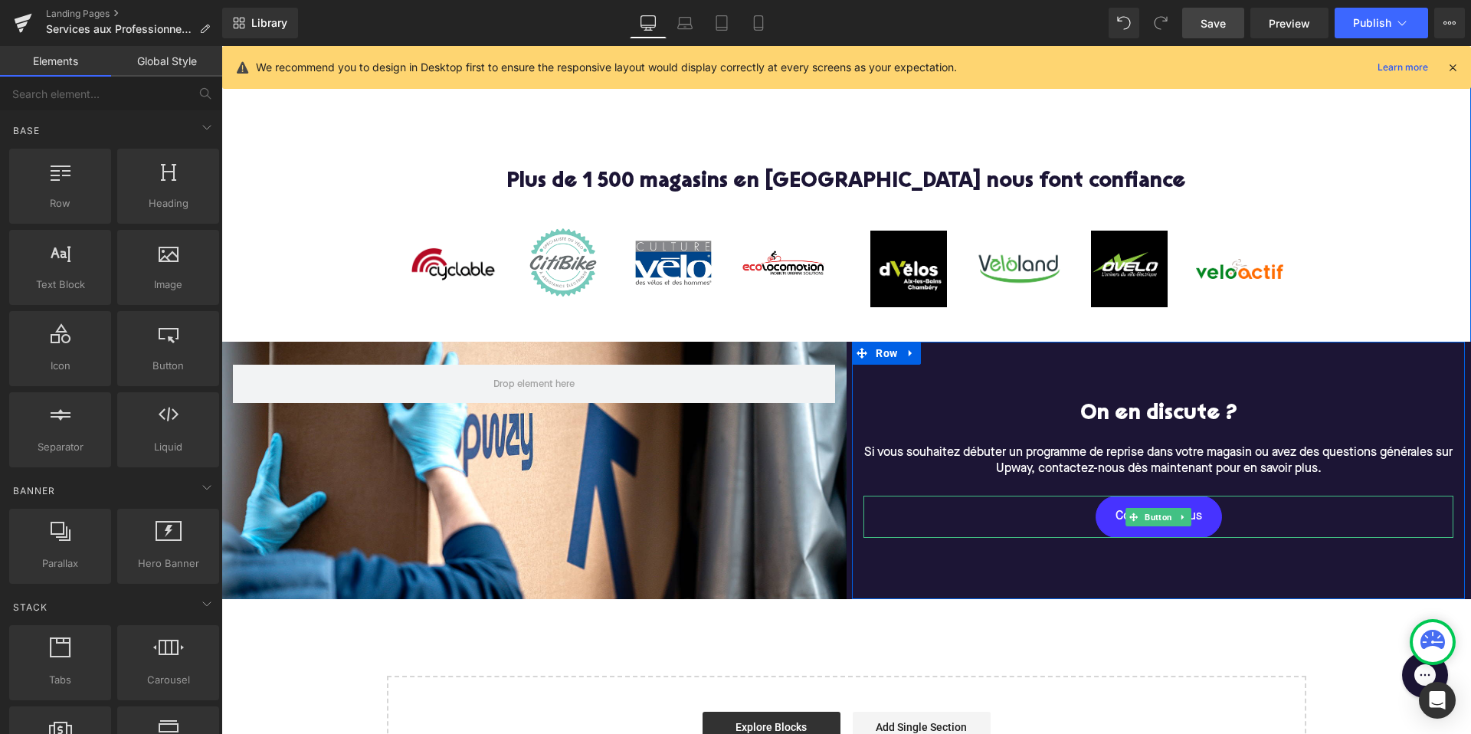
scroll to position [1190, 0]
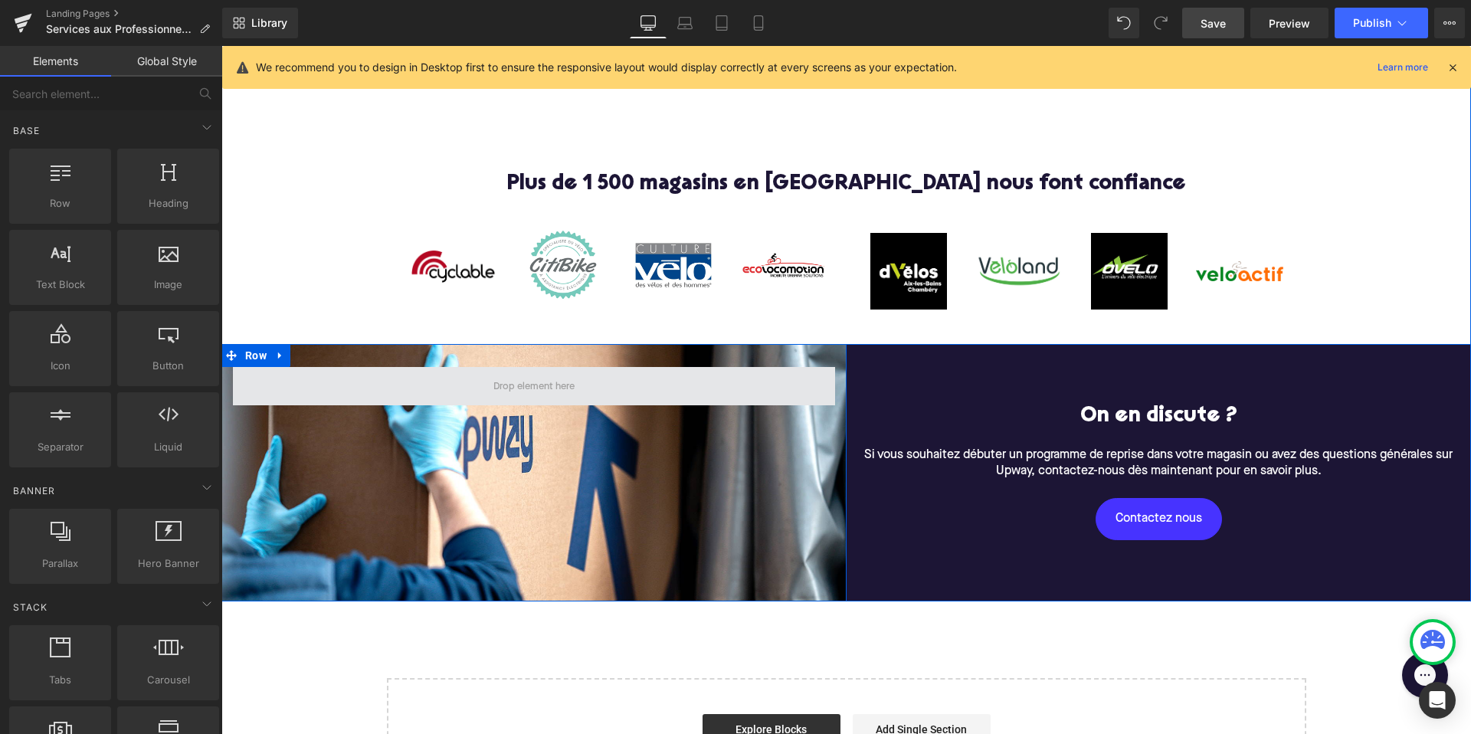
click at [749, 380] on span at bounding box center [534, 386] width 602 height 38
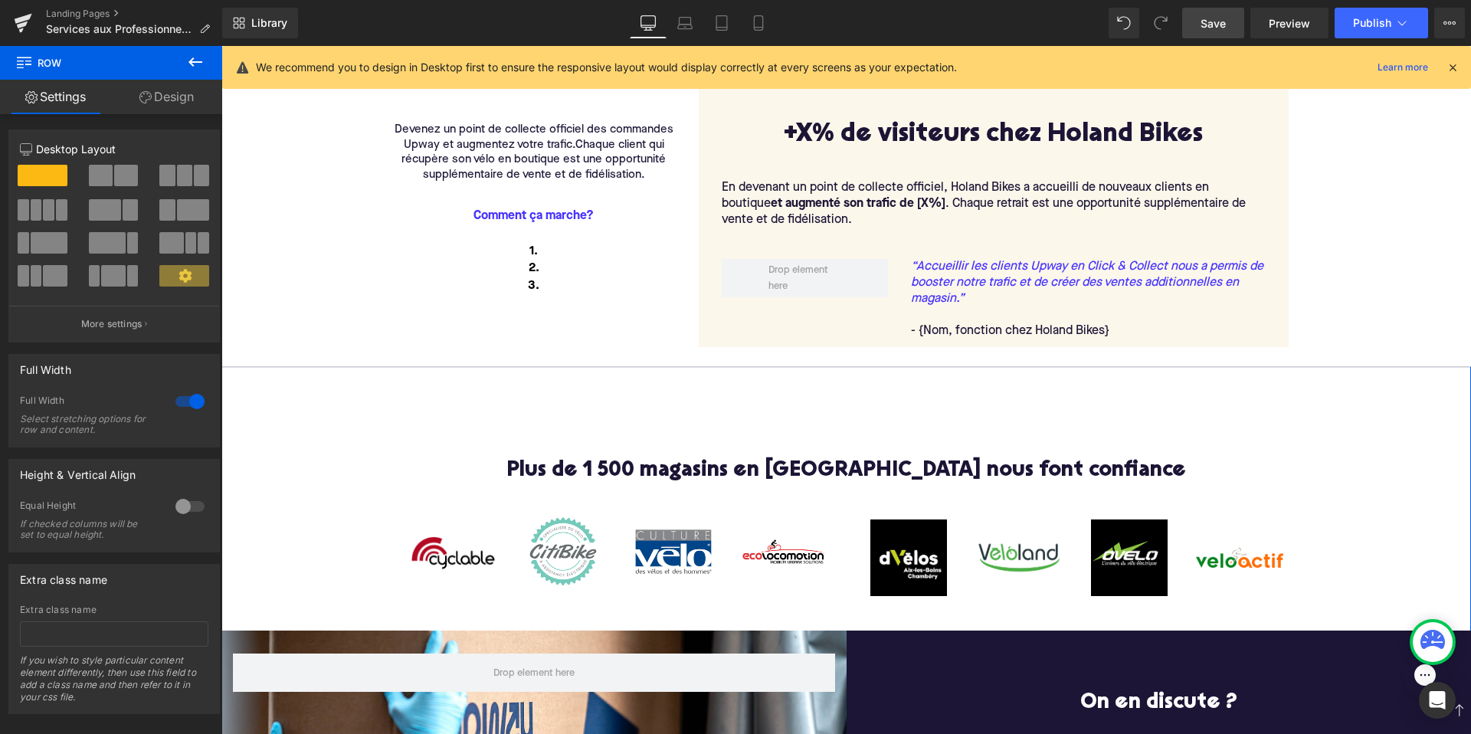
scroll to position [871, 0]
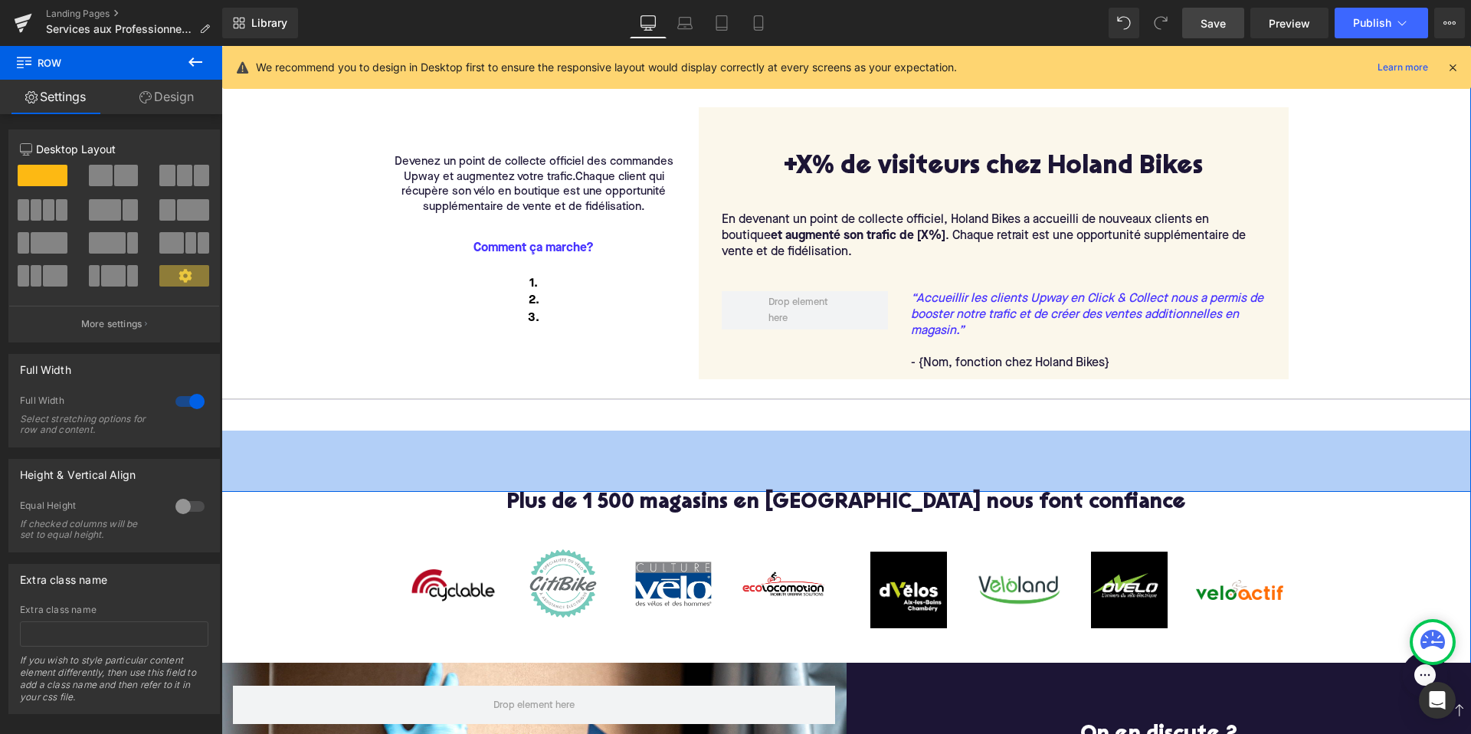
click at [656, 489] on div "Boostez vos ventes avec la reprise Text Block Proposez à vos clients une offre …" at bounding box center [845, 33] width 1249 height 915
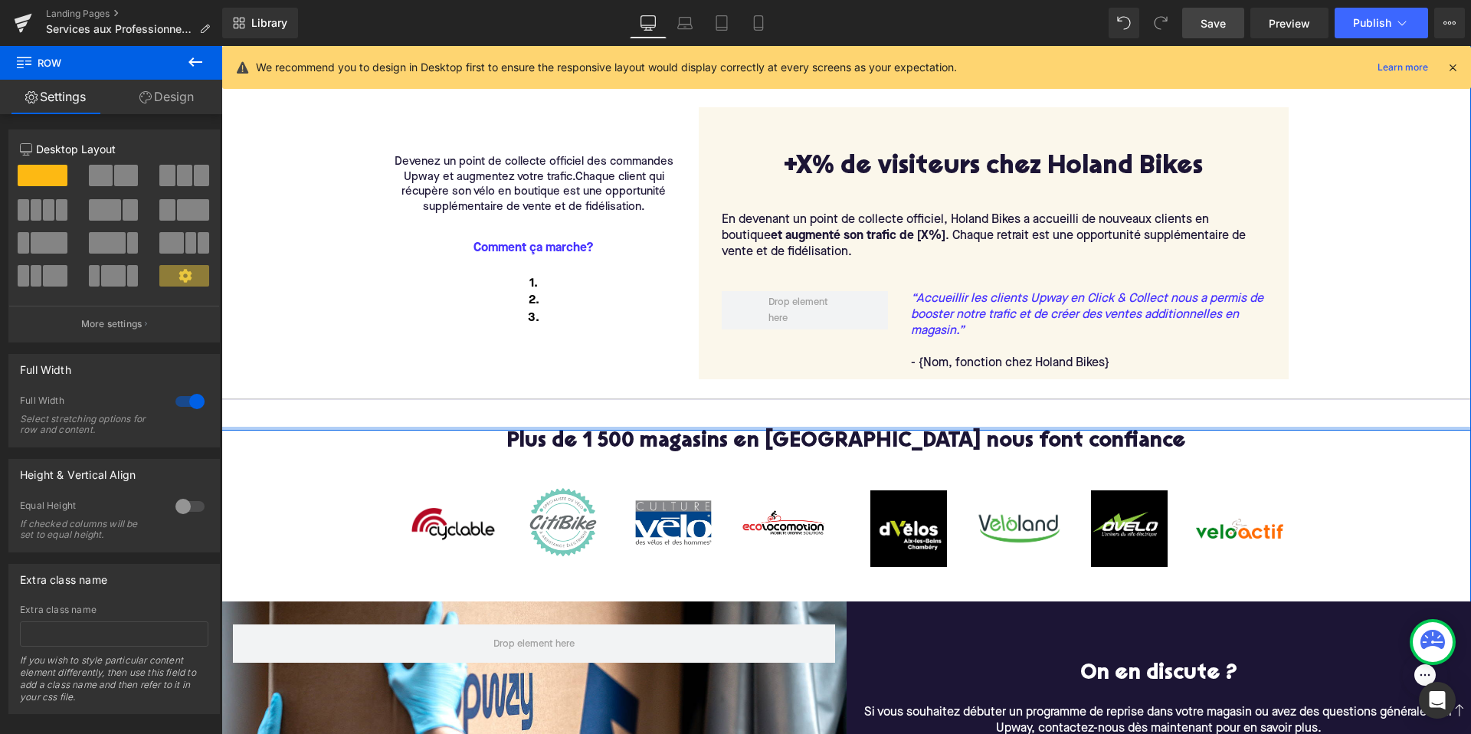
drag, startPoint x: 650, startPoint y: 487, endPoint x: 642, endPoint y: 421, distance: 67.1
click at [642, 421] on div "Boostez vos ventes avec la reprise Text Block Proposez à vos clients une offre …" at bounding box center [845, 3] width 1249 height 854
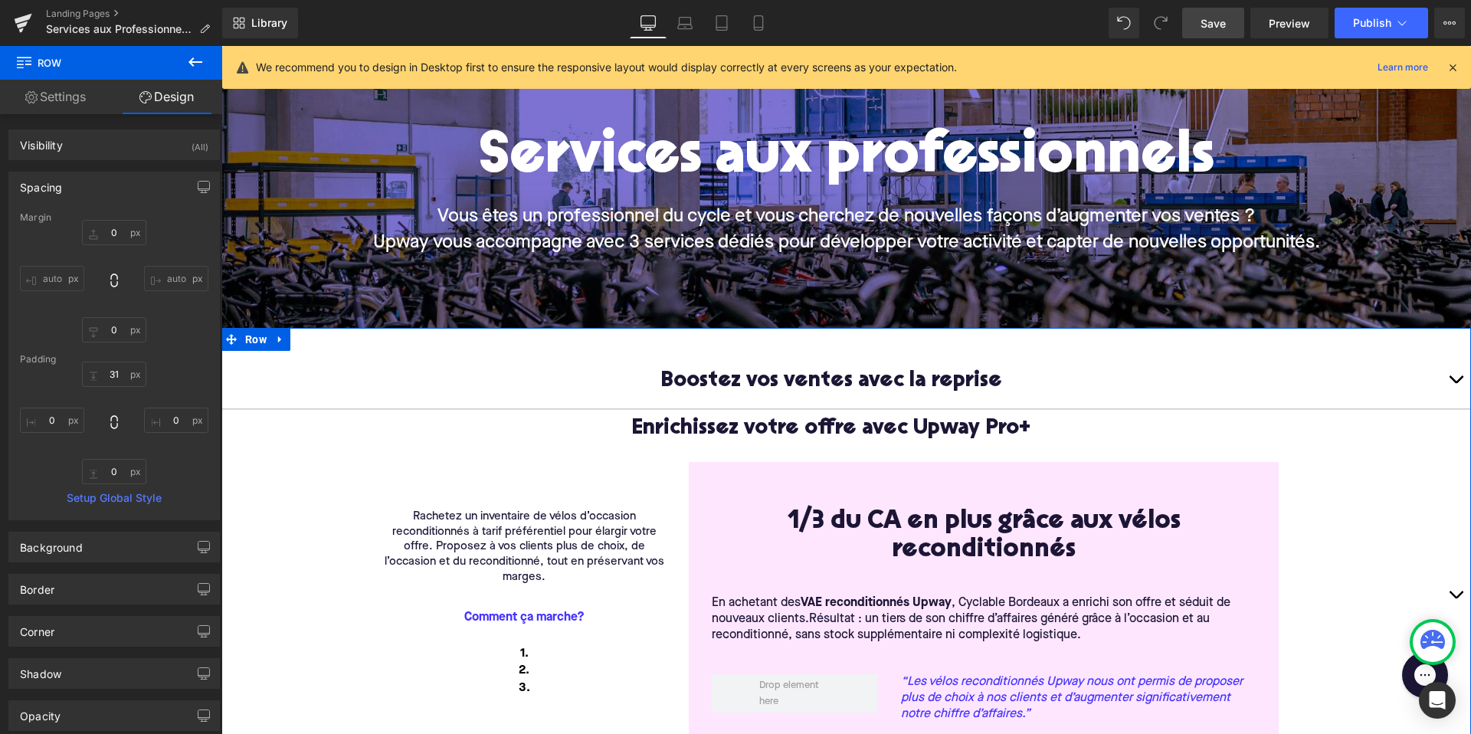
scroll to position [117, 0]
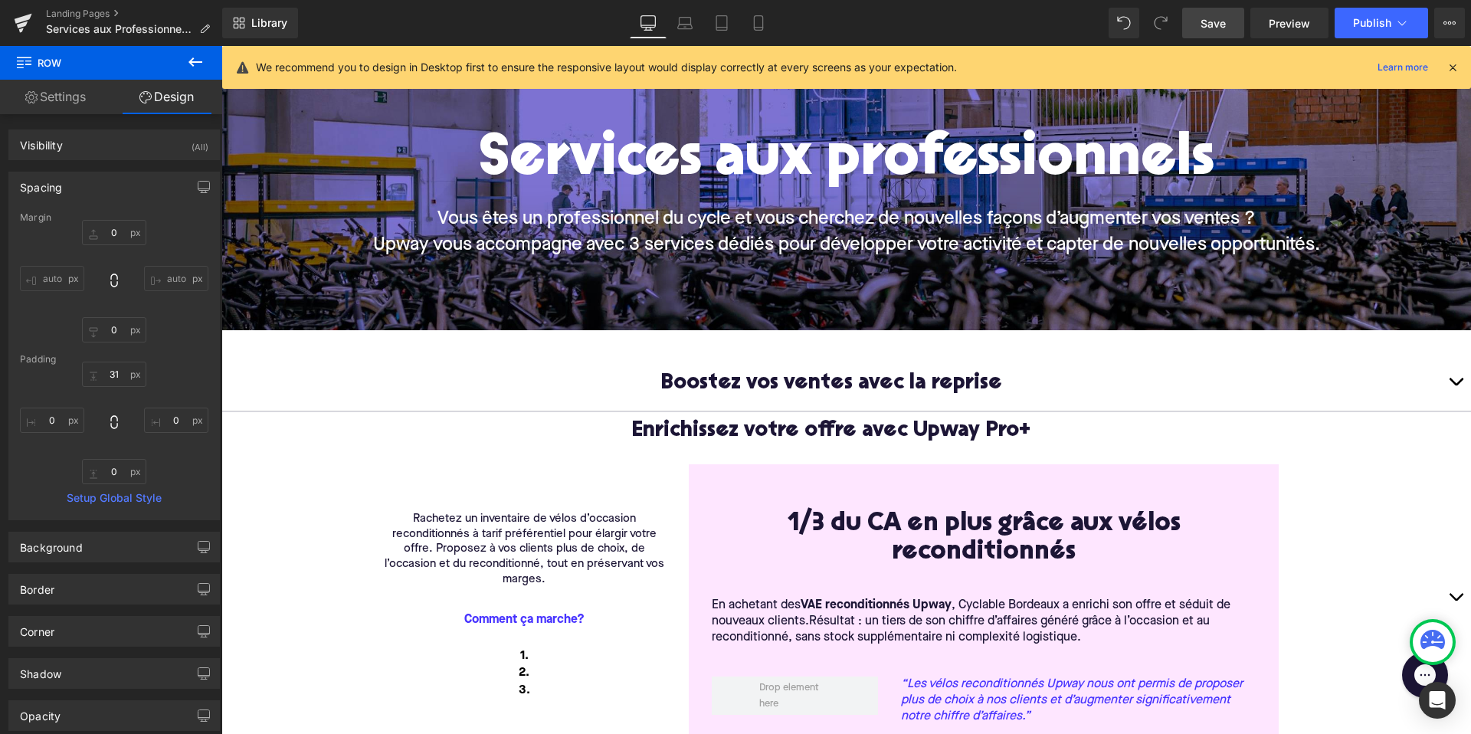
click at [691, 376] on span "Boostez vos ventes avec la reprise" at bounding box center [831, 383] width 342 height 21
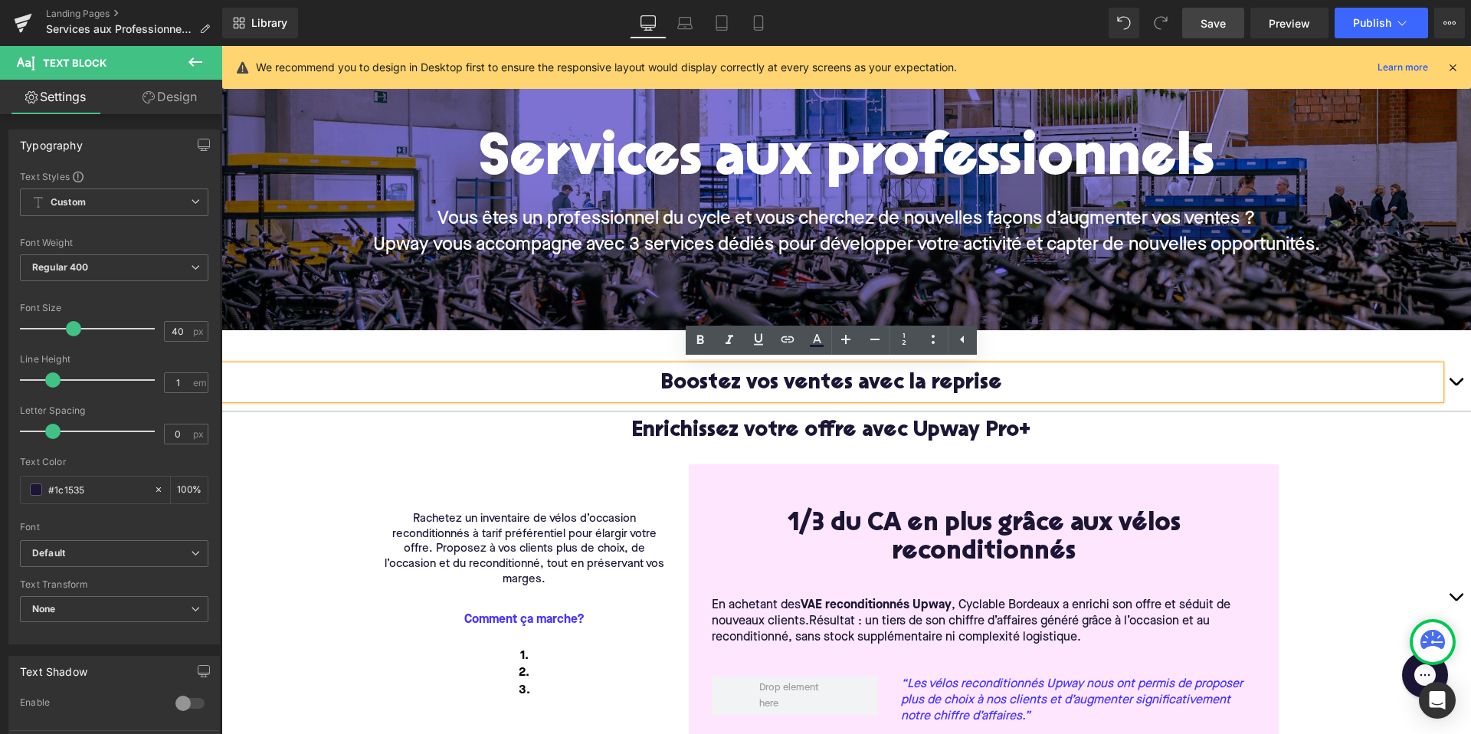
click at [1457, 380] on button "button" at bounding box center [1455, 382] width 31 height 57
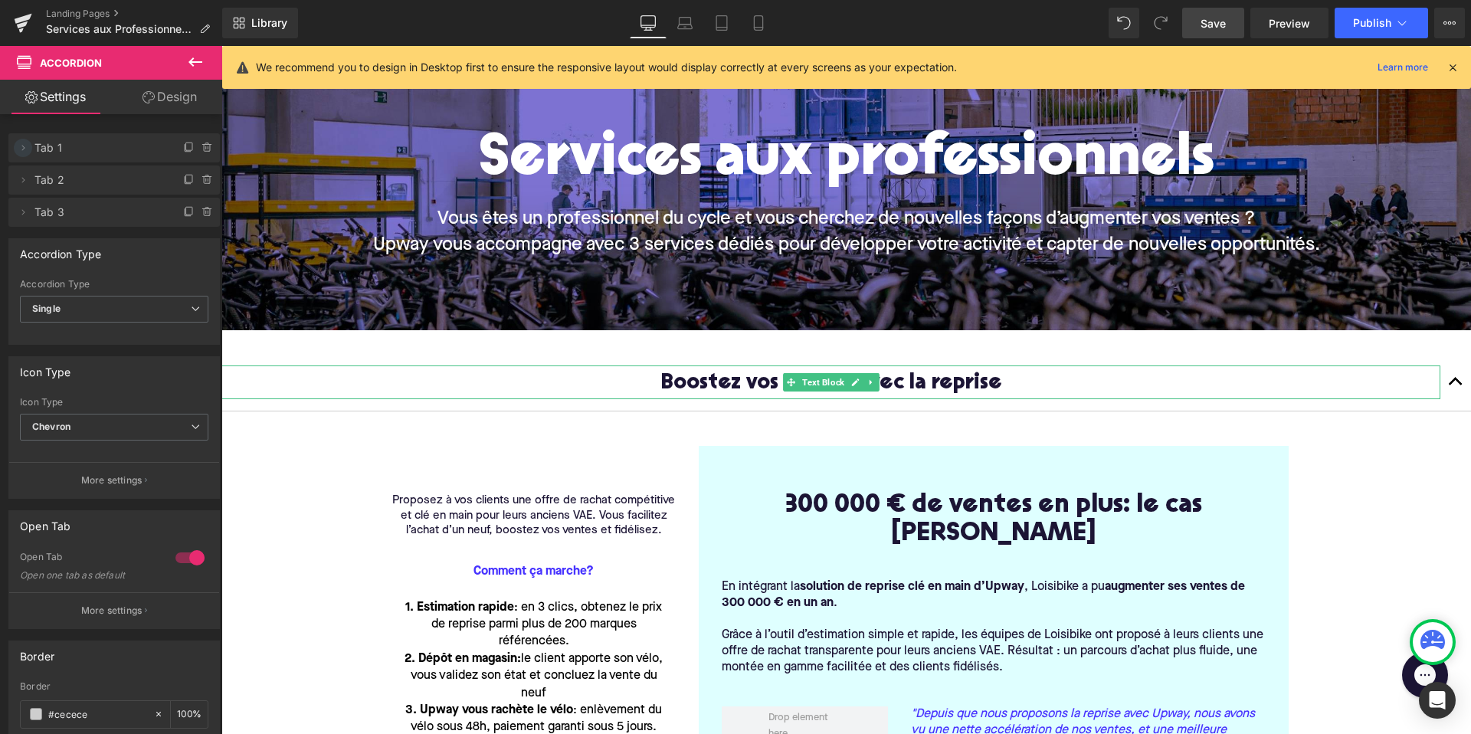
click at [27, 145] on icon at bounding box center [23, 148] width 12 height 12
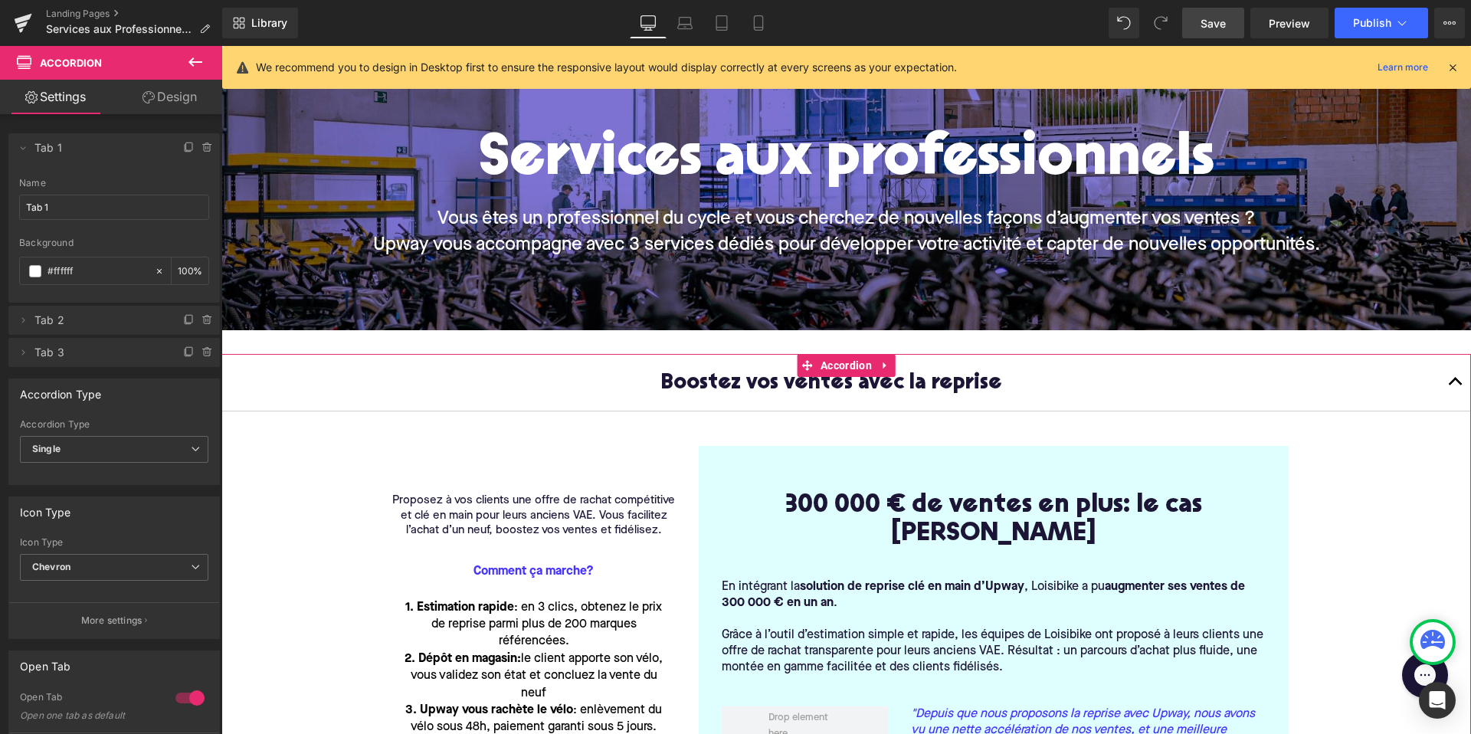
drag, startPoint x: 115, startPoint y: 273, endPoint x: 0, endPoint y: 258, distance: 115.8
click at [0, 258] on div "Delete Cancel Tab 1 Tab 1 Name Tab 1 #FFFFFF Background #ffffff 100 % Delete Ca…" at bounding box center [114, 242] width 229 height 249
type input "0"
paste input "#DFFFFF"
click at [75, 266] on input "text" at bounding box center [97, 271] width 100 height 17
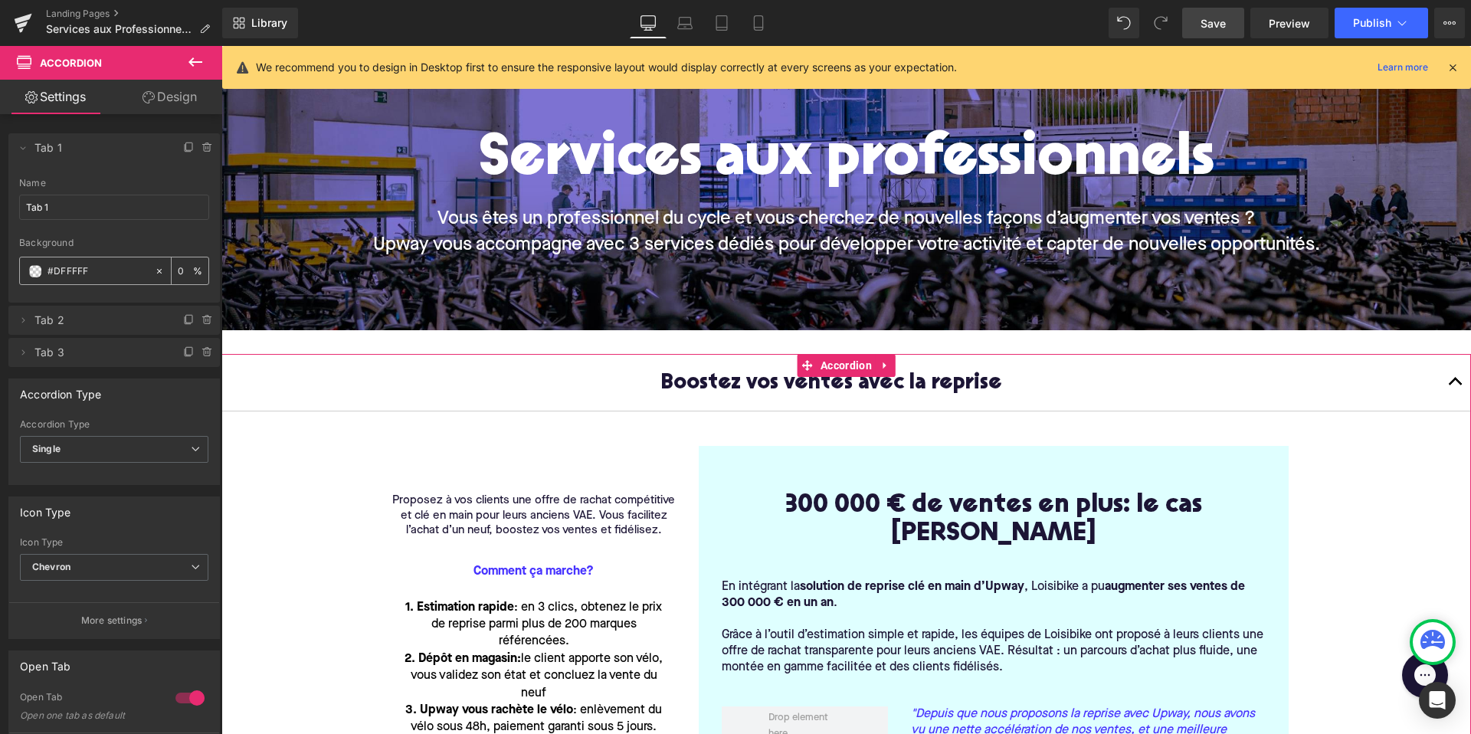
paste input "#DFFFFF"
drag, startPoint x: 115, startPoint y: 269, endPoint x: 76, endPoint y: 267, distance: 39.1
click at [76, 267] on input "#DFFF#DFFFFFFF" at bounding box center [97, 271] width 100 height 17
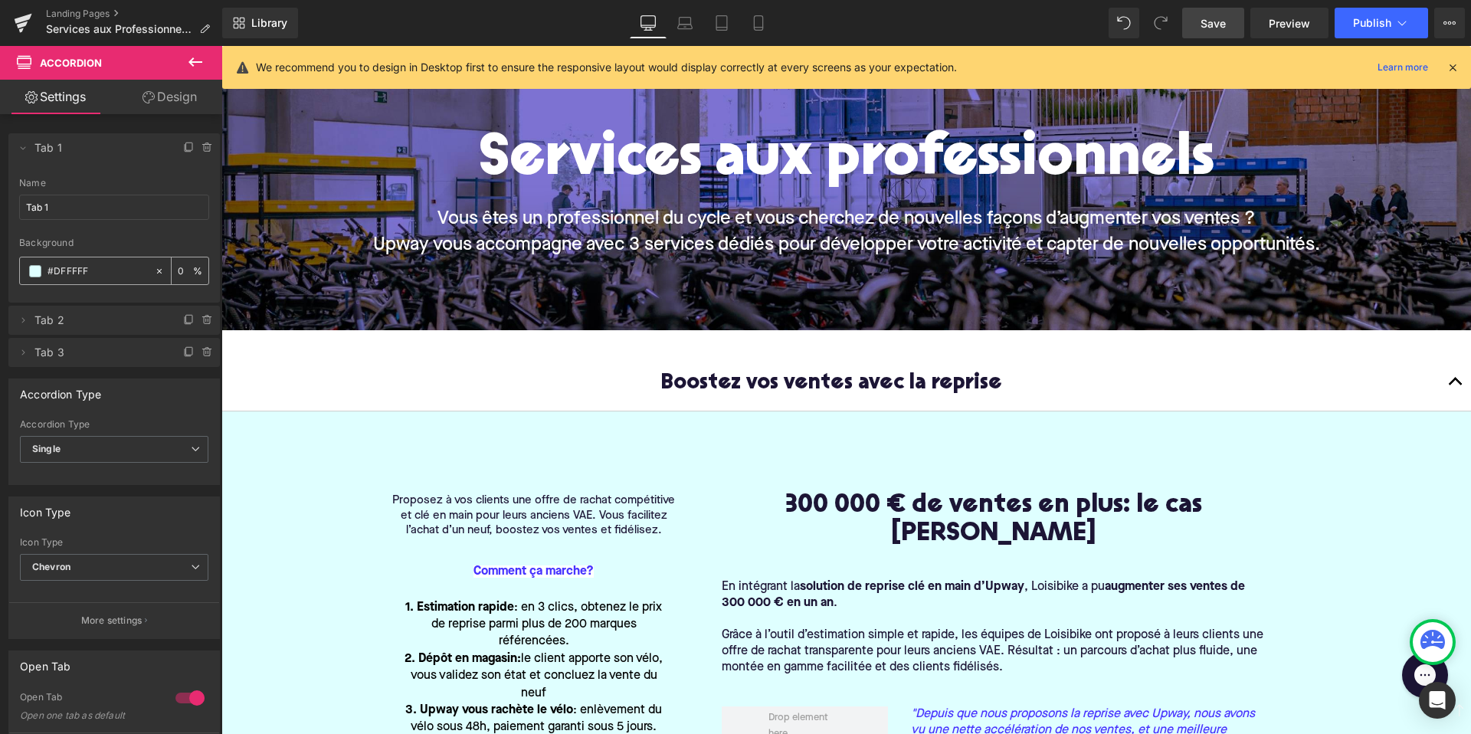
type input "#DFFFFF"
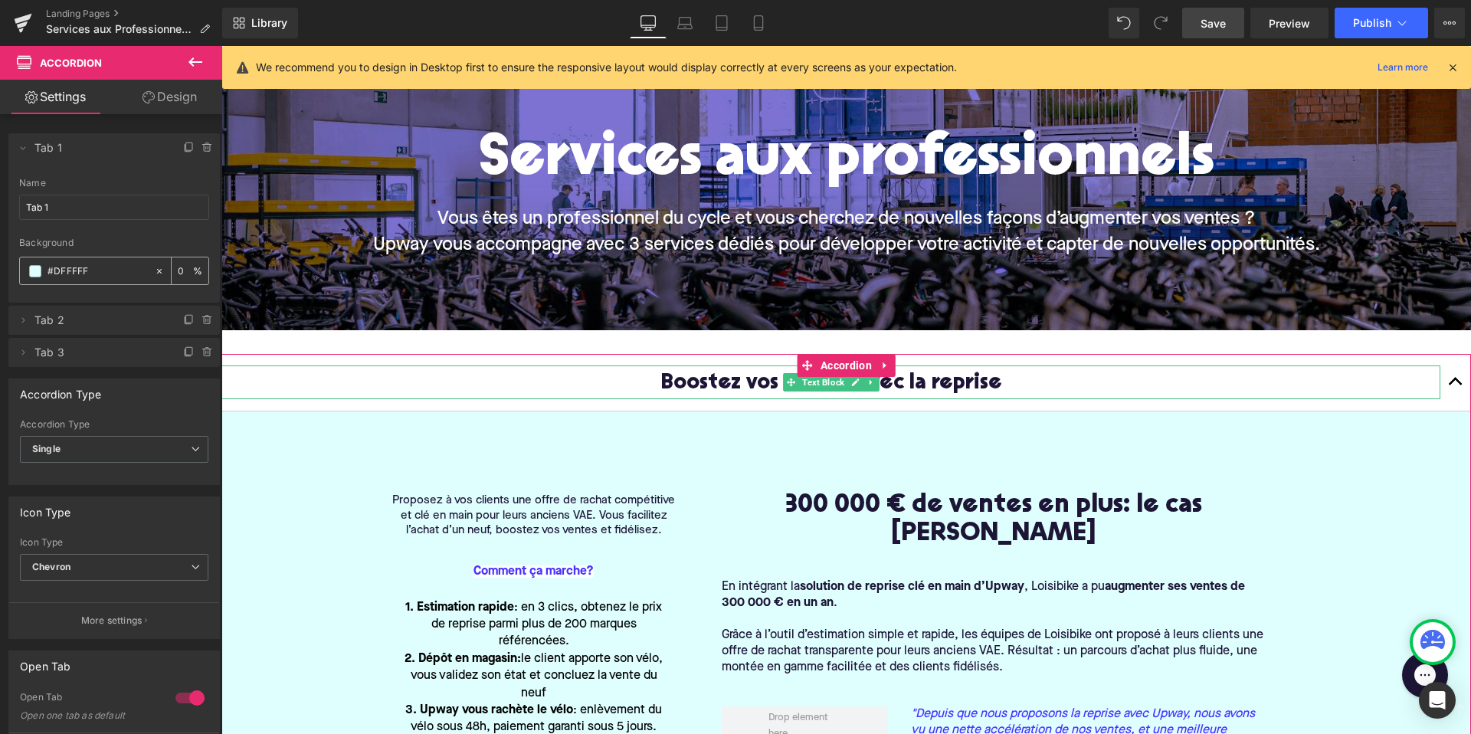
click at [154, 273] on icon at bounding box center [159, 271] width 11 height 11
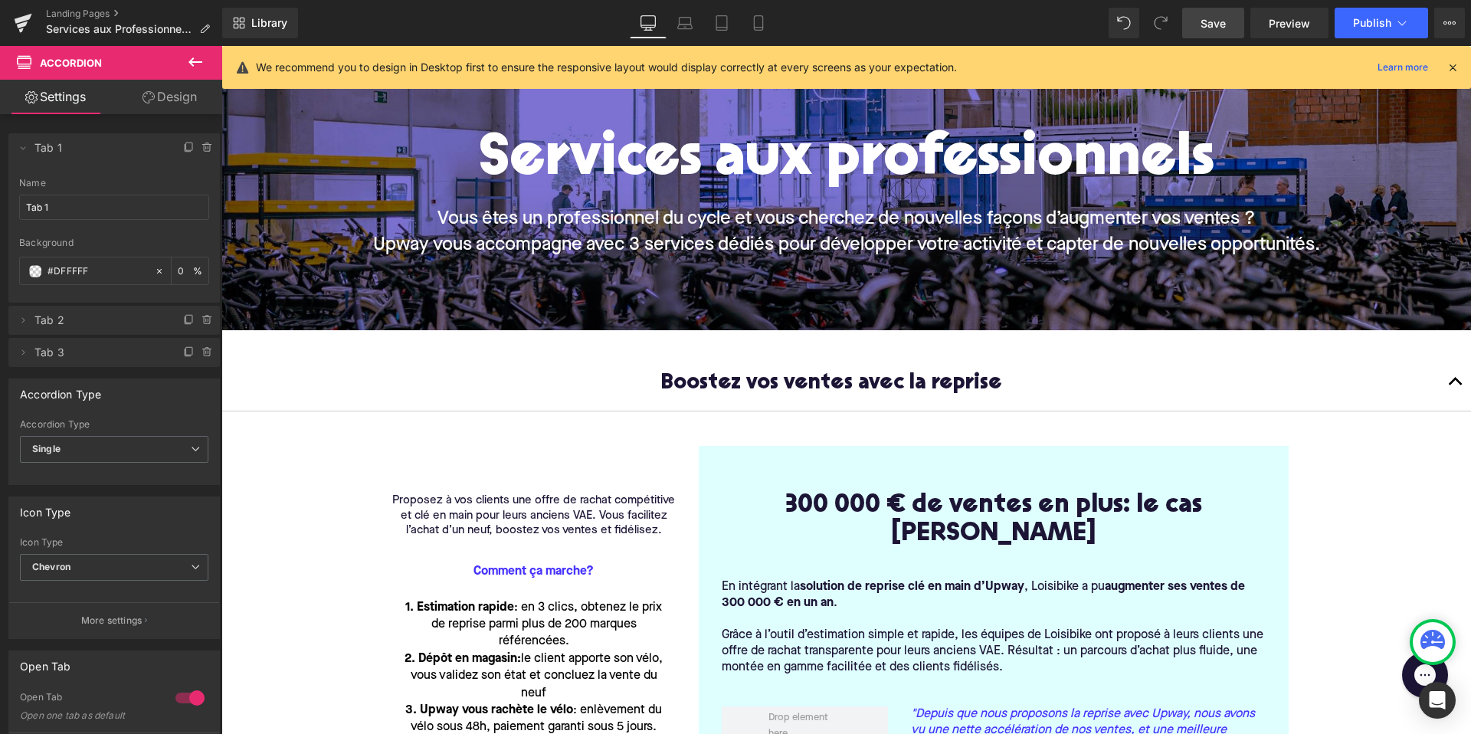
click at [156, 247] on div "Background #DFFFFF 0 %" at bounding box center [114, 269] width 190 height 65
click at [91, 440] on span "Single" at bounding box center [114, 449] width 188 height 27
click at [92, 470] on li "Multiple" at bounding box center [111, 476] width 182 height 23
click at [113, 438] on span "Multiple" at bounding box center [114, 449] width 188 height 27
click at [113, 482] on li "Multiple" at bounding box center [111, 476] width 182 height 23
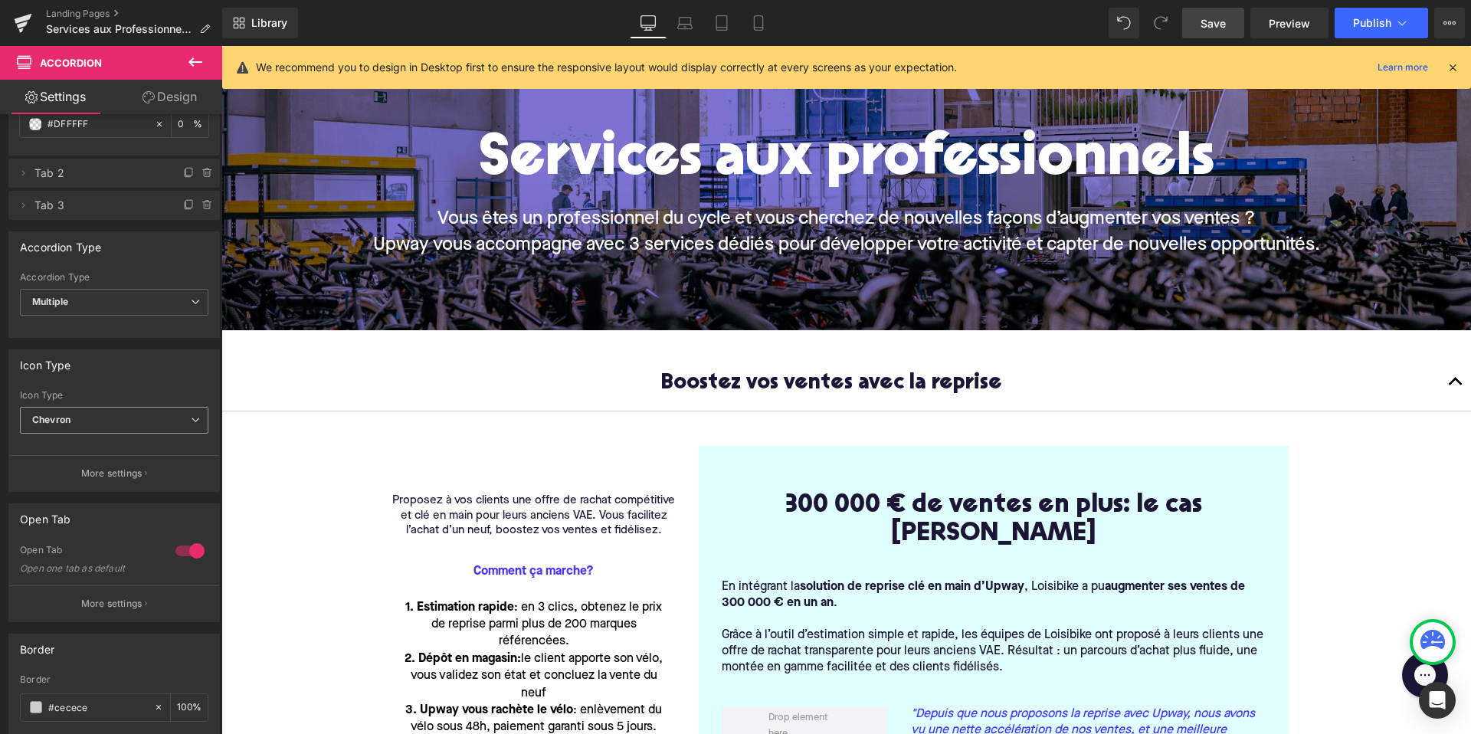
scroll to position [169, 0]
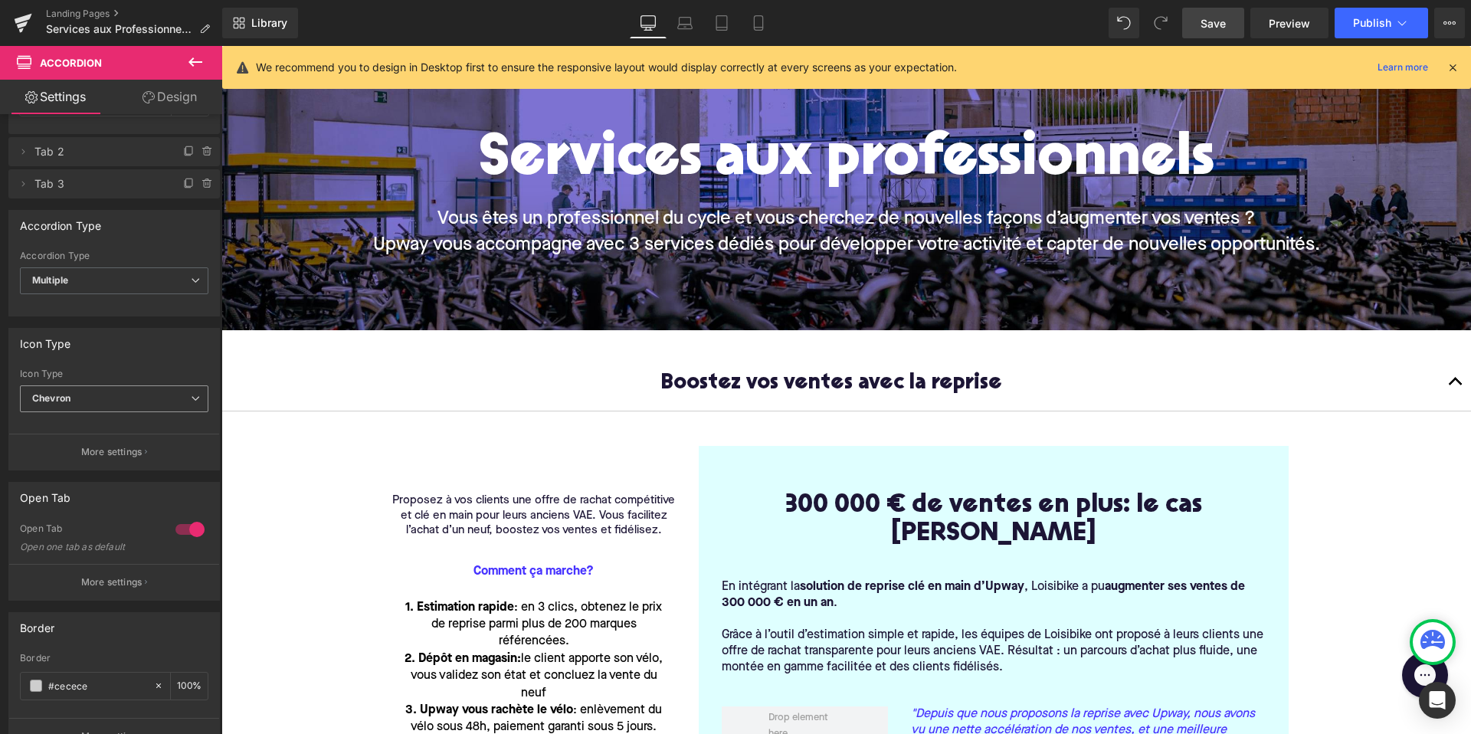
click at [133, 390] on span "Chevron" at bounding box center [114, 398] width 188 height 27
click at [134, 441] on li "Plus" at bounding box center [111, 448] width 182 height 23
click at [135, 398] on span "Plus" at bounding box center [114, 398] width 188 height 27
click at [123, 467] on li "Chevron" at bounding box center [111, 471] width 182 height 23
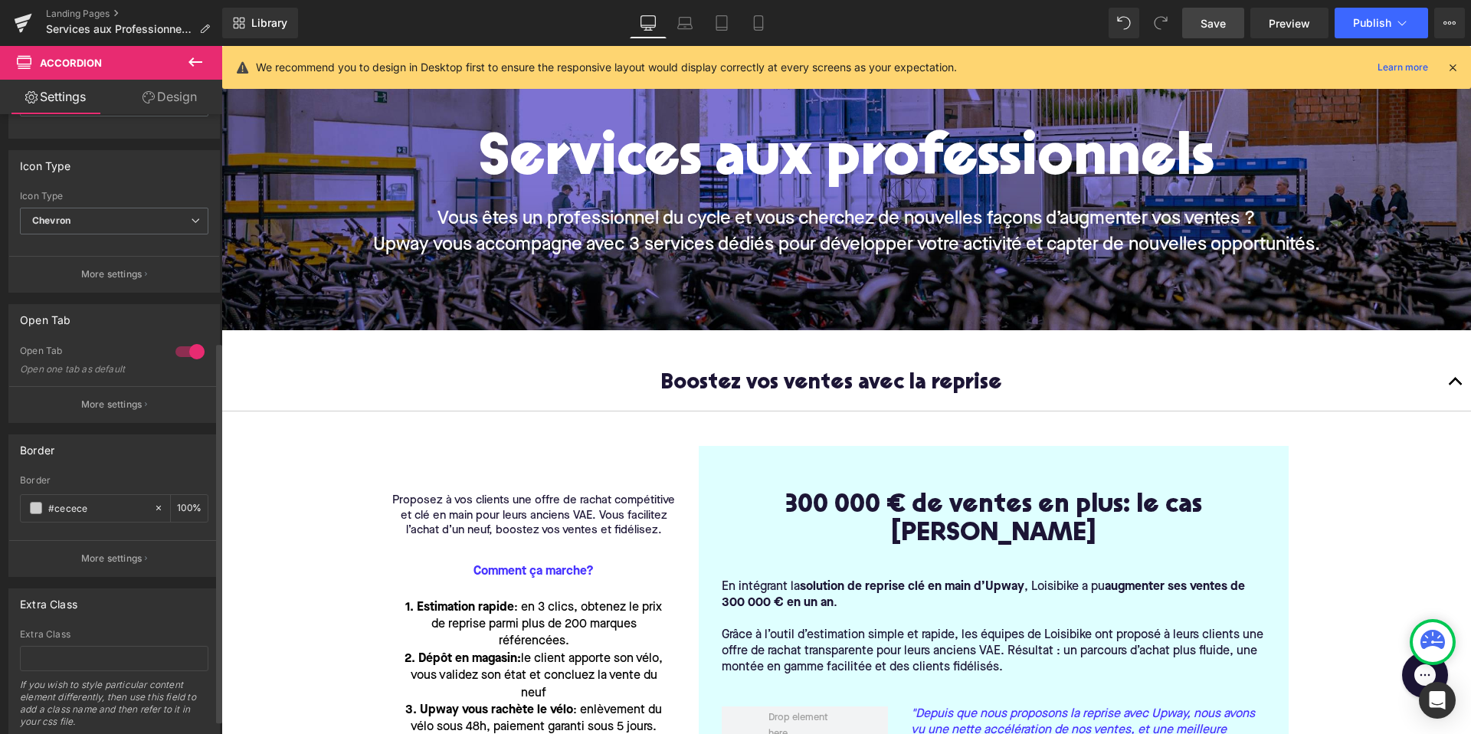
scroll to position [393, 0]
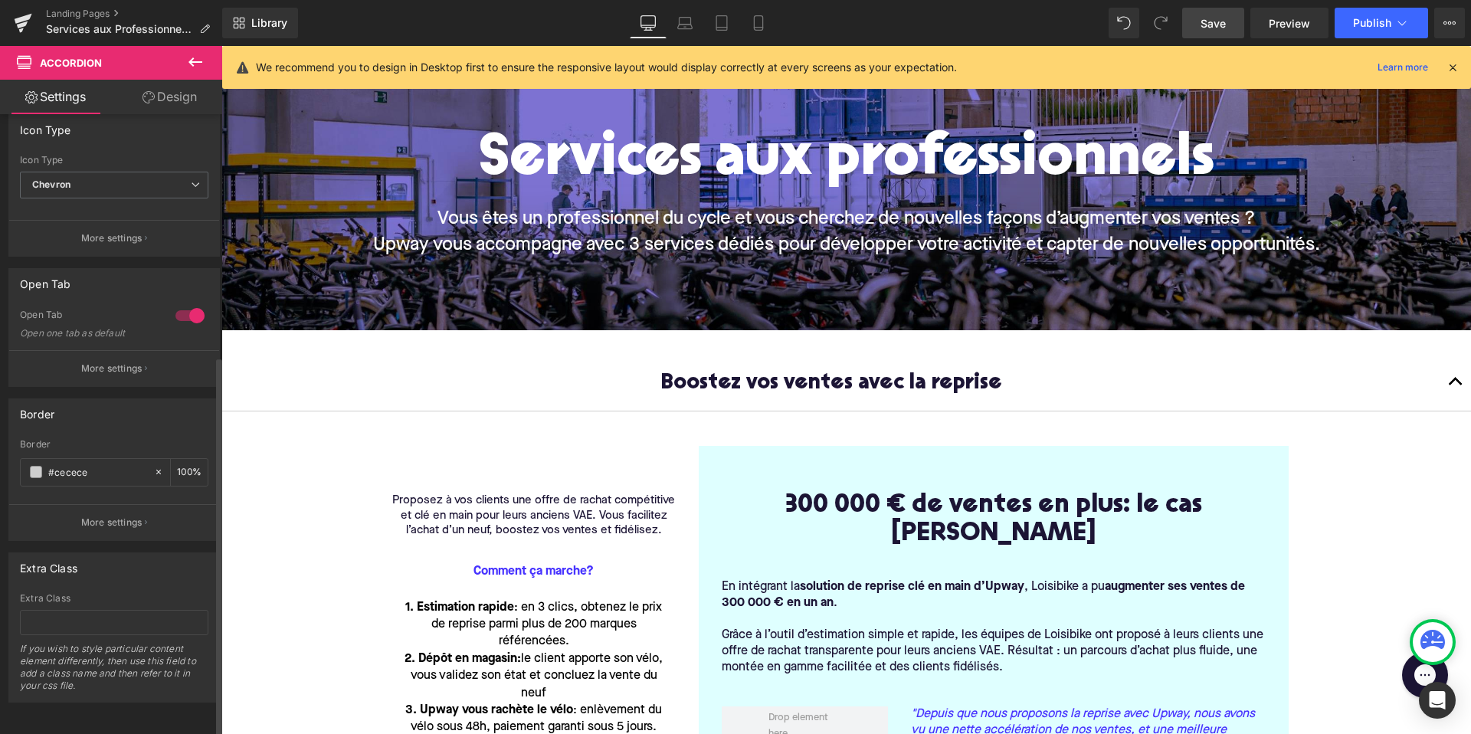
drag, startPoint x: 99, startPoint y: 458, endPoint x: 0, endPoint y: 443, distance: 100.0
click at [0, 443] on div "Border #cecece Border #cecece 100 % More settings" at bounding box center [114, 464] width 229 height 154
paste input "DFFFFF"
type input "#cecece"
click at [105, 516] on p "More settings" at bounding box center [111, 523] width 61 height 14
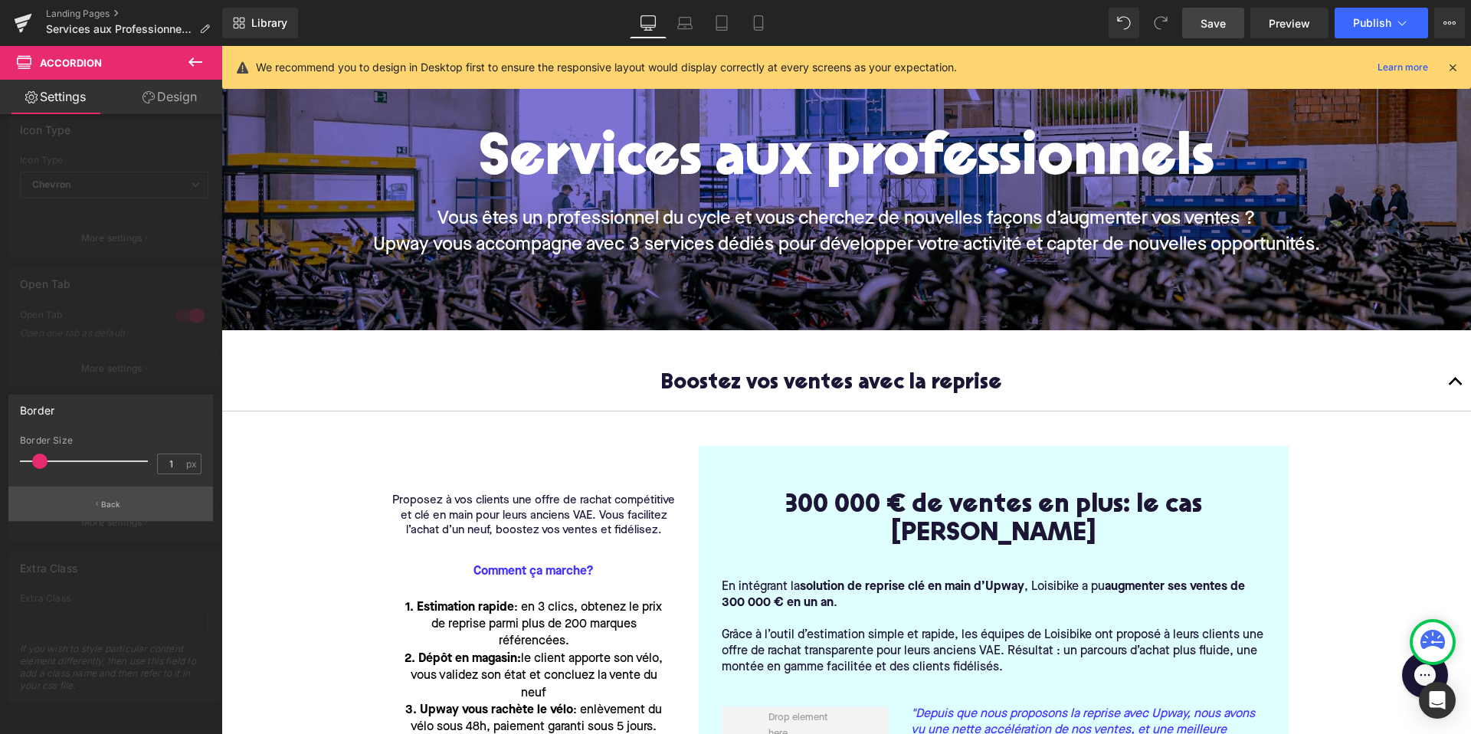
click at [115, 511] on button "Back" at bounding box center [110, 503] width 205 height 34
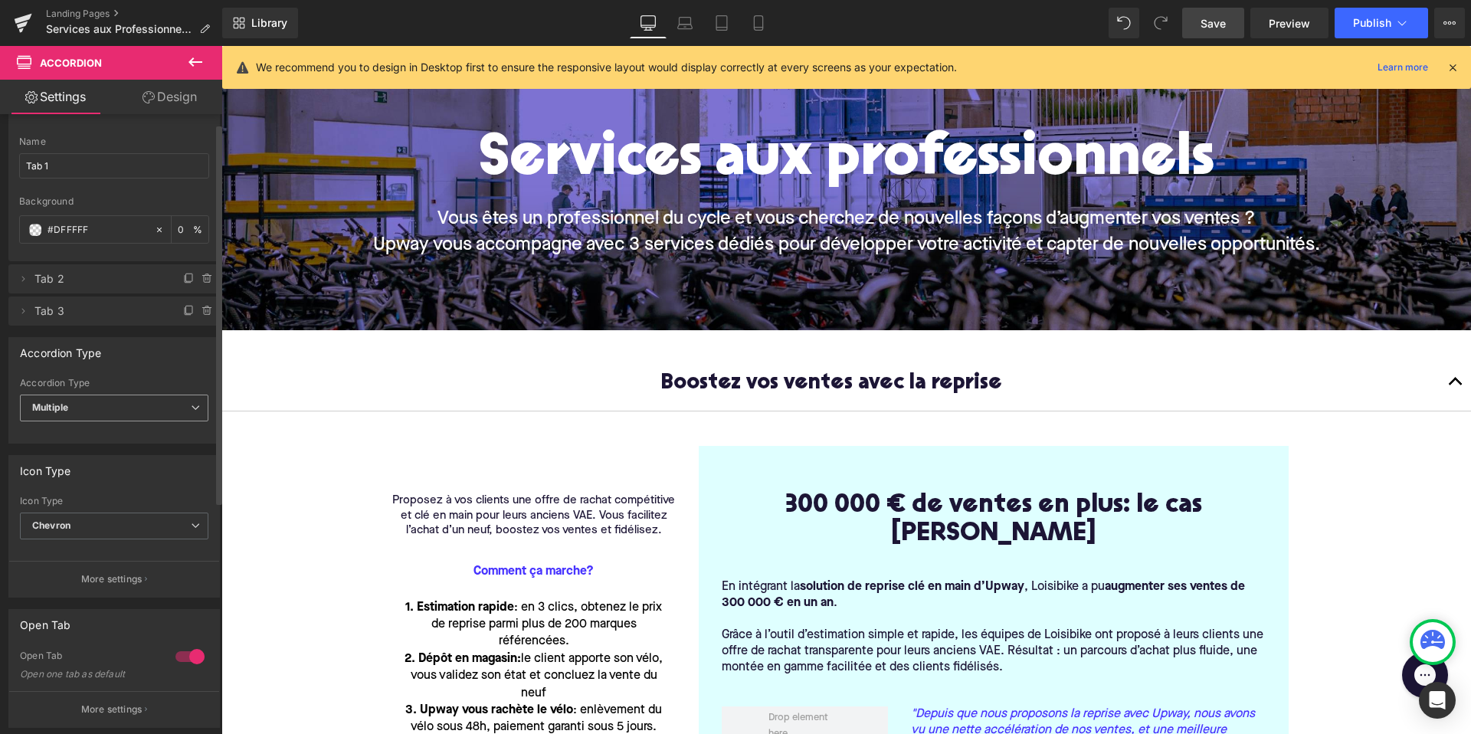
scroll to position [0, 0]
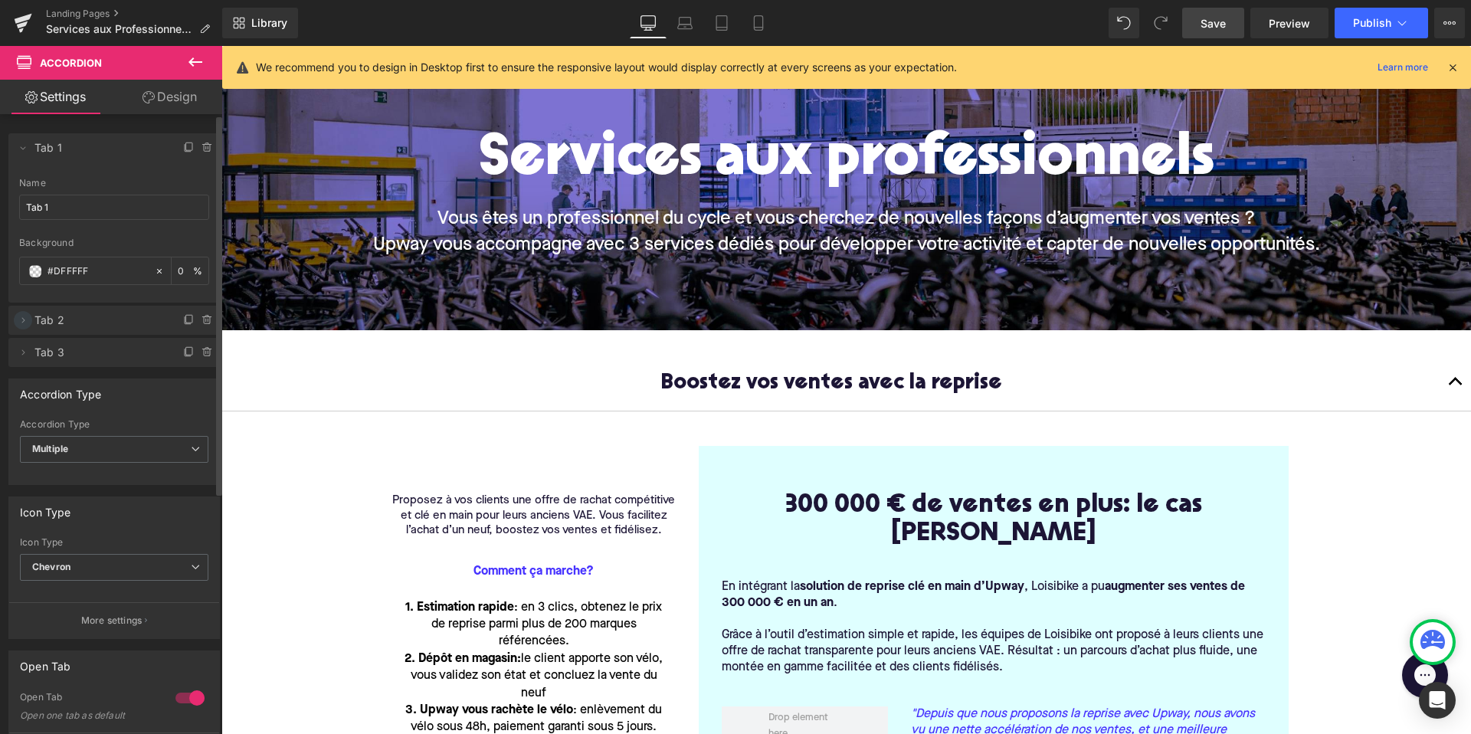
click at [18, 321] on icon at bounding box center [23, 320] width 12 height 12
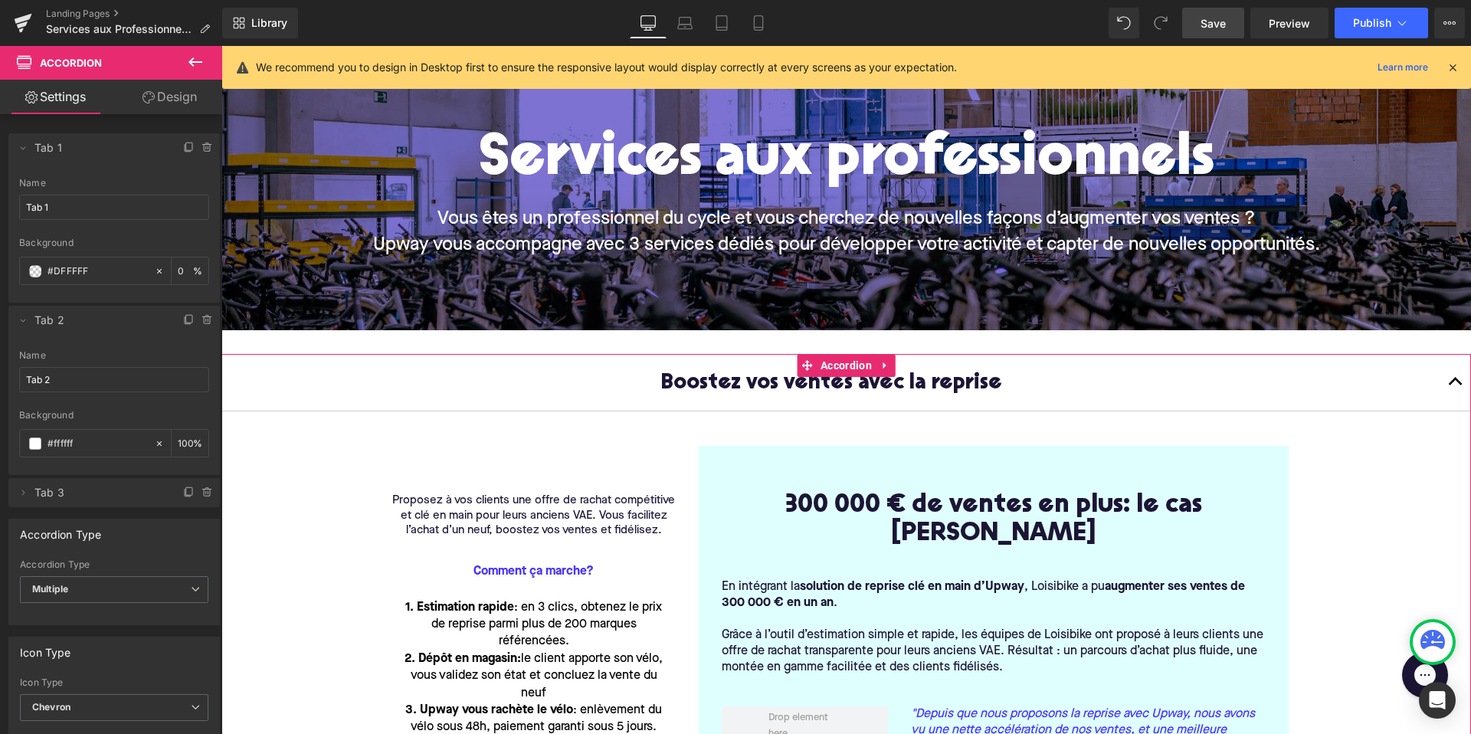
click at [162, 93] on link "Design" at bounding box center [169, 97] width 111 height 34
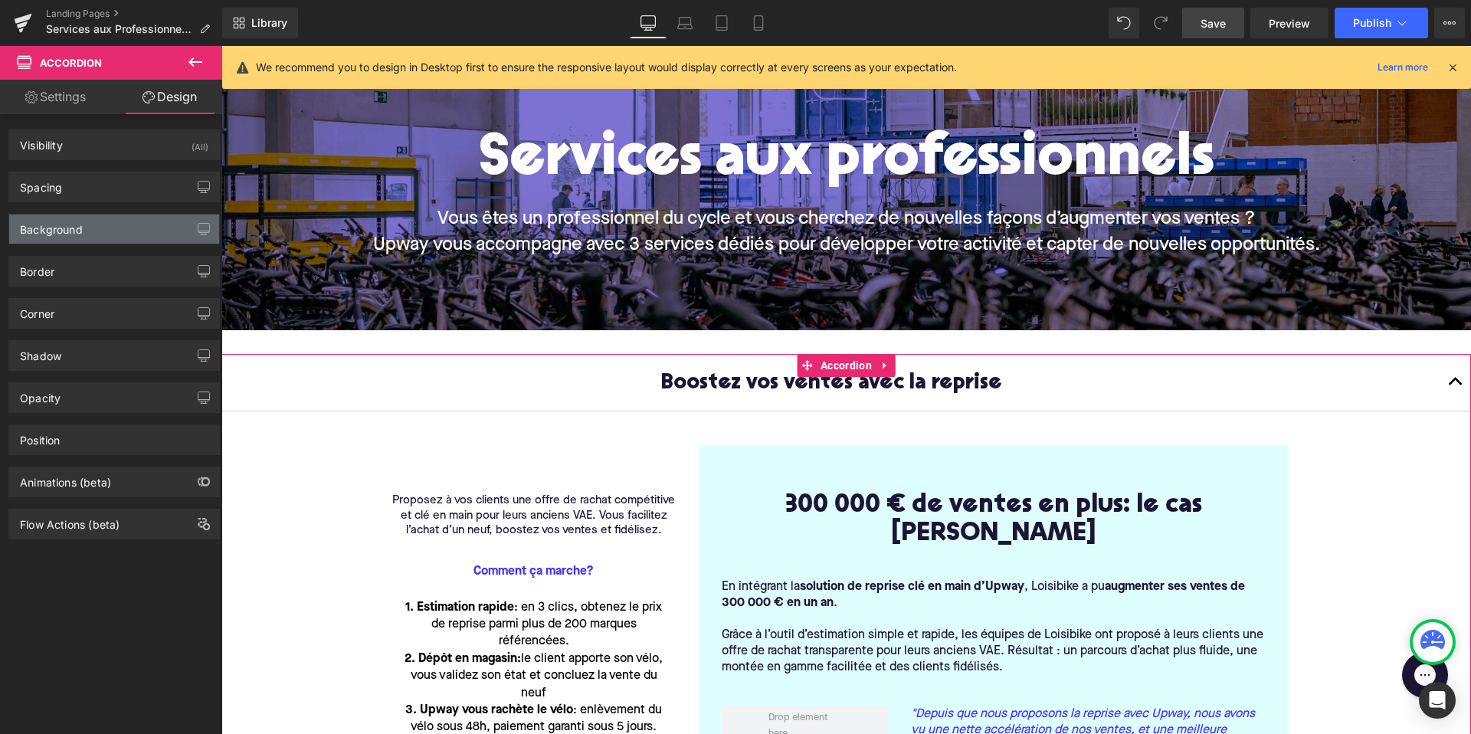
click at [96, 224] on div "Background" at bounding box center [114, 228] width 210 height 29
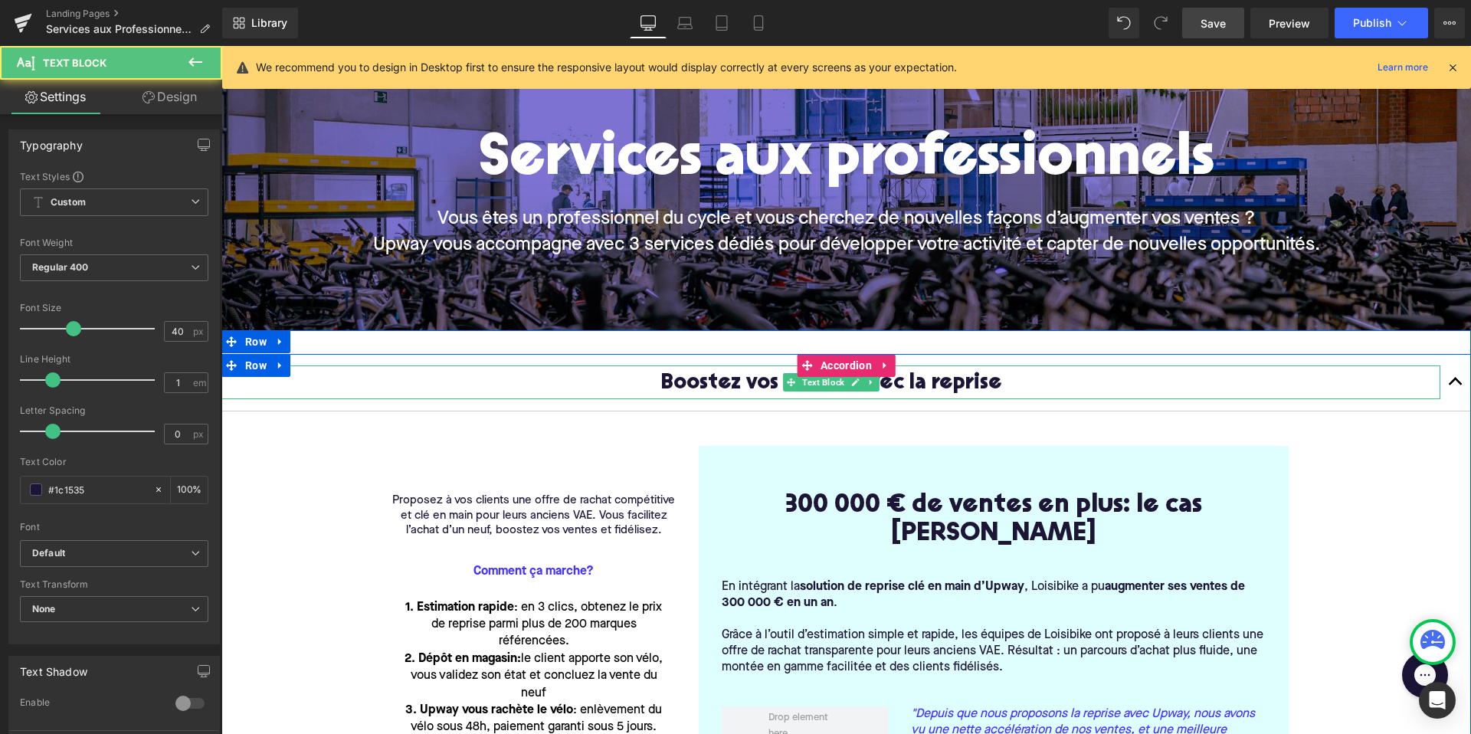
click at [427, 373] on p "Boostez vos ventes avec la reprise" at bounding box center [830, 382] width 1219 height 34
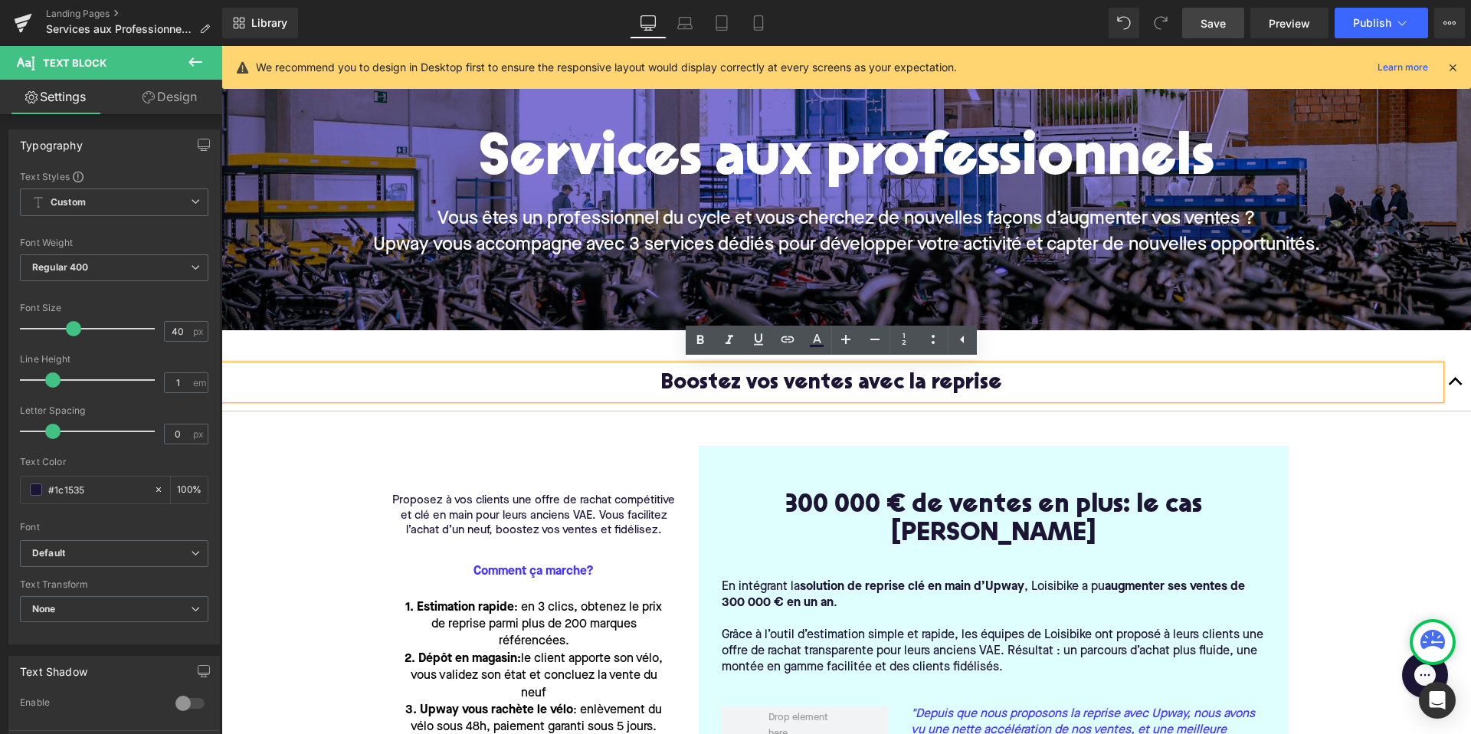
click at [414, 354] on div "Boostez vos ventes avec la reprise Text Block" at bounding box center [845, 382] width 1249 height 57
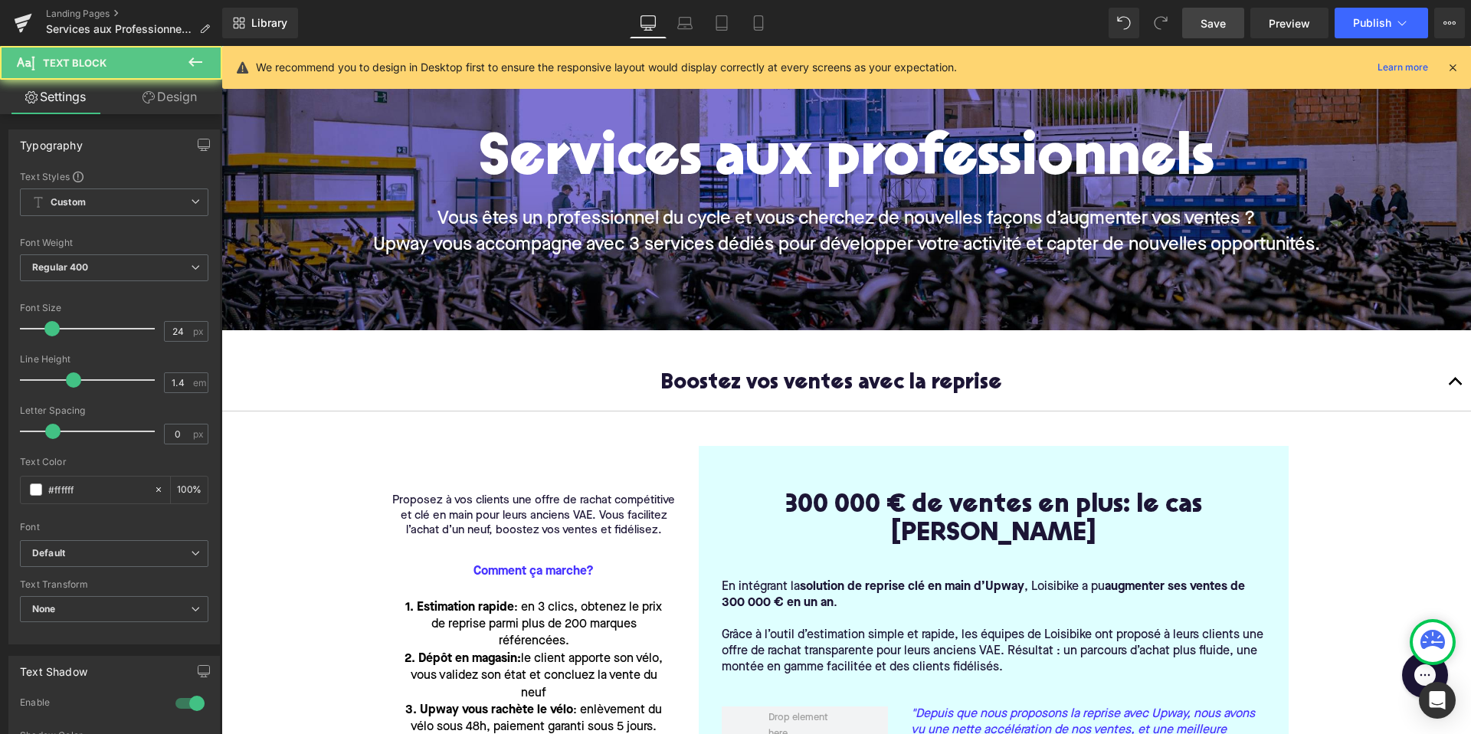
click at [329, 246] on p "Vous êtes un professionnel du cycle et vous cherchez de nouvelles façons d’augm…" at bounding box center [845, 232] width 1249 height 51
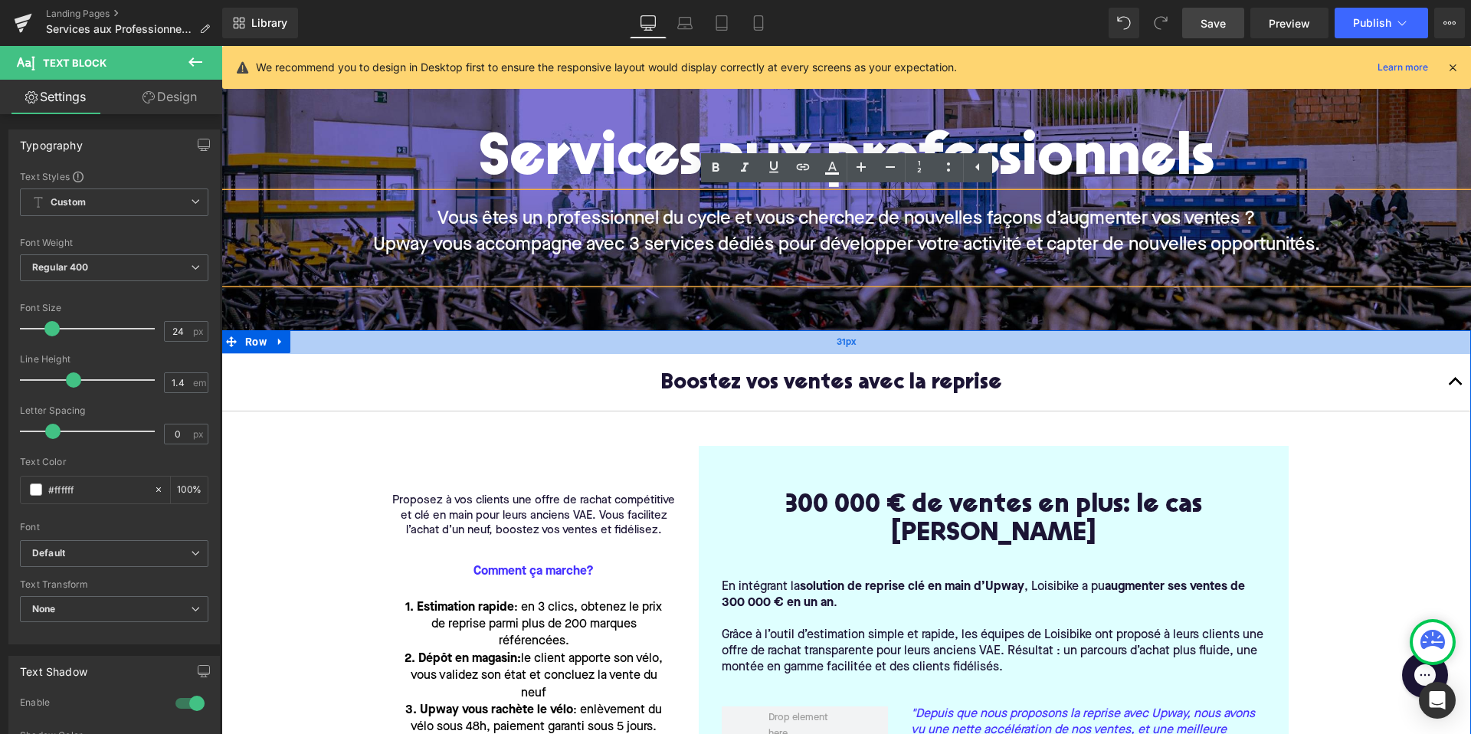
click at [332, 330] on div "31px" at bounding box center [845, 342] width 1249 height 24
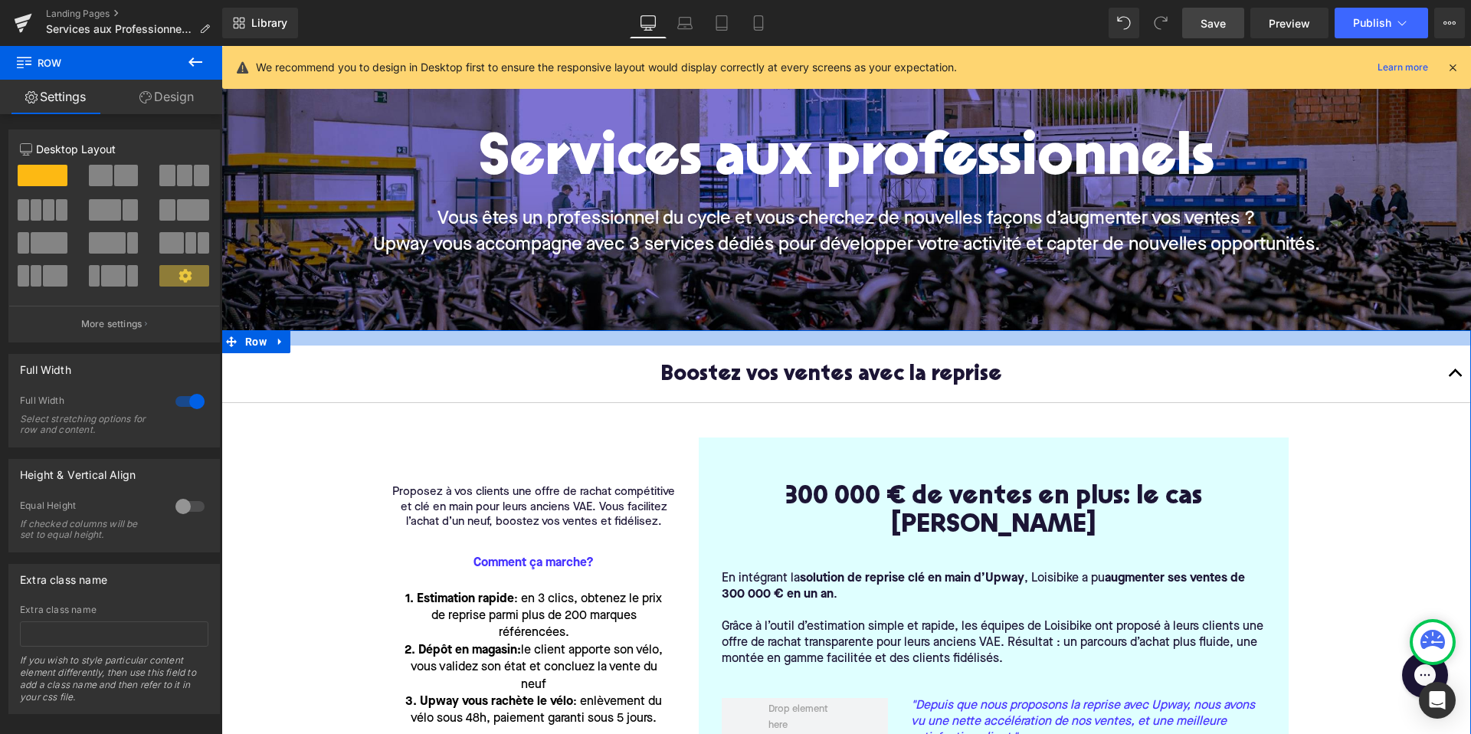
drag, startPoint x: 329, startPoint y: 342, endPoint x: 329, endPoint y: 334, distance: 8.4
click at [329, 334] on div at bounding box center [845, 337] width 1249 height 15
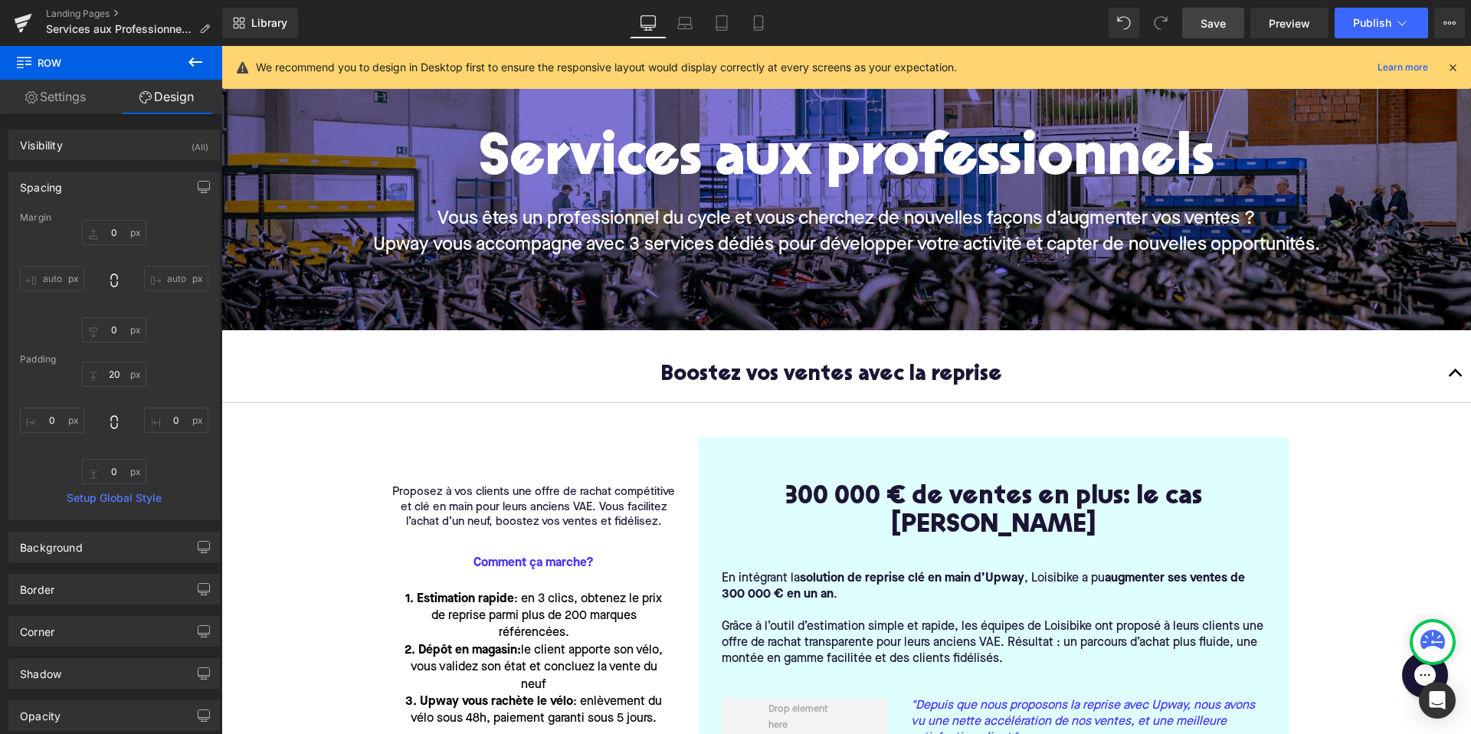
click at [1202, 21] on span "Save" at bounding box center [1212, 23] width 25 height 16
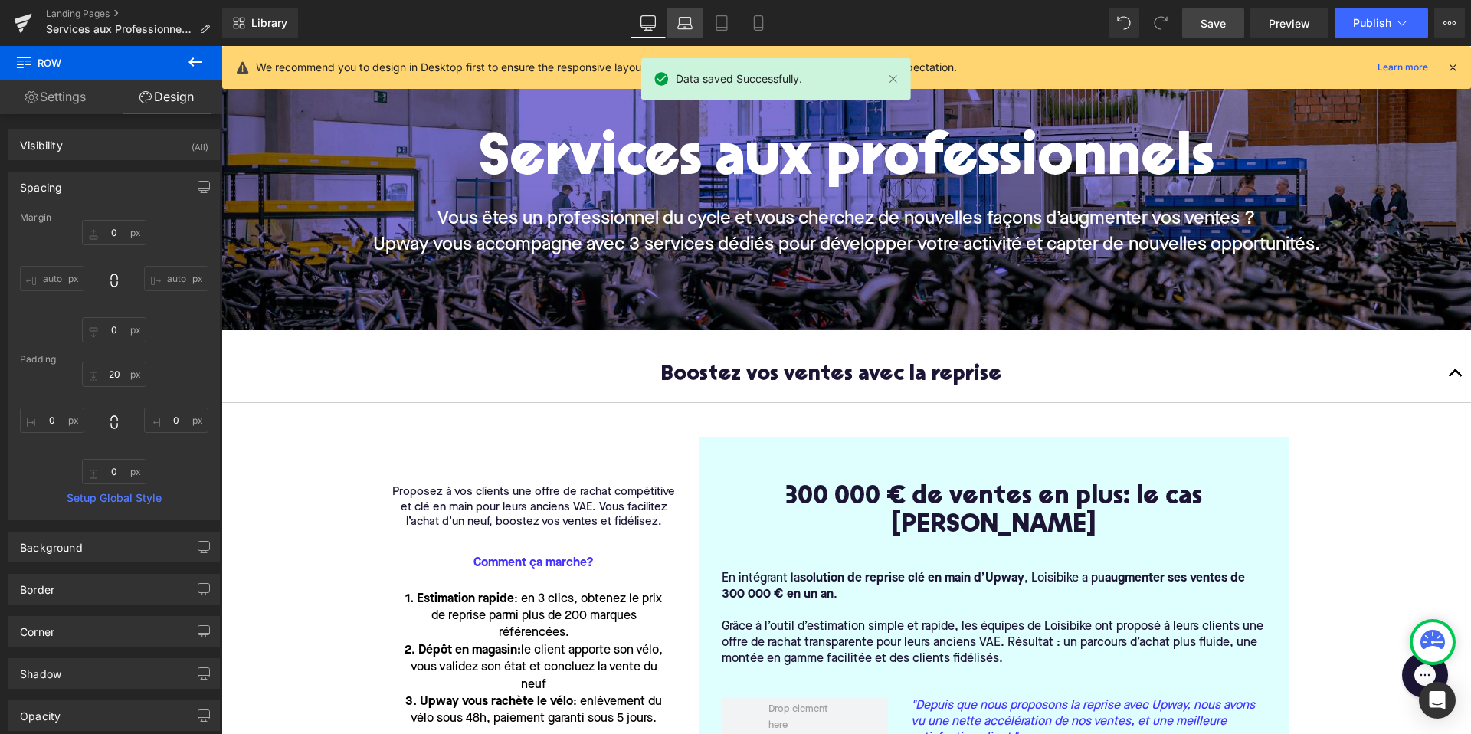
click at [682, 22] on icon at bounding box center [684, 22] width 15 height 15
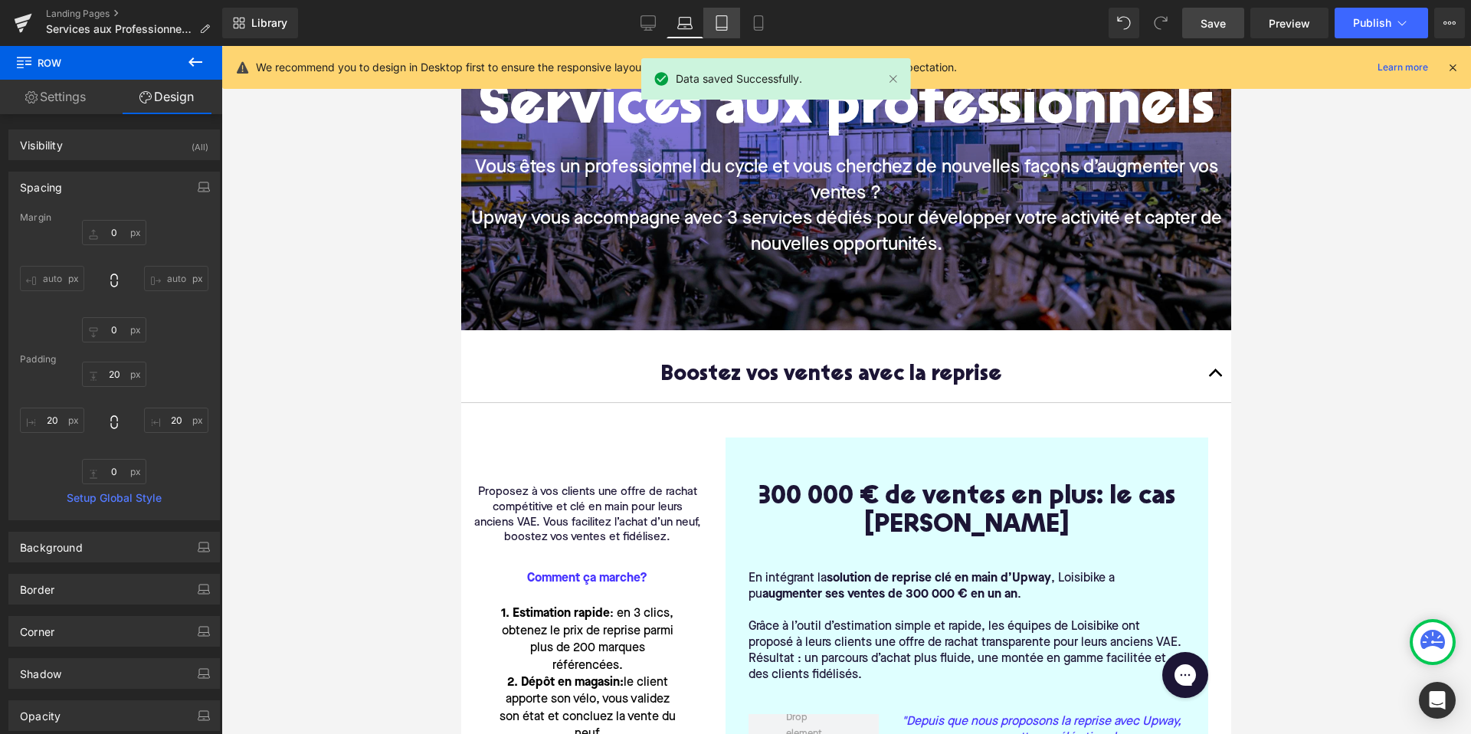
click at [718, 25] on icon at bounding box center [721, 22] width 15 height 15
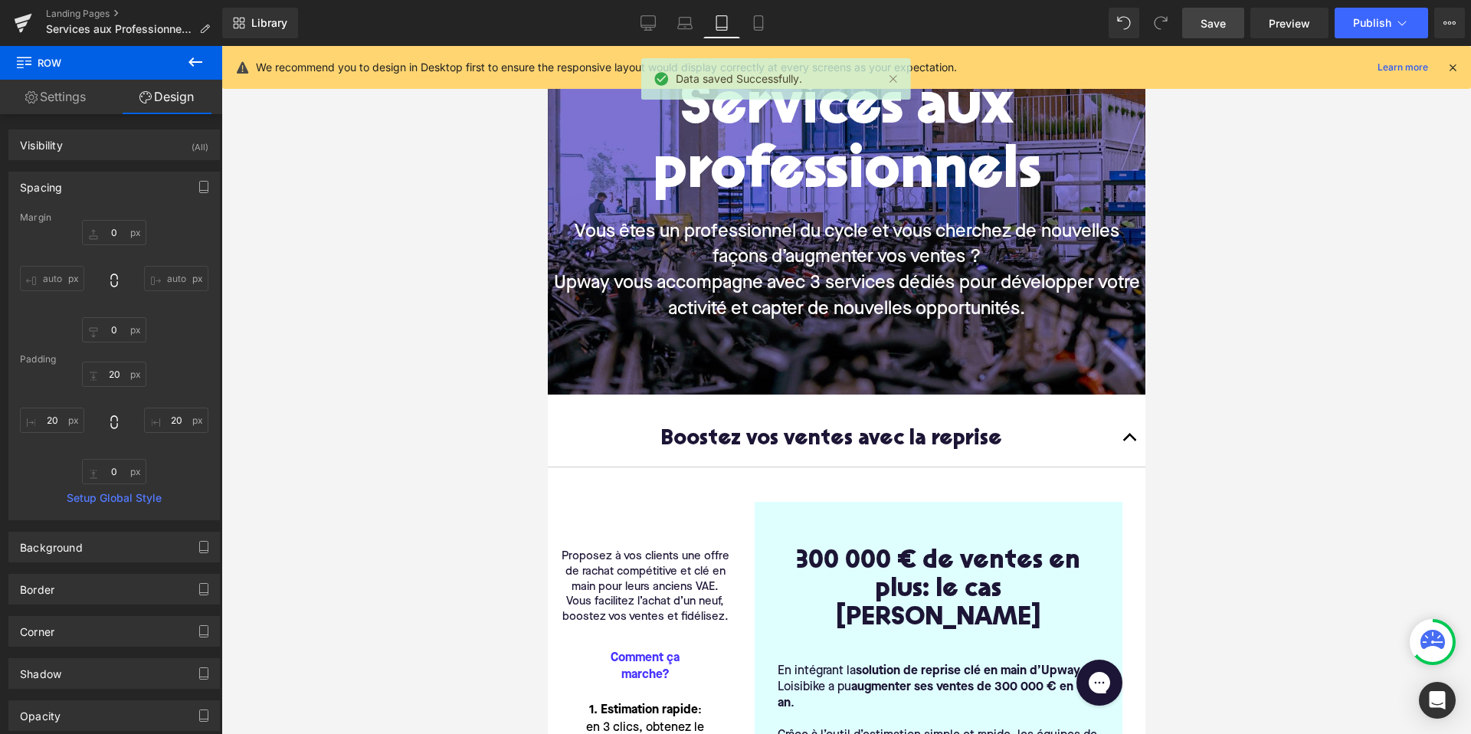
scroll to position [188, 0]
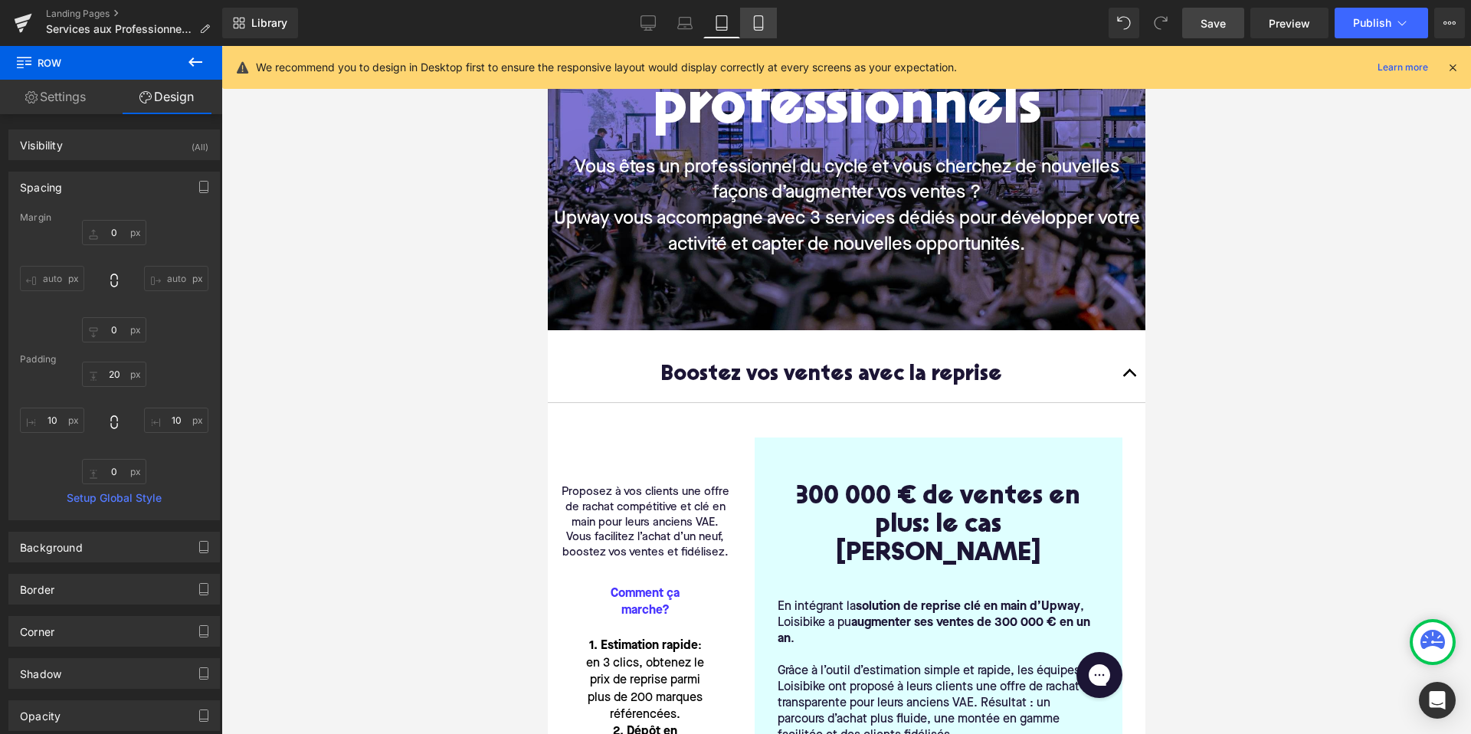
click at [757, 22] on icon at bounding box center [758, 22] width 15 height 15
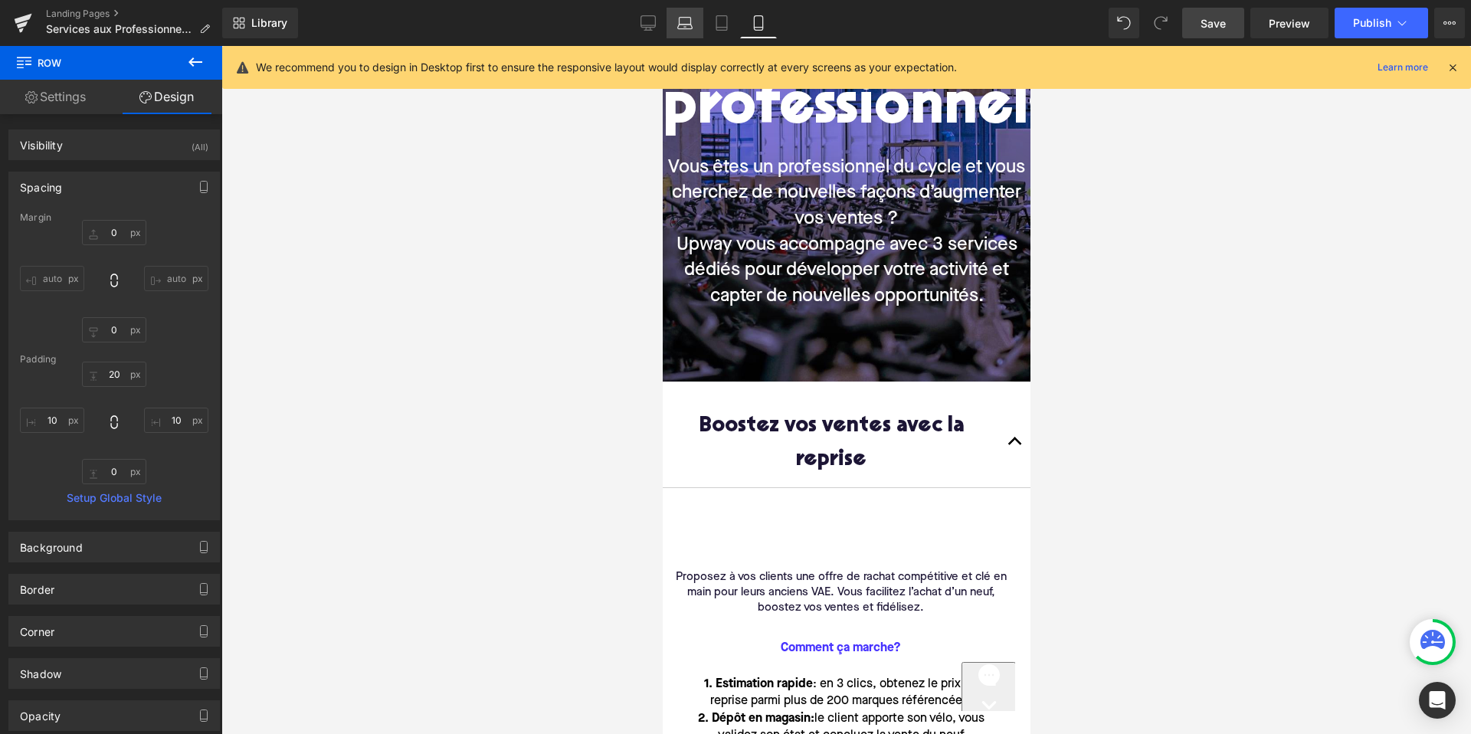
scroll to position [240, 0]
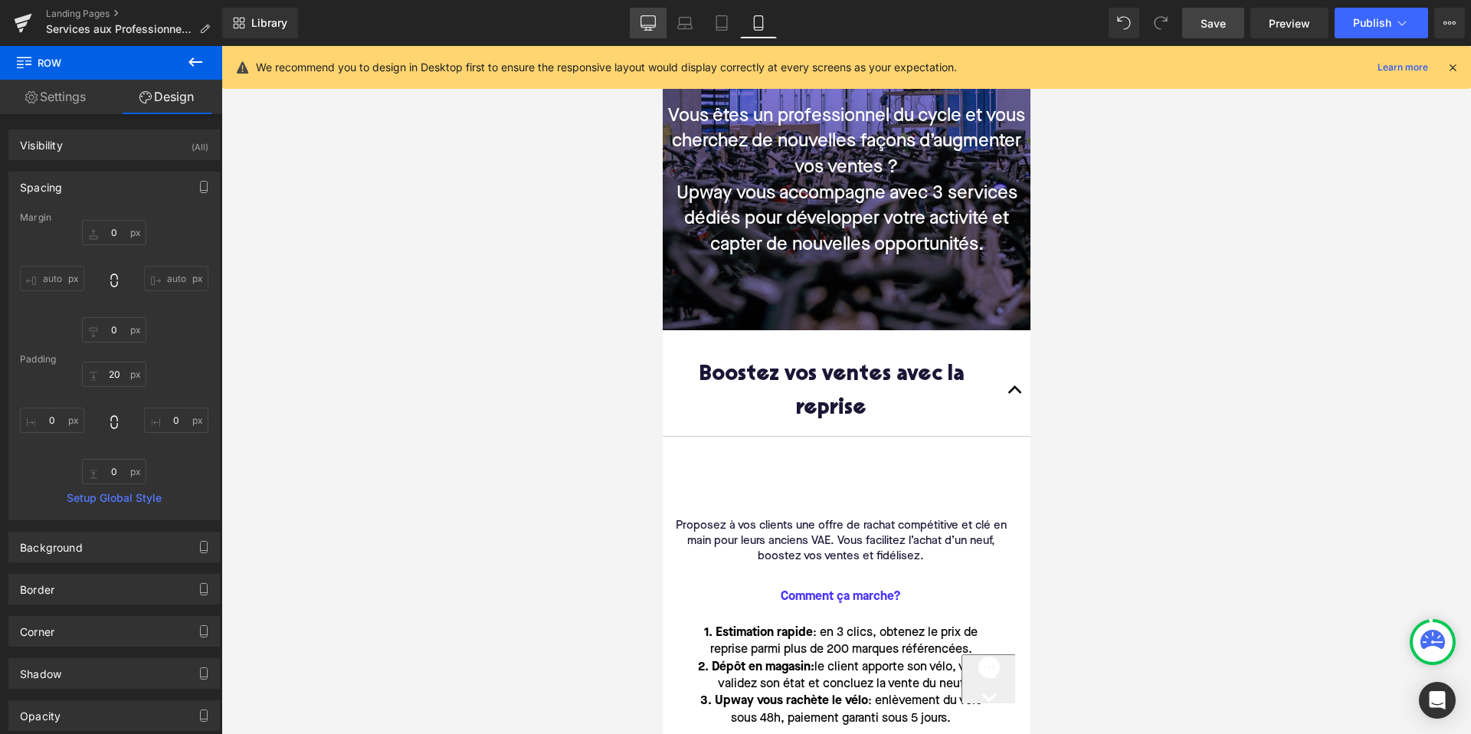
click at [645, 18] on icon at bounding box center [647, 22] width 15 height 15
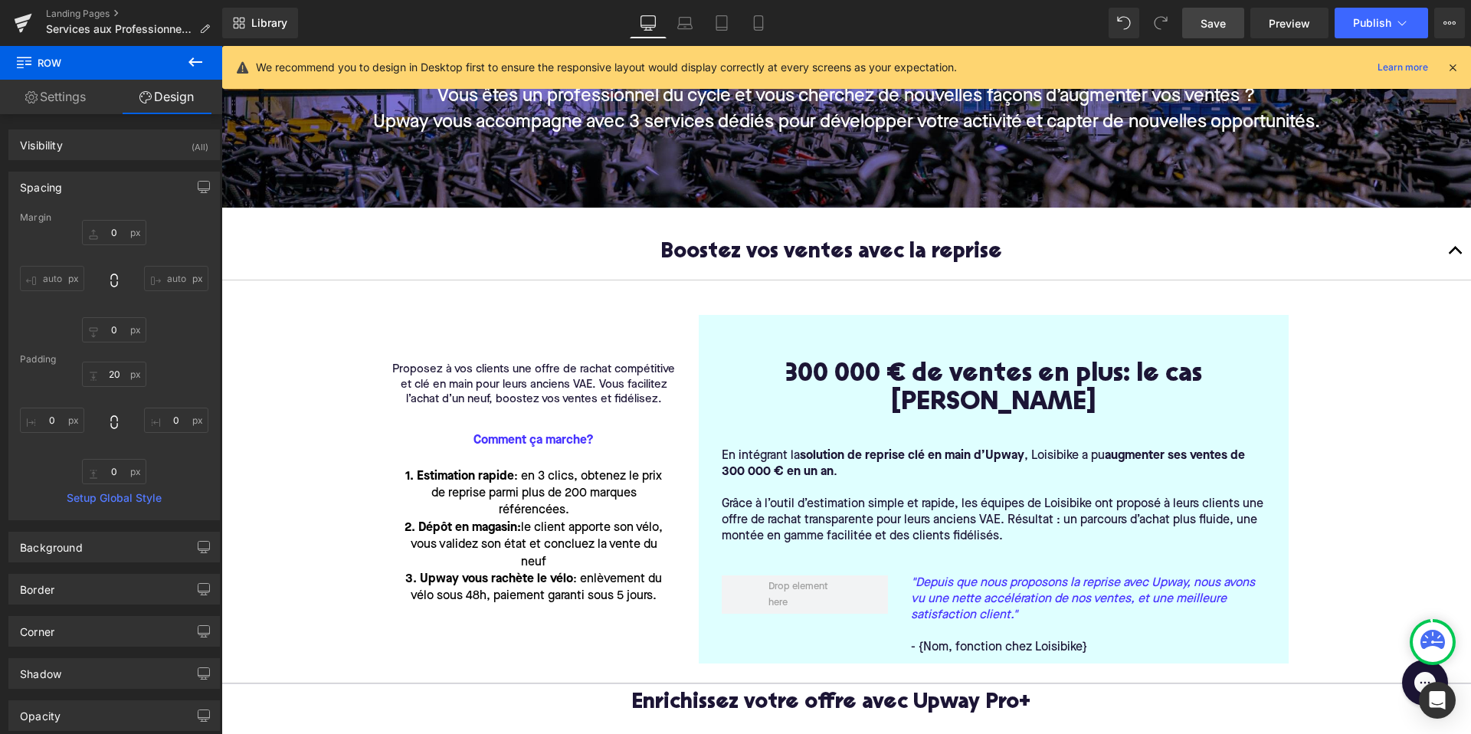
scroll to position [117, 0]
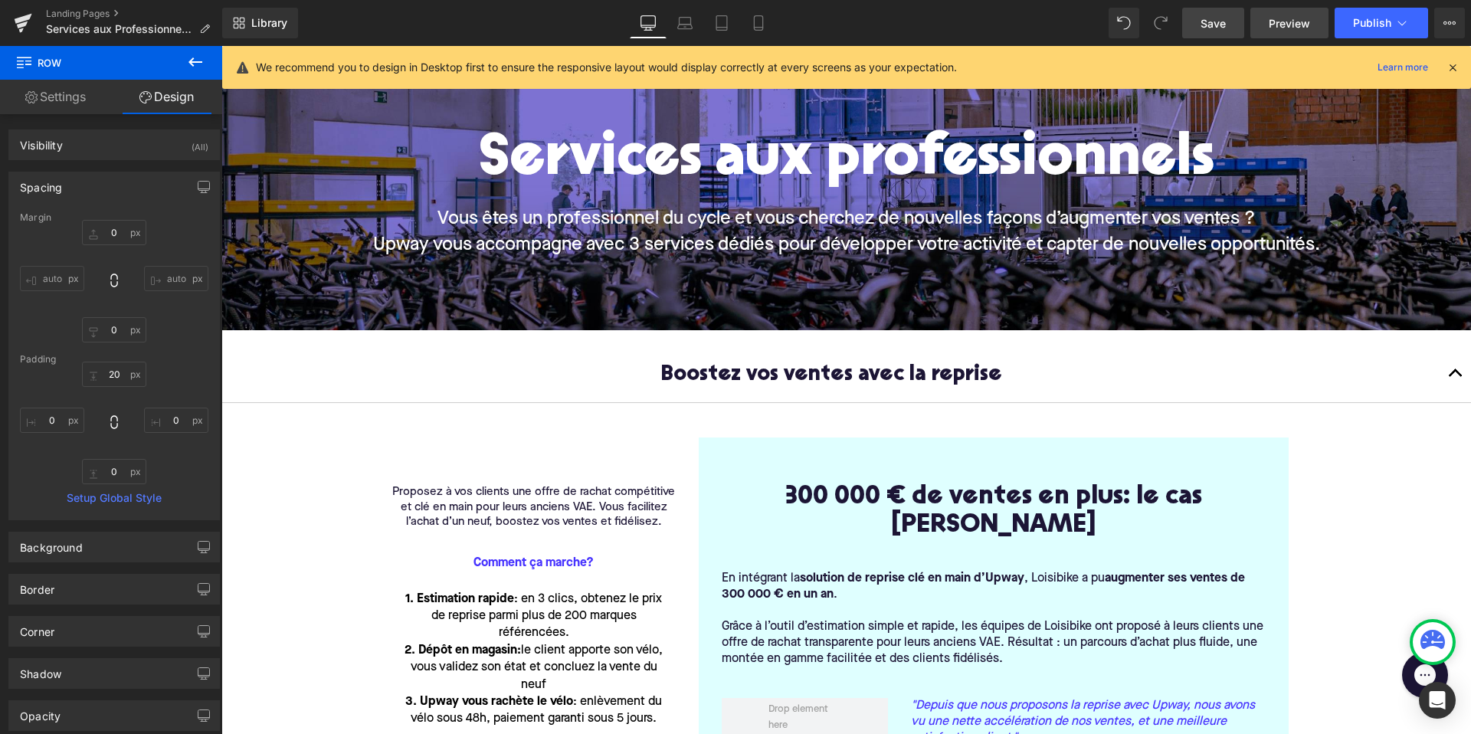
click at [1286, 25] on span "Preview" at bounding box center [1288, 23] width 41 height 16
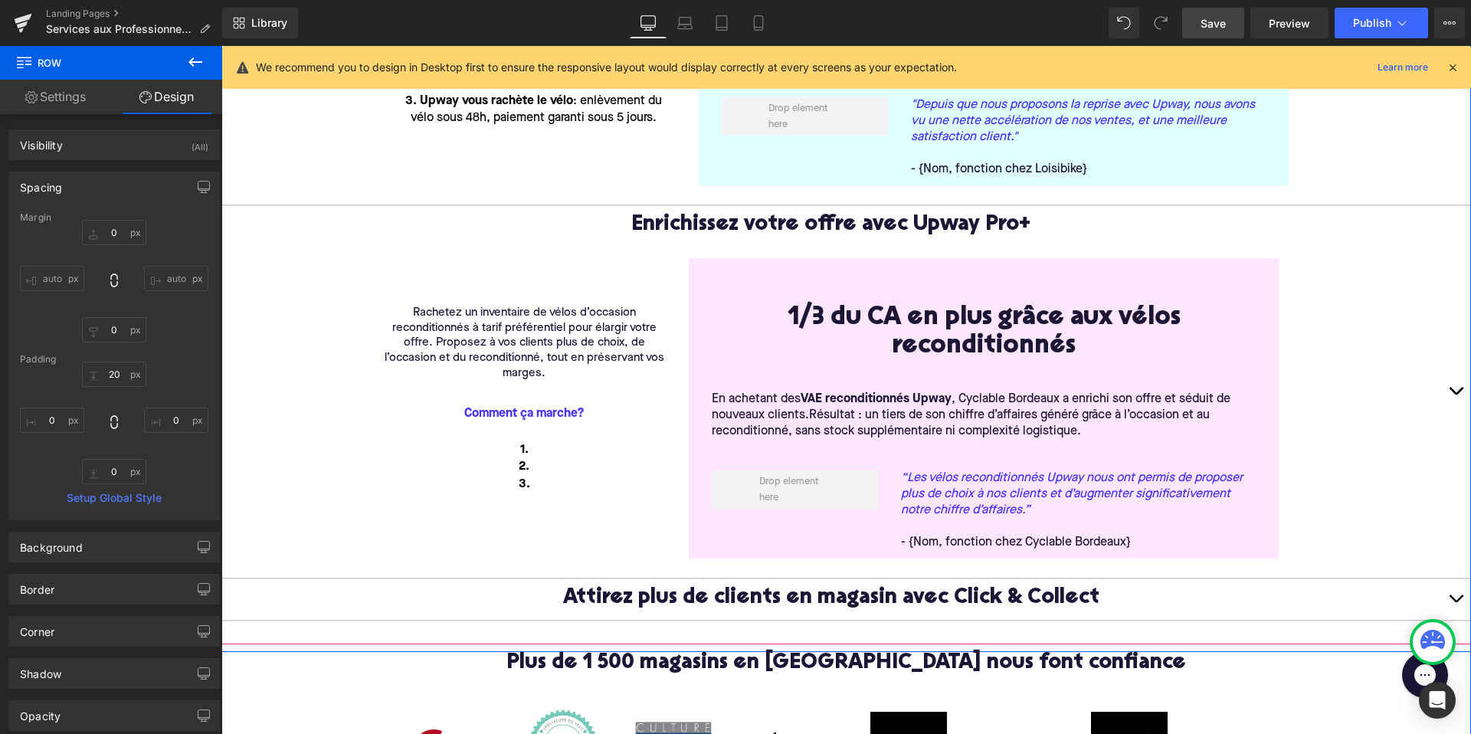
scroll to position [736, 0]
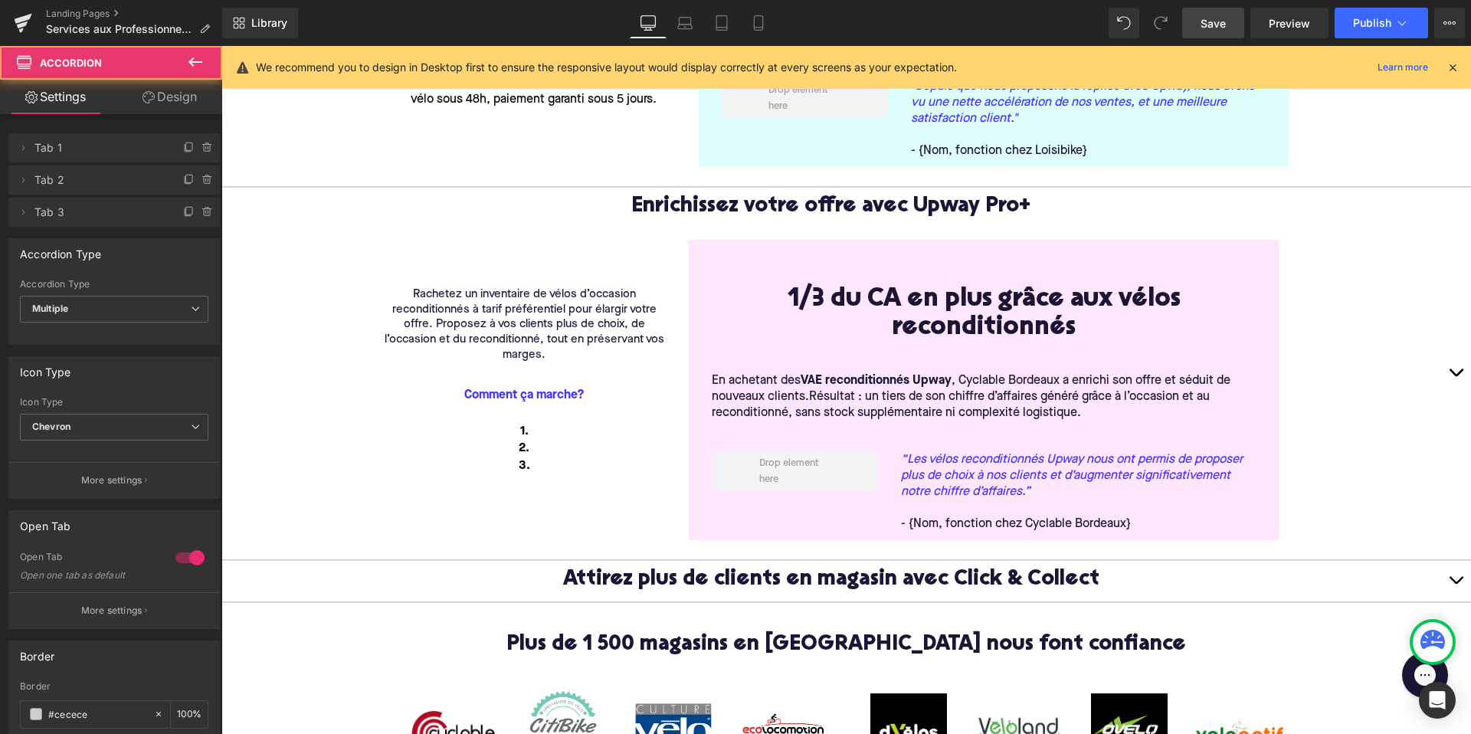
click at [1455, 350] on button "button" at bounding box center [1455, 373] width 31 height 371
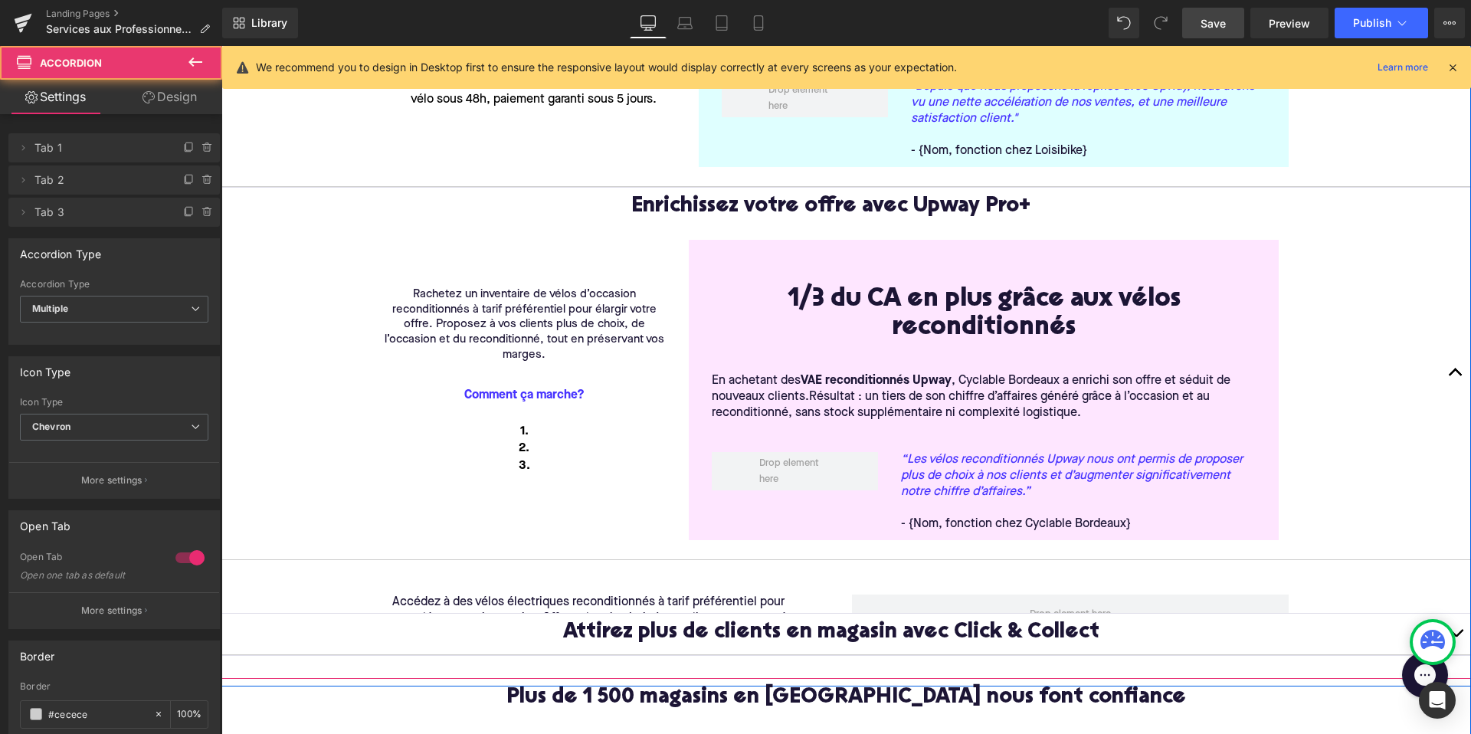
click at [1455, 376] on span "button" at bounding box center [1455, 376] width 0 height 0
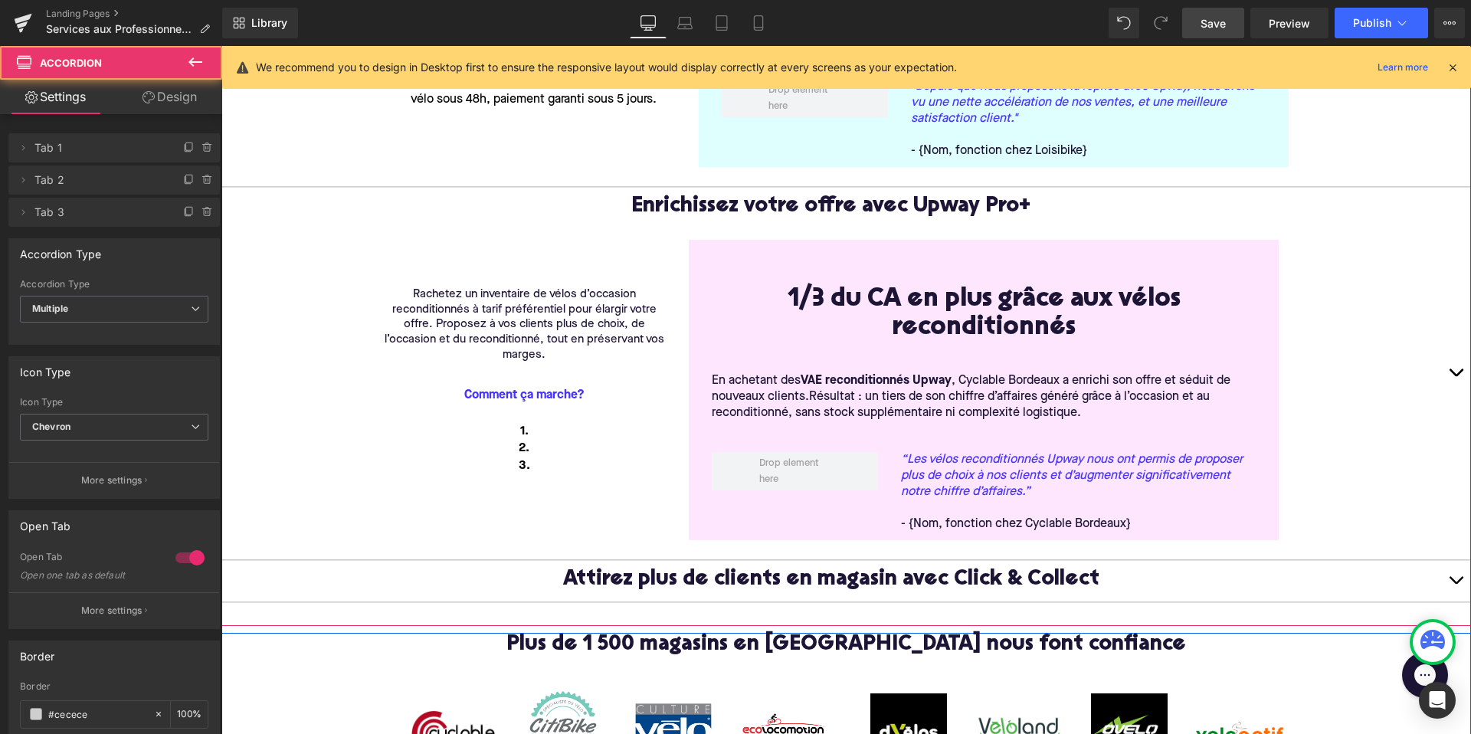
click at [1453, 345] on button "button" at bounding box center [1455, 373] width 31 height 371
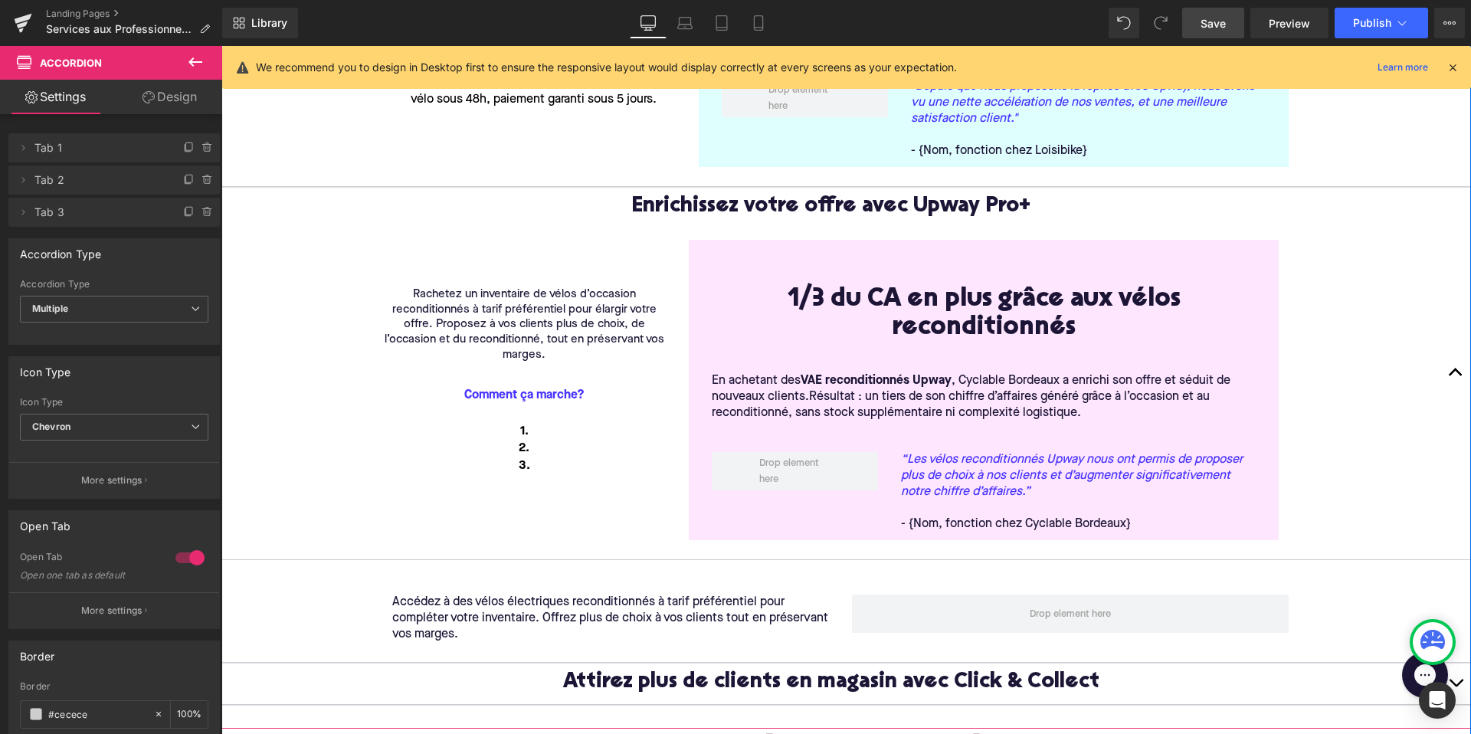
click at [1455, 376] on span "button" at bounding box center [1455, 376] width 0 height 0
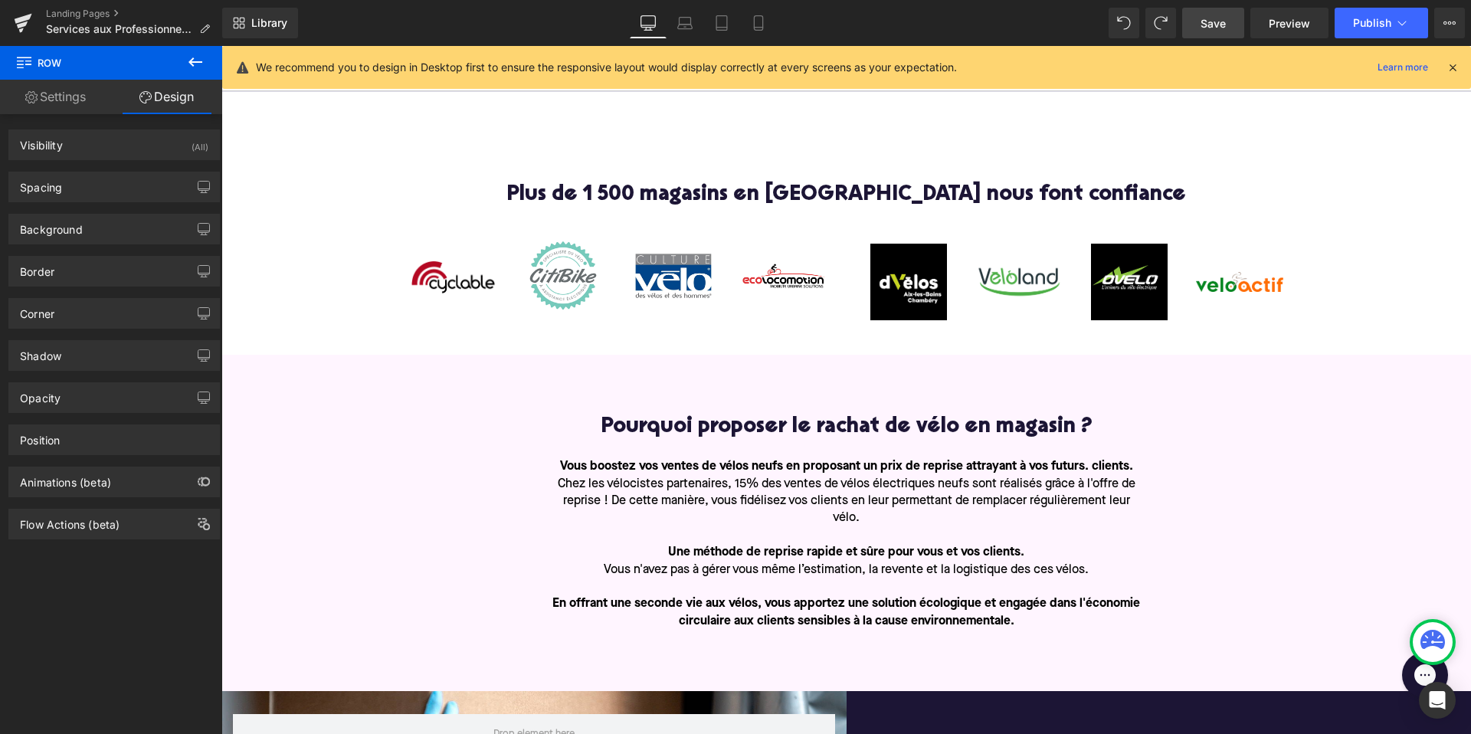
scroll to position [1307, 0]
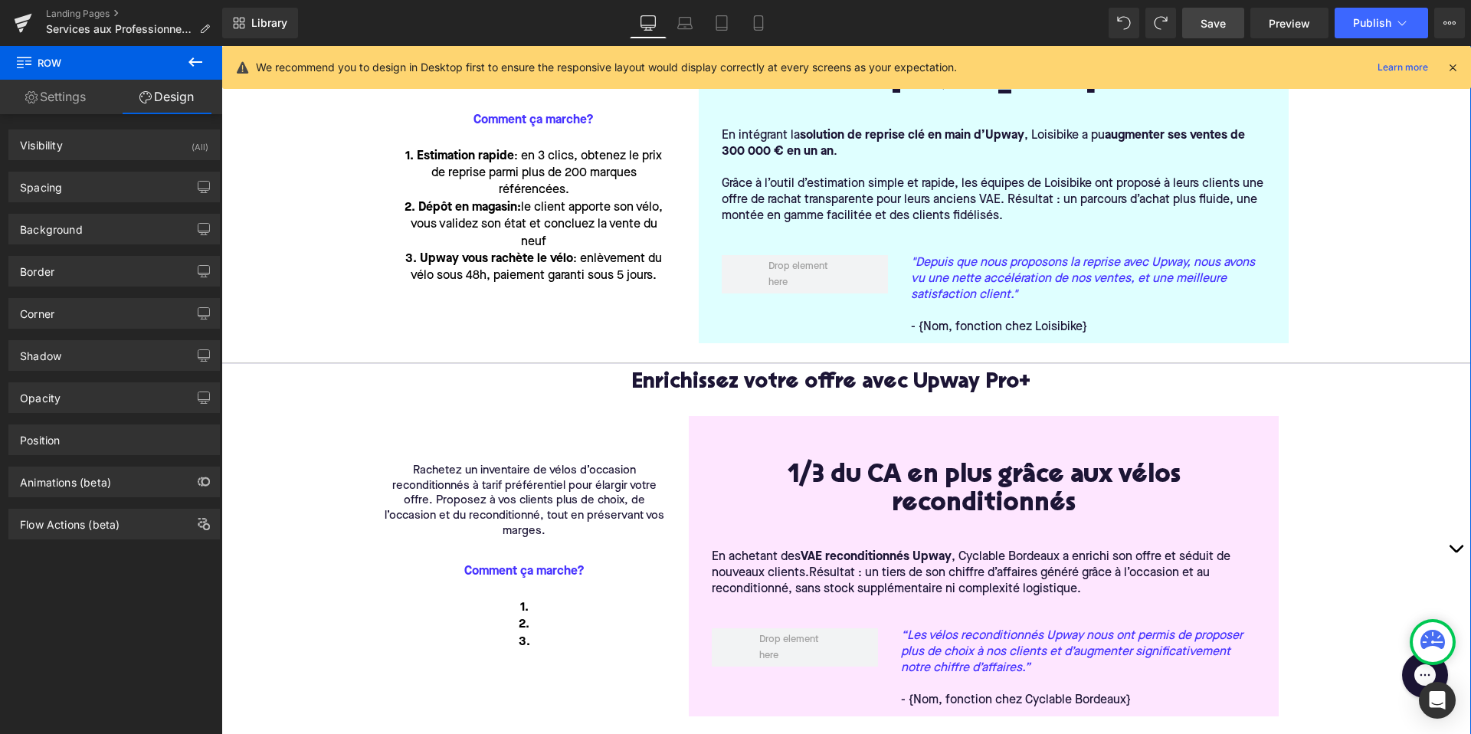
click at [1455, 552] on span "button" at bounding box center [1455, 552] width 0 height 0
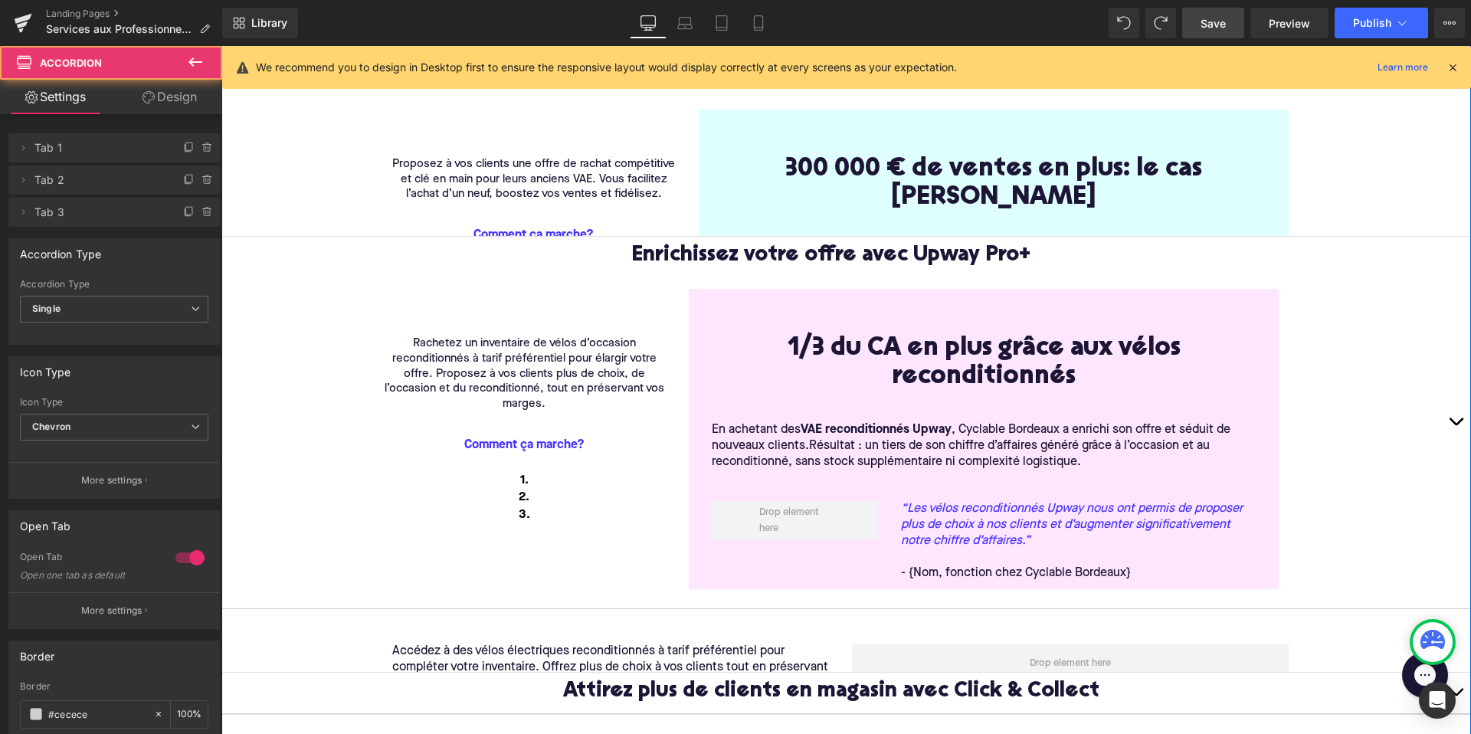
scroll to position [194, 0]
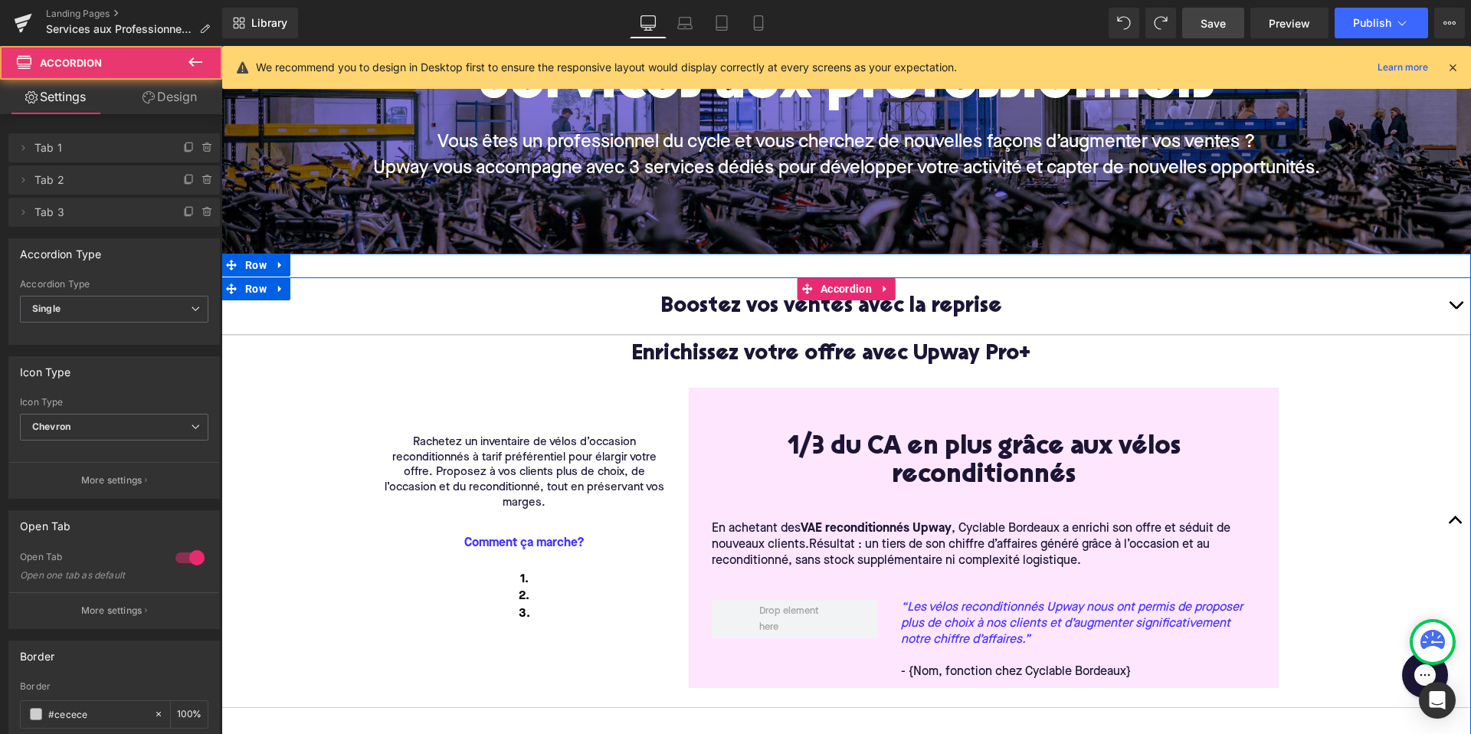
click at [1454, 522] on button "button" at bounding box center [1455, 520] width 31 height 371
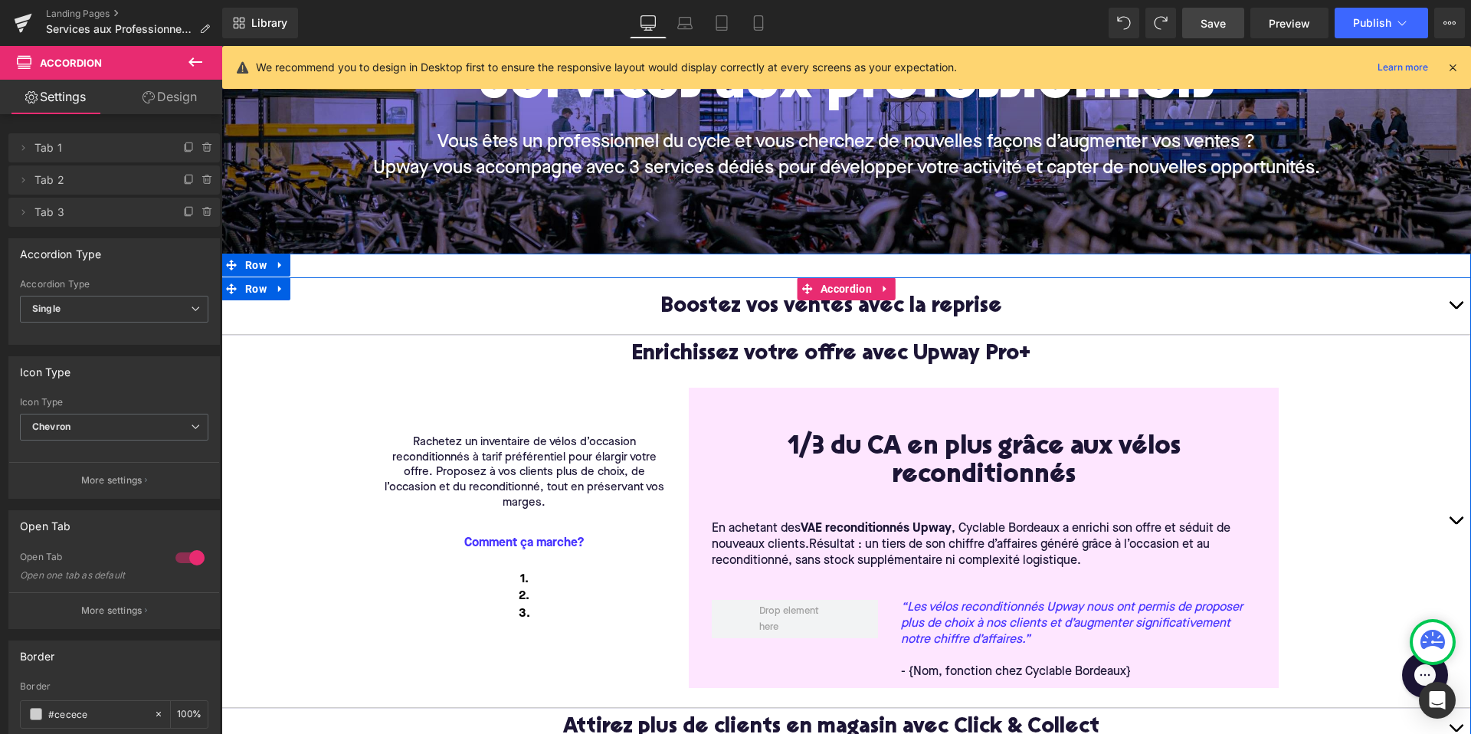
click at [1455, 524] on span "button" at bounding box center [1455, 524] width 0 height 0
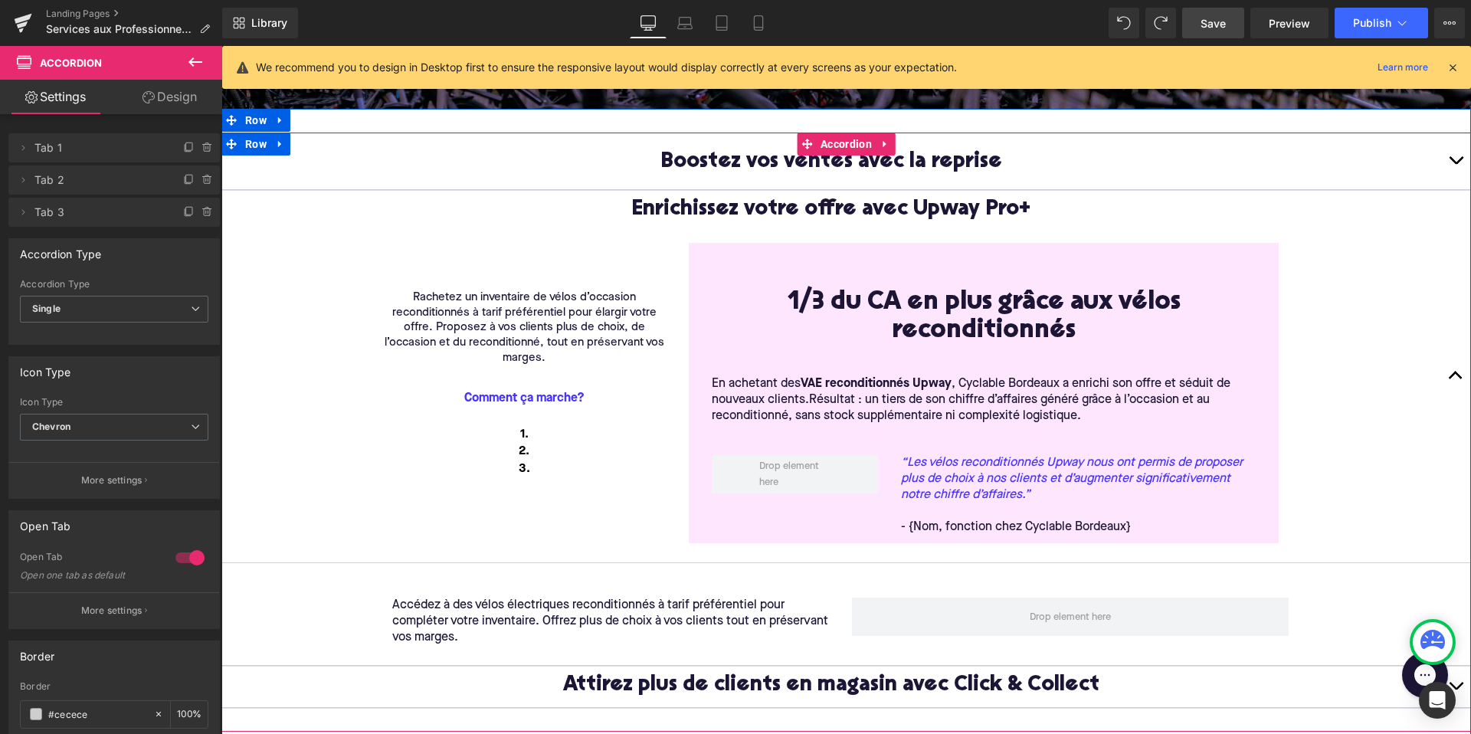
scroll to position [340, 0]
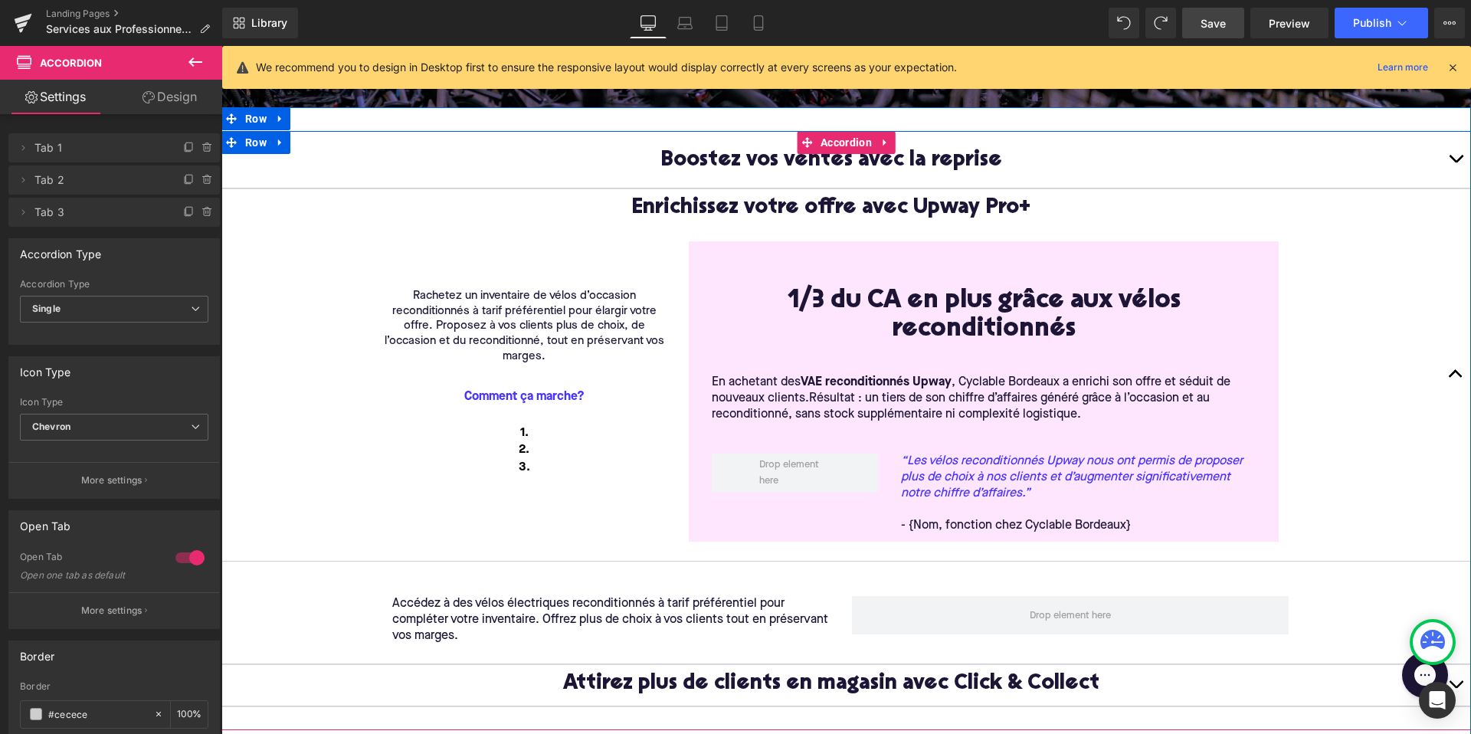
click at [1450, 372] on button "button" at bounding box center [1455, 374] width 31 height 371
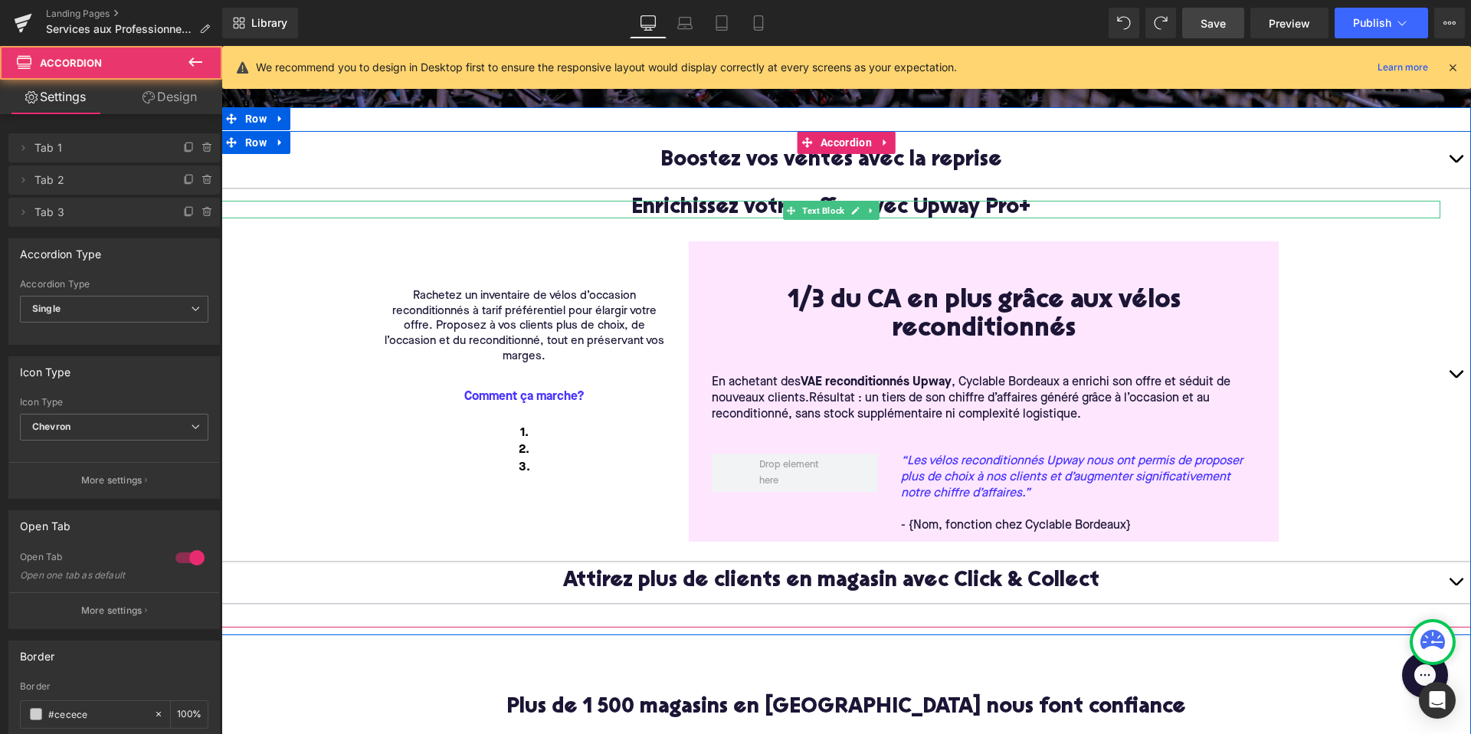
click at [1404, 205] on p "Enrichissez votre offre avec Upway Pro+" at bounding box center [830, 210] width 1219 height 18
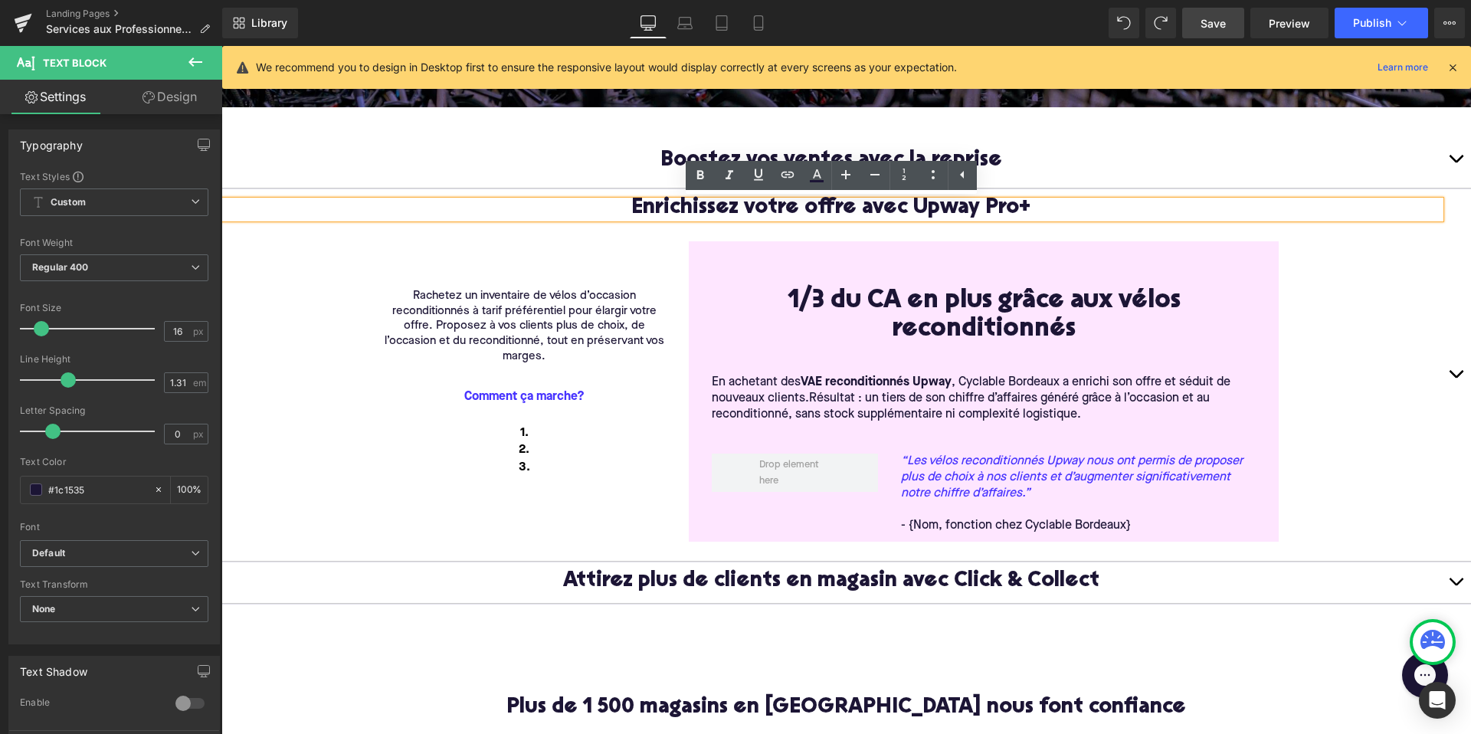
click at [1465, 204] on button "button" at bounding box center [1455, 374] width 31 height 371
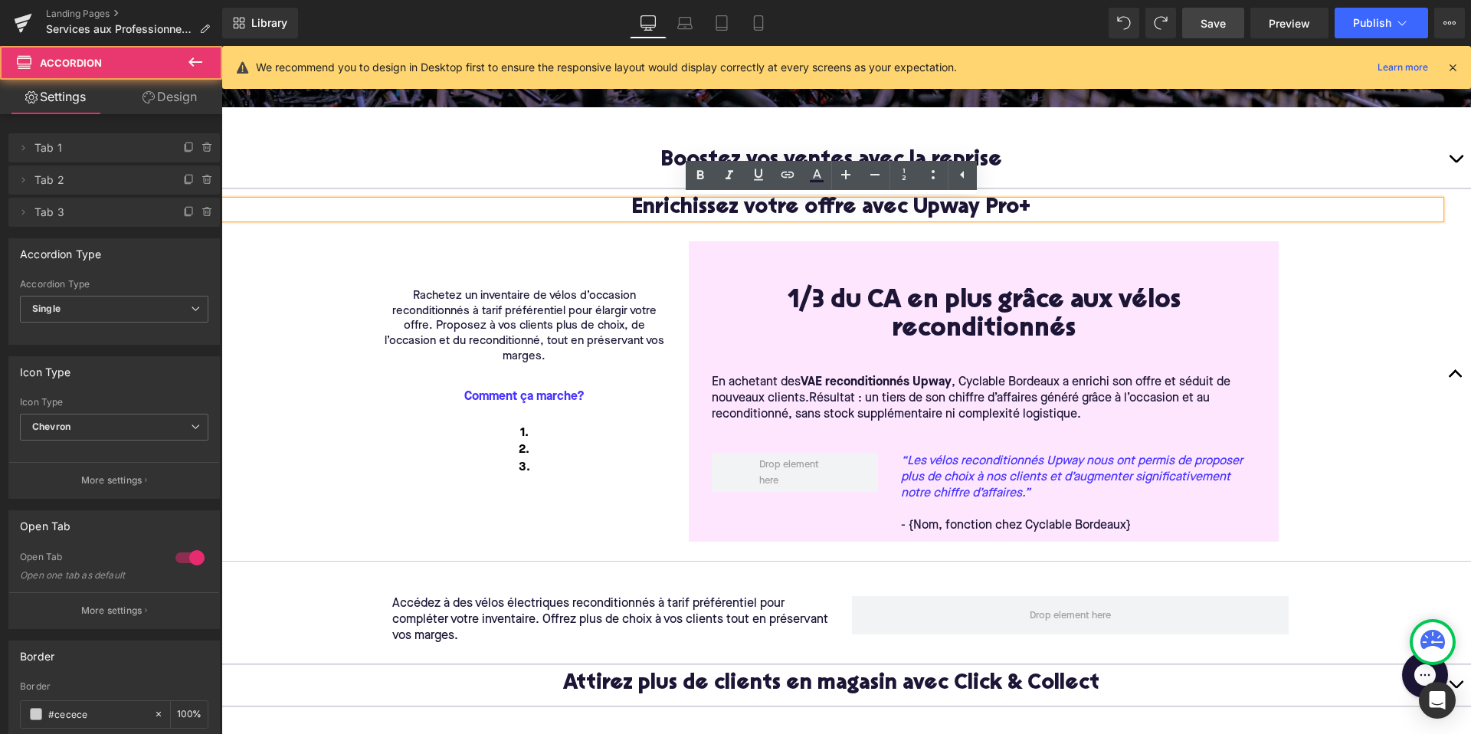
drag, startPoint x: 1454, startPoint y: 369, endPoint x: 1454, endPoint y: 324, distance: 45.2
click at [1454, 317] on button "button" at bounding box center [1455, 374] width 31 height 371
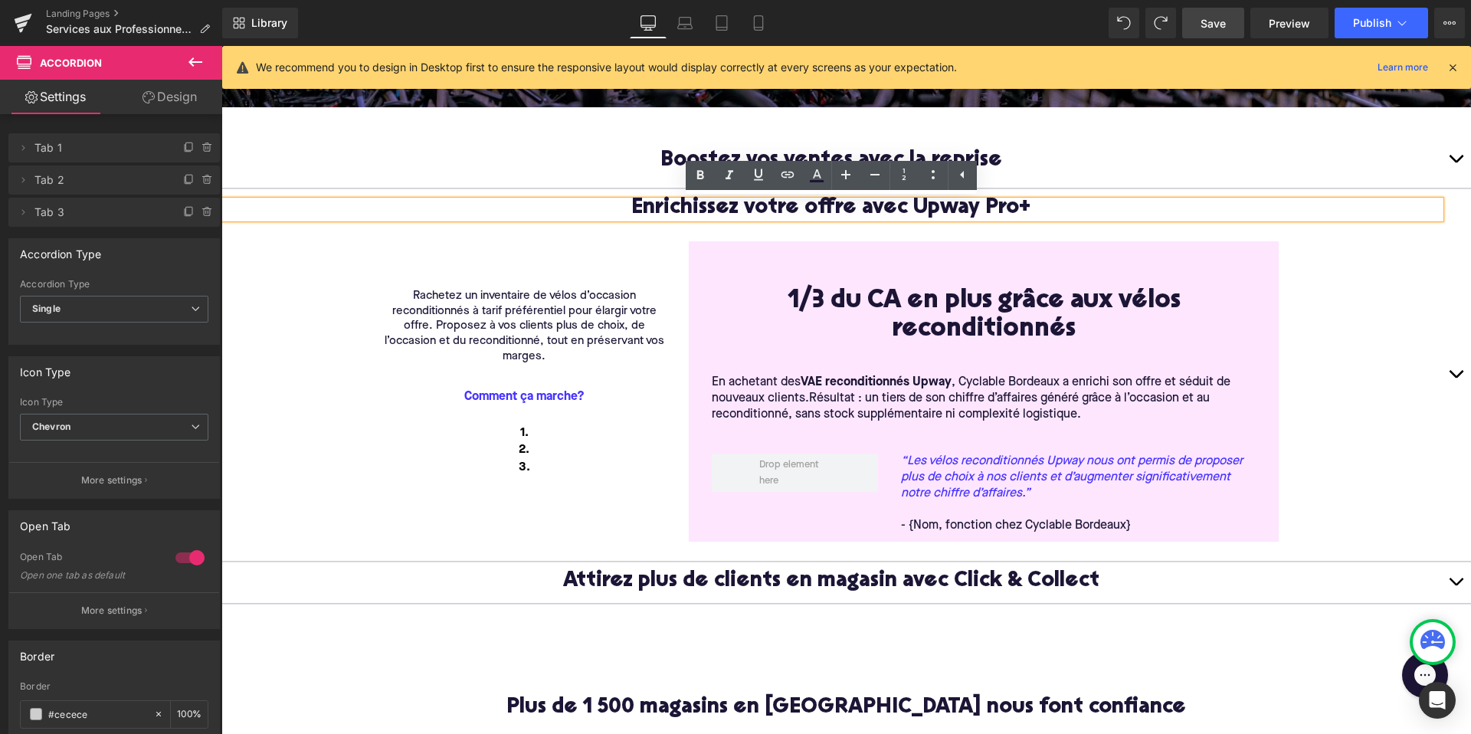
drag, startPoint x: 1452, startPoint y: 378, endPoint x: 1447, endPoint y: 281, distance: 96.7
click at [1447, 281] on button "button" at bounding box center [1455, 374] width 31 height 371
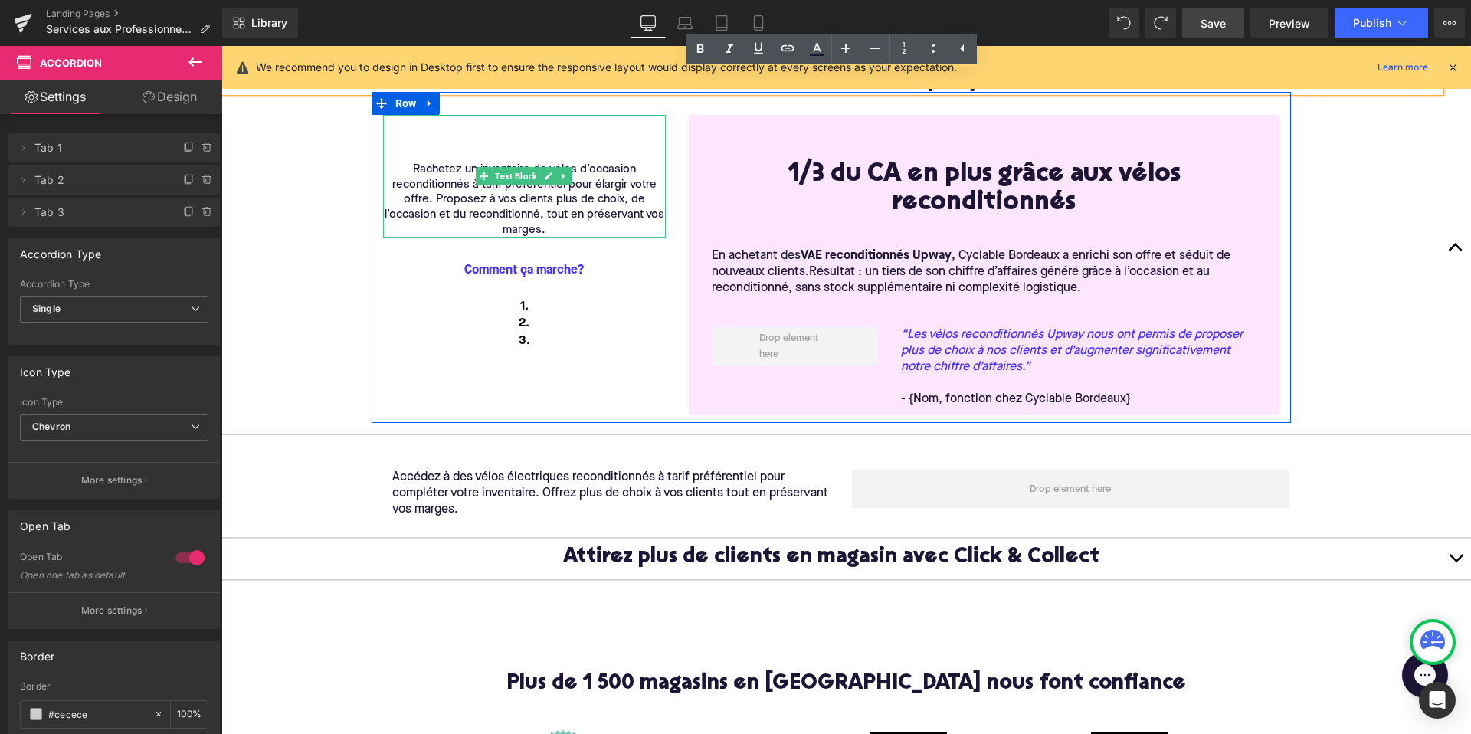
scroll to position [388, 0]
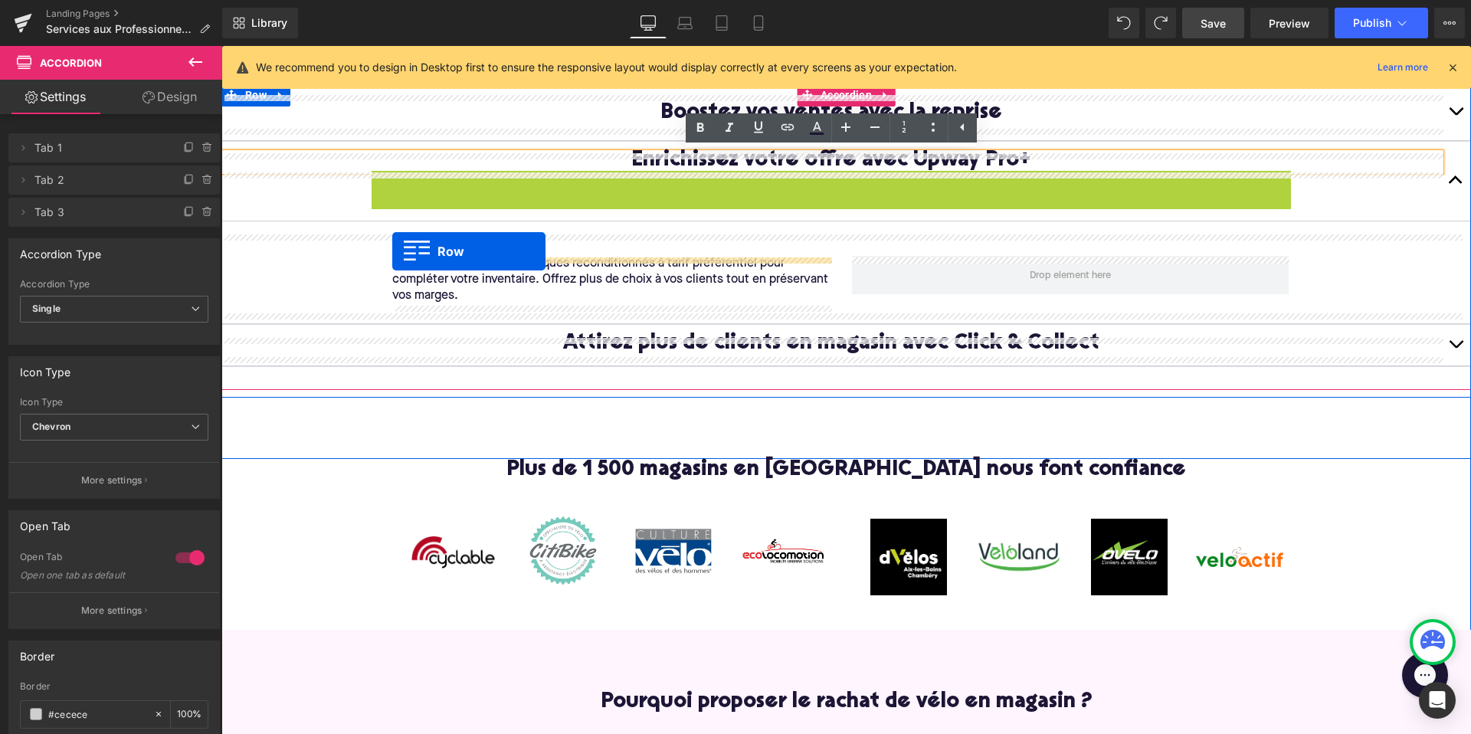
drag, startPoint x: 381, startPoint y: 182, endPoint x: 392, endPoint y: 250, distance: 69.1
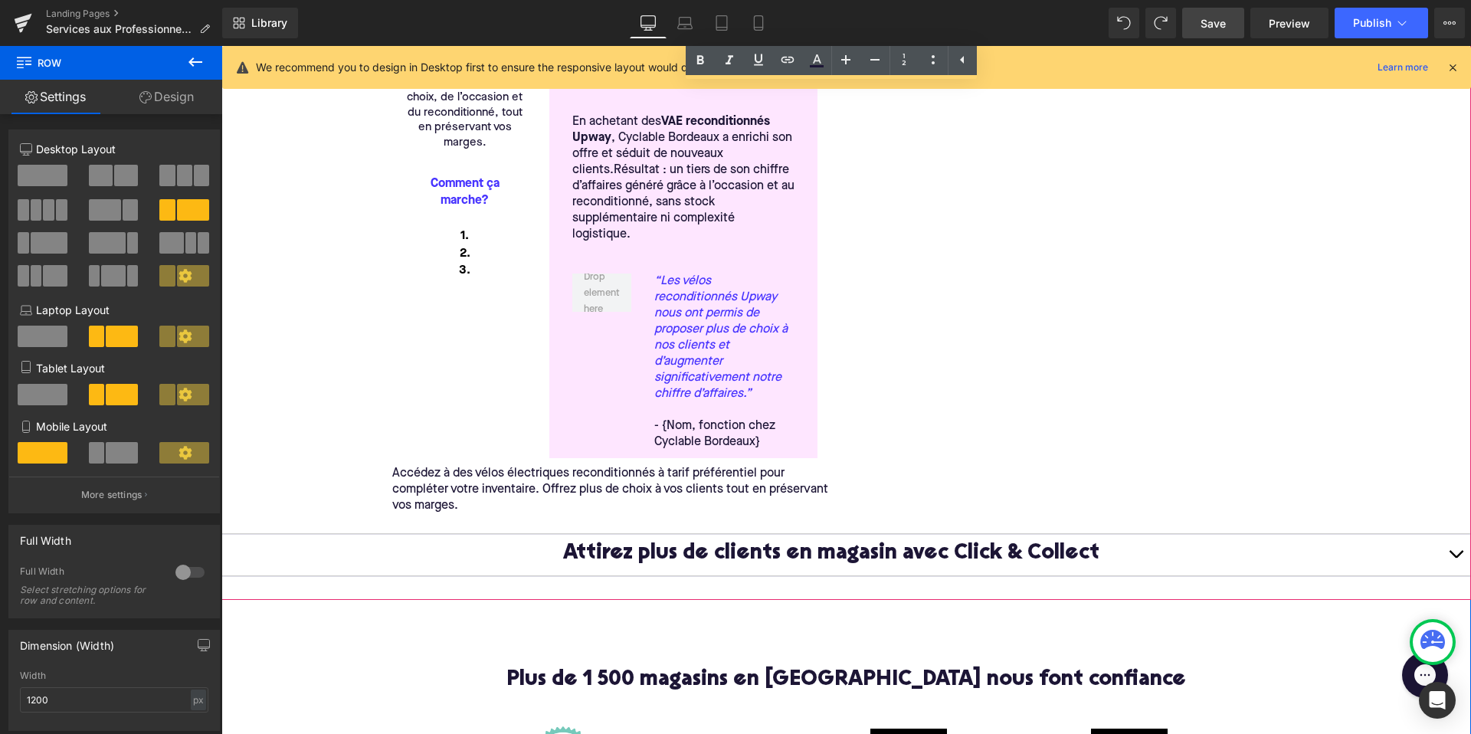
scroll to position [699, 0]
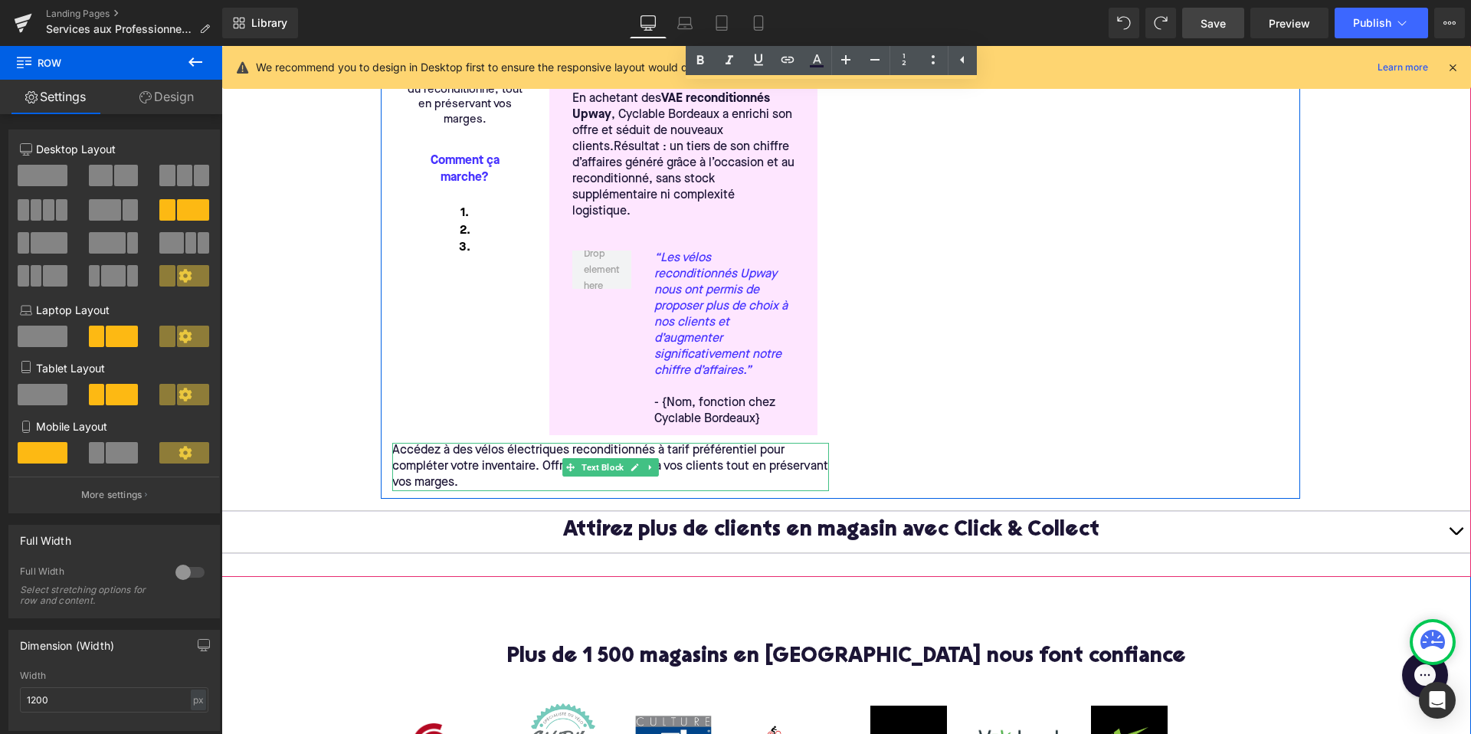
click at [528, 451] on p "Accédez à des vélos électriques reconditionnés à tarif préférentiel pour complé…" at bounding box center [610, 467] width 437 height 48
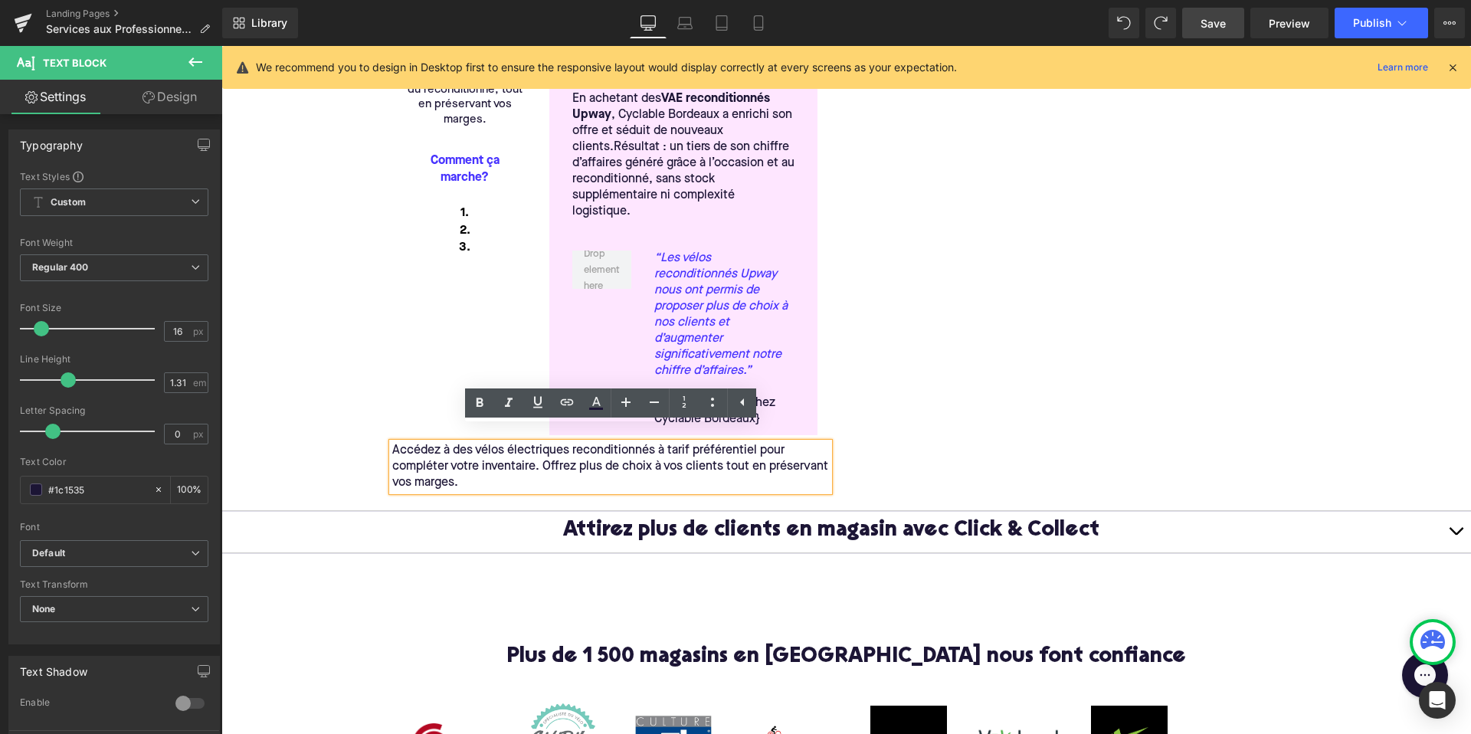
click at [915, 429] on div "Rachetez un inventaire de vélos d’occasion reconditionnés à tarif préférentiel …" at bounding box center [840, 191] width 919 height 615
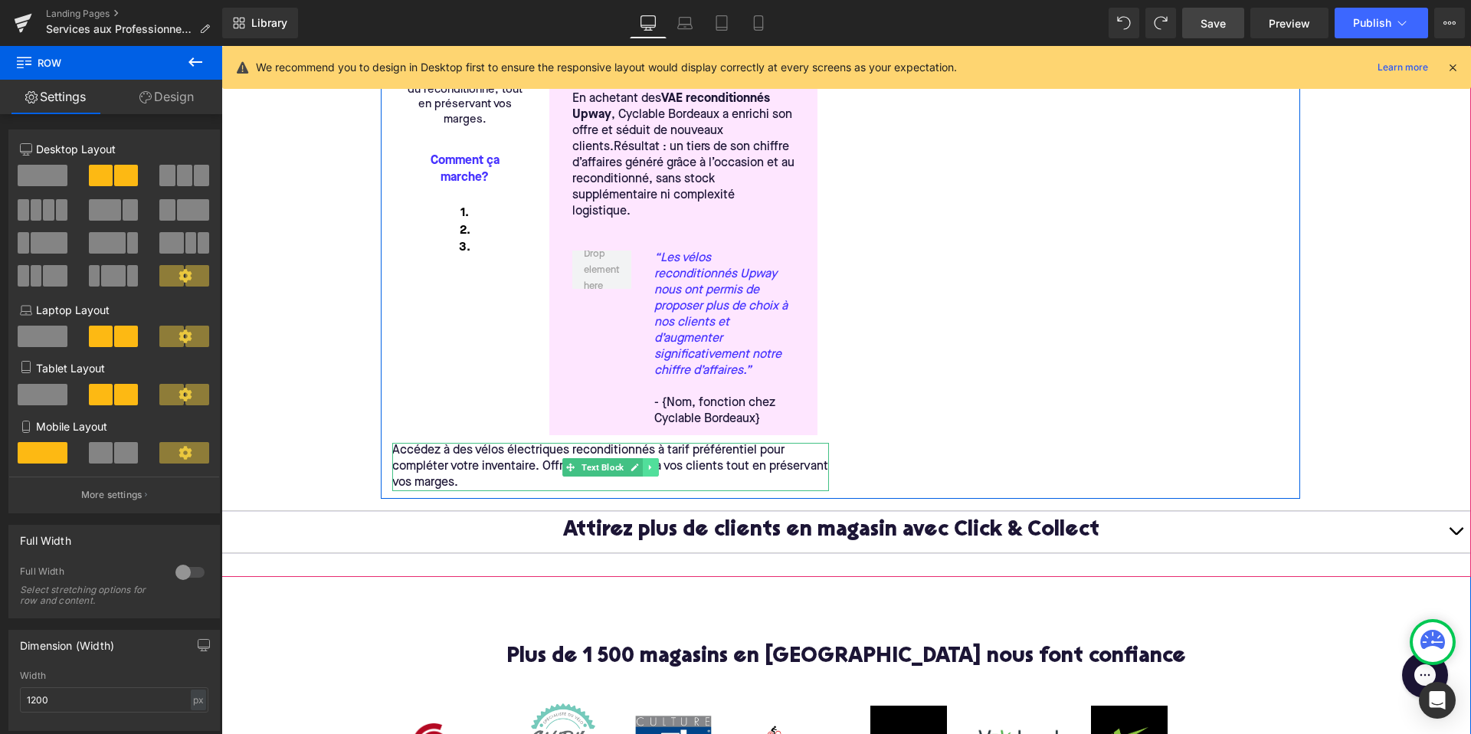
click at [650, 463] on icon at bounding box center [650, 467] width 8 height 9
click at [661, 463] on icon at bounding box center [658, 467] width 8 height 8
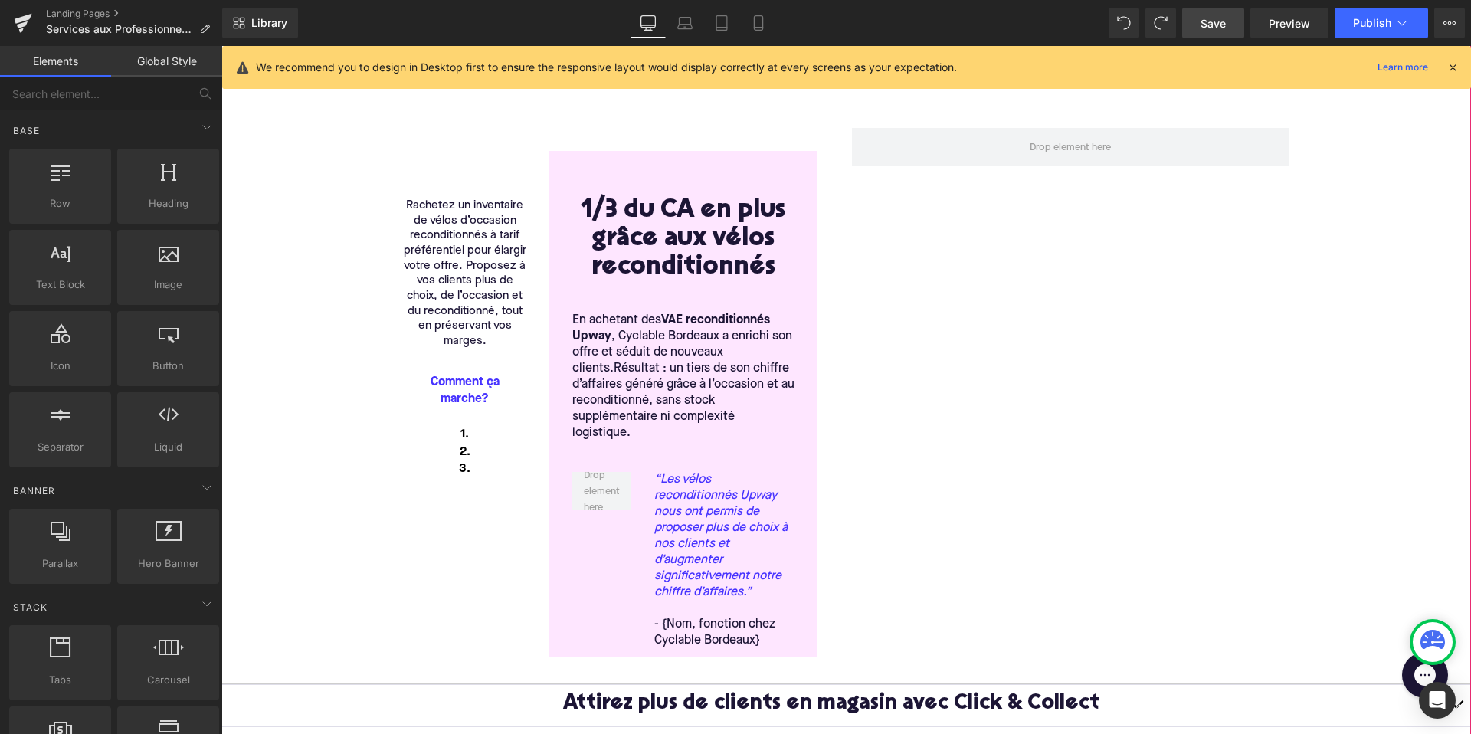
scroll to position [442, 0]
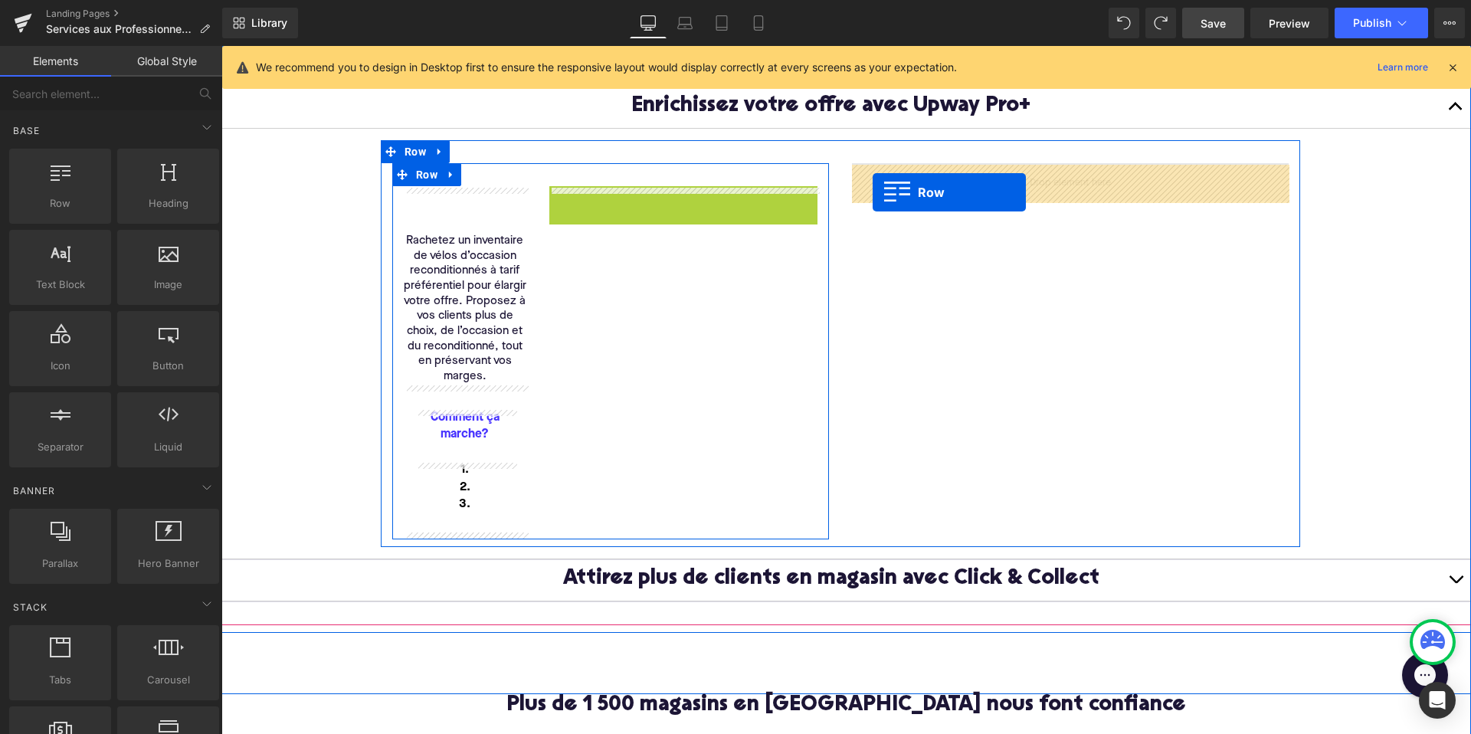
drag, startPoint x: 558, startPoint y: 197, endPoint x: 872, endPoint y: 191, distance: 314.1
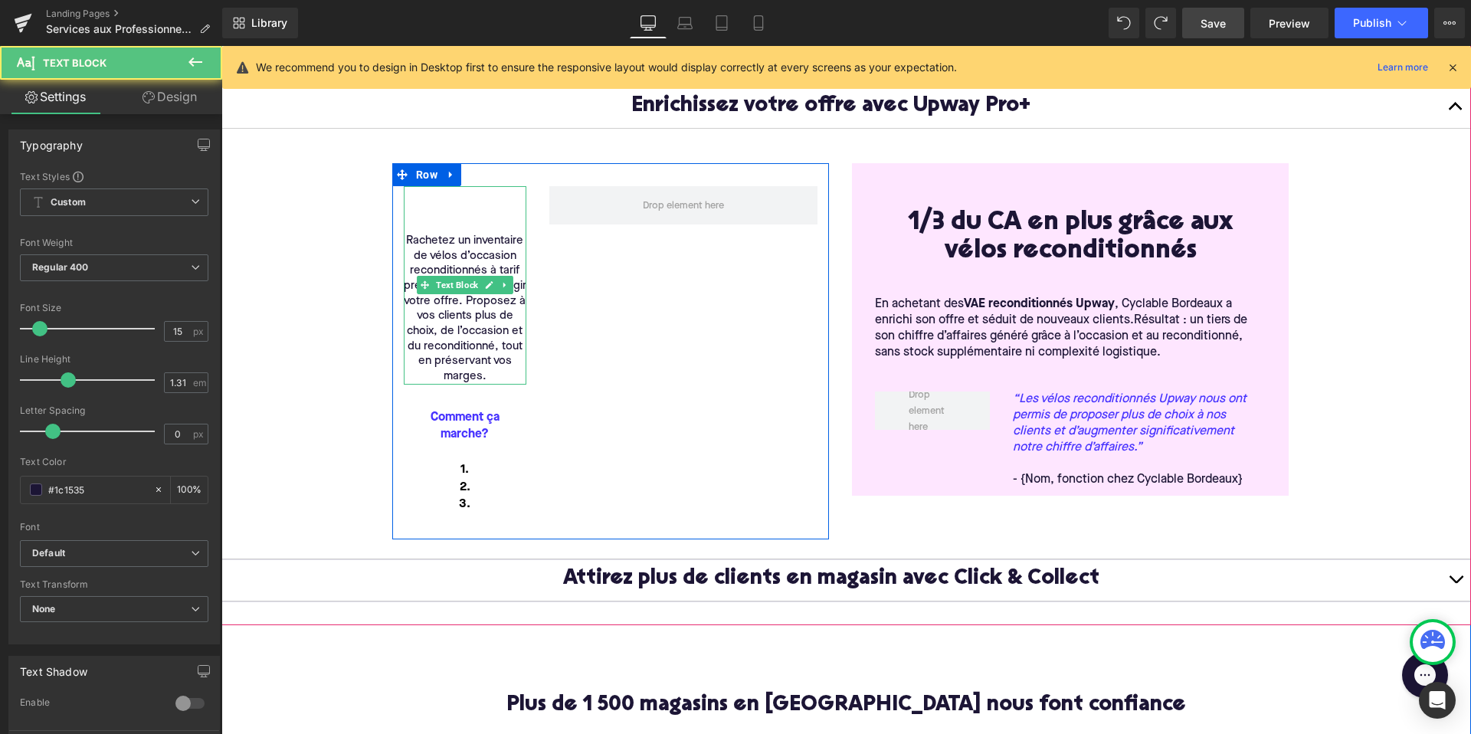
click at [450, 198] on div "Rachetez un inventaire de vélos d’occasion reconditionnés à tarif préférentiel …" at bounding box center [465, 285] width 123 height 198
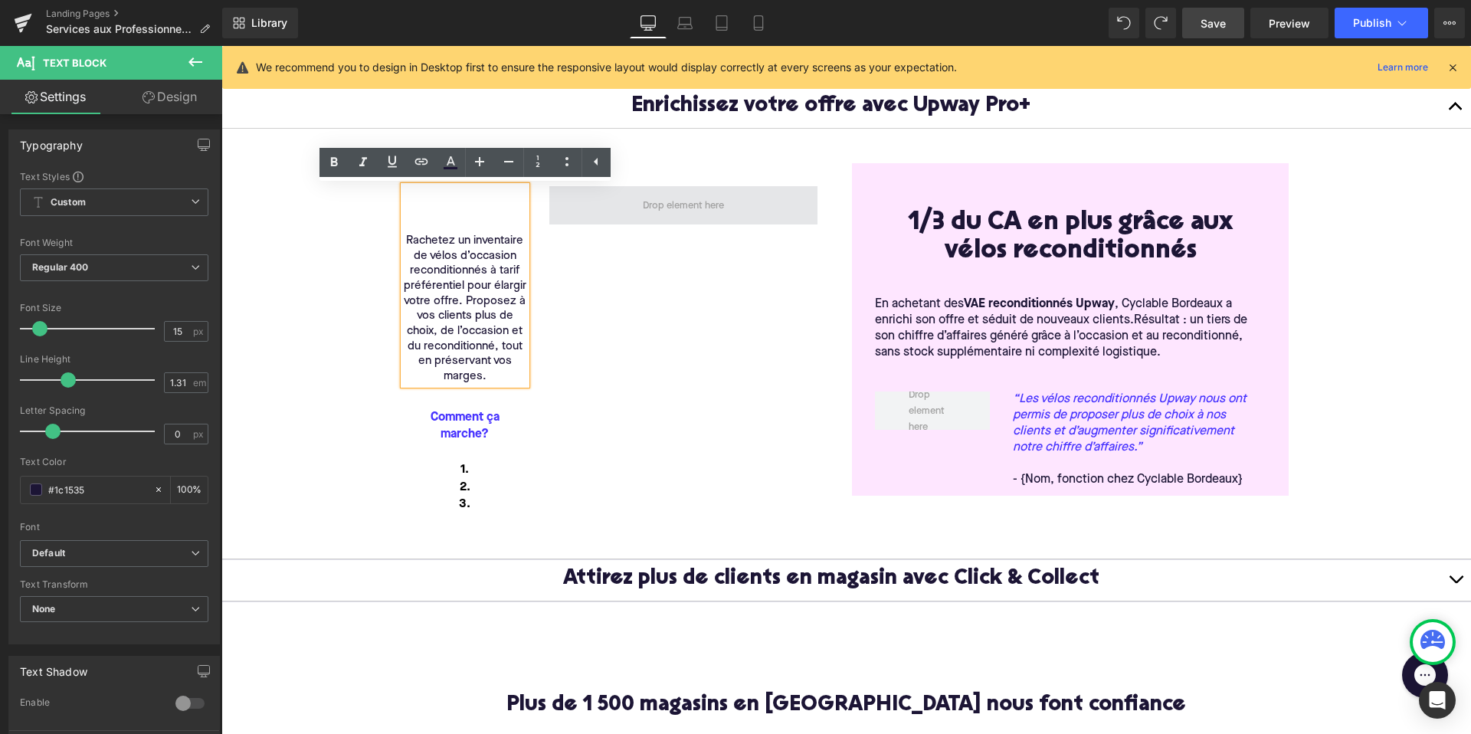
click at [648, 216] on span at bounding box center [683, 206] width 92 height 24
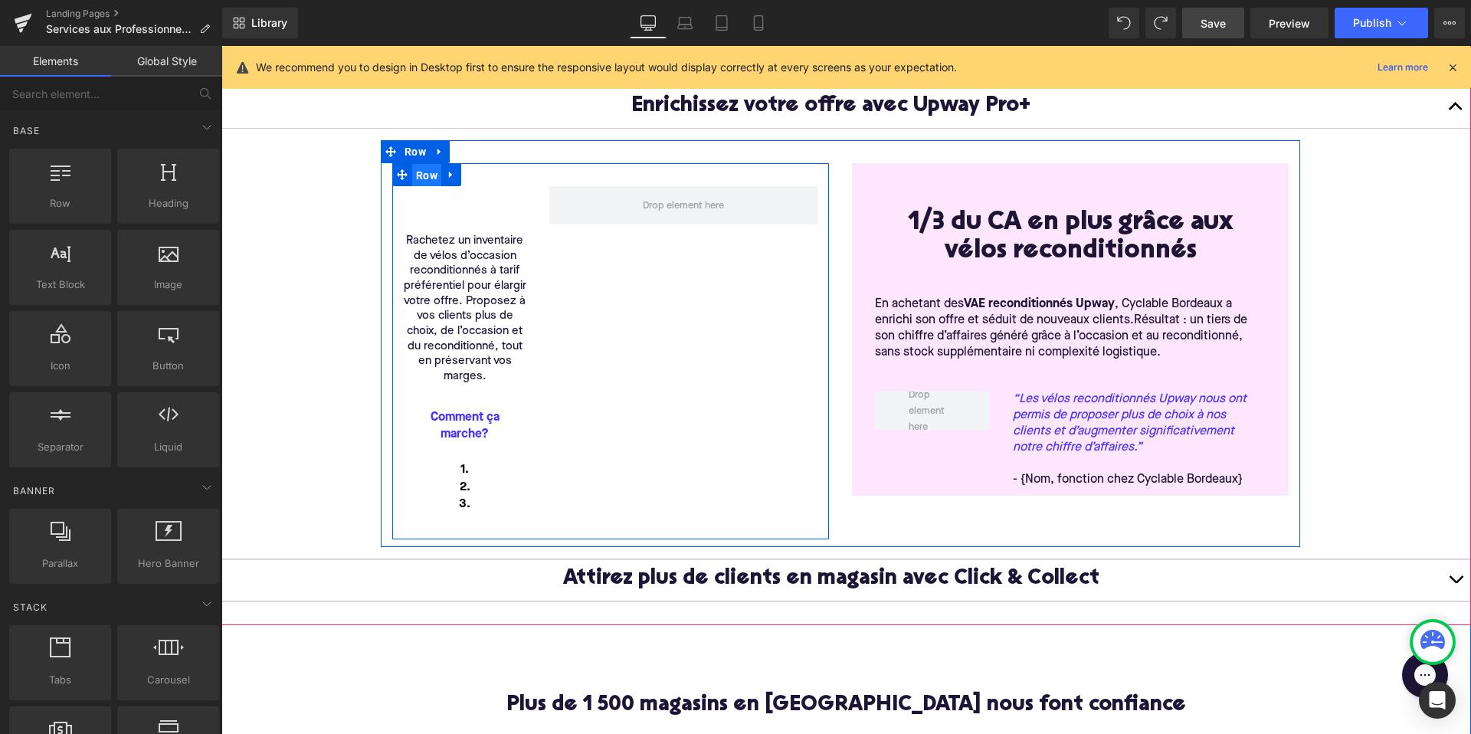
click at [424, 176] on span "Row" at bounding box center [426, 175] width 29 height 23
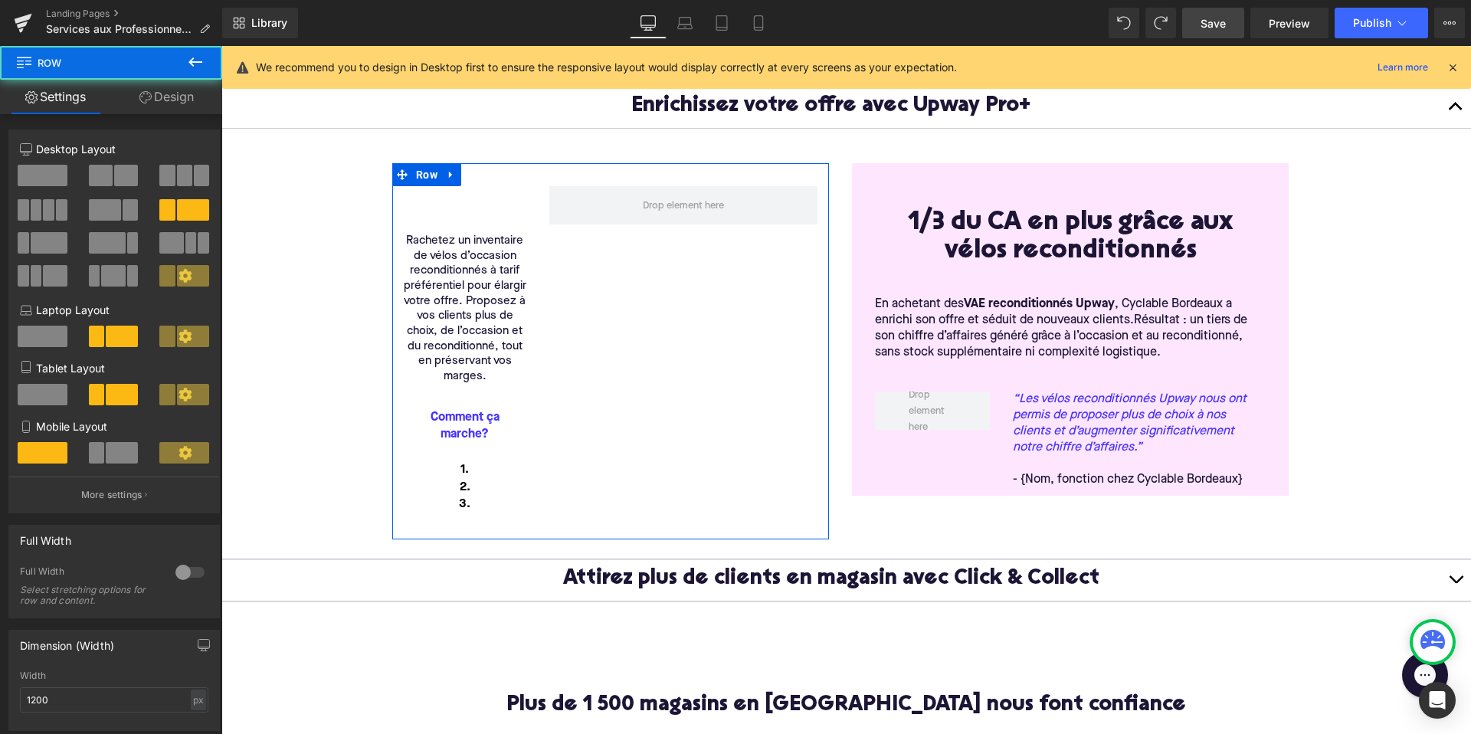
click at [39, 171] on span at bounding box center [43, 175] width 50 height 21
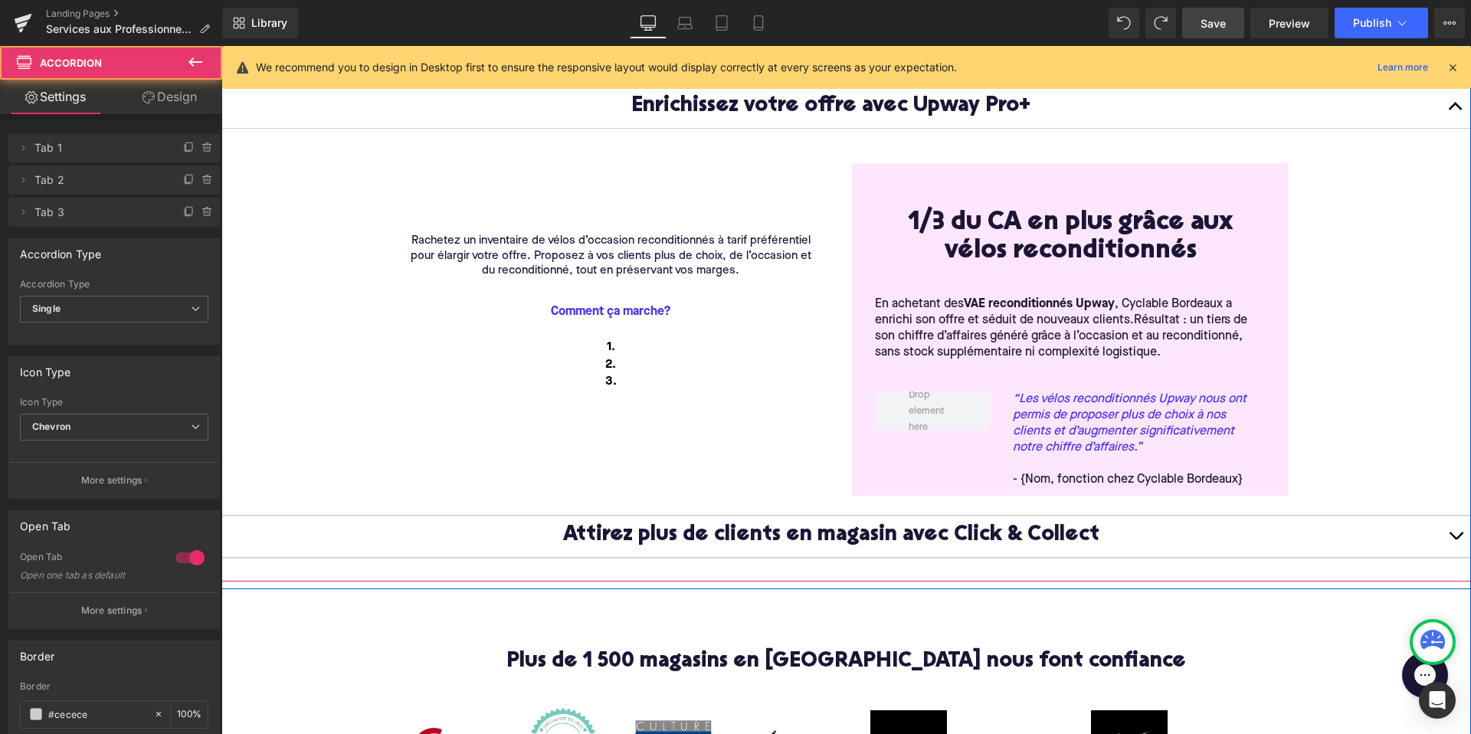
click at [1450, 107] on button "button" at bounding box center [1455, 107] width 31 height 41
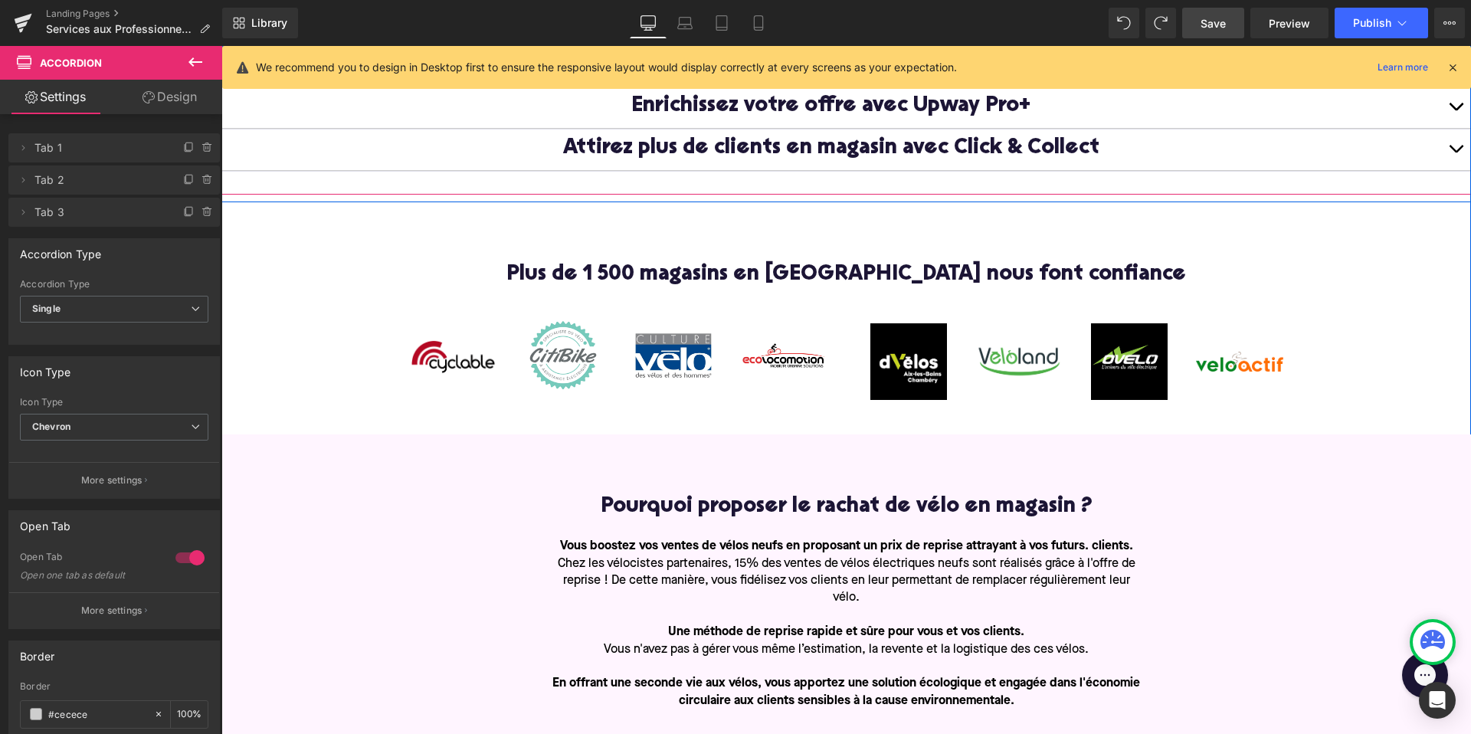
click at [1452, 155] on button "button" at bounding box center [1455, 149] width 31 height 41
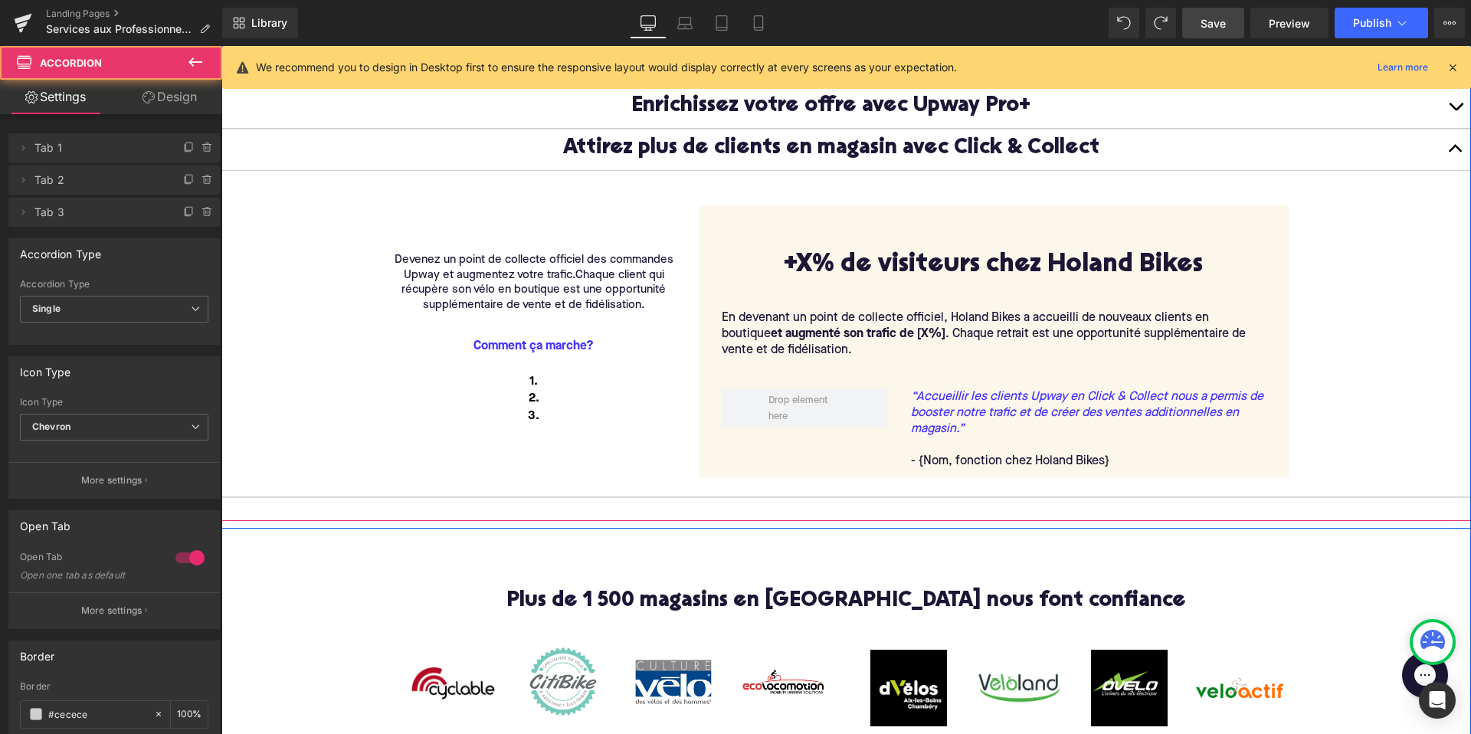
click at [1454, 155] on button "button" at bounding box center [1455, 149] width 31 height 41
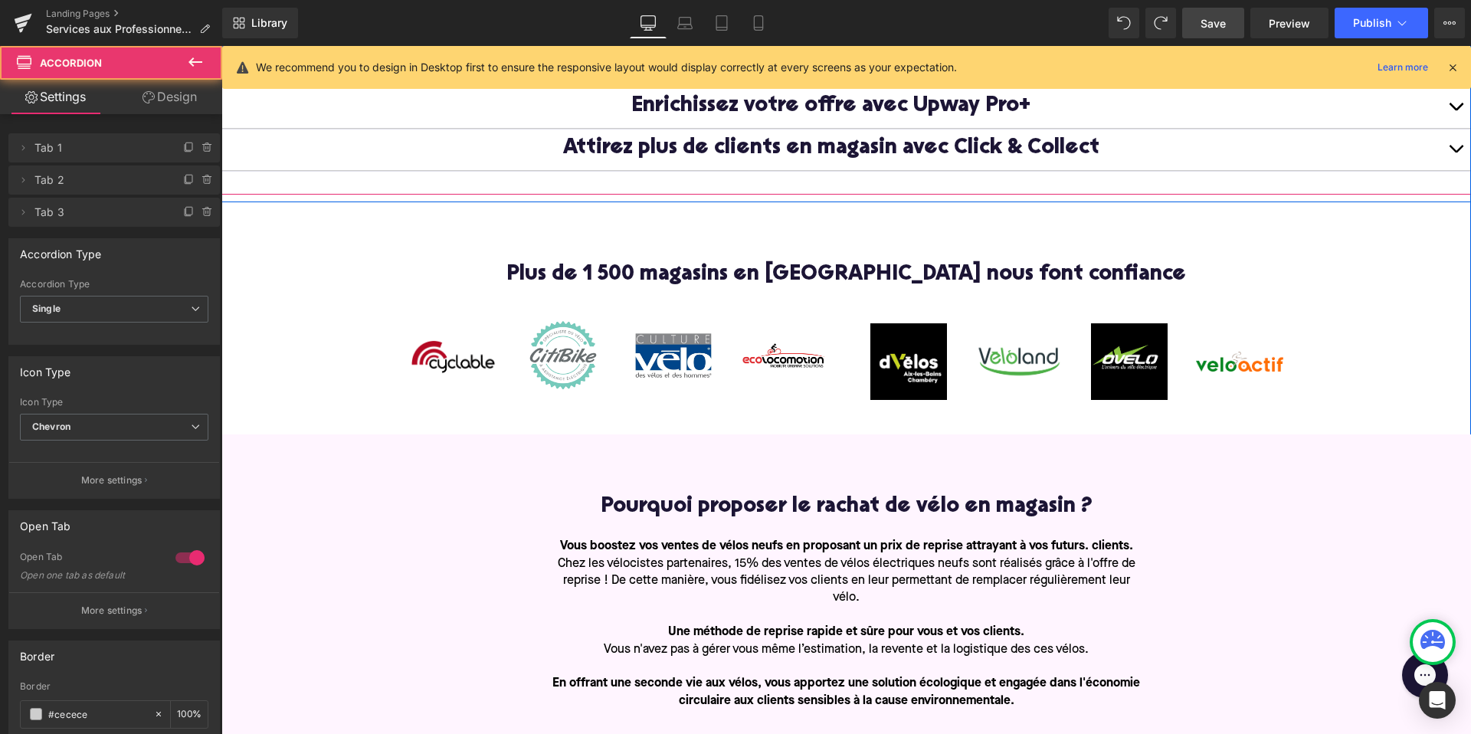
click at [1458, 107] on button "button" at bounding box center [1455, 107] width 31 height 41
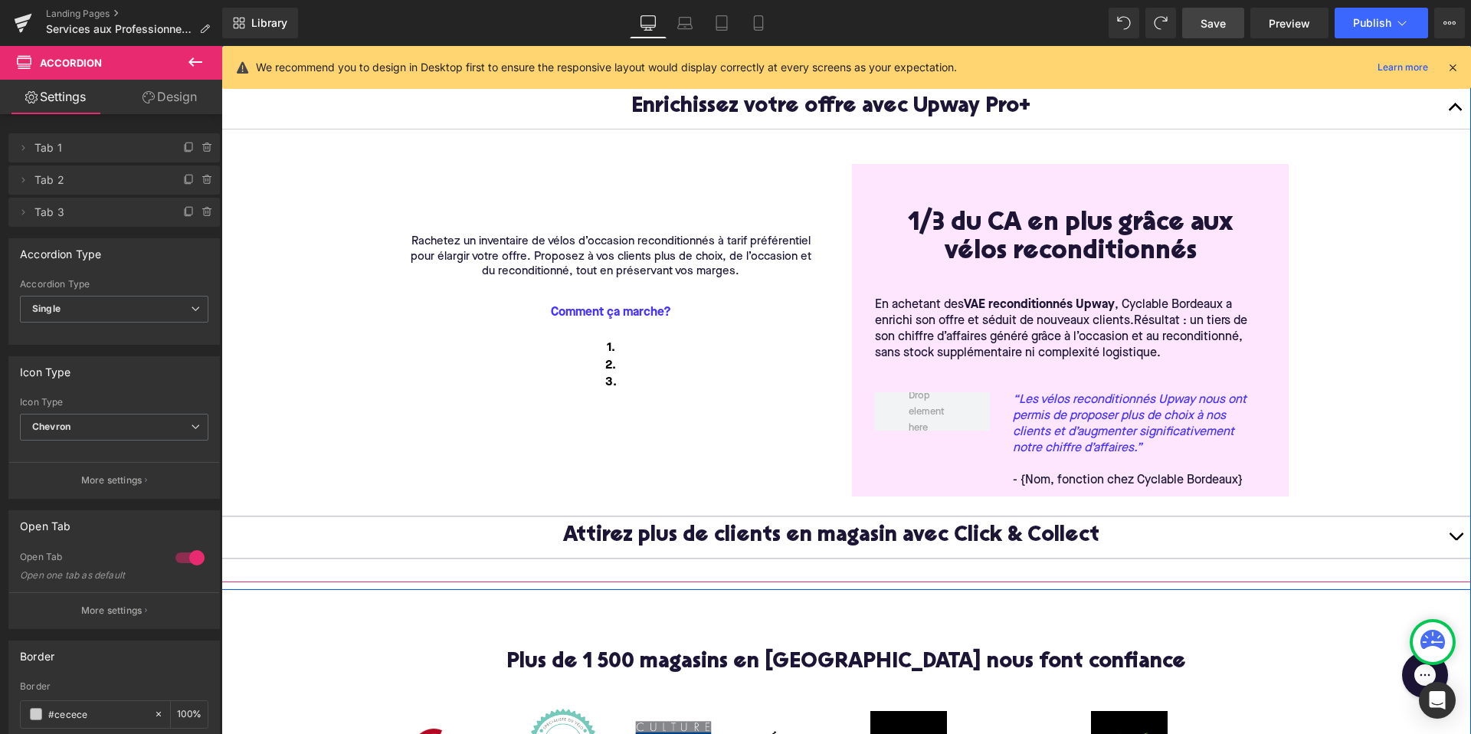
click at [1455, 540] on span "button" at bounding box center [1455, 540] width 0 height 0
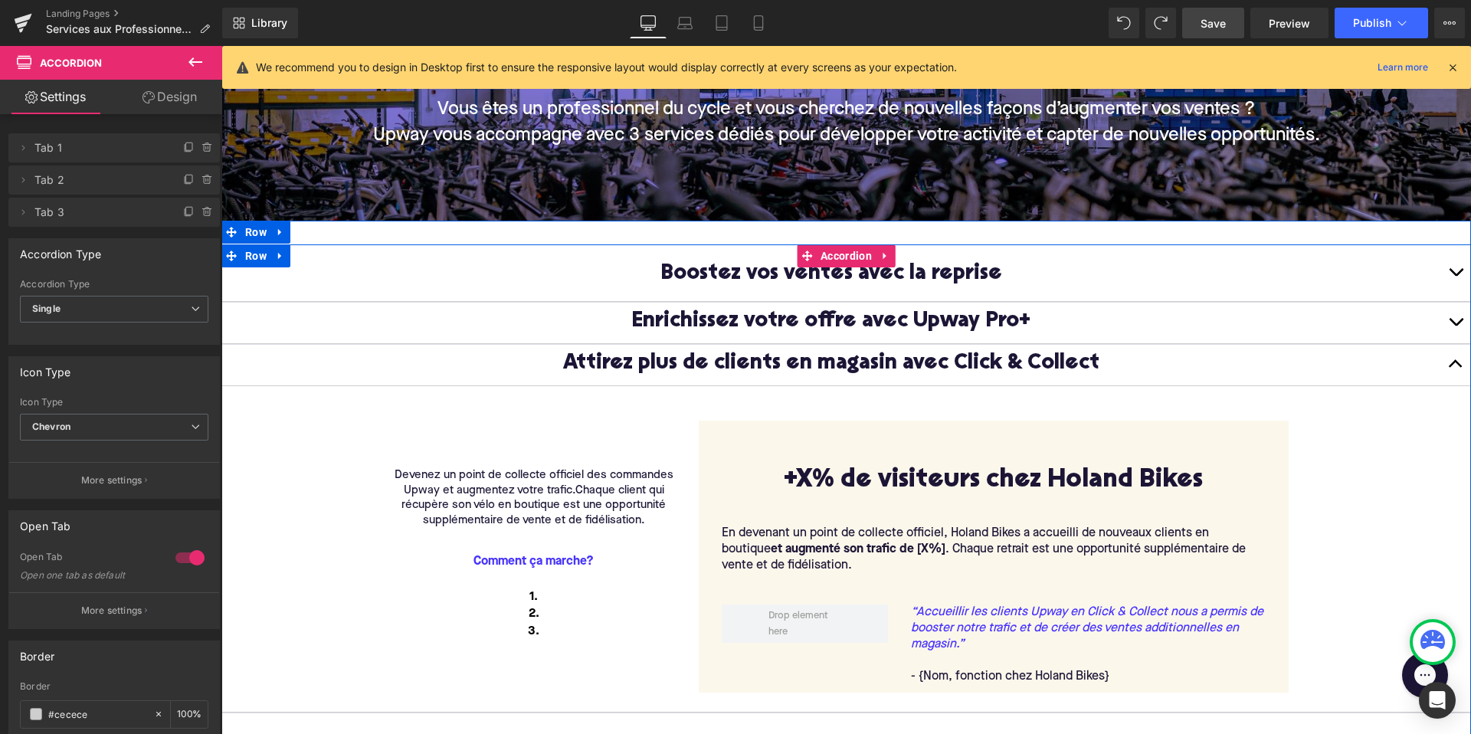
scroll to position [227, 0]
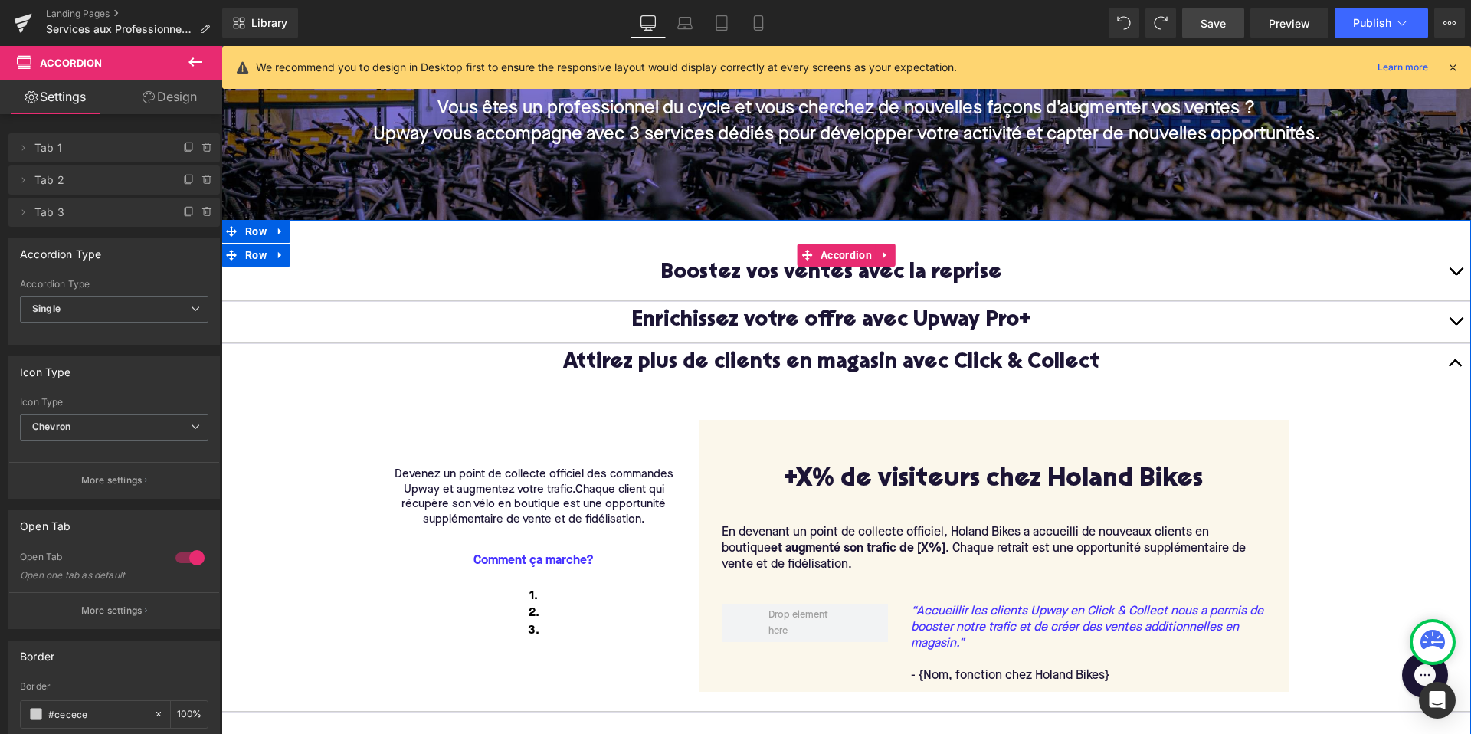
click at [1455, 325] on span "button" at bounding box center [1455, 325] width 0 height 0
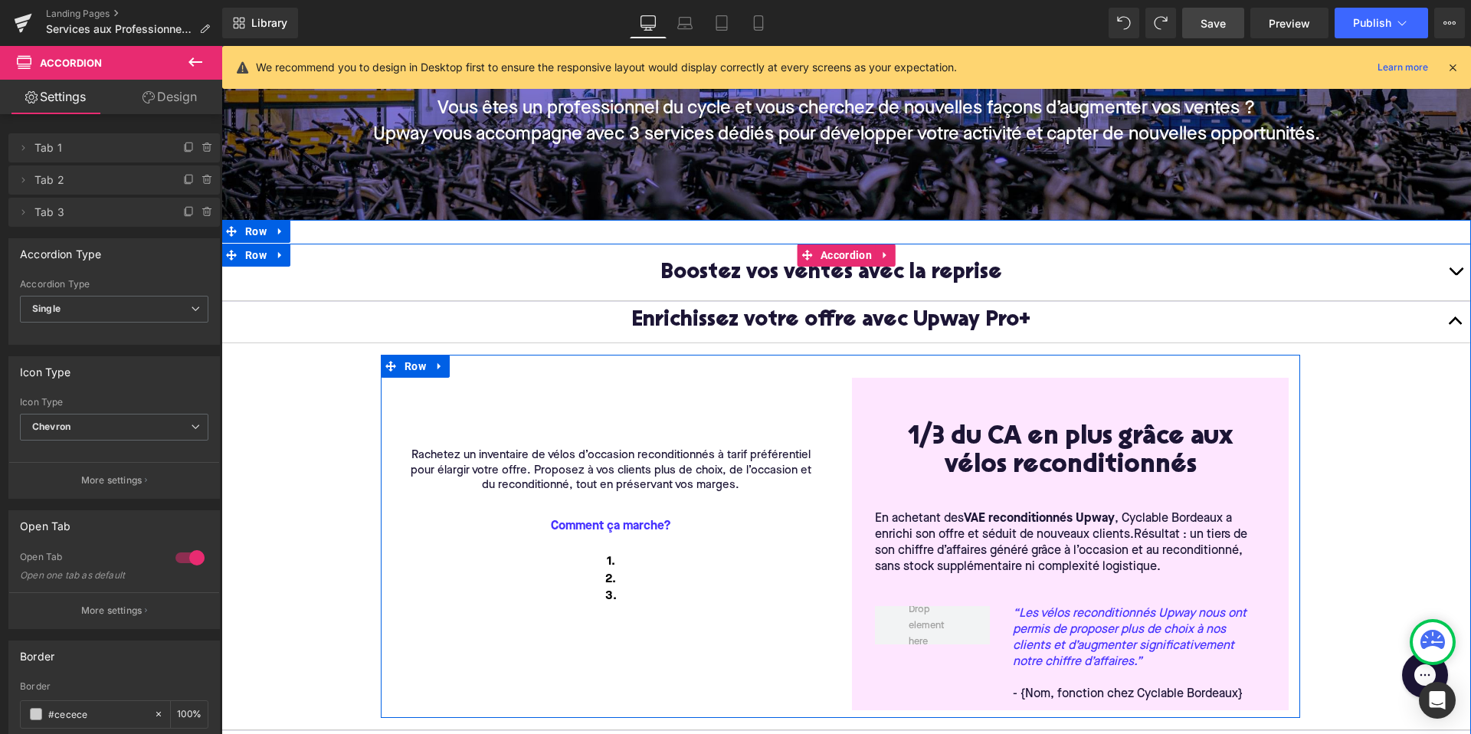
click at [818, 362] on div "Rachetez un inventaire de vélos d’occasion reconditionnés à tarif préférentiel …" at bounding box center [840, 536] width 919 height 363
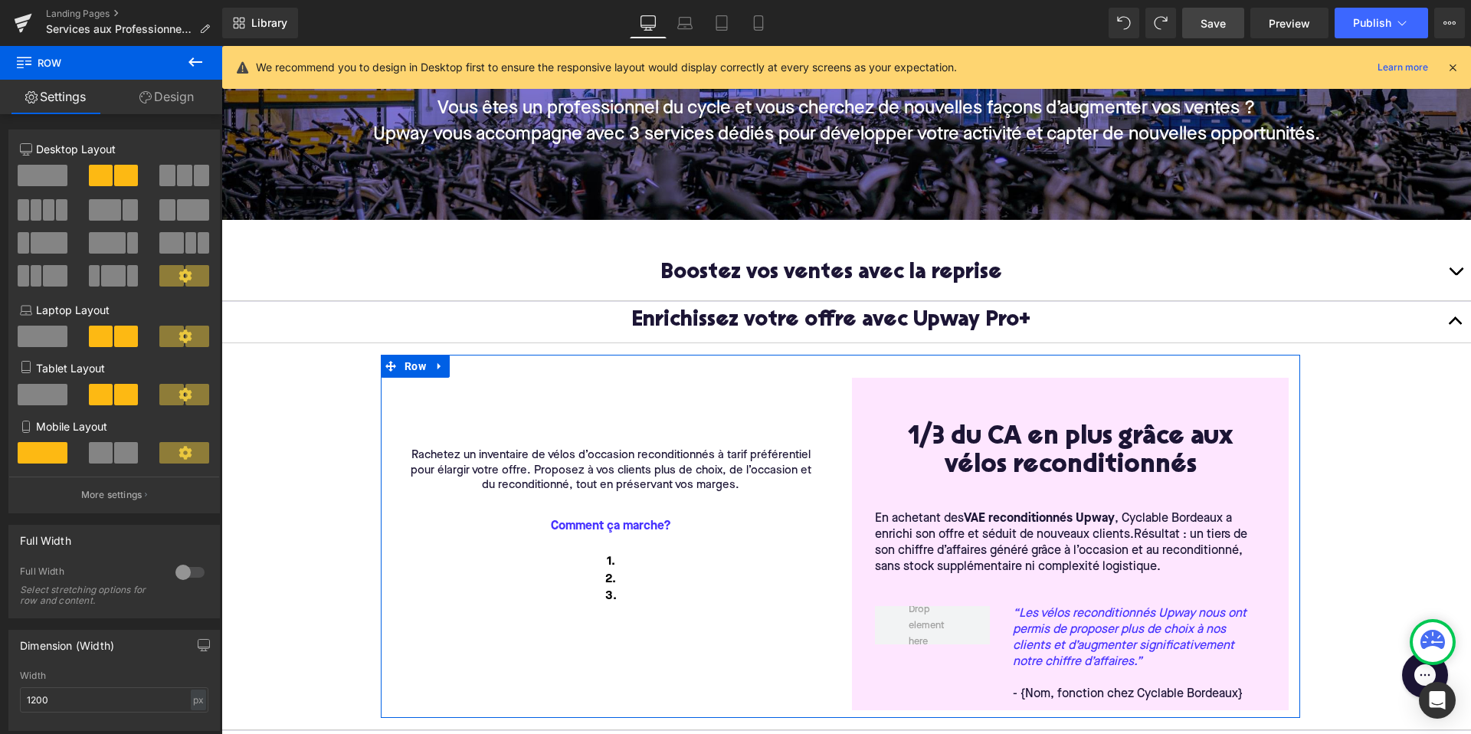
click at [164, 210] on span at bounding box center [166, 209] width 15 height 21
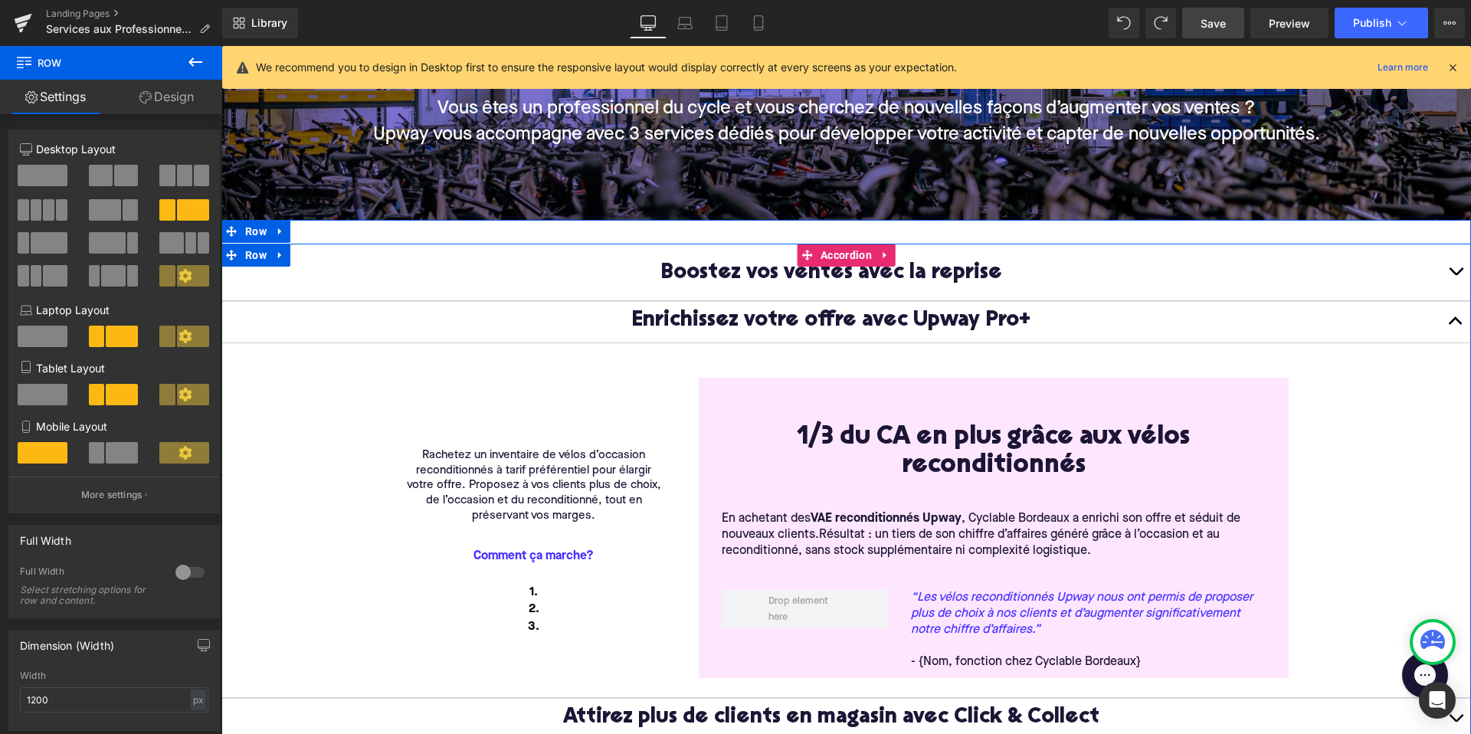
click at [338, 393] on article "Rachetez un inventaire de vélos d’occasion reconditionnés à tarif préférentiel …" at bounding box center [845, 520] width 1249 height 355
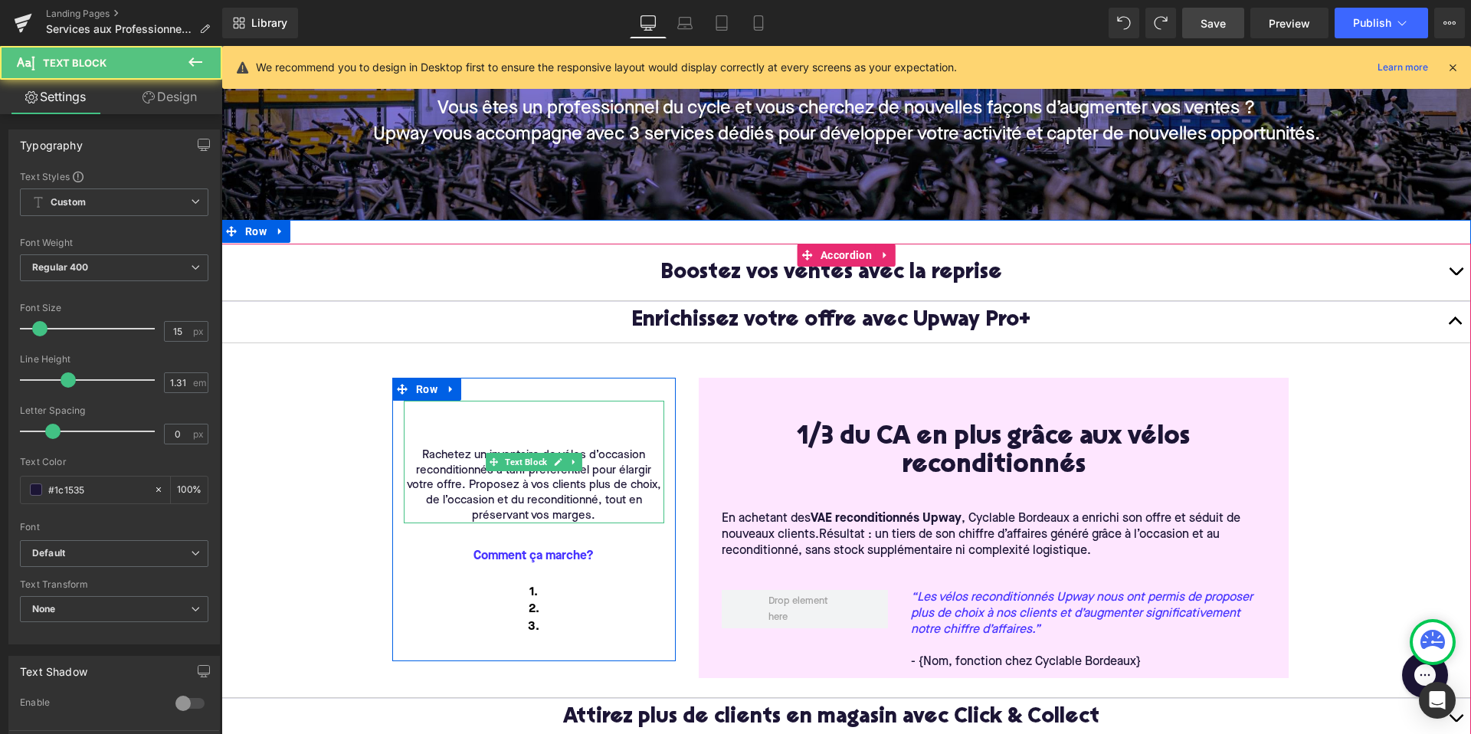
click at [525, 422] on div "Rachetez un inventaire de vélos d’occasion reconditionnés à tarif préférentiel …" at bounding box center [534, 462] width 260 height 123
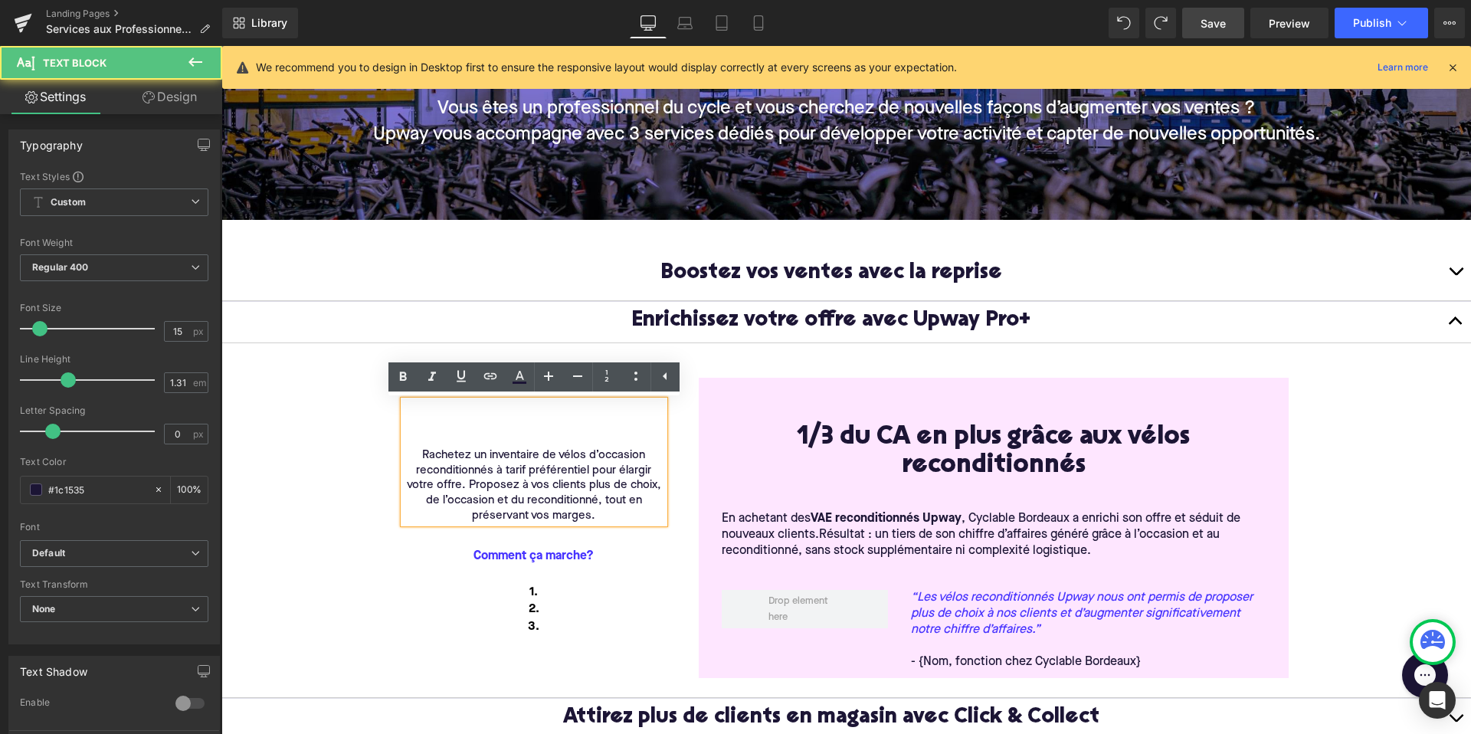
click at [508, 411] on div "Rachetez un inventaire de vélos d’occasion reconditionnés à tarif préférentiel …" at bounding box center [534, 462] width 260 height 123
click at [332, 395] on article "Rachetez un inventaire de vélos d’occasion reconditionnés à tarif préférentiel …" at bounding box center [845, 520] width 1249 height 355
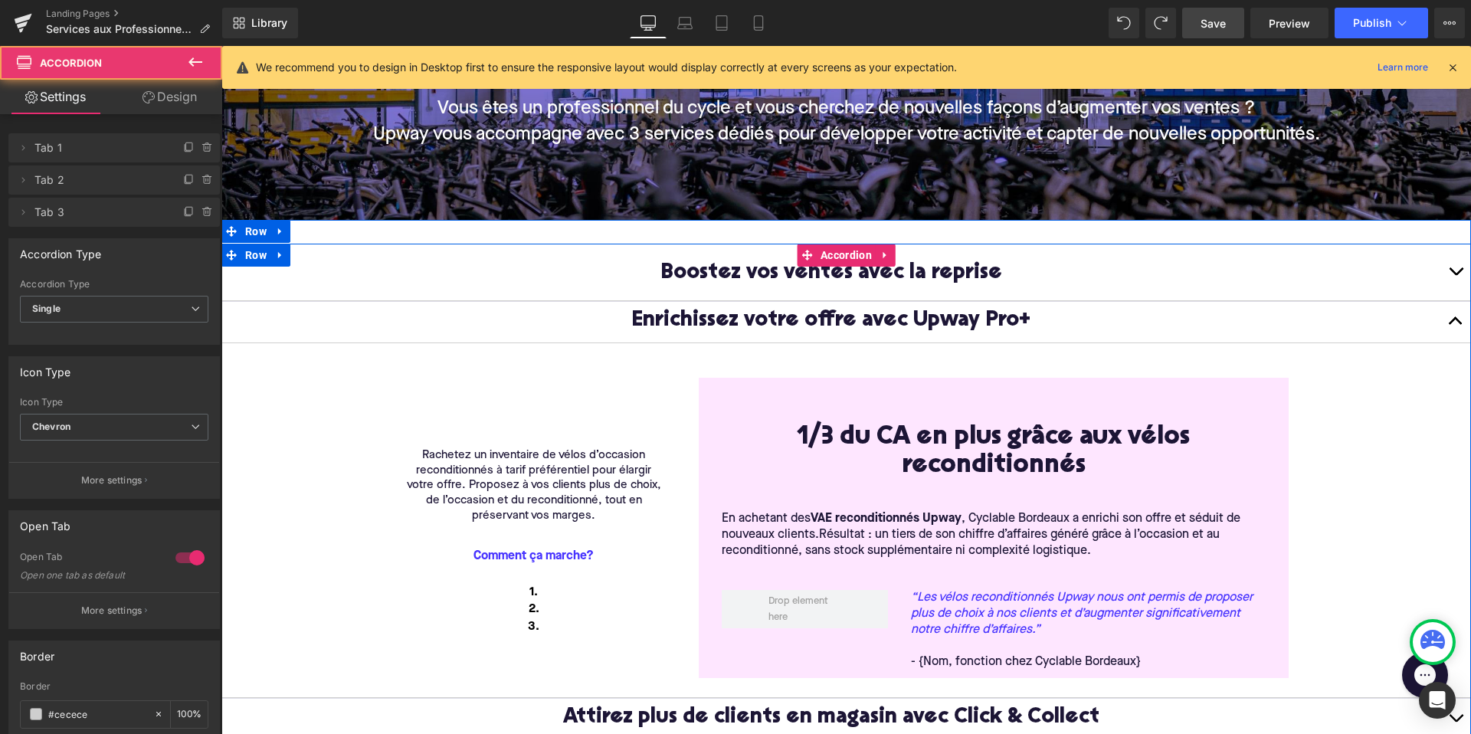
click at [1455, 324] on button "button" at bounding box center [1455, 322] width 31 height 41
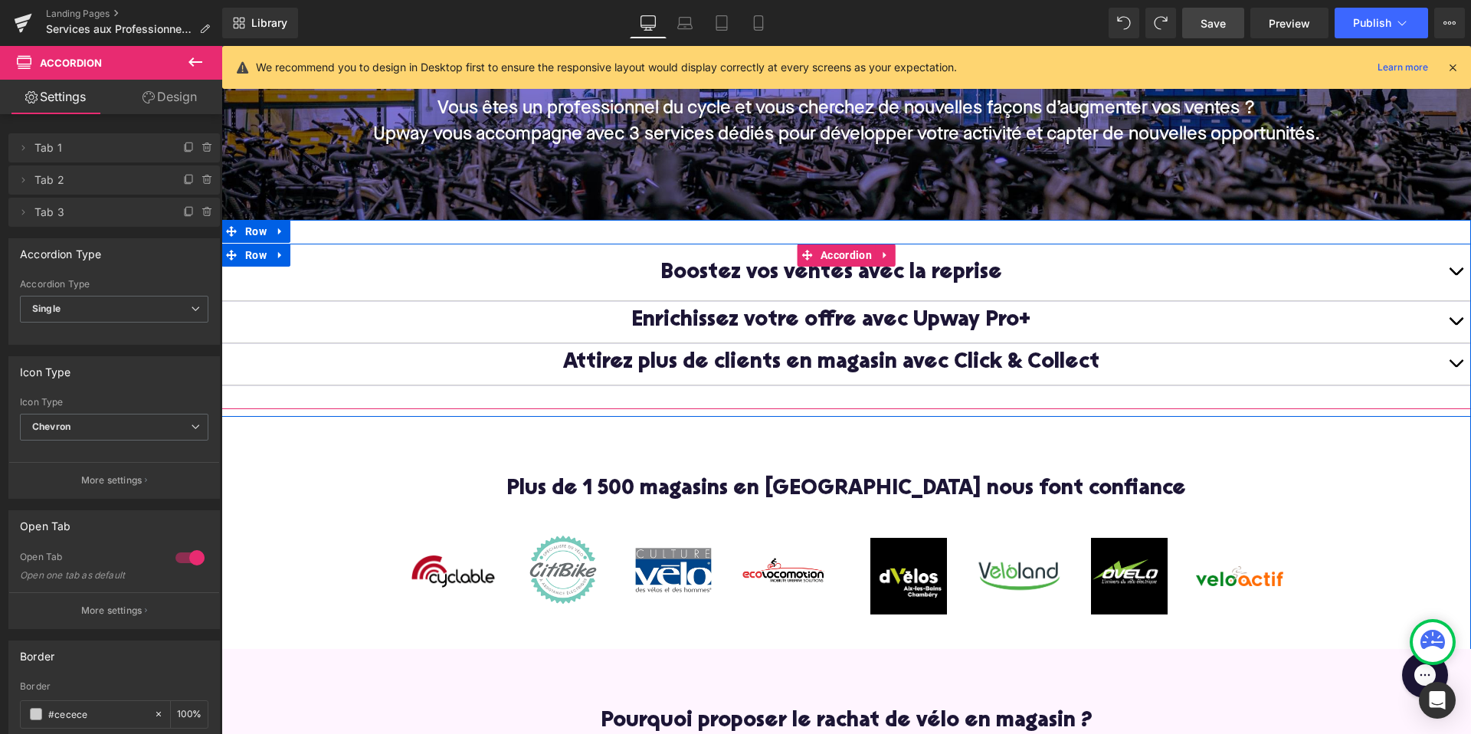
click at [1458, 269] on button "button" at bounding box center [1455, 272] width 31 height 57
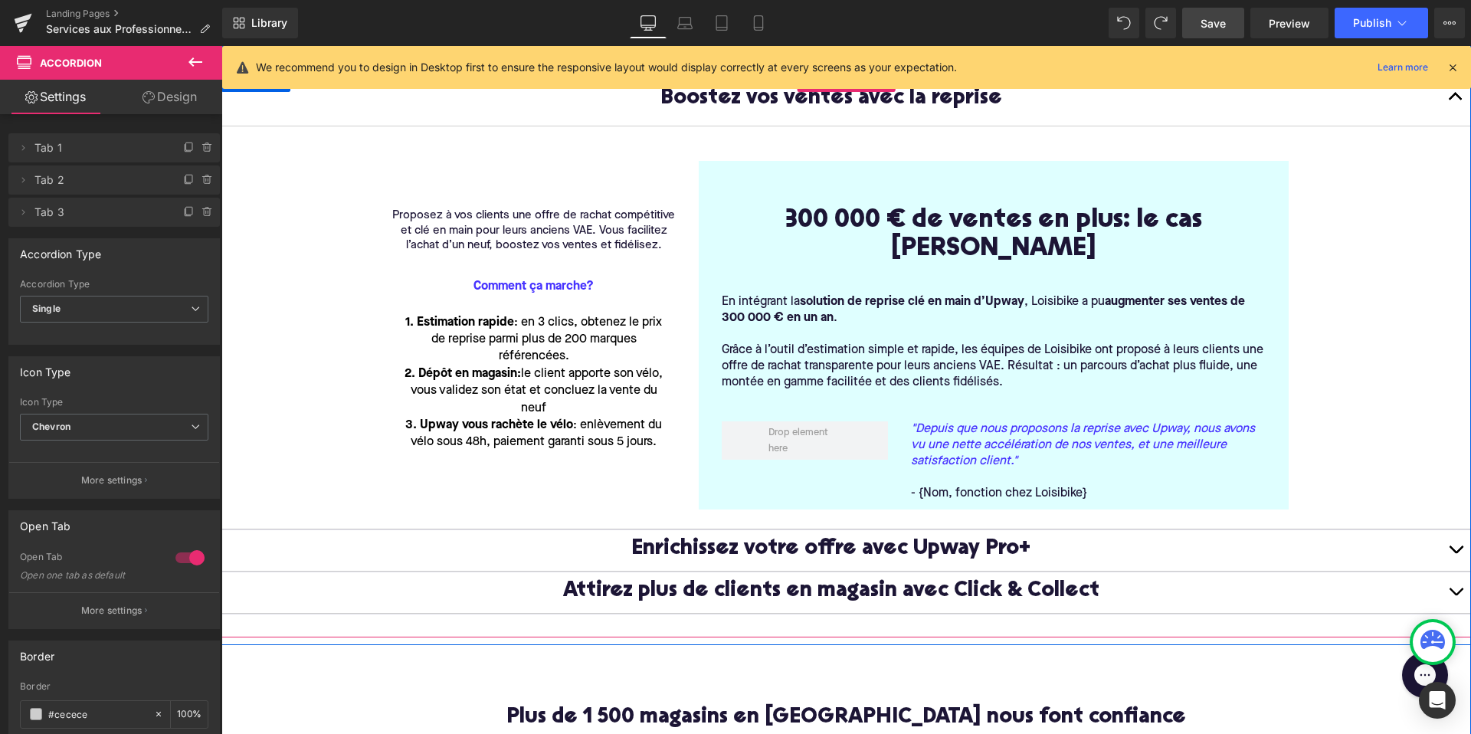
scroll to position [407, 0]
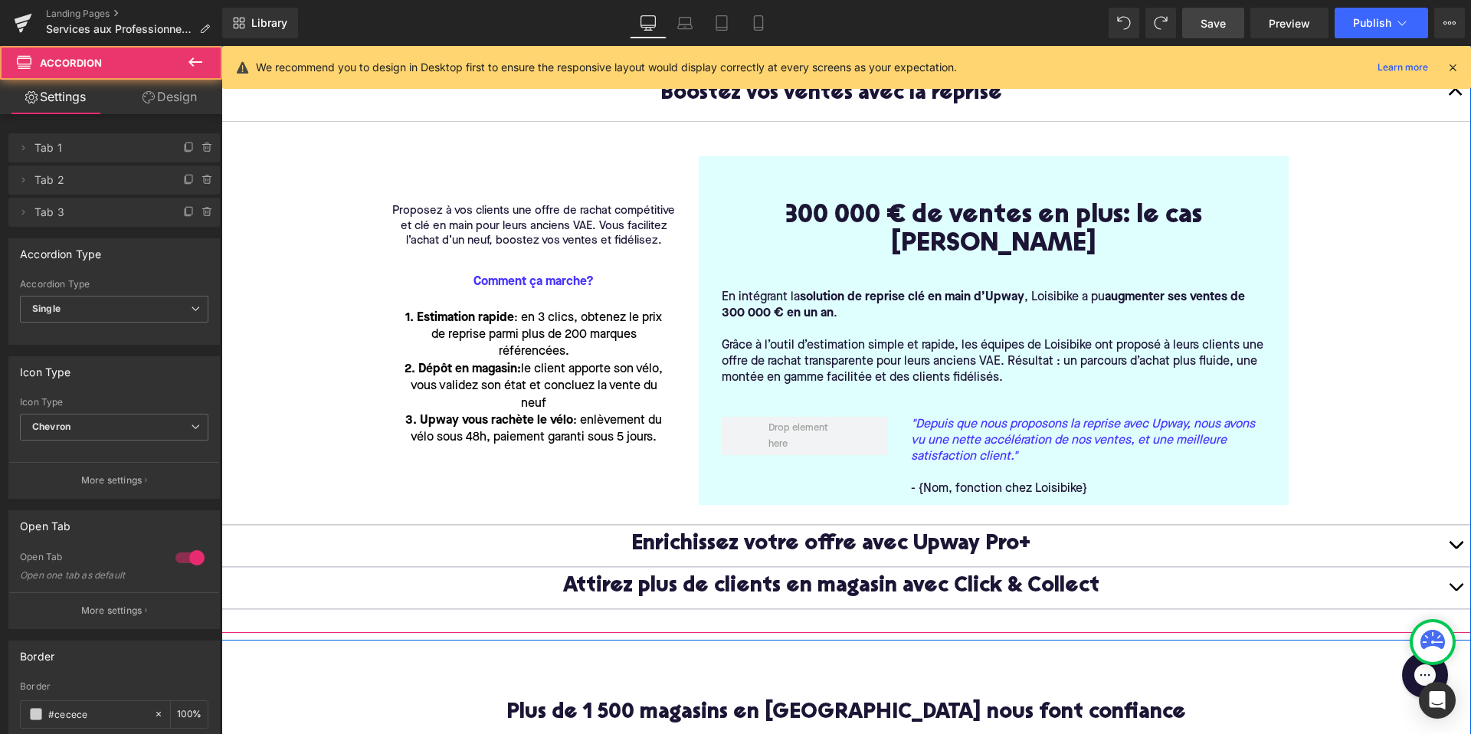
click at [1455, 548] on span "button" at bounding box center [1455, 548] width 0 height 0
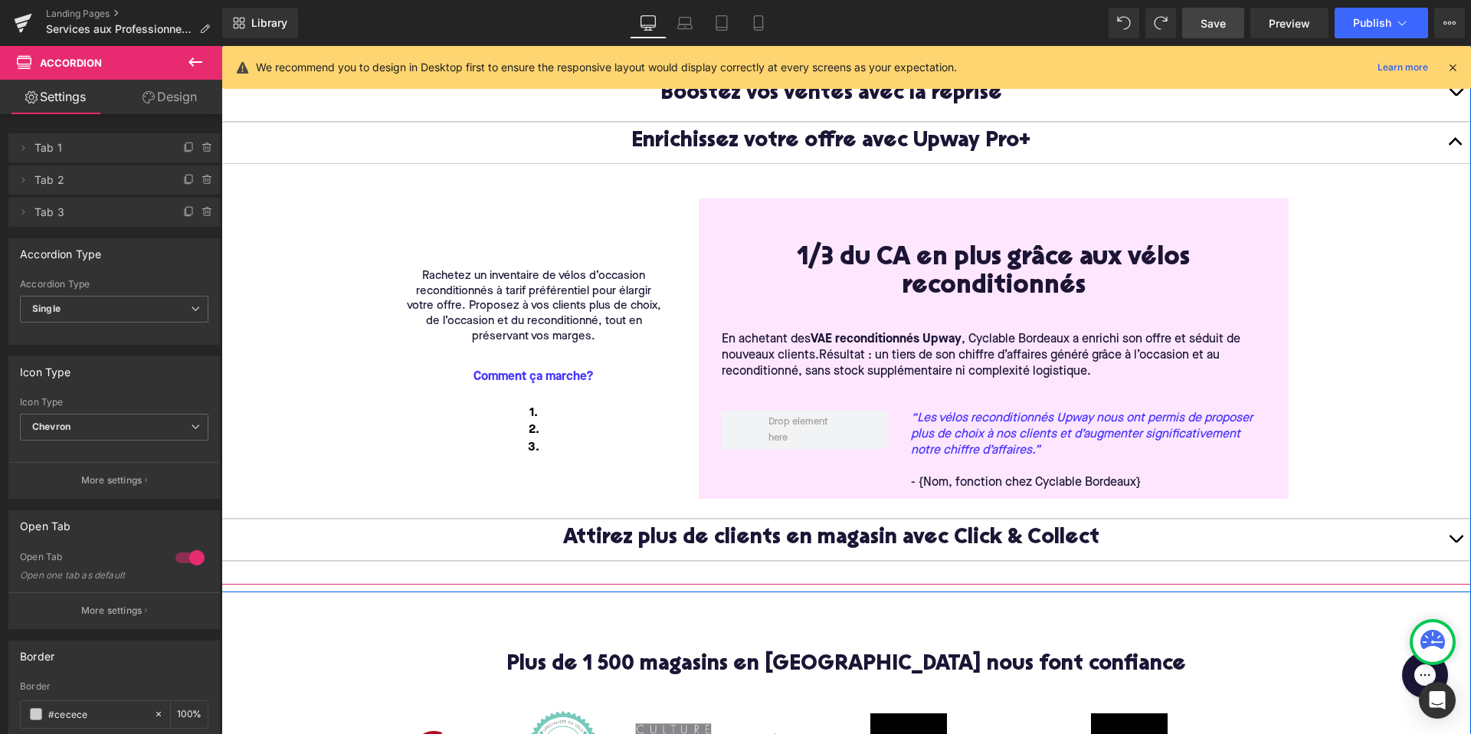
click at [1455, 542] on span "button" at bounding box center [1455, 542] width 0 height 0
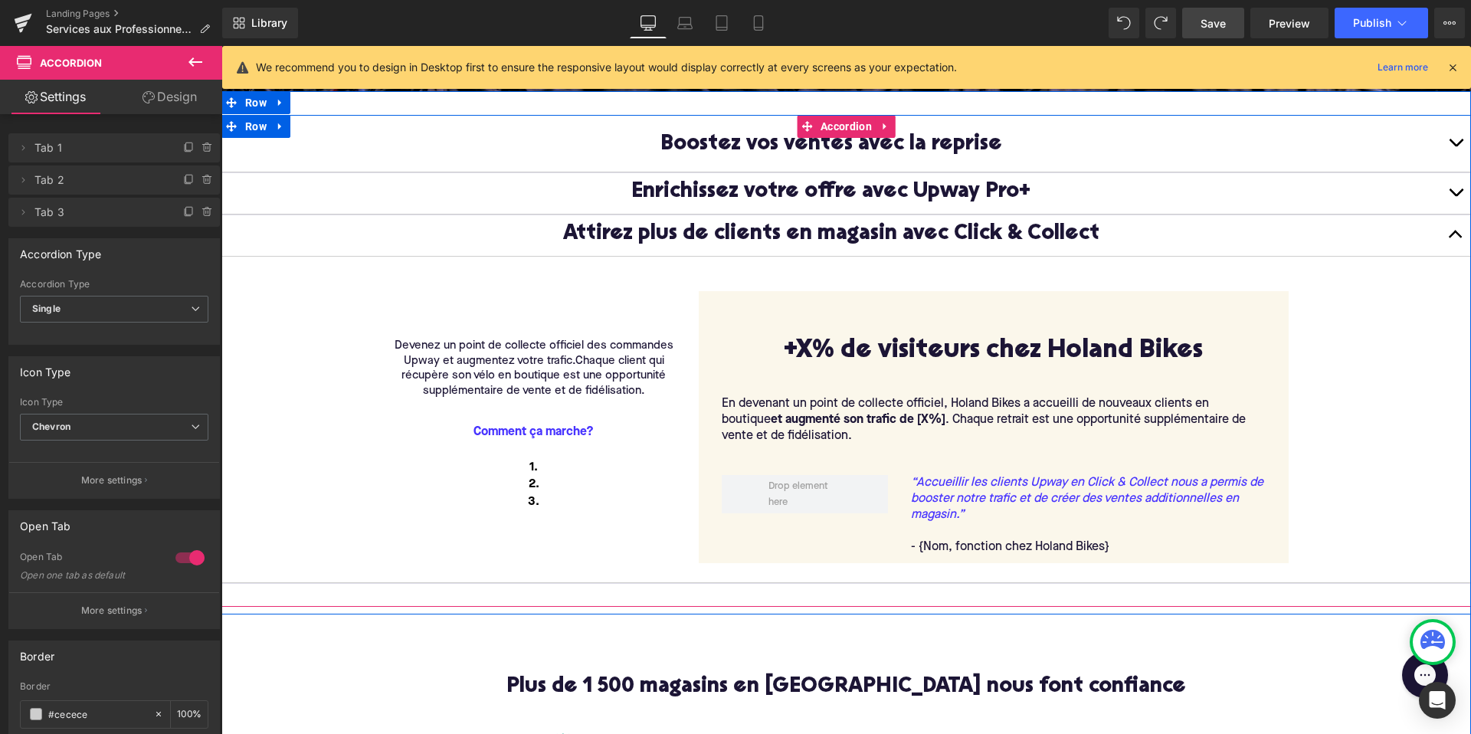
scroll to position [333, 0]
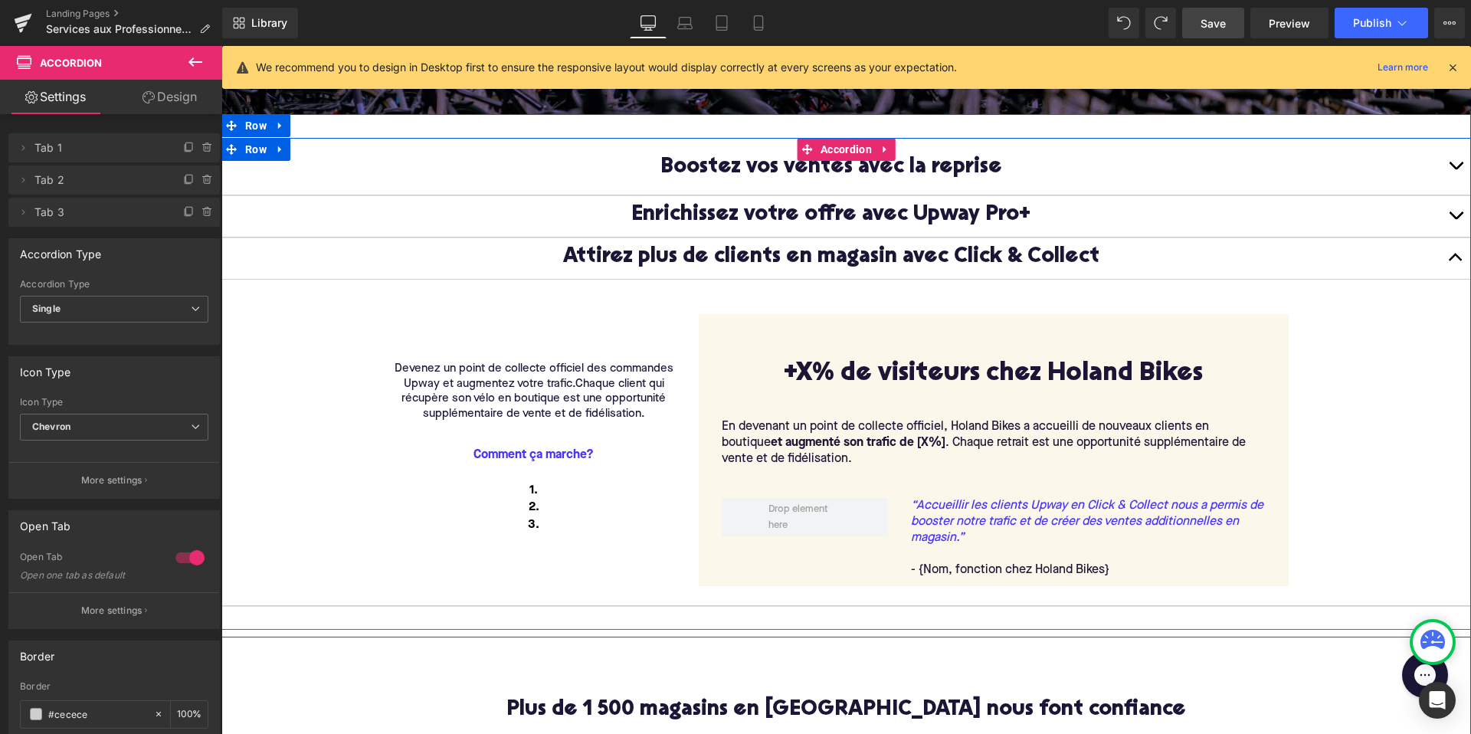
click at [1452, 167] on button "button" at bounding box center [1455, 166] width 31 height 57
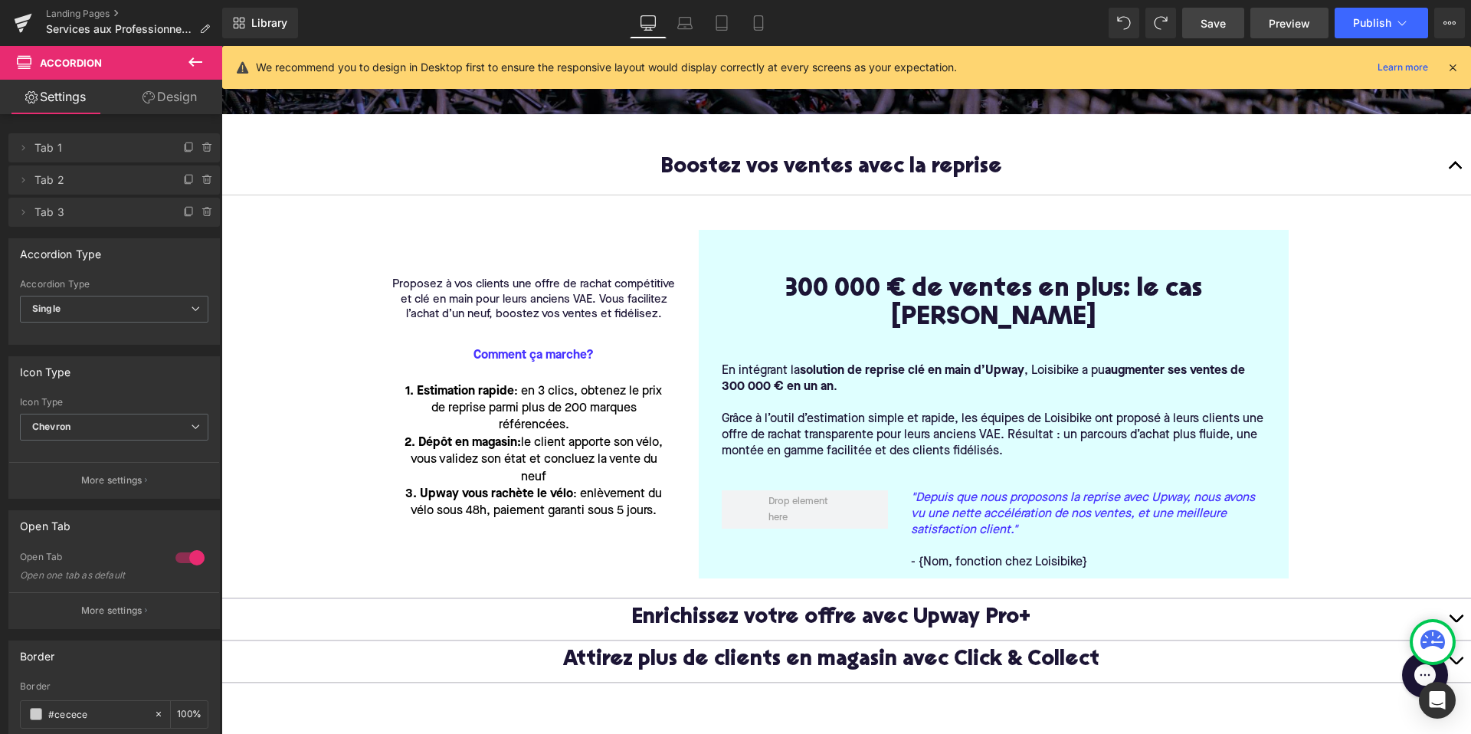
click at [1275, 25] on span "Preview" at bounding box center [1288, 23] width 41 height 16
click at [1209, 23] on span "Save" at bounding box center [1212, 23] width 25 height 16
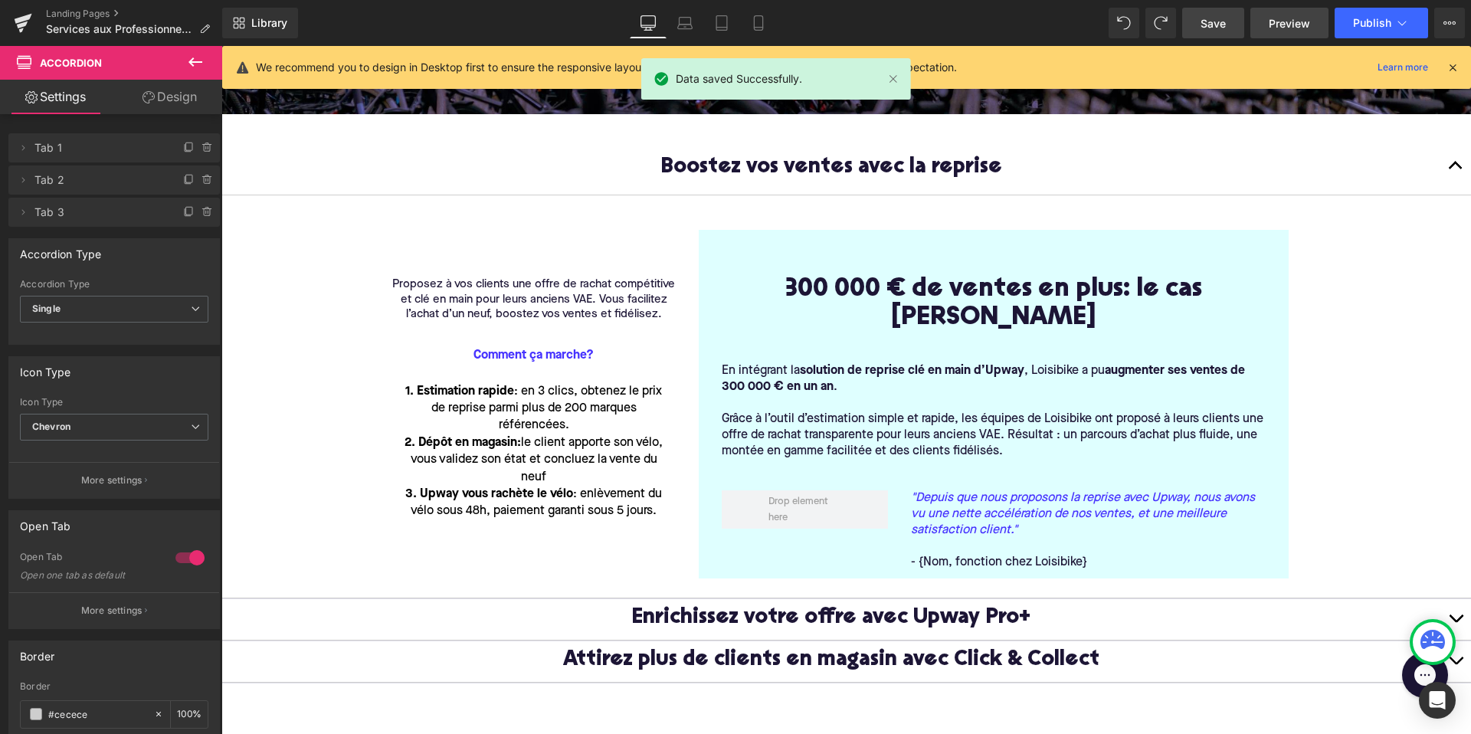
click at [1293, 23] on span "Preview" at bounding box center [1288, 23] width 41 height 16
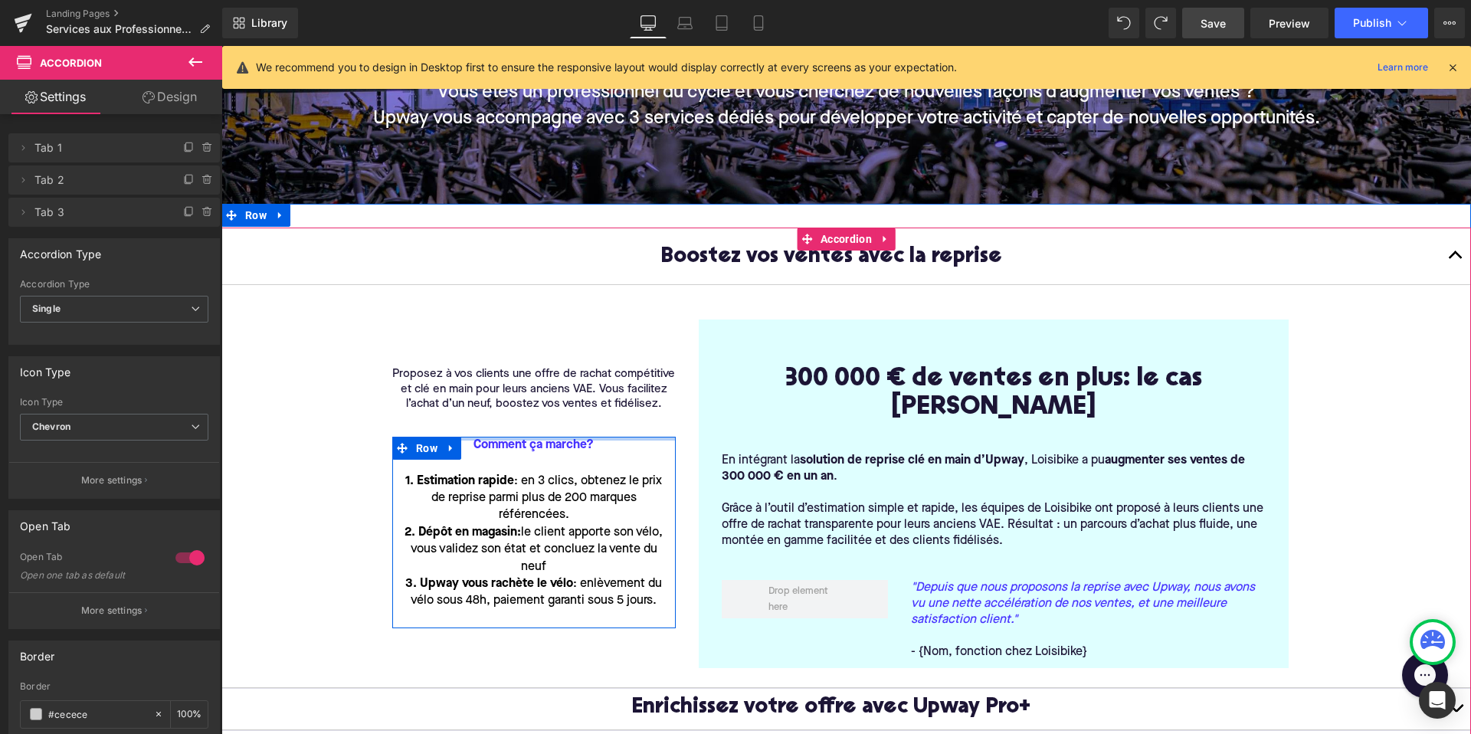
scroll to position [242, 0]
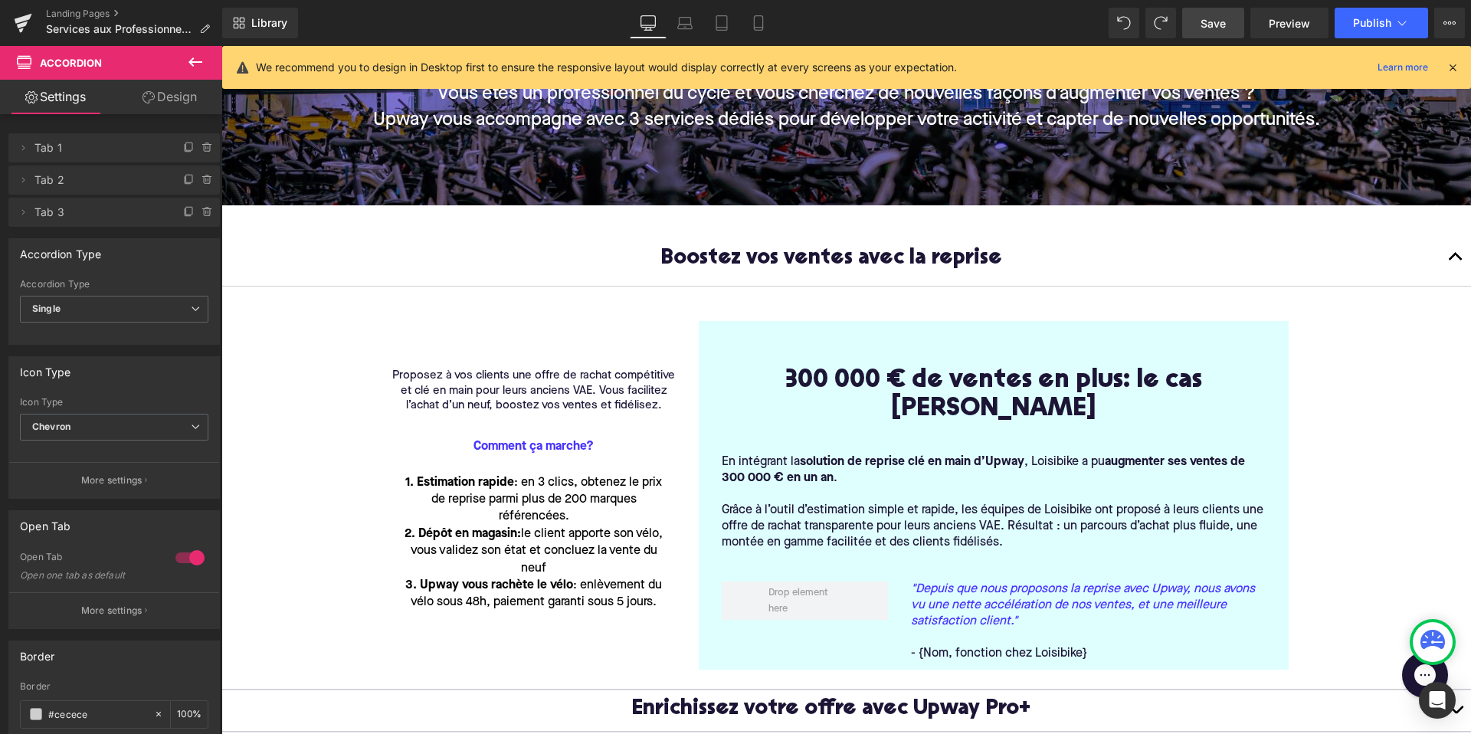
click at [191, 64] on icon at bounding box center [195, 62] width 18 height 18
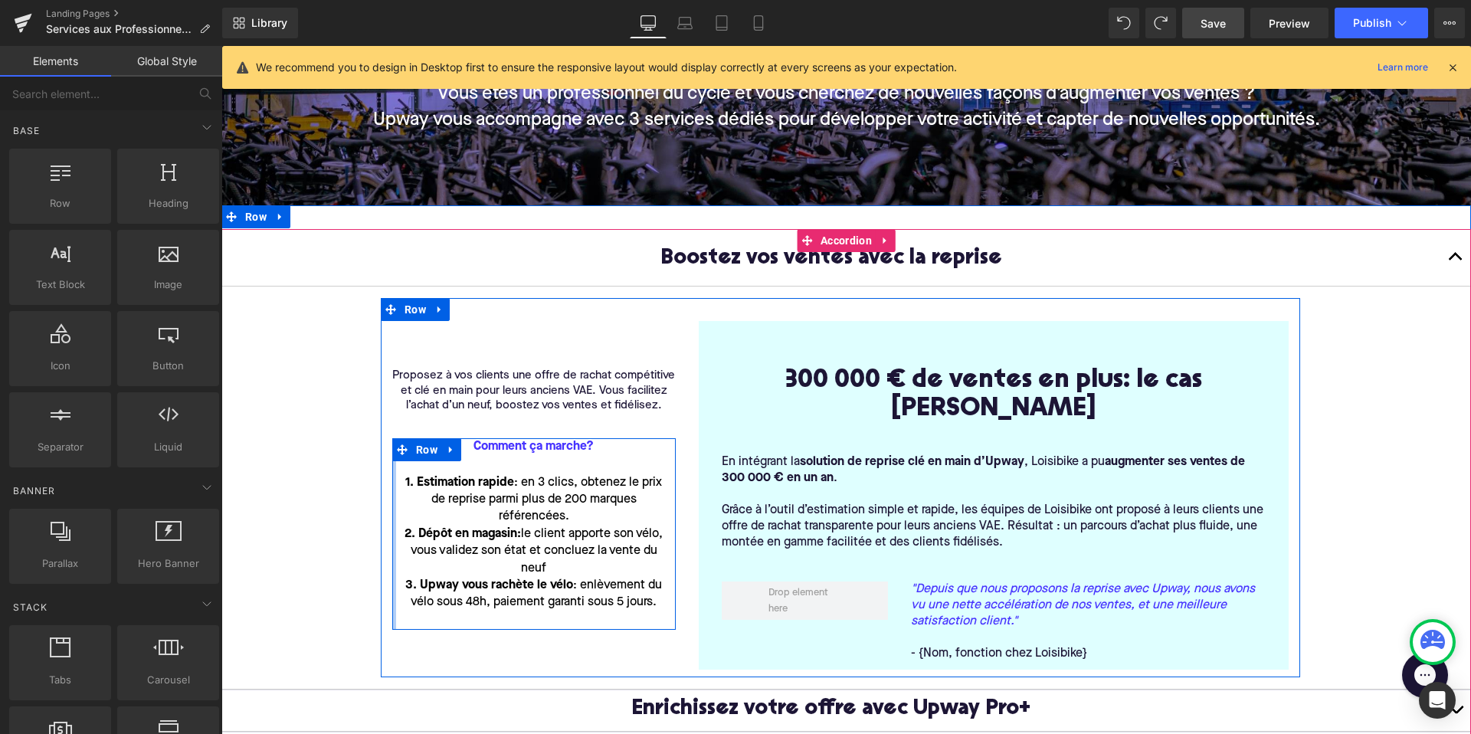
scroll to position [412, 0]
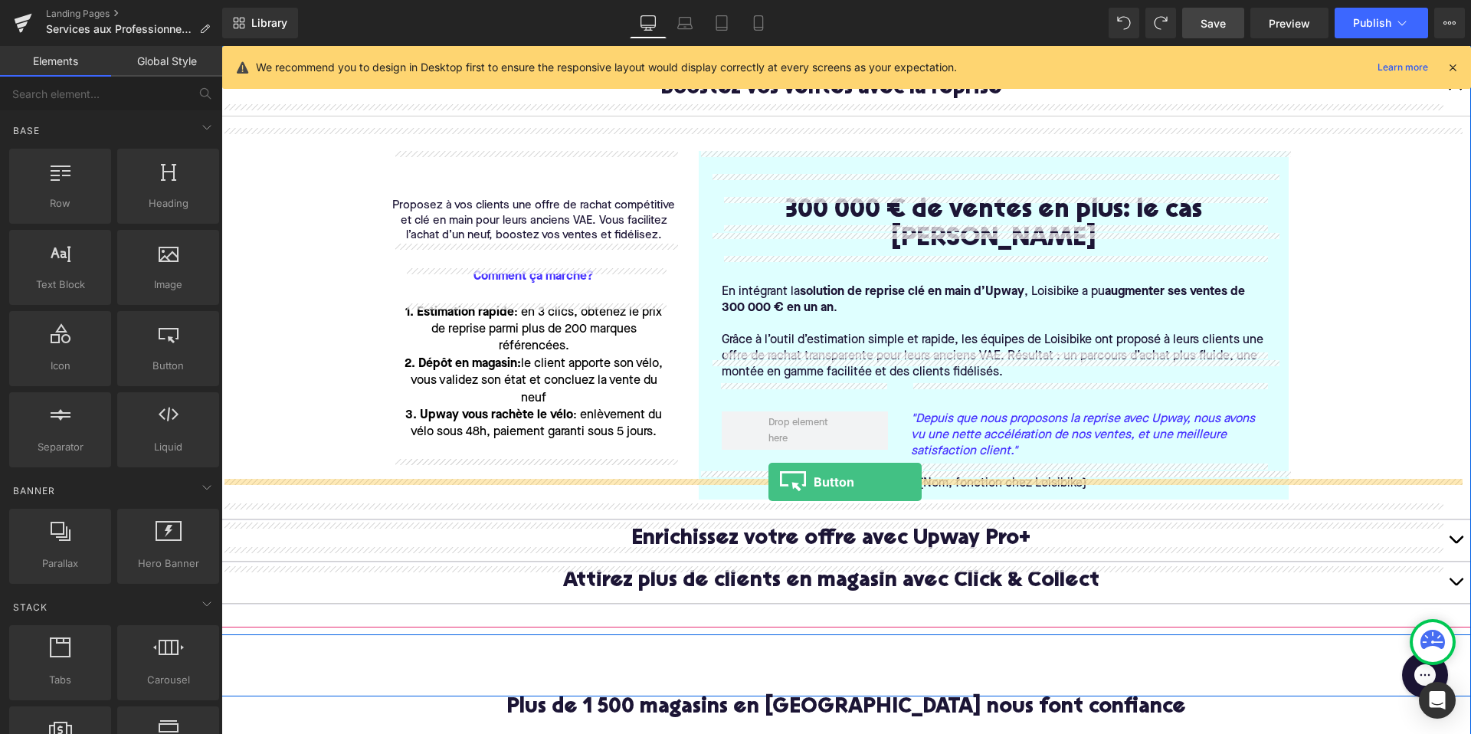
drag, startPoint x: 362, startPoint y: 396, endPoint x: 768, endPoint y: 481, distance: 415.5
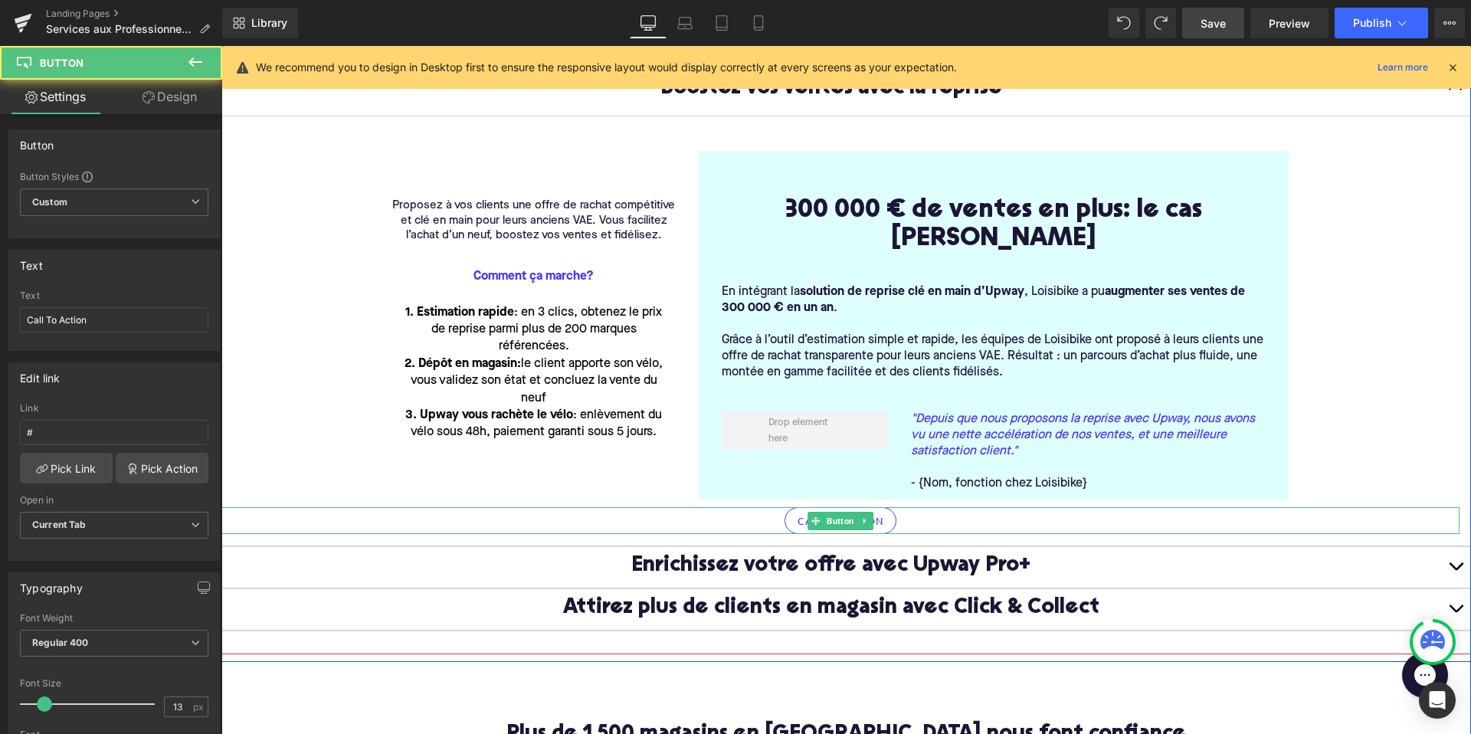
click at [883, 507] on link "Call To Action" at bounding box center [839, 520] width 111 height 27
click at [863, 518] on icon at bounding box center [864, 520] width 2 height 5
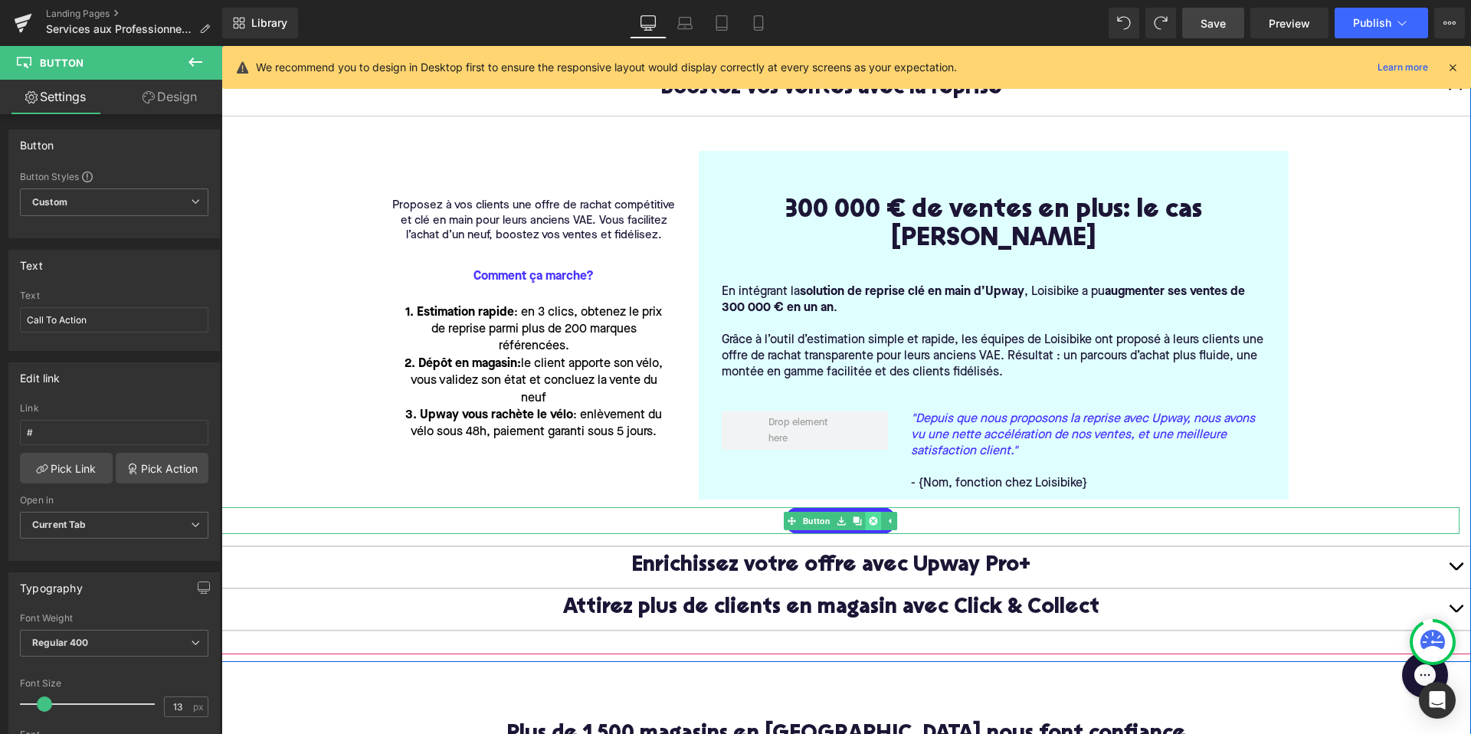
click at [875, 516] on icon at bounding box center [873, 520] width 8 height 8
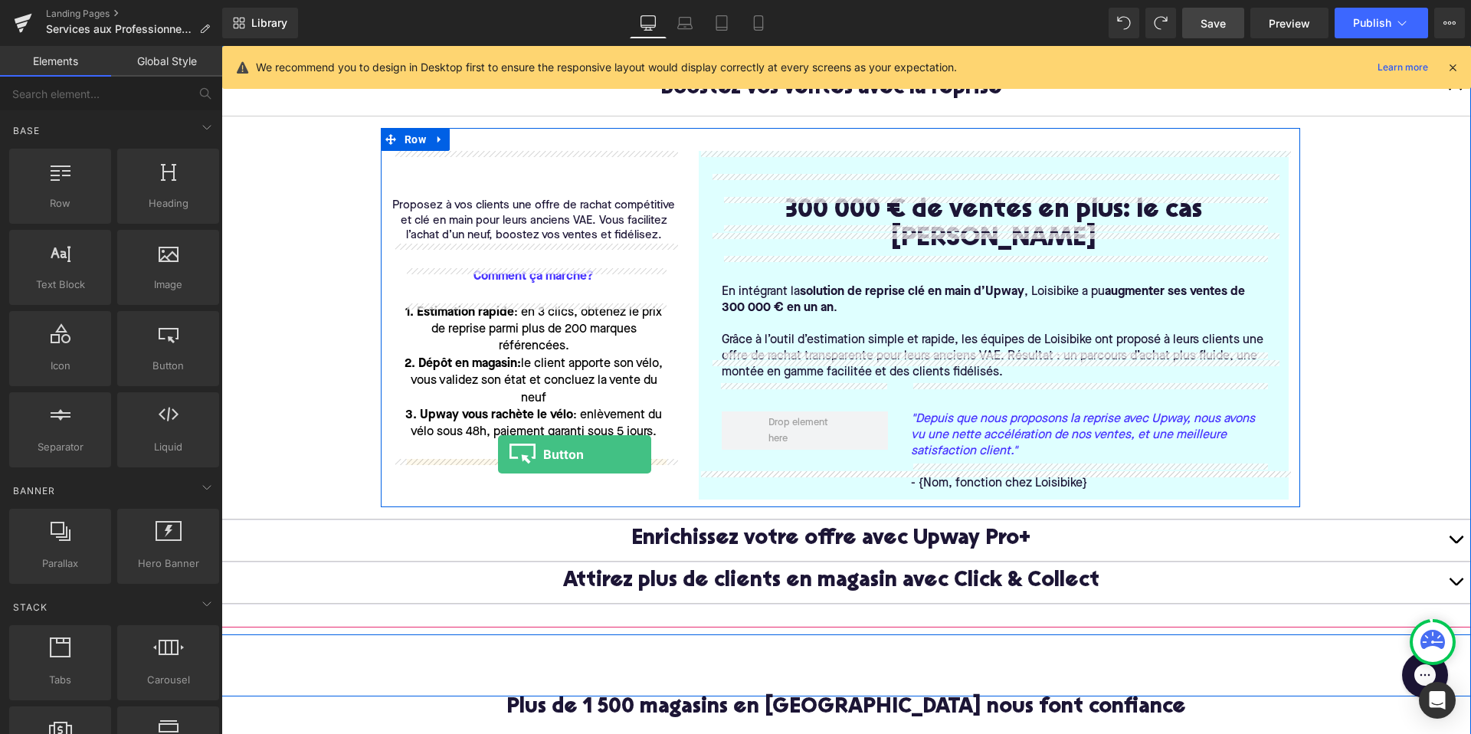
drag, startPoint x: 365, startPoint y: 394, endPoint x: 493, endPoint y: 453, distance: 140.9
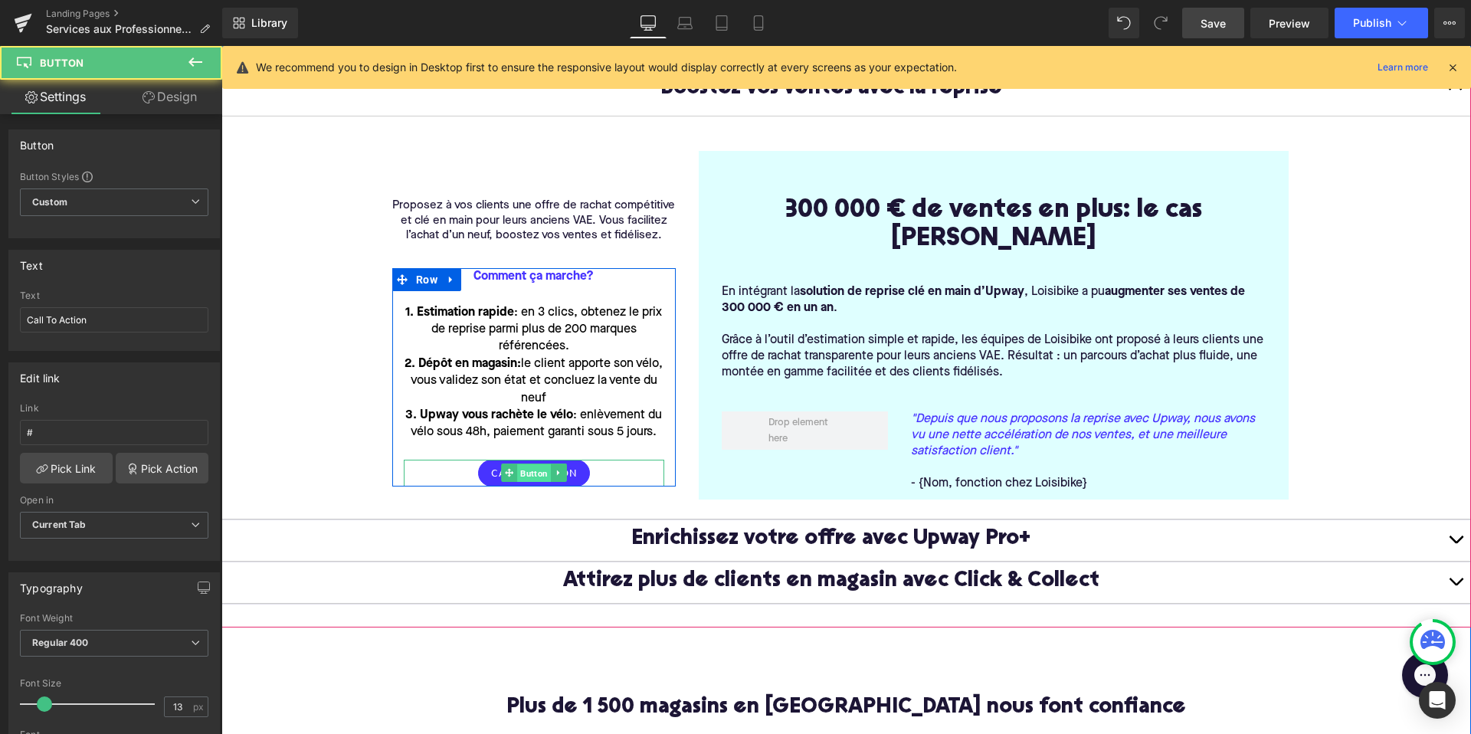
click at [519, 473] on span "Button" at bounding box center [534, 473] width 34 height 18
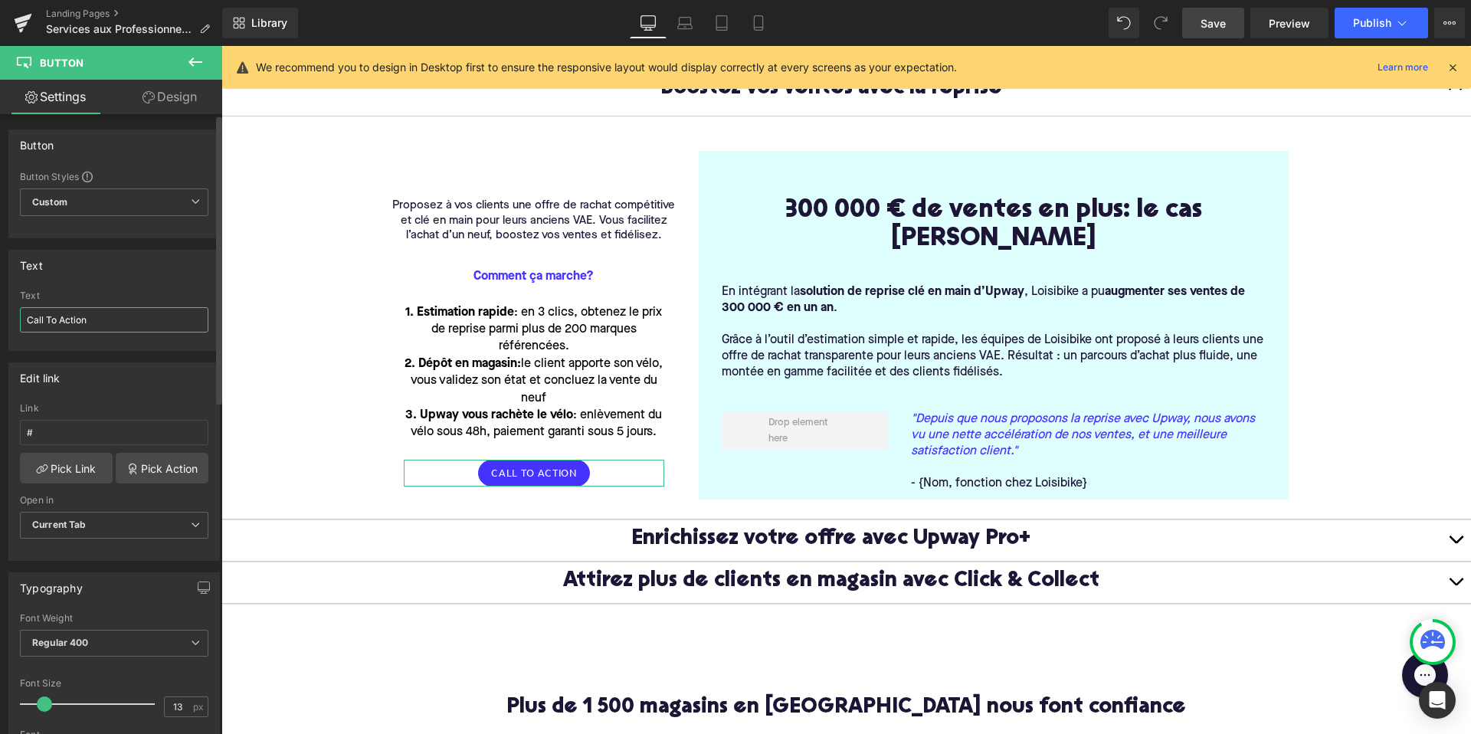
drag, startPoint x: 107, startPoint y: 324, endPoint x: 0, endPoint y: 314, distance: 107.7
click at [0, 315] on div "Text Call To Action Text Call To Action" at bounding box center [114, 294] width 229 height 113
click at [85, 320] on input "S'INSCRIRE 0 LA REPRISE" at bounding box center [114, 319] width 188 height 25
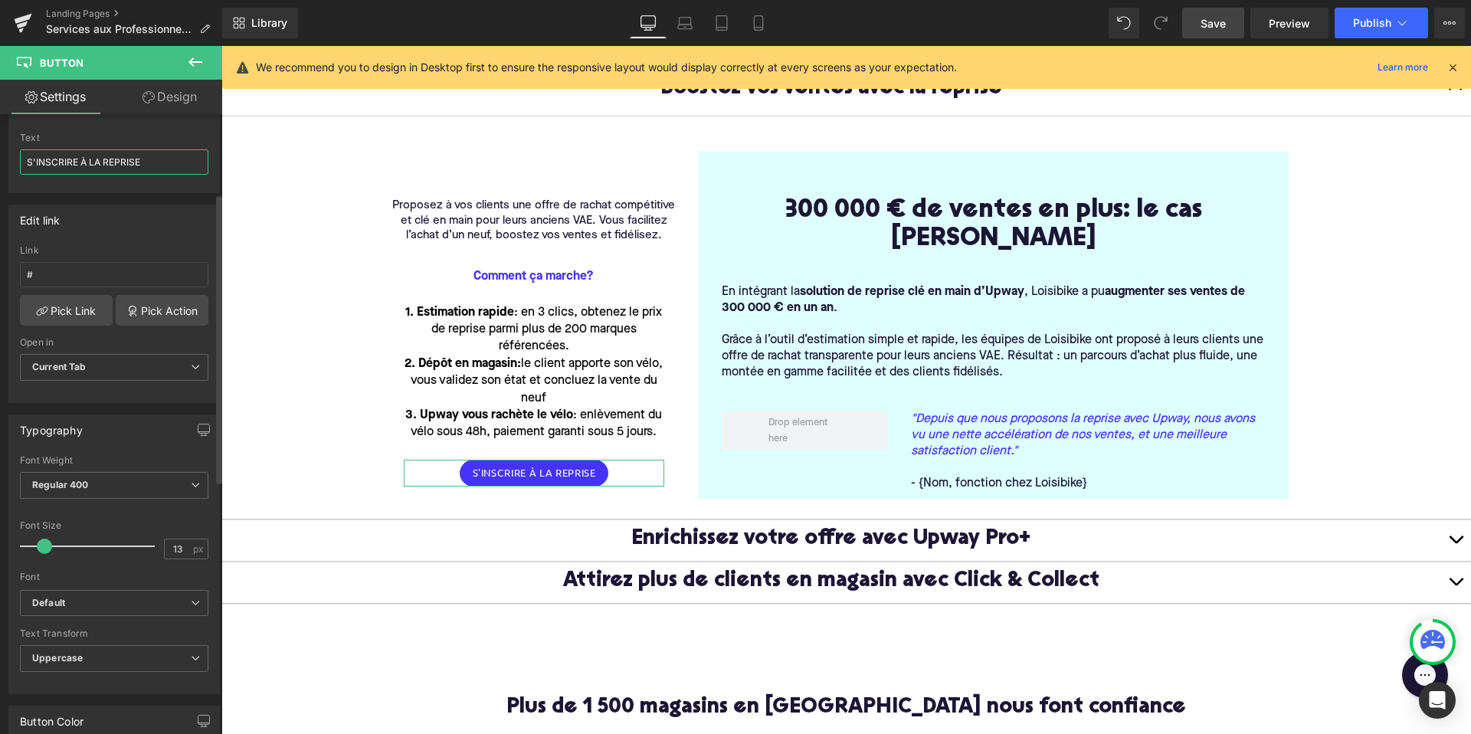
scroll to position [221, 0]
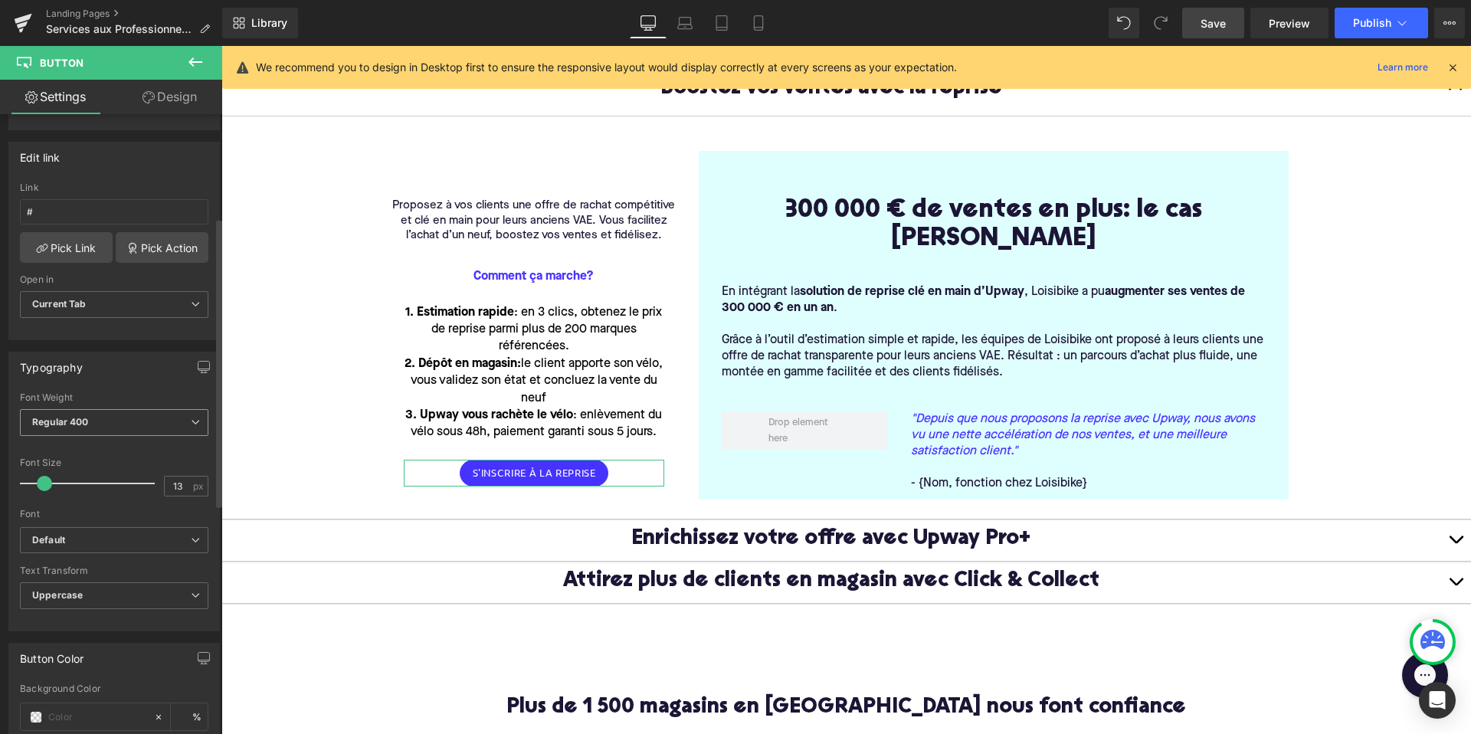
type input "S'INSCRIRE À LA REPRISE"
click at [73, 423] on b "Regular 400" at bounding box center [60, 421] width 57 height 11
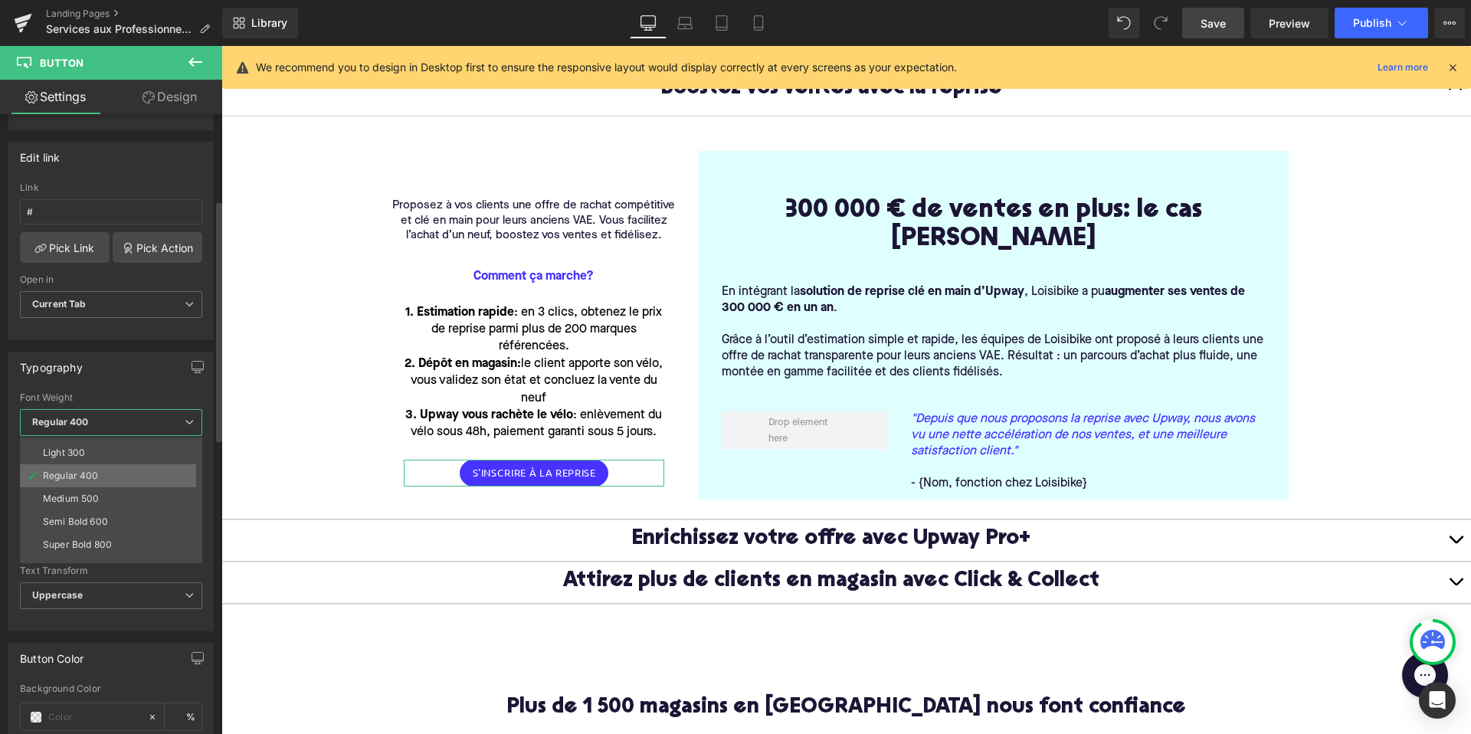
scroll to position [60, 0]
click at [82, 499] on div "Semi Bold 600" at bounding box center [75, 504] width 65 height 11
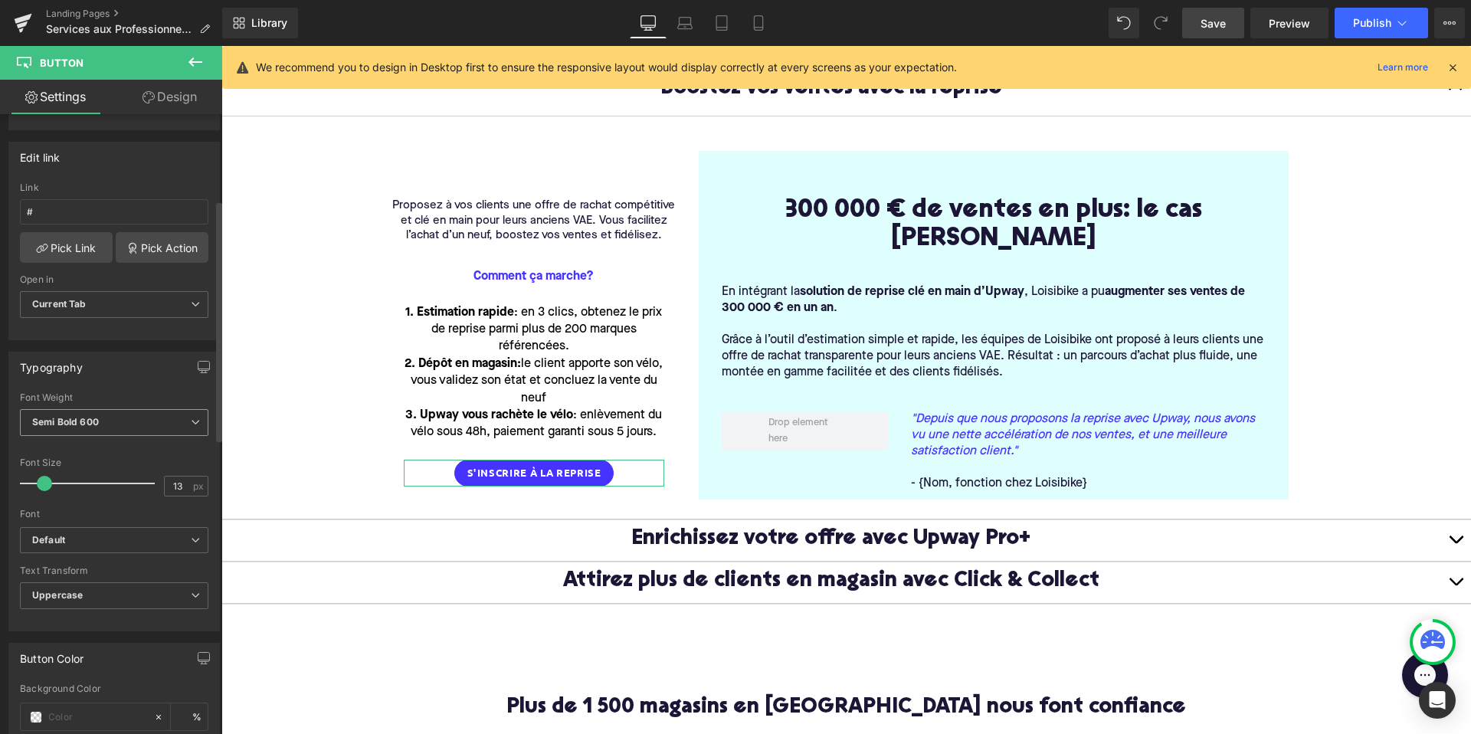
click at [86, 411] on span "Semi Bold 600" at bounding box center [114, 422] width 188 height 27
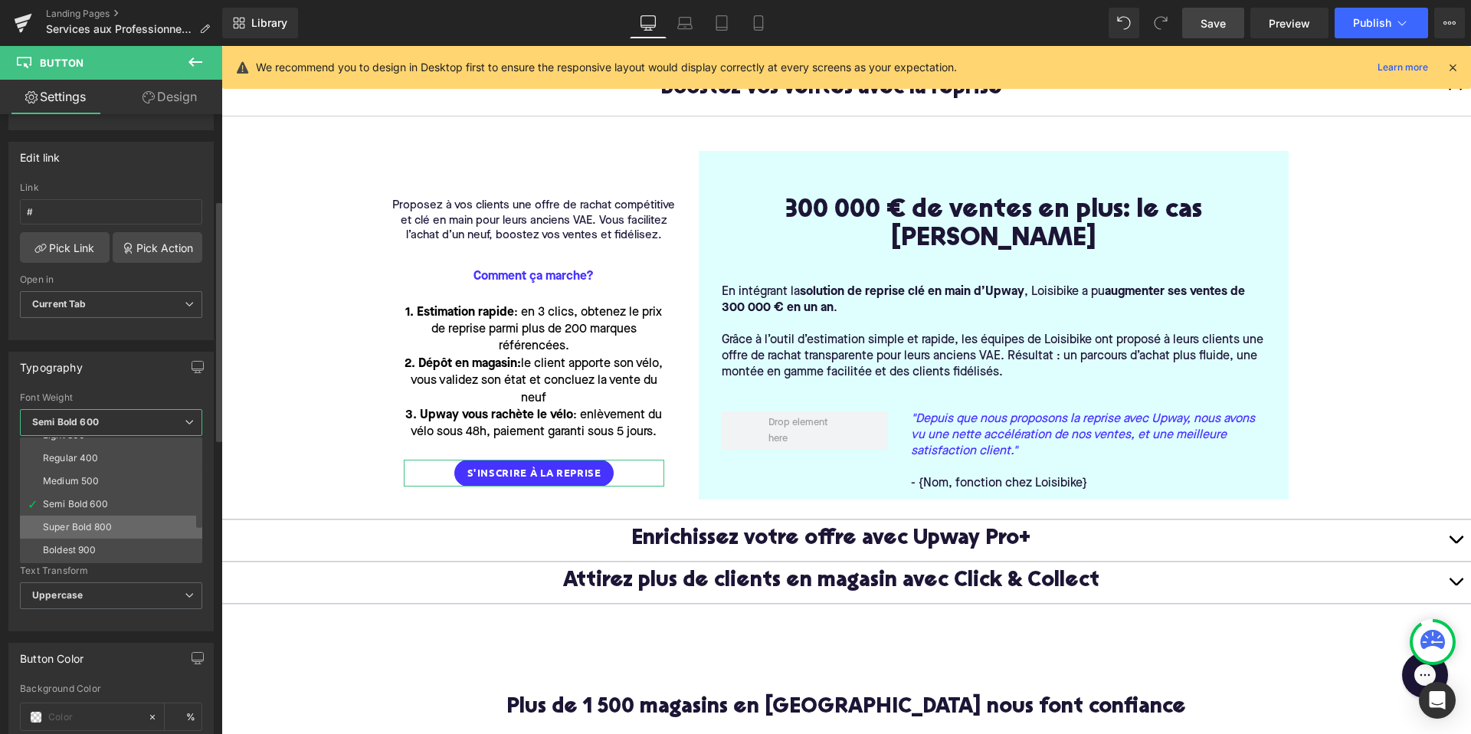
click at [87, 524] on div "Super Bold 800" at bounding box center [77, 527] width 69 height 11
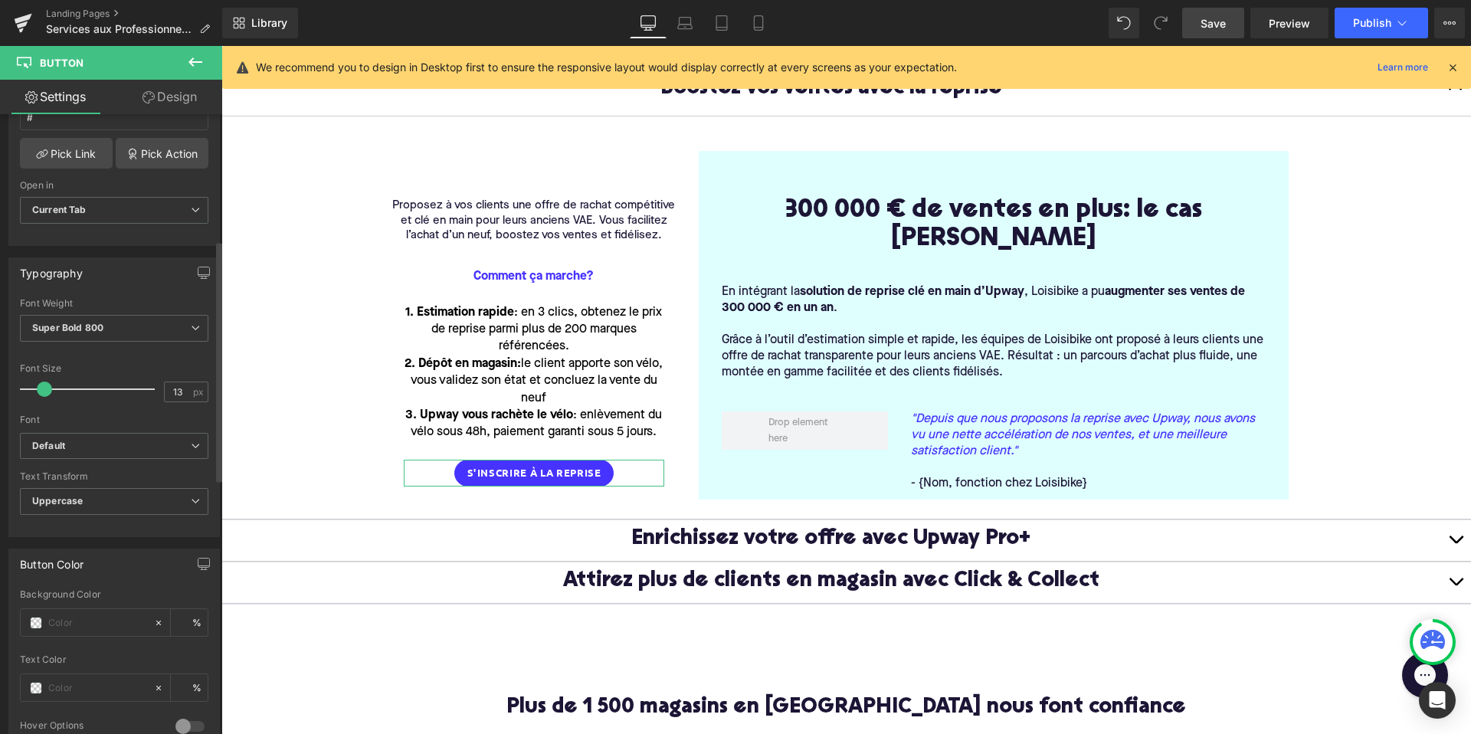
scroll to position [326, 0]
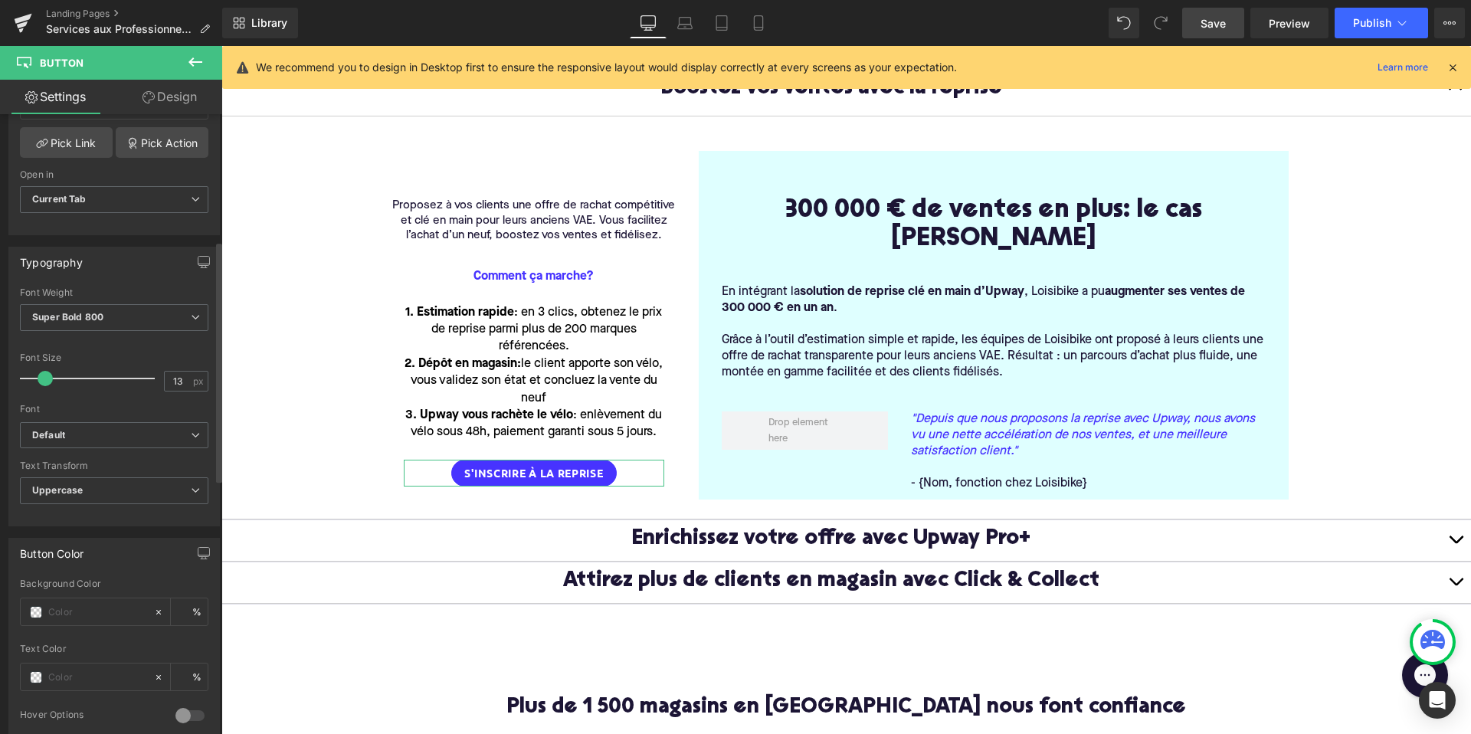
click at [47, 376] on span at bounding box center [45, 378] width 15 height 15
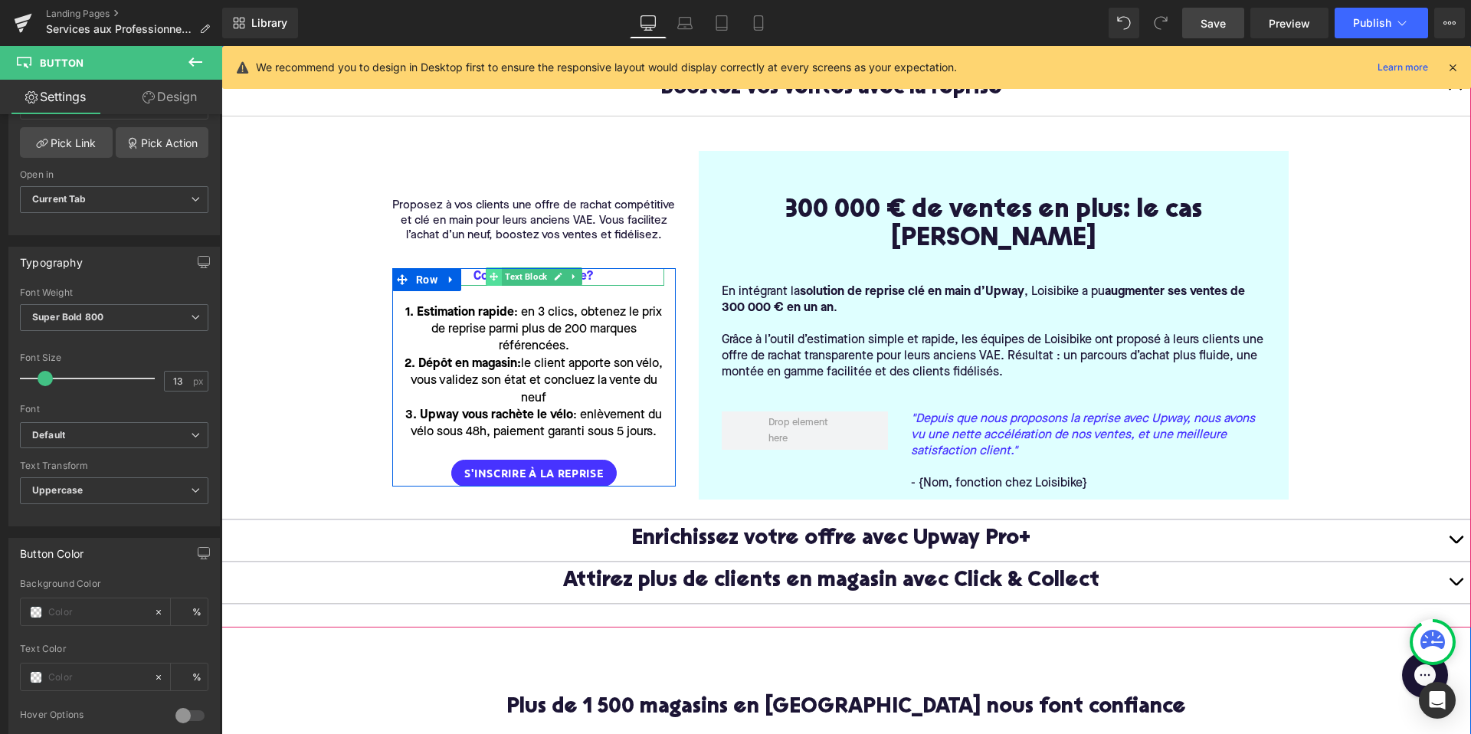
click at [500, 282] on span at bounding box center [494, 276] width 16 height 18
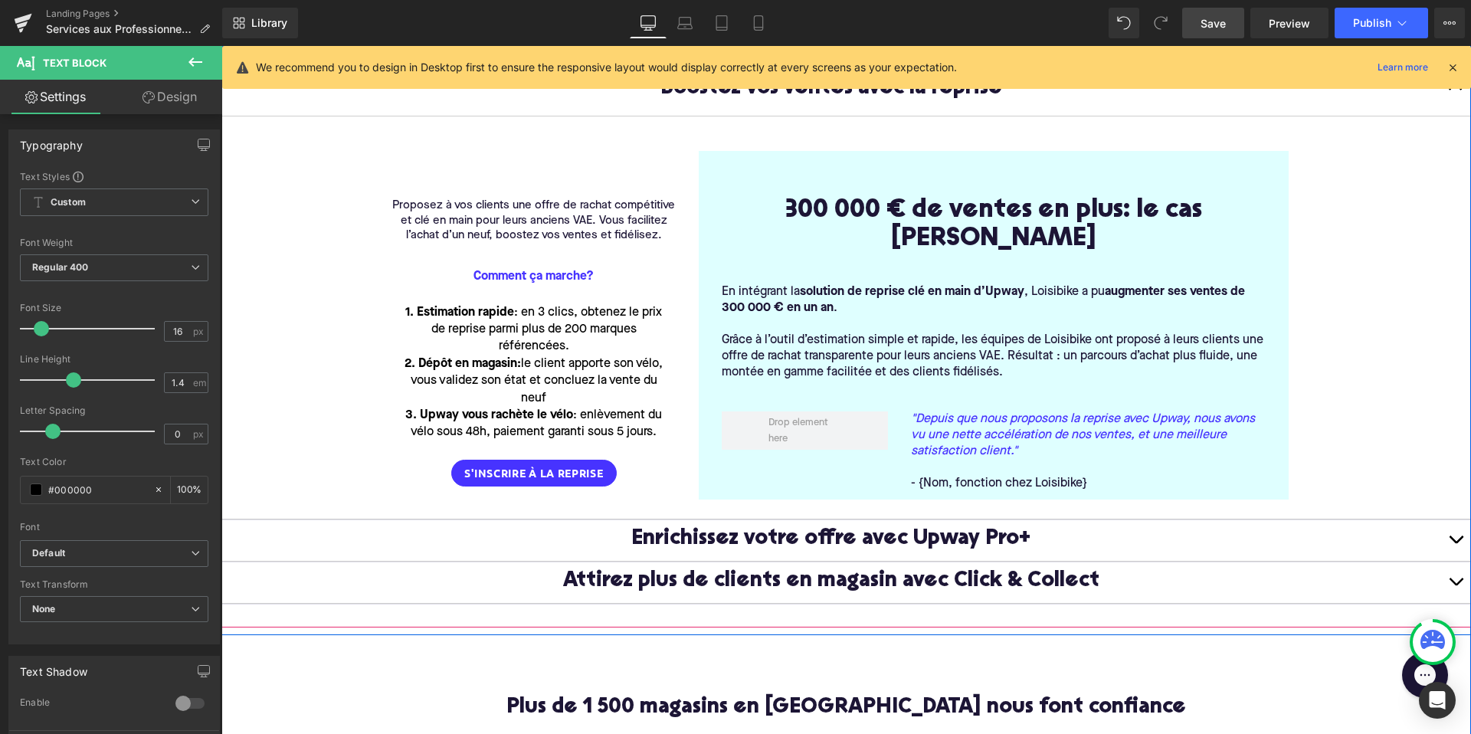
click at [285, 305] on article "Proposez à vos clients une offre de rachat compétitive et clé en main pour leur…" at bounding box center [845, 317] width 1249 height 403
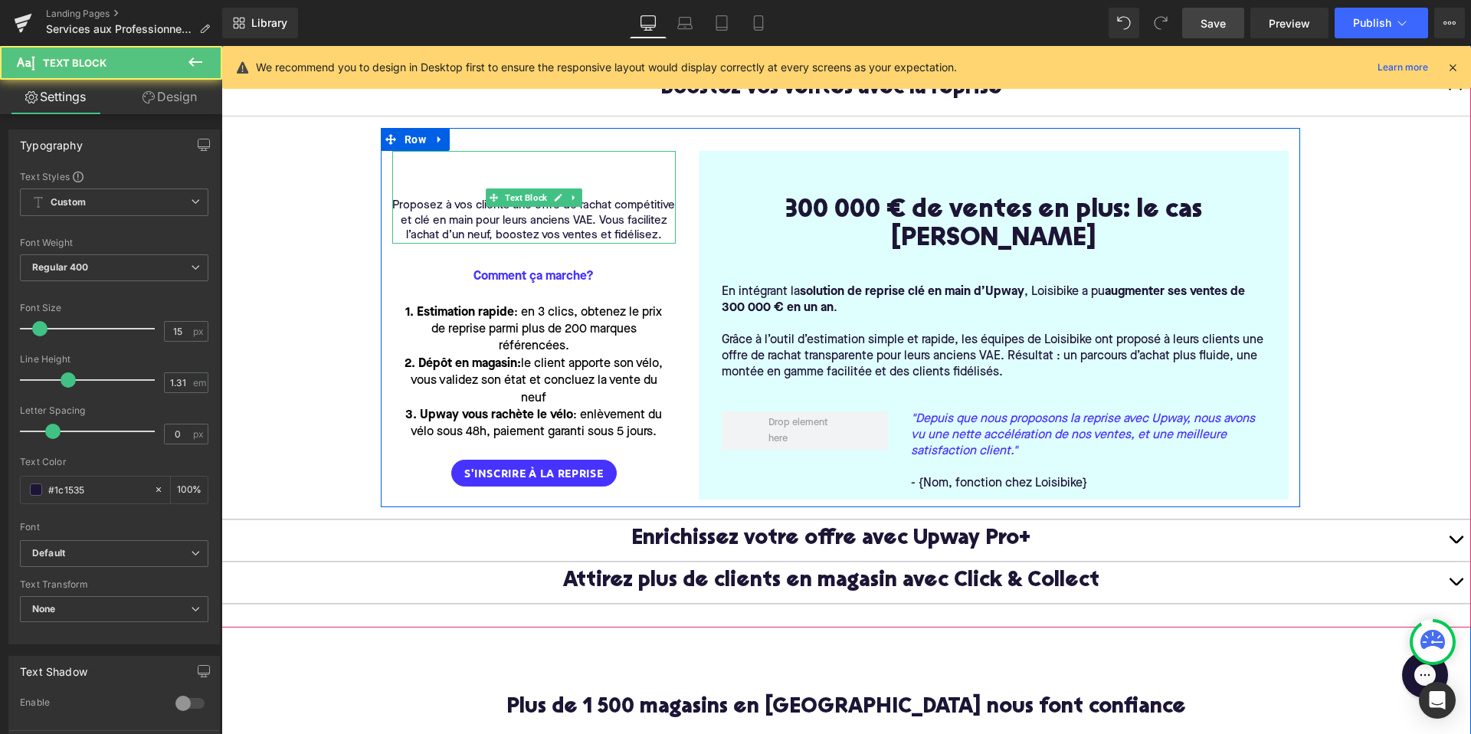
click at [493, 159] on div "Proposez à vos clients une offre de rachat compétitive et clé en main pour leur…" at bounding box center [533, 197] width 283 height 93
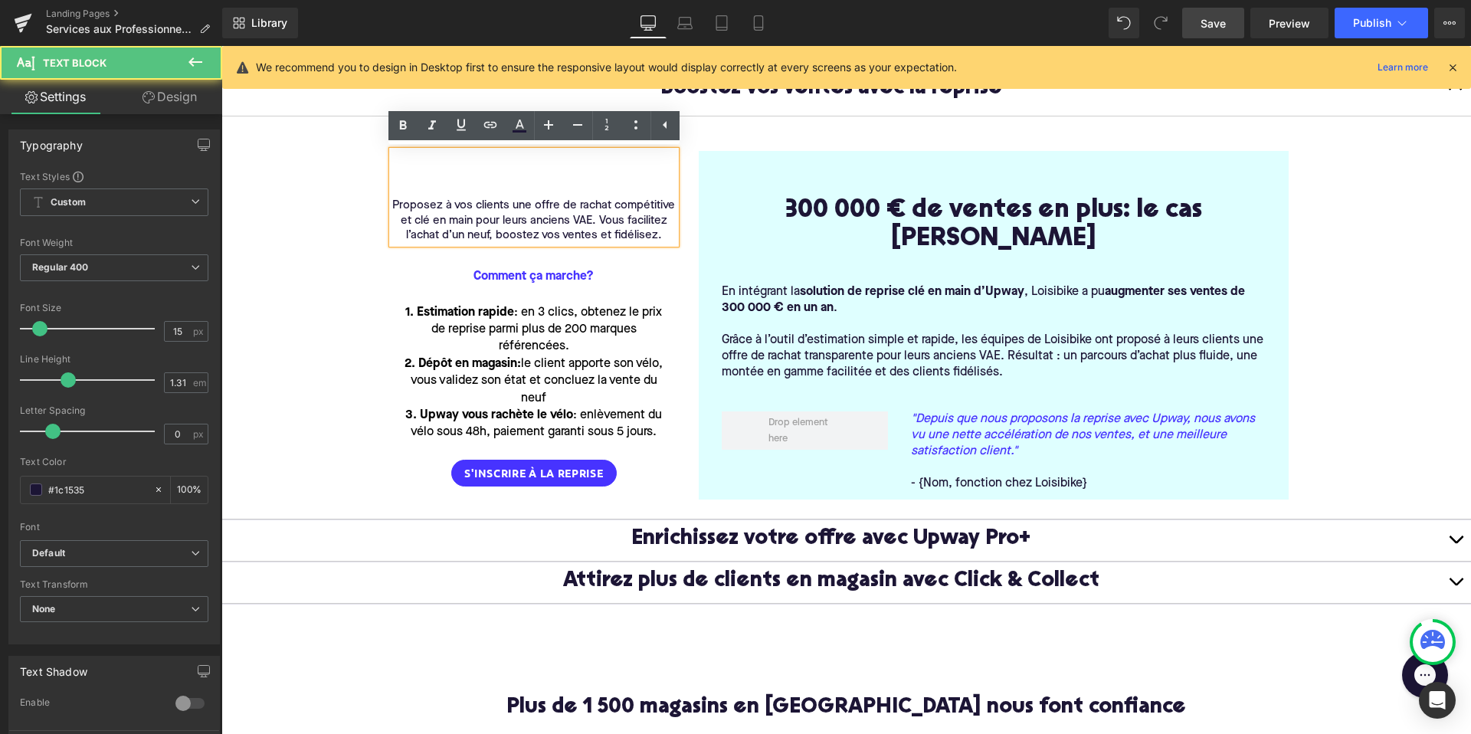
click at [457, 187] on div "Proposez à vos clients une offre de rachat compétitive et clé en main pour leur…" at bounding box center [533, 197] width 283 height 93
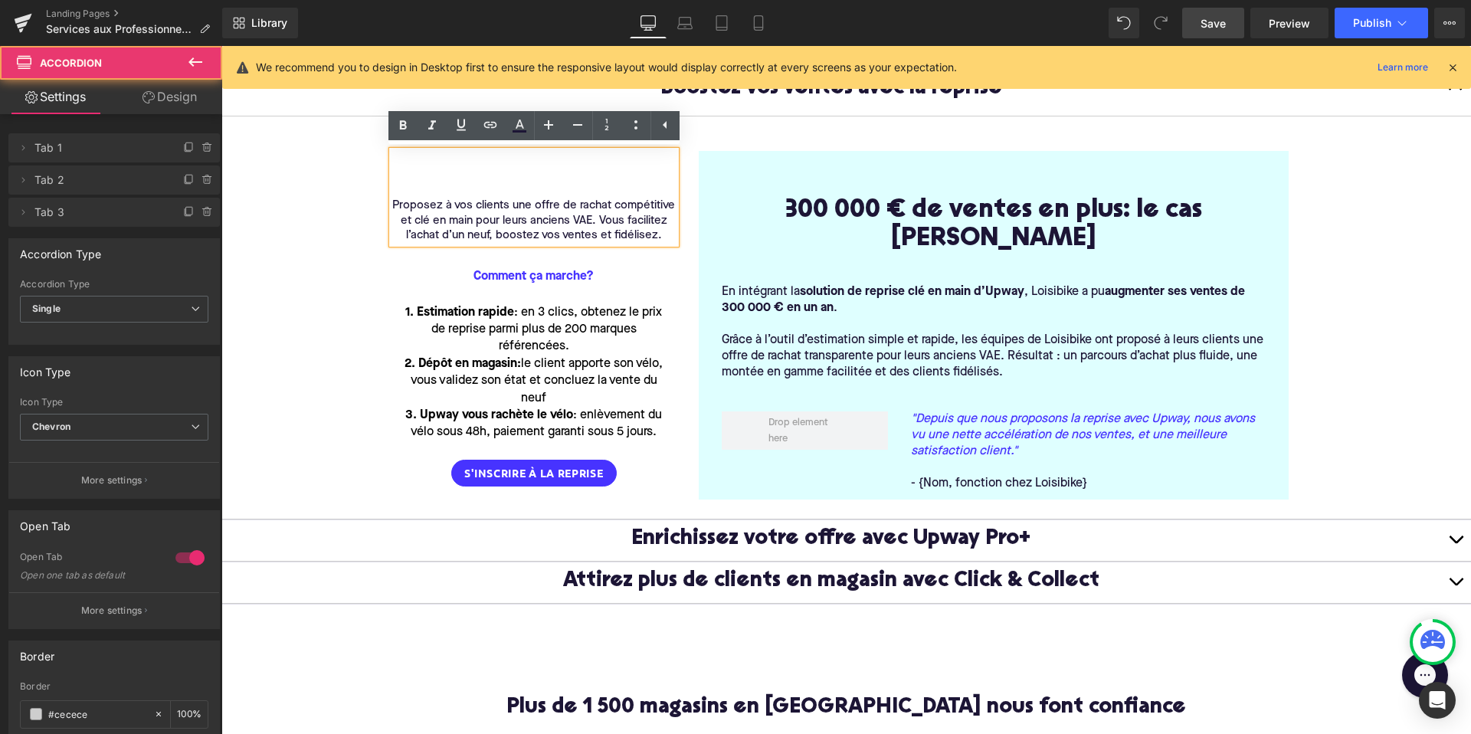
click at [331, 162] on article "Proposez à vos clients une offre de rachat compétitive et clé en main pour leur…" at bounding box center [845, 317] width 1249 height 403
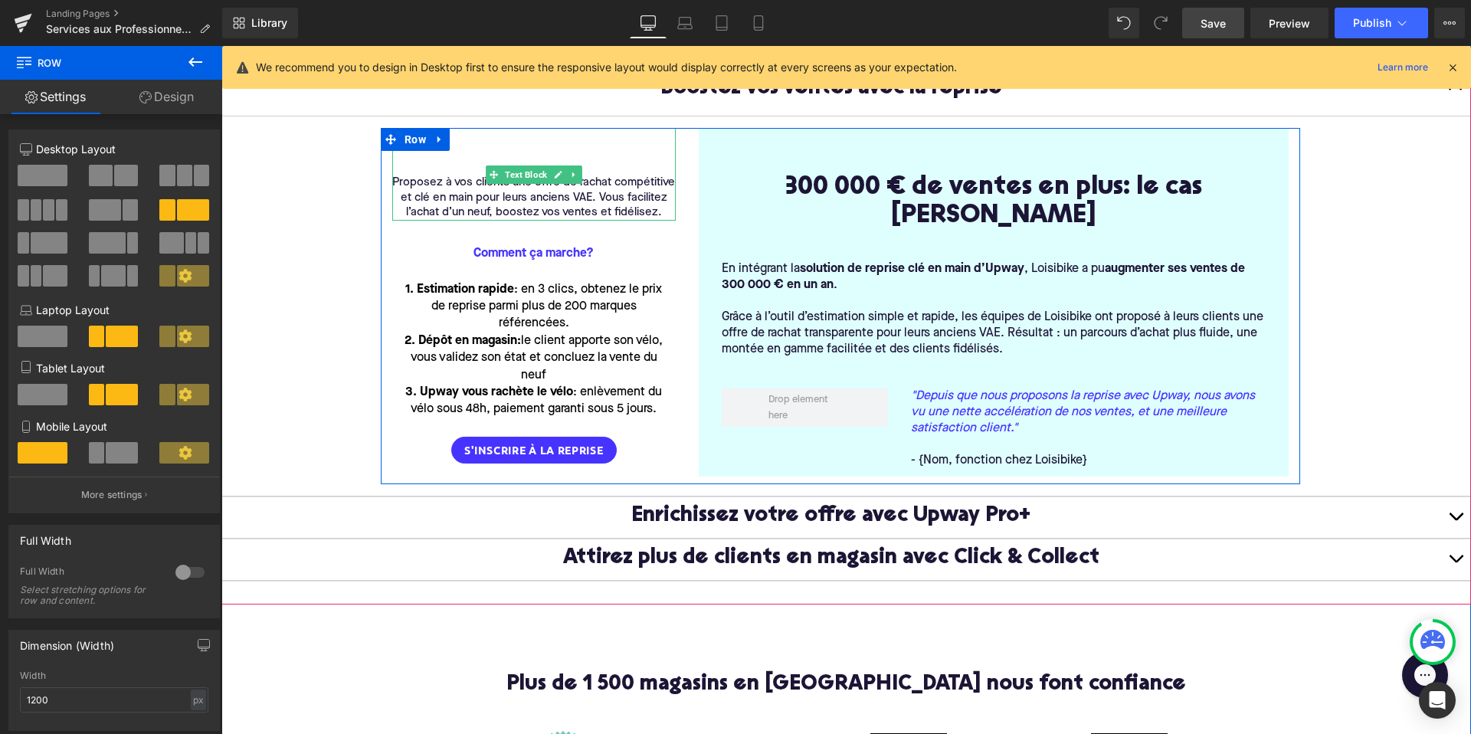
drag, startPoint x: 495, startPoint y: 148, endPoint x: 496, endPoint y: 138, distance: 10.0
click at [496, 138] on div "Proposez à vos clients une offre de rachat compétitive et clé en main pour leur…" at bounding box center [840, 306] width 919 height 356
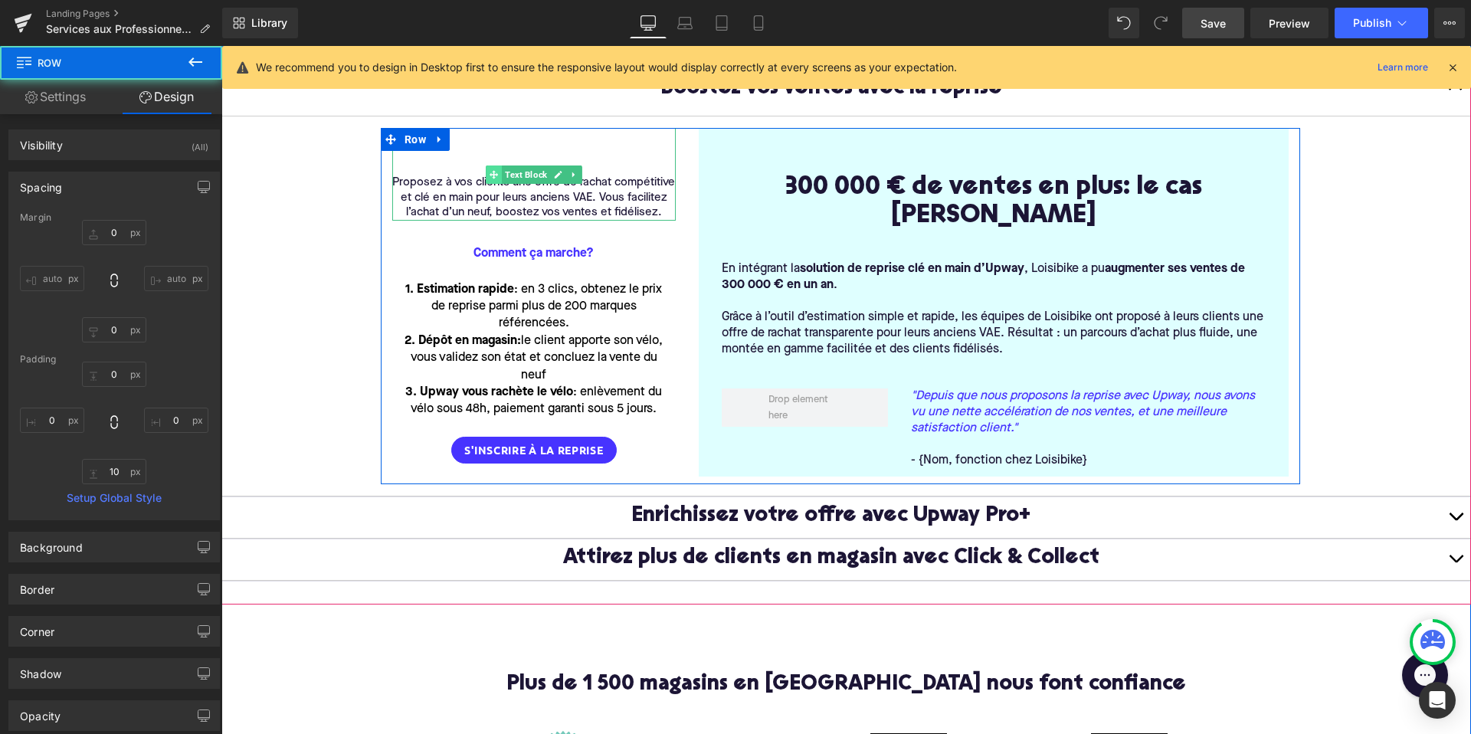
click at [491, 165] on span at bounding box center [494, 174] width 16 height 18
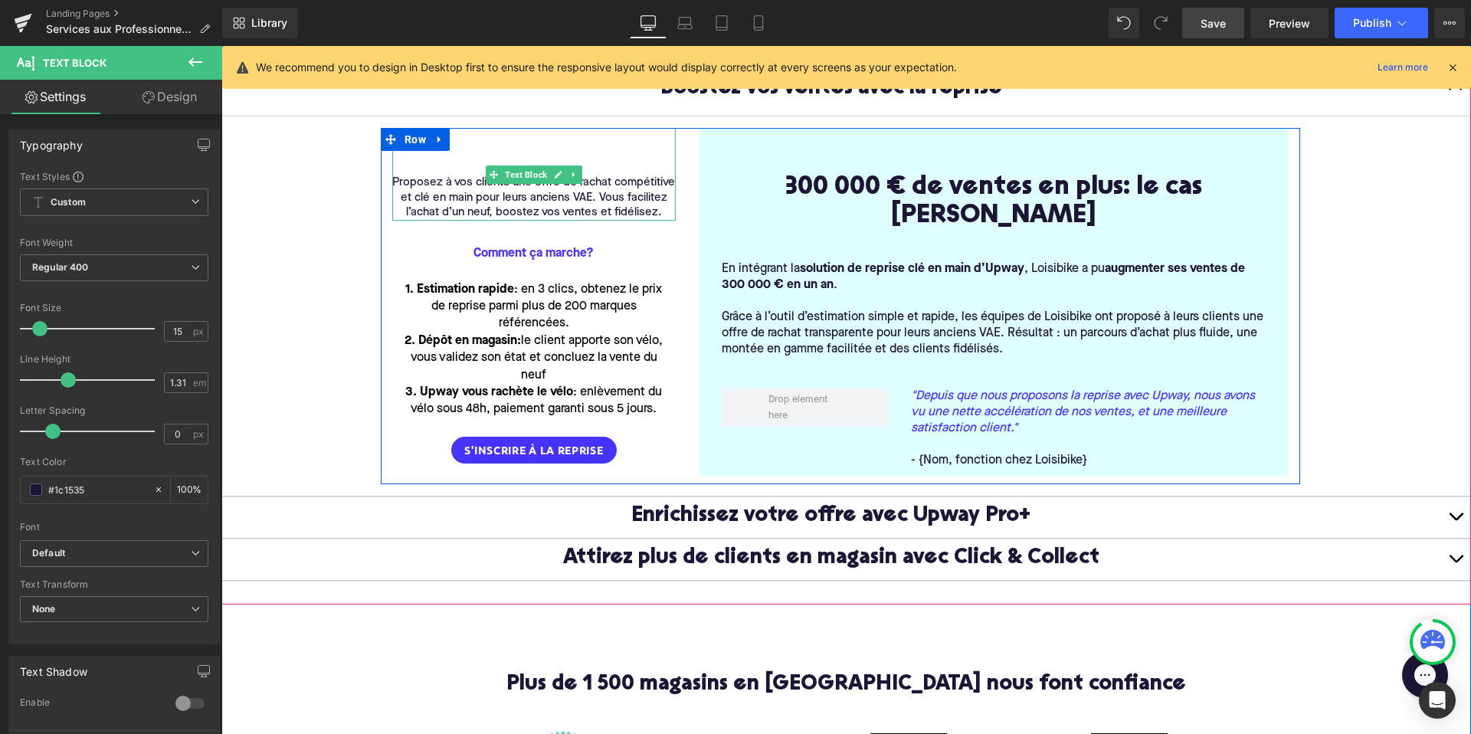
click at [484, 155] on div "Proposez à vos clients une offre de rachat compétitive et clé en main pour leur…" at bounding box center [533, 174] width 283 height 93
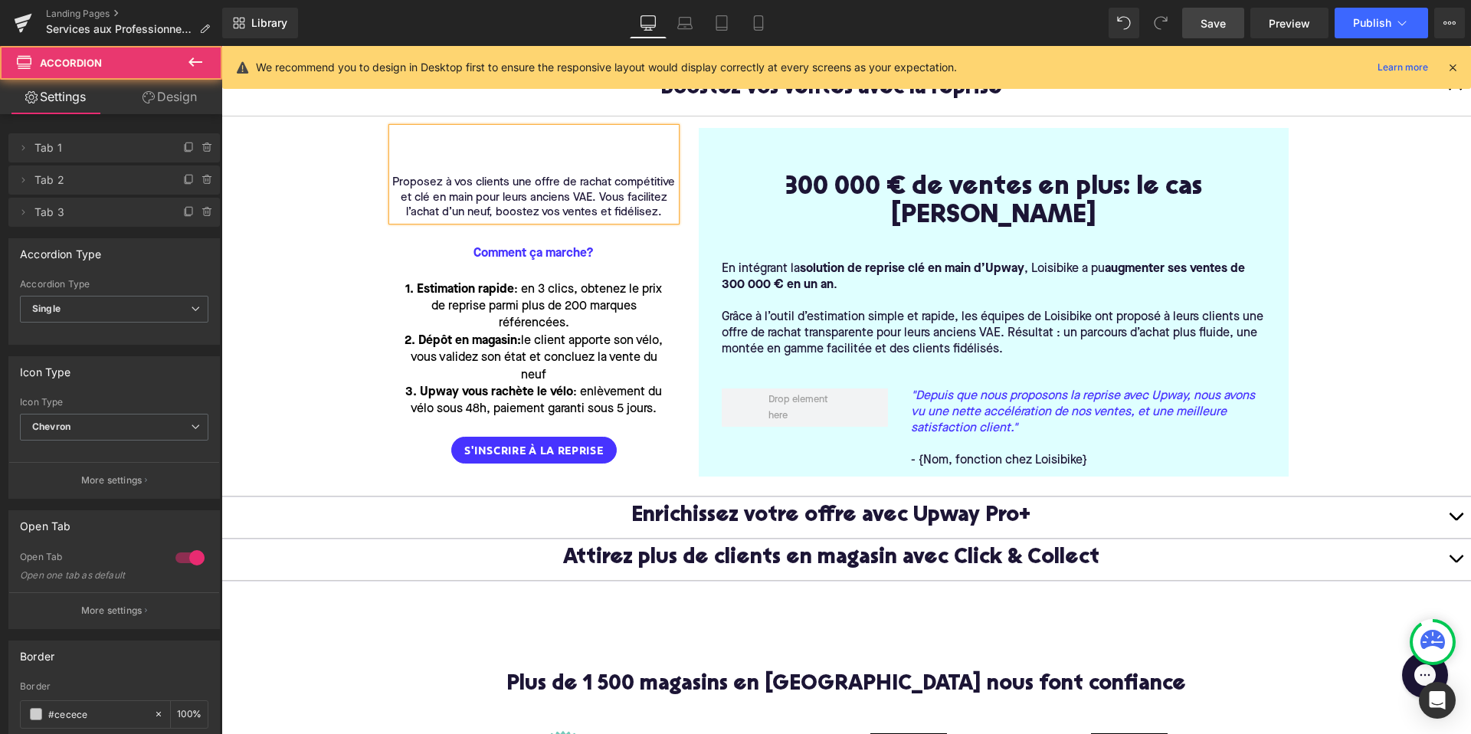
click at [328, 180] on article "Proposez à vos clients une offre de rachat compétitive et clé en main pour leur…" at bounding box center [845, 306] width 1249 height 380
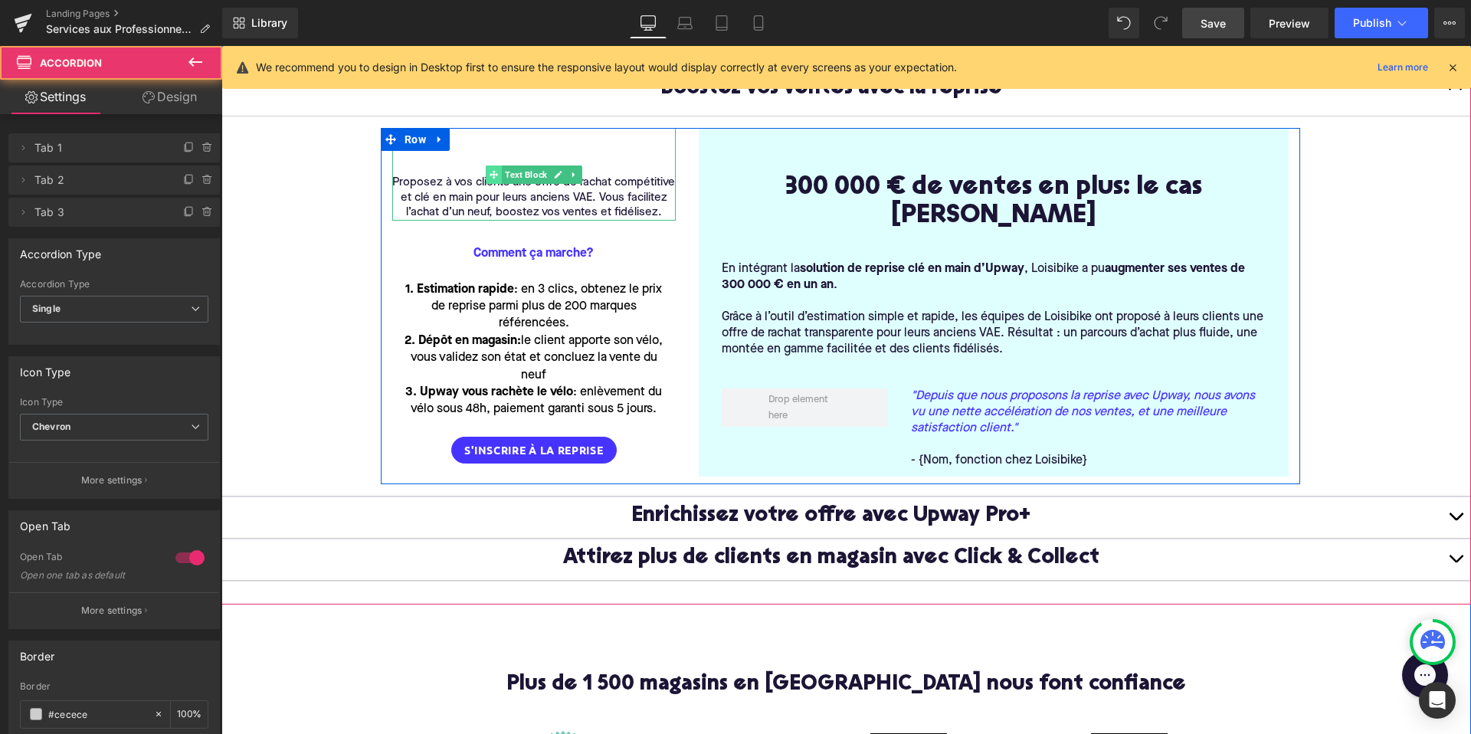
click at [486, 175] on span at bounding box center [494, 174] width 16 height 18
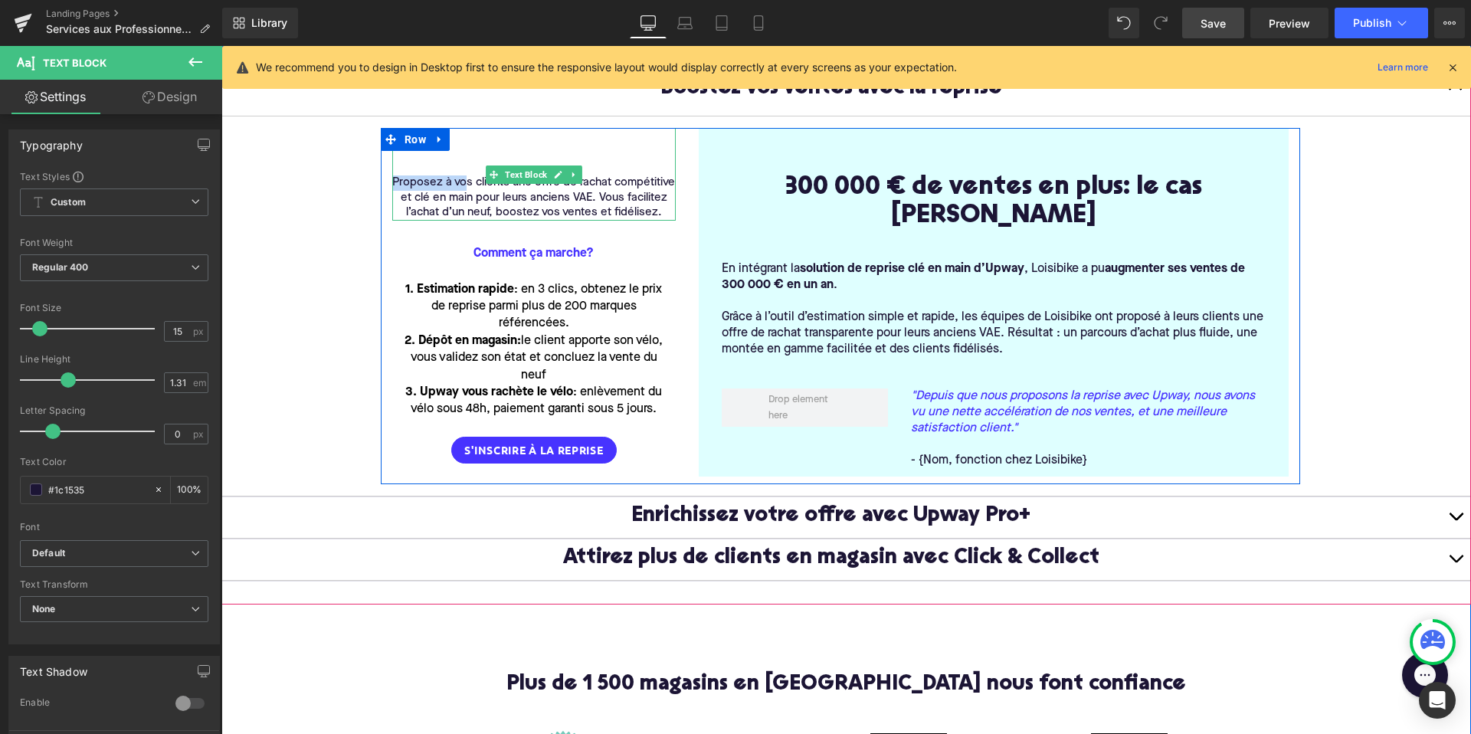
drag, startPoint x: 468, startPoint y: 158, endPoint x: 468, endPoint y: 185, distance: 27.6
click at [468, 185] on div "Proposez à vos clients une offre de rachat compétitive et clé en main pour leur…" at bounding box center [533, 174] width 283 height 93
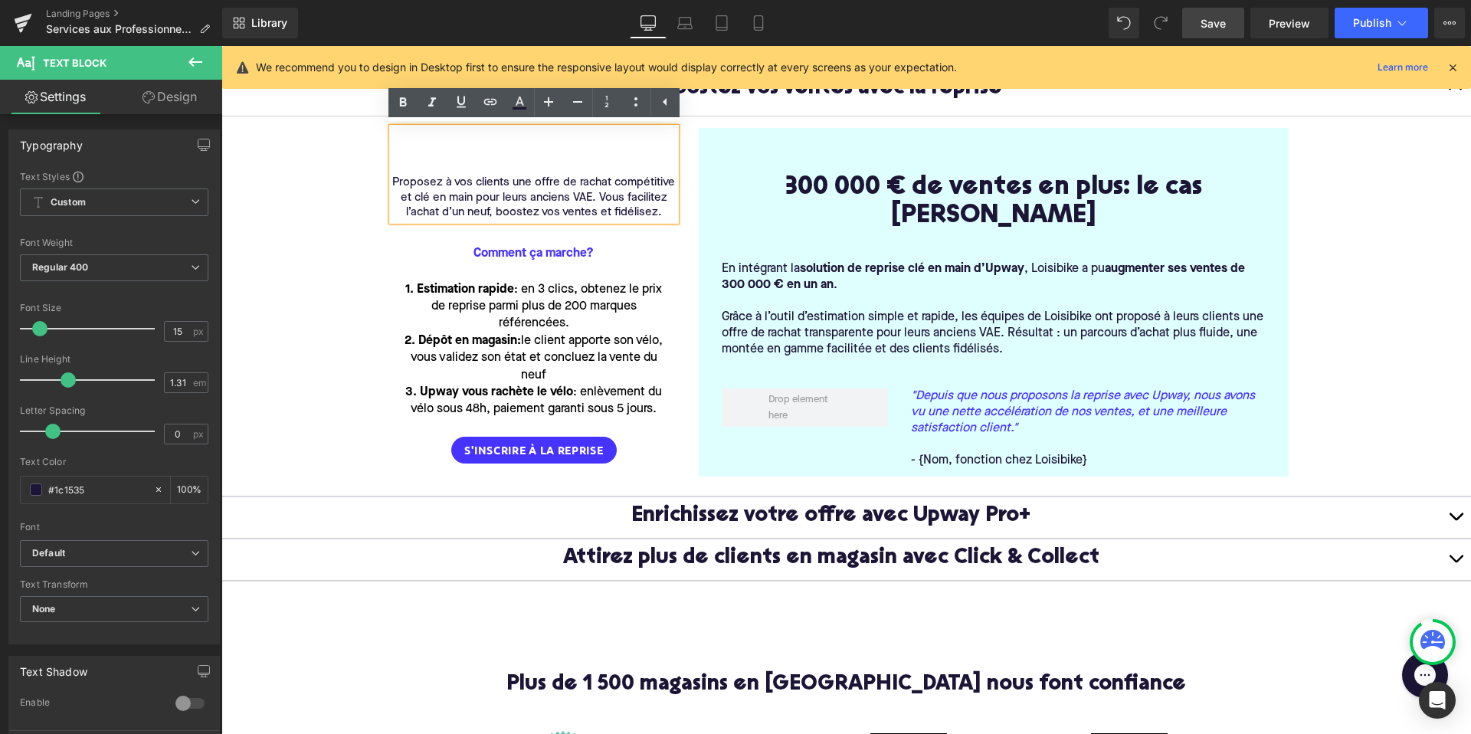
click at [471, 146] on div "Proposez à vos clients une offre de rachat compétitive et clé en main pour leur…" at bounding box center [533, 174] width 283 height 93
click at [427, 133] on div "Proposez à vos clients une offre de rachat compétitive et clé en main pour leur…" at bounding box center [533, 174] width 283 height 93
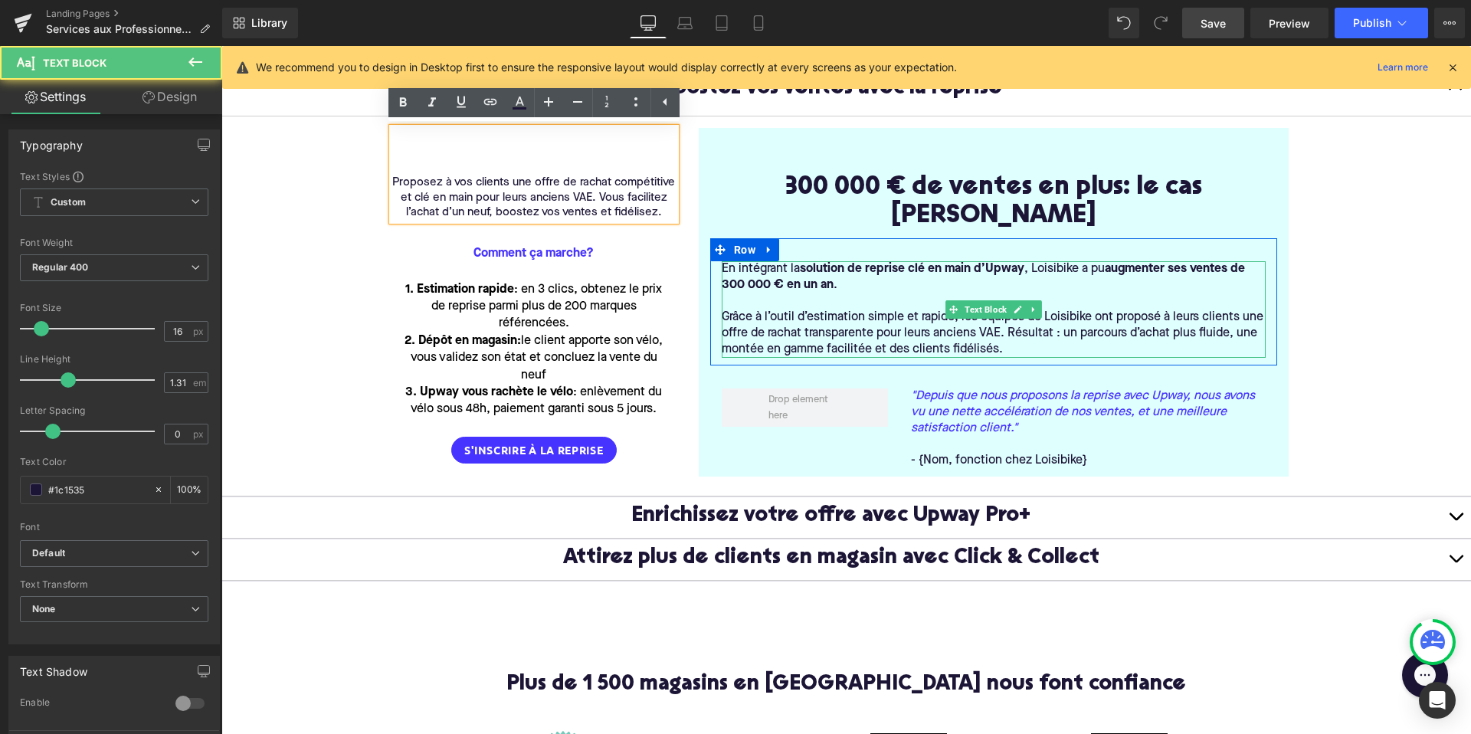
click at [812, 309] on p "Grâce à l’outil d’estimation simple et rapide, les équipes de Loisibike ont pro…" at bounding box center [994, 333] width 544 height 48
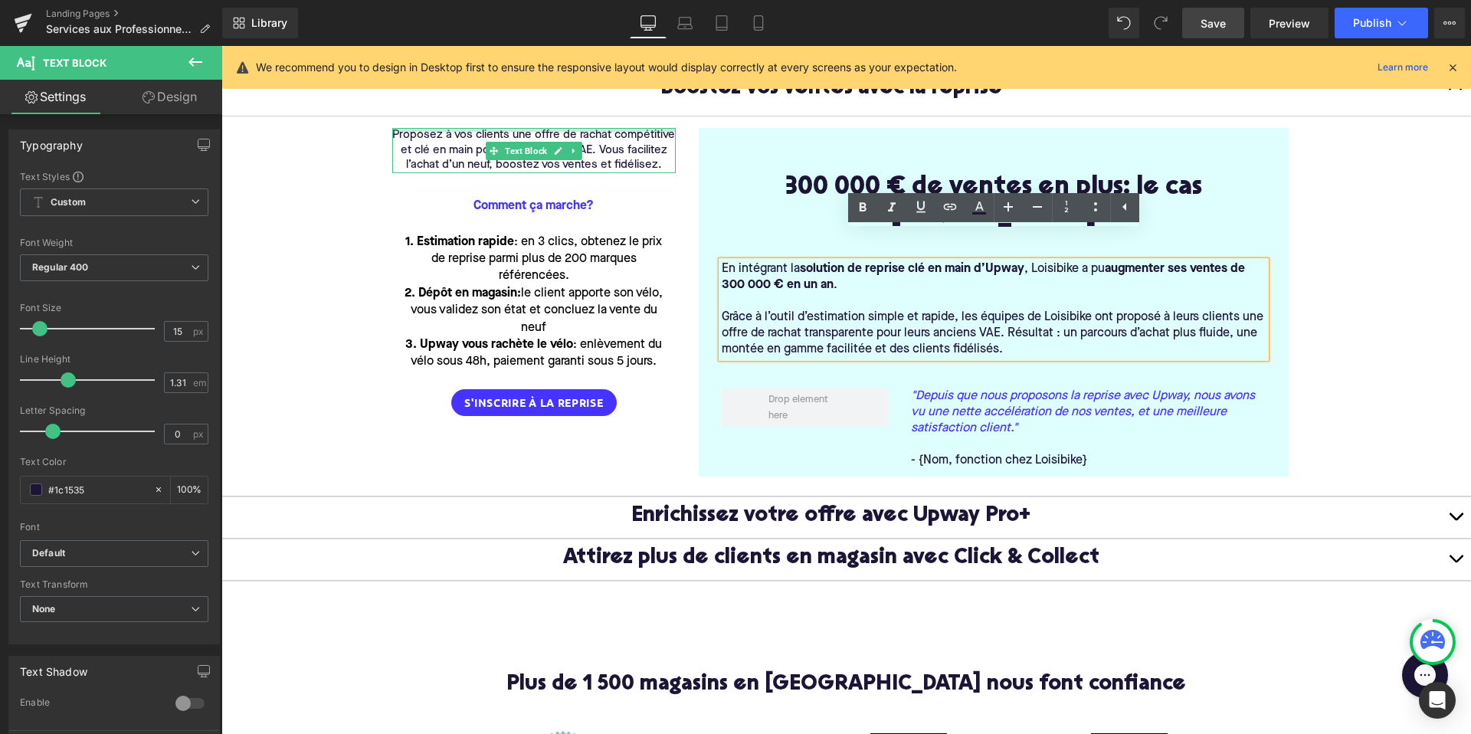
click at [516, 129] on div at bounding box center [533, 130] width 283 height 4
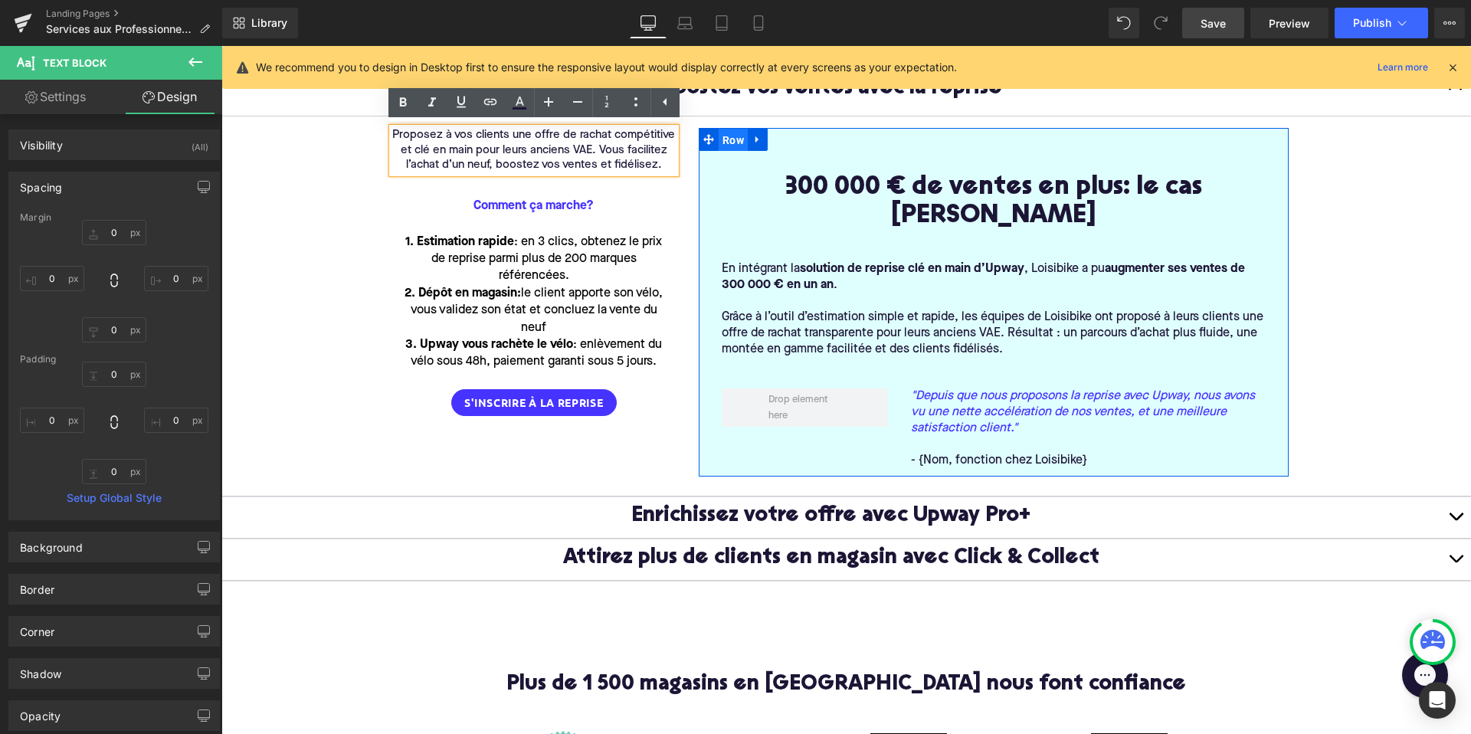
click at [735, 149] on span "Row" at bounding box center [732, 140] width 29 height 23
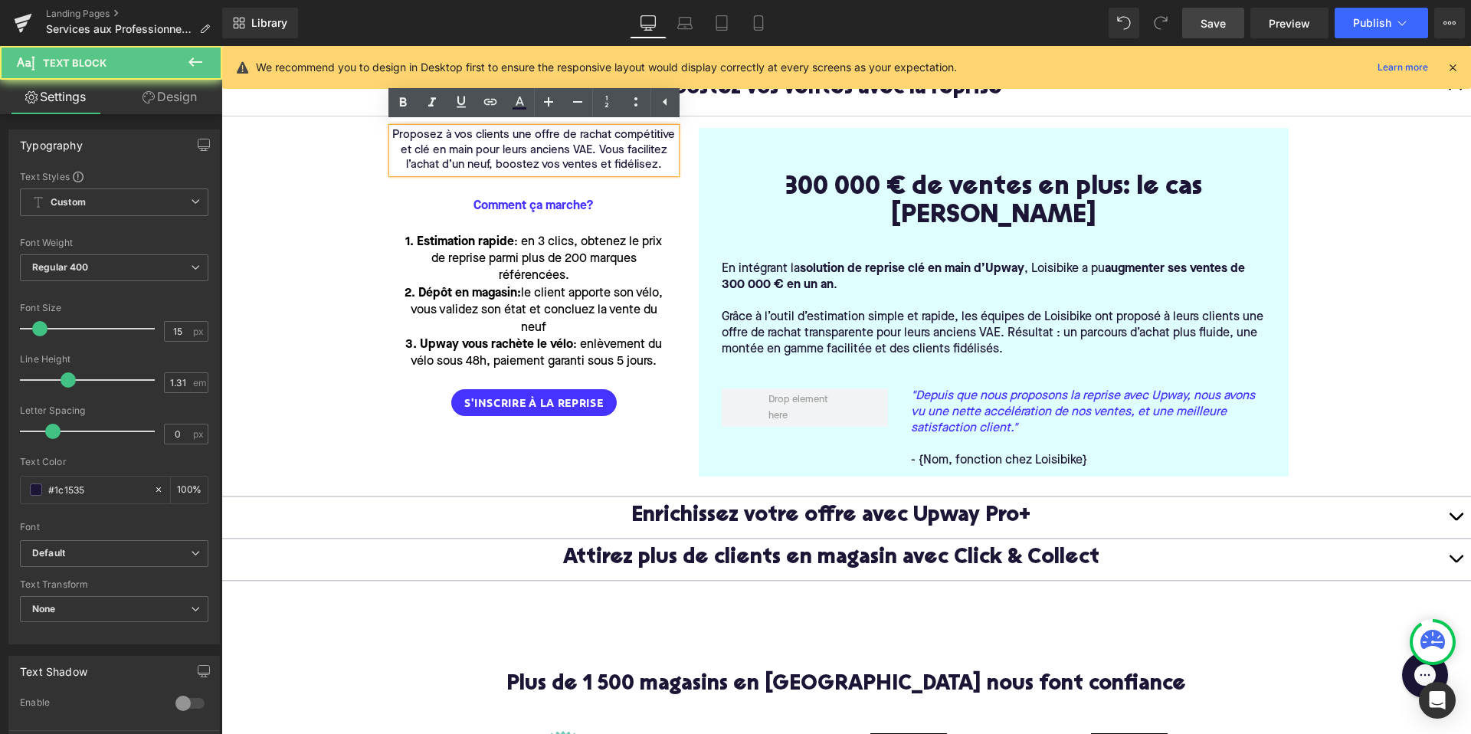
click at [502, 147] on span "Proposez à vos clients une offre de rachat compétitive et clé en main pour leur…" at bounding box center [533, 149] width 283 height 41
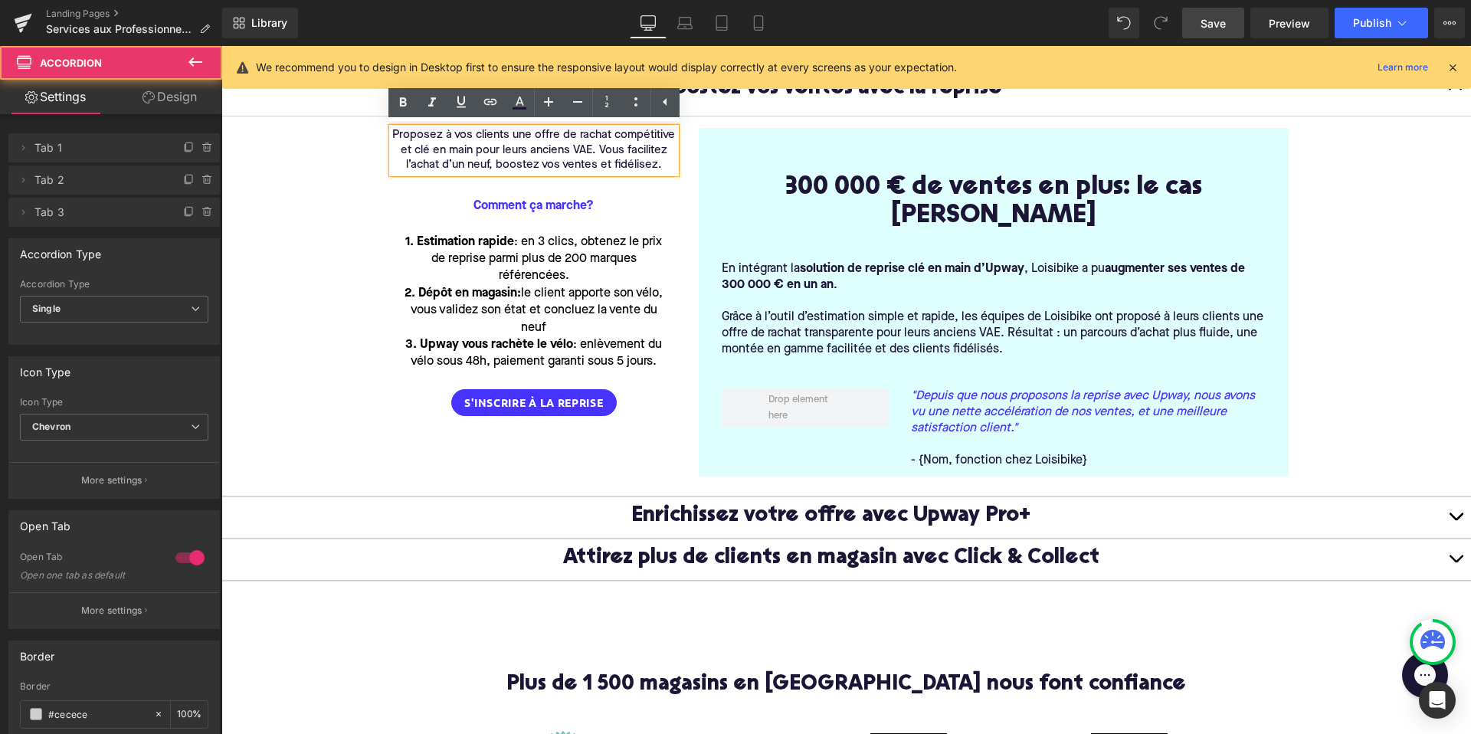
click at [309, 166] on article "Proposez à vos clients une offre de rachat compétitive et clé en main pour leur…" at bounding box center [845, 306] width 1249 height 380
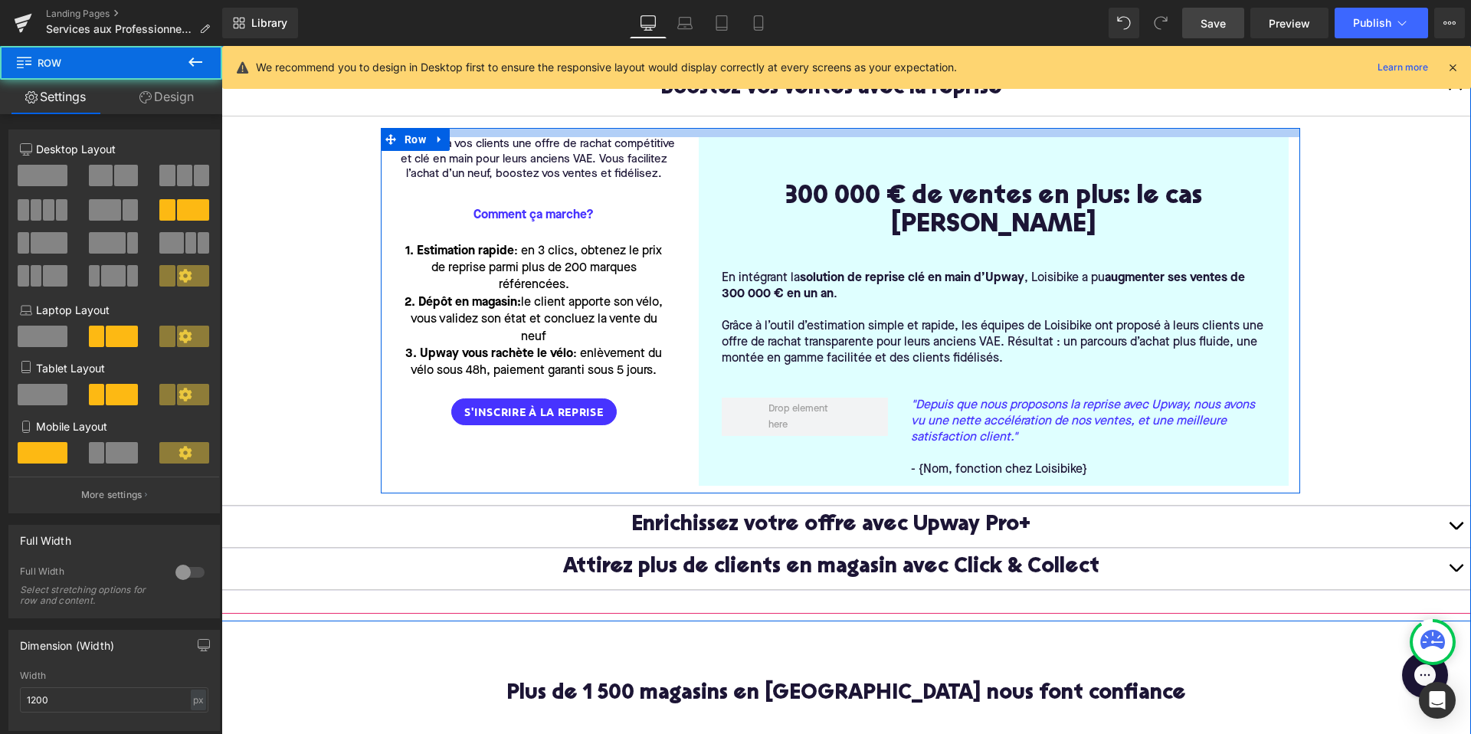
drag, startPoint x: 483, startPoint y: 129, endPoint x: 483, endPoint y: 138, distance: 9.2
click at [483, 138] on div "Proposez à vos clients une offre de rachat compétitive et clé en main pour leur…" at bounding box center [840, 310] width 919 height 365
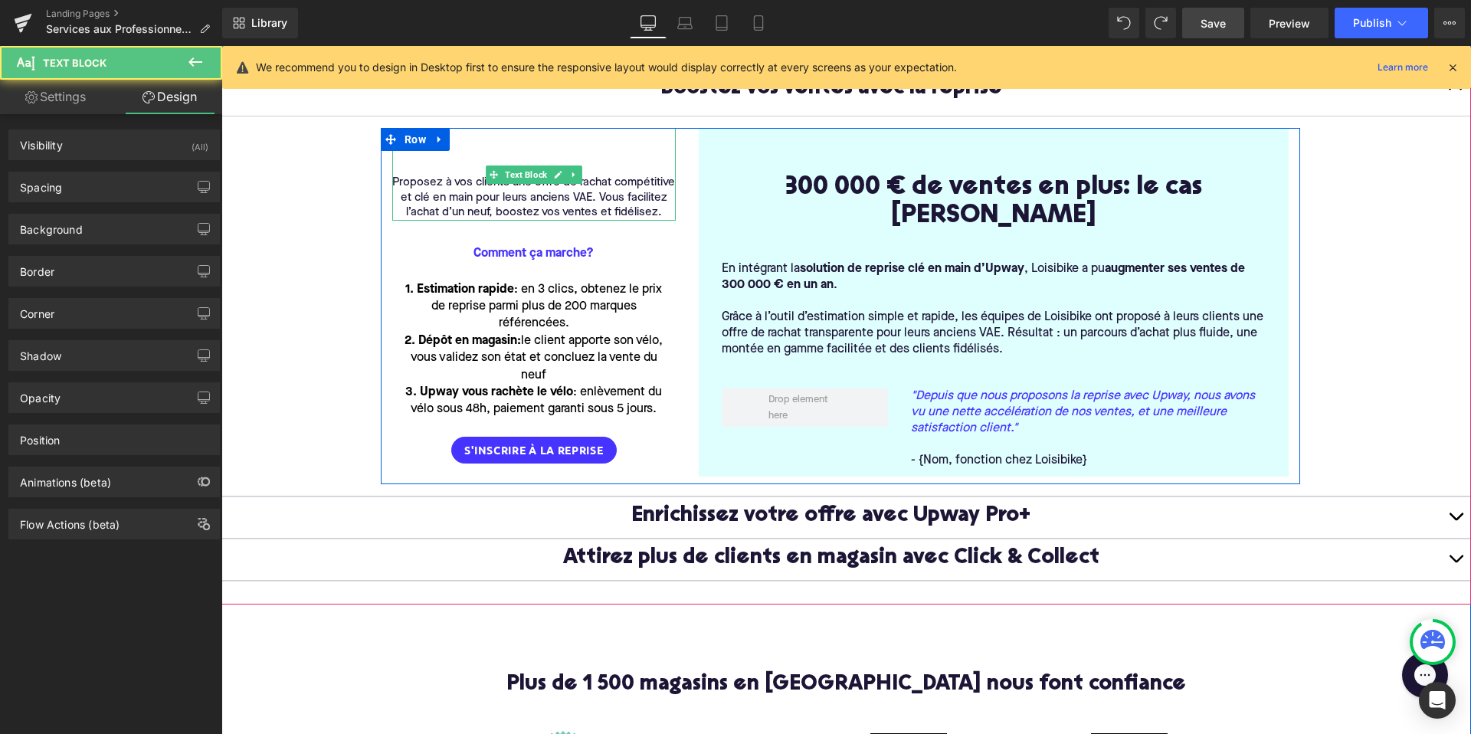
click at [506, 147] on div "Proposez à vos clients une offre de rachat compétitive et clé en main pour leur…" at bounding box center [533, 174] width 283 height 93
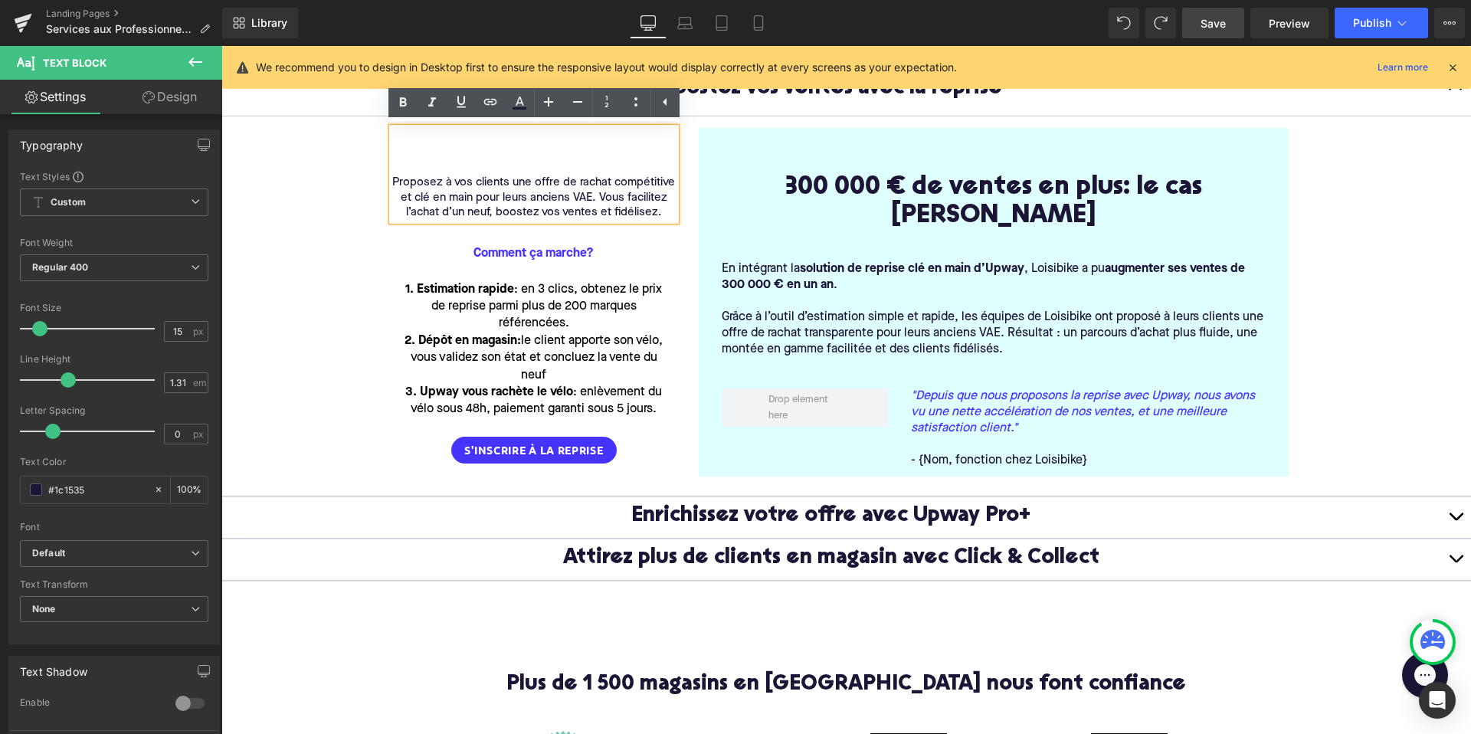
click at [283, 322] on article "Proposez à vos clients une offre de rachat compétitive et clé en main pour leur…" at bounding box center [845, 306] width 1249 height 380
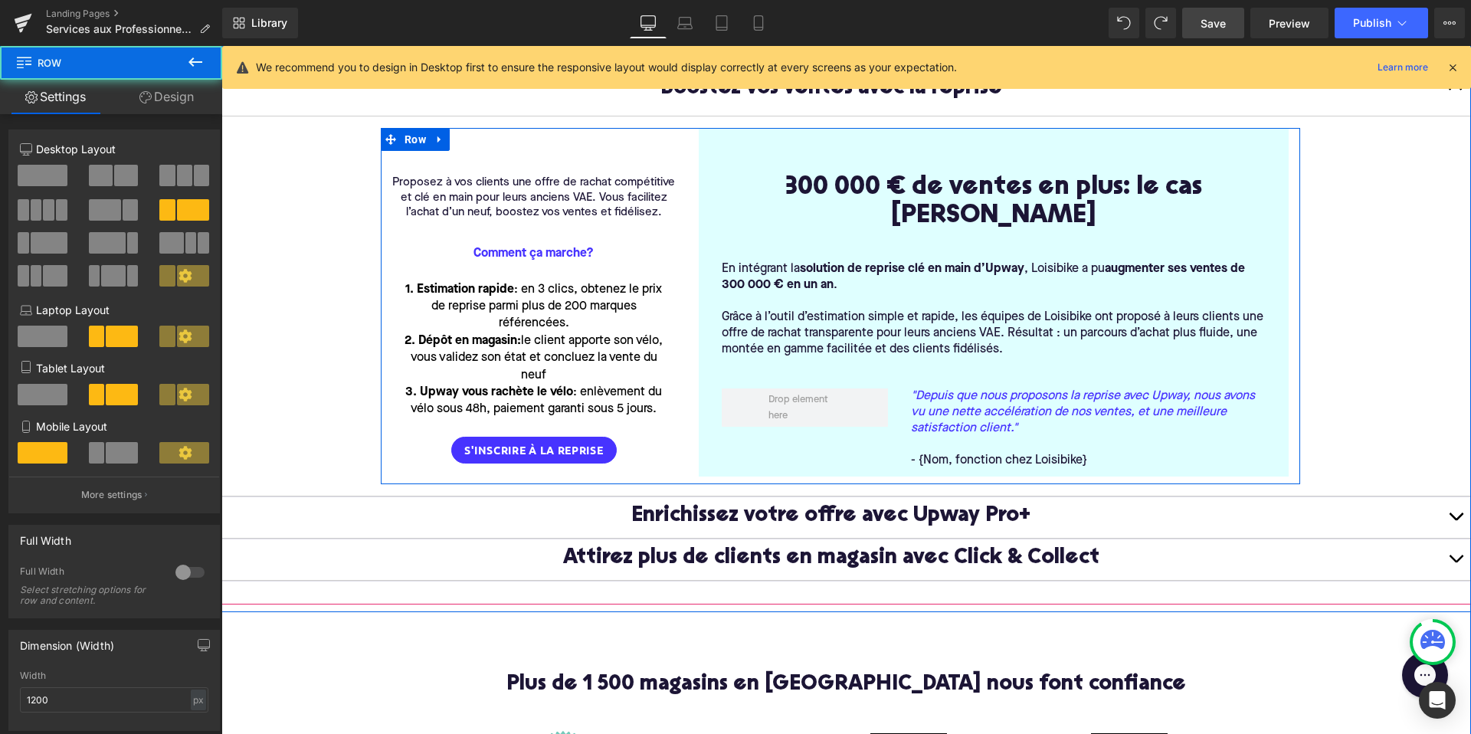
click at [485, 129] on div "Proposez à vos clients une offre de rachat compétitive et clé en main pour leur…" at bounding box center [840, 306] width 919 height 356
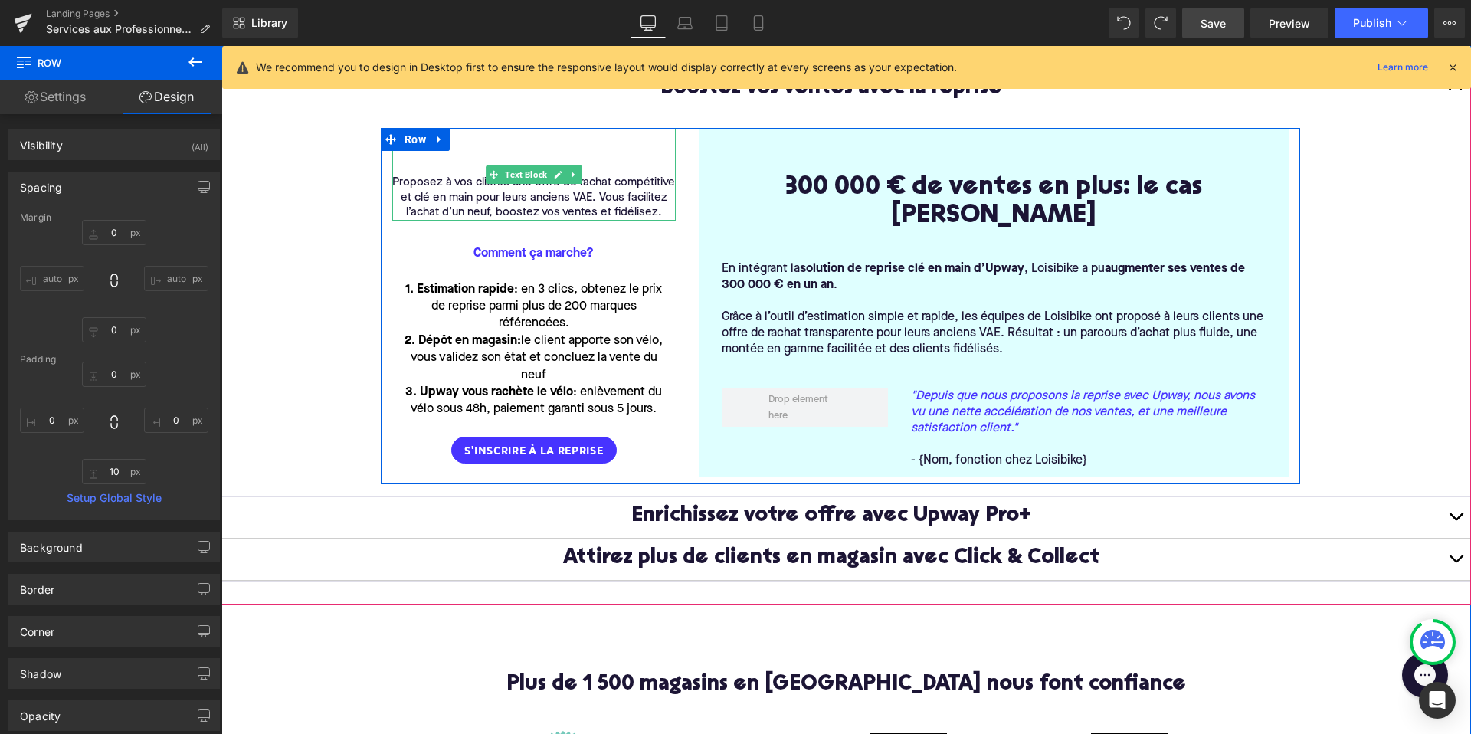
click at [496, 152] on div "Proposez à vos clients une offre de rachat compétitive et clé en main pour leur…" at bounding box center [533, 174] width 283 height 93
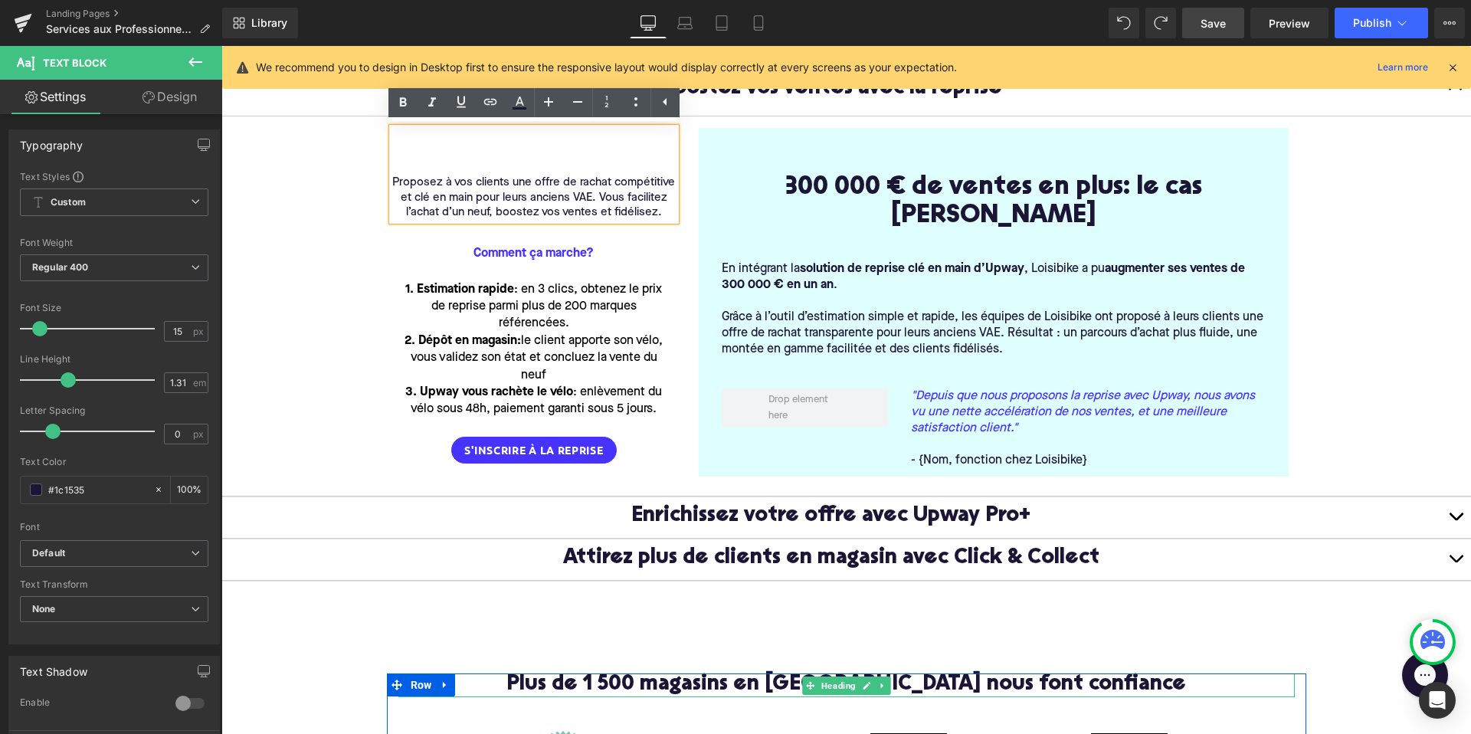
click at [1243, 673] on h2 "Plus de 1 500 magasins en [GEOGRAPHIC_DATA] nous font confiance" at bounding box center [846, 685] width 896 height 24
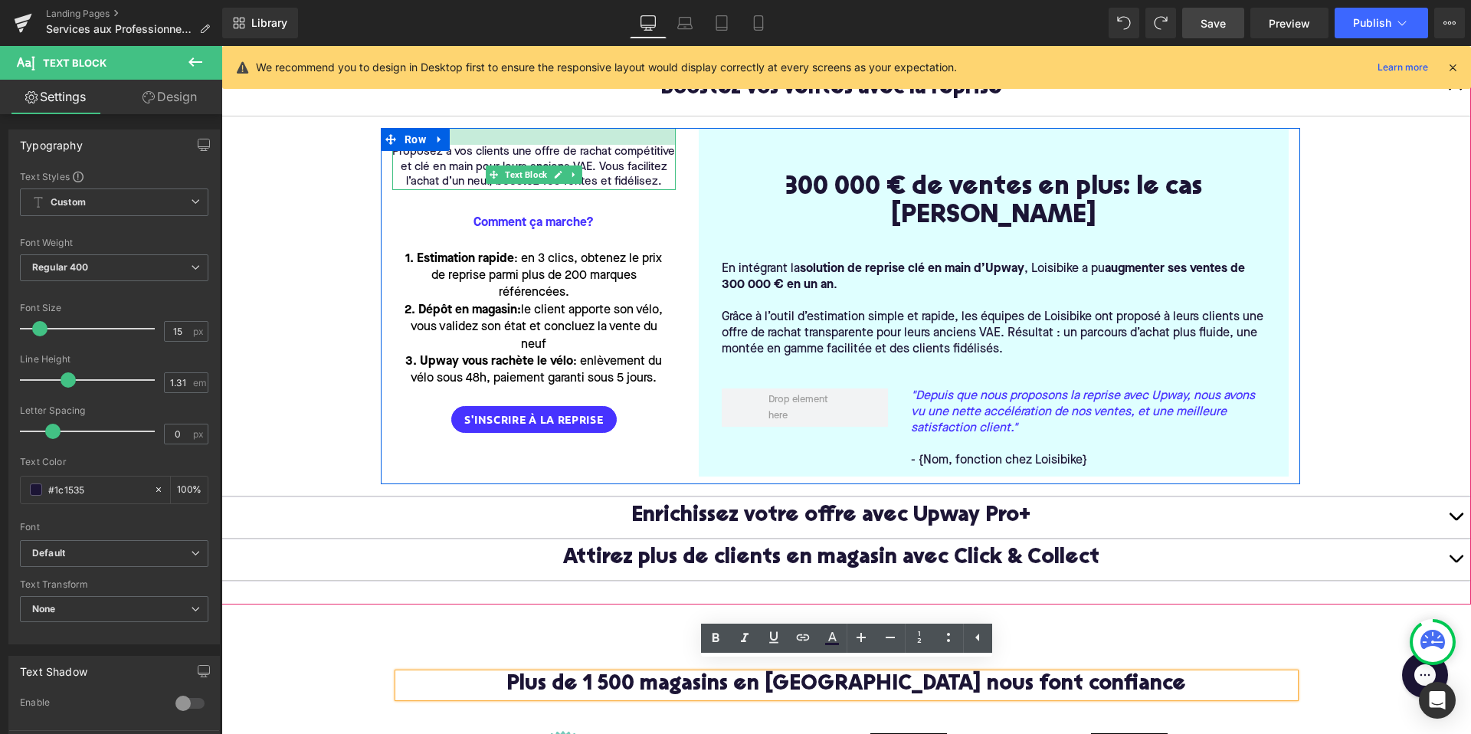
drag, startPoint x: 542, startPoint y: 130, endPoint x: 541, endPoint y: 100, distance: 30.6
click at [541, 100] on div "Boostez vos ventes avec la reprise Text Block Proposez à vos clients une offre …" at bounding box center [845, 278] width 1249 height 438
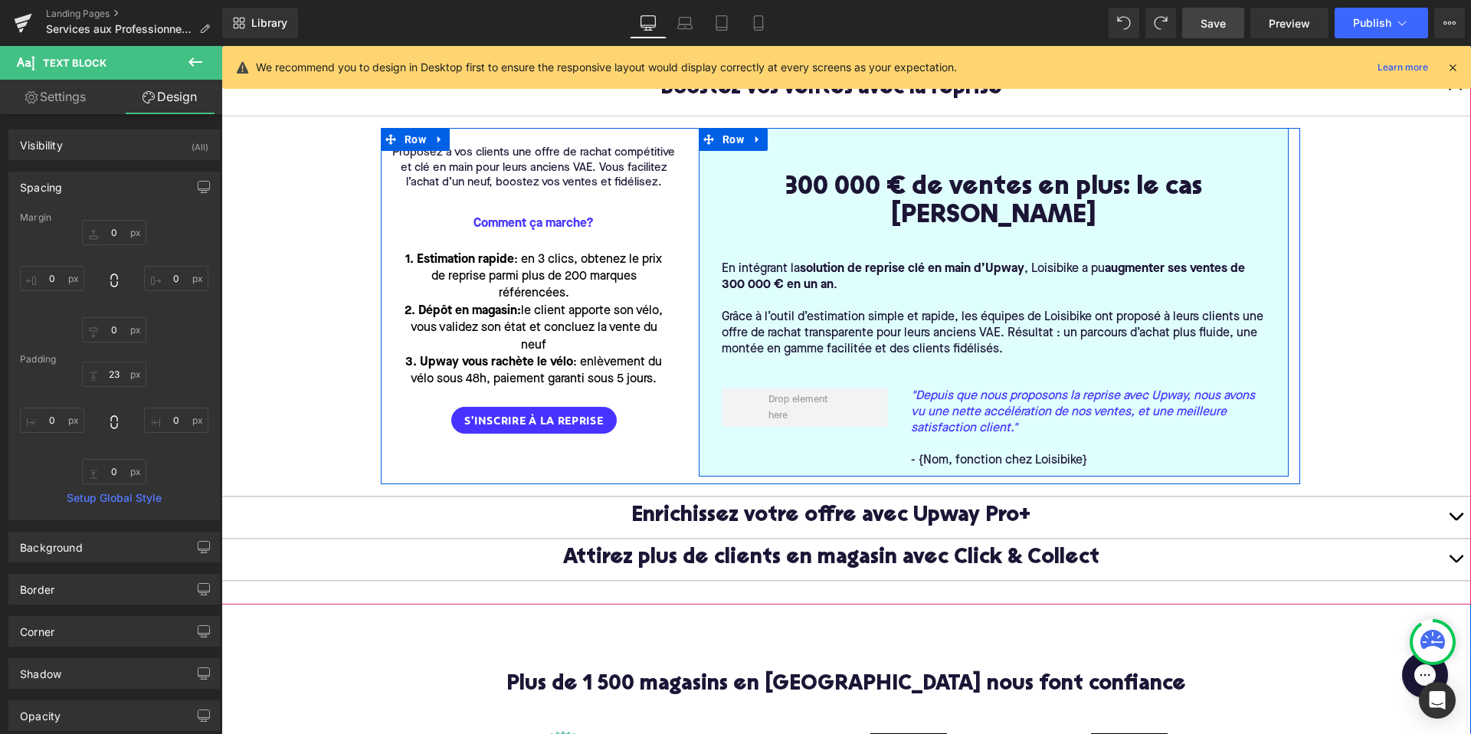
click at [859, 132] on div "300 000 € de ventes en plus: le cas Loisibike Heading Row En intégrant la solut…" at bounding box center [994, 302] width 590 height 349
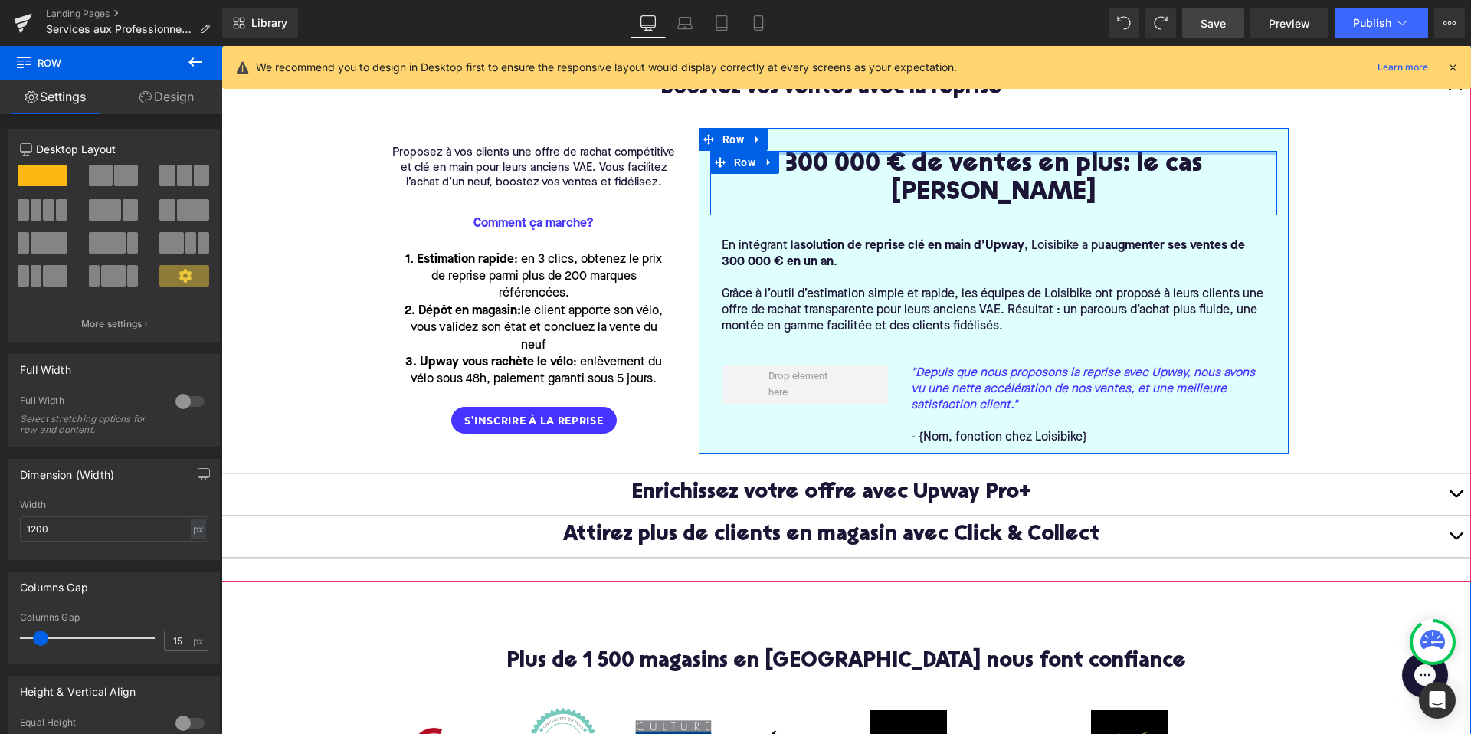
drag, startPoint x: 839, startPoint y: 151, endPoint x: 836, endPoint y: 116, distance: 34.6
click at [836, 117] on article "Proposez à vos clients une offre de rachat compétitive et clé en main pour leur…" at bounding box center [845, 294] width 1249 height 357
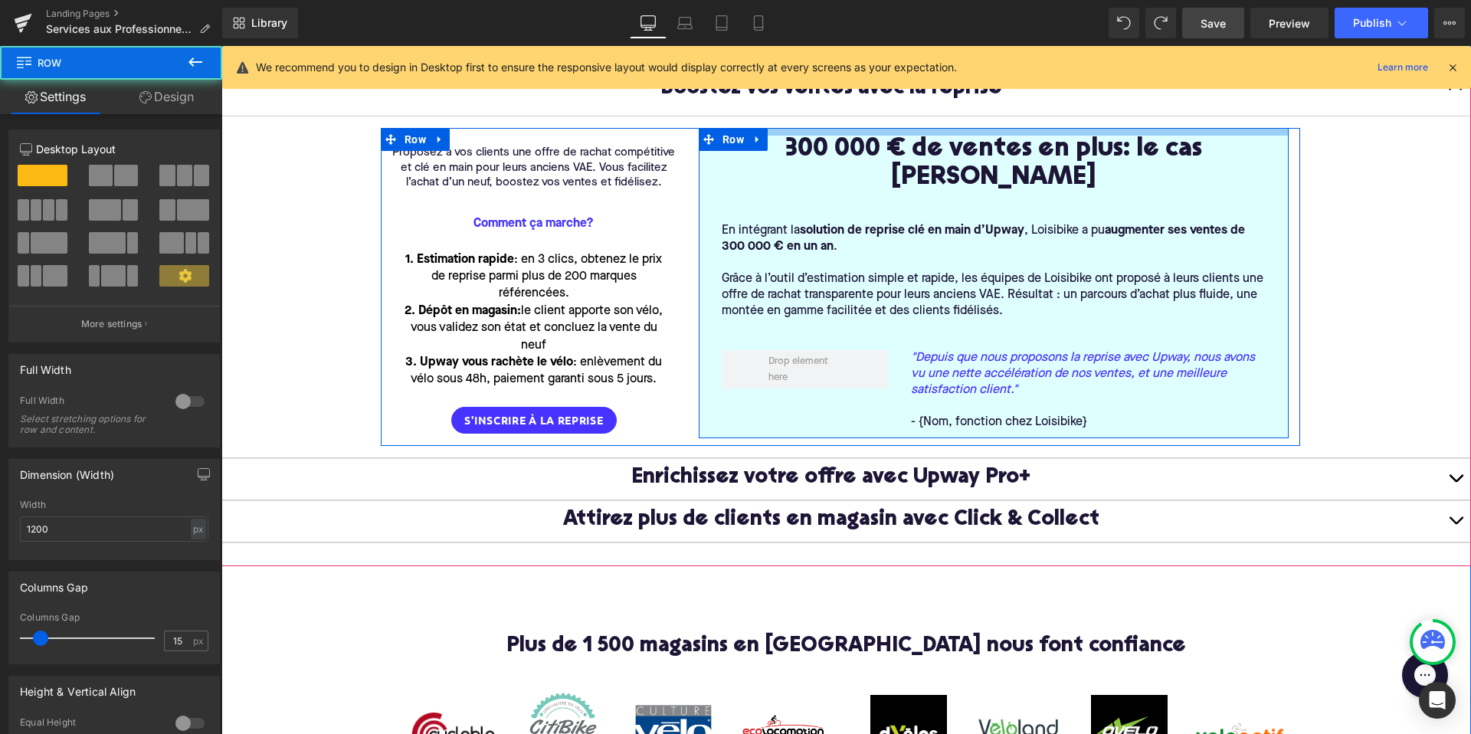
click at [835, 136] on div at bounding box center [994, 132] width 590 height 8
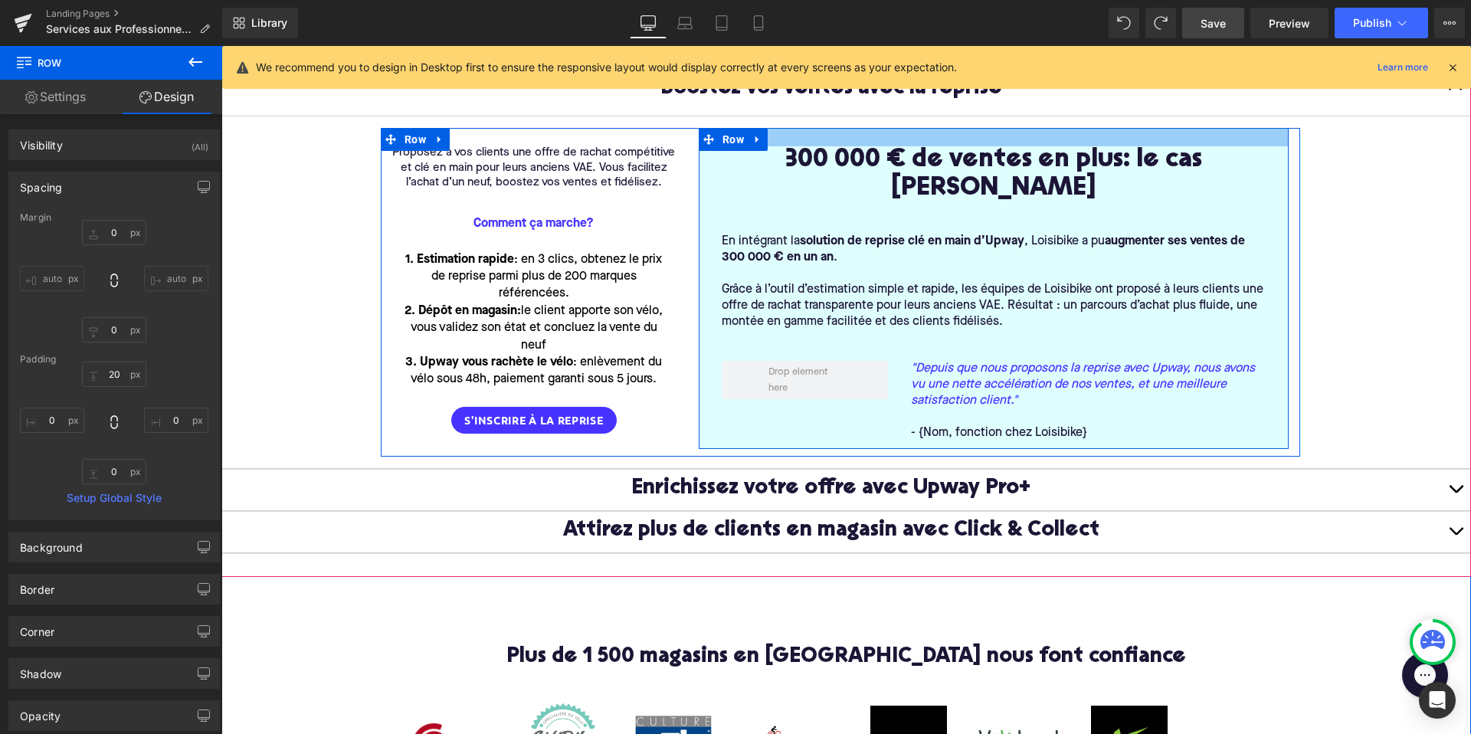
click at [775, 141] on div at bounding box center [994, 137] width 590 height 18
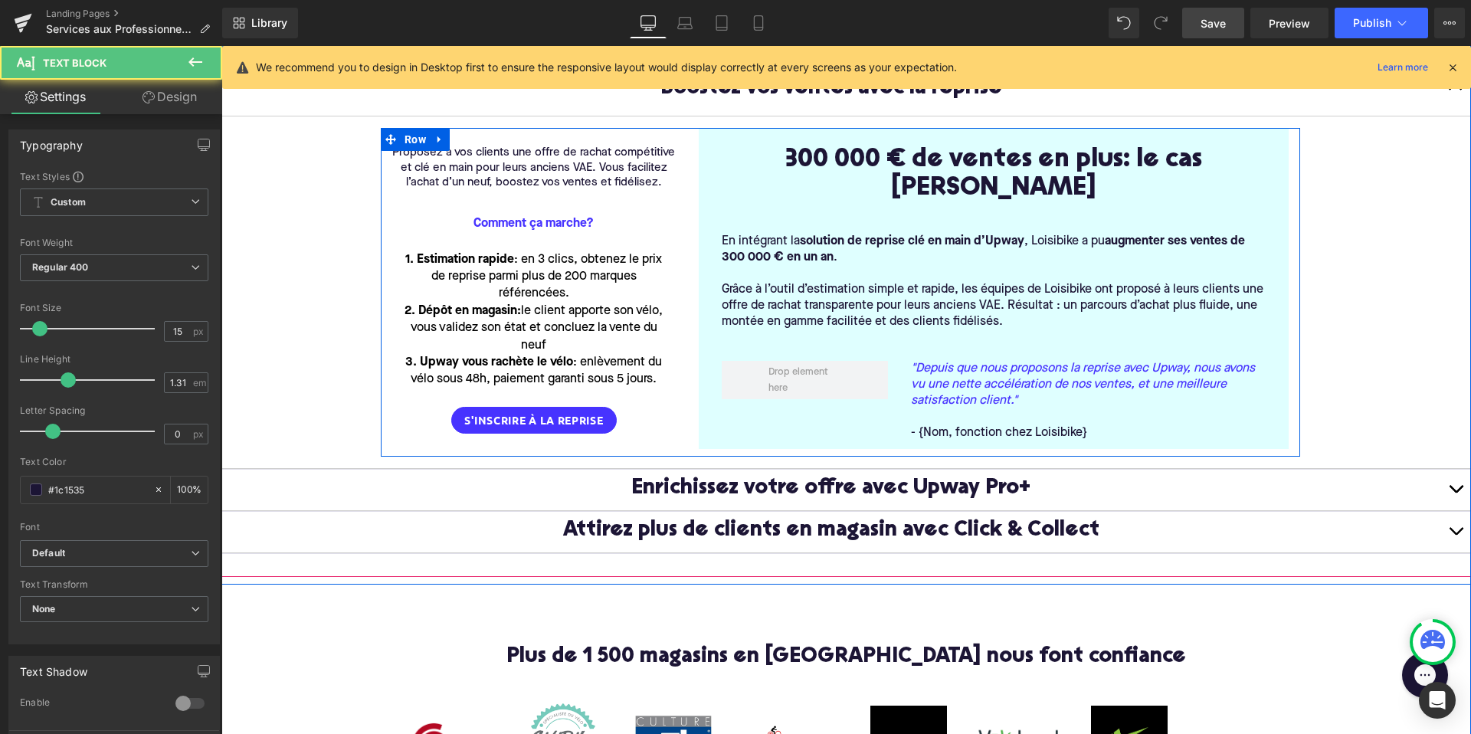
click at [221, 46] on div at bounding box center [221, 46] width 0 height 0
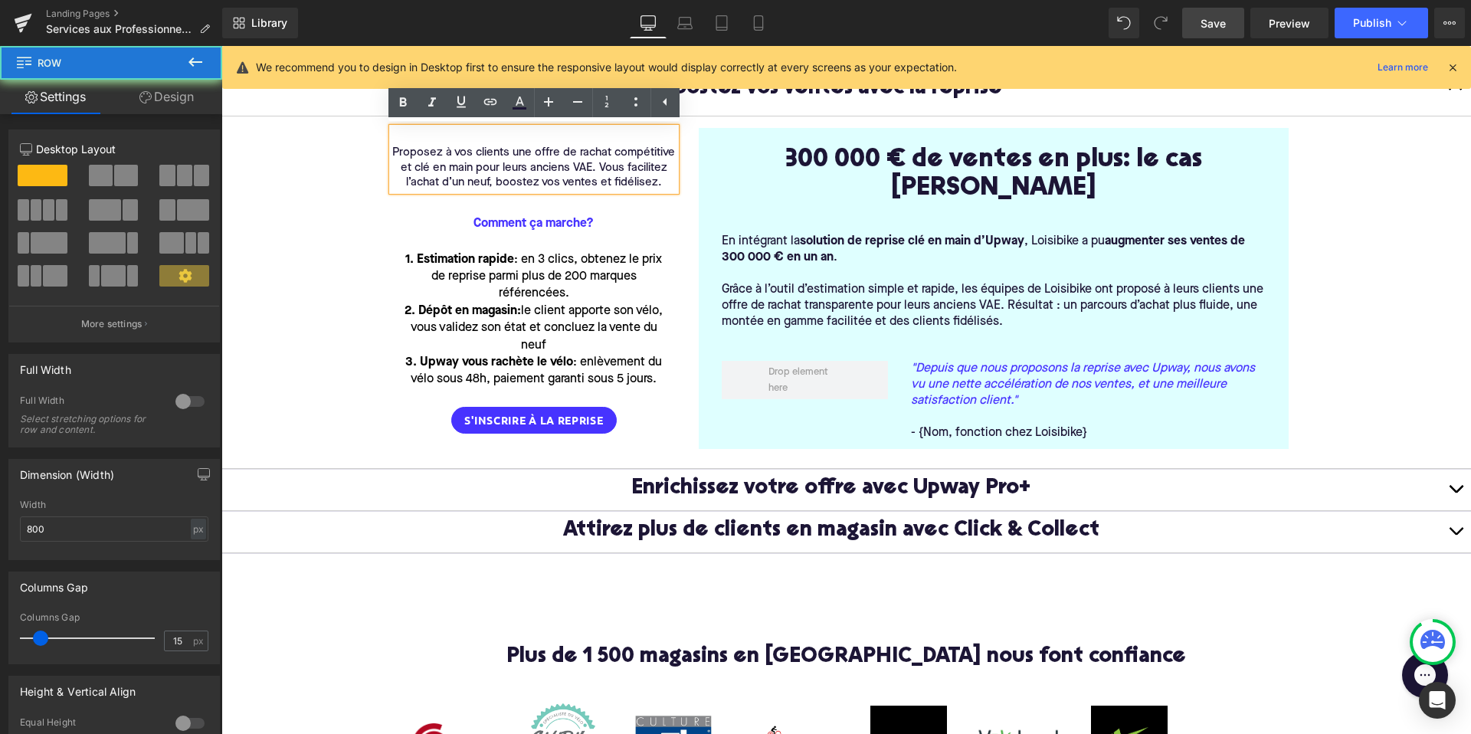
click at [221, 46] on div at bounding box center [221, 46] width 0 height 0
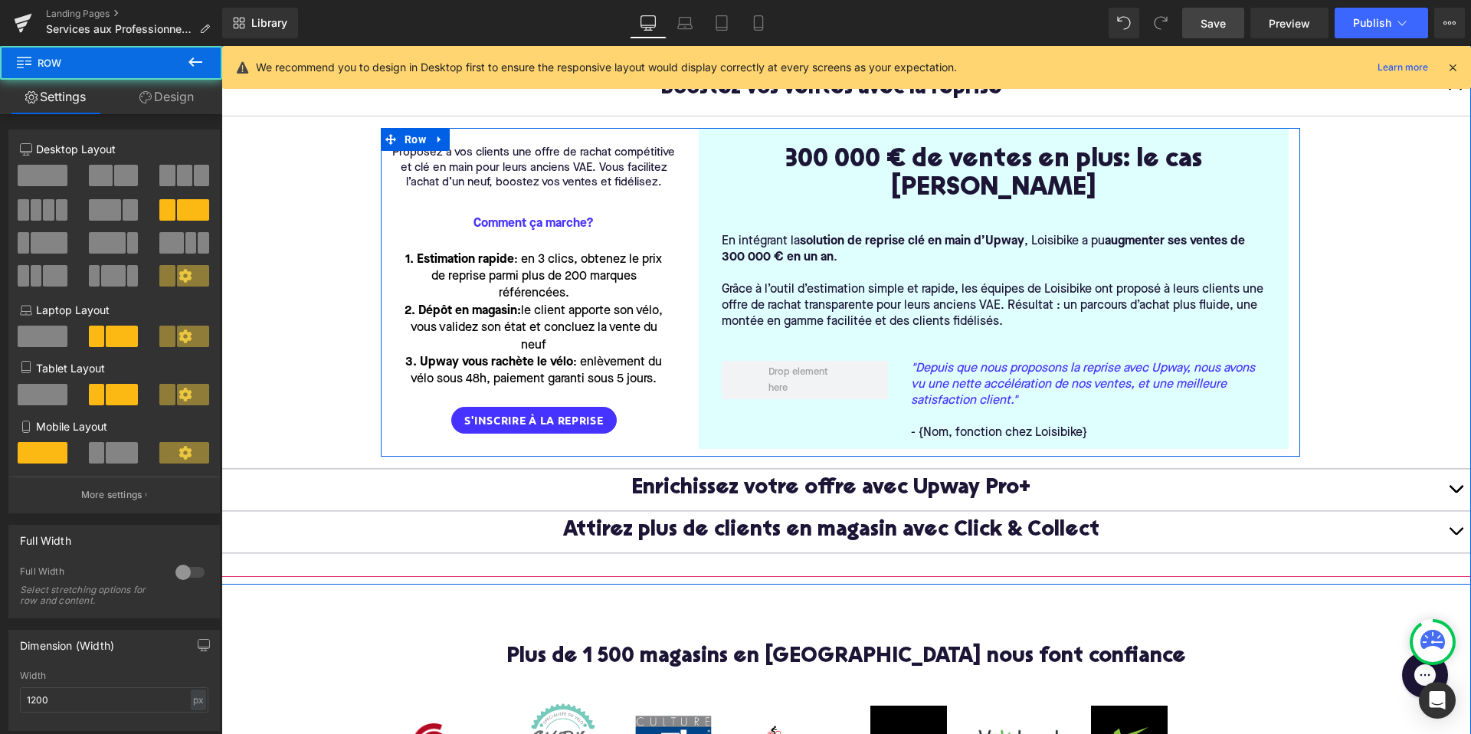
click at [518, 203] on div "Proposez à vos clients une offre de rachat compétitive et clé en main pour leur…" at bounding box center [534, 281] width 306 height 306
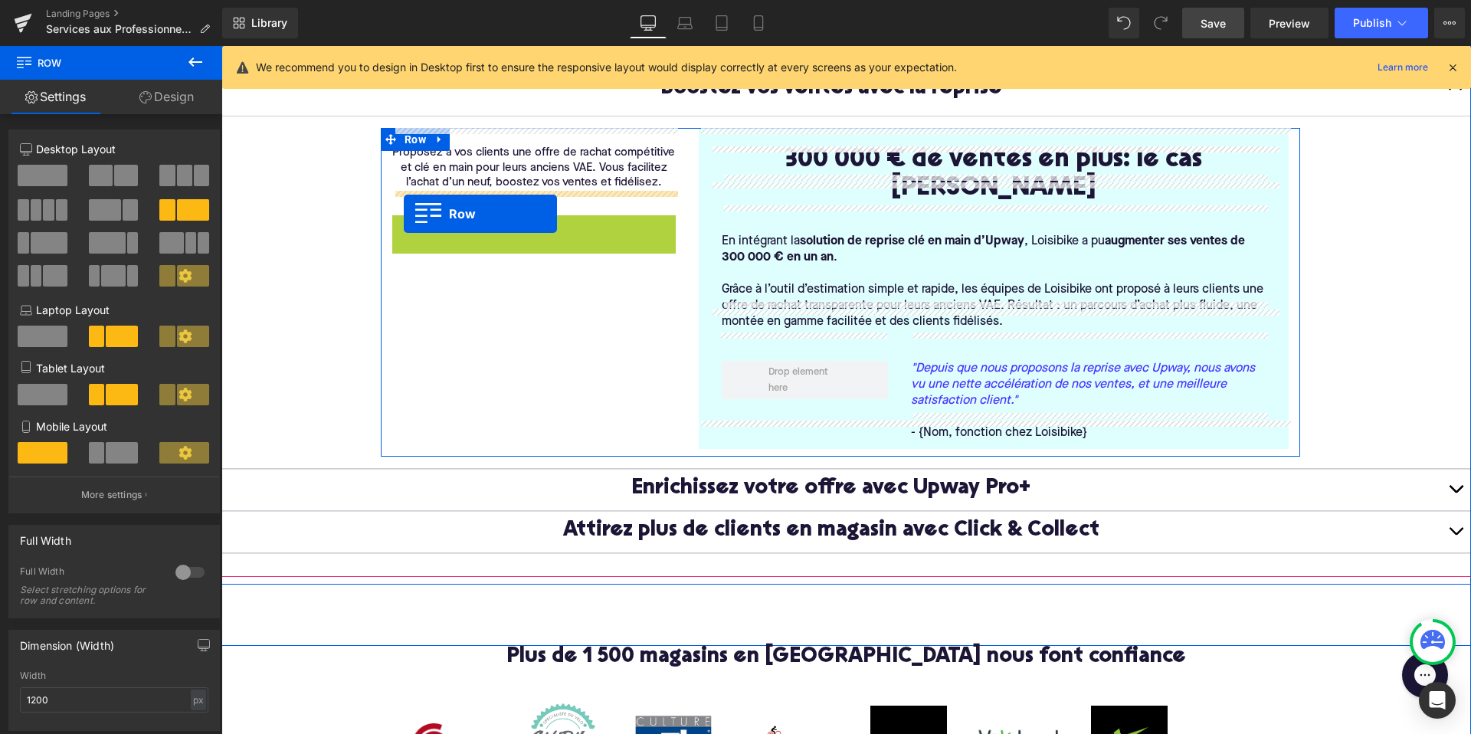
drag, startPoint x: 400, startPoint y: 227, endPoint x: 404, endPoint y: 214, distance: 14.3
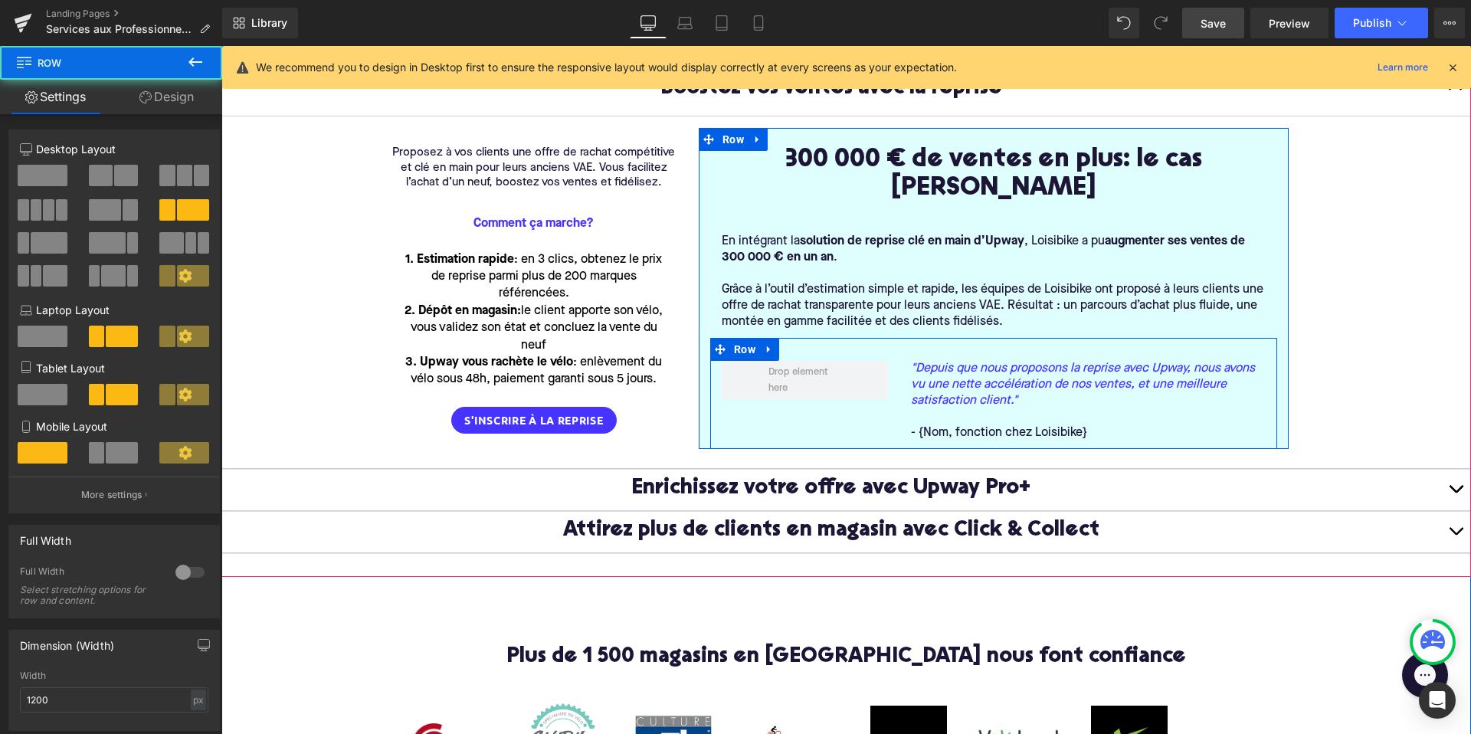
click at [764, 394] on div ""Depuis que nous proposons la reprise avec Upway, nous avons vu une nette accél…" at bounding box center [993, 393] width 567 height 111
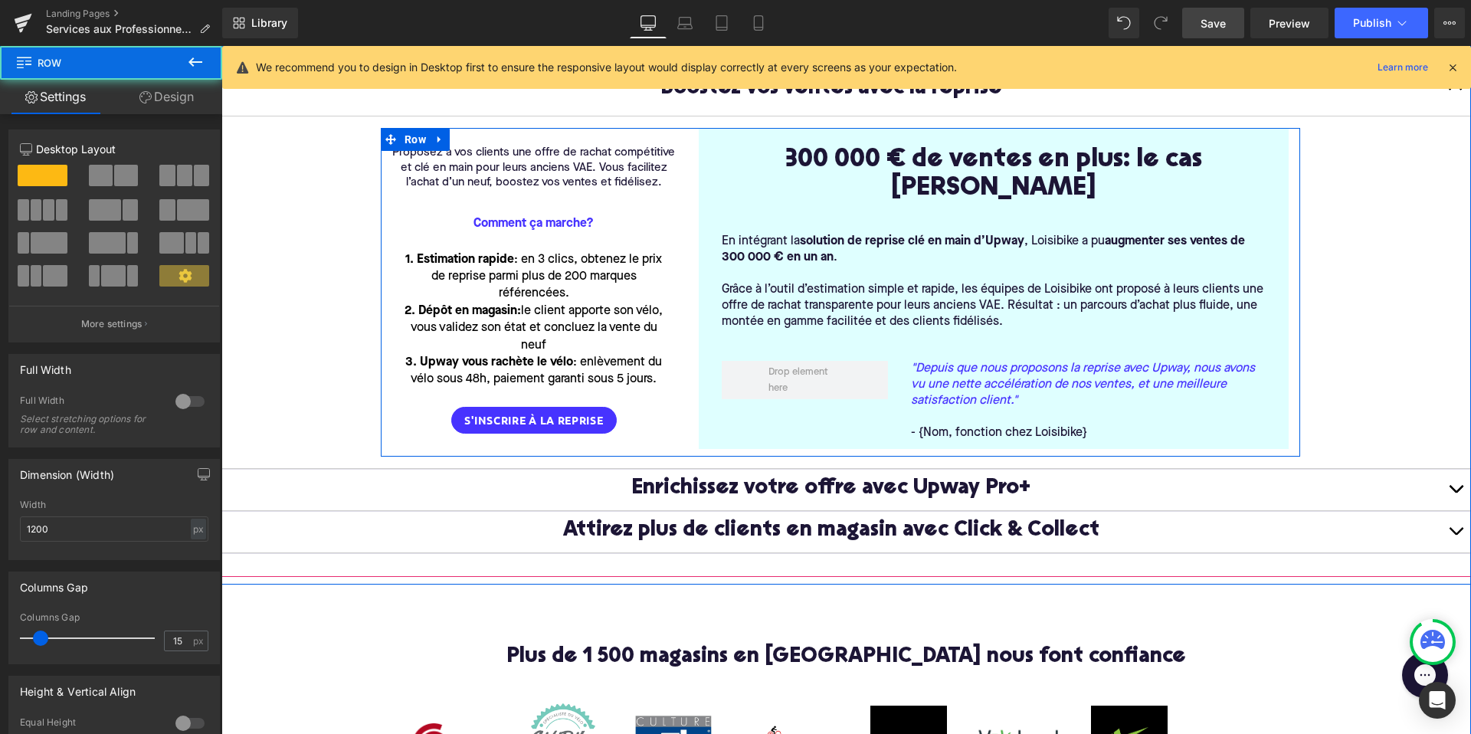
drag, startPoint x: 705, startPoint y: 415, endPoint x: 707, endPoint y: 427, distance: 12.5
click at [707, 427] on div "Proposez à vos clients une offre de rachat compétitive et clé en main pour leur…" at bounding box center [840, 292] width 919 height 329
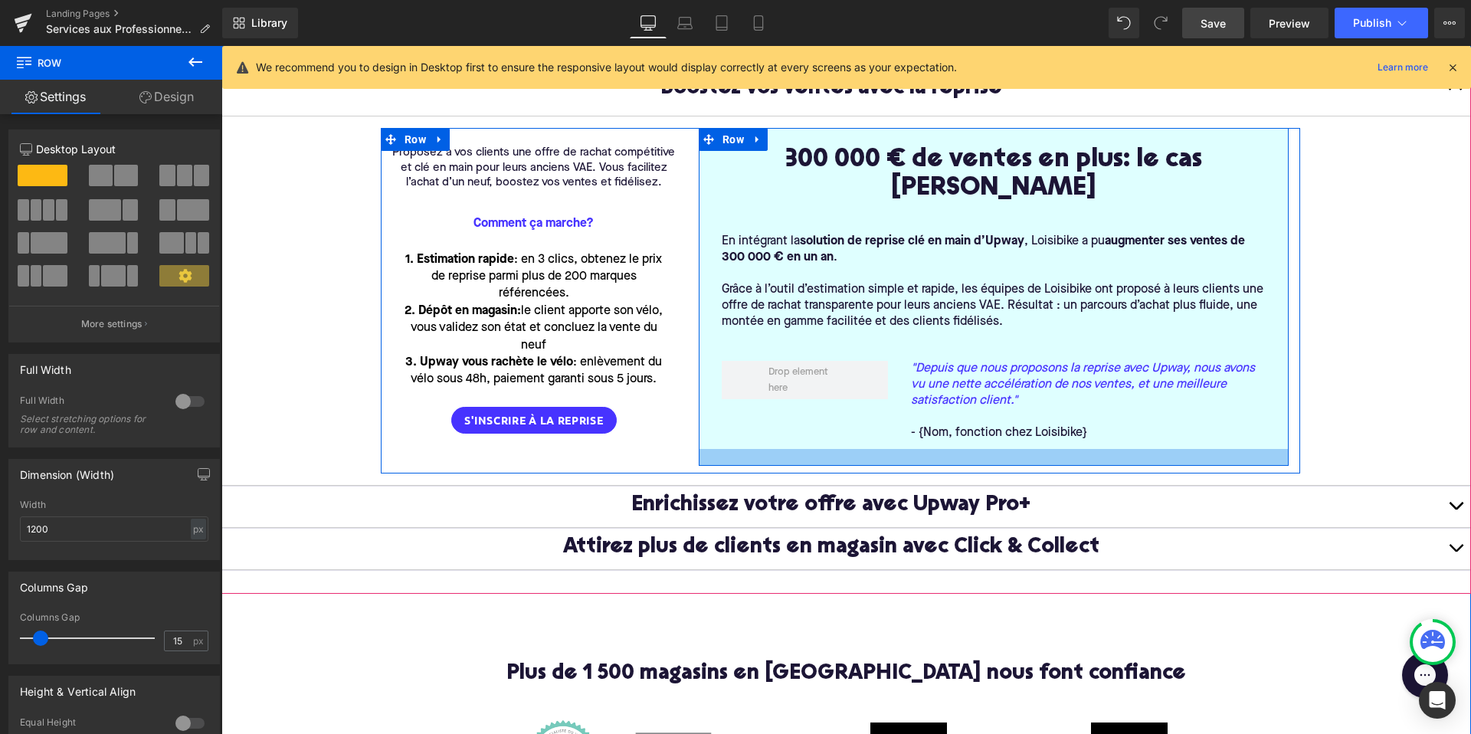
drag, startPoint x: 705, startPoint y: 418, endPoint x: 705, endPoint y: 434, distance: 16.1
click at [705, 449] on div at bounding box center [994, 457] width 590 height 17
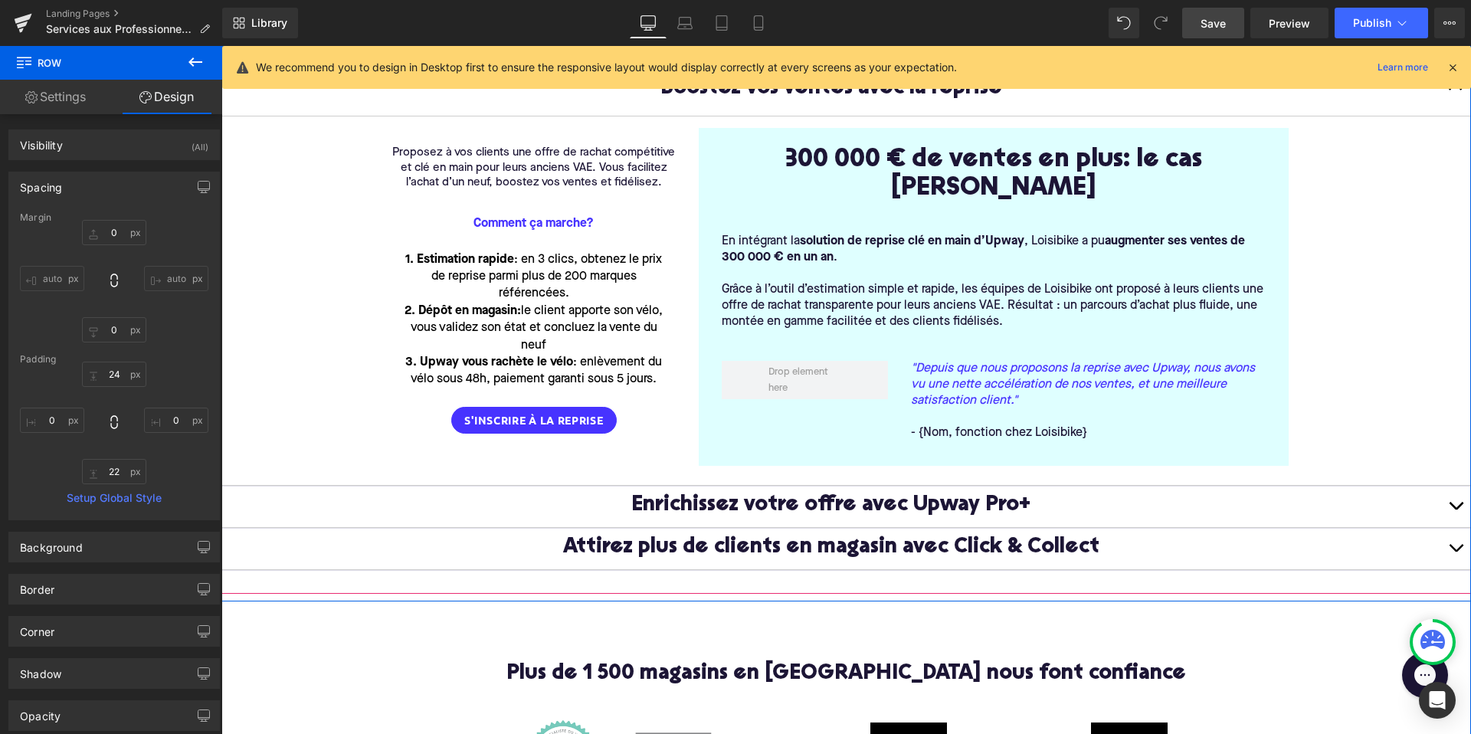
click at [1455, 509] on span "button" at bounding box center [1455, 509] width 0 height 0
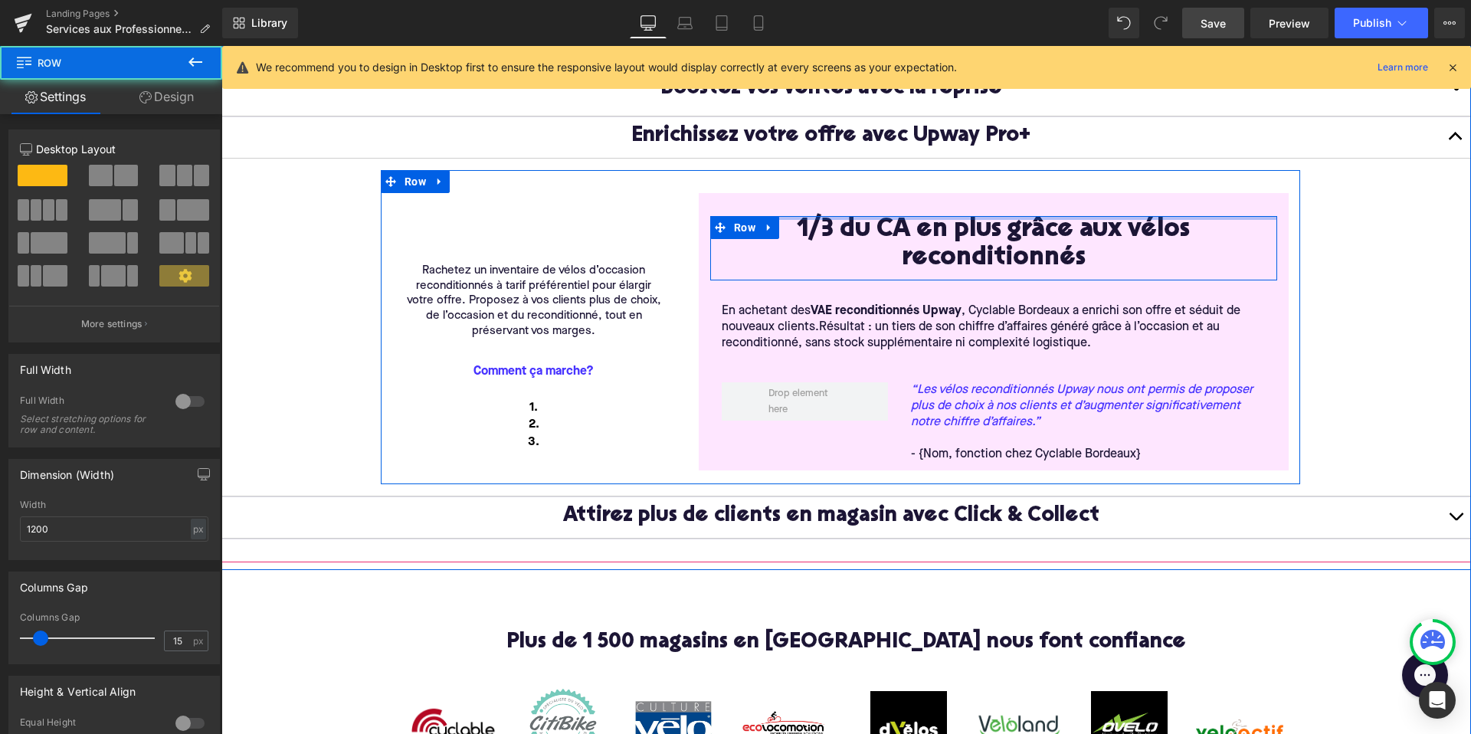
drag, startPoint x: 822, startPoint y: 221, endPoint x: 822, endPoint y: 188, distance: 32.9
click at [822, 188] on div "Rachetez un inventaire de vélos d’occasion reconditionnés à tarif préférentiel …" at bounding box center [840, 327] width 919 height 314
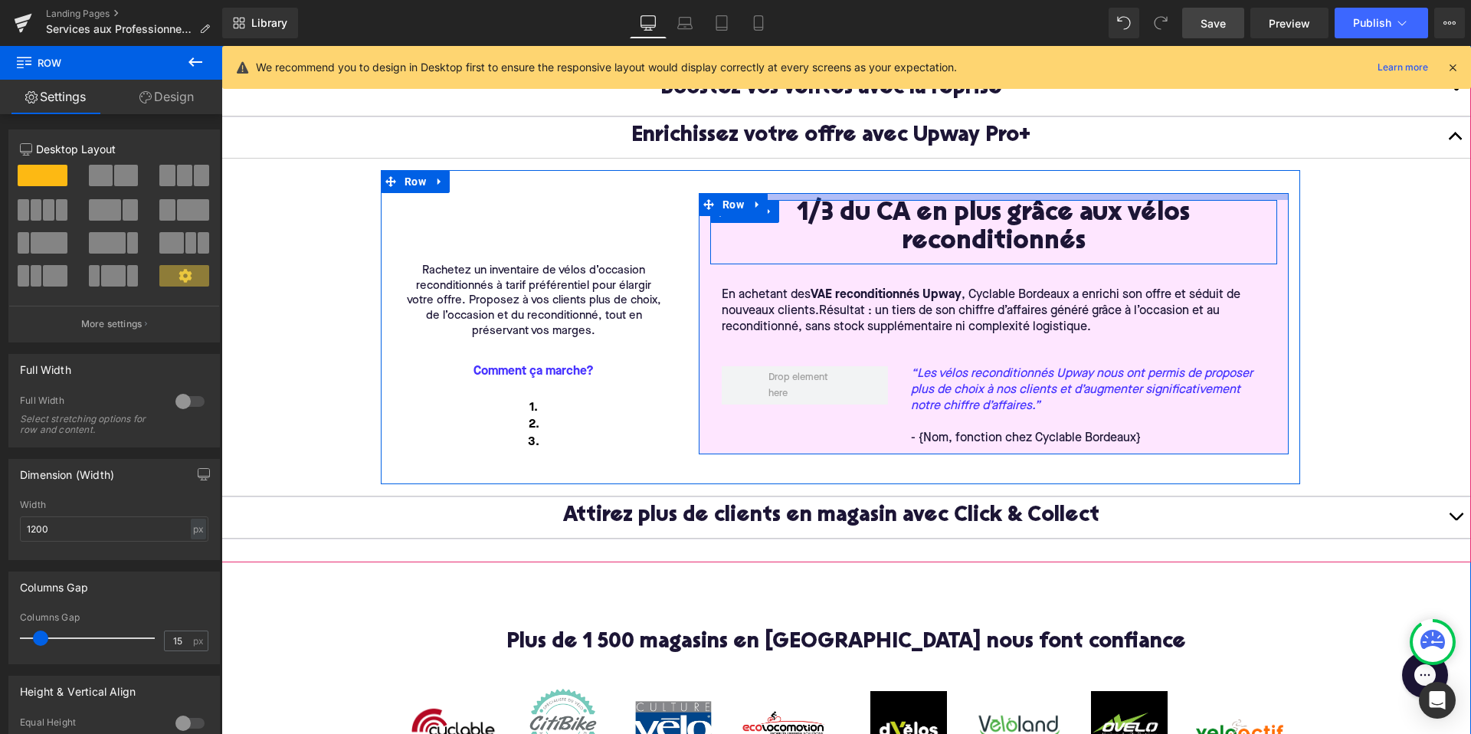
drag, startPoint x: 824, startPoint y: 206, endPoint x: 824, endPoint y: 190, distance: 16.1
click at [824, 190] on div "Rachetez un inventaire de vélos d’occasion reconditionnés à tarif préférentiel …" at bounding box center [840, 327] width 919 height 314
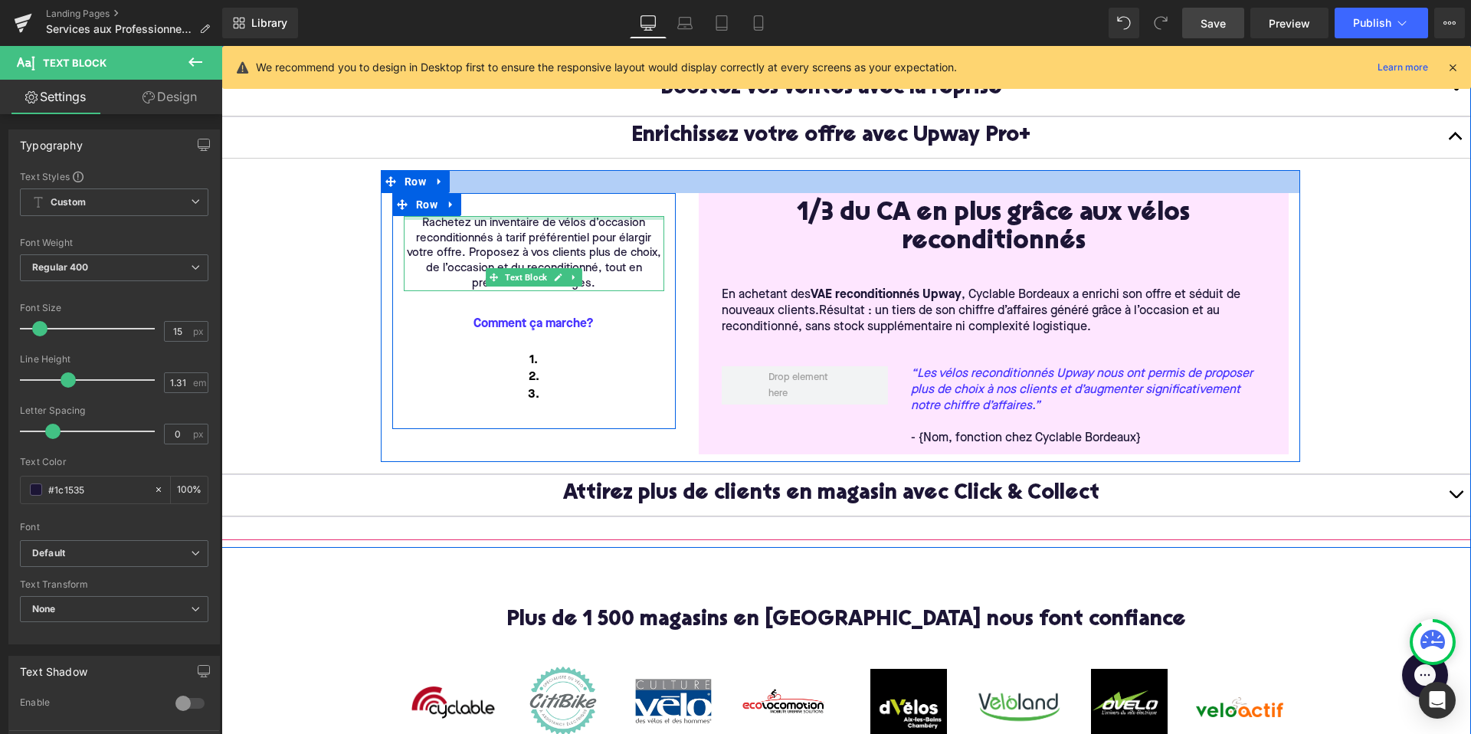
drag, startPoint x: 471, startPoint y: 220, endPoint x: 470, endPoint y: 174, distance: 46.0
click at [470, 174] on div "Rachetez un inventaire de vélos d’occasion reconditionnés à tarif préférentiel …" at bounding box center [840, 316] width 919 height 292
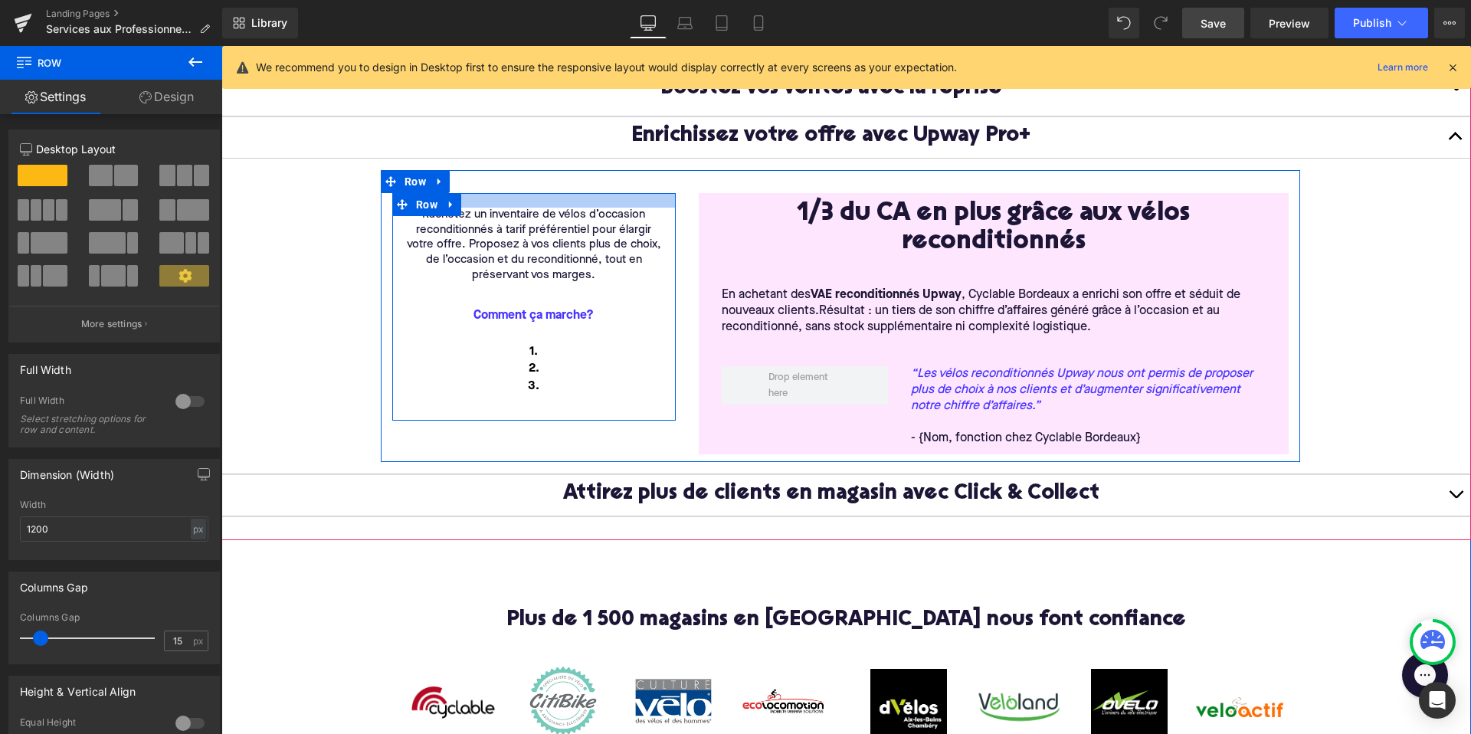
drag, startPoint x: 501, startPoint y: 200, endPoint x: 502, endPoint y: 191, distance: 8.6
click at [502, 191] on div "Rachetez un inventaire de vélos d’occasion reconditionnés à tarif préférentiel …" at bounding box center [840, 316] width 919 height 292
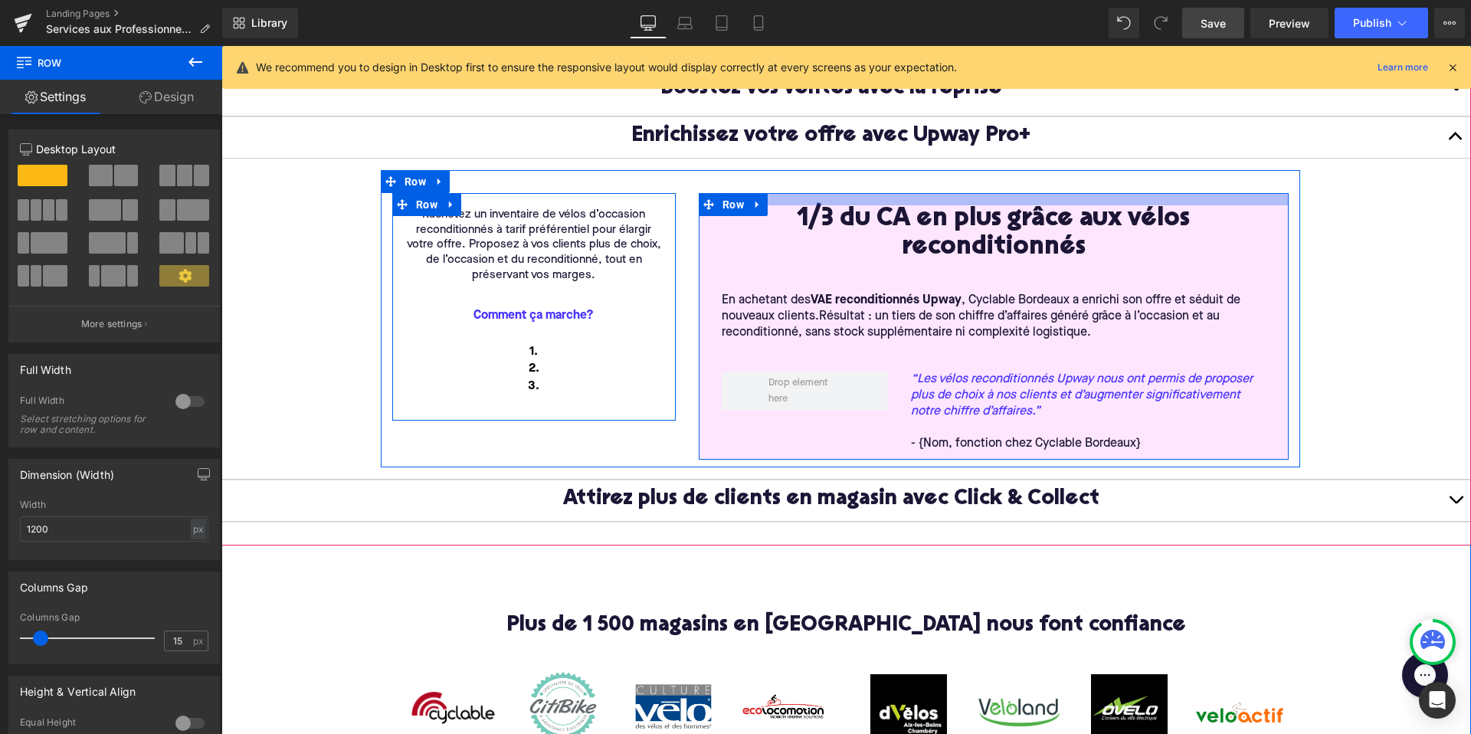
click at [794, 200] on div at bounding box center [994, 199] width 590 height 12
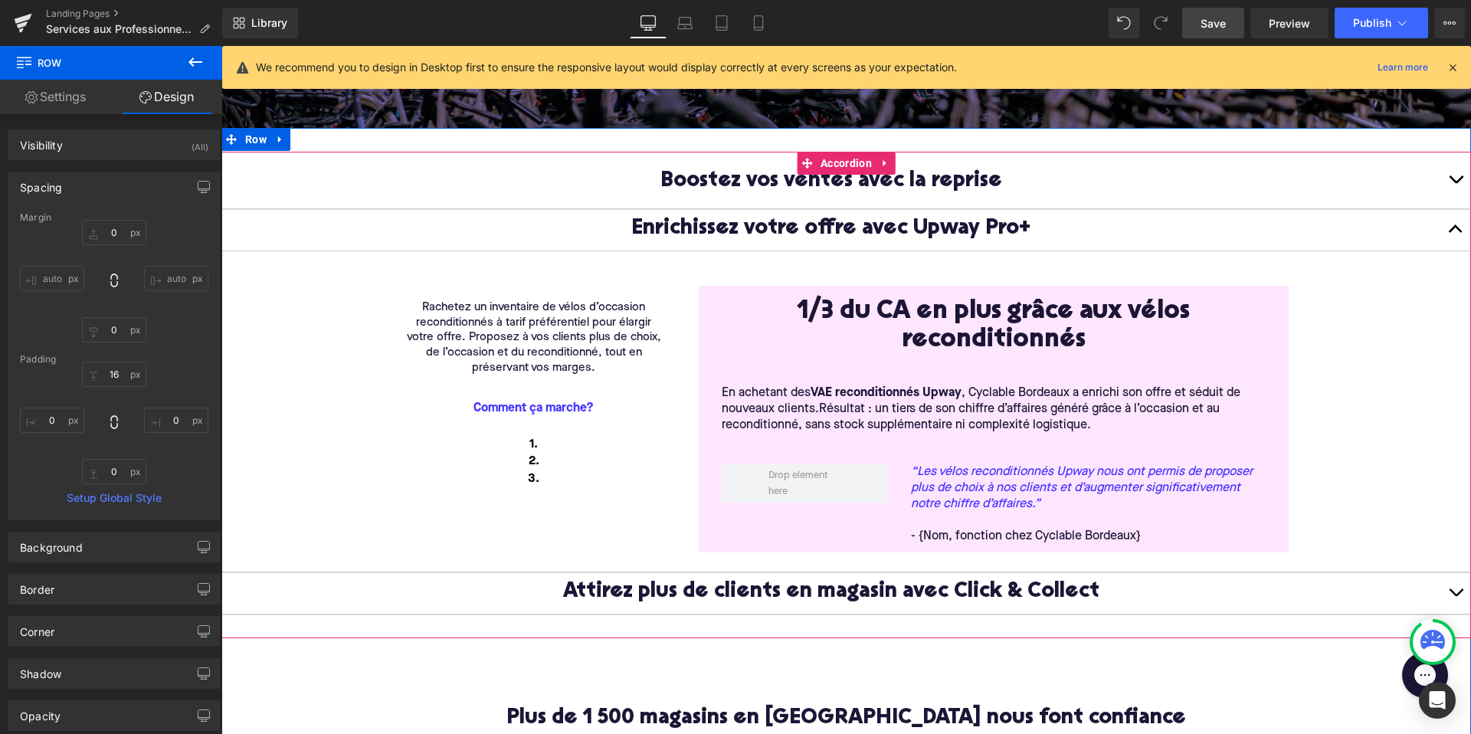
scroll to position [340, 0]
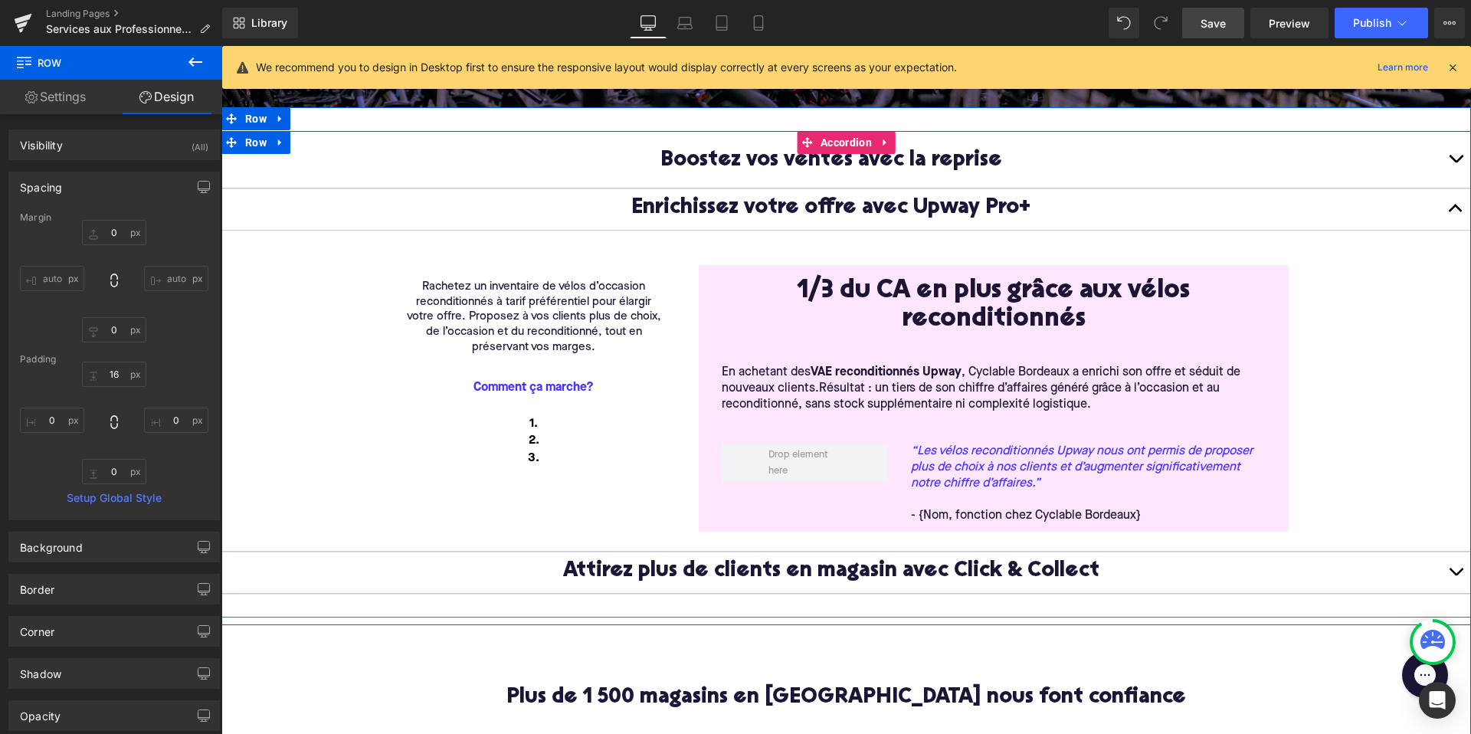
click at [1456, 156] on button "button" at bounding box center [1455, 159] width 31 height 57
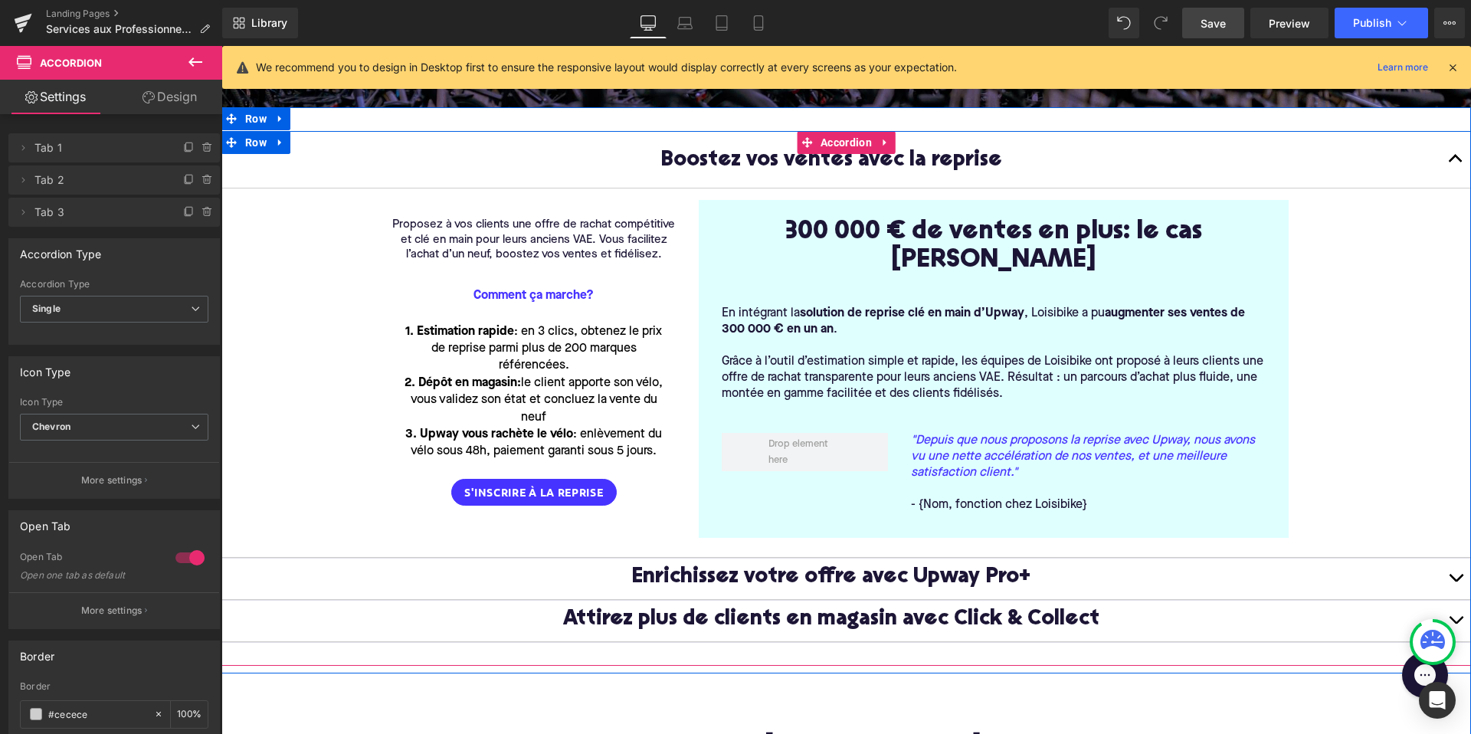
click at [1455, 624] on span "button" at bounding box center [1455, 624] width 0 height 0
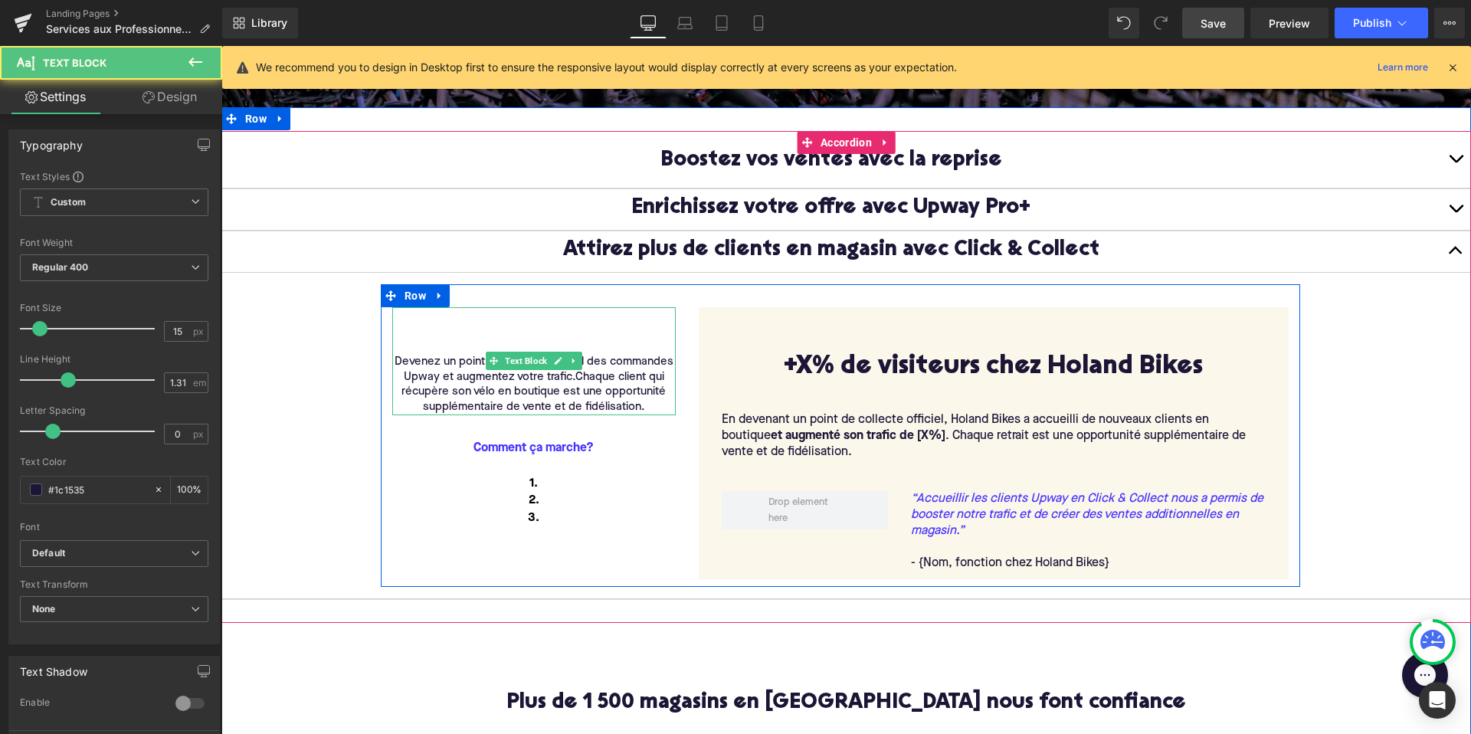
click at [590, 313] on div "Devenez un point de collecte officiel des commandes Upway et augmentez votre tr…" at bounding box center [533, 361] width 283 height 108
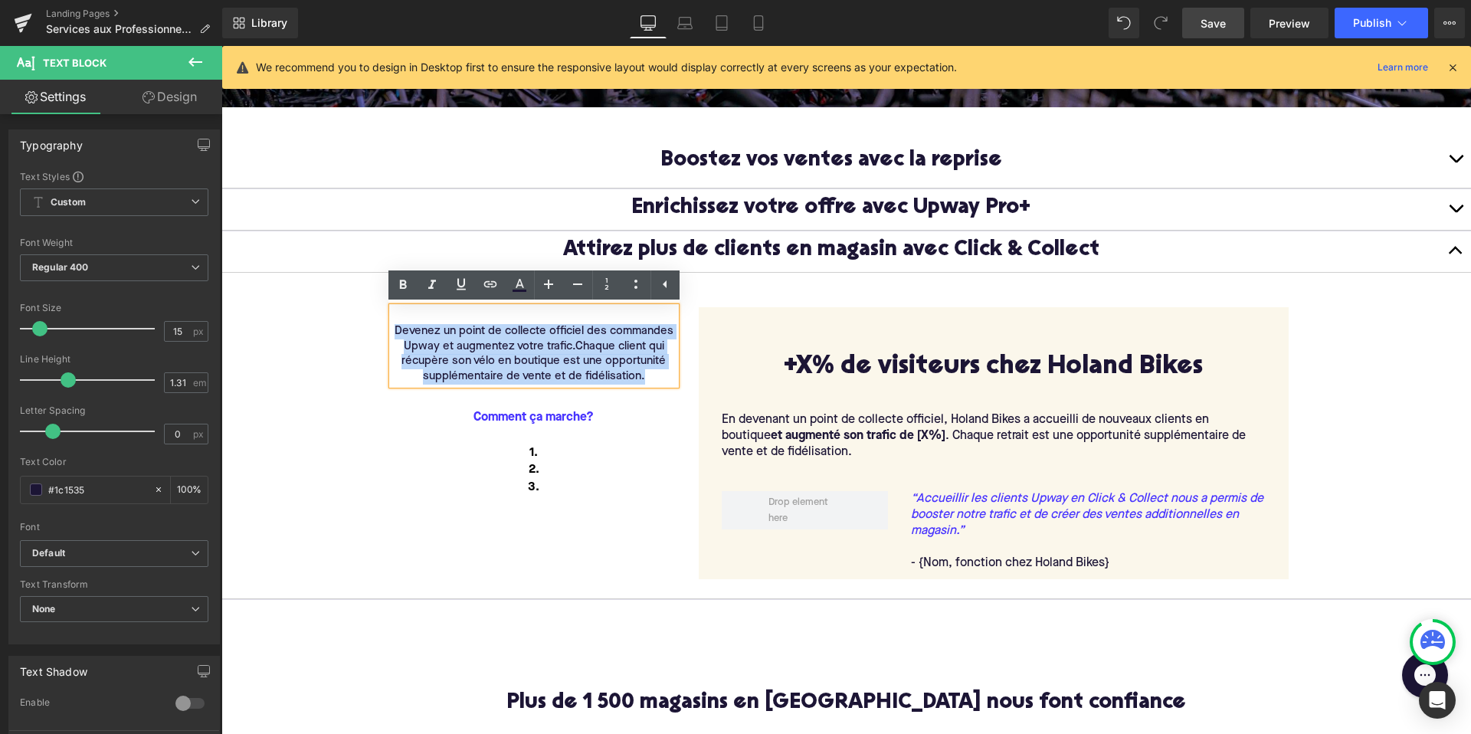
drag, startPoint x: 590, startPoint y: 313, endPoint x: 591, endPoint y: 281, distance: 31.4
click at [591, 281] on article "Devenez un point de collecte officiel des commandes Upway et augmentez votre tr…" at bounding box center [845, 436] width 1249 height 326
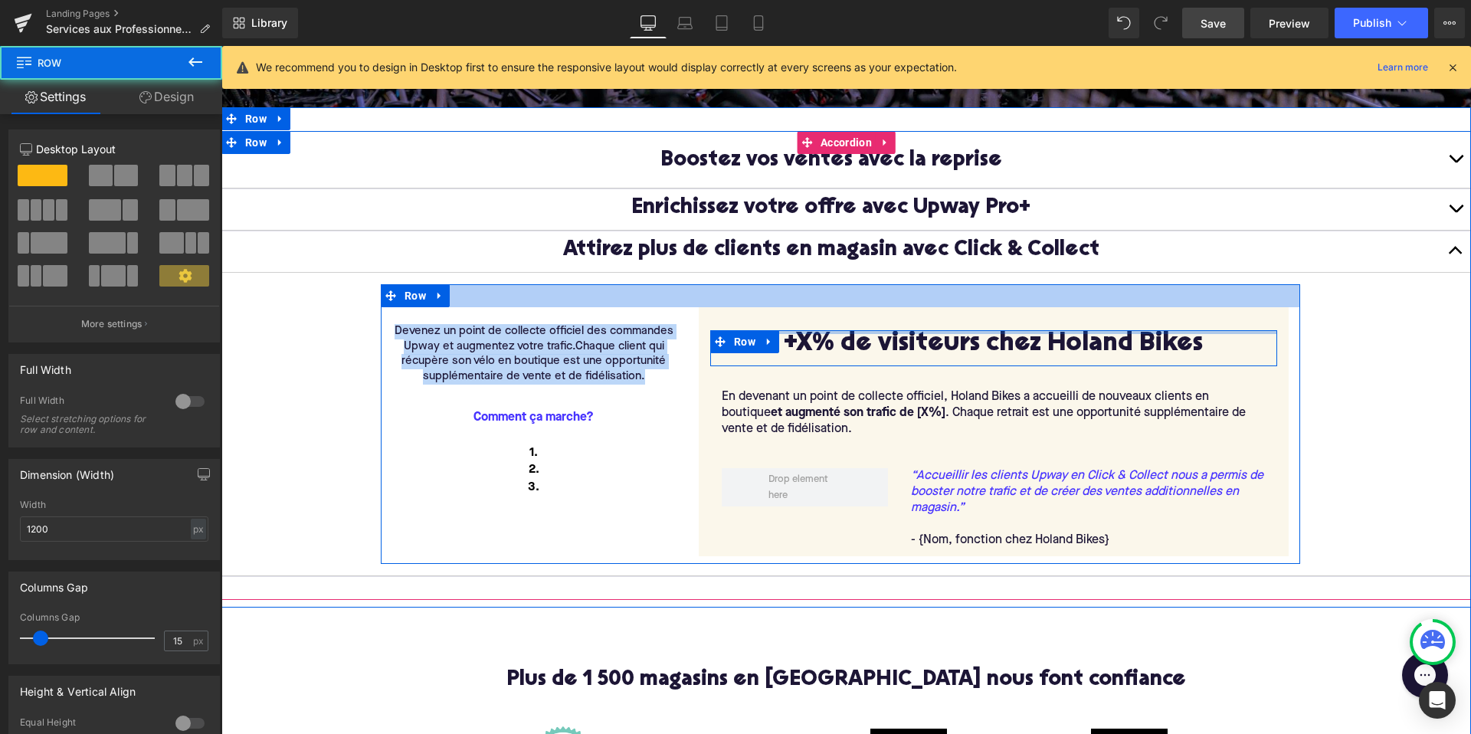
drag, startPoint x: 886, startPoint y: 348, endPoint x: 883, endPoint y: 306, distance: 42.2
click at [883, 306] on div "Devenez un point de collecte officiel des commandes Upway et augmentez votre tr…" at bounding box center [840, 424] width 919 height 280
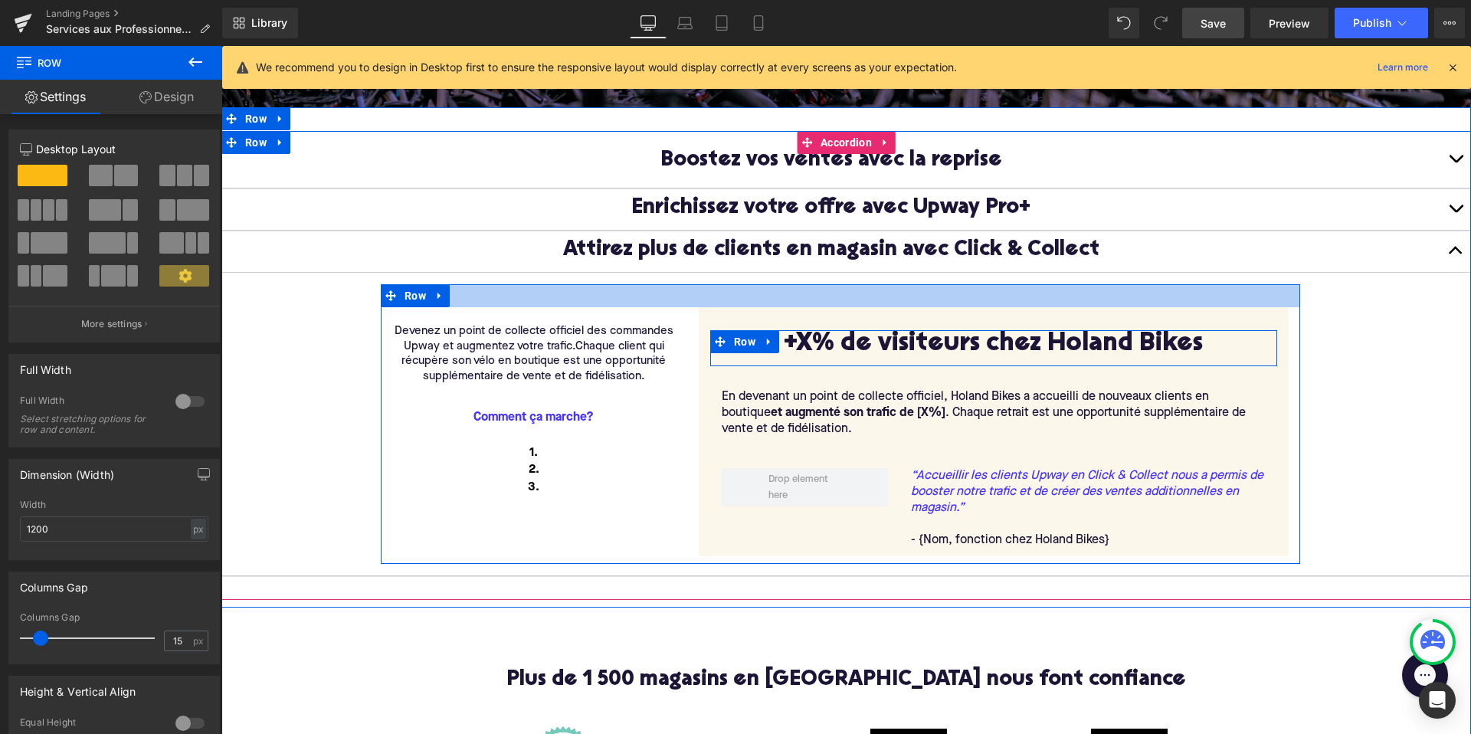
drag, startPoint x: 877, startPoint y: 314, endPoint x: 877, endPoint y: 303, distance: 10.7
click at [877, 303] on div "Devenez un point de collecte officiel des commandes Upway et augmentez votre tr…" at bounding box center [840, 424] width 919 height 280
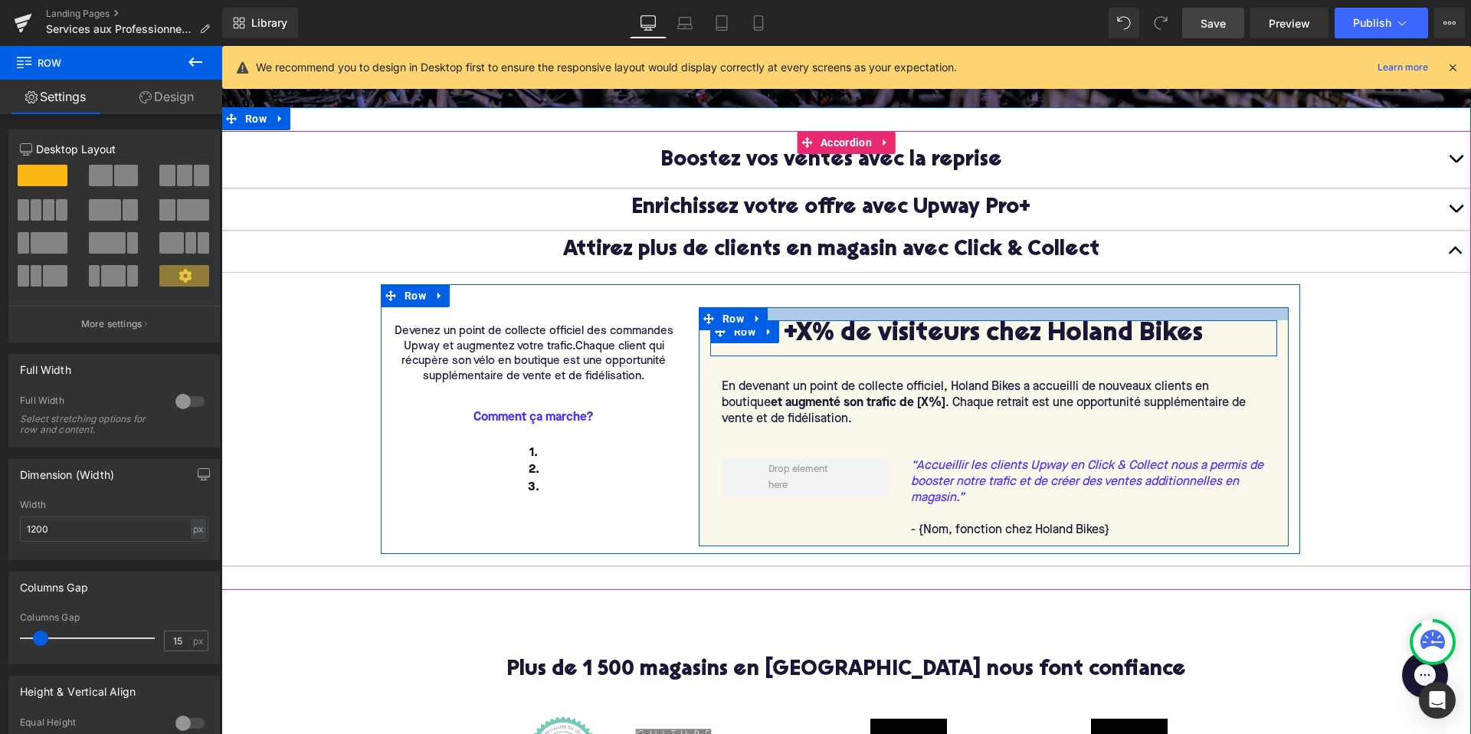
drag, startPoint x: 876, startPoint y: 311, endPoint x: 876, endPoint y: 302, distance: 9.2
click at [876, 302] on div "Devenez un point de collecte officiel des commandes Upway et augmentez votre tr…" at bounding box center [840, 419] width 919 height 270
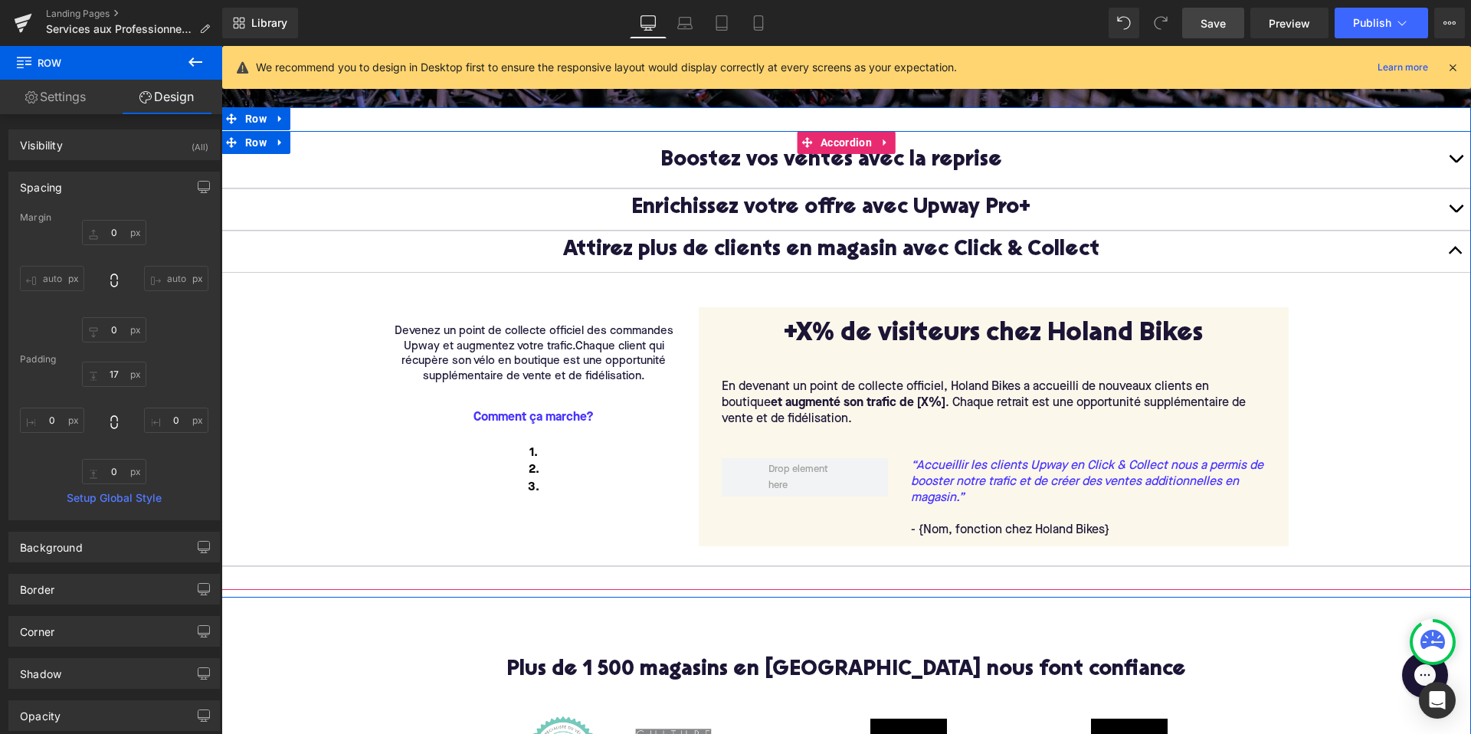
click at [1452, 249] on button "button" at bounding box center [1455, 251] width 31 height 41
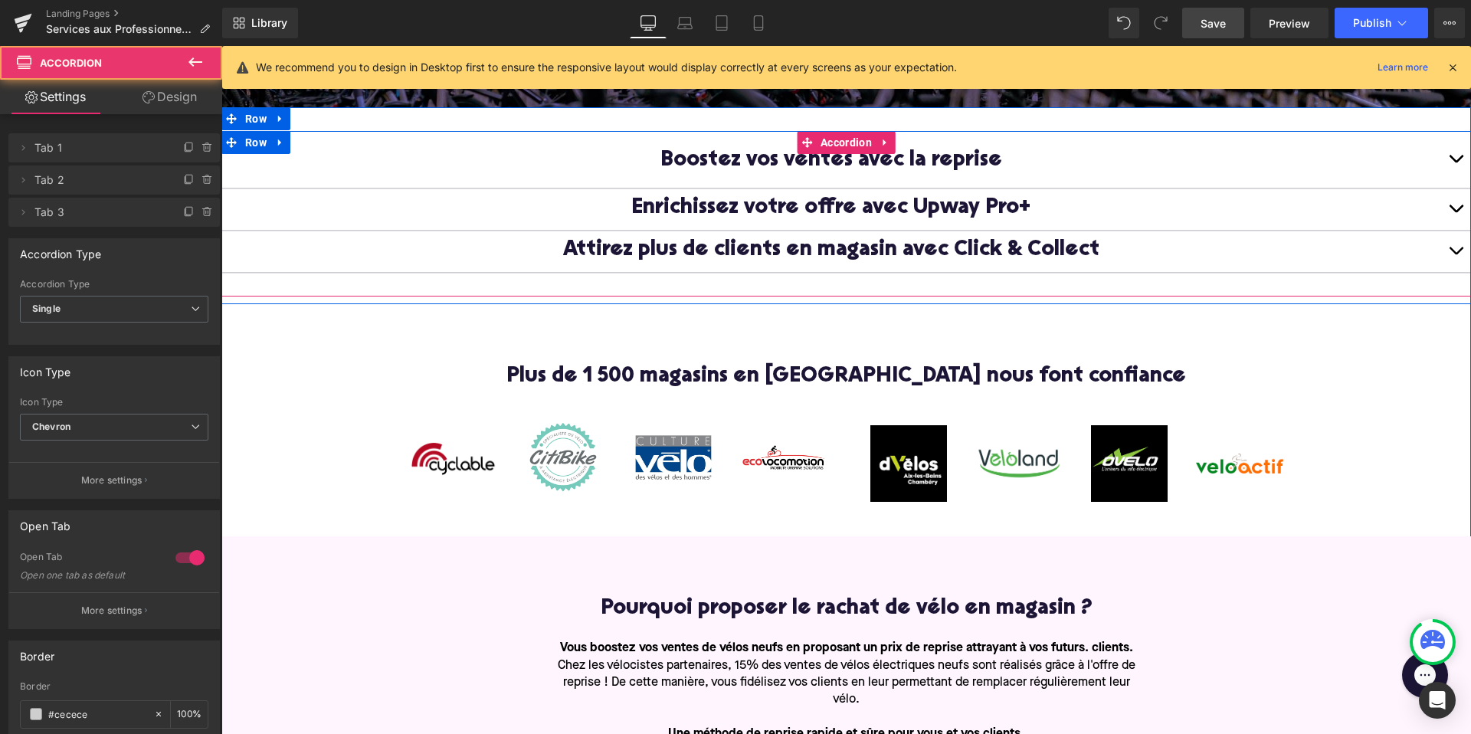
click at [1457, 159] on button "button" at bounding box center [1455, 159] width 31 height 57
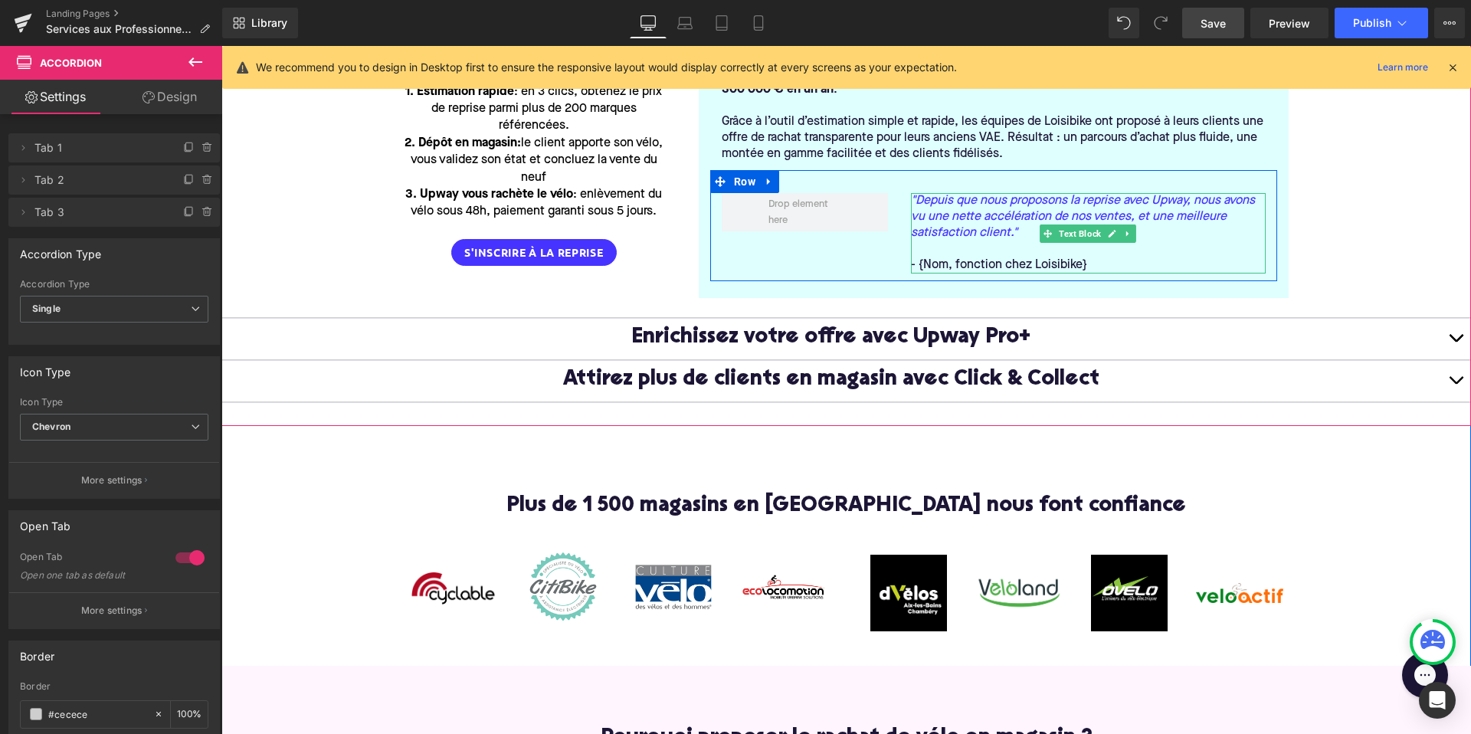
scroll to position [585, 0]
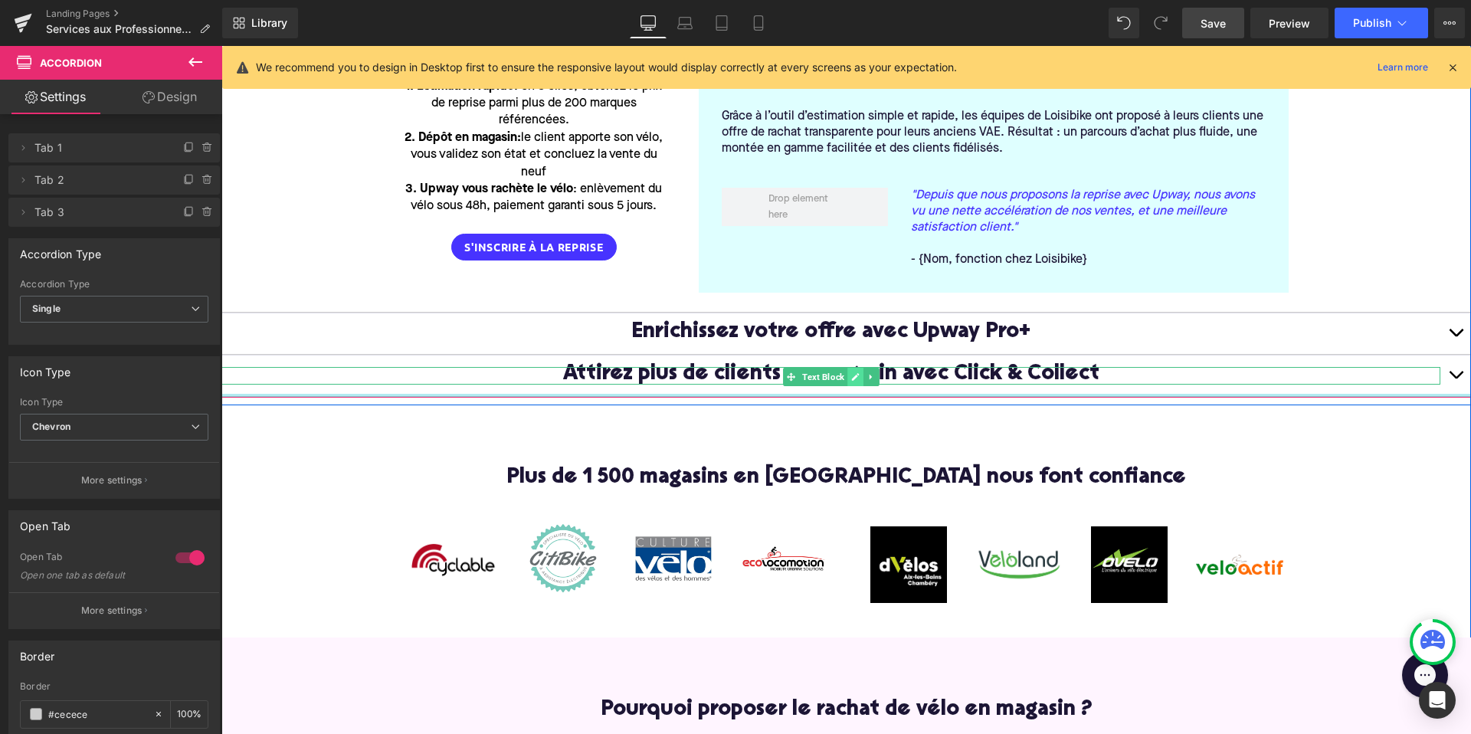
drag, startPoint x: 857, startPoint y: 389, endPoint x: 857, endPoint y: 356, distance: 32.9
click at [857, 356] on div "Boostez vos ventes avec la reprise Text Block Proposez à vos clients une offre …" at bounding box center [845, 142] width 1249 height 512
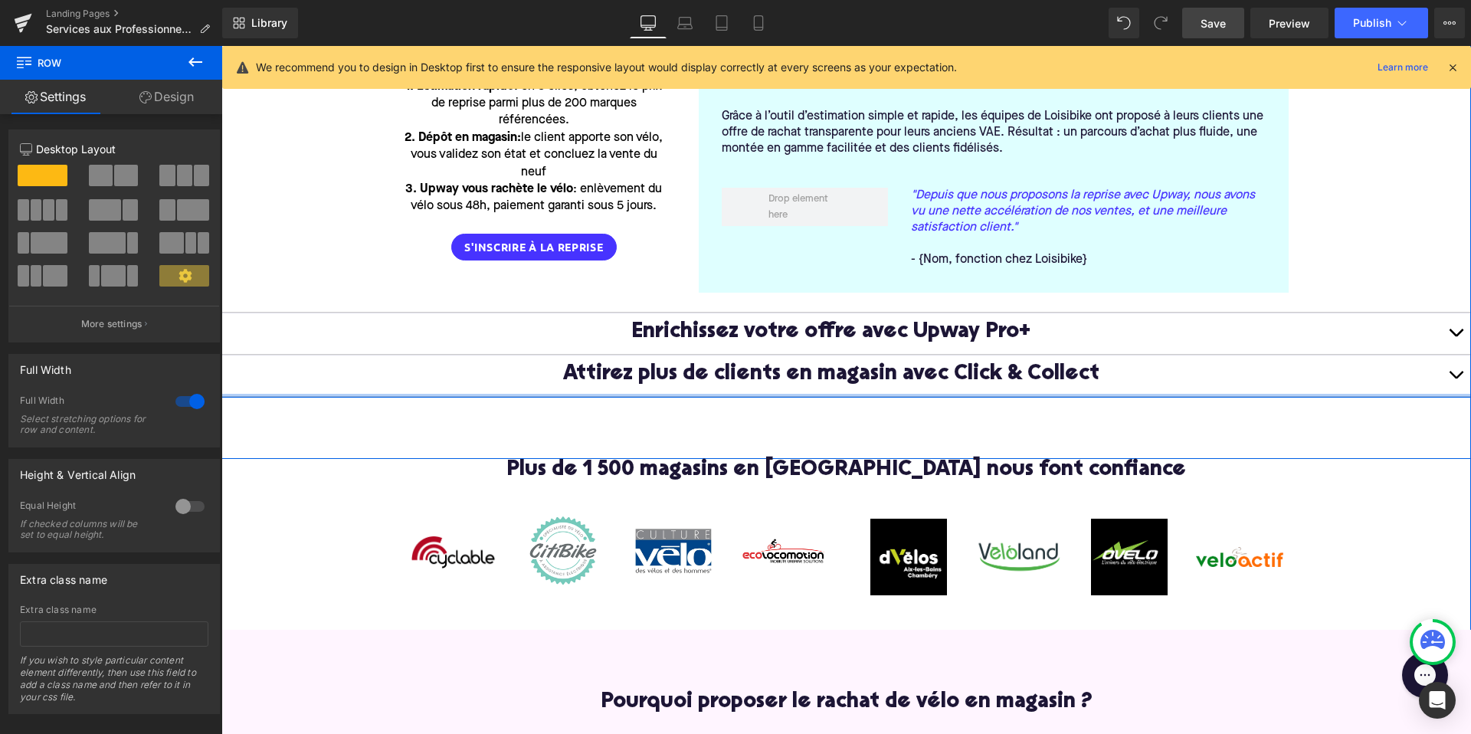
drag, startPoint x: 854, startPoint y: 376, endPoint x: 854, endPoint y: 361, distance: 15.3
click at [854, 361] on div "Boostez vos ventes avec la reprise Text Block Proposez à vos clients une offre …" at bounding box center [845, 142] width 1249 height 512
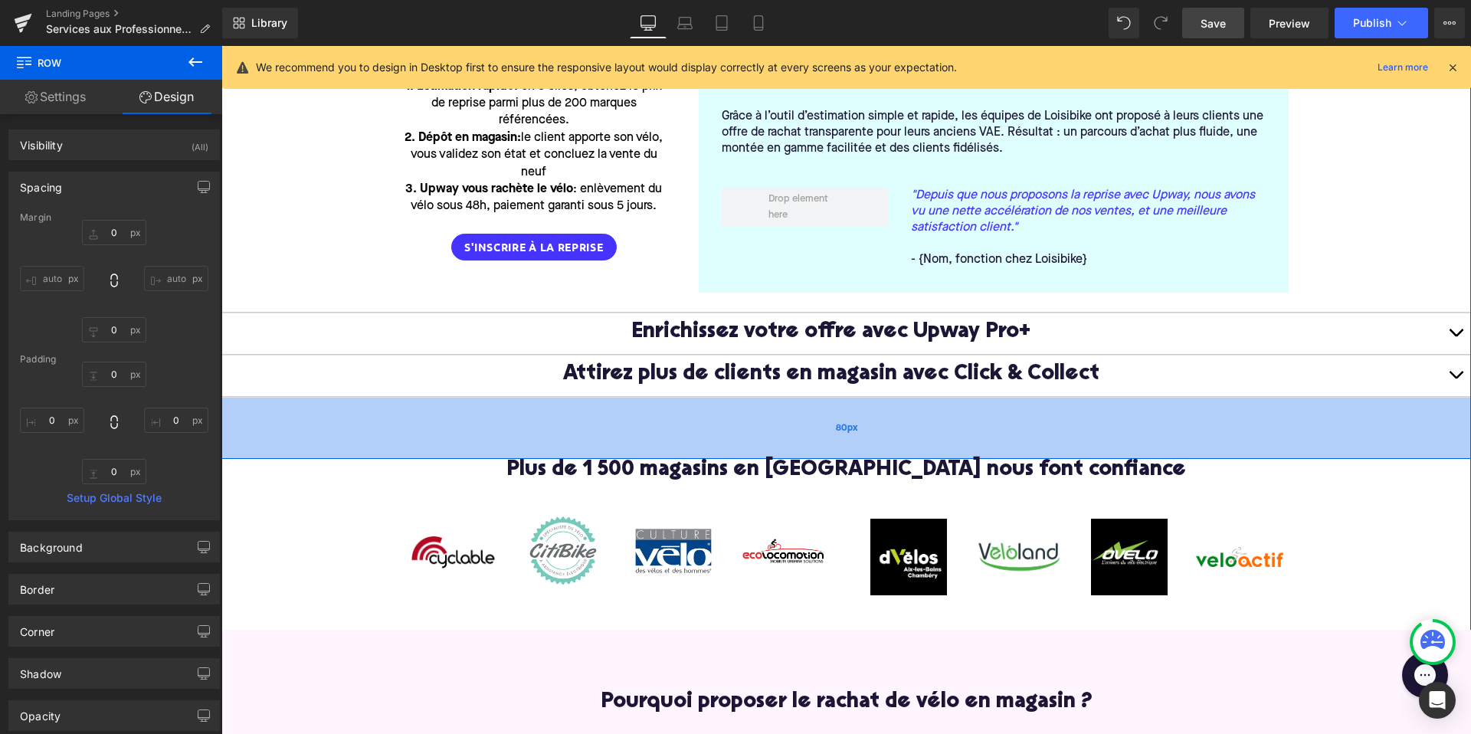
click at [846, 420] on span "80px" at bounding box center [846, 428] width 21 height 16
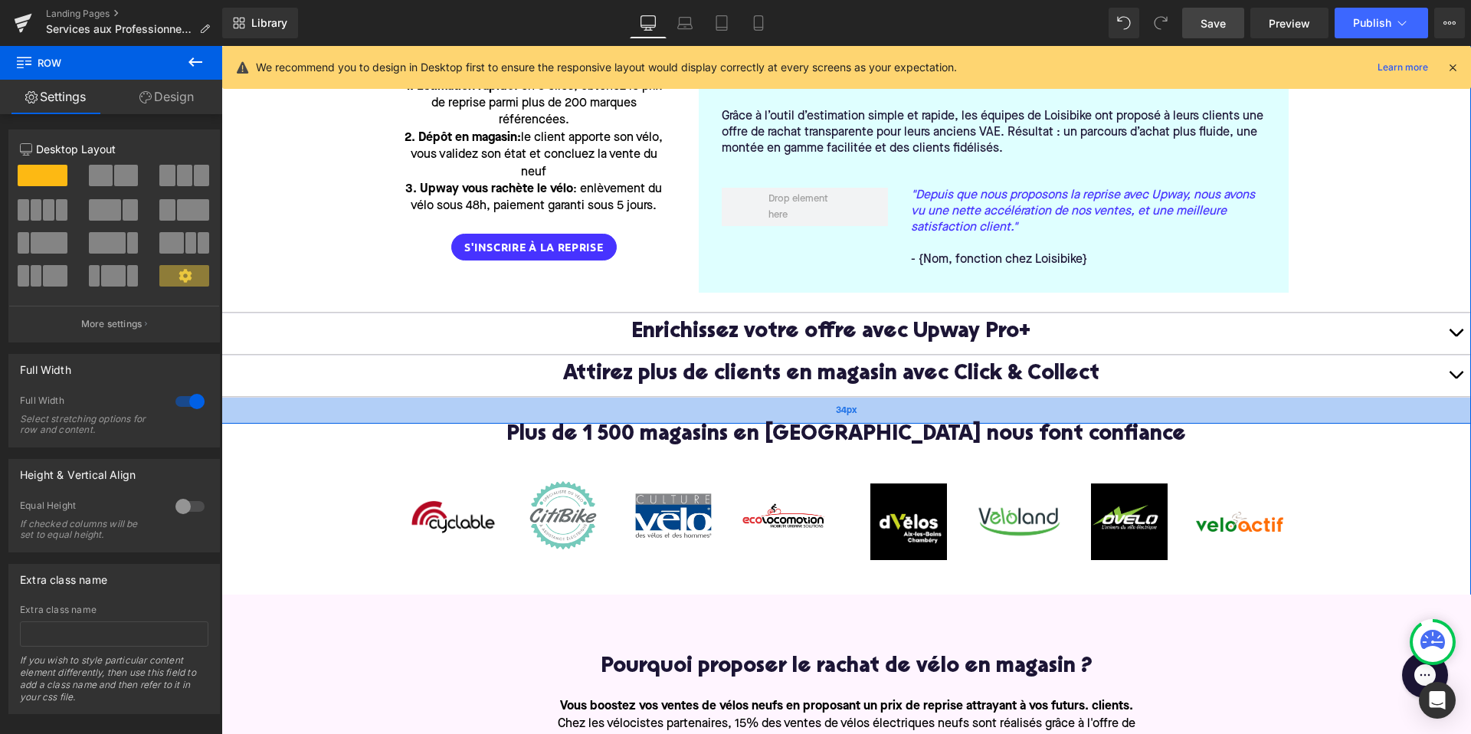
drag, startPoint x: 847, startPoint y: 421, endPoint x: 850, endPoint y: 389, distance: 32.3
click at [850, 398] on div "34px" at bounding box center [845, 411] width 1249 height 26
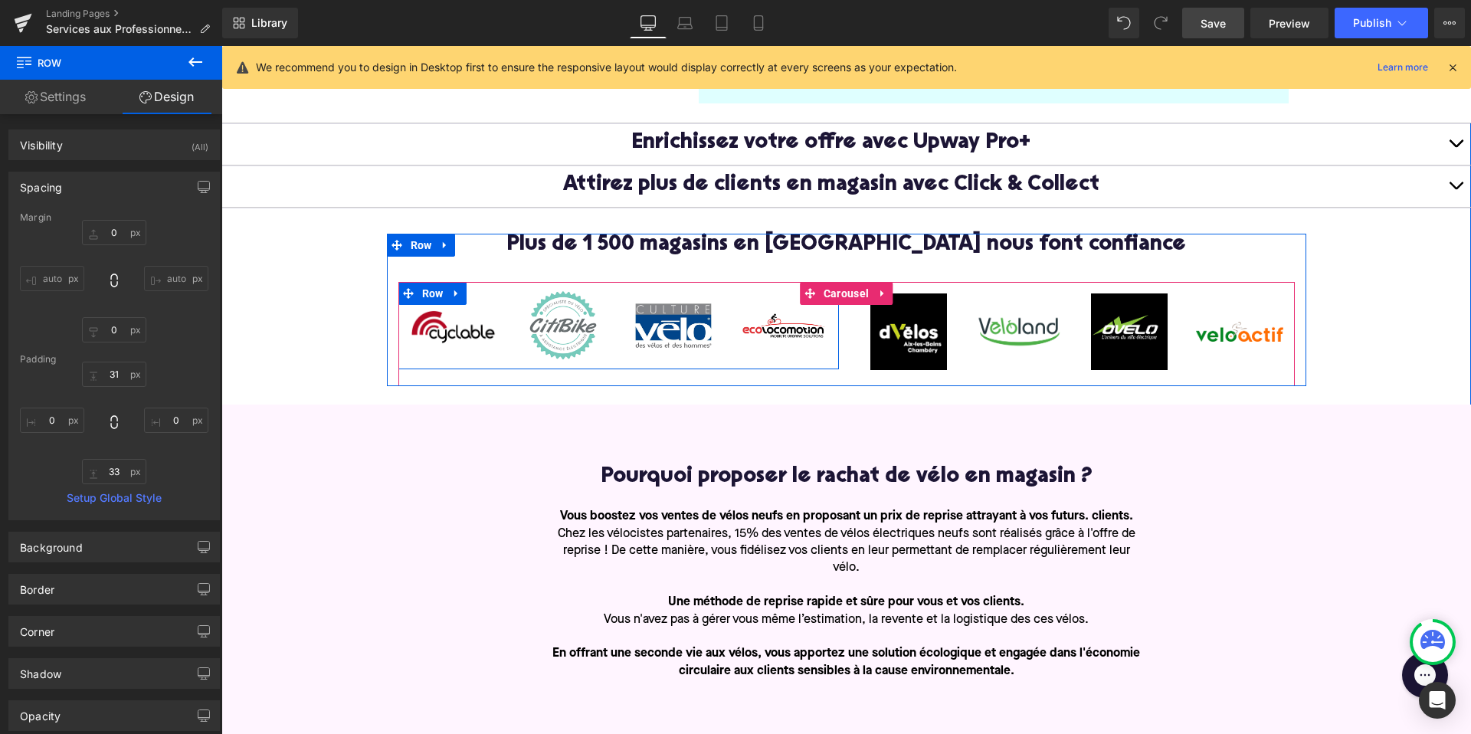
scroll to position [785, 0]
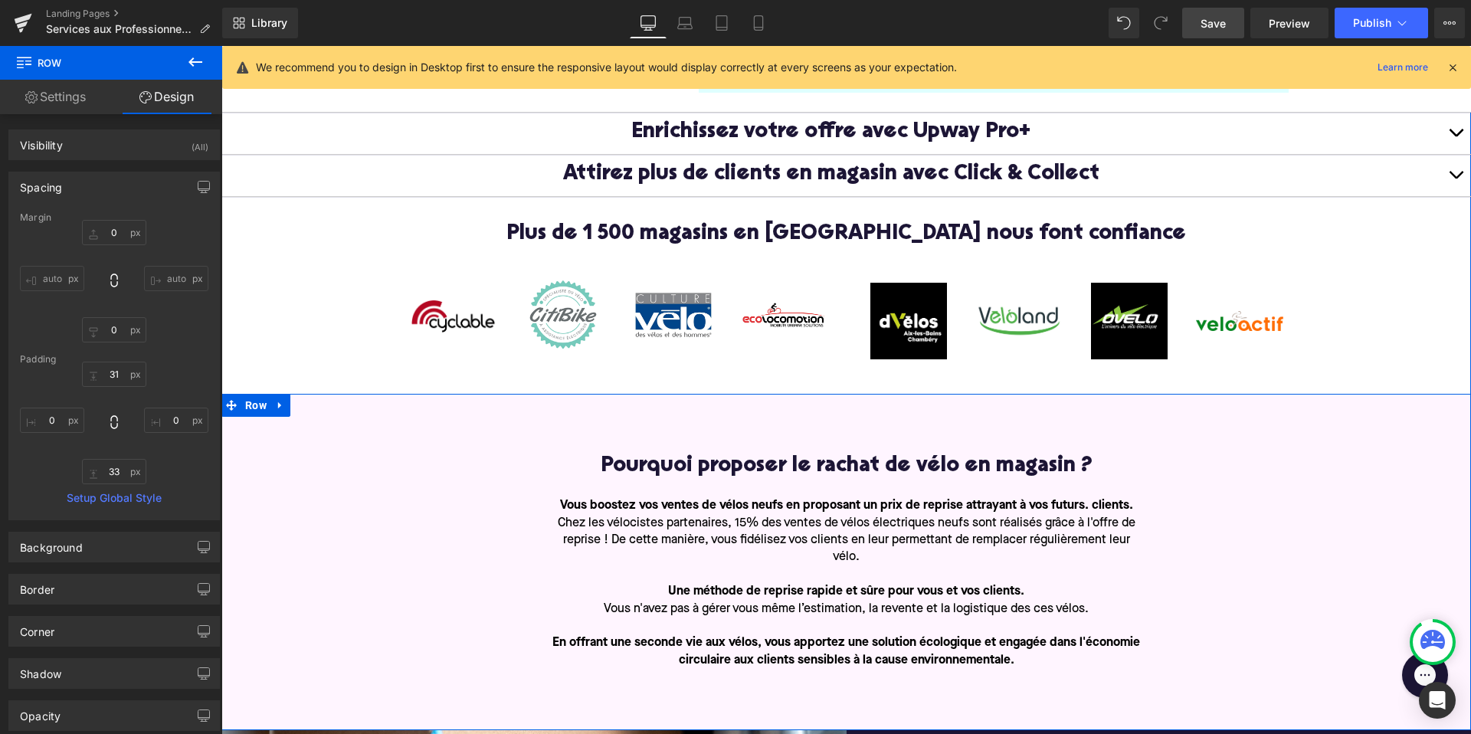
click at [499, 394] on div "Pourquoi proposer le rachat de vélo en magasin ? Heading Vous boostez vos vente…" at bounding box center [845, 562] width 1249 height 336
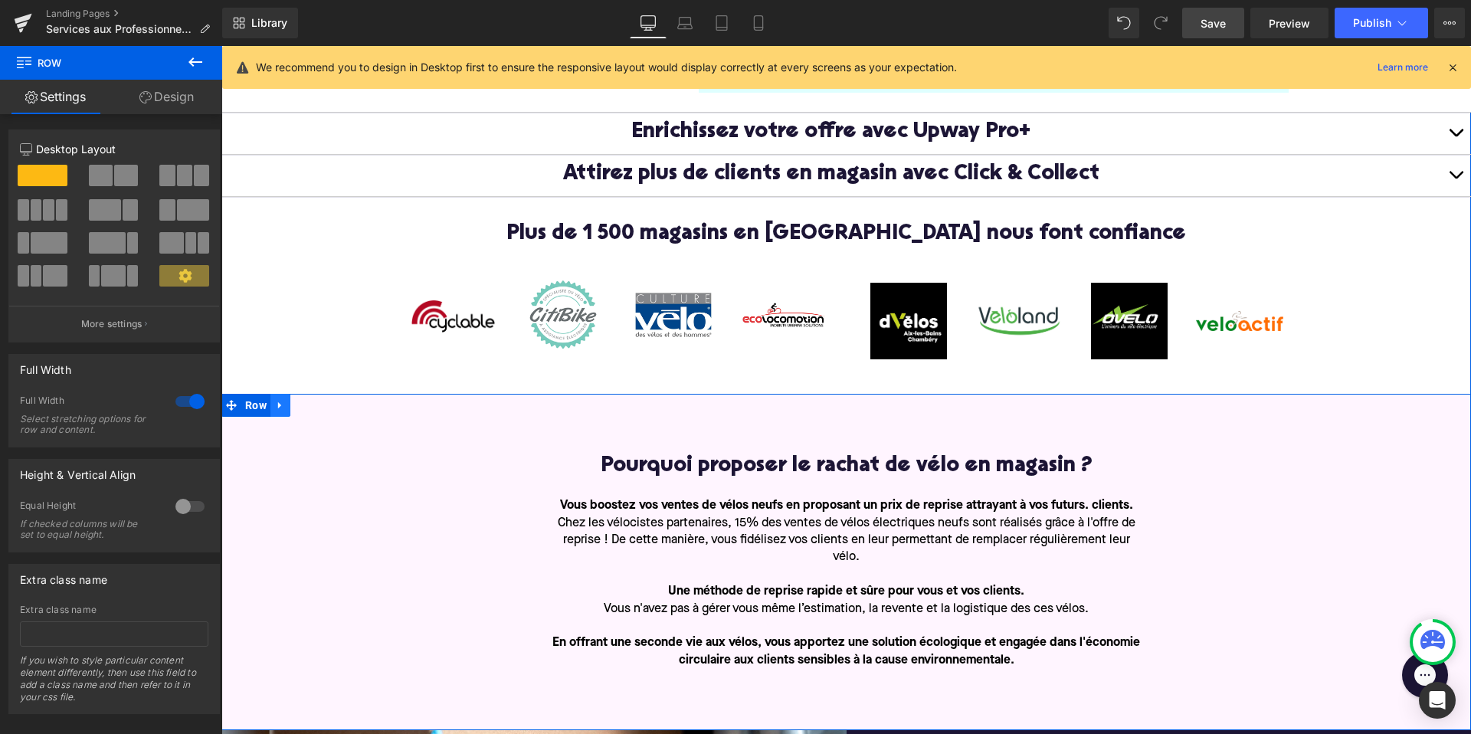
click at [276, 400] on icon at bounding box center [280, 405] width 11 height 11
click at [318, 400] on icon at bounding box center [320, 405] width 11 height 11
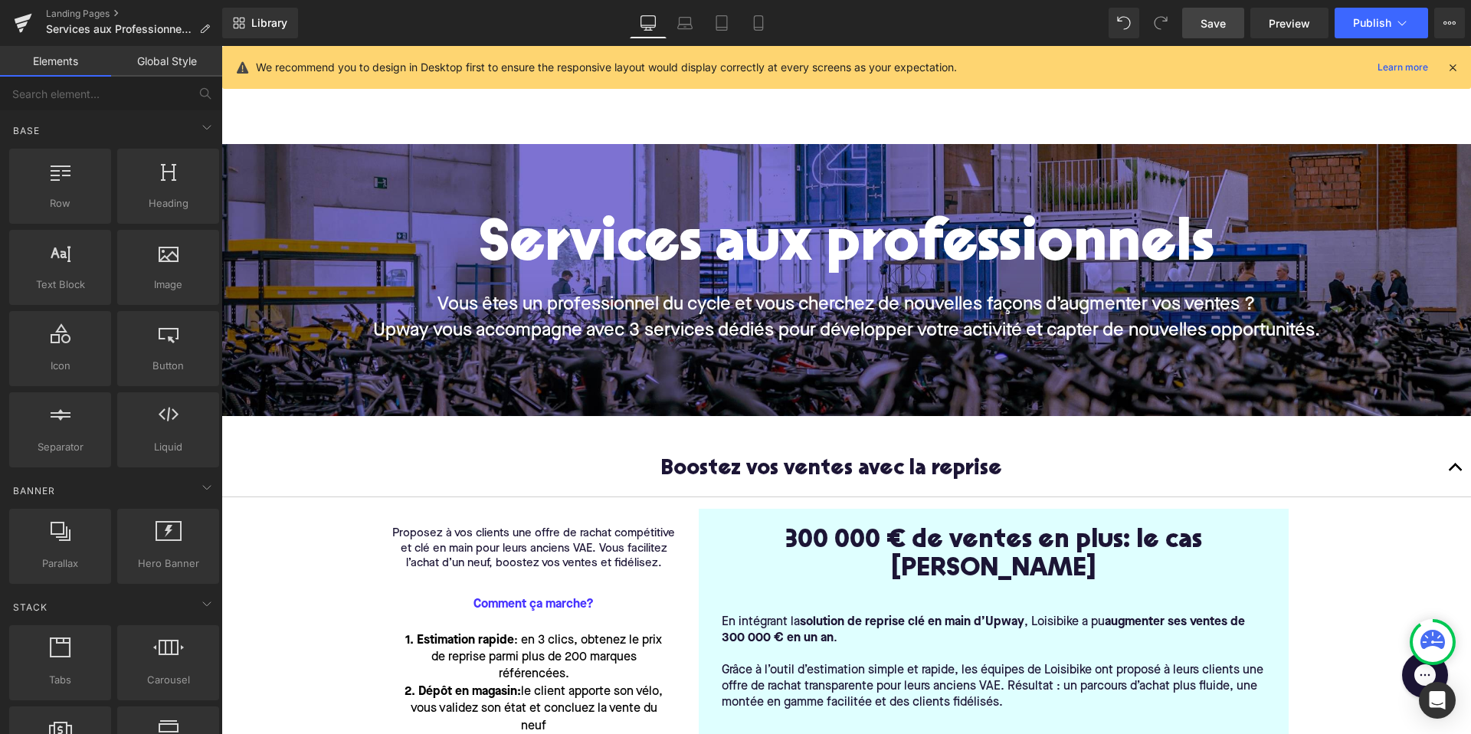
scroll to position [0, 0]
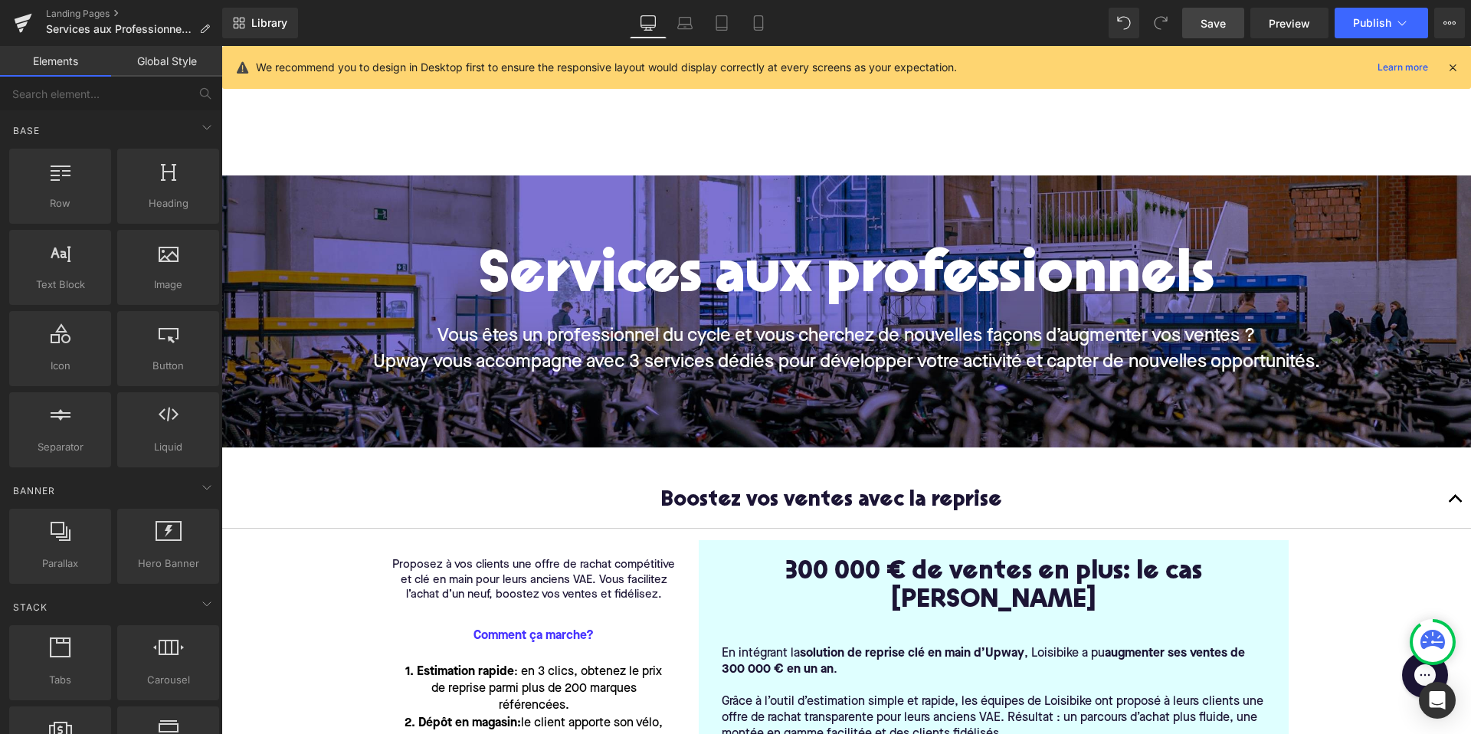
click at [1213, 24] on span "Save" at bounding box center [1212, 23] width 25 height 16
click at [1278, 20] on span "Preview" at bounding box center [1288, 23] width 41 height 16
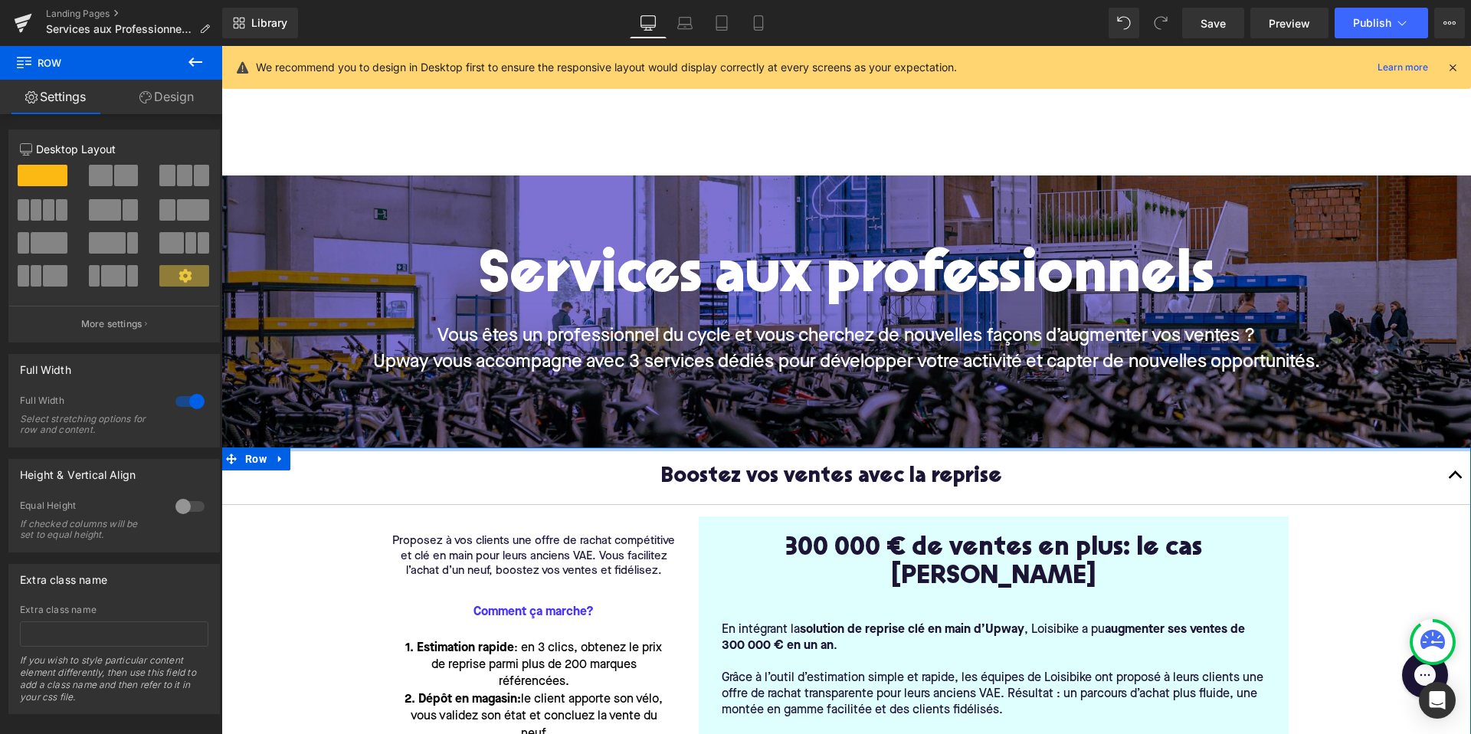
drag, startPoint x: 707, startPoint y: 463, endPoint x: 706, endPoint y: 422, distance: 40.6
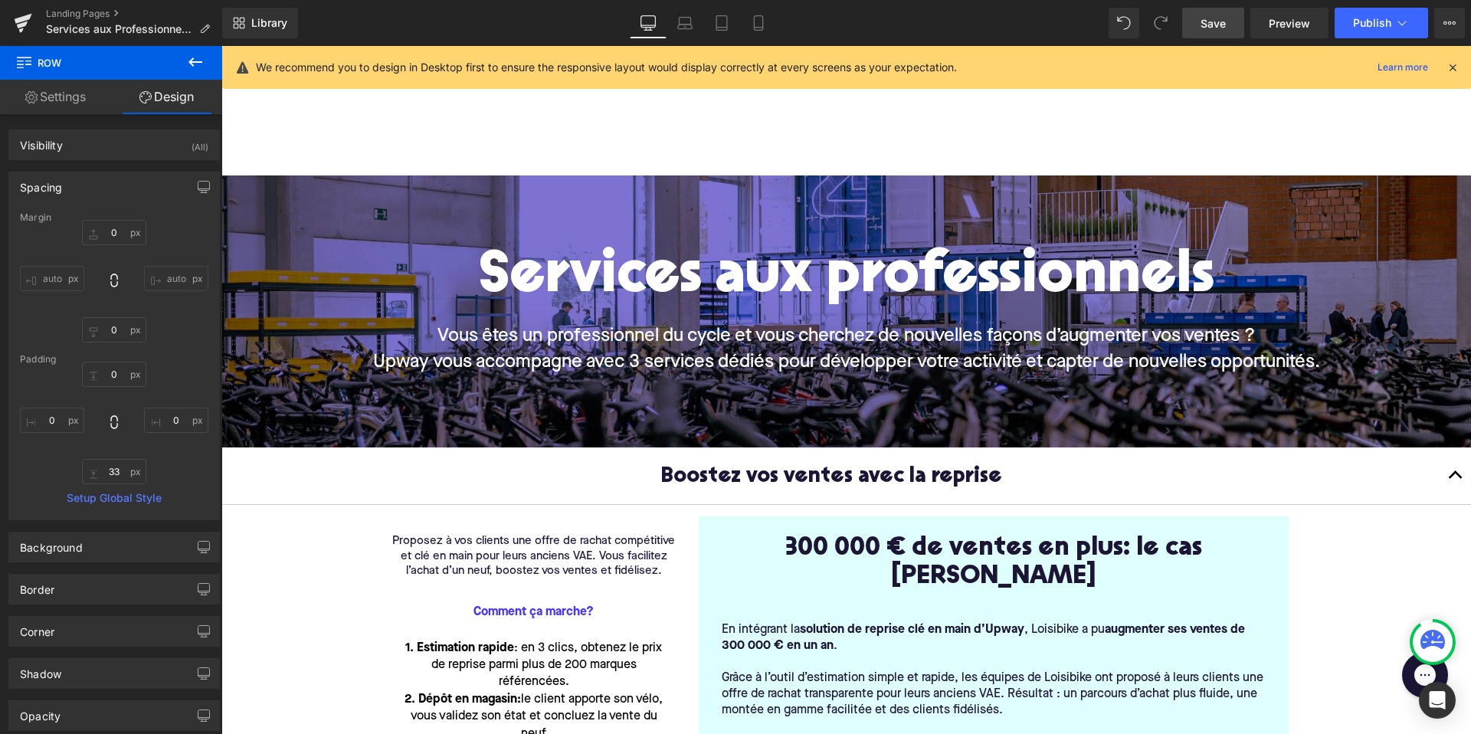
click at [1211, 21] on span "Save" at bounding box center [1212, 23] width 25 height 16
click at [1291, 25] on span "Preview" at bounding box center [1288, 23] width 41 height 16
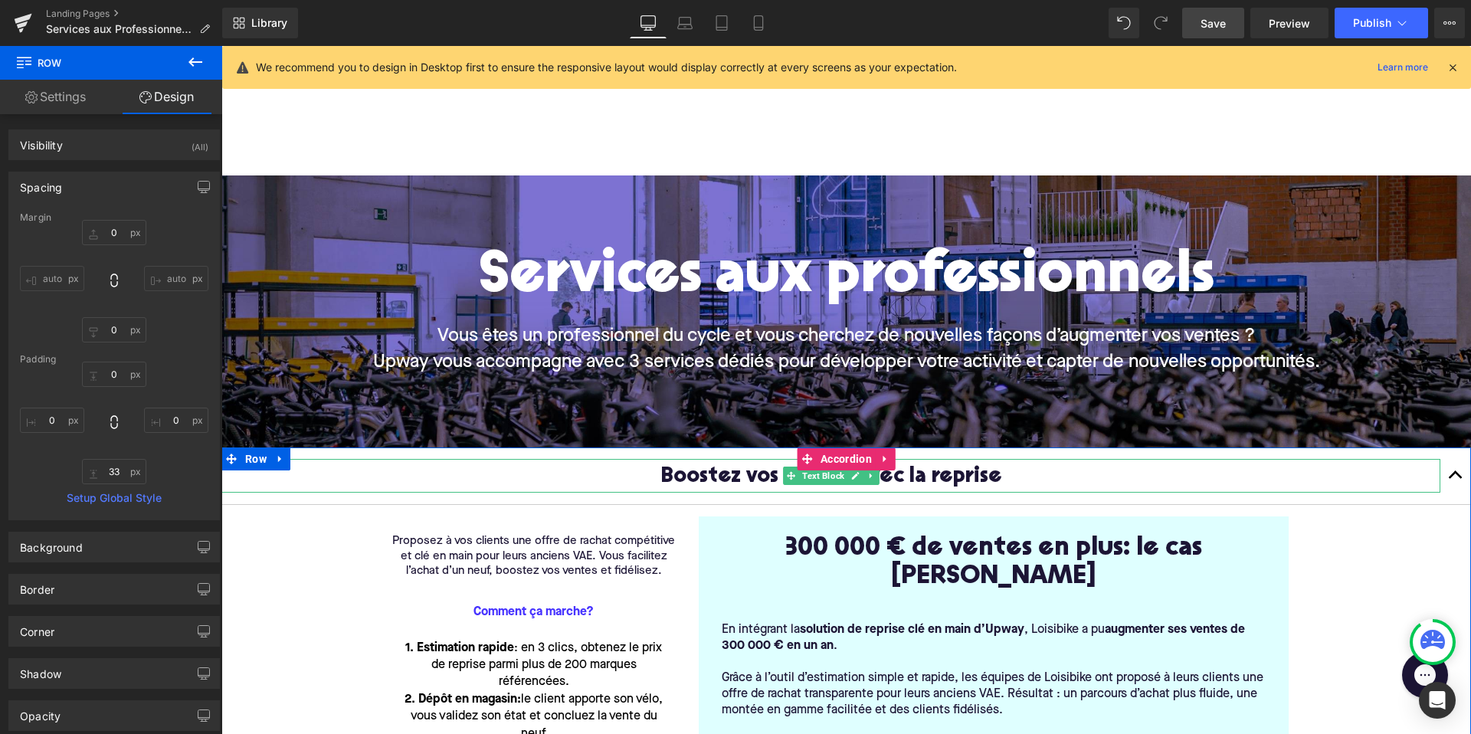
click at [502, 481] on p "Boostez vos ventes avec la reprise" at bounding box center [830, 476] width 1219 height 34
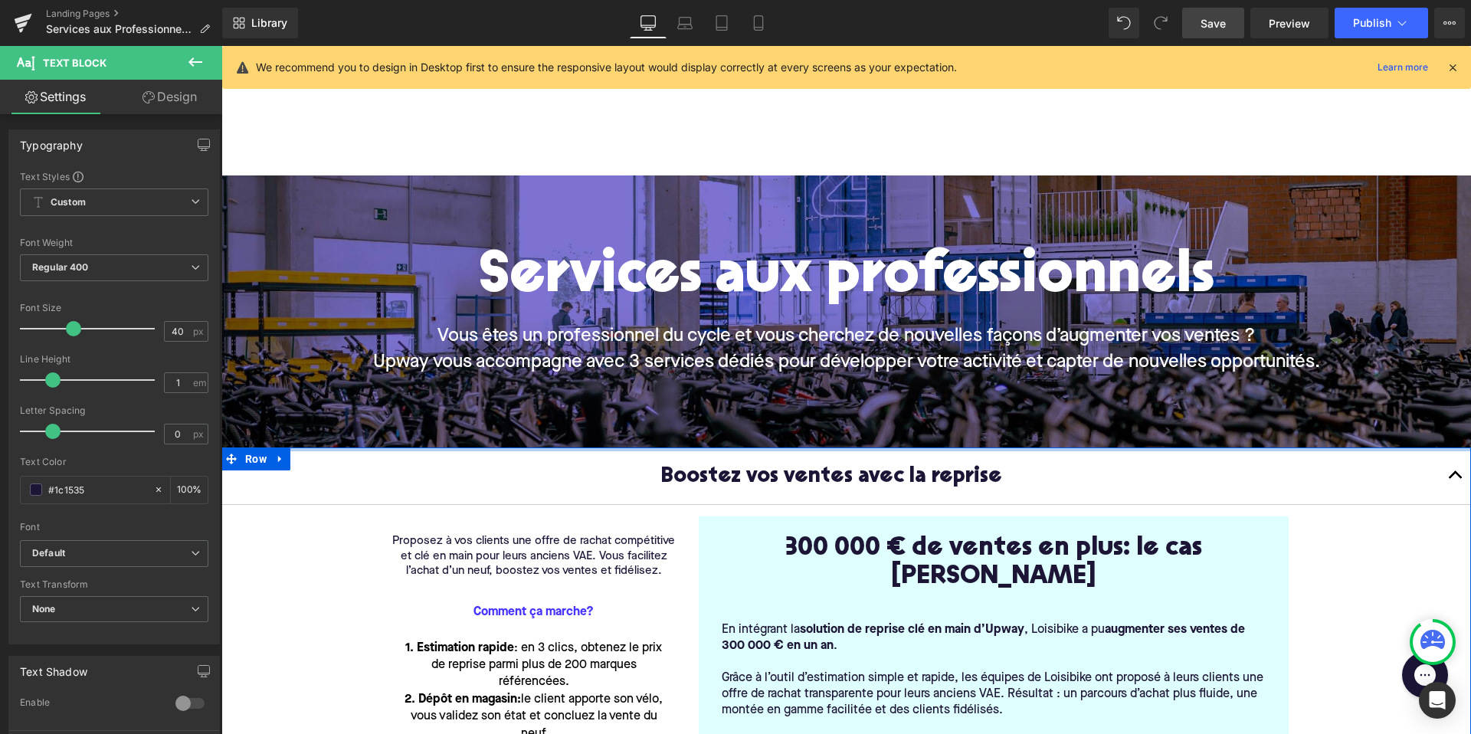
click at [845, 450] on div at bounding box center [845, 449] width 1249 height 4
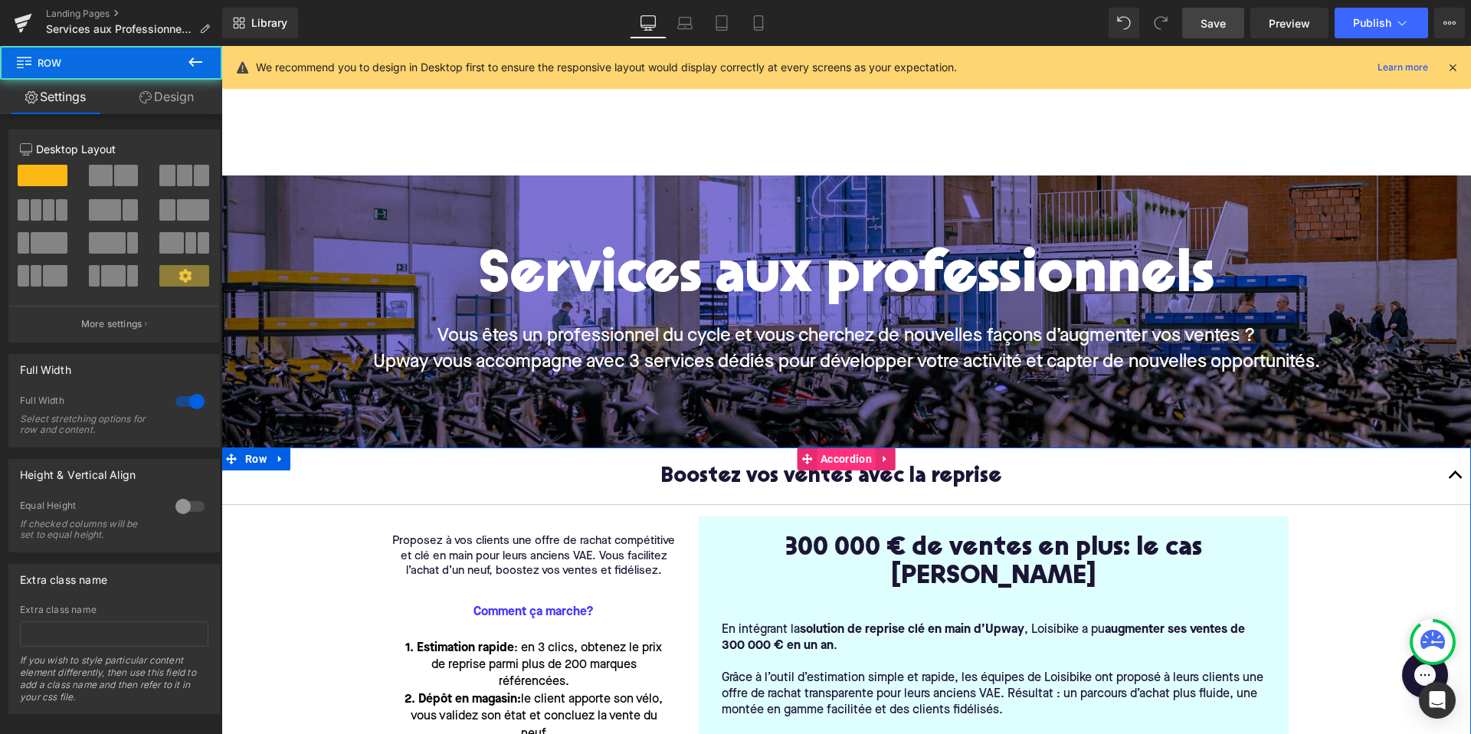
click at [846, 460] on span "Accordion" at bounding box center [846, 458] width 59 height 23
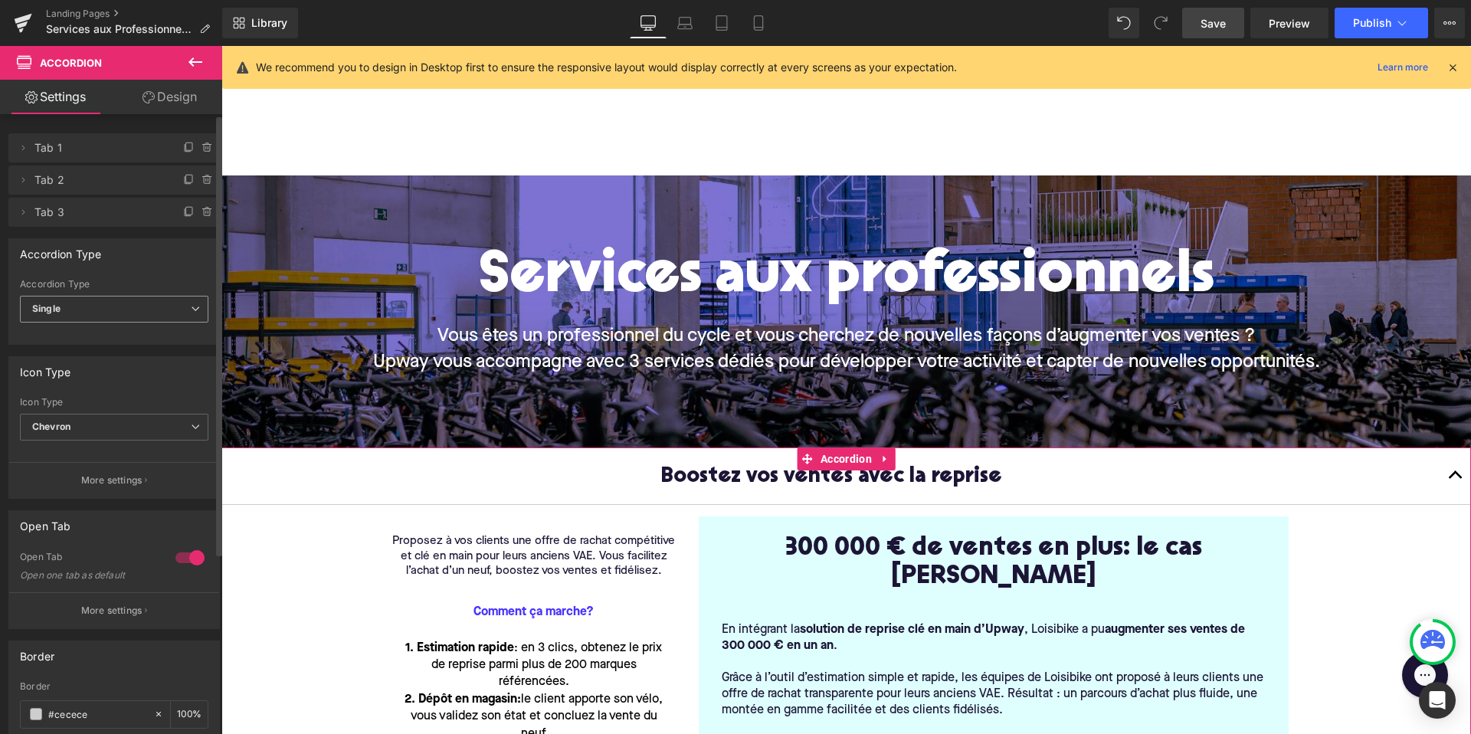
click at [47, 296] on span "Single" at bounding box center [114, 309] width 188 height 27
click at [56, 351] on li "Single" at bounding box center [111, 359] width 182 height 23
click at [61, 315] on span "Single" at bounding box center [114, 309] width 188 height 27
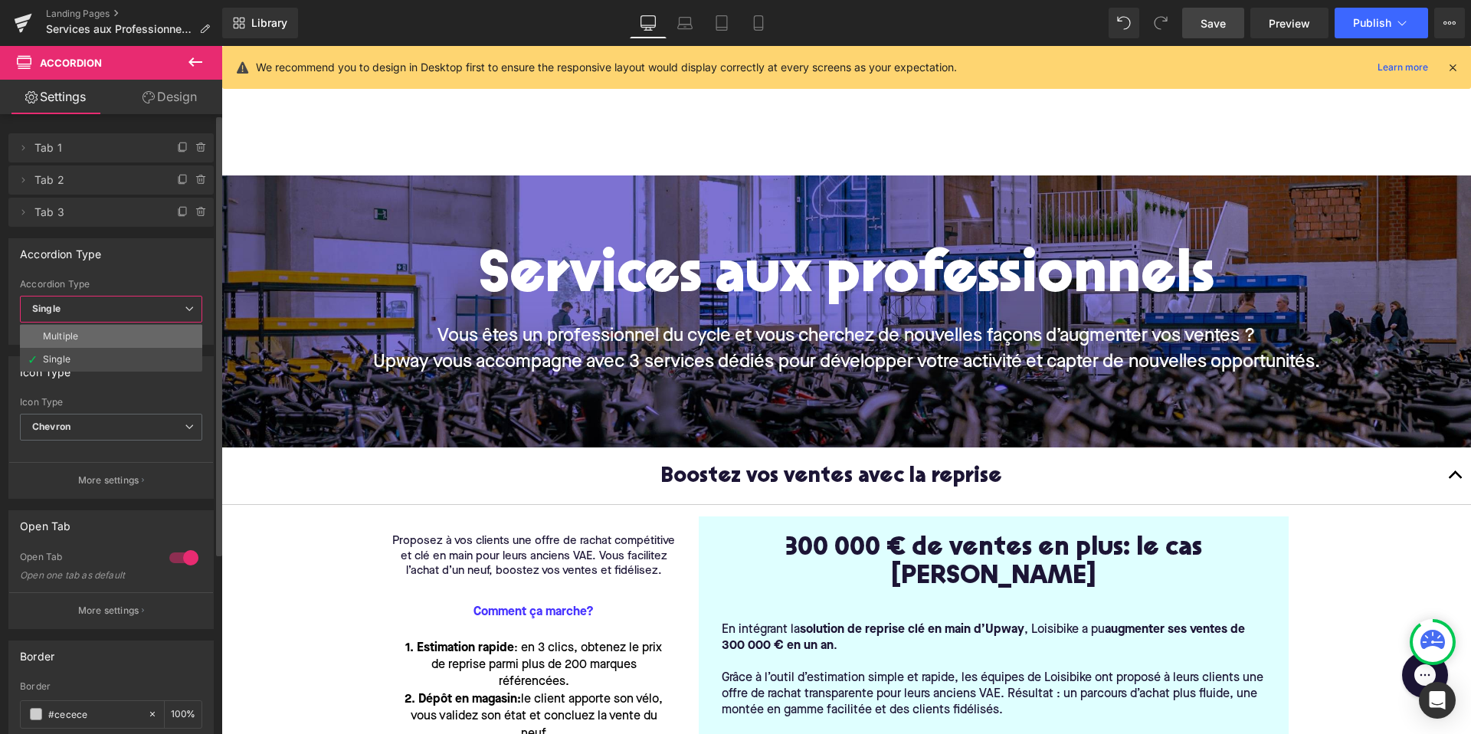
click at [61, 332] on div "Multiple" at bounding box center [60, 336] width 35 height 11
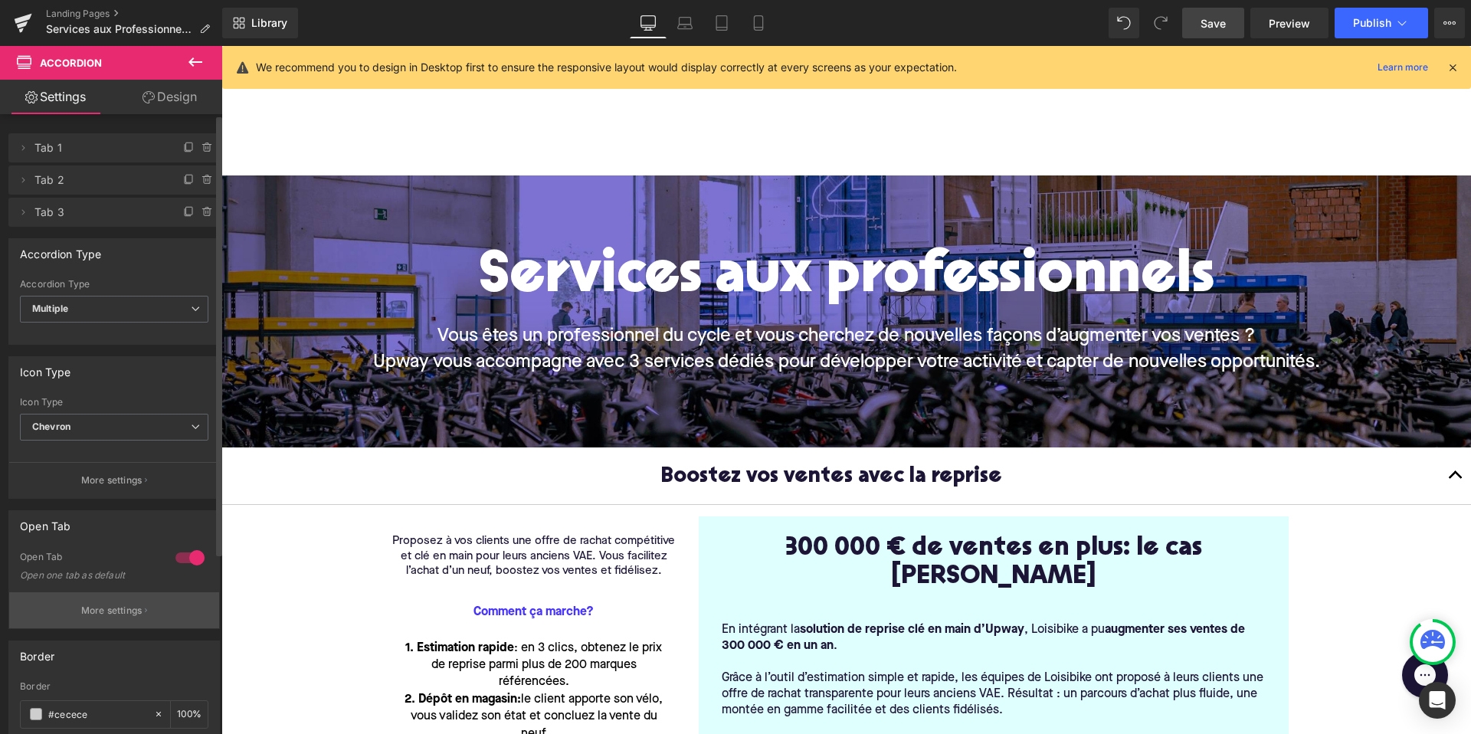
click at [102, 615] on p "More settings" at bounding box center [111, 611] width 61 height 14
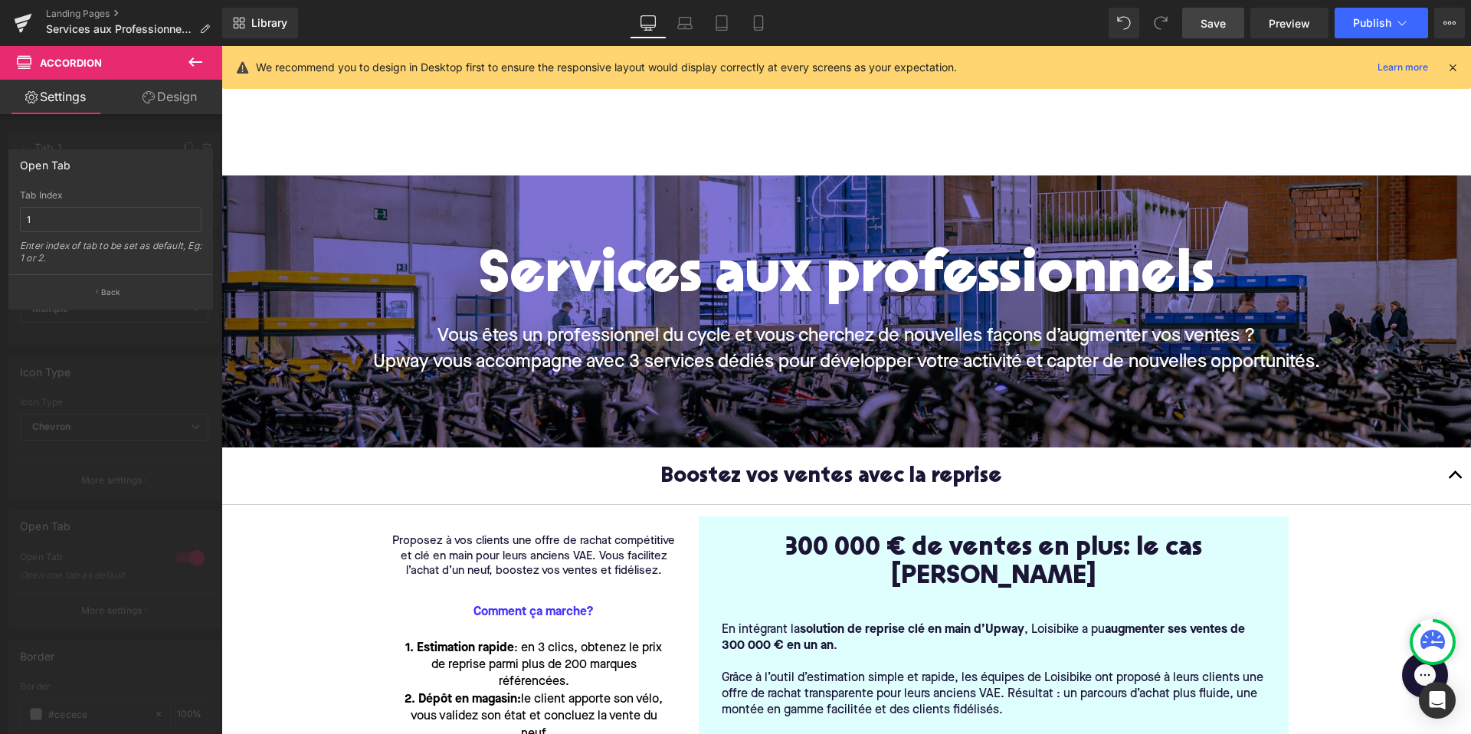
click at [130, 608] on div at bounding box center [111, 394] width 222 height 696
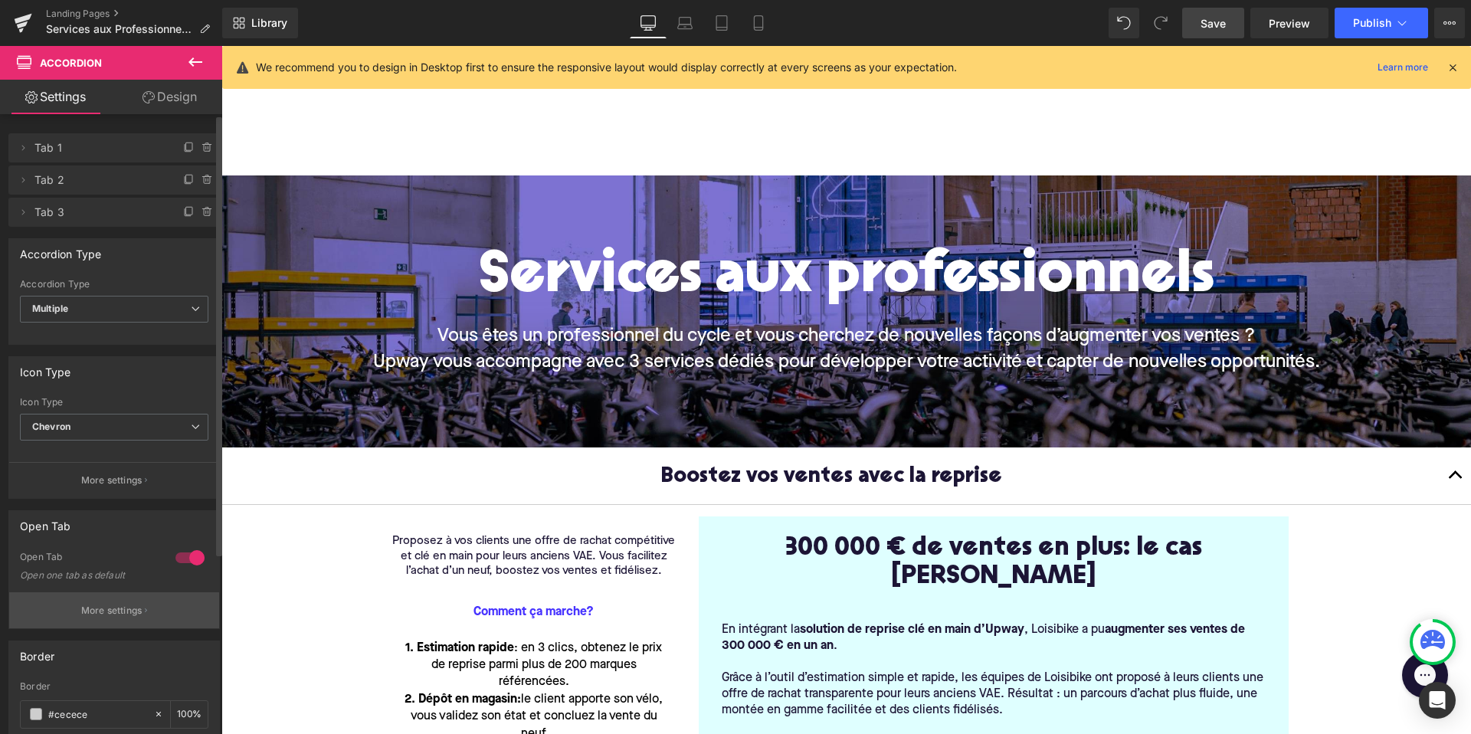
click at [118, 597] on button "More settings" at bounding box center [114, 610] width 210 height 36
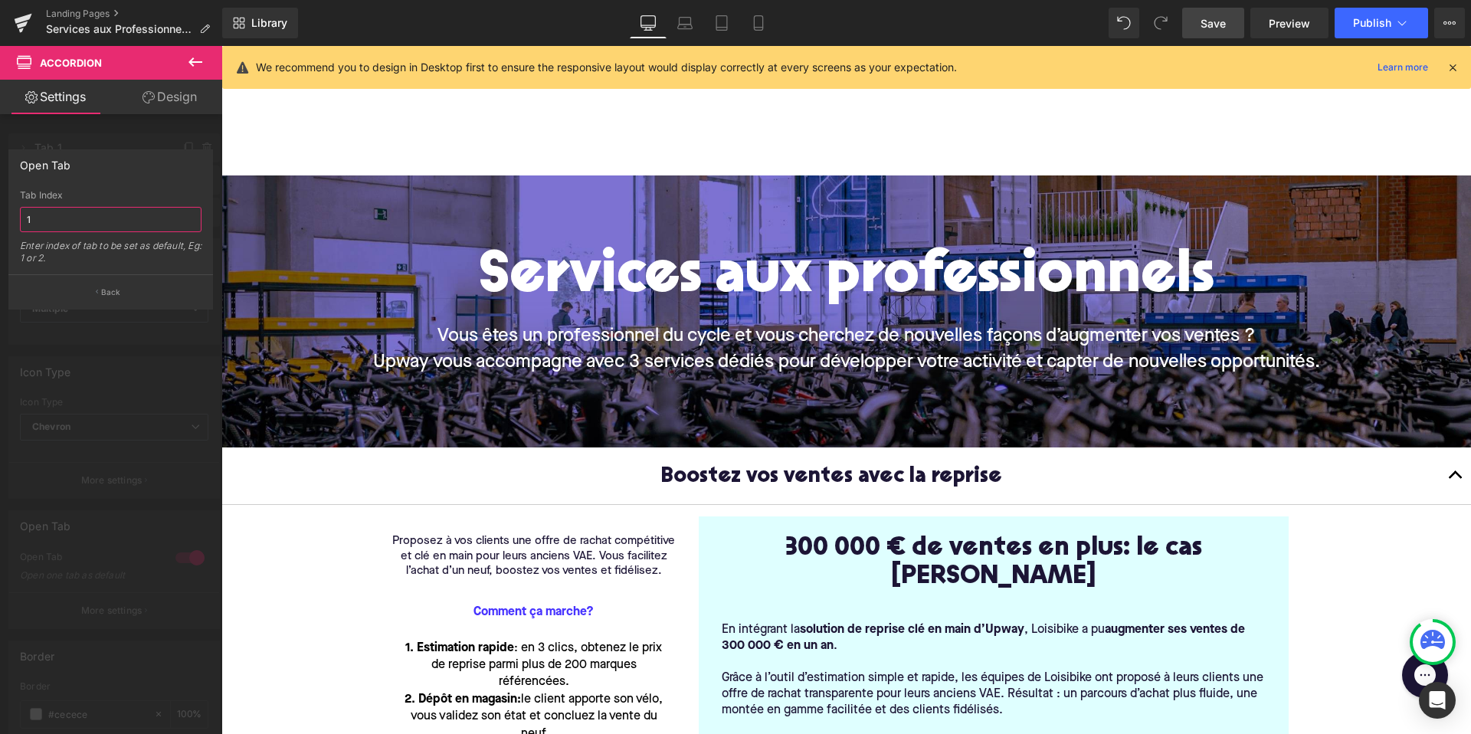
drag, startPoint x: 55, startPoint y: 226, endPoint x: 5, endPoint y: 221, distance: 50.8
click at [10, 224] on div "1 Tab Index 1 Enter index of tab to be set as default, Eg: 1 or 2." at bounding box center [110, 232] width 203 height 84
type input "3"
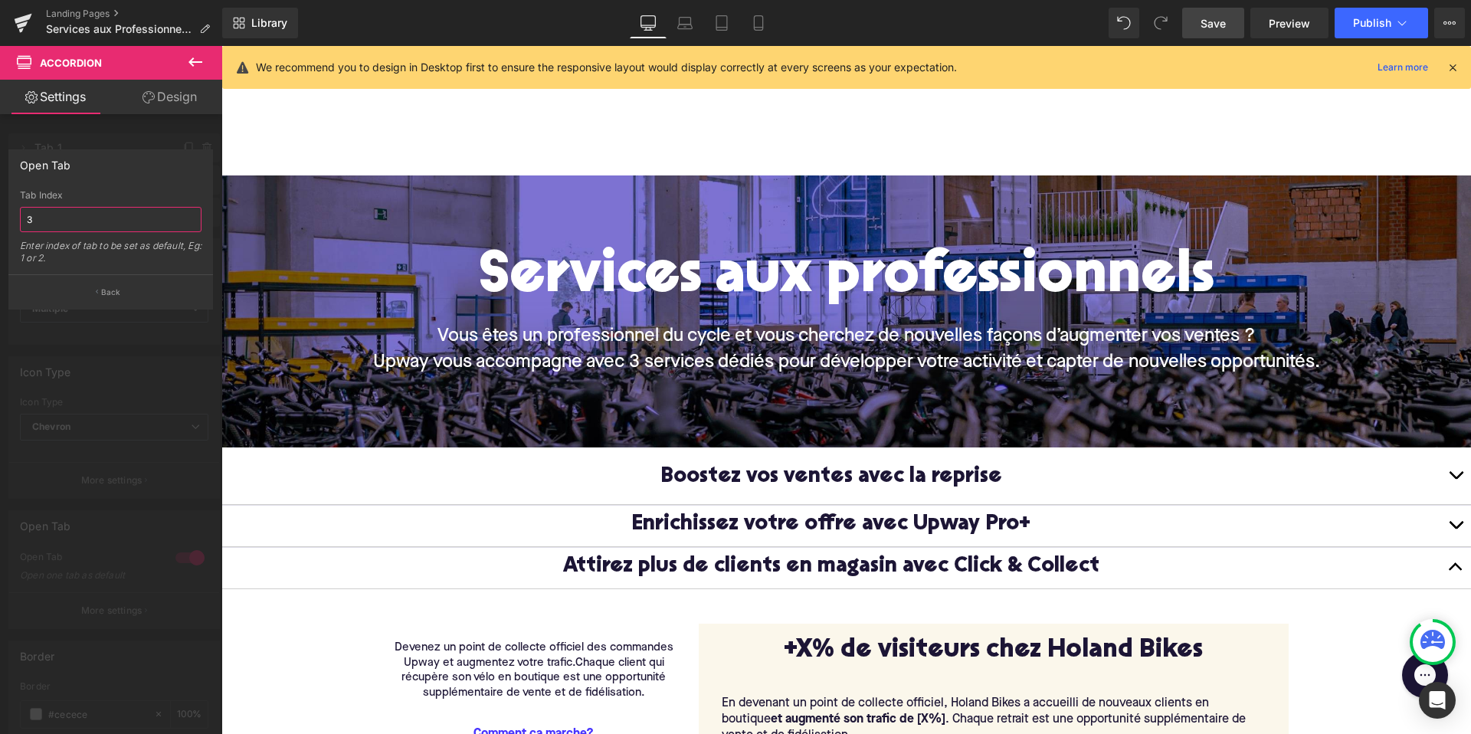
drag, startPoint x: 85, startPoint y: 227, endPoint x: 40, endPoint y: 221, distance: 45.5
click at [40, 221] on input "3" at bounding box center [111, 219] width 182 height 25
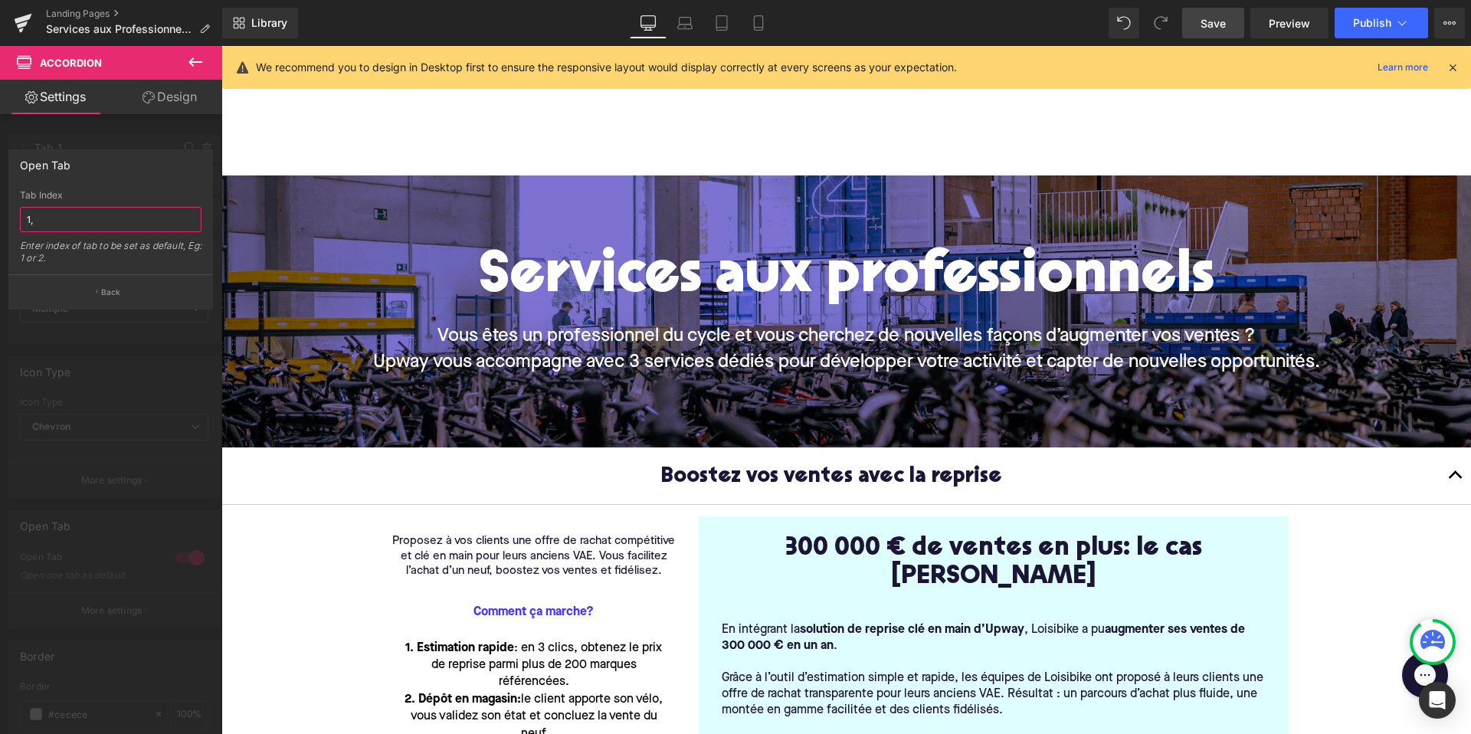
type input "1"
click at [99, 292] on button "Back" at bounding box center [110, 291] width 205 height 34
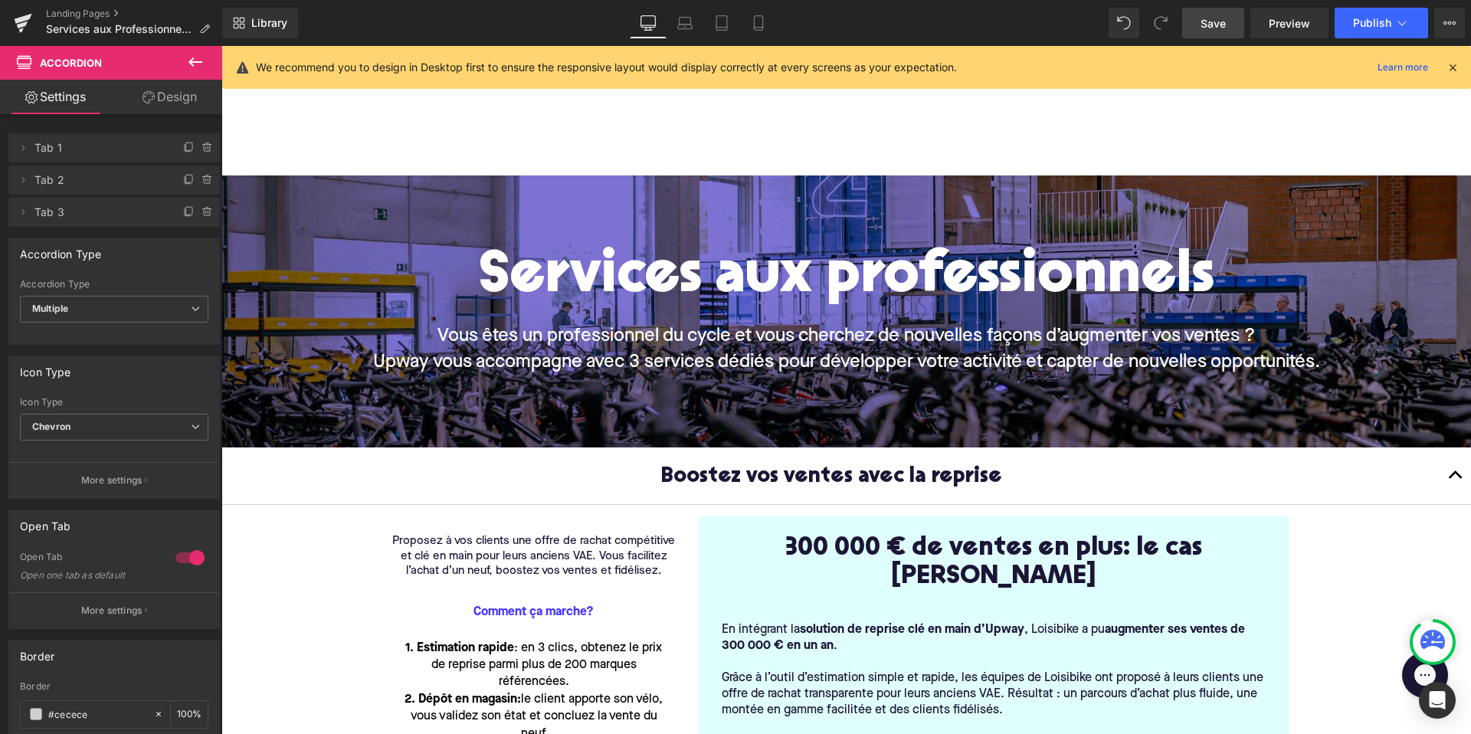
click at [1216, 8] on link "Save" at bounding box center [1213, 23] width 62 height 31
click at [1295, 18] on span "Preview" at bounding box center [1288, 23] width 41 height 16
click at [185, 61] on button at bounding box center [196, 63] width 54 height 34
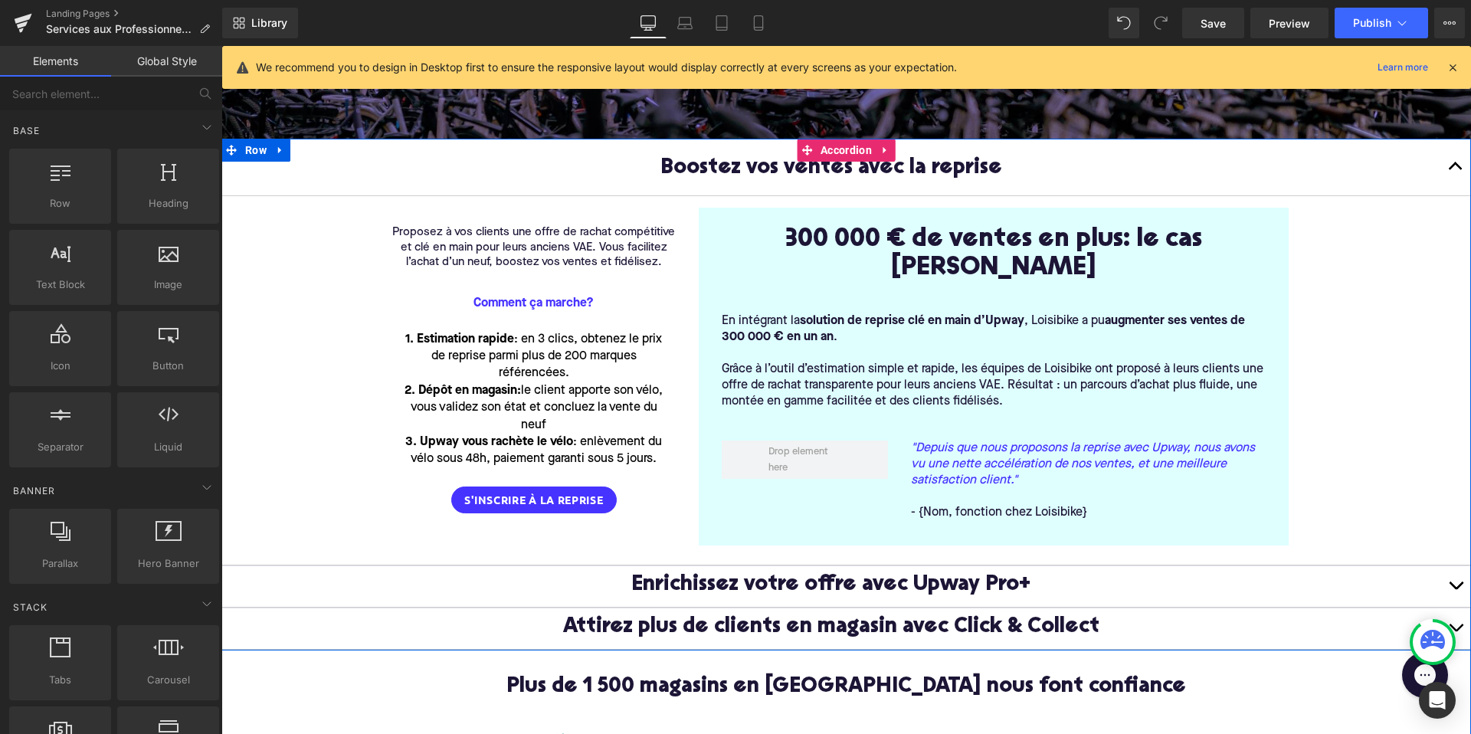
scroll to position [308, 0]
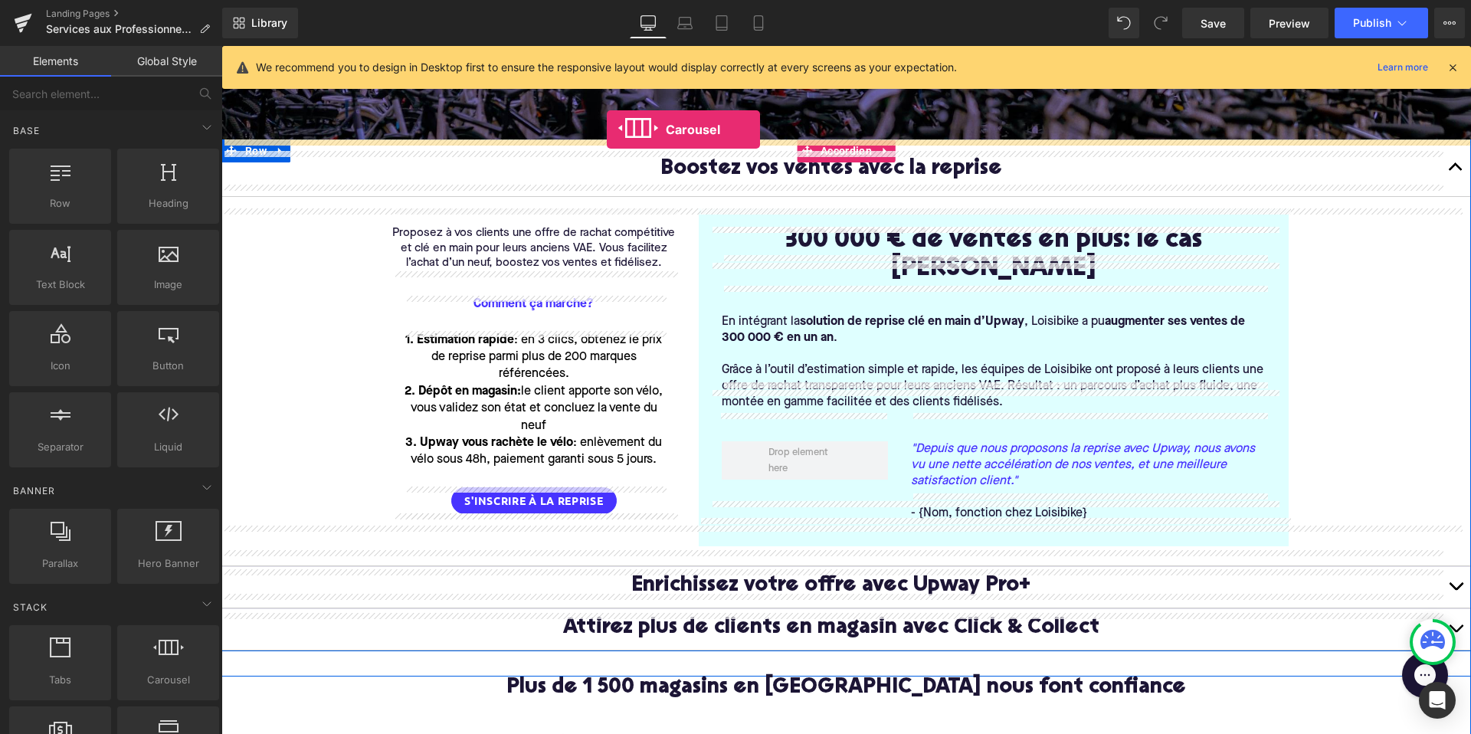
drag, startPoint x: 377, startPoint y: 716, endPoint x: 607, endPoint y: 129, distance: 630.1
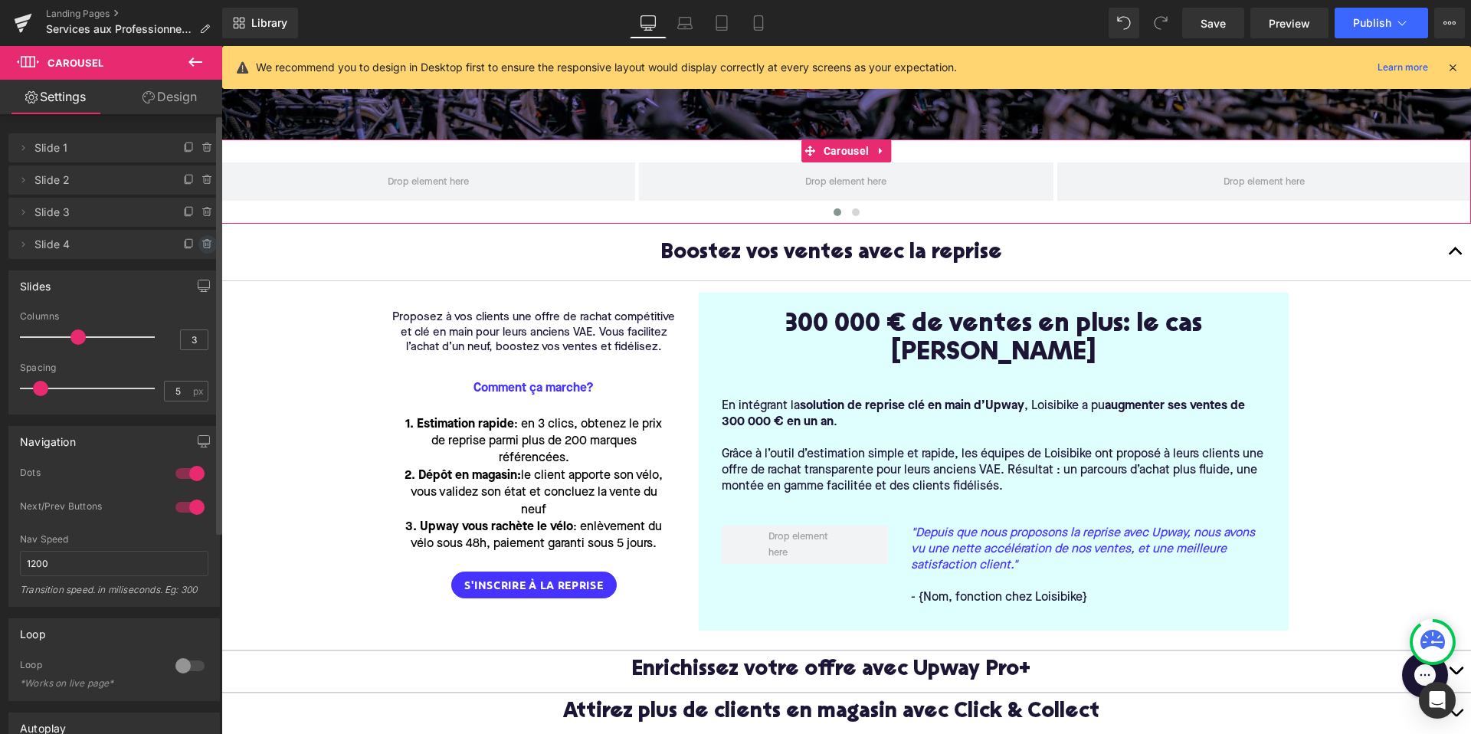
click at [201, 242] on icon at bounding box center [207, 244] width 12 height 12
click at [178, 238] on button "Delete" at bounding box center [191, 245] width 48 height 20
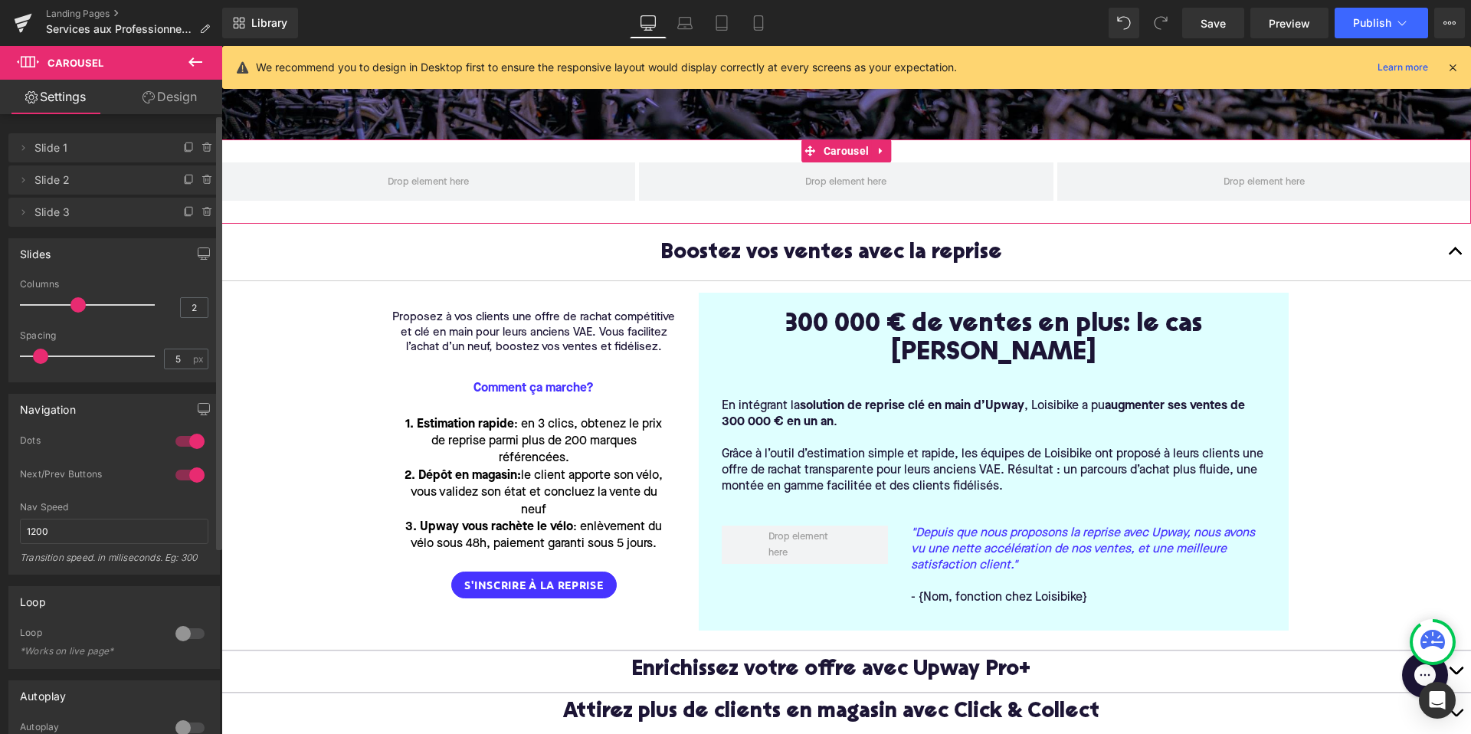
type input "1"
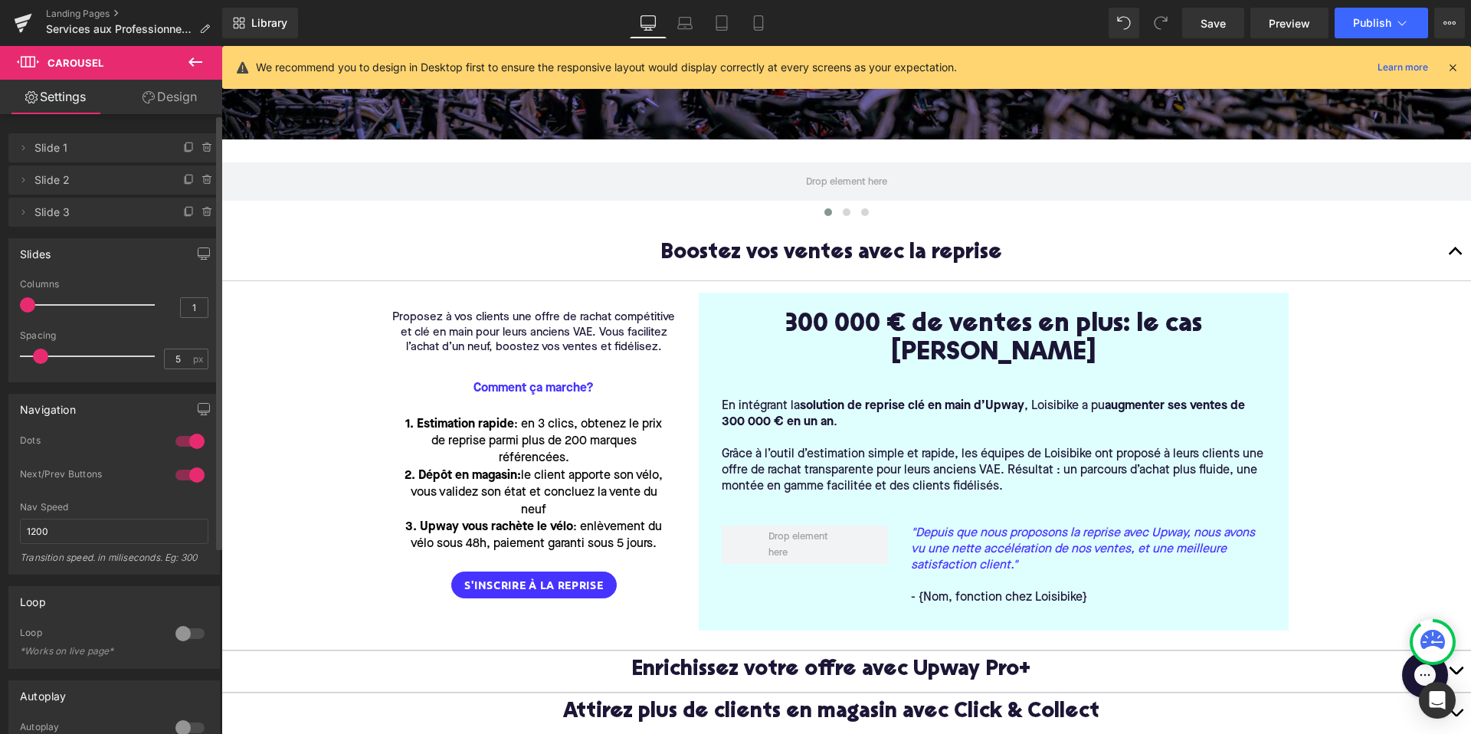
drag, startPoint x: 75, startPoint y: 308, endPoint x: 21, endPoint y: 306, distance: 54.4
click at [21, 306] on span at bounding box center [27, 304] width 15 height 15
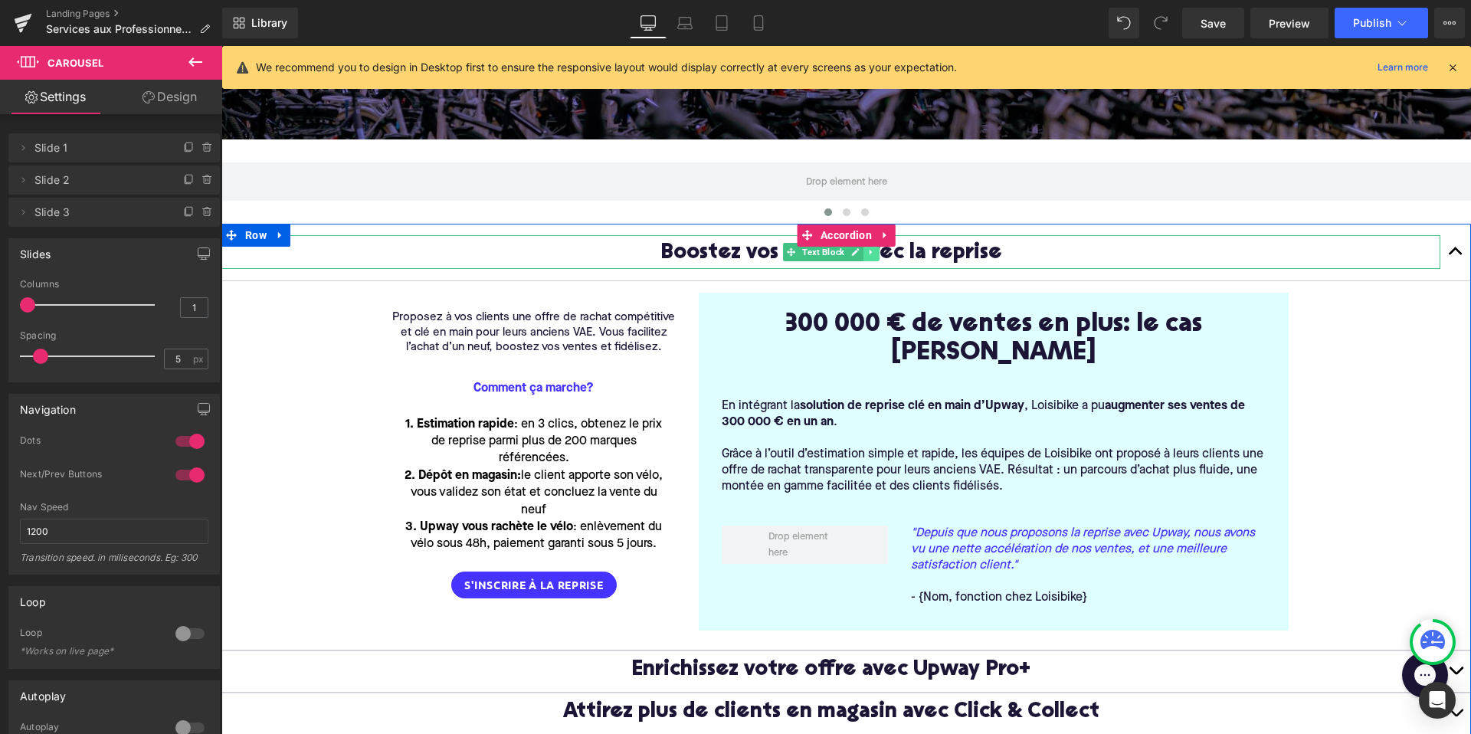
click at [874, 253] on icon at bounding box center [870, 251] width 8 height 9
click at [860, 253] on icon at bounding box center [863, 252] width 8 height 8
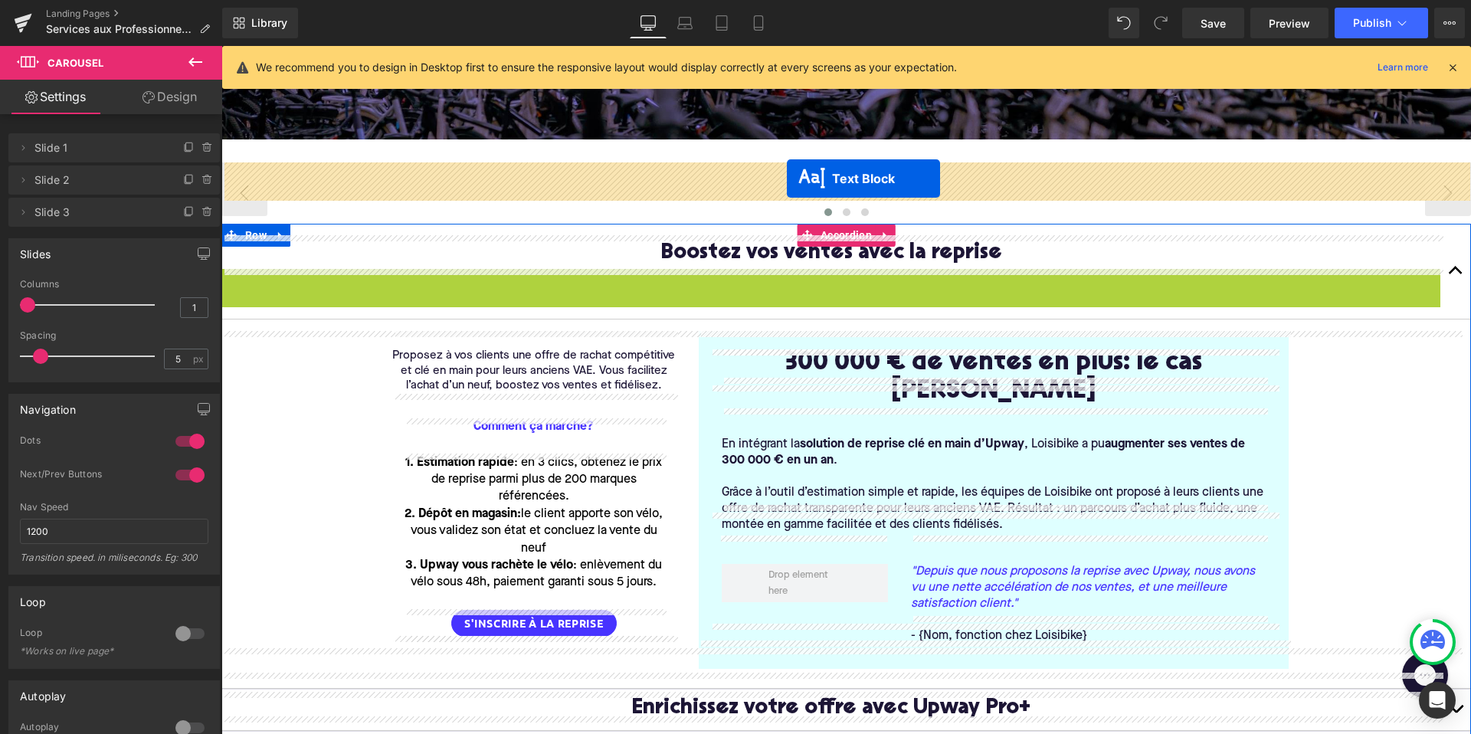
drag, startPoint x: 785, startPoint y: 287, endPoint x: 787, endPoint y: 178, distance: 108.8
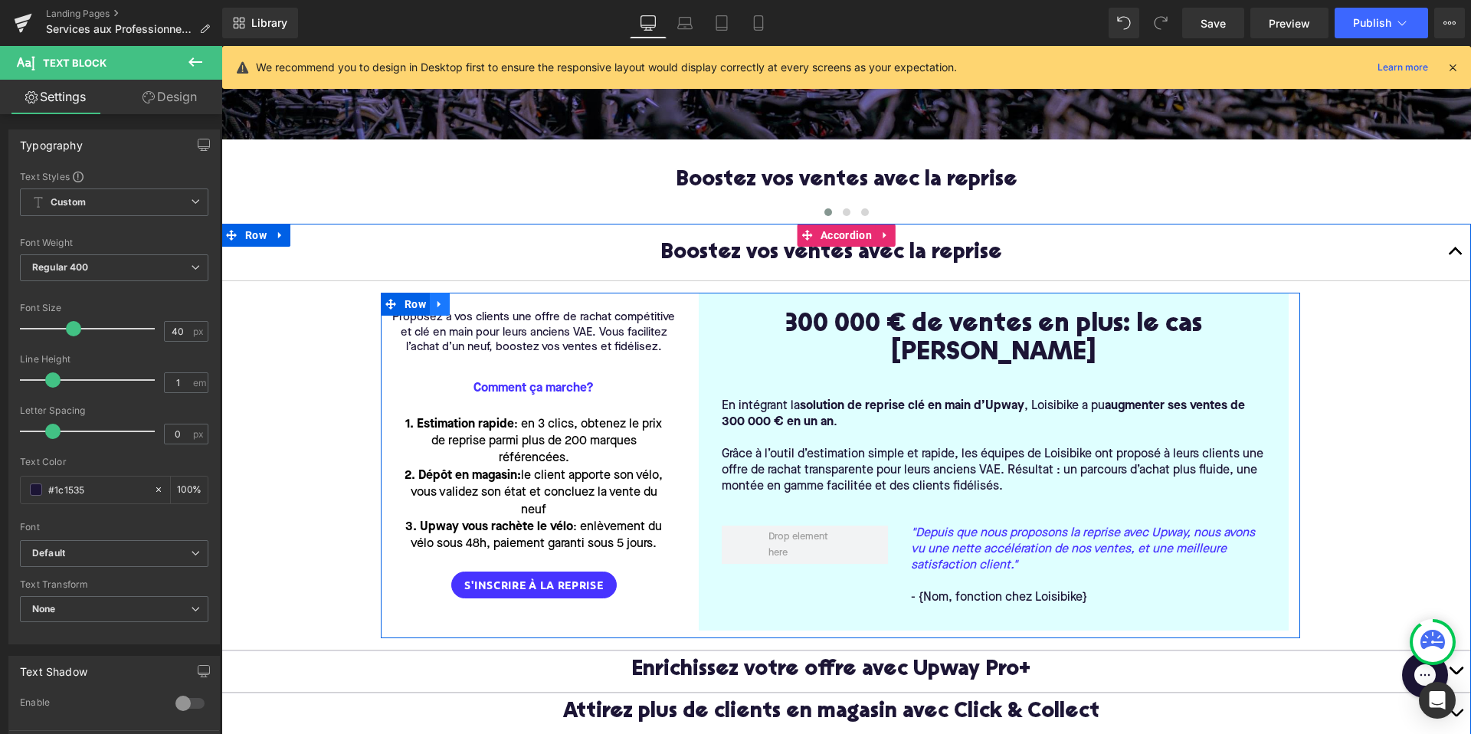
click at [437, 307] on icon at bounding box center [438, 304] width 3 height 7
click at [462, 306] on icon at bounding box center [459, 304] width 11 height 11
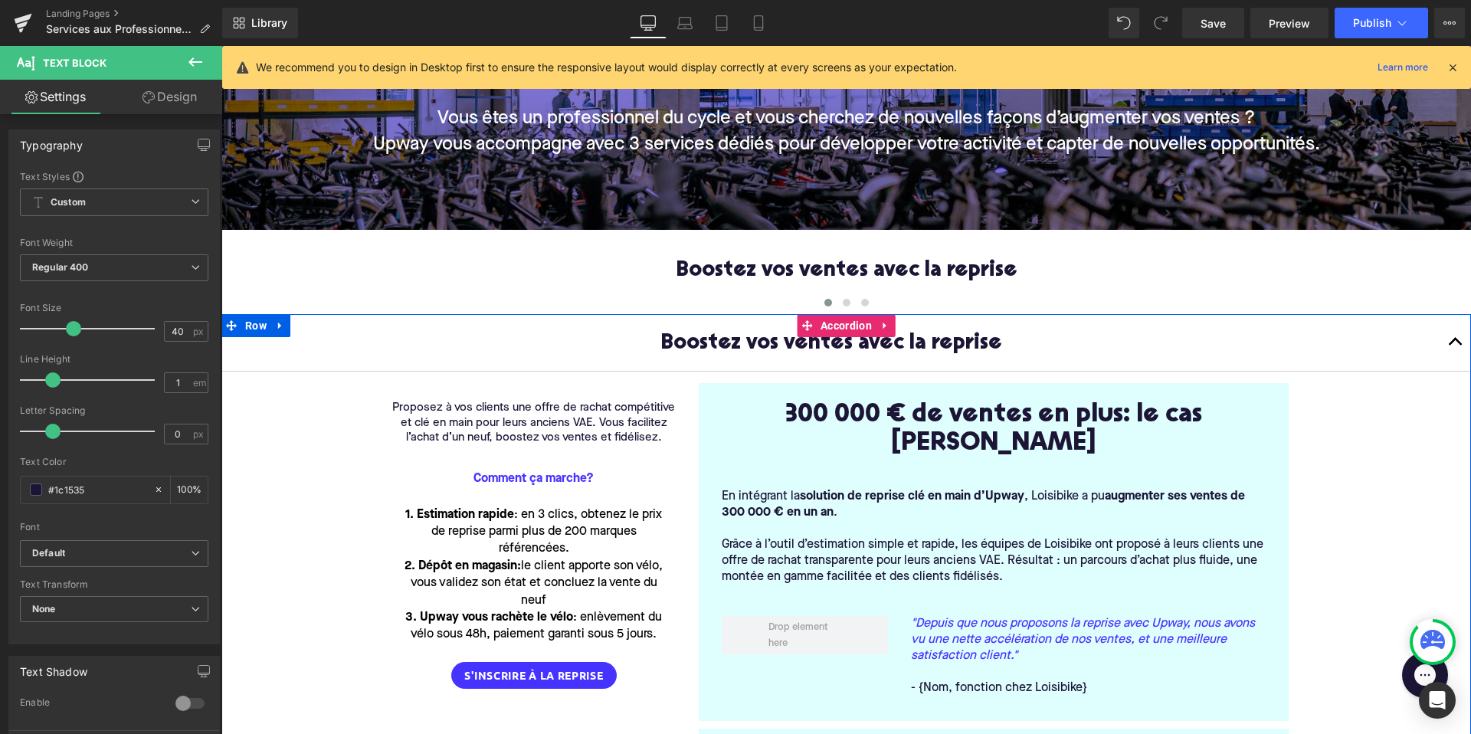
scroll to position [203, 0]
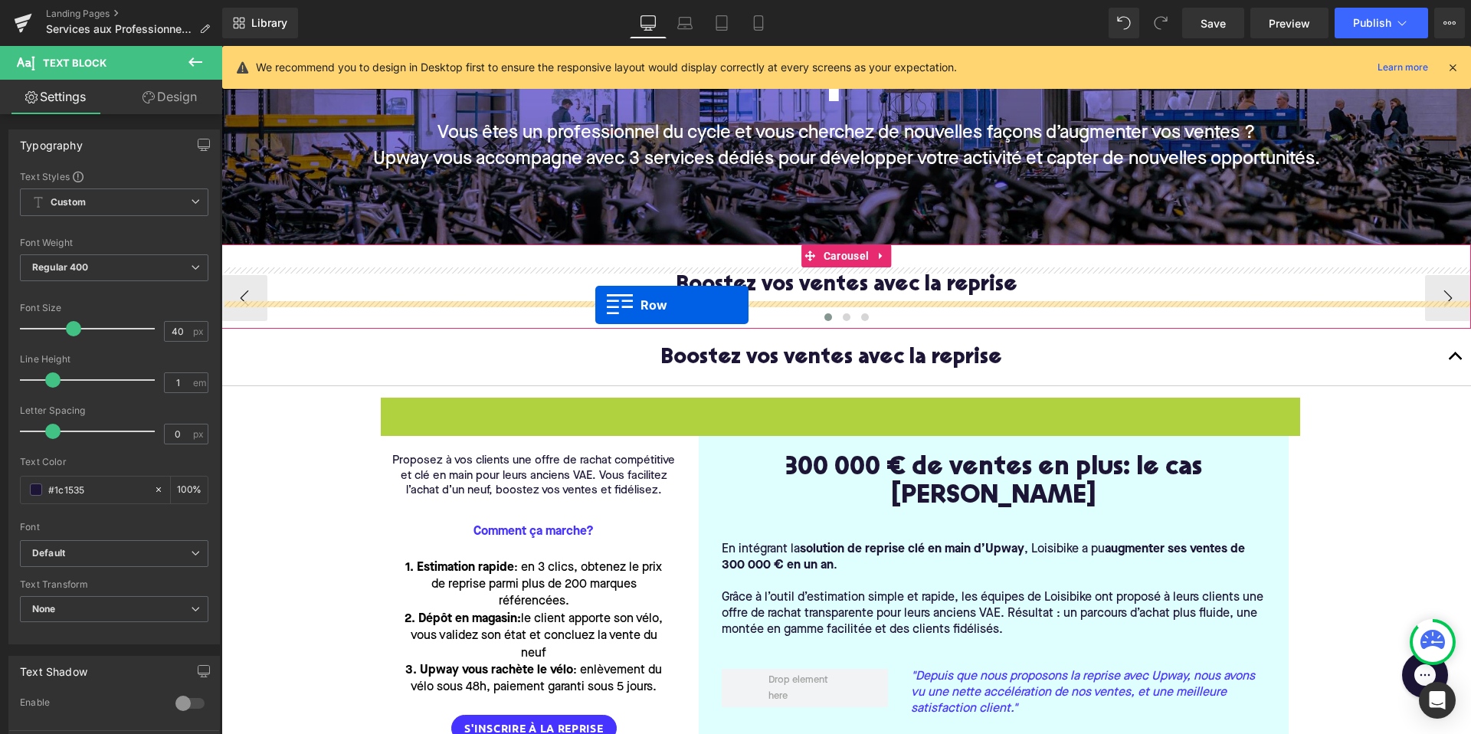
drag, startPoint x: 391, startPoint y: 411, endPoint x: 595, endPoint y: 305, distance: 230.2
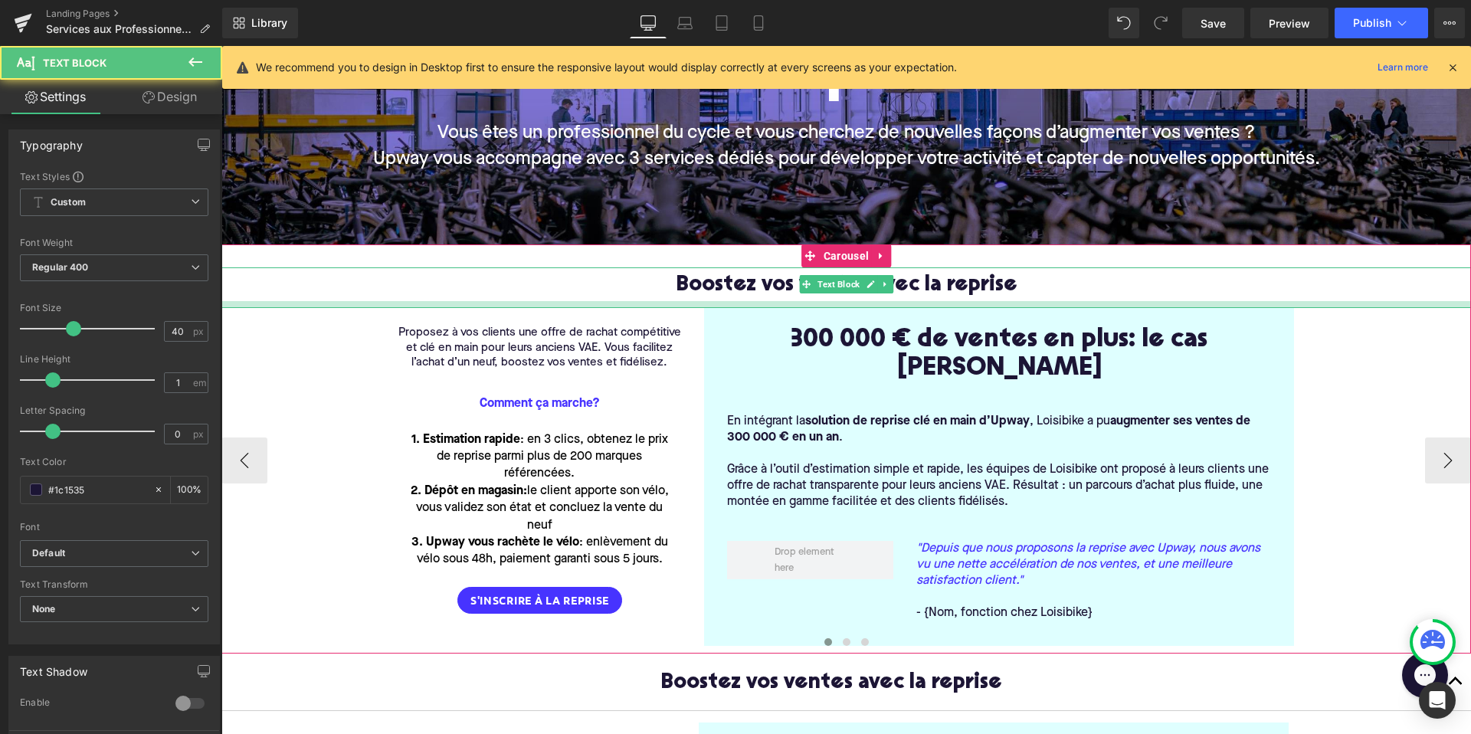
click at [660, 306] on div at bounding box center [845, 304] width 1249 height 7
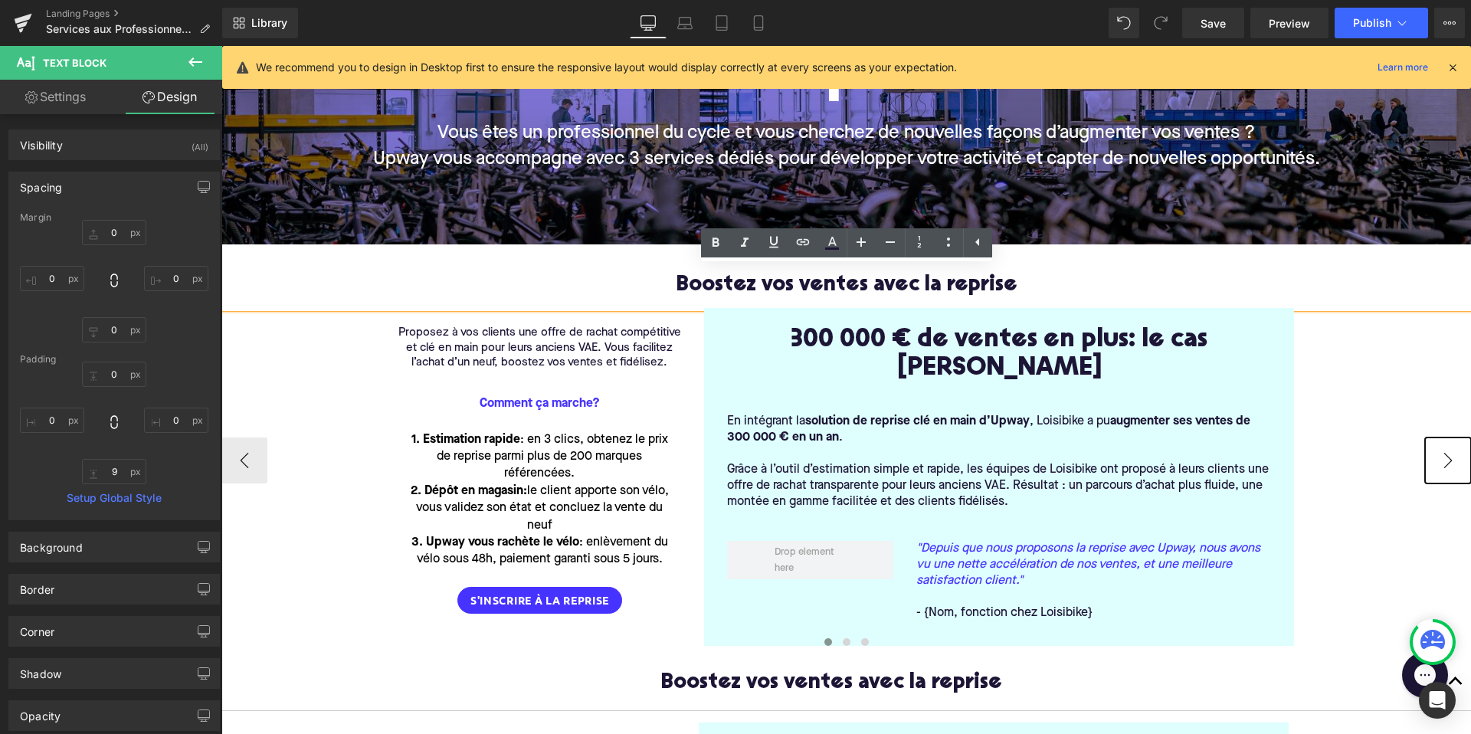
click at [1445, 440] on button "›" at bounding box center [1448, 460] width 46 height 46
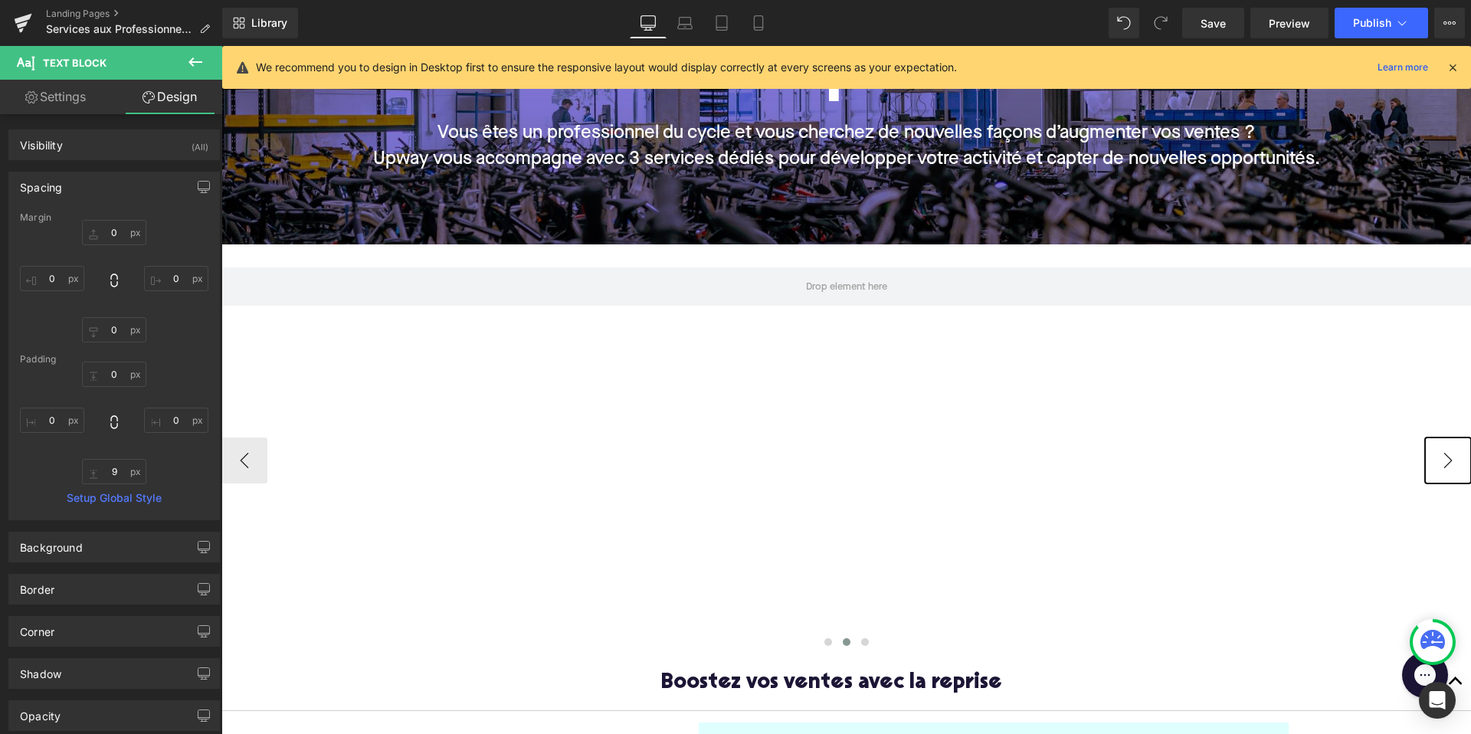
click at [1445, 440] on button "›" at bounding box center [1448, 460] width 46 height 46
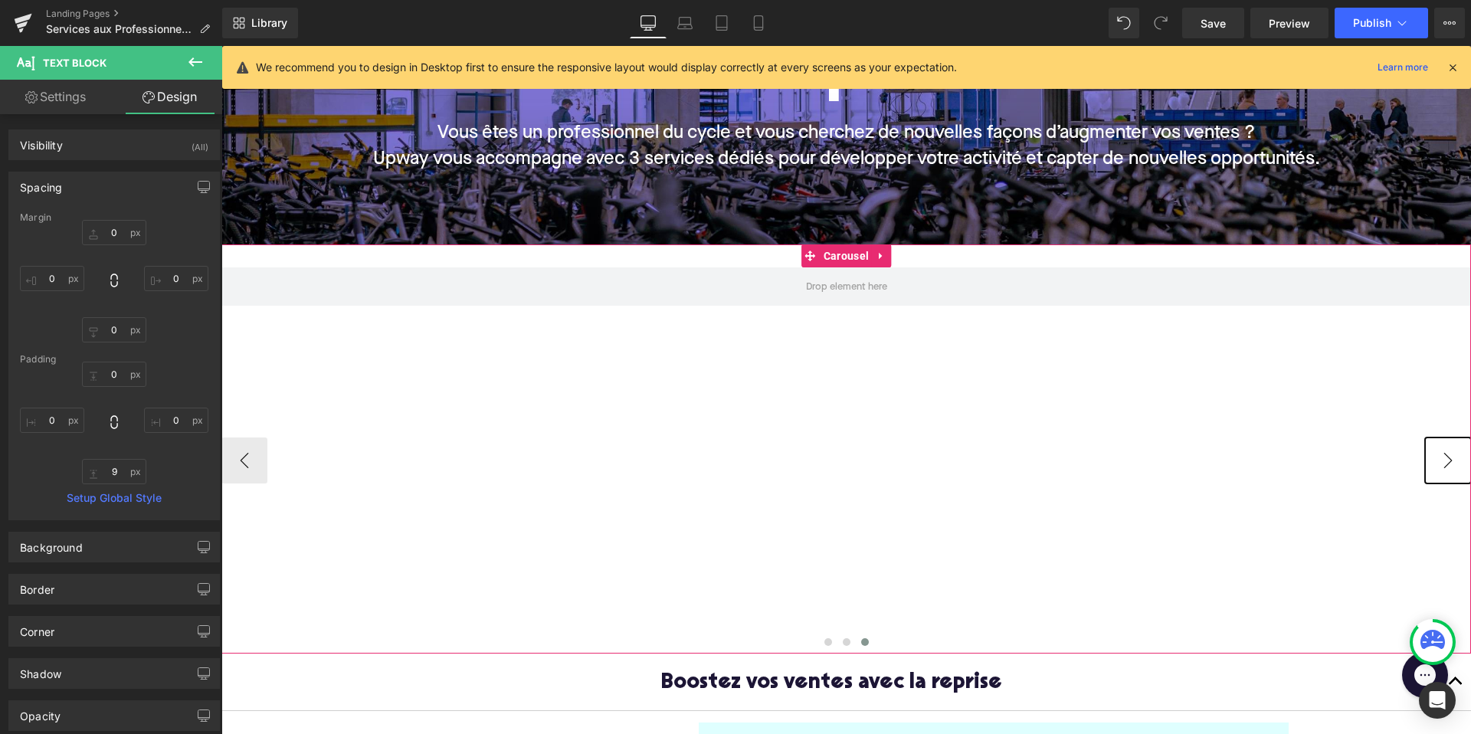
click at [1445, 440] on button "›" at bounding box center [1448, 460] width 46 height 46
click at [254, 448] on button "‹" at bounding box center [244, 460] width 46 height 46
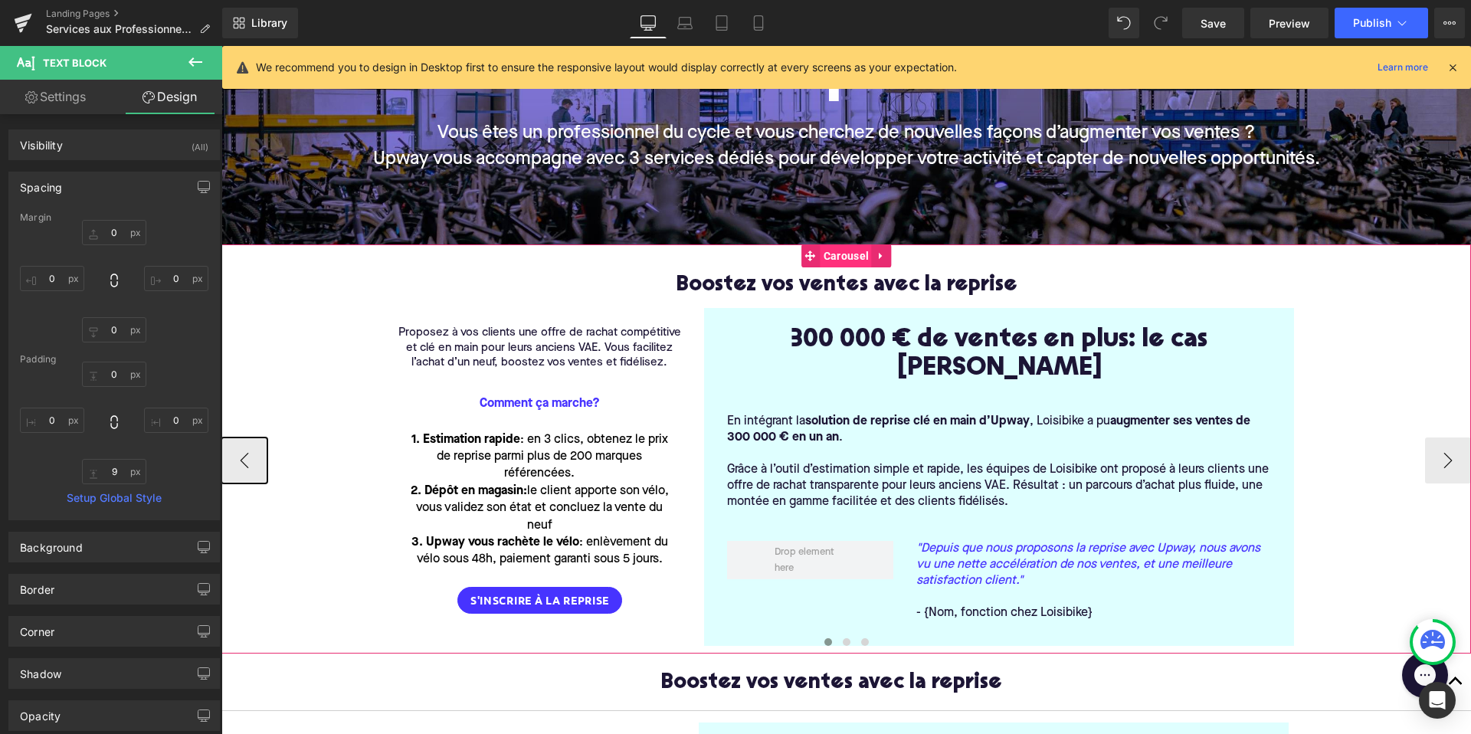
click at [840, 258] on span "Carousel" at bounding box center [846, 255] width 53 height 23
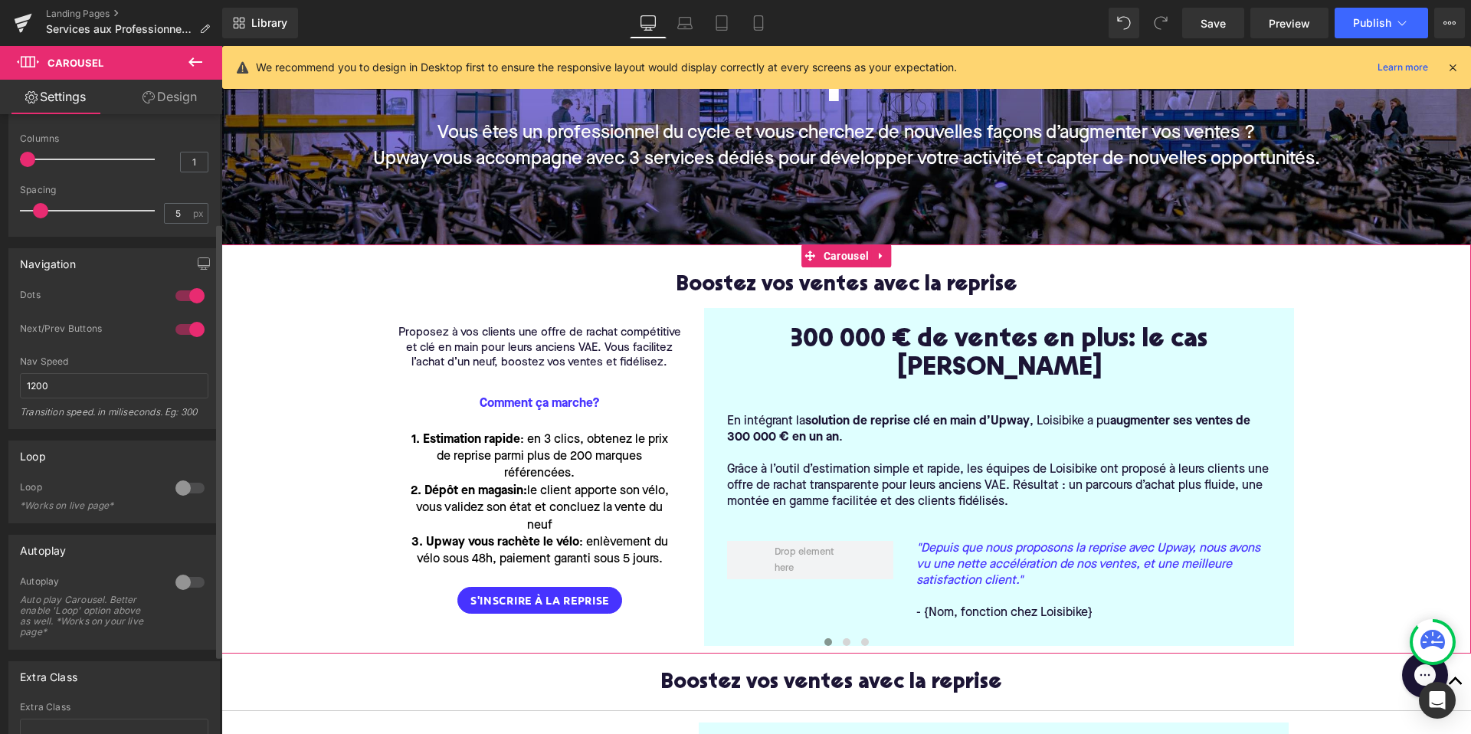
scroll to position [155, 0]
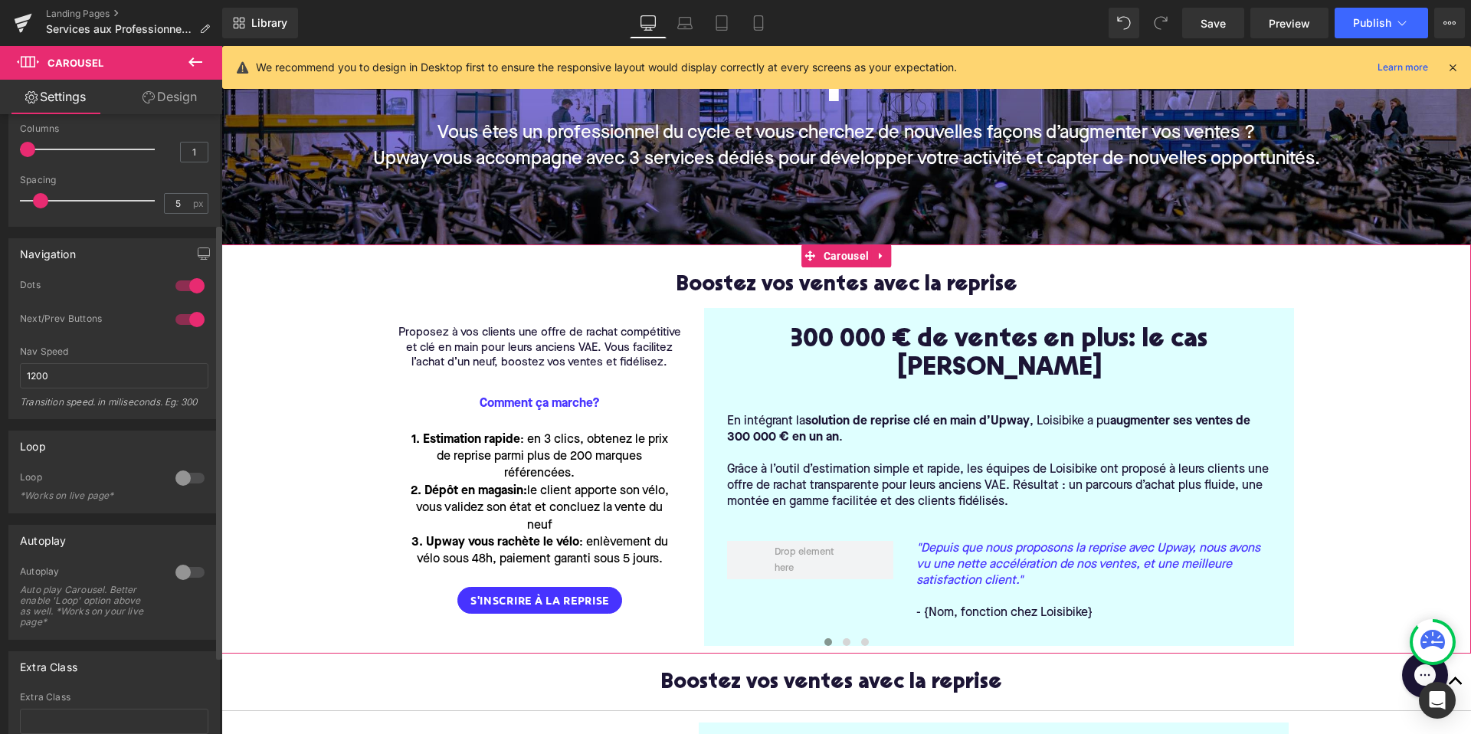
click at [179, 475] on div at bounding box center [190, 478] width 37 height 25
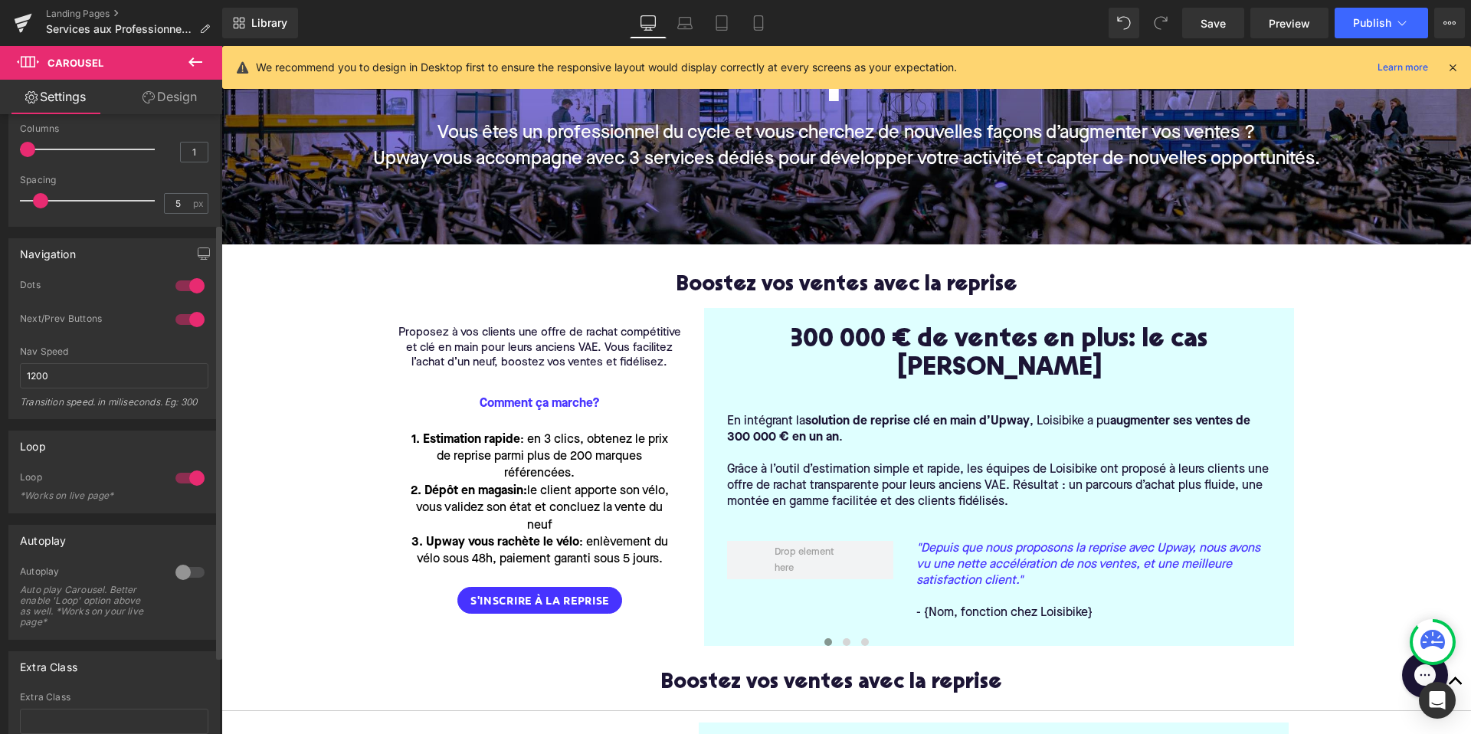
click at [185, 565] on div at bounding box center [190, 572] width 37 height 25
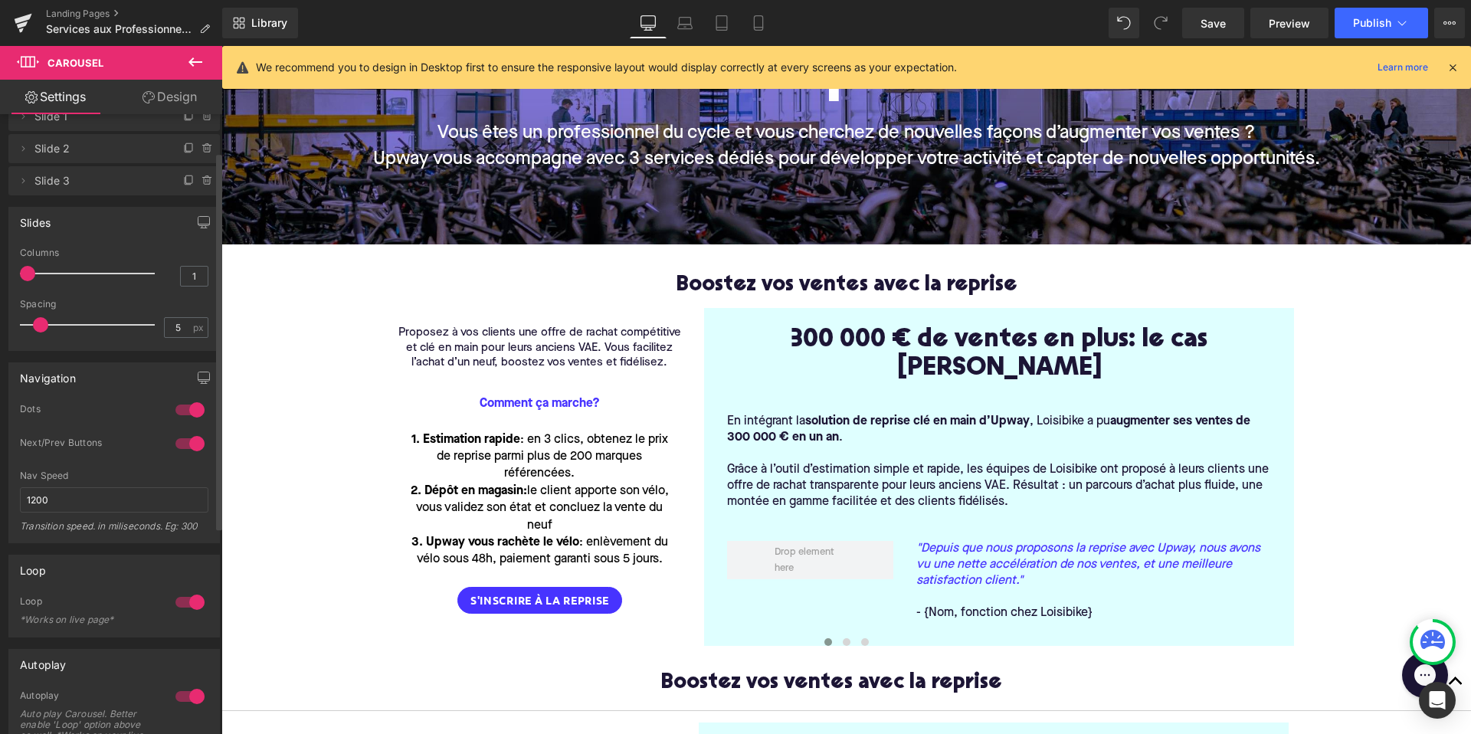
scroll to position [0, 0]
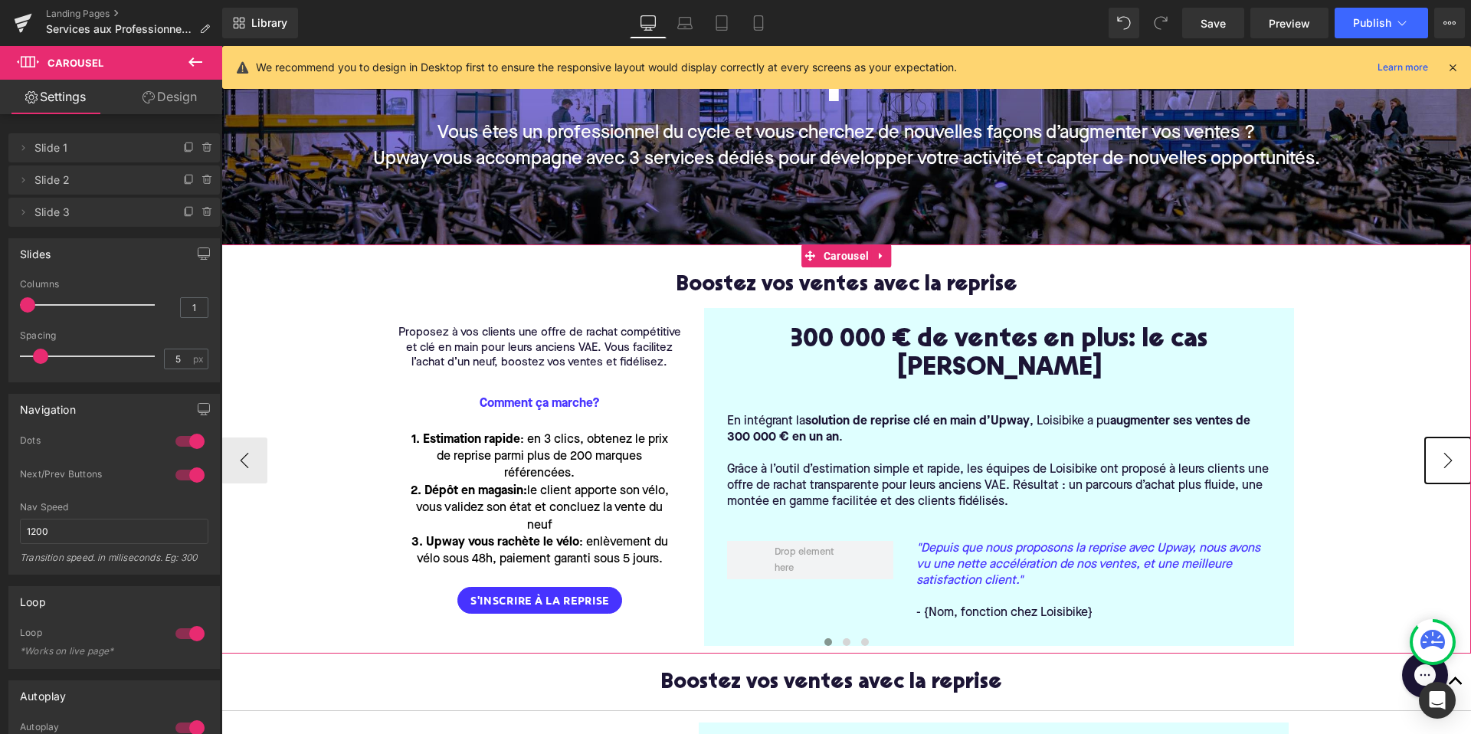
click at [1448, 444] on button "›" at bounding box center [1448, 460] width 46 height 46
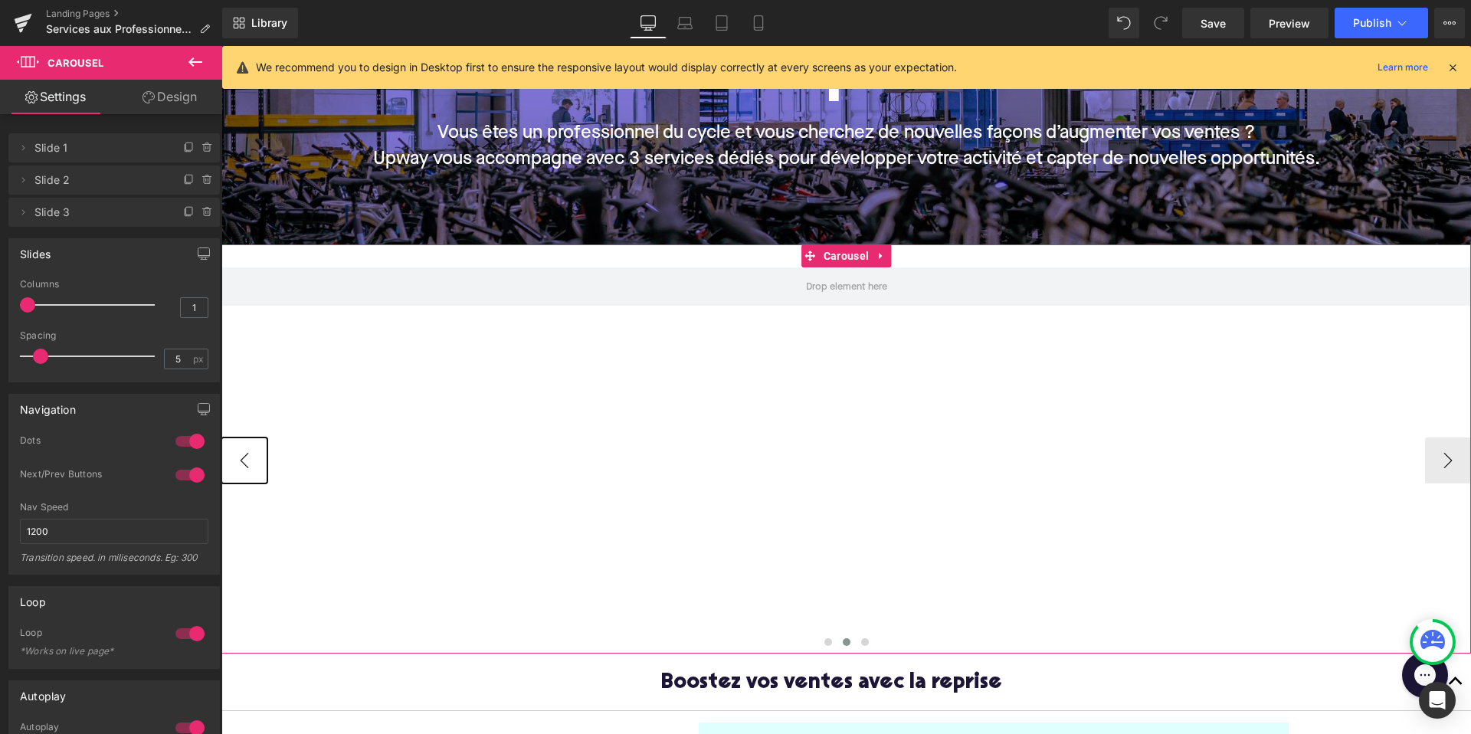
click at [242, 443] on button "‹" at bounding box center [244, 460] width 46 height 46
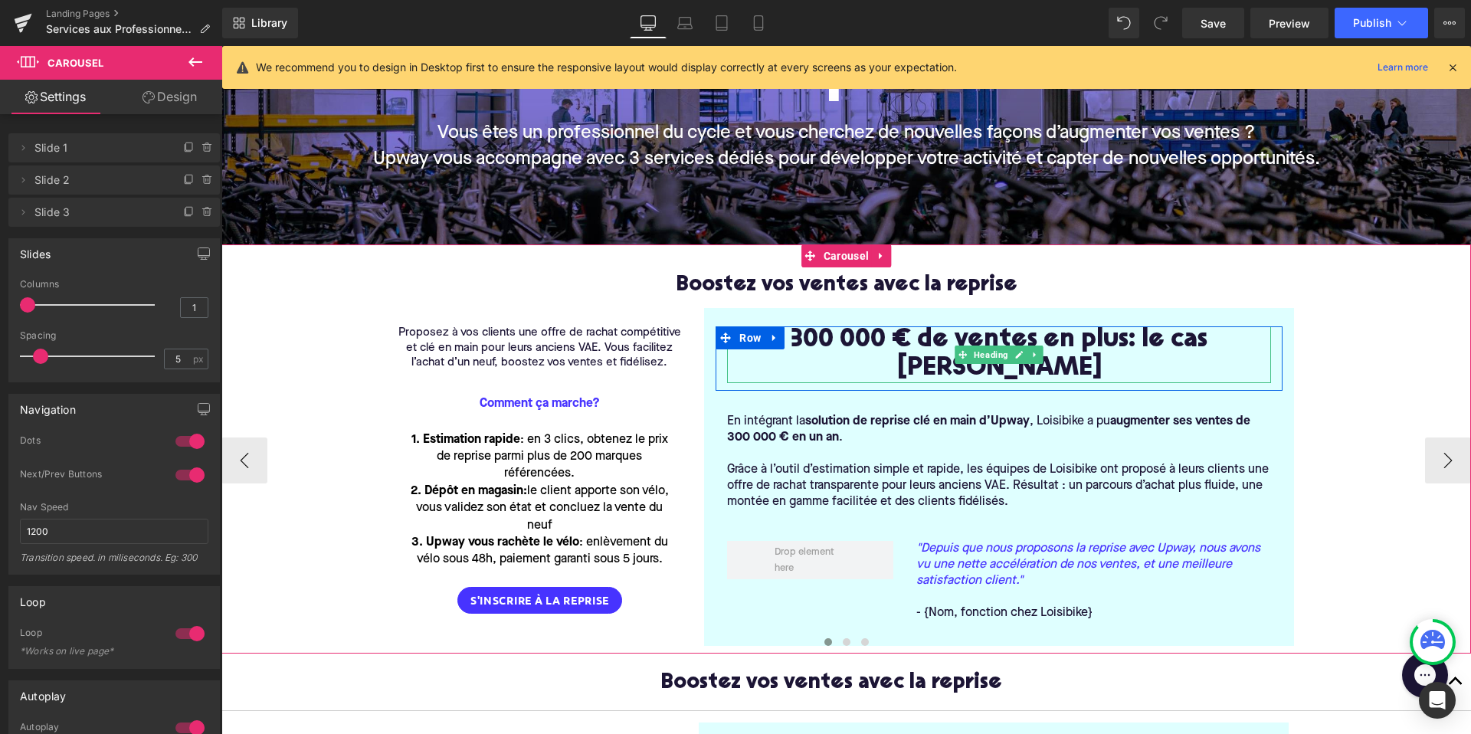
click at [892, 339] on h1 "300 000 € de ventes en plus: le cas [PERSON_NAME]" at bounding box center [999, 354] width 544 height 57
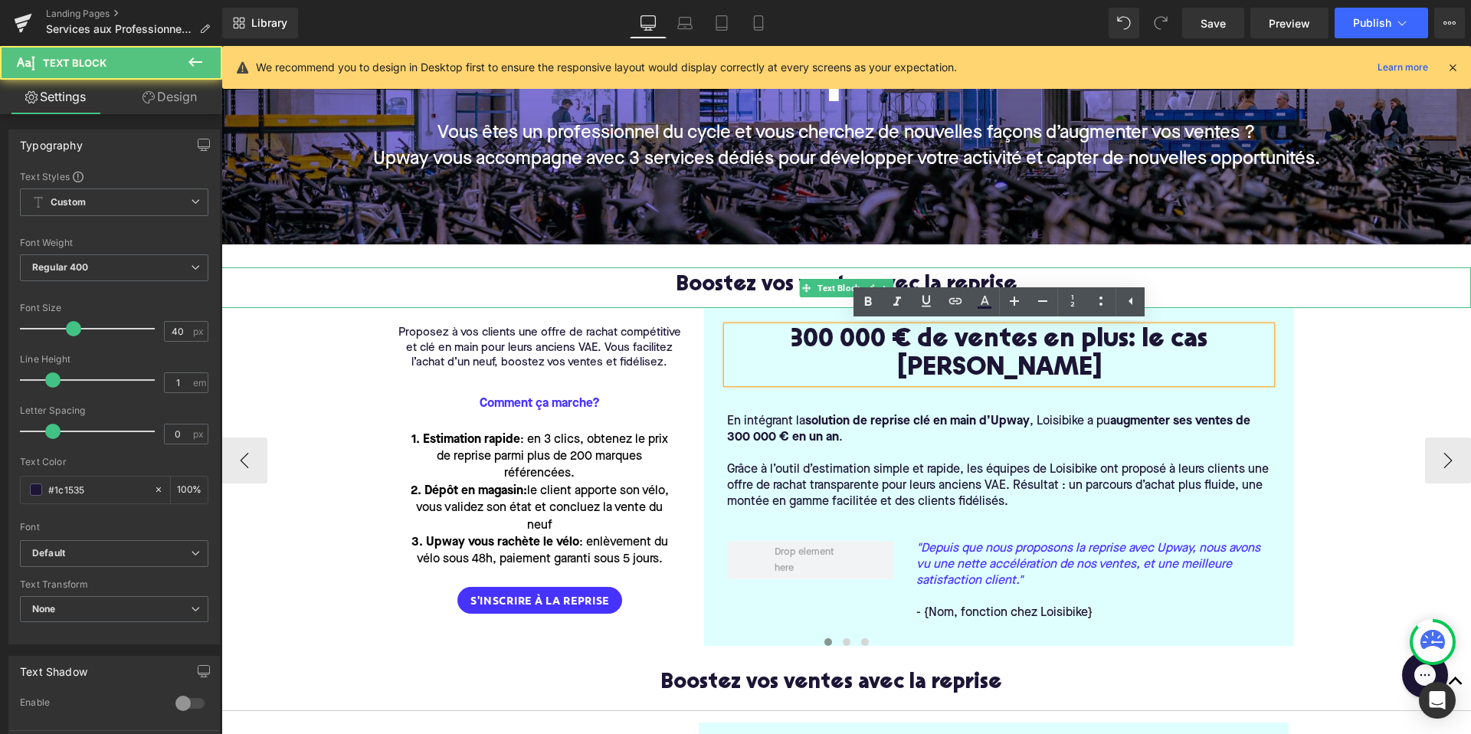
click at [791, 285] on span "Boostez vos ventes avec la reprise" at bounding box center [847, 285] width 342 height 21
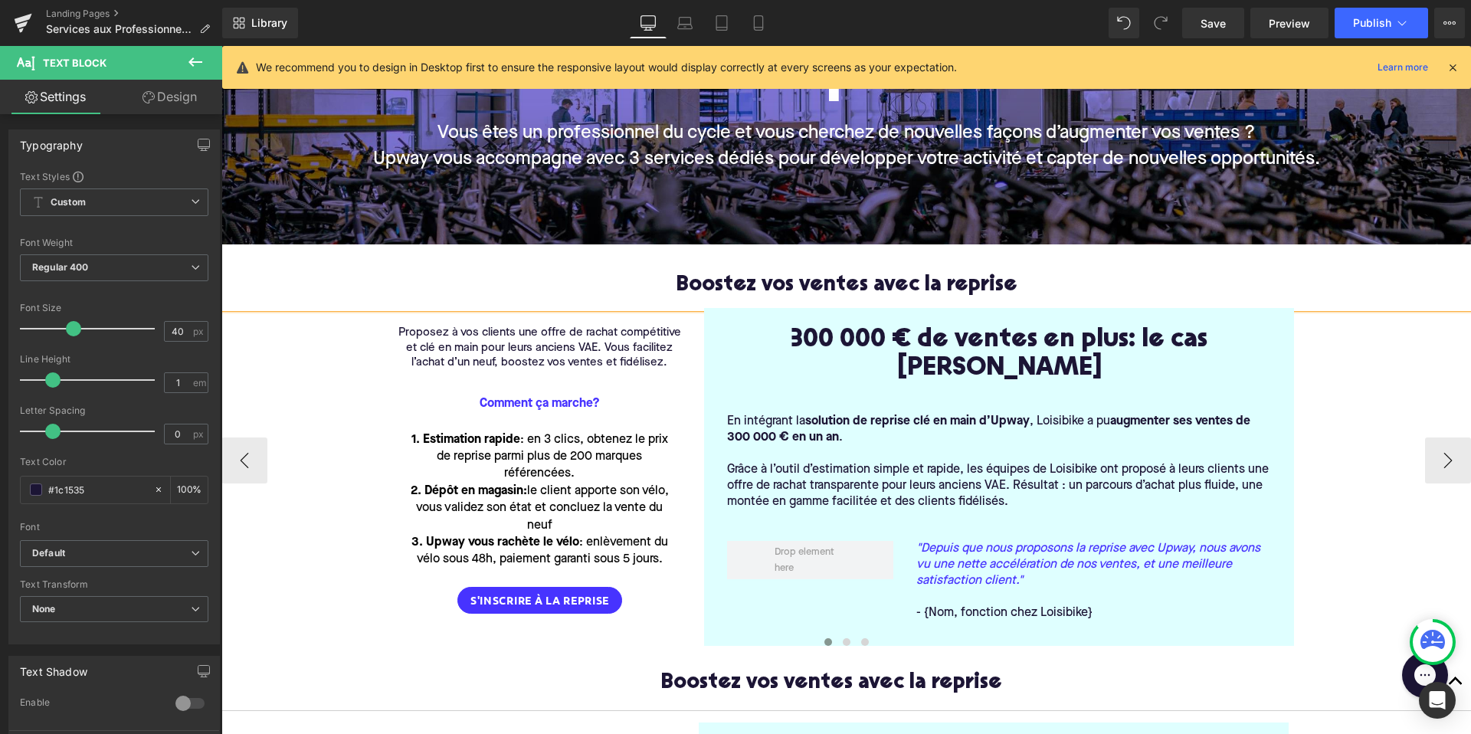
click at [787, 280] on span "Boostez vos ventes avec la reprise" at bounding box center [847, 285] width 342 height 21
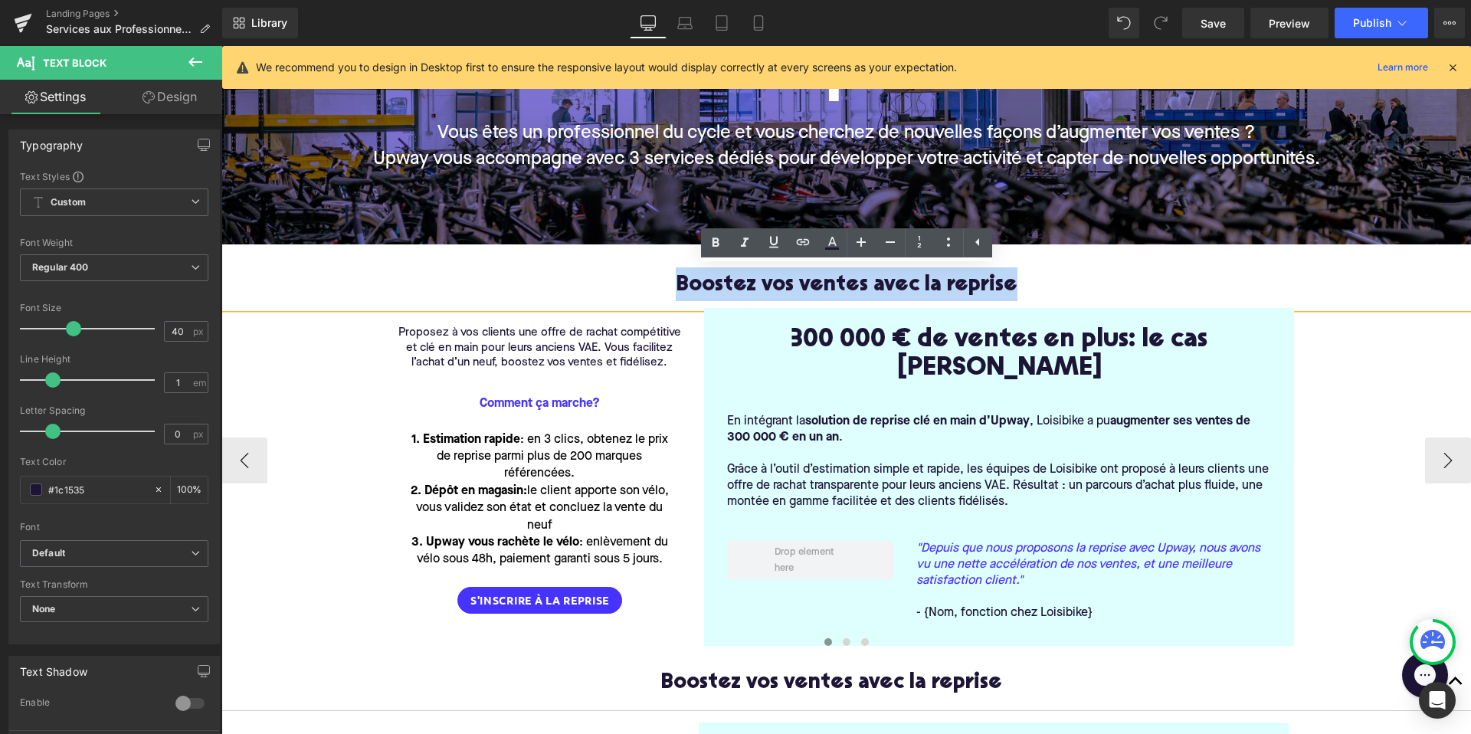
drag, startPoint x: 1010, startPoint y: 284, endPoint x: 604, endPoint y: 271, distance: 406.2
click at [604, 272] on p "Boostez vos ventes avec la reprise" at bounding box center [845, 284] width 1249 height 34
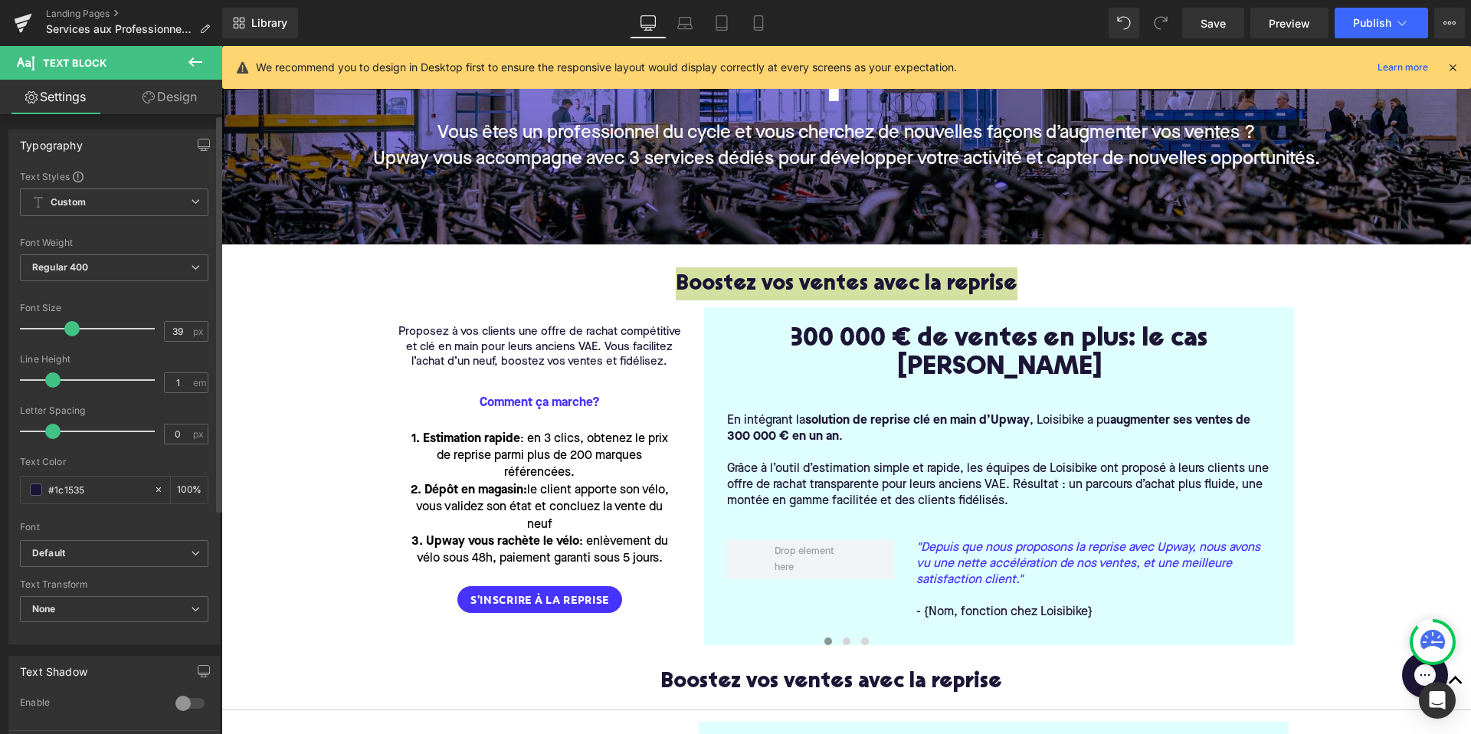
click at [67, 328] on span at bounding box center [71, 328] width 15 height 15
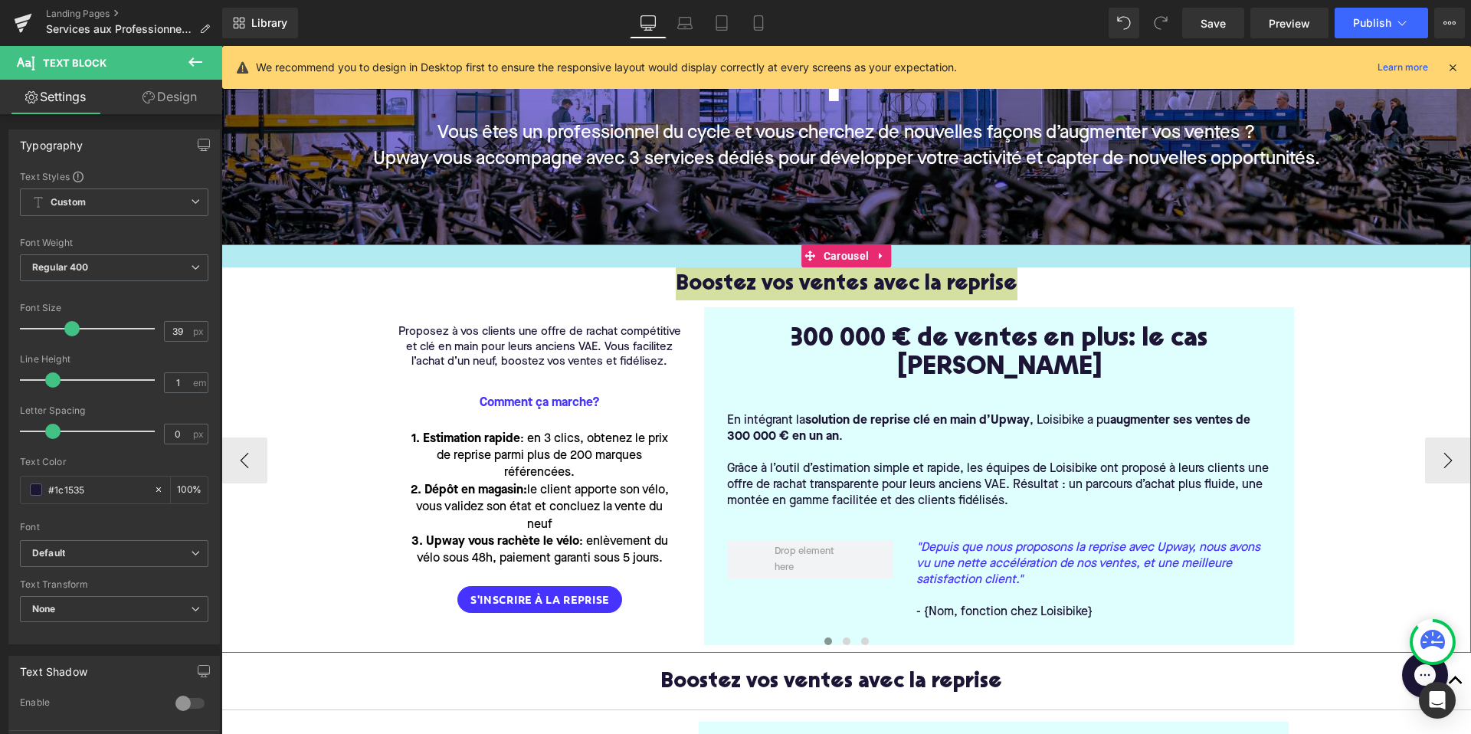
type input "40"
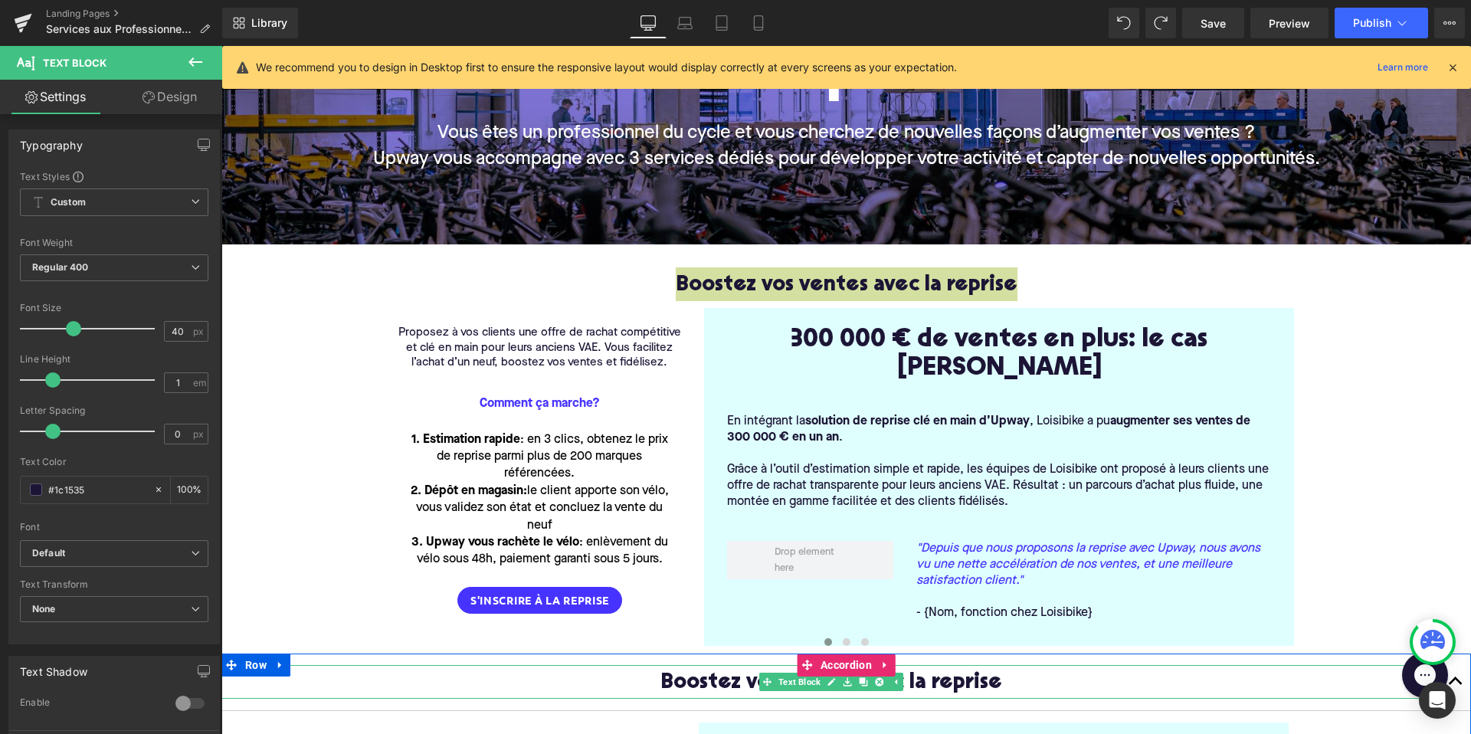
click at [1158, 665] on div "Boostez vos ventes avec la reprise Text Block" at bounding box center [830, 682] width 1219 height 34
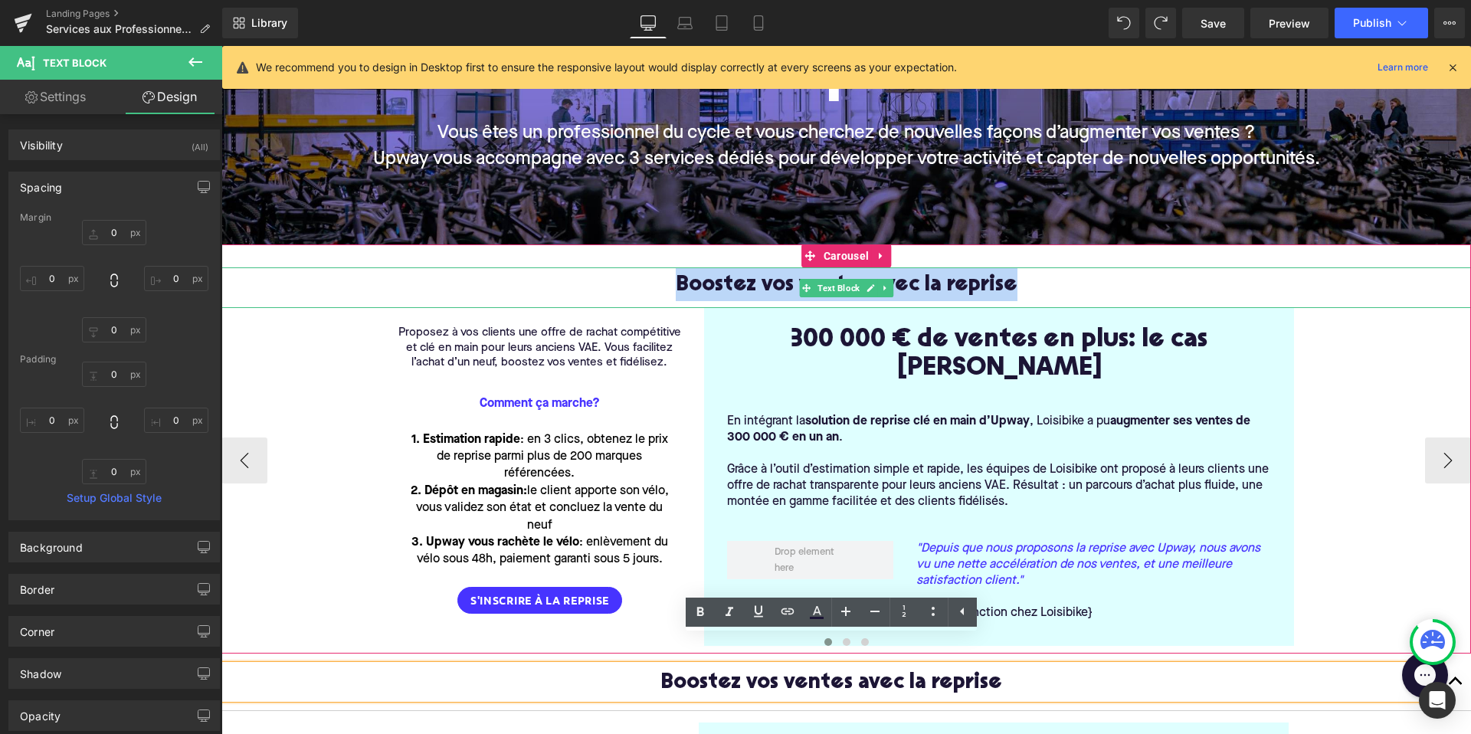
click at [1033, 286] on p "Boostez vos ventes avec la reprise" at bounding box center [845, 284] width 1249 height 34
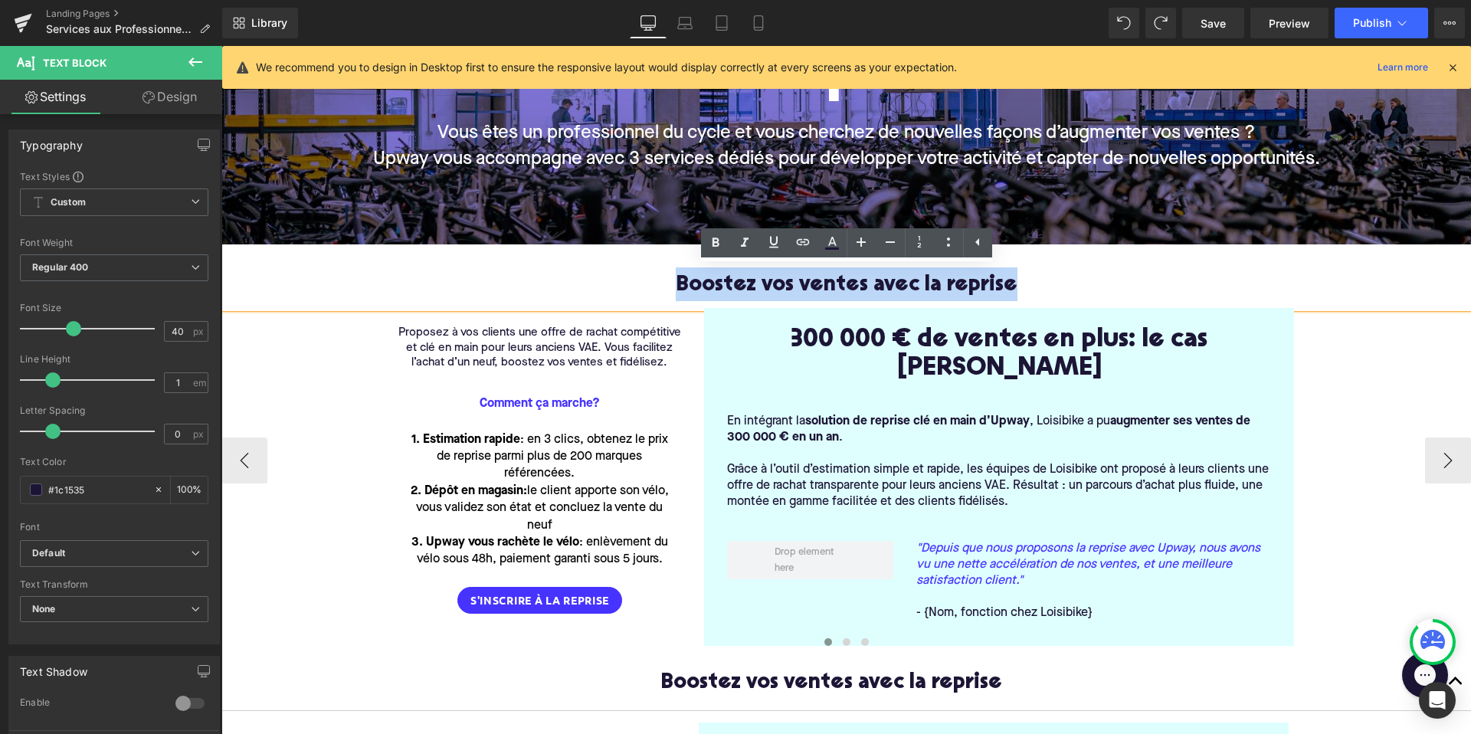
drag, startPoint x: 1019, startPoint y: 280, endPoint x: 661, endPoint y: 290, distance: 357.8
click at [661, 290] on p "Boostez vos ventes avec la reprise" at bounding box center [845, 284] width 1249 height 34
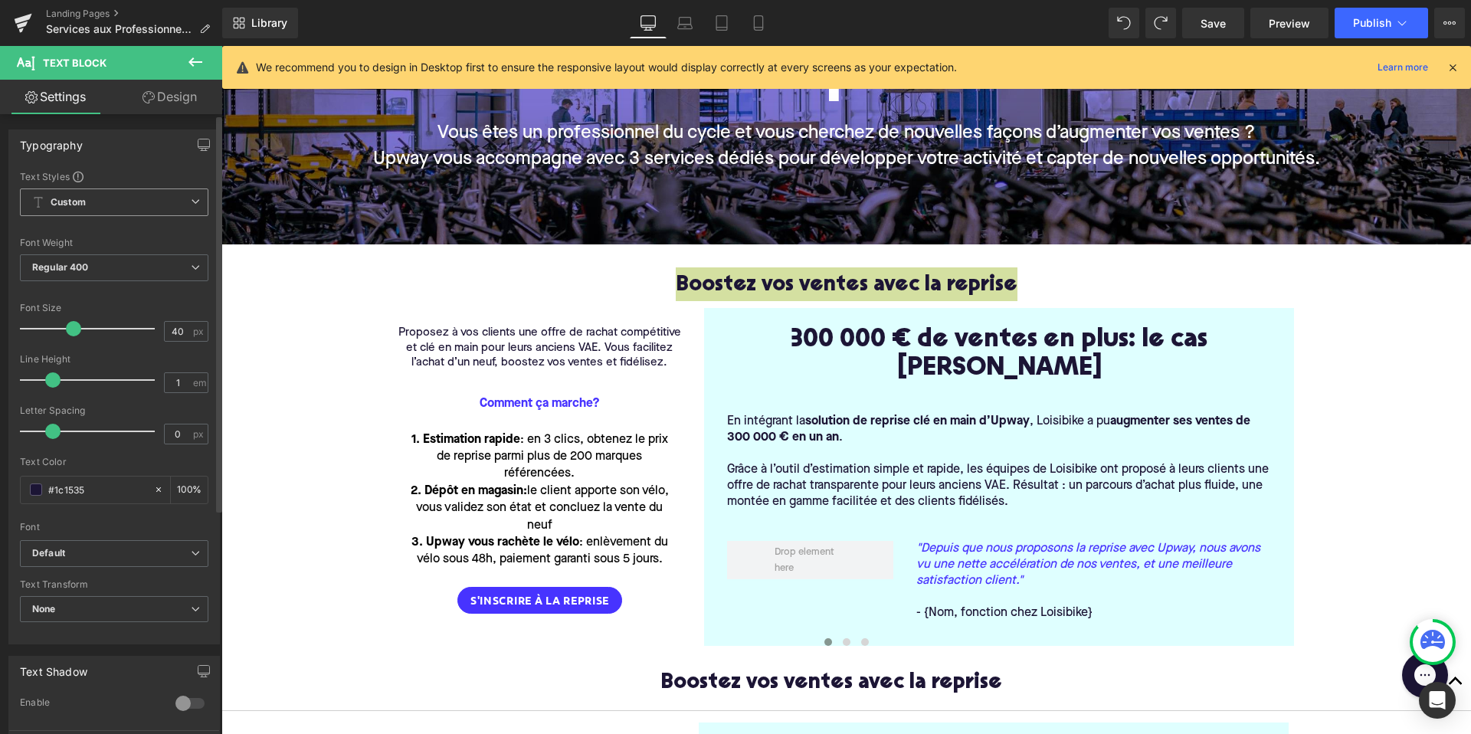
click at [70, 212] on span "Custom Setup Global Style" at bounding box center [114, 202] width 188 height 28
click at [74, 209] on span "Custom Setup Global Style" at bounding box center [111, 202] width 182 height 28
click at [194, 57] on icon at bounding box center [195, 62] width 18 height 18
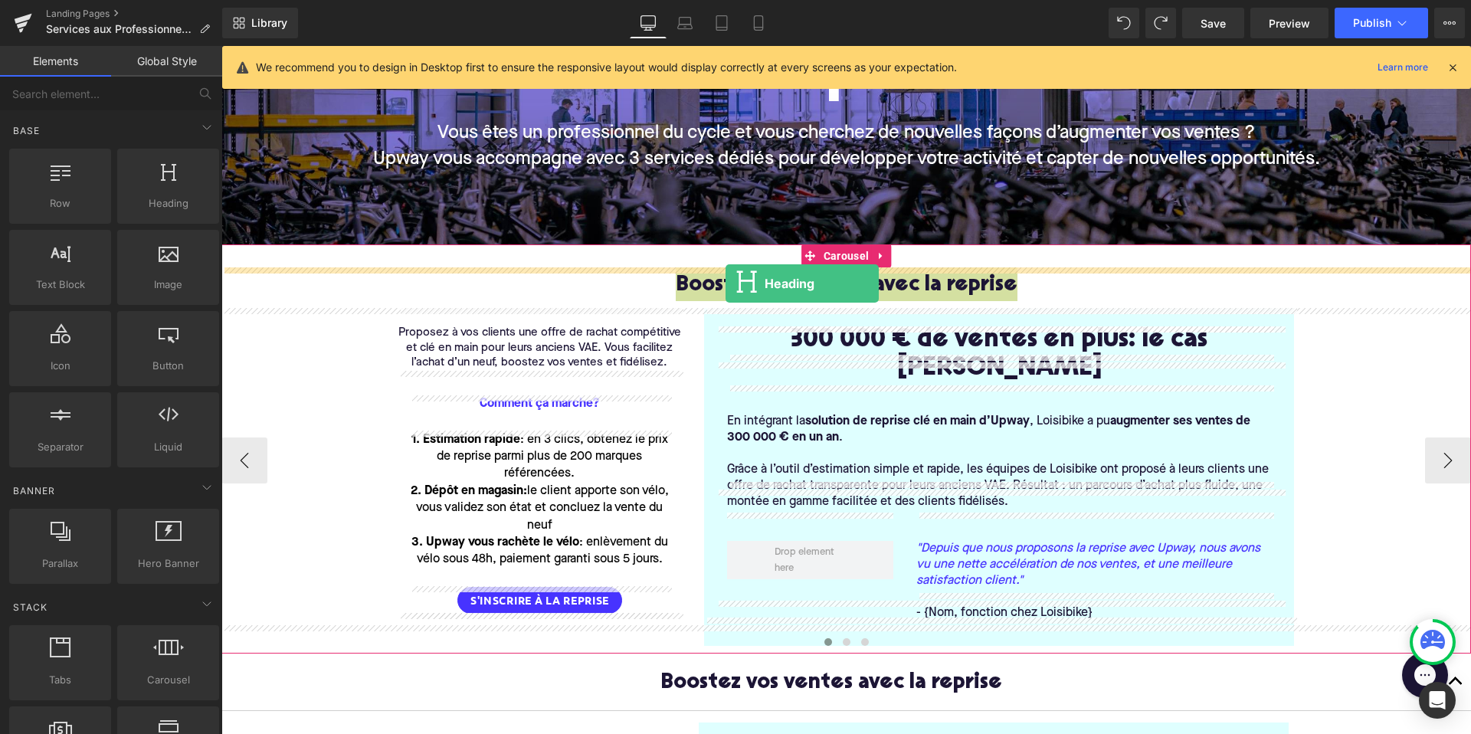
drag, startPoint x: 394, startPoint y: 234, endPoint x: 725, endPoint y: 283, distance: 334.6
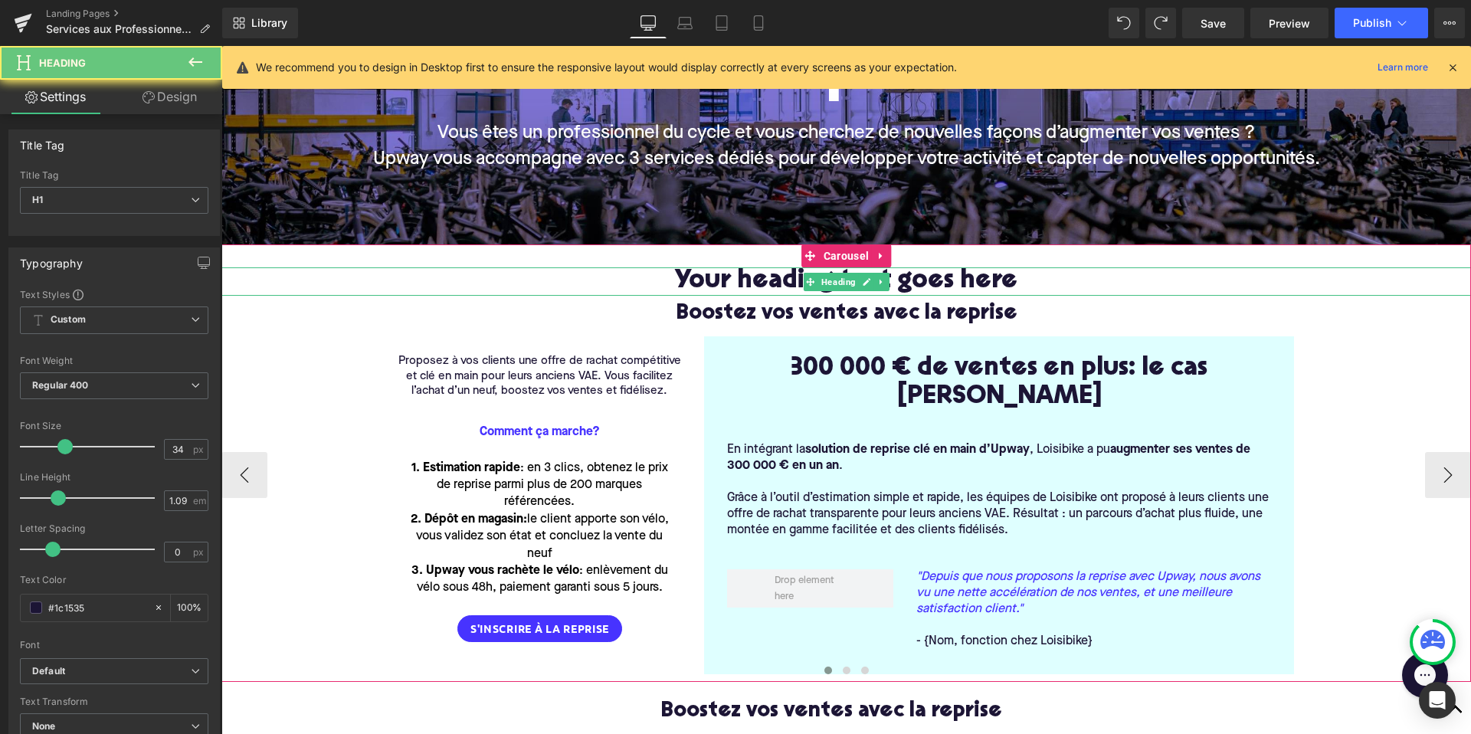
click at [761, 274] on h1 "Your heading text goes here" at bounding box center [845, 281] width 1249 height 28
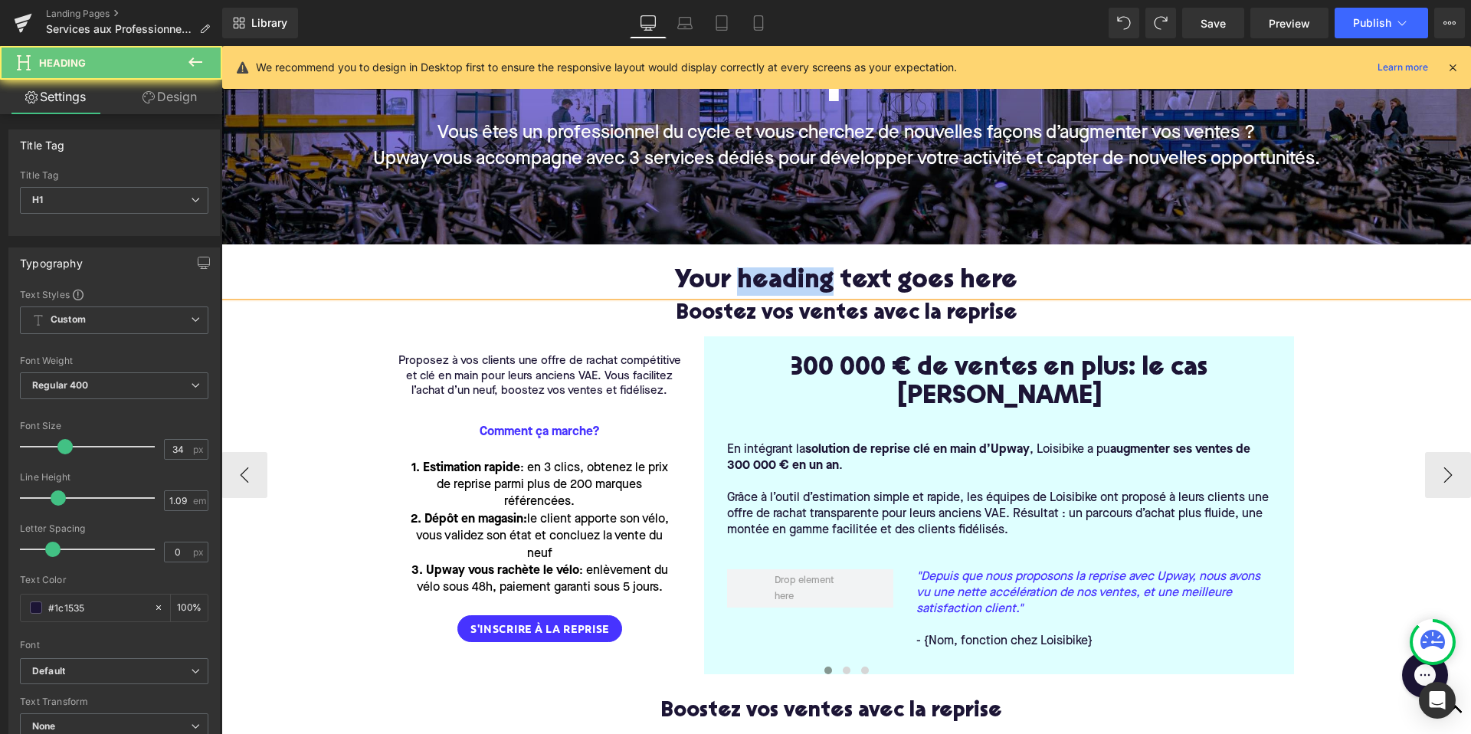
click at [761, 274] on h1 "Your heading text goes here" at bounding box center [845, 281] width 1249 height 28
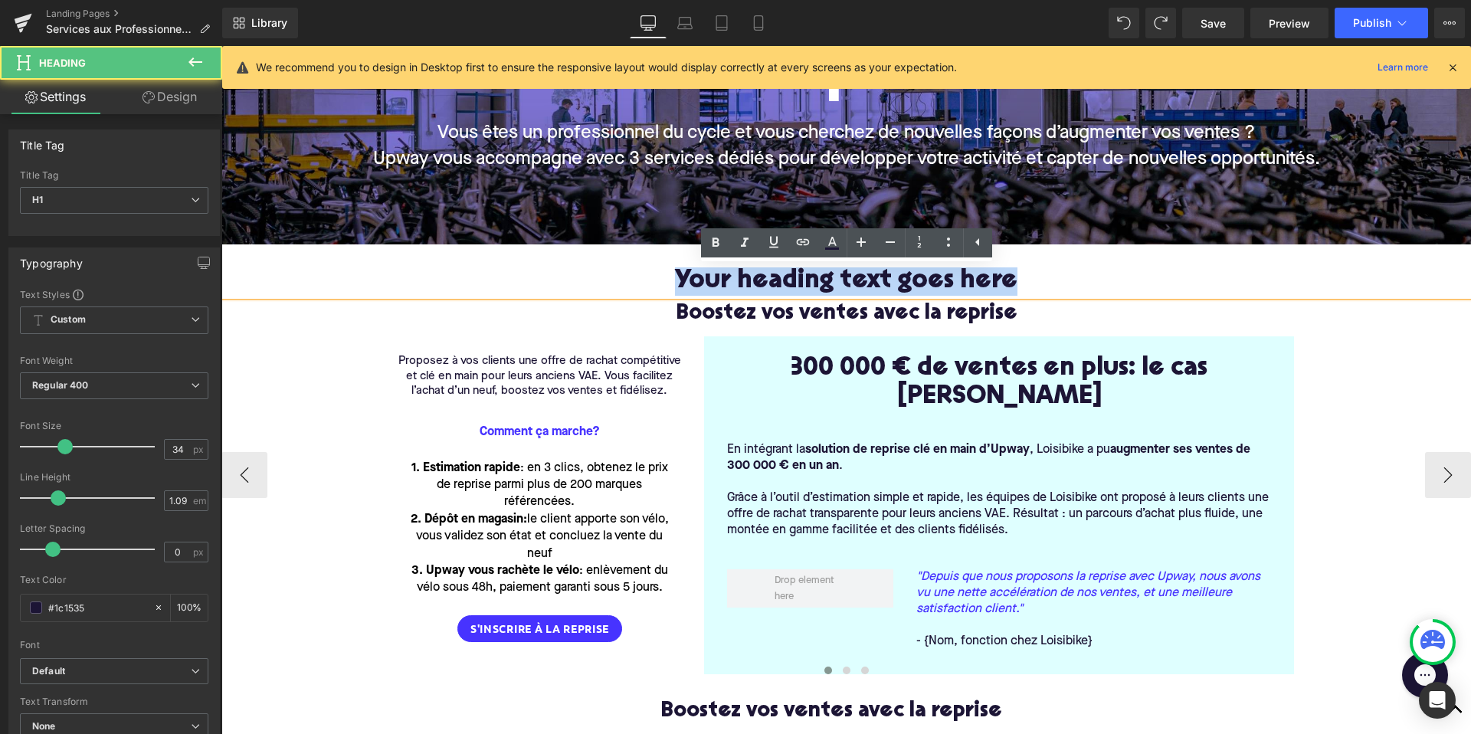
drag, startPoint x: 1012, startPoint y: 283, endPoint x: 624, endPoint y: 244, distance: 390.3
click at [624, 244] on div "Your heading text goes here Heading Boostez vos ventes avec la reprise Text Blo…" at bounding box center [845, 462] width 1249 height 437
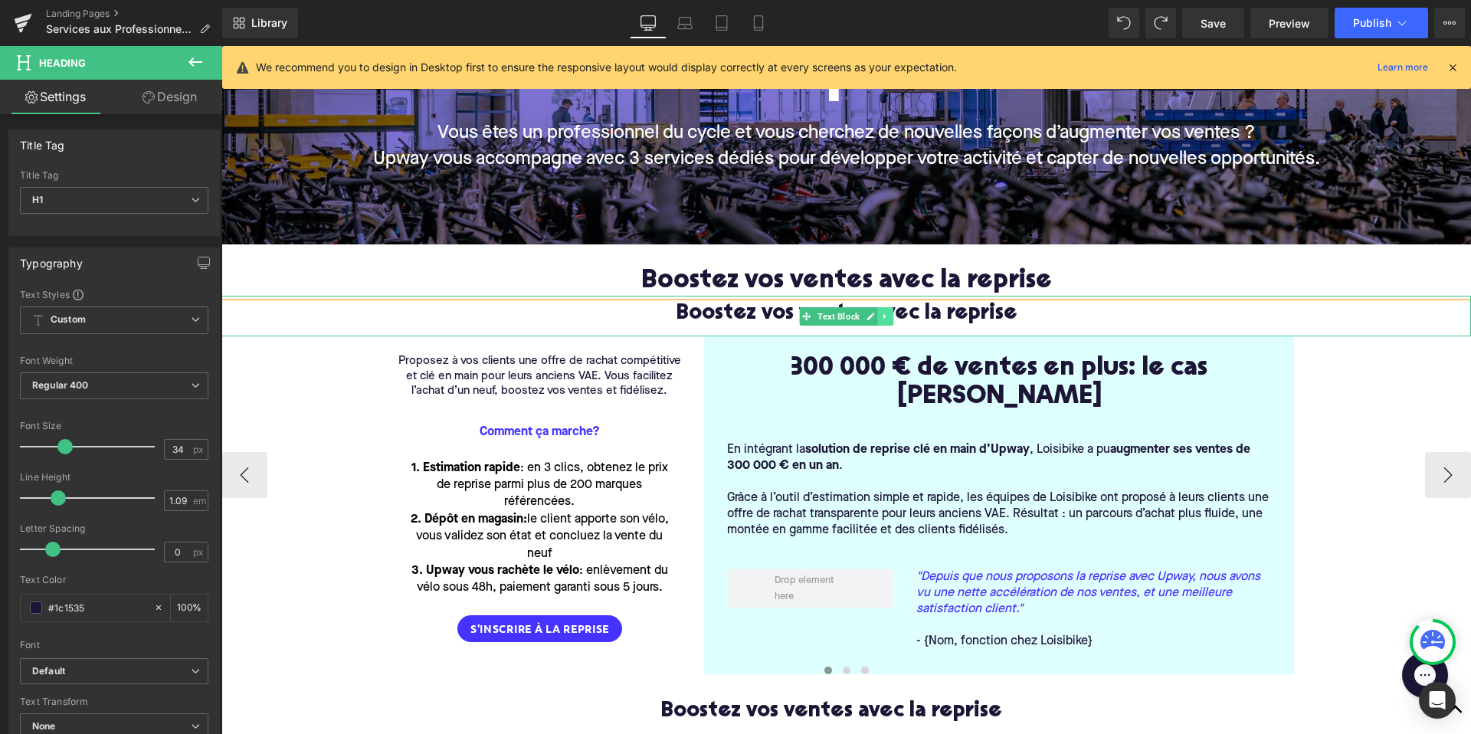
click at [890, 318] on link at bounding box center [885, 316] width 16 height 18
click at [895, 316] on icon at bounding box center [893, 316] width 8 height 8
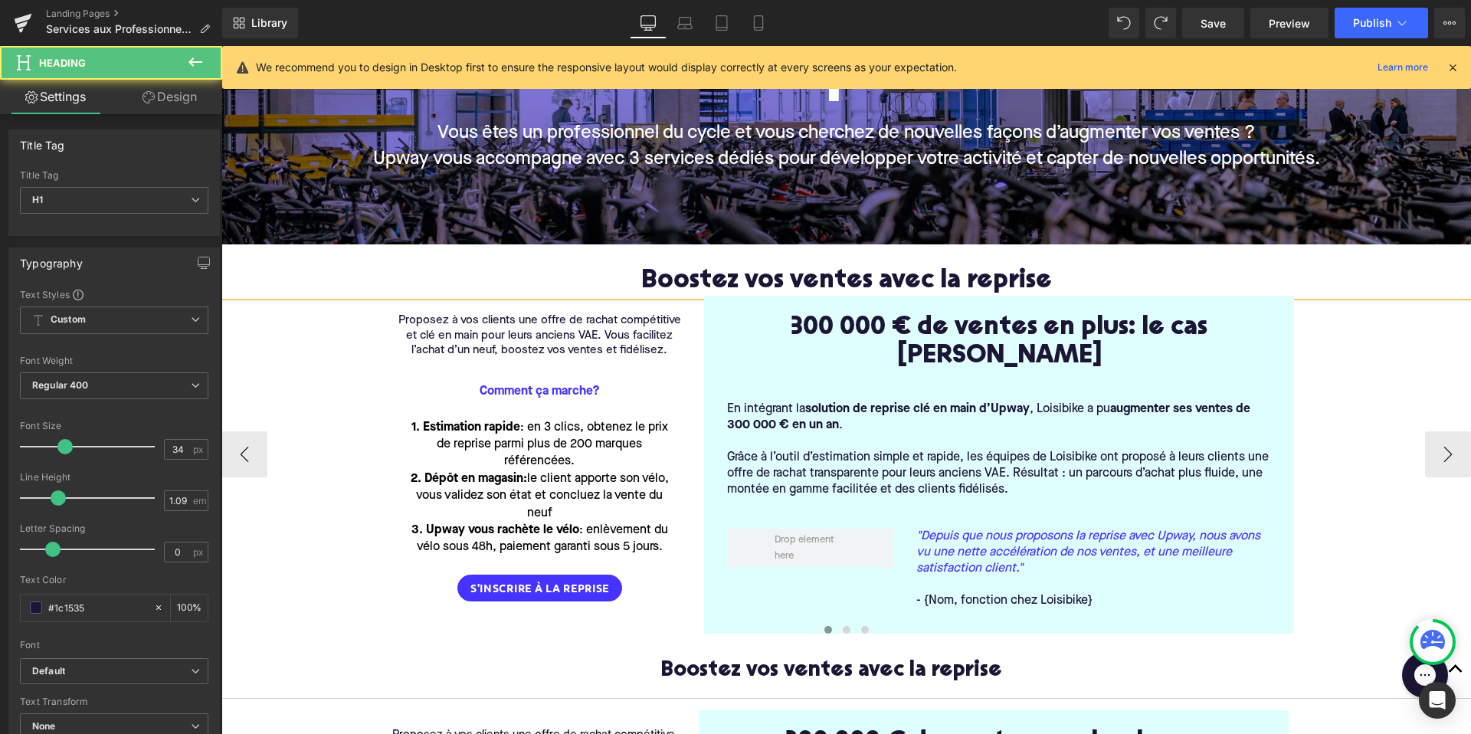
click at [620, 272] on h1 "Boostez vos ventes avec la reprise" at bounding box center [845, 281] width 1249 height 28
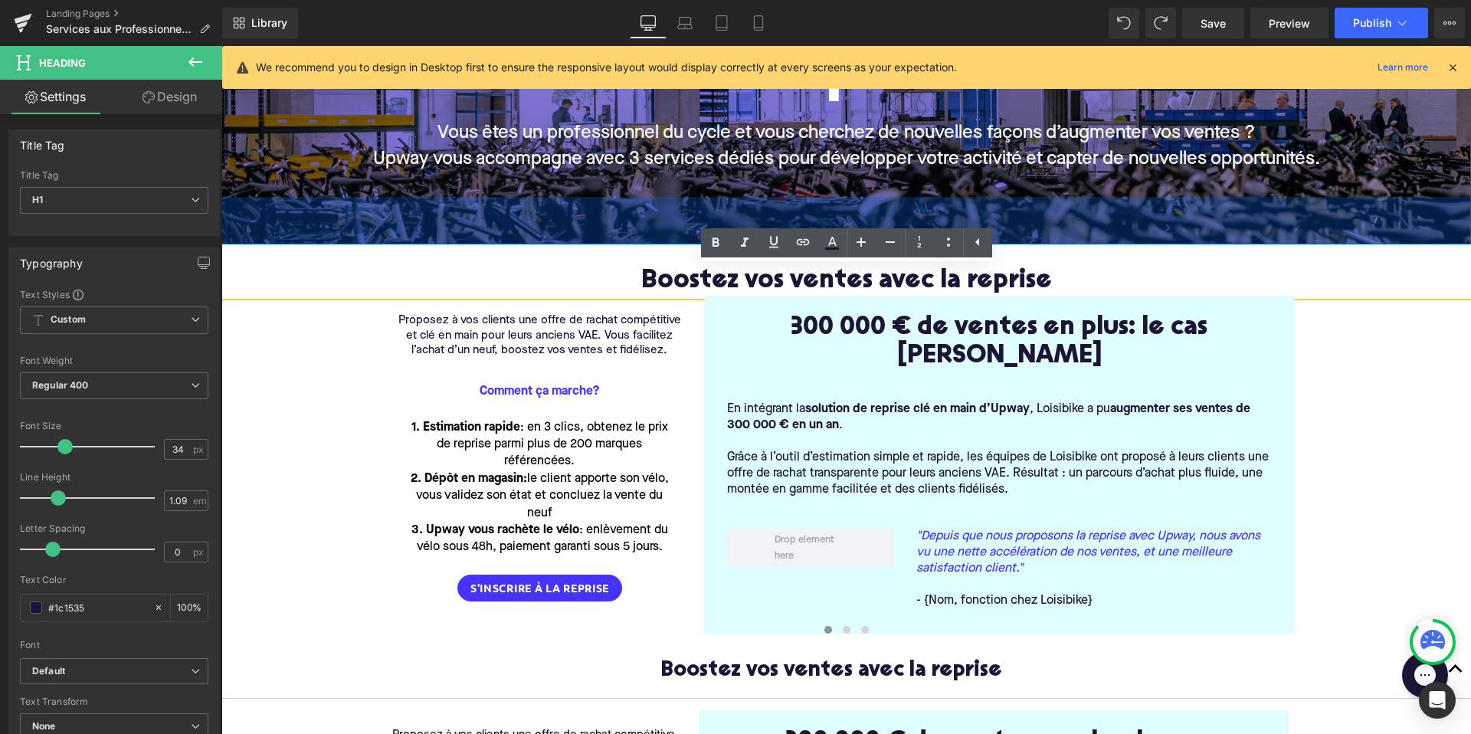
click at [690, 242] on div "62px" at bounding box center [845, 220] width 1249 height 47
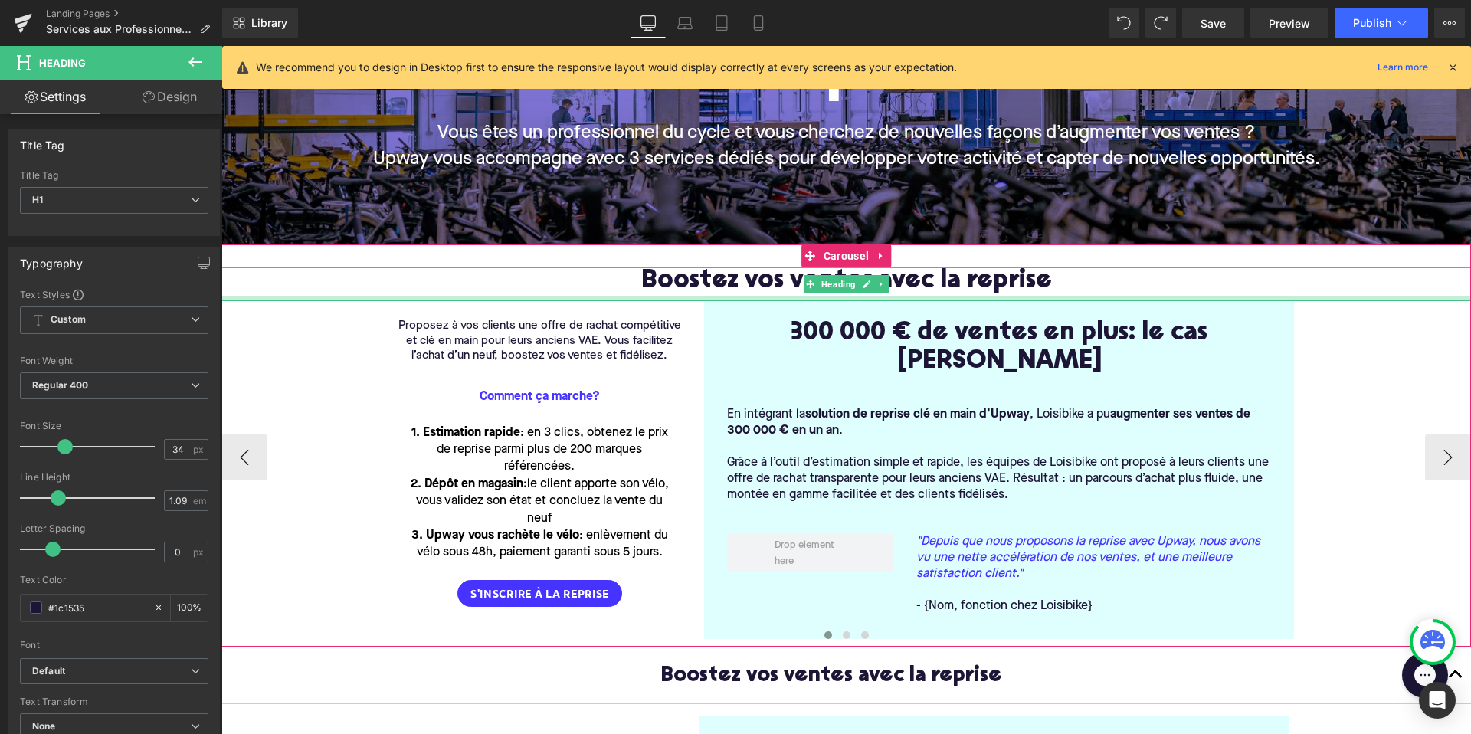
click at [684, 300] on div "Boostez vos ventes avec la reprise Heading Proposez à vos clients une offre de …" at bounding box center [845, 456] width 1249 height 379
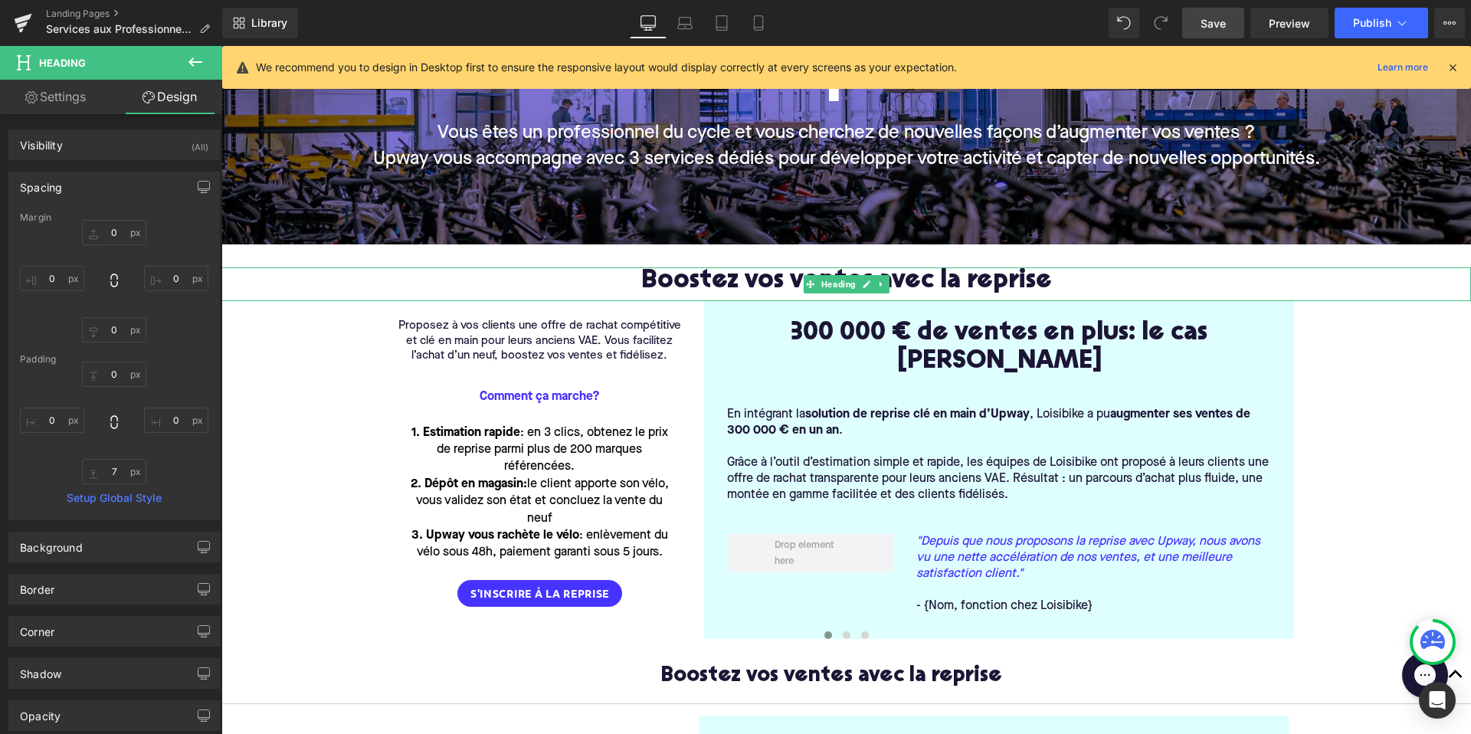
click at [1205, 23] on span "Save" at bounding box center [1212, 23] width 25 height 16
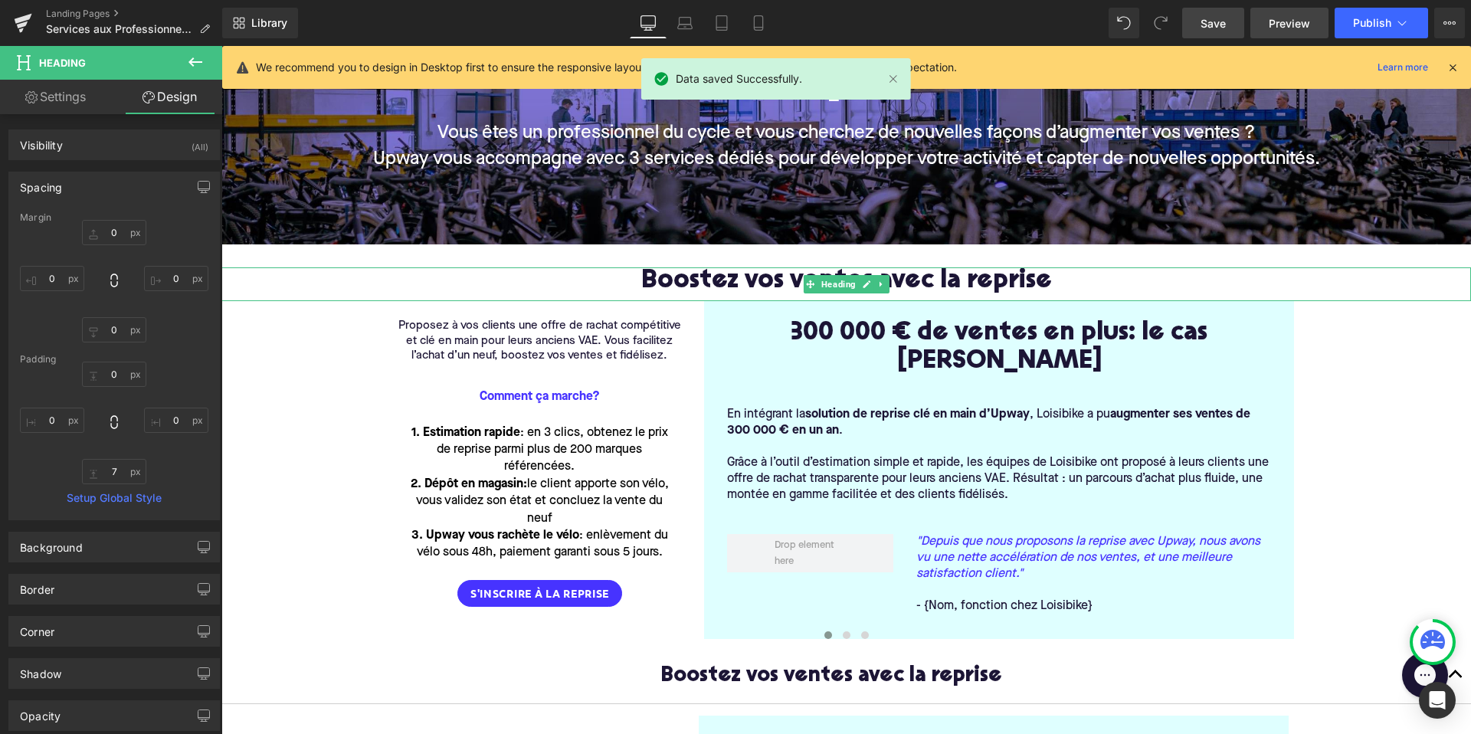
click at [1284, 22] on span "Preview" at bounding box center [1288, 23] width 41 height 16
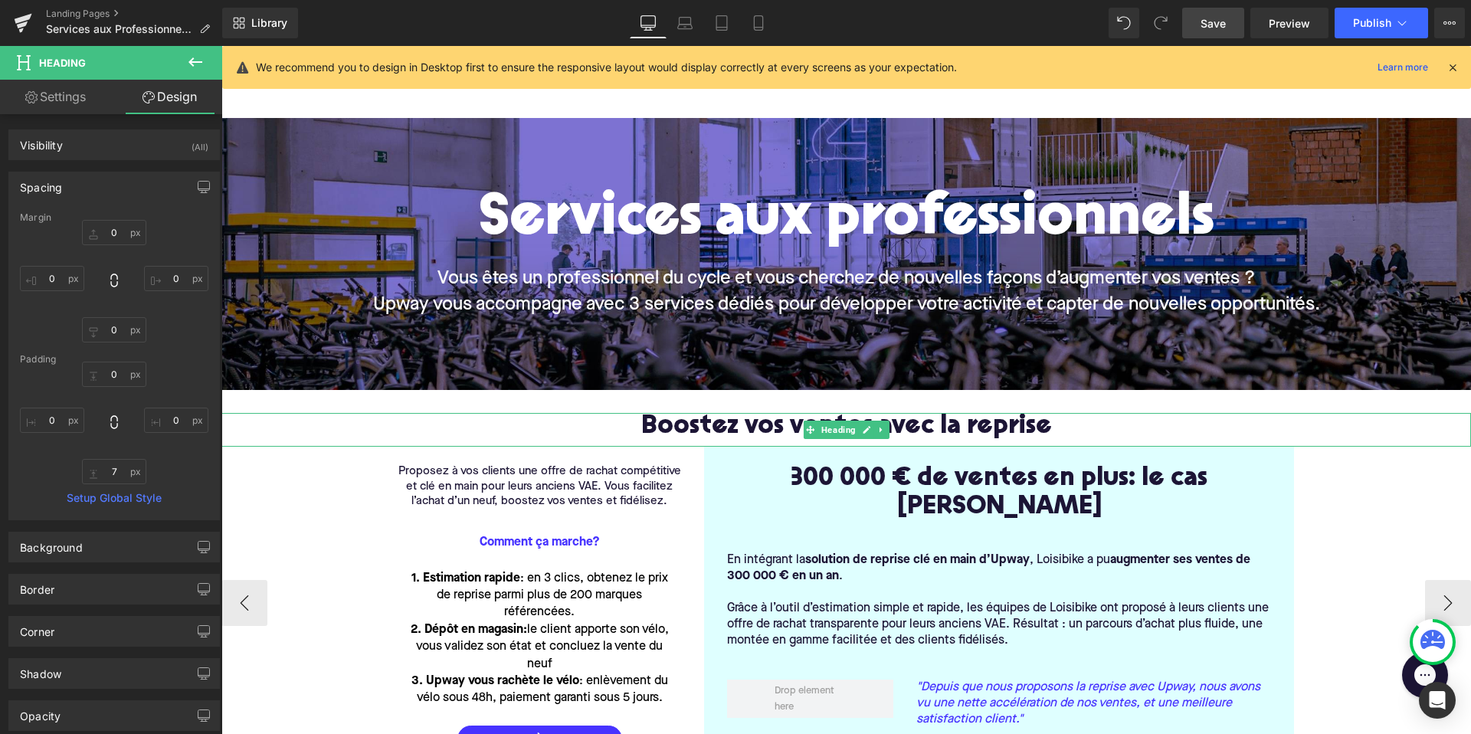
scroll to position [45, 0]
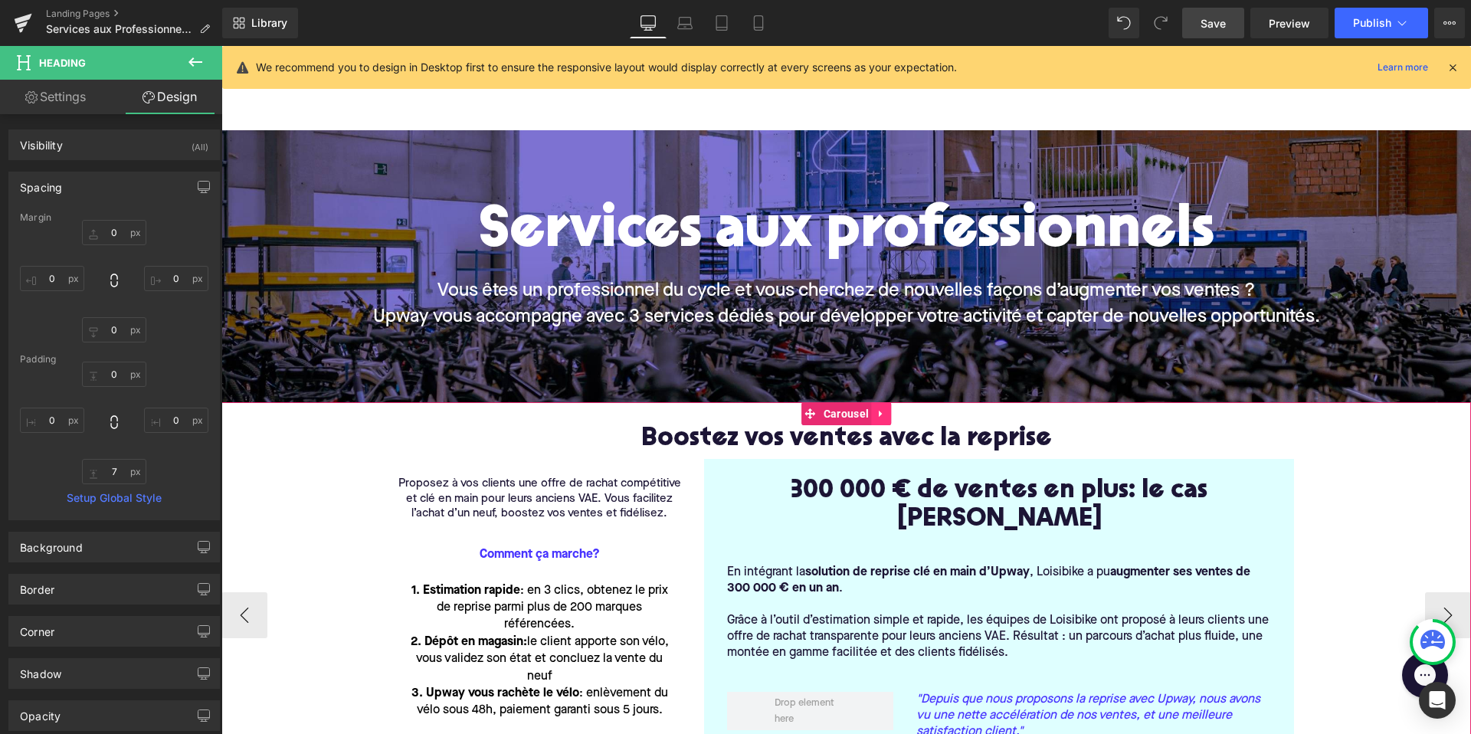
click at [881, 416] on icon at bounding box center [881, 413] width 11 height 11
click at [891, 413] on icon at bounding box center [891, 413] width 11 height 11
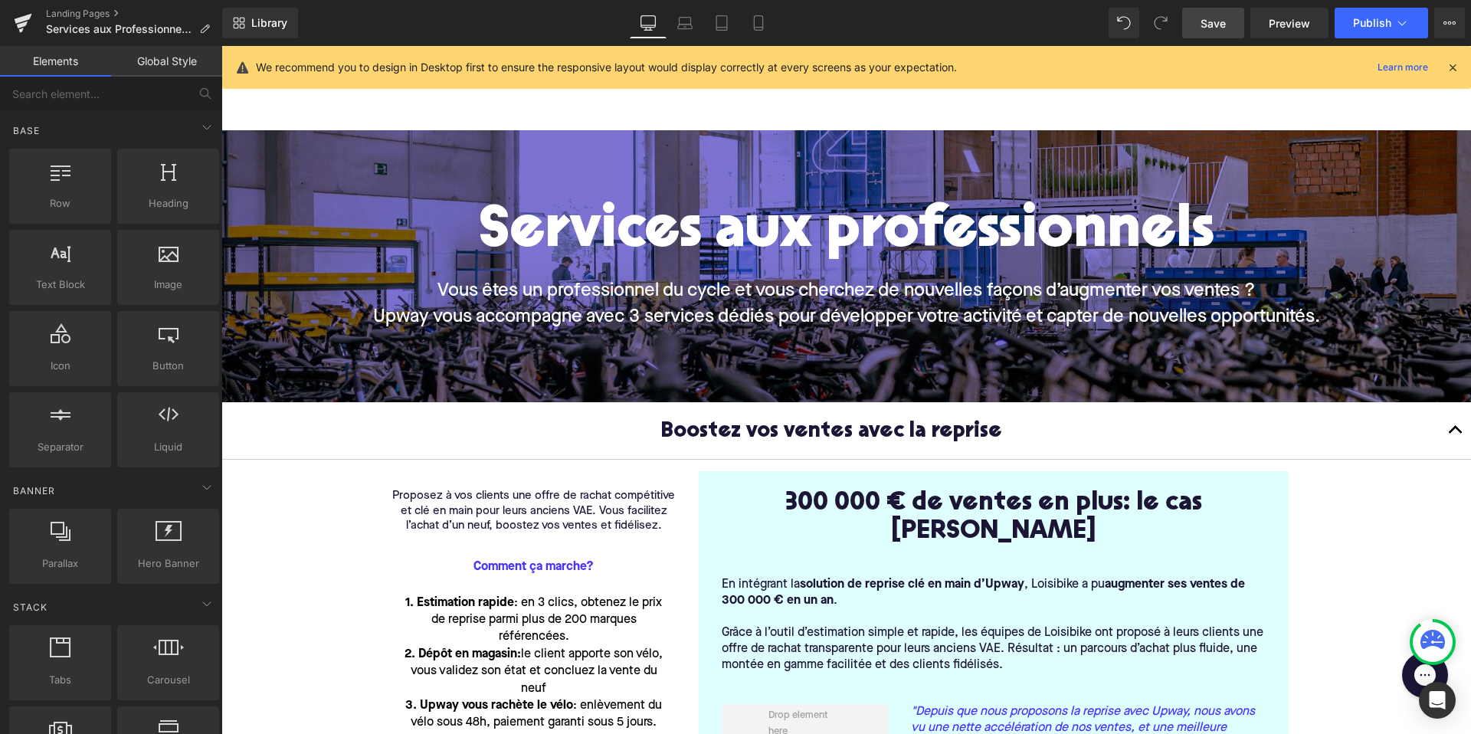
click at [1228, 22] on link "Save" at bounding box center [1213, 23] width 62 height 31
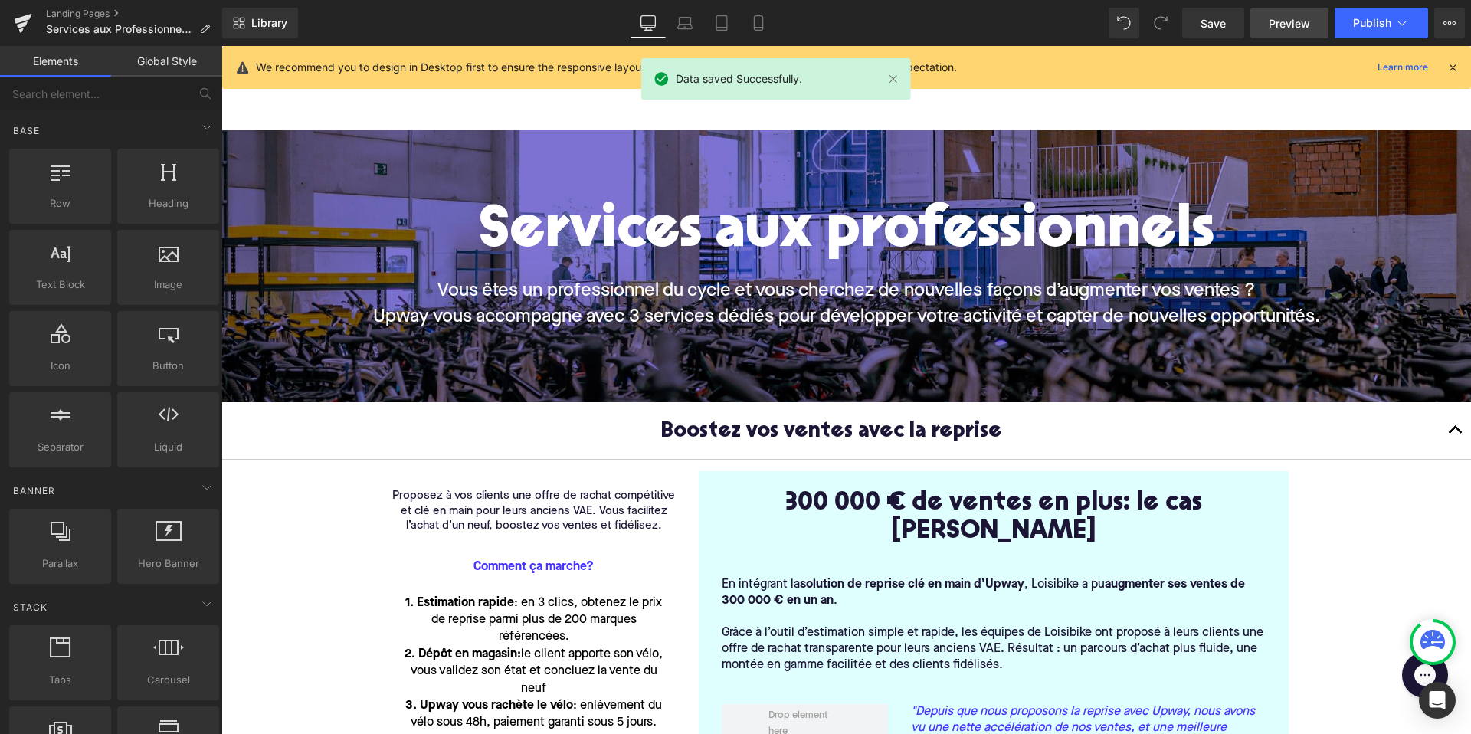
click at [1273, 21] on span "Preview" at bounding box center [1288, 23] width 41 height 16
